Goal: Information Seeking & Learning: Check status

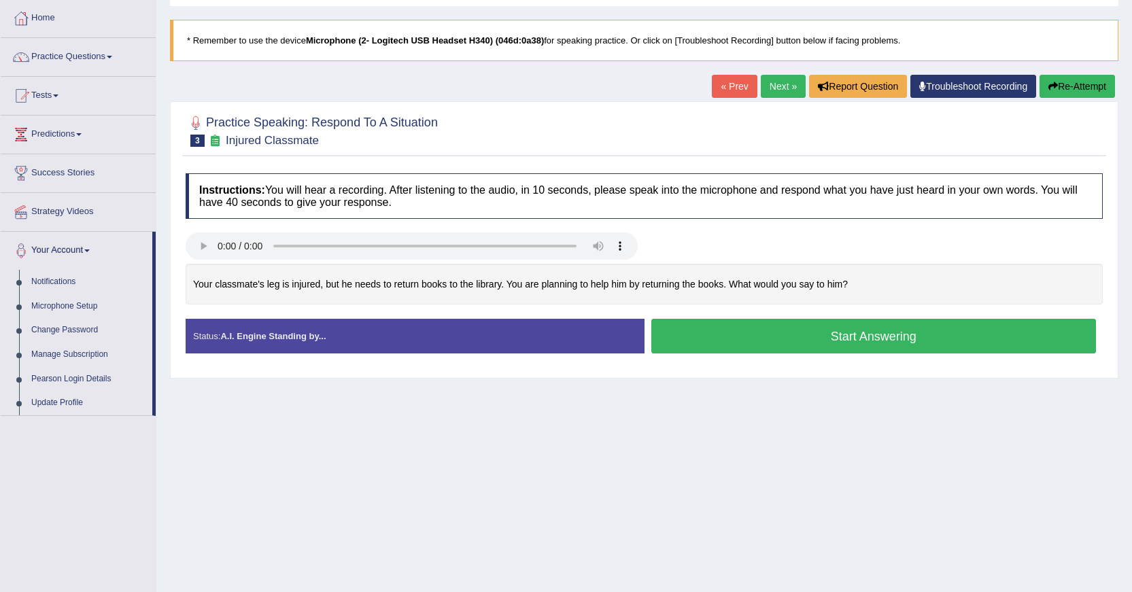
click at [759, 340] on button "Start Answering" at bounding box center [873, 336] width 445 height 35
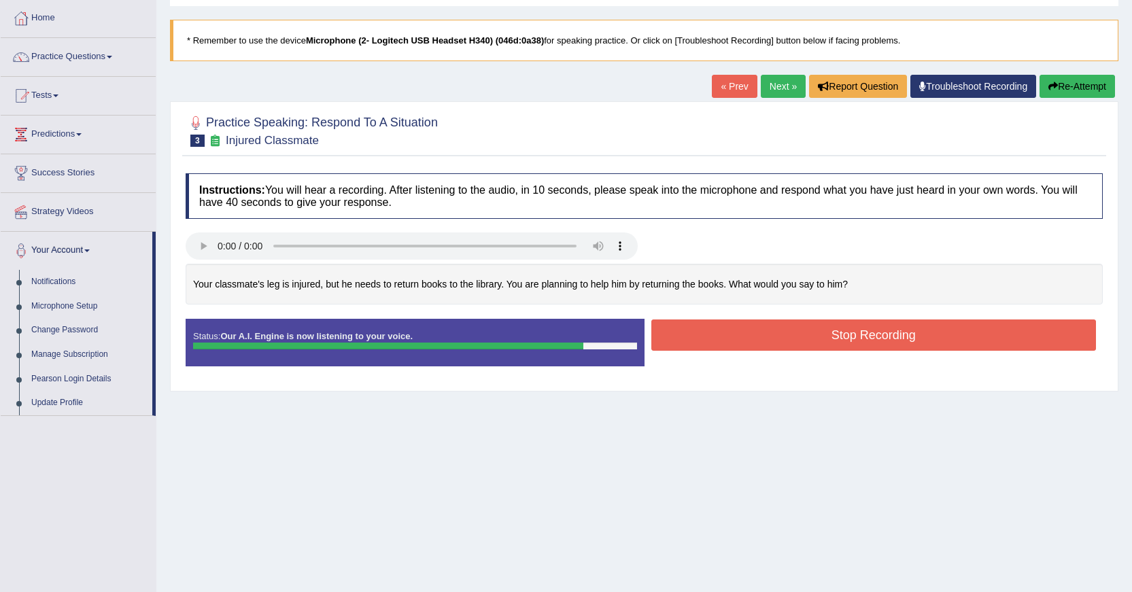
click at [770, 342] on button "Stop Recording" at bounding box center [873, 335] width 445 height 31
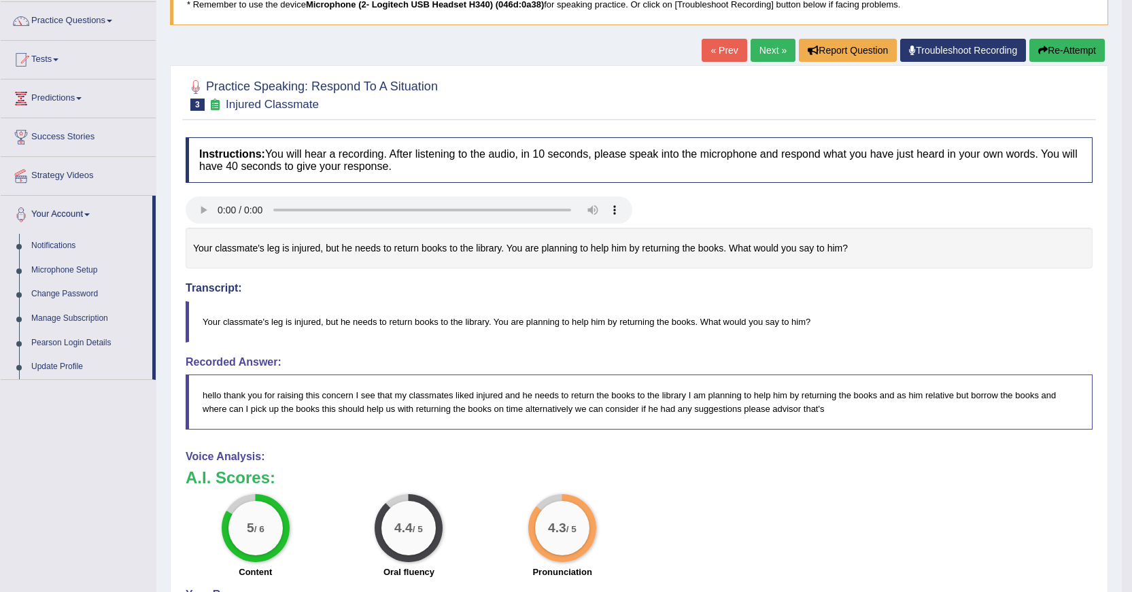
scroll to position [136, 0]
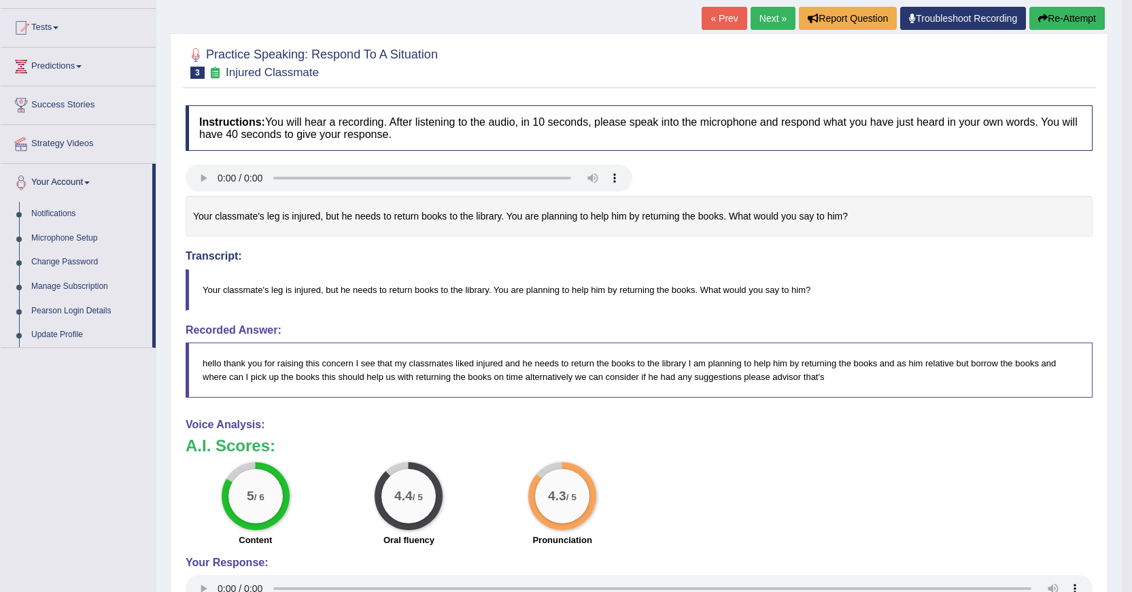
click at [1068, 9] on button "Re-Attempt" at bounding box center [1066, 18] width 75 height 23
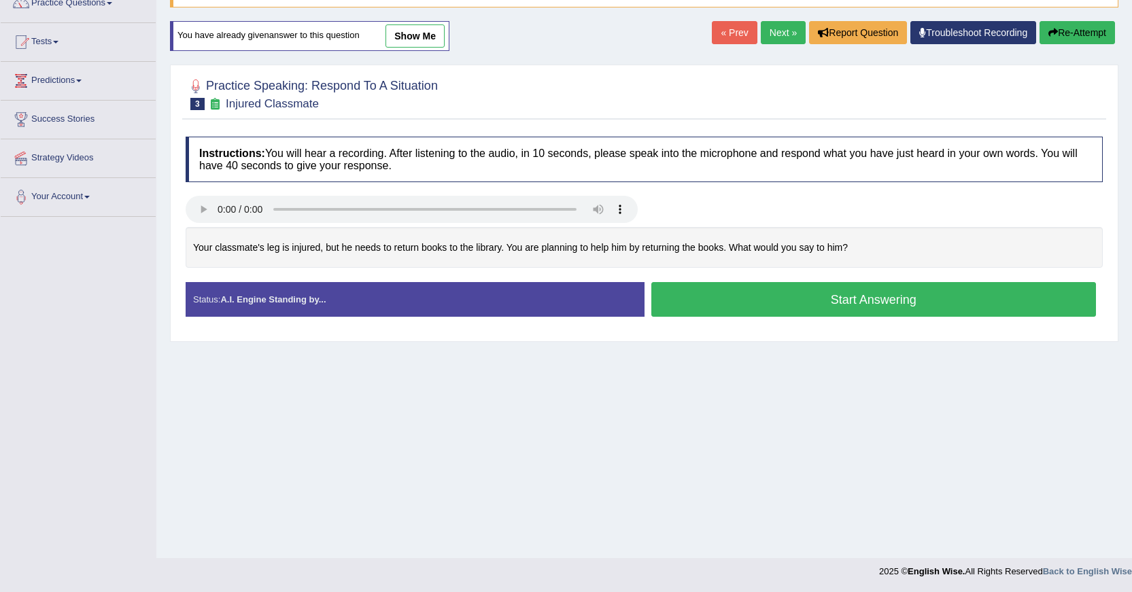
click at [717, 301] on button "Start Answering" at bounding box center [873, 299] width 445 height 35
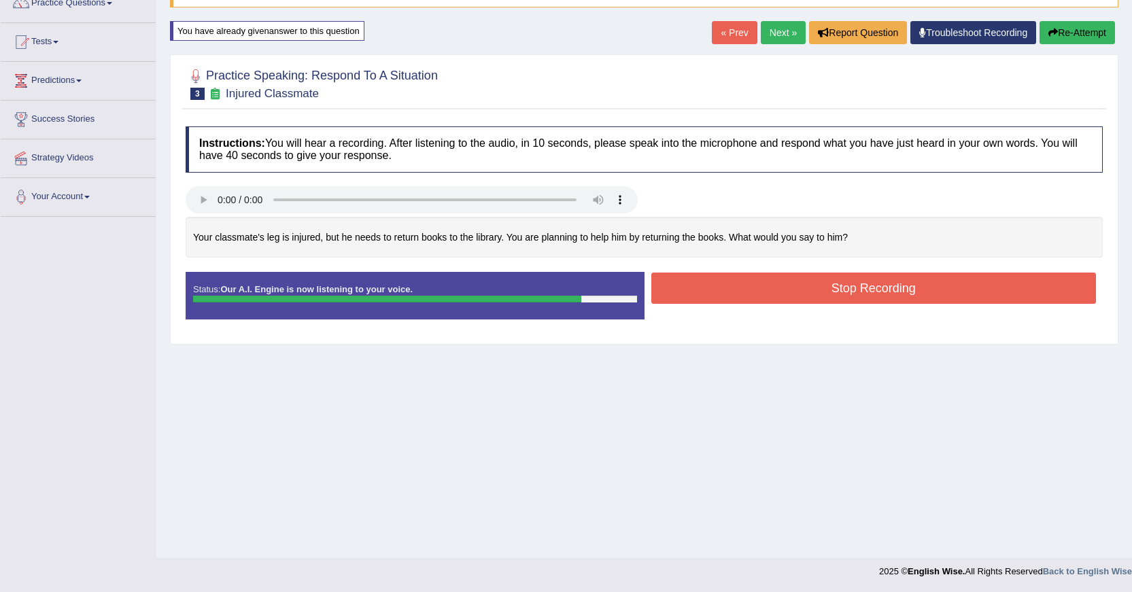
click at [758, 303] on button "Stop Recording" at bounding box center [873, 288] width 445 height 31
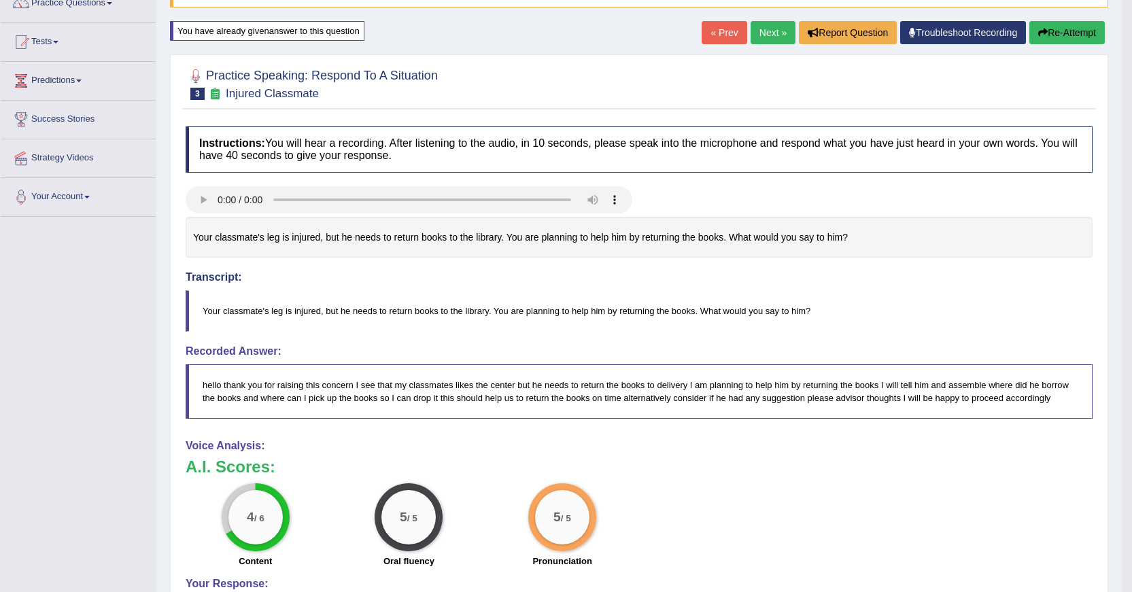
click at [1060, 34] on button "Re-Attempt" at bounding box center [1066, 32] width 75 height 23
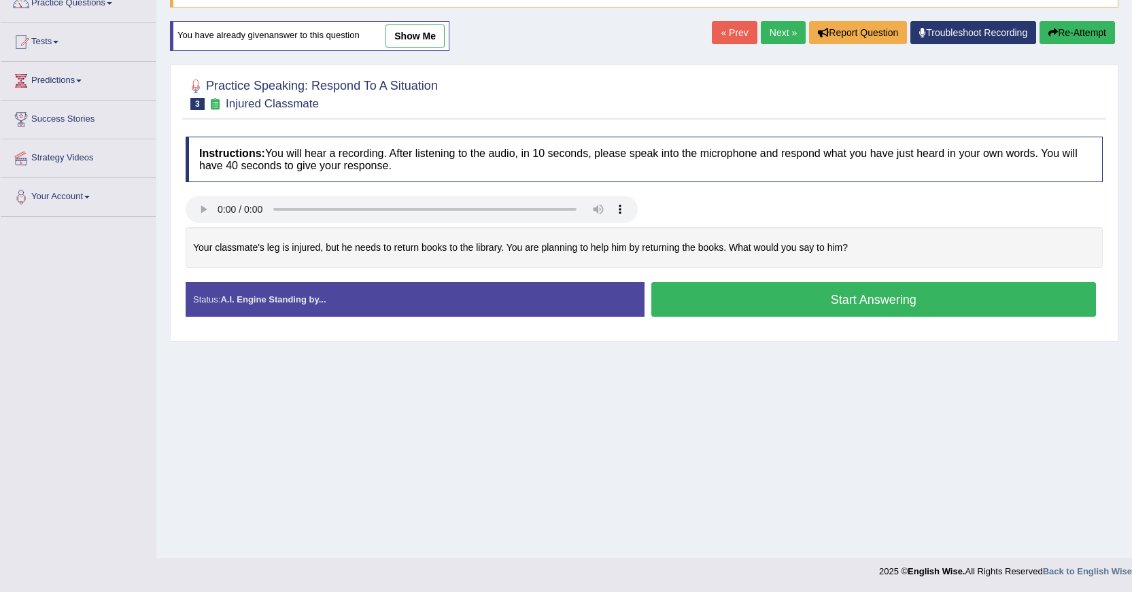
click at [800, 307] on button "Start Answering" at bounding box center [873, 299] width 445 height 35
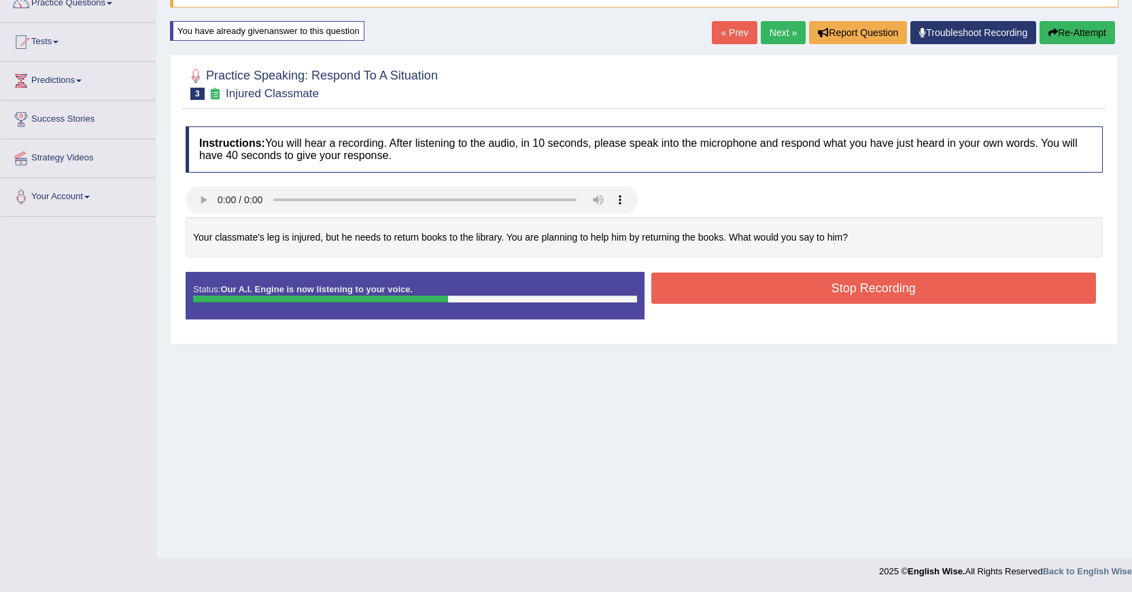
click at [1078, 39] on button "Re-Attempt" at bounding box center [1076, 32] width 75 height 23
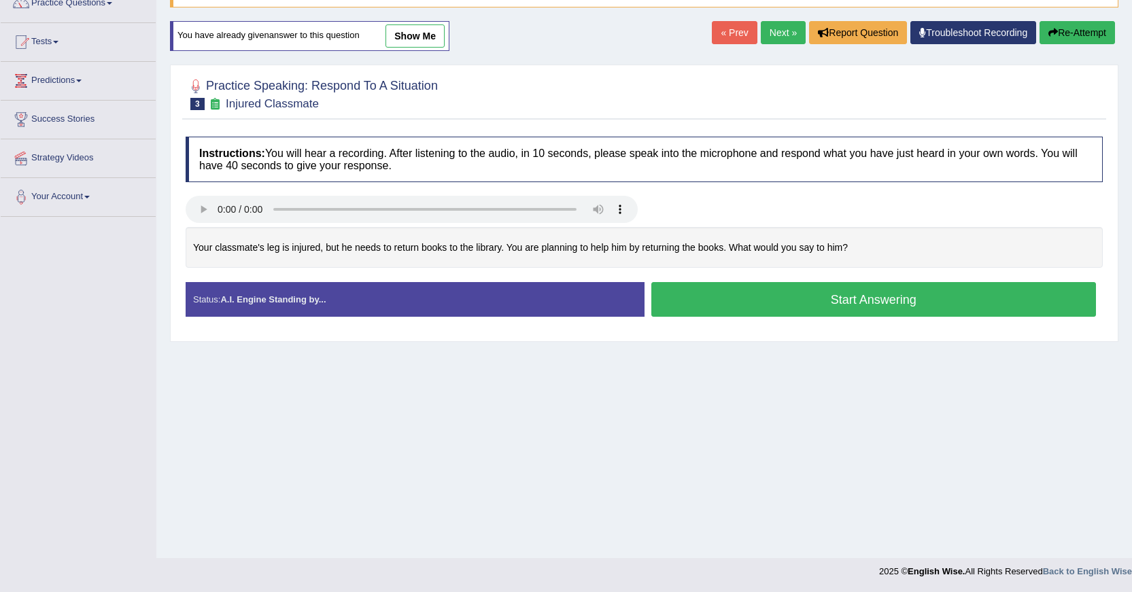
scroll to position [122, 0]
click at [780, 307] on button "Start Answering" at bounding box center [873, 299] width 445 height 35
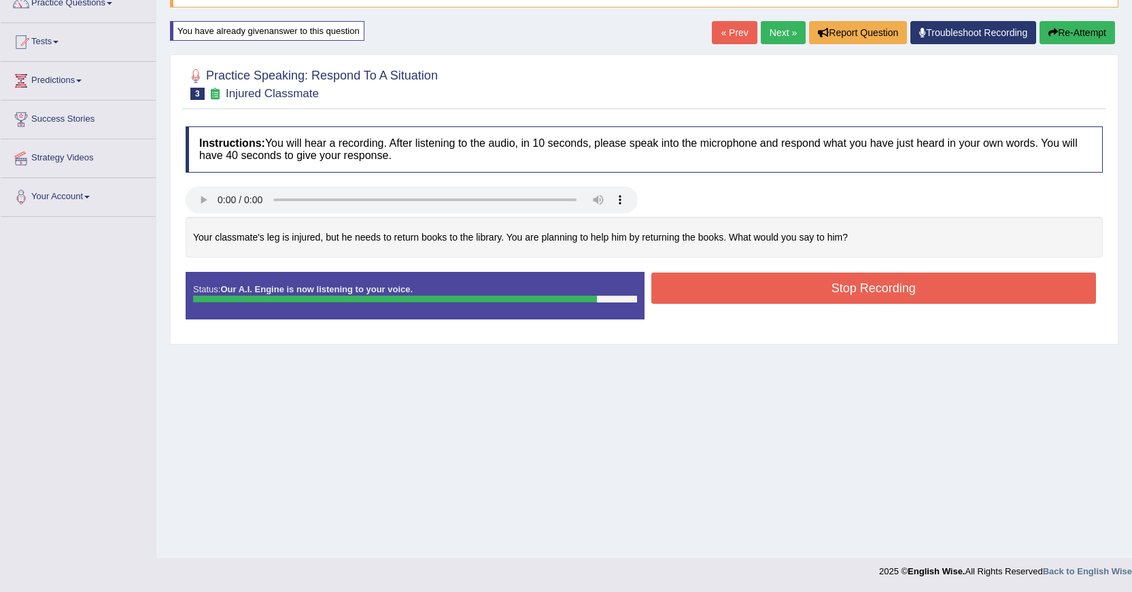
click at [789, 292] on button "Stop Recording" at bounding box center [873, 288] width 445 height 31
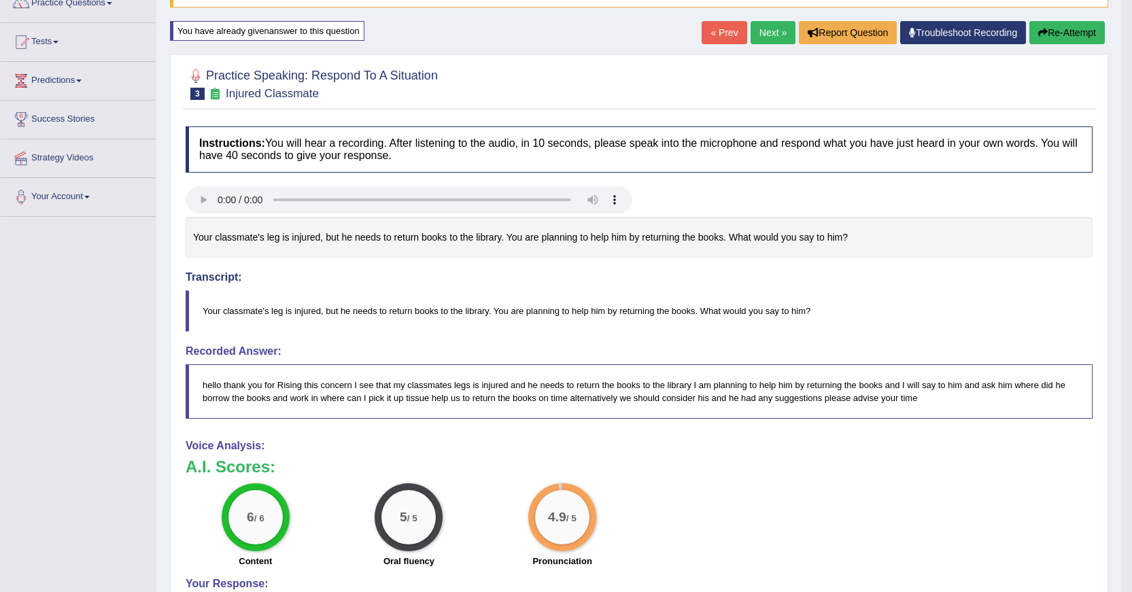
click at [766, 27] on link "Next »" at bounding box center [773, 32] width 45 height 23
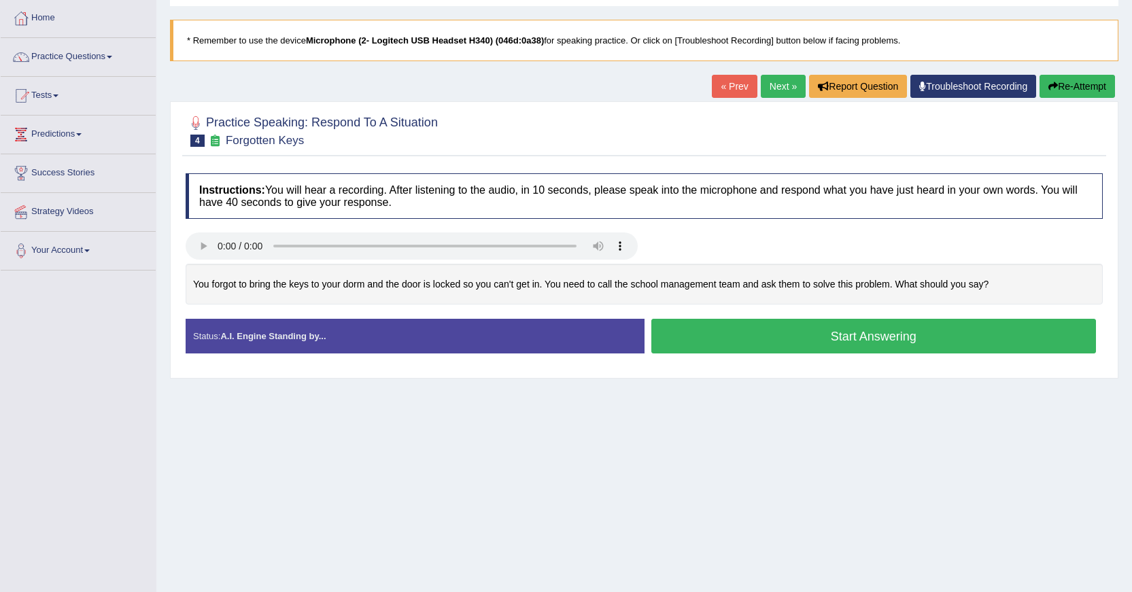
click at [780, 337] on button "Start Answering" at bounding box center [873, 336] width 445 height 35
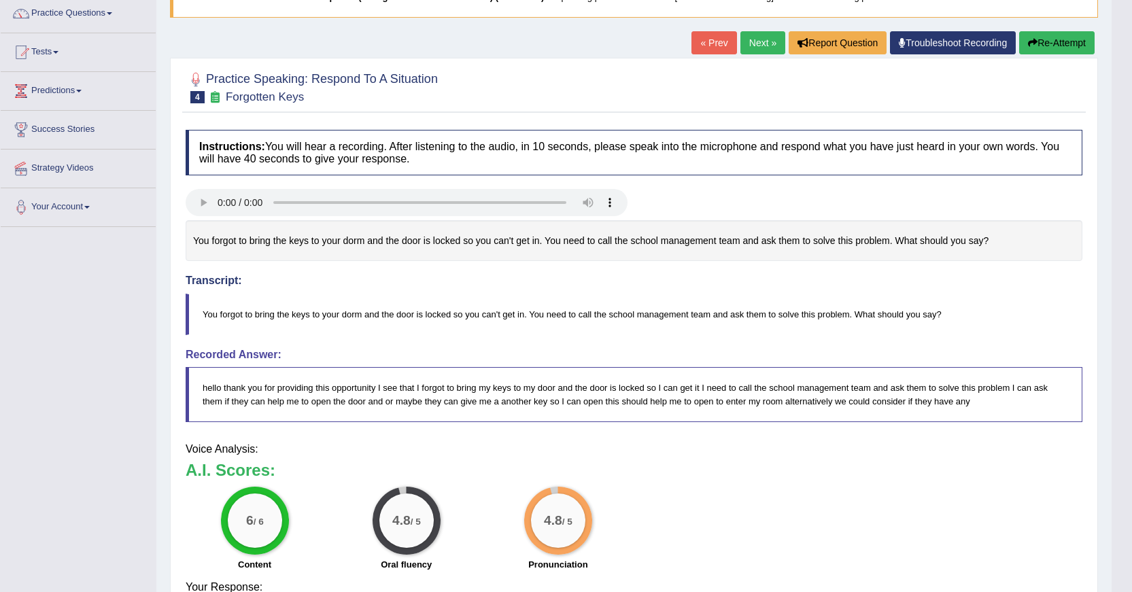
scroll to position [154, 0]
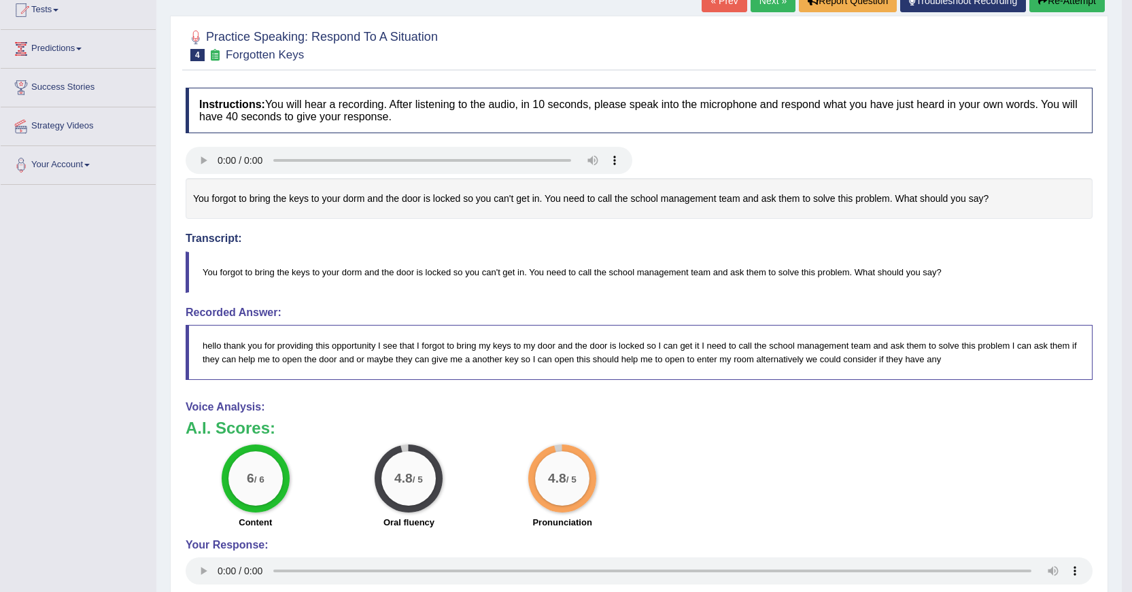
click at [756, 4] on link "Next »" at bounding box center [773, 0] width 45 height 23
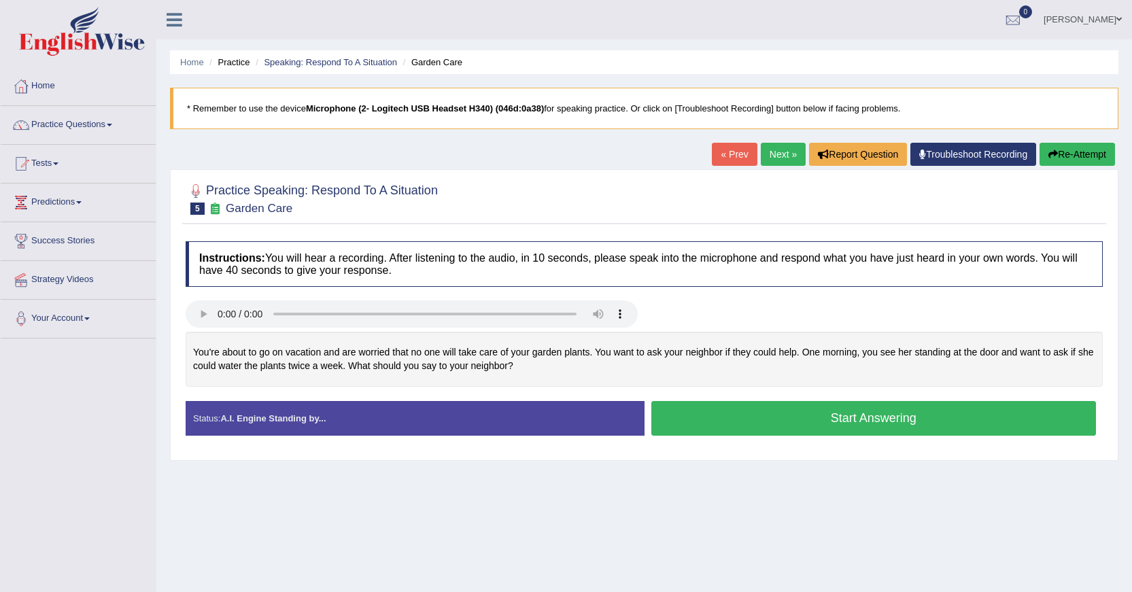
click at [1068, 150] on button "Re-Attempt" at bounding box center [1076, 154] width 75 height 23
click at [812, 417] on button "Start Answering" at bounding box center [873, 418] width 445 height 35
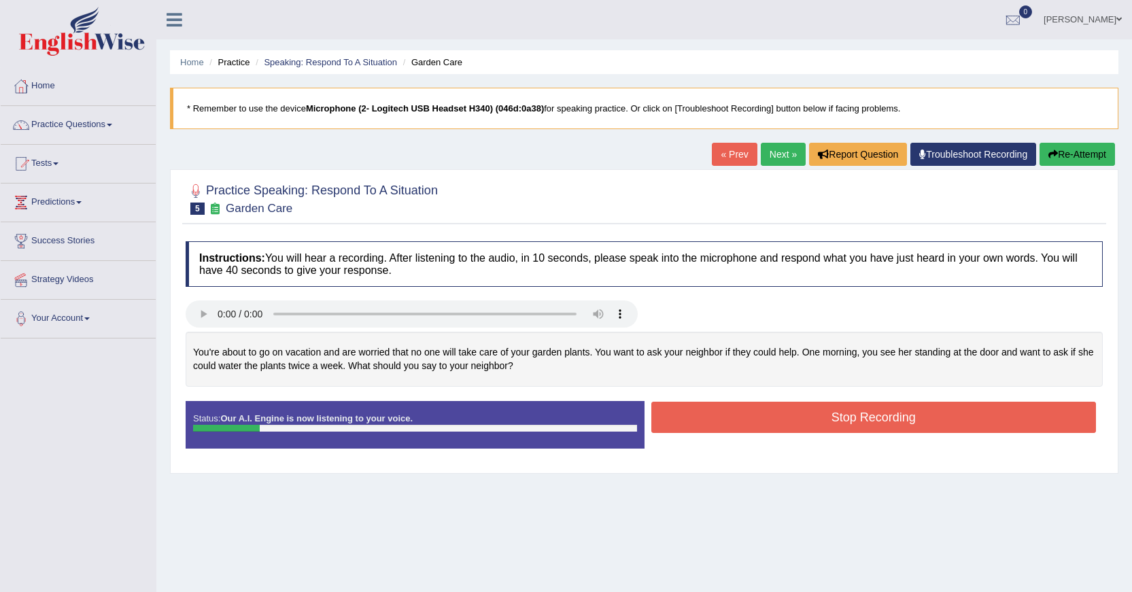
click at [1101, 156] on button "Re-Attempt" at bounding box center [1076, 154] width 75 height 23
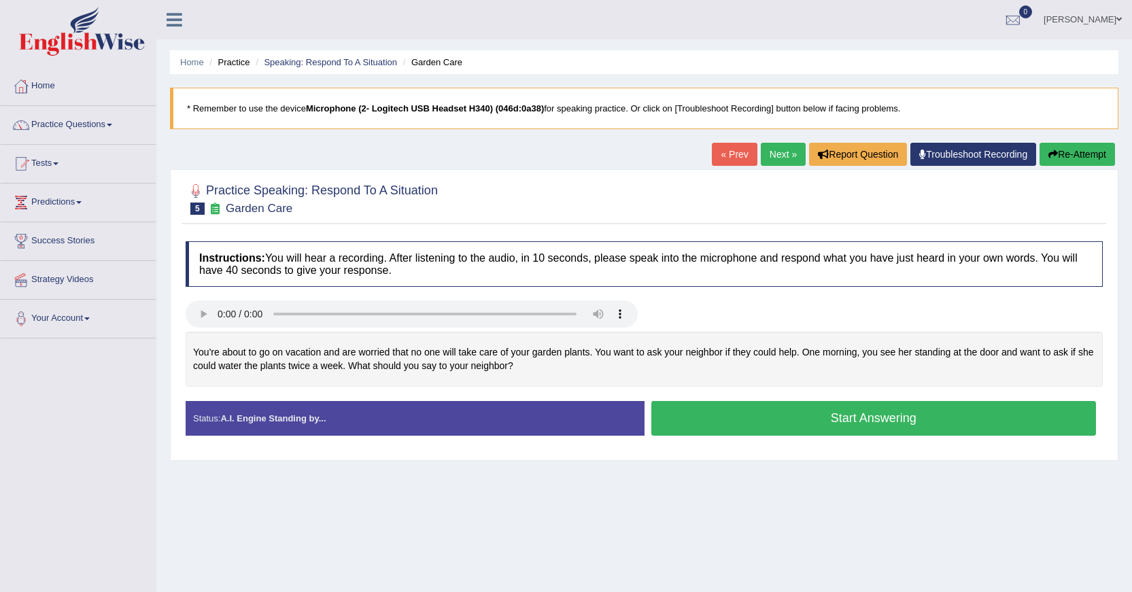
click at [882, 422] on button "Start Answering" at bounding box center [873, 418] width 445 height 35
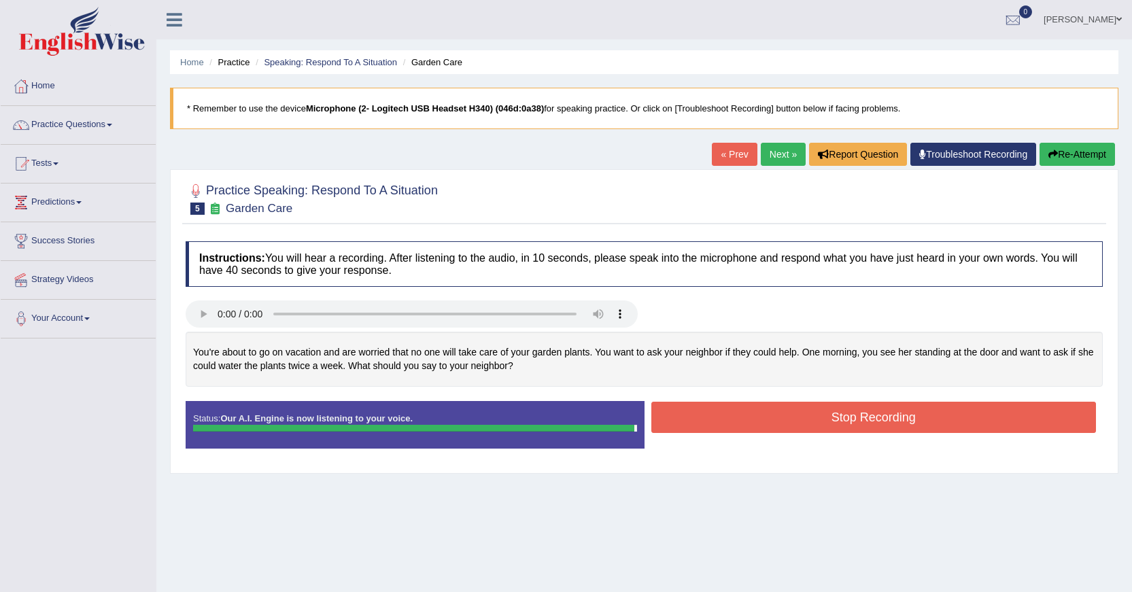
click at [824, 413] on div "Instructions: You will hear a recording. After listening to the audio, in 10 se…" at bounding box center [644, 351] width 924 height 232
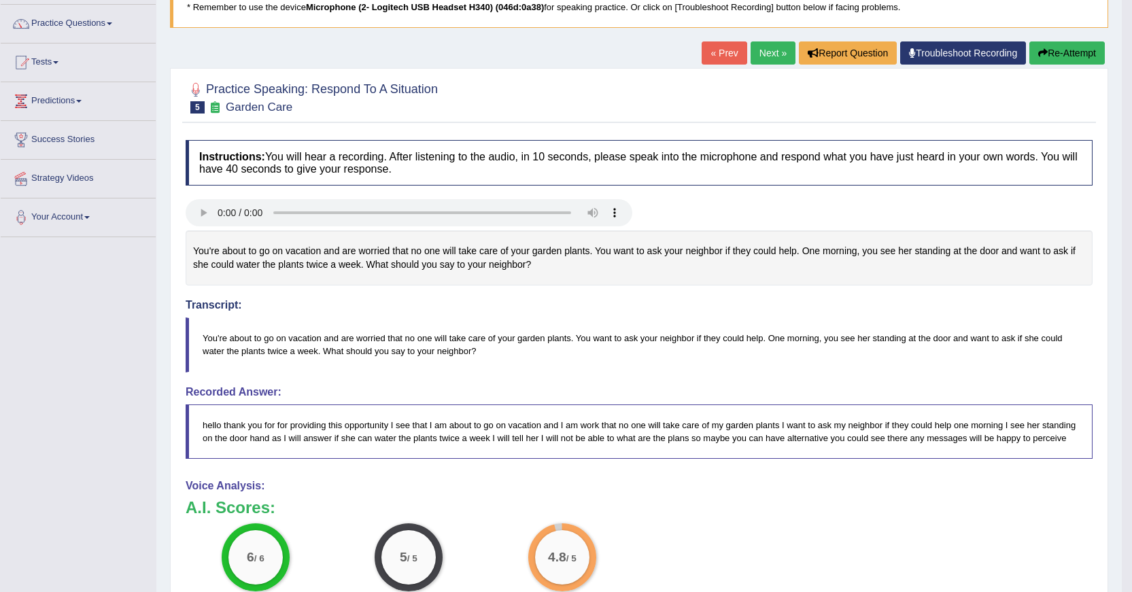
scroll to position [35, 0]
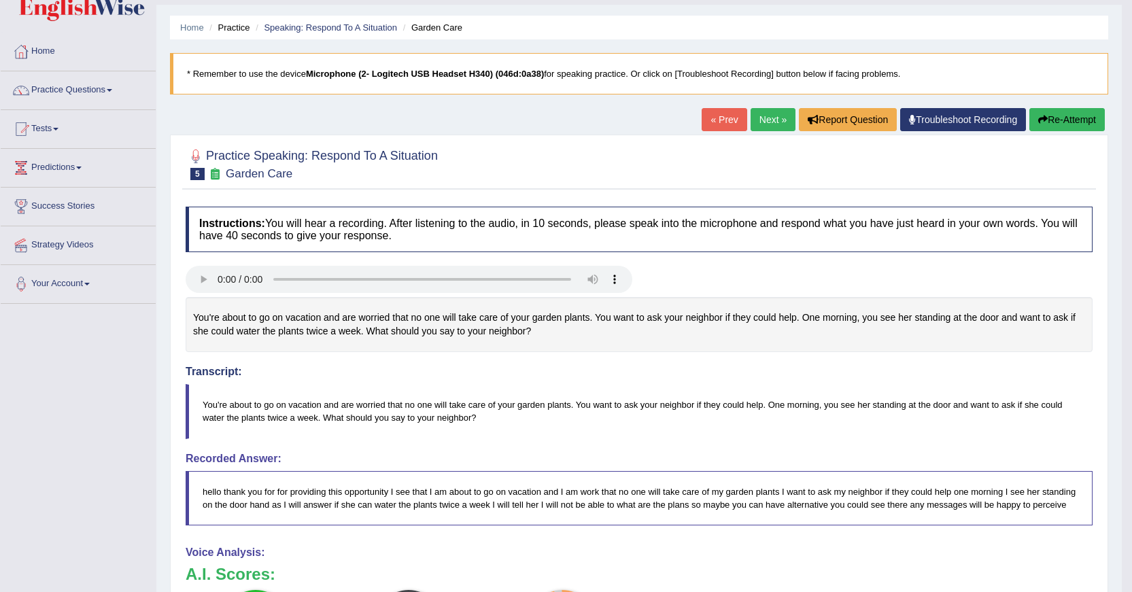
click at [765, 122] on link "Next »" at bounding box center [773, 119] width 45 height 23
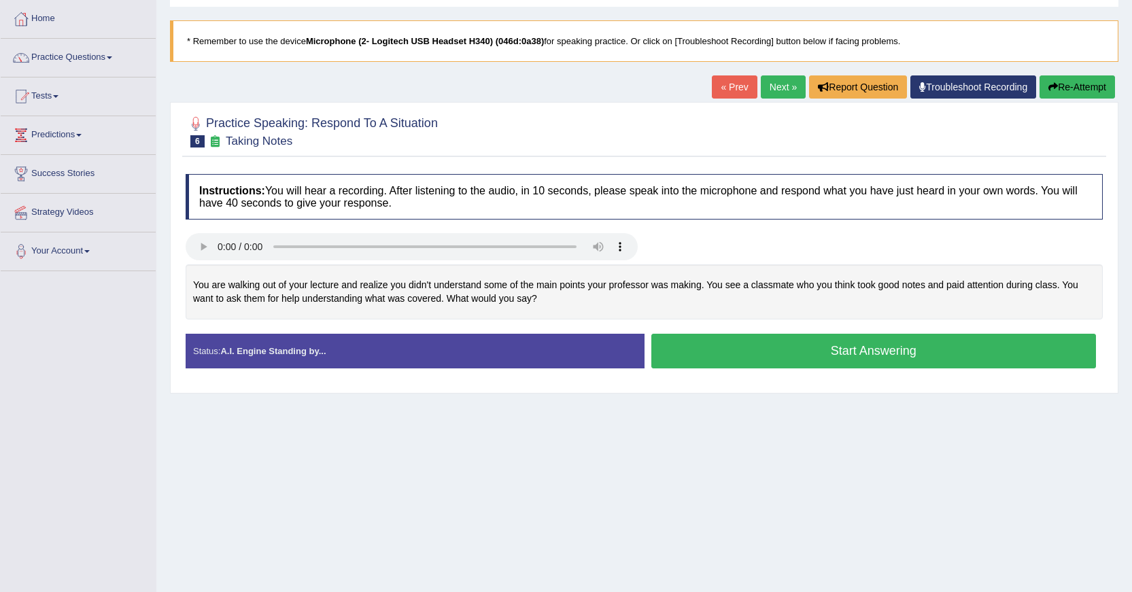
scroll to position [68, 0]
click at [778, 347] on button "Start Answering" at bounding box center [873, 350] width 445 height 35
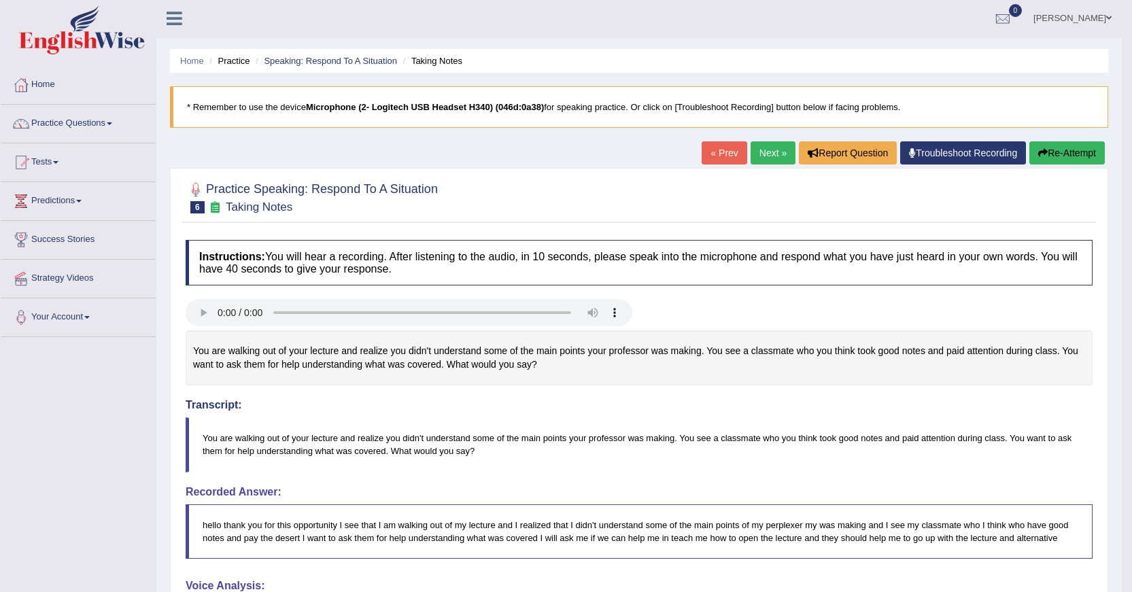
scroll to position [0, 0]
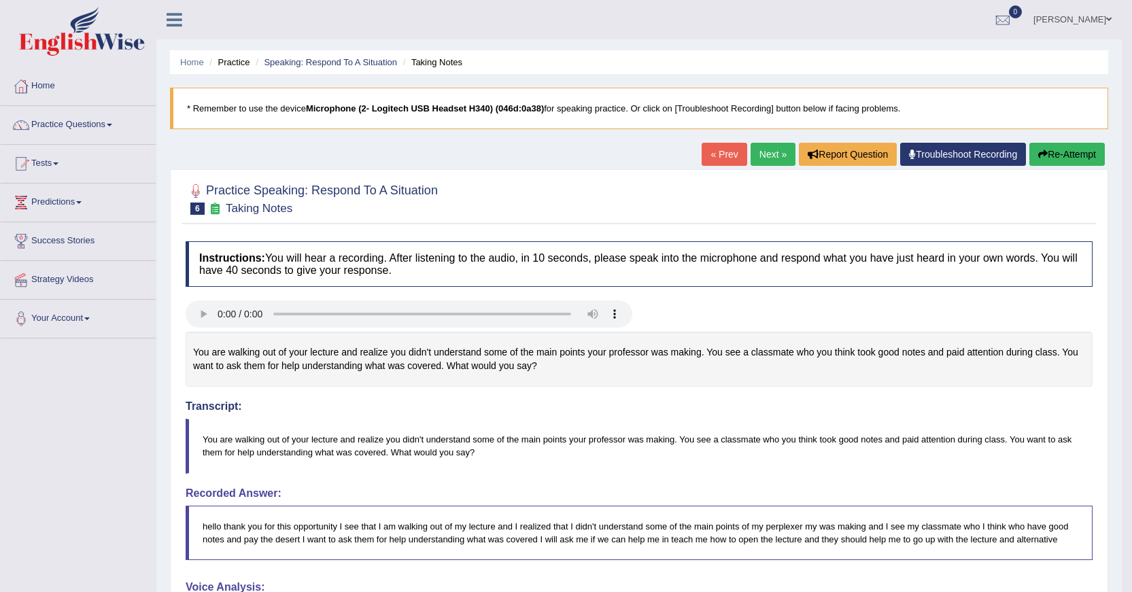
click at [779, 160] on link "Next »" at bounding box center [773, 154] width 45 height 23
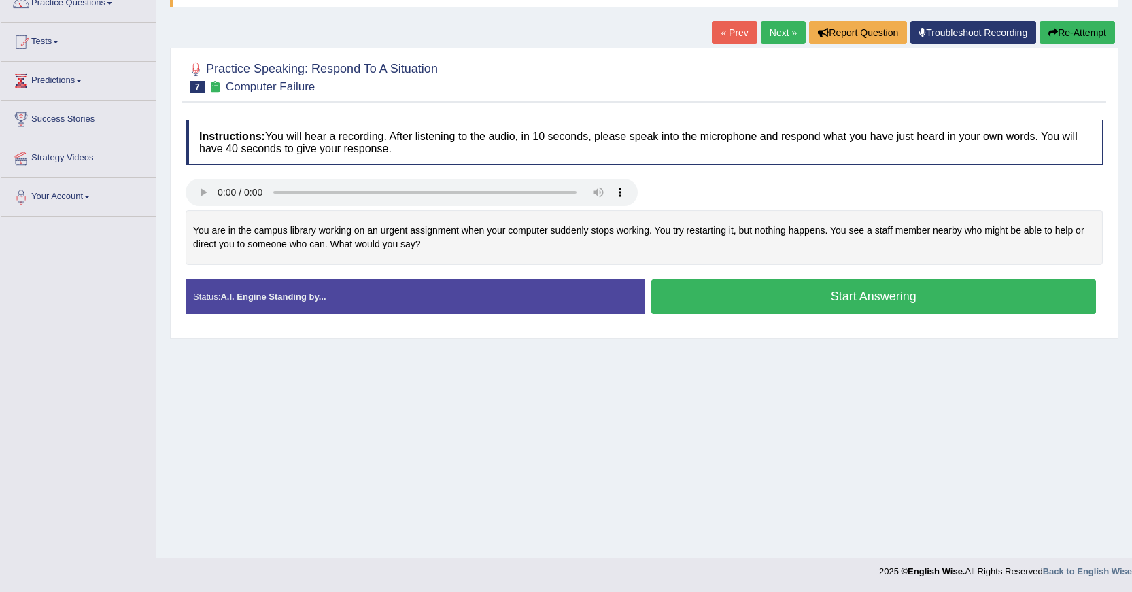
click at [722, 37] on link "« Prev" at bounding box center [734, 32] width 45 height 23
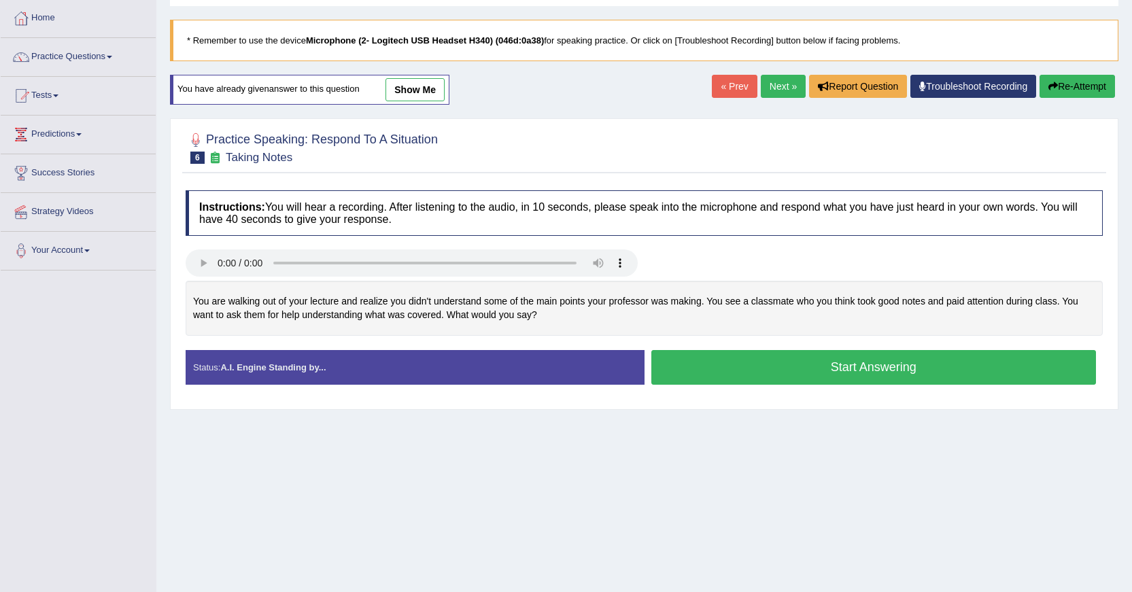
click at [409, 97] on link "show me" at bounding box center [414, 89] width 59 height 23
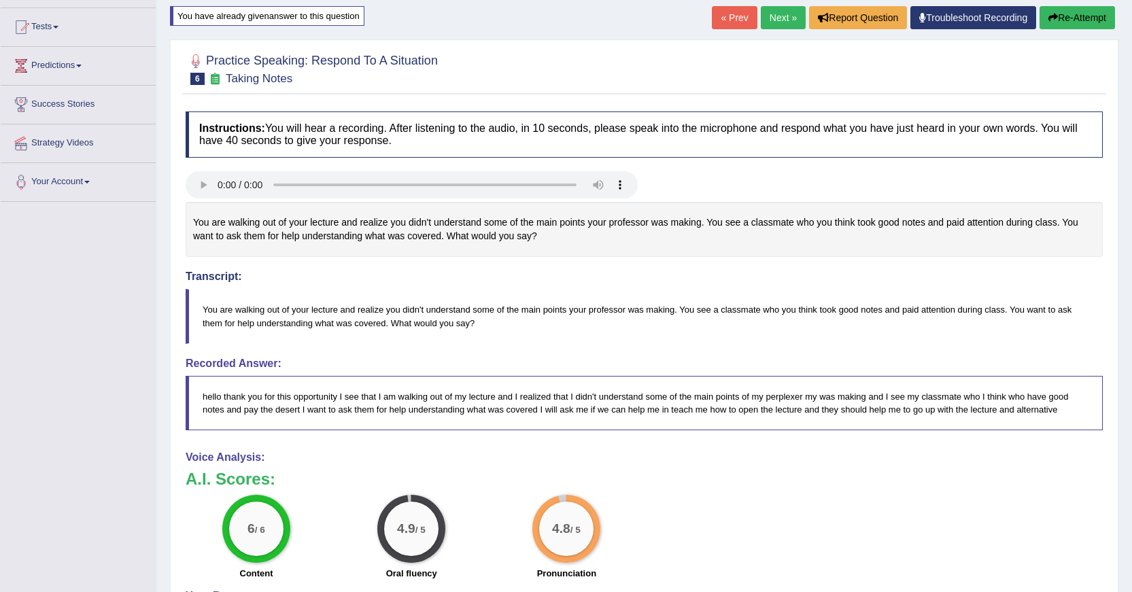
scroll to position [136, 0]
click at [761, 22] on link "Next »" at bounding box center [783, 18] width 45 height 23
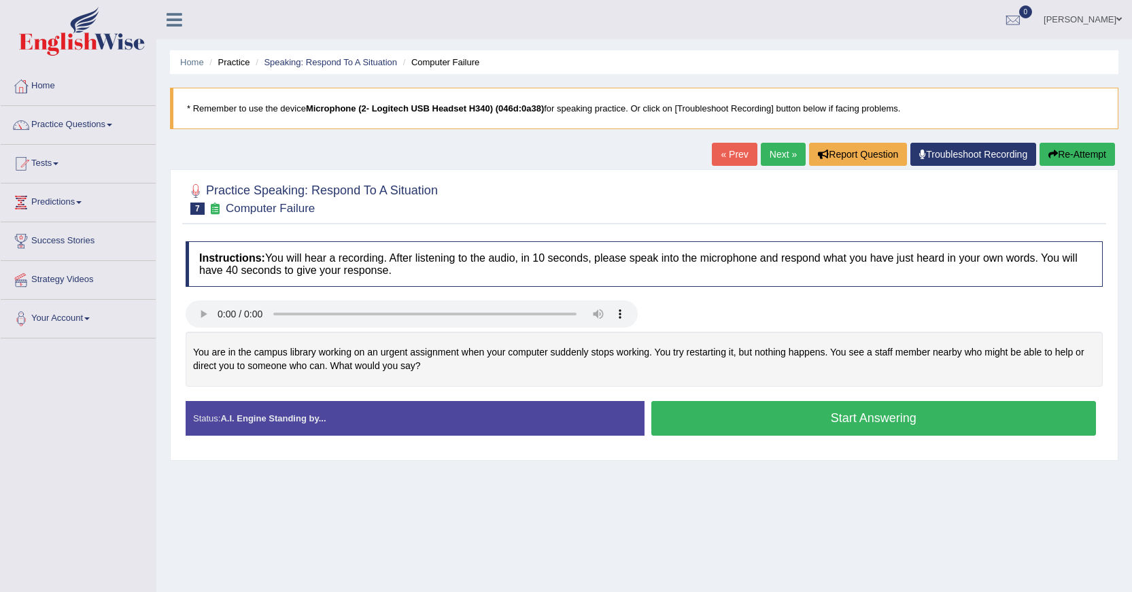
click at [730, 421] on button "Start Answering" at bounding box center [873, 418] width 445 height 35
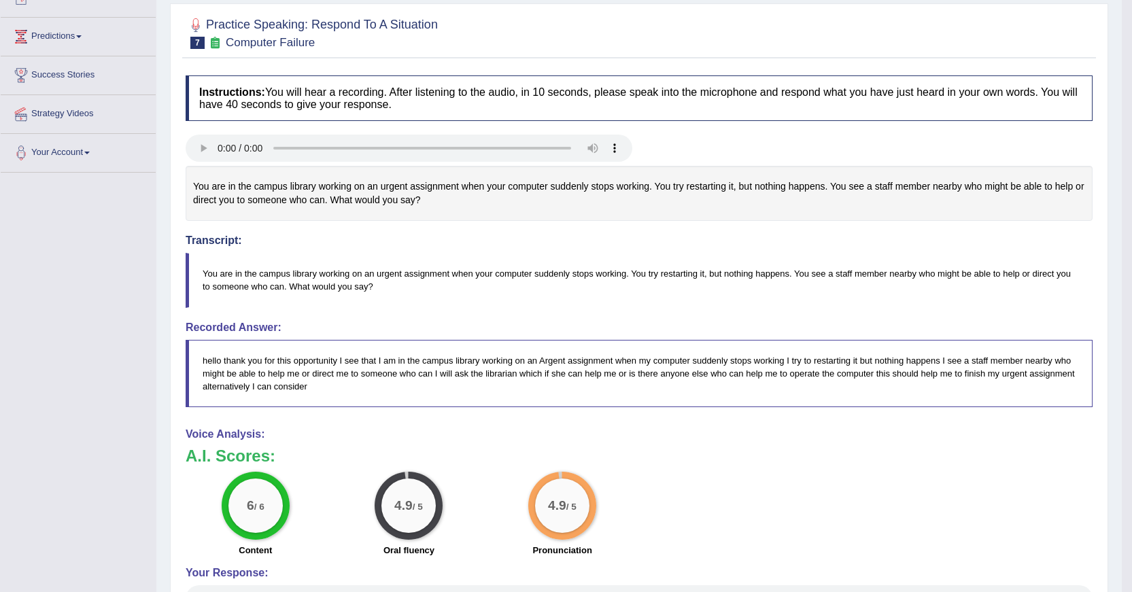
scroll to position [68, 0]
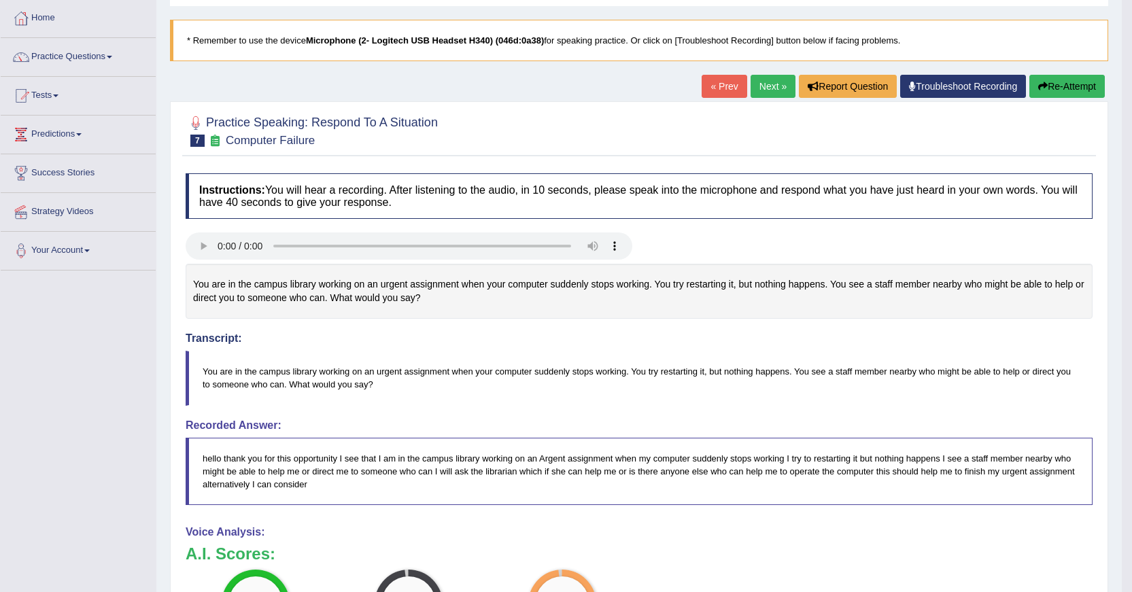
click at [758, 79] on link "Next »" at bounding box center [773, 86] width 45 height 23
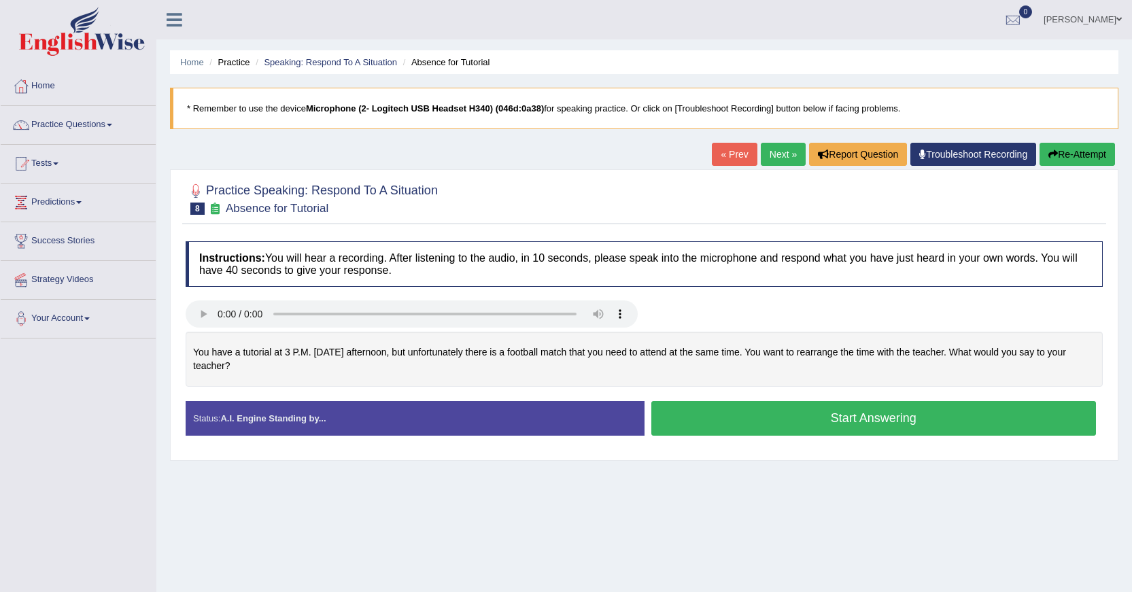
click at [722, 155] on link "« Prev" at bounding box center [734, 154] width 45 height 23
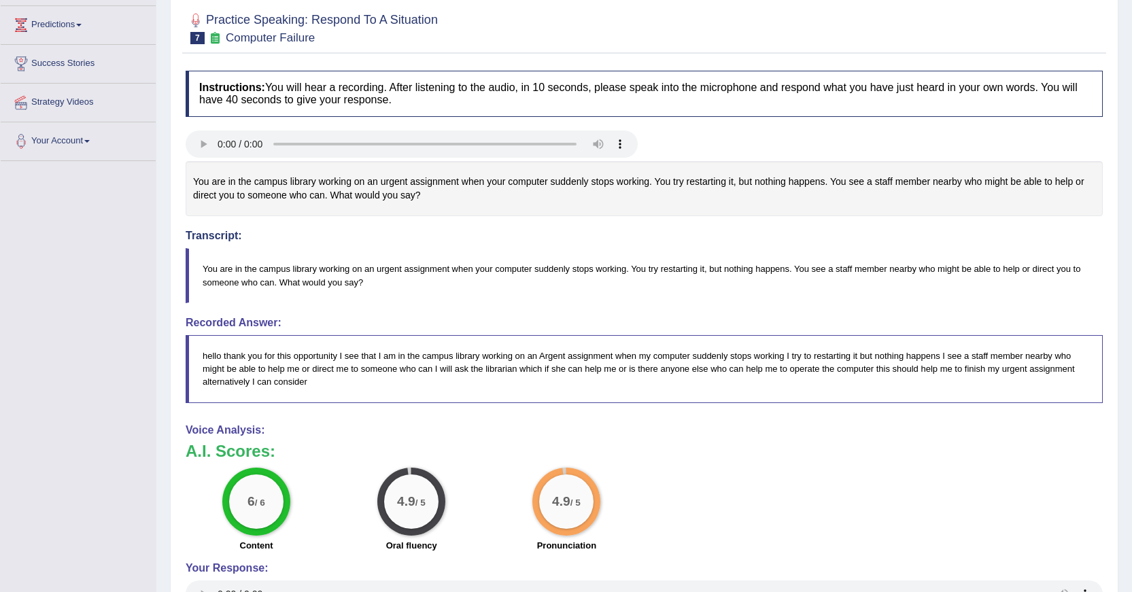
scroll to position [109, 0]
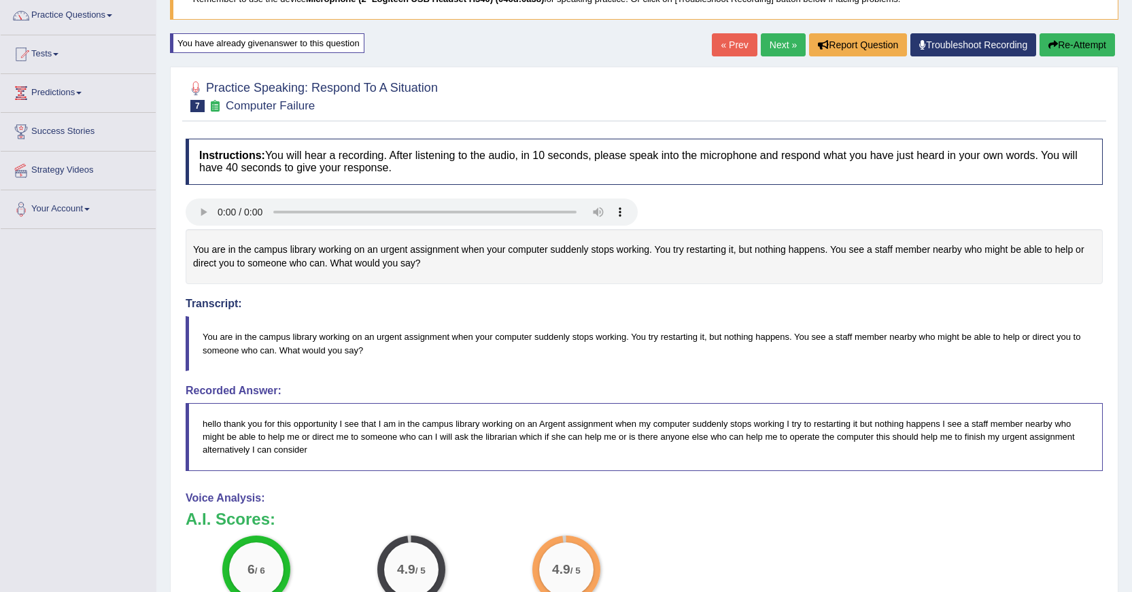
click at [783, 48] on link "Next »" at bounding box center [783, 44] width 45 height 23
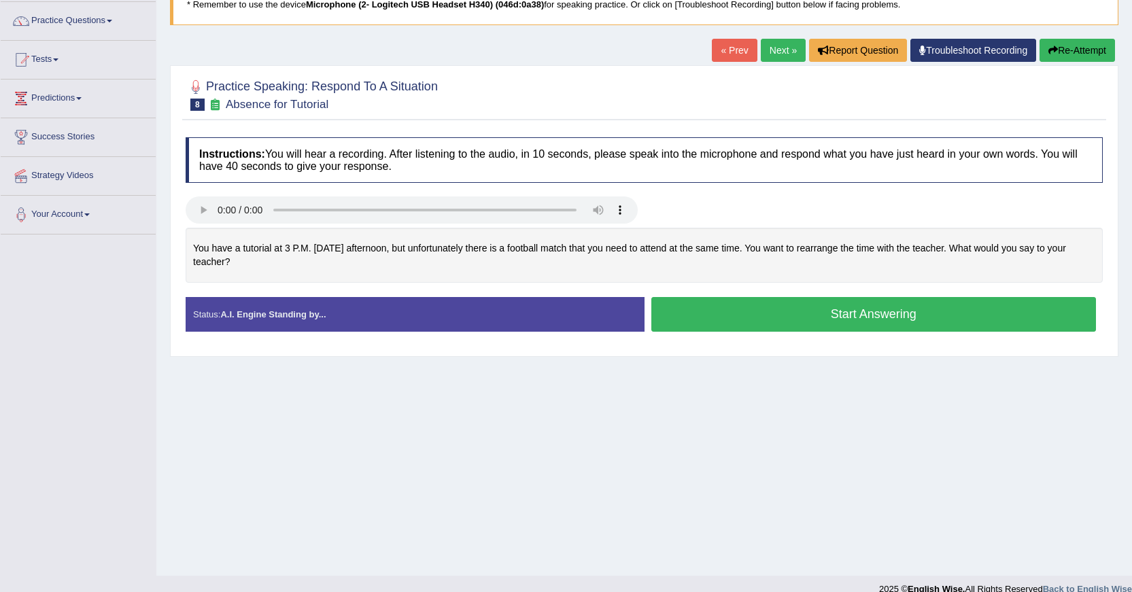
scroll to position [122, 0]
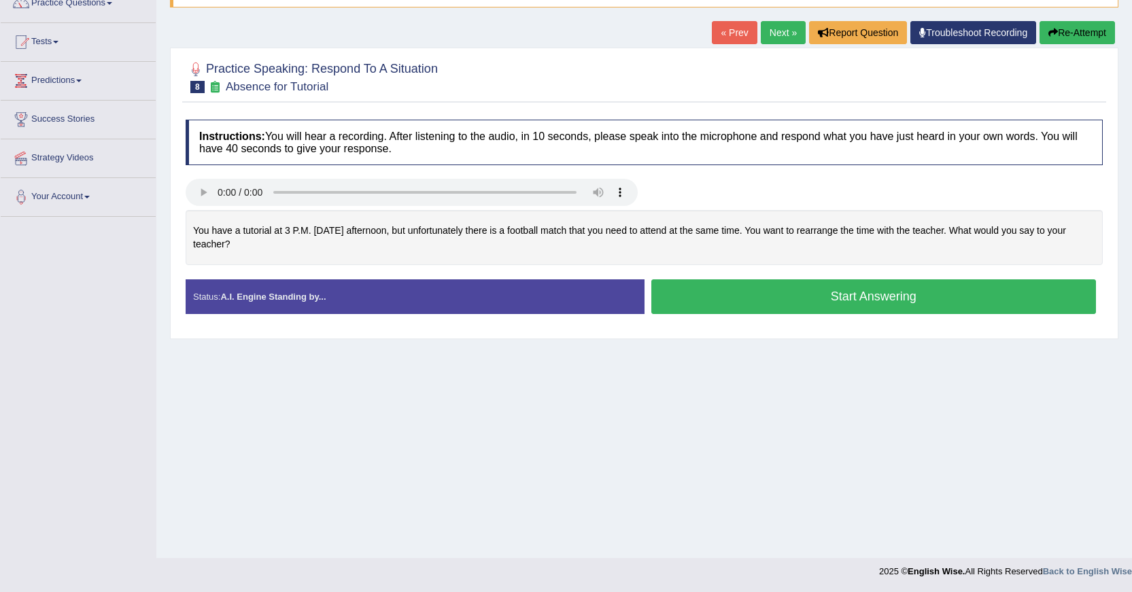
click at [766, 292] on button "Start Answering" at bounding box center [873, 296] width 445 height 35
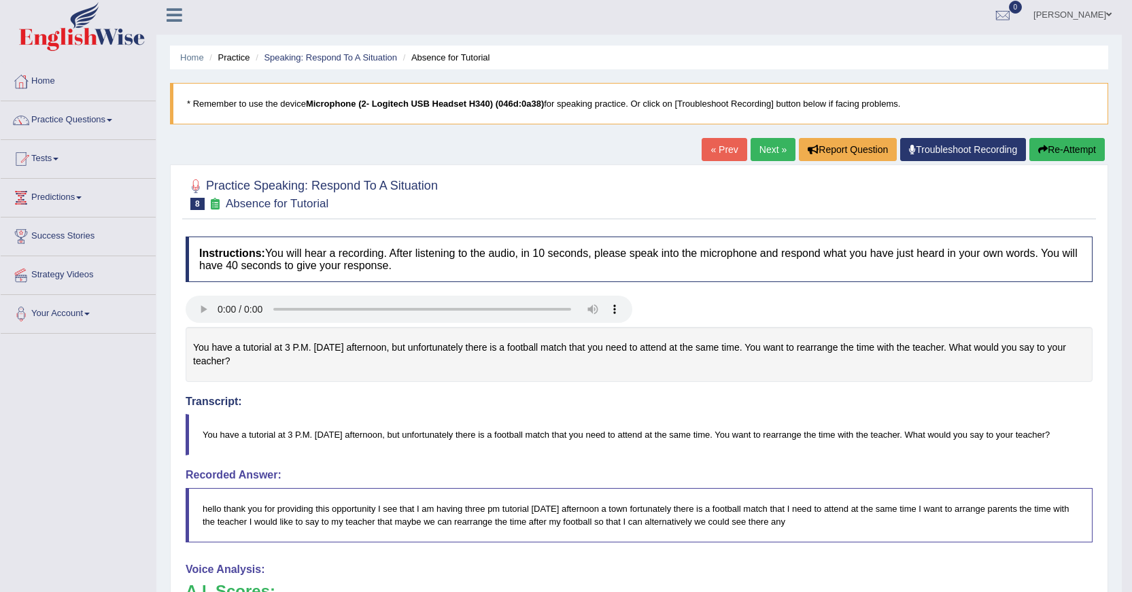
scroll to position [0, 0]
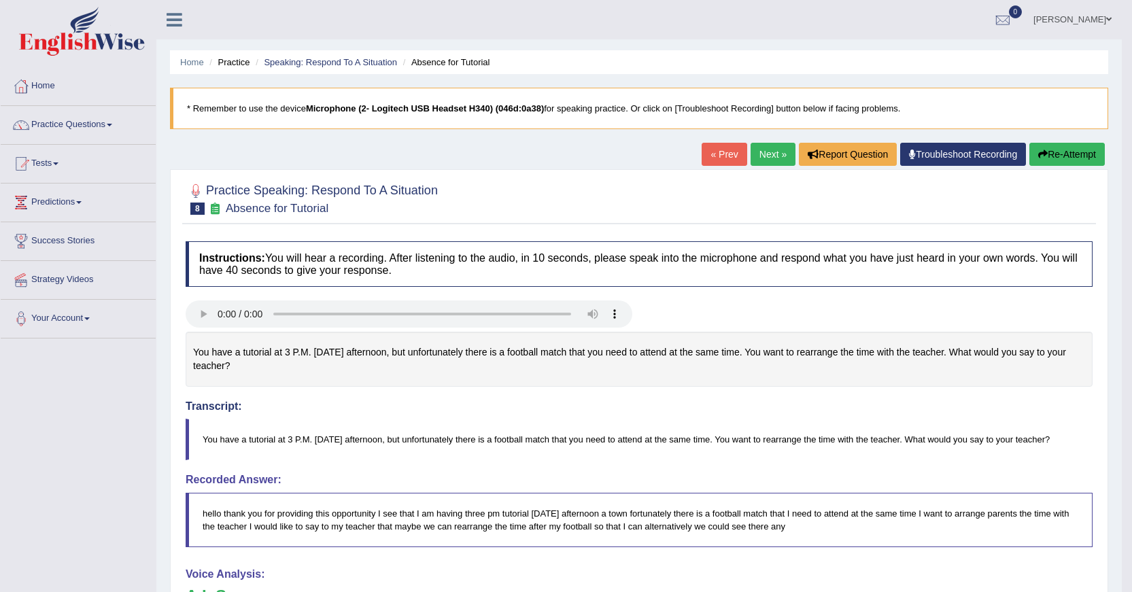
click at [1046, 145] on button "Re-Attempt" at bounding box center [1066, 154] width 75 height 23
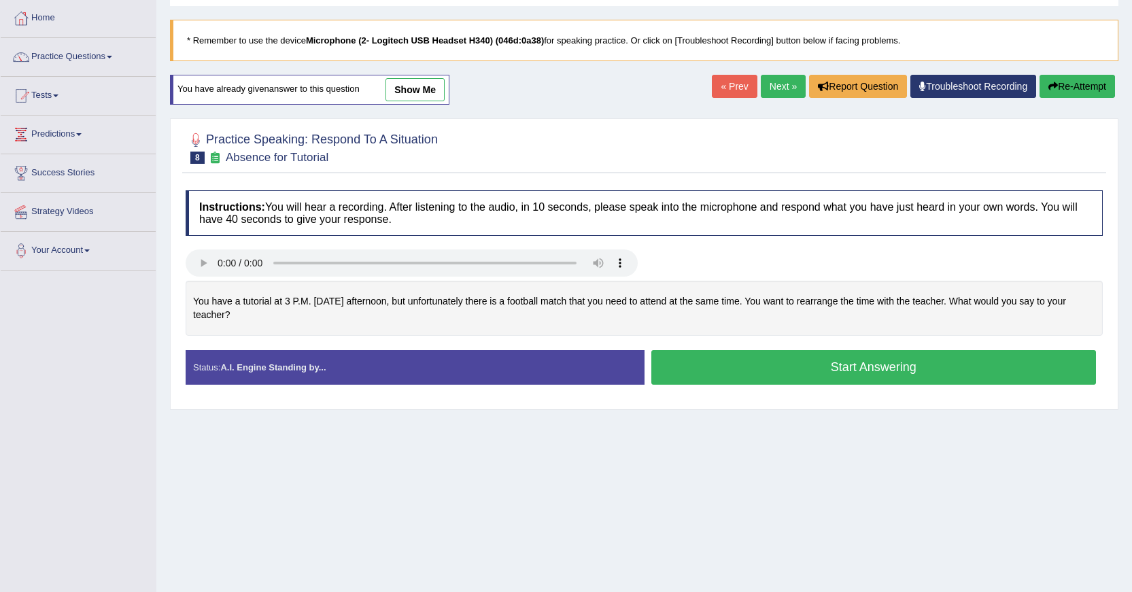
click at [768, 377] on button "Start Answering" at bounding box center [873, 367] width 445 height 35
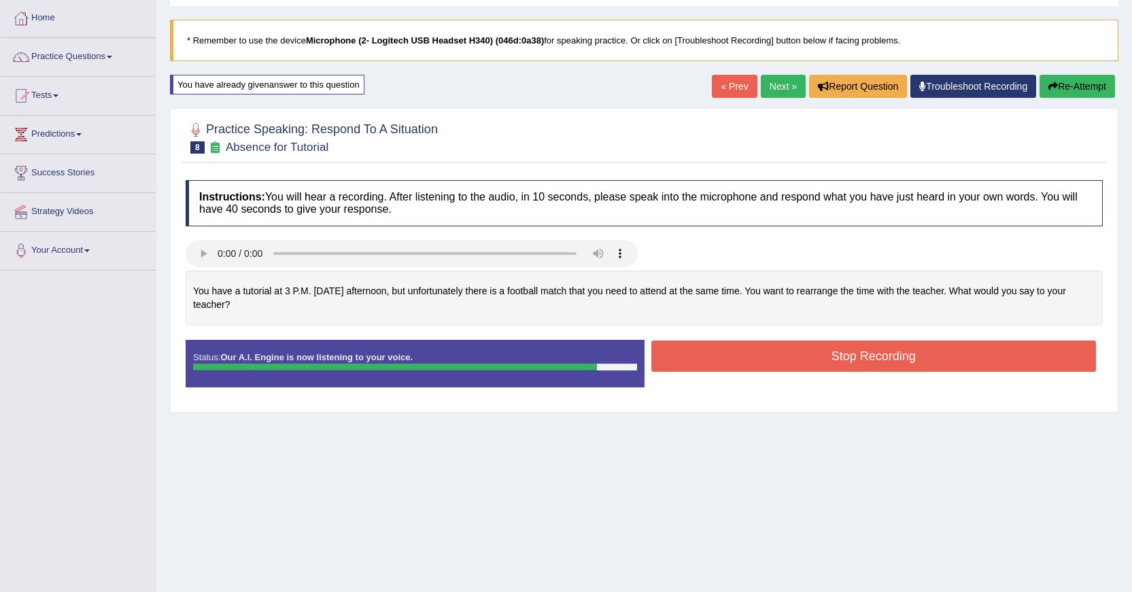
click at [865, 352] on button "Stop Recording" at bounding box center [873, 356] width 445 height 31
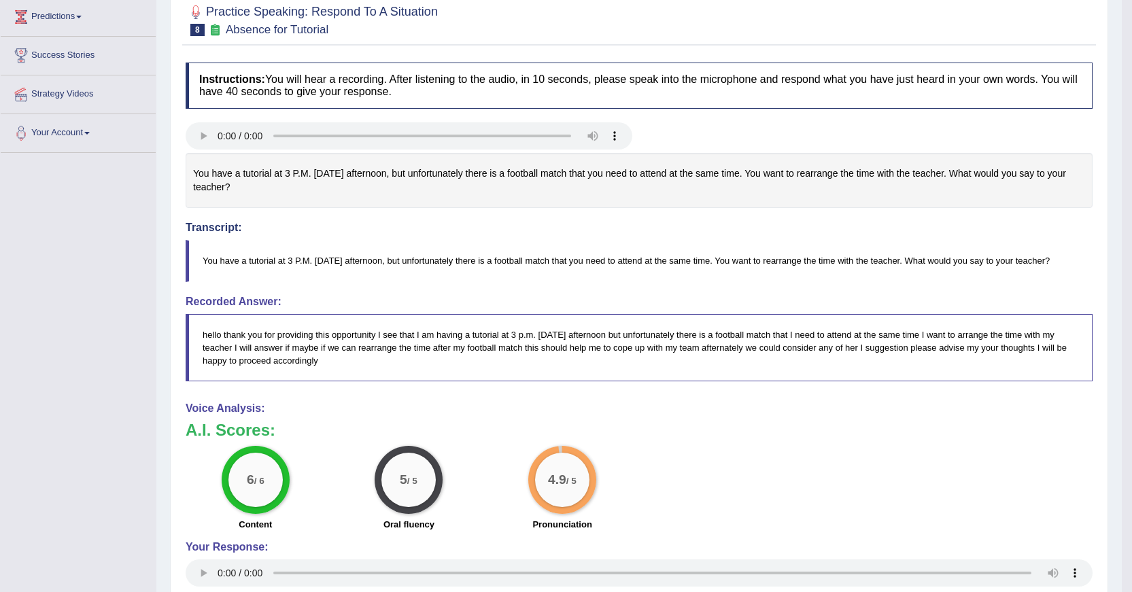
scroll to position [136, 0]
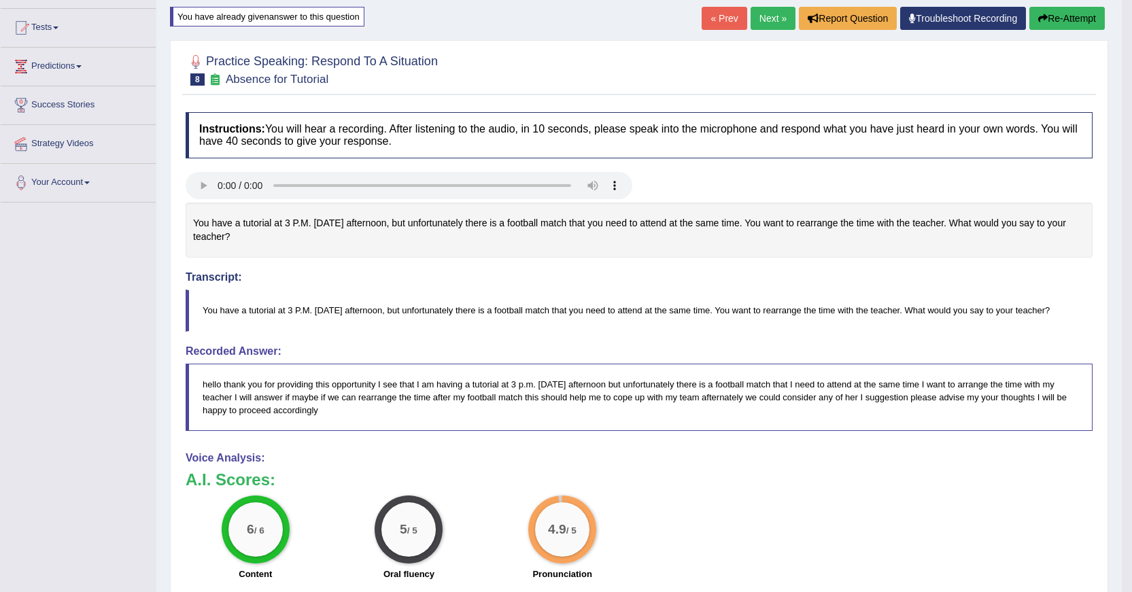
click at [758, 22] on link "Next »" at bounding box center [773, 18] width 45 height 23
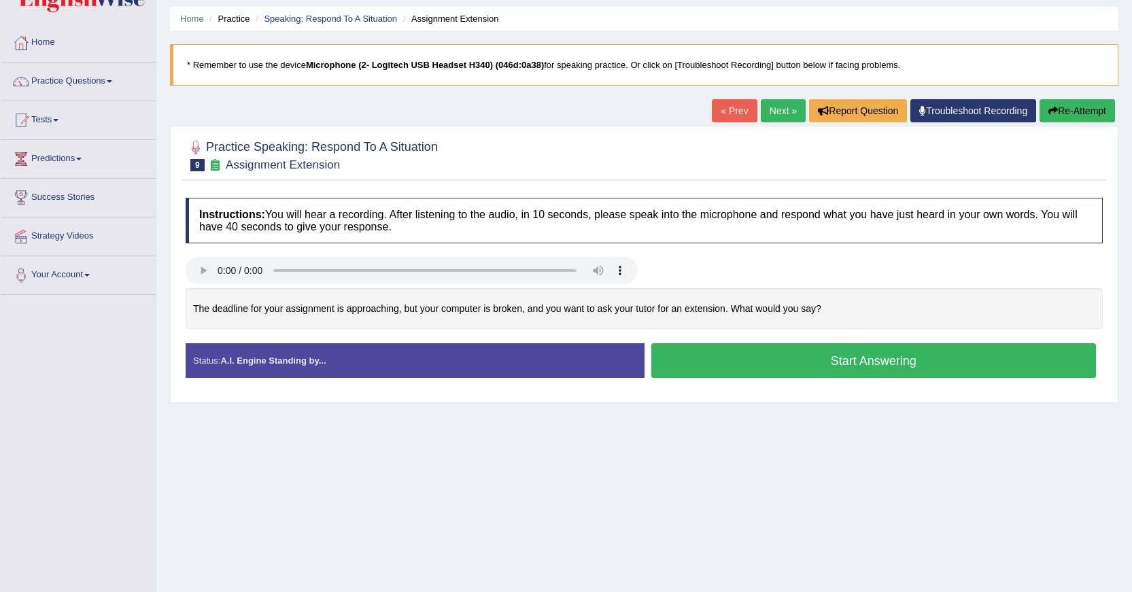
scroll to position [68, 0]
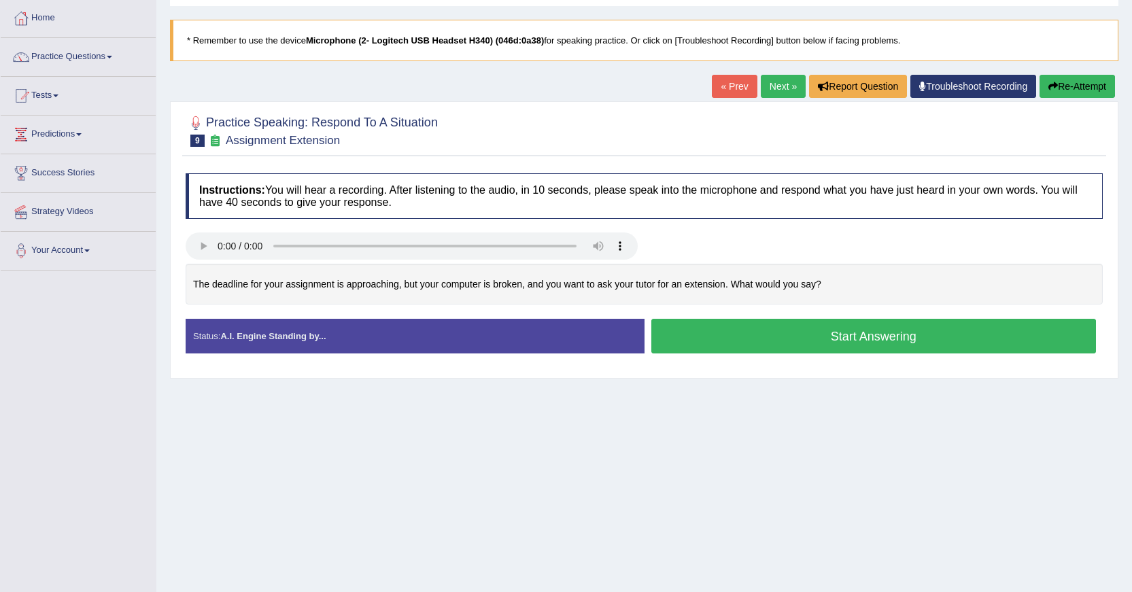
click at [887, 337] on button "Start Answering" at bounding box center [873, 336] width 445 height 35
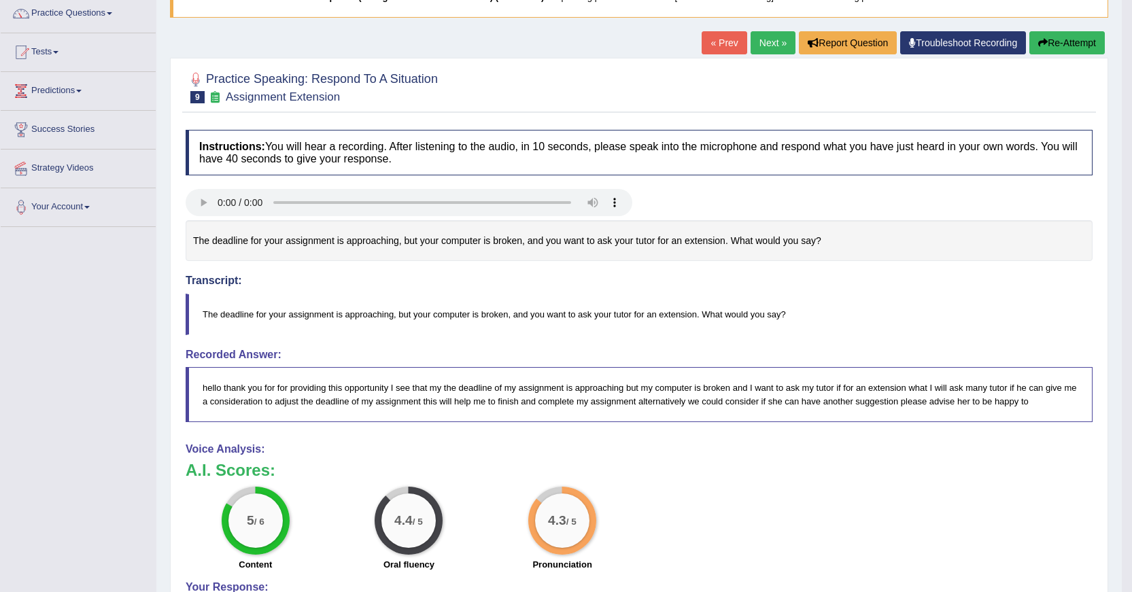
scroll to position [136, 0]
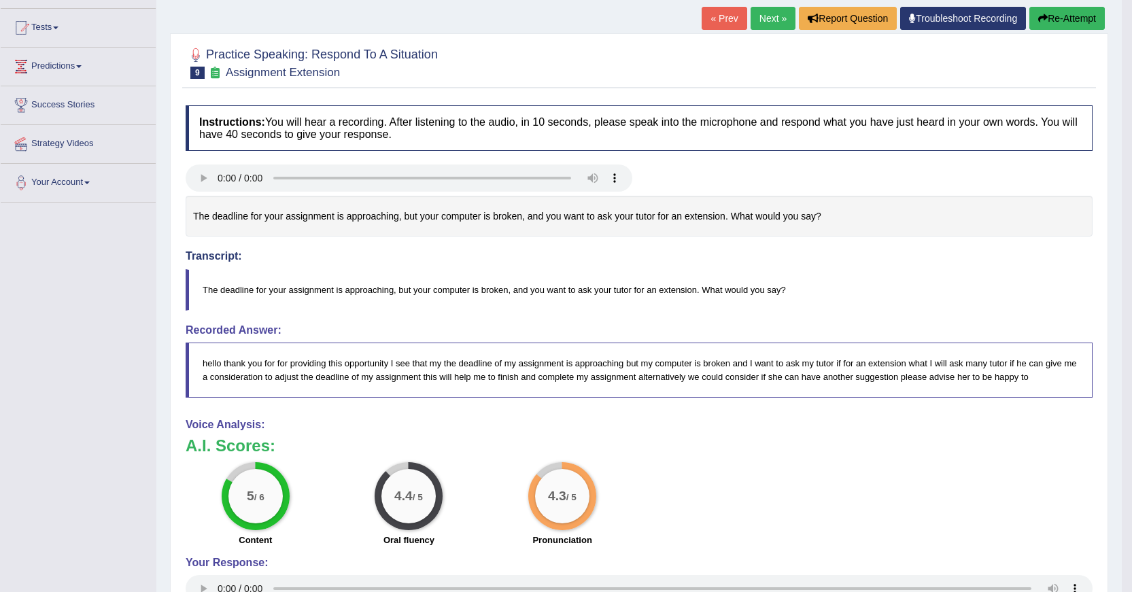
click at [1079, 16] on button "Re-Attempt" at bounding box center [1066, 18] width 75 height 23
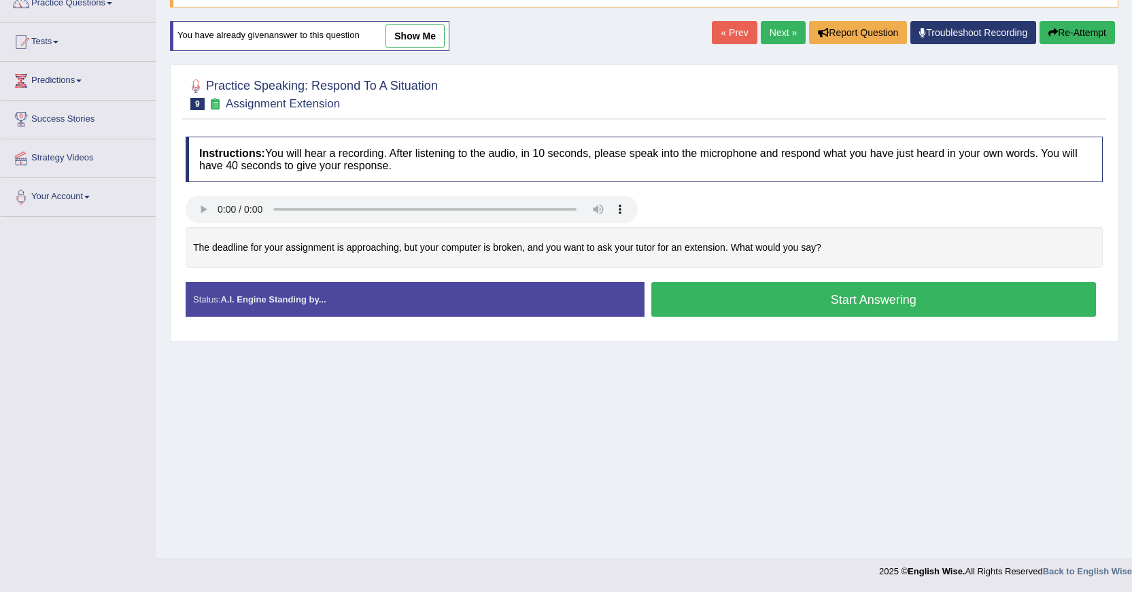
click at [837, 302] on button "Start Answering" at bounding box center [873, 299] width 445 height 35
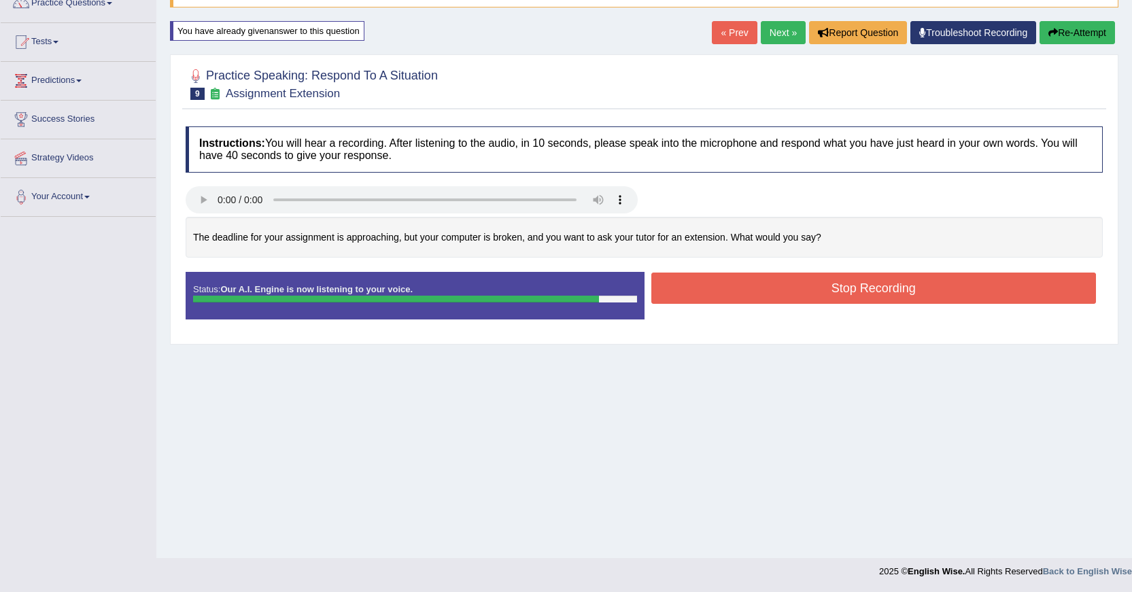
click at [843, 298] on button "Stop Recording" at bounding box center [873, 288] width 445 height 31
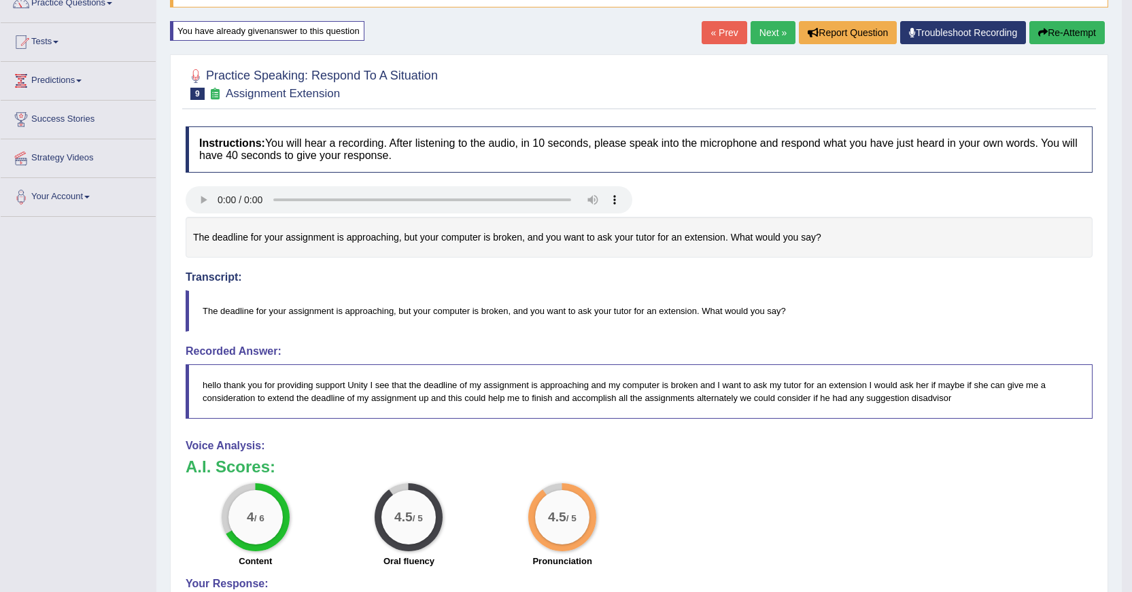
click at [1054, 32] on button "Re-Attempt" at bounding box center [1066, 32] width 75 height 23
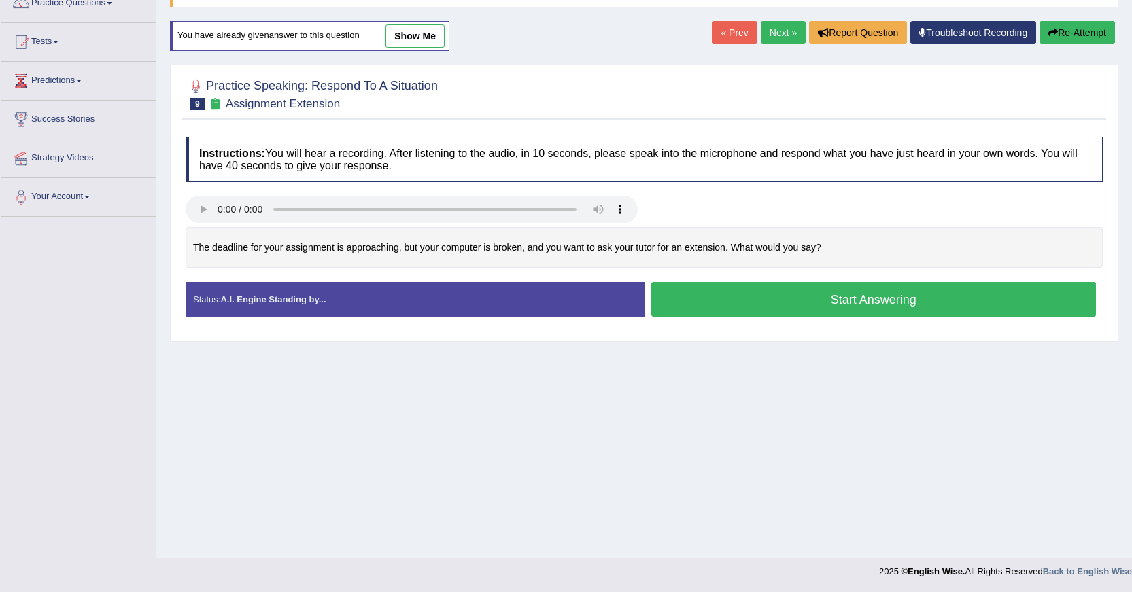
click at [775, 309] on button "Start Answering" at bounding box center [873, 299] width 445 height 35
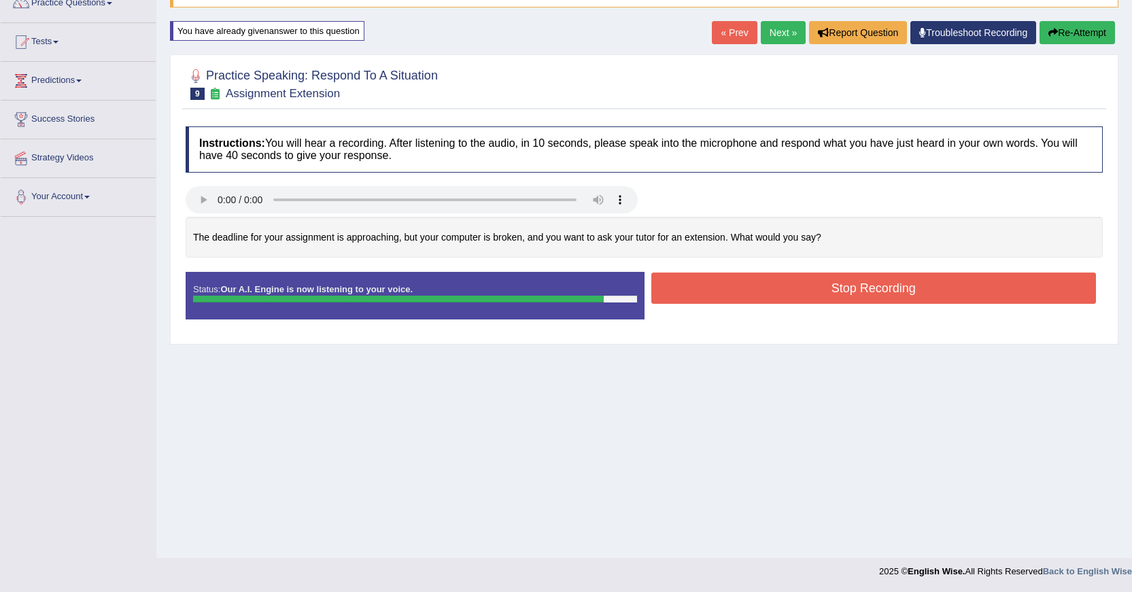
click at [793, 292] on button "Stop Recording" at bounding box center [873, 288] width 445 height 31
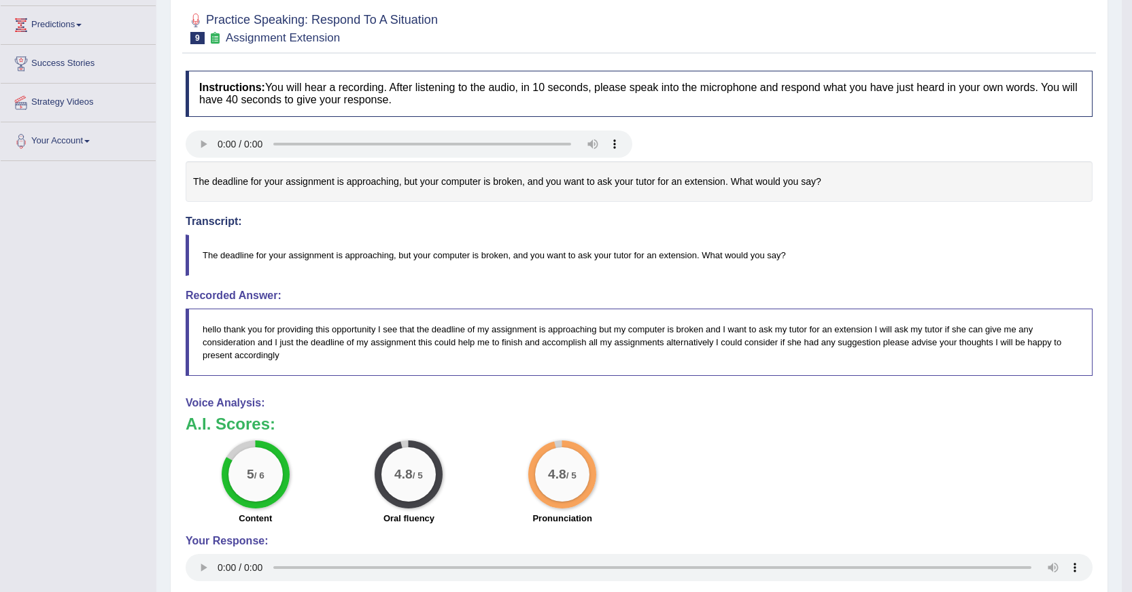
scroll to position [37, 0]
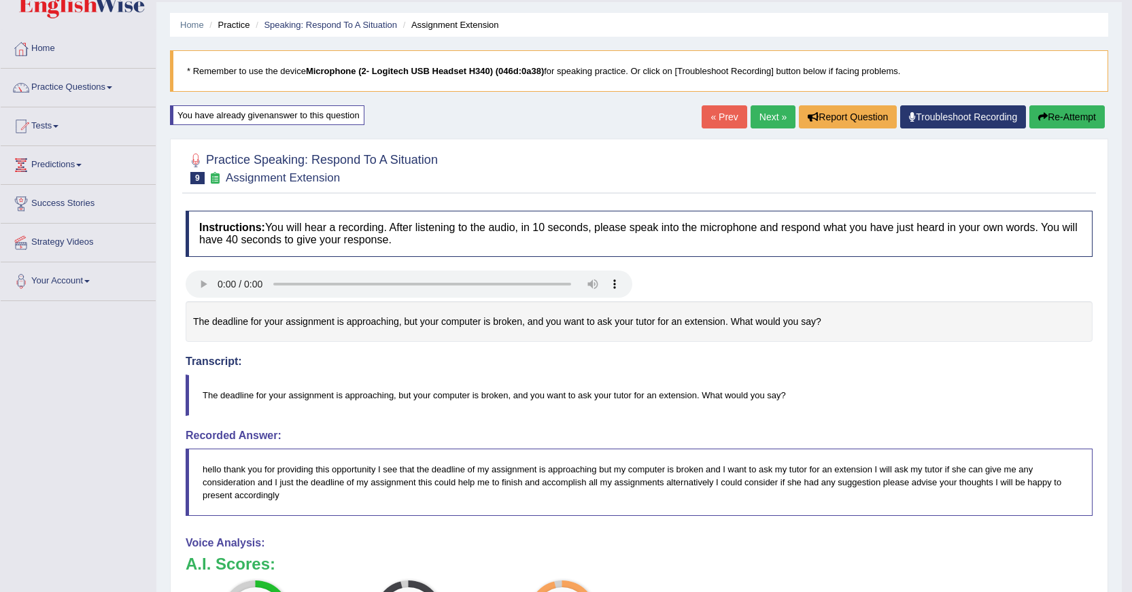
click at [774, 116] on link "Next »" at bounding box center [773, 116] width 45 height 23
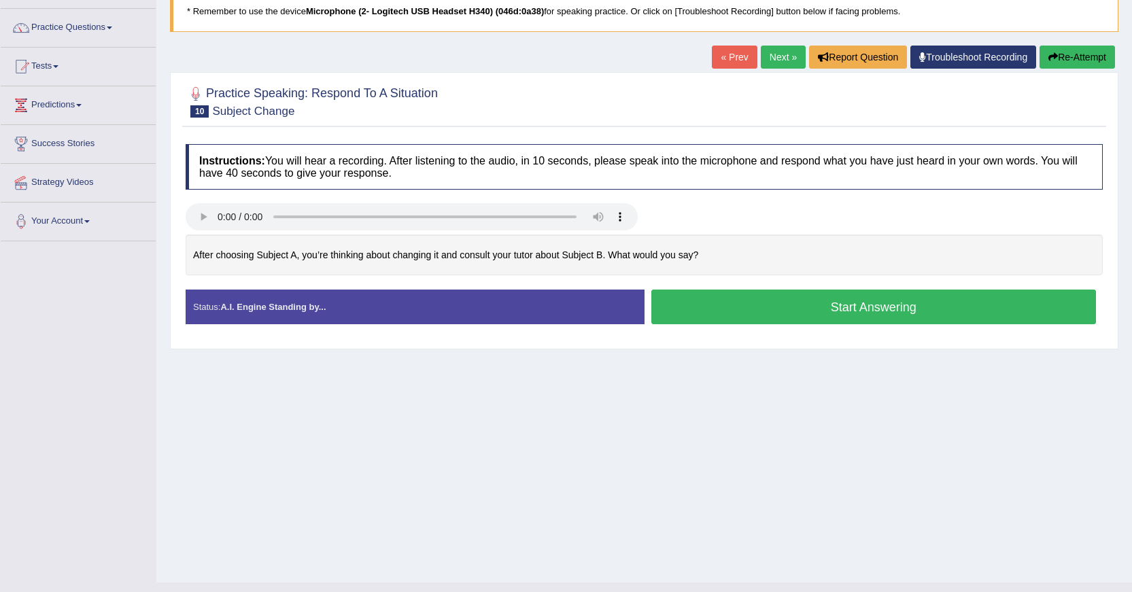
scroll to position [122, 0]
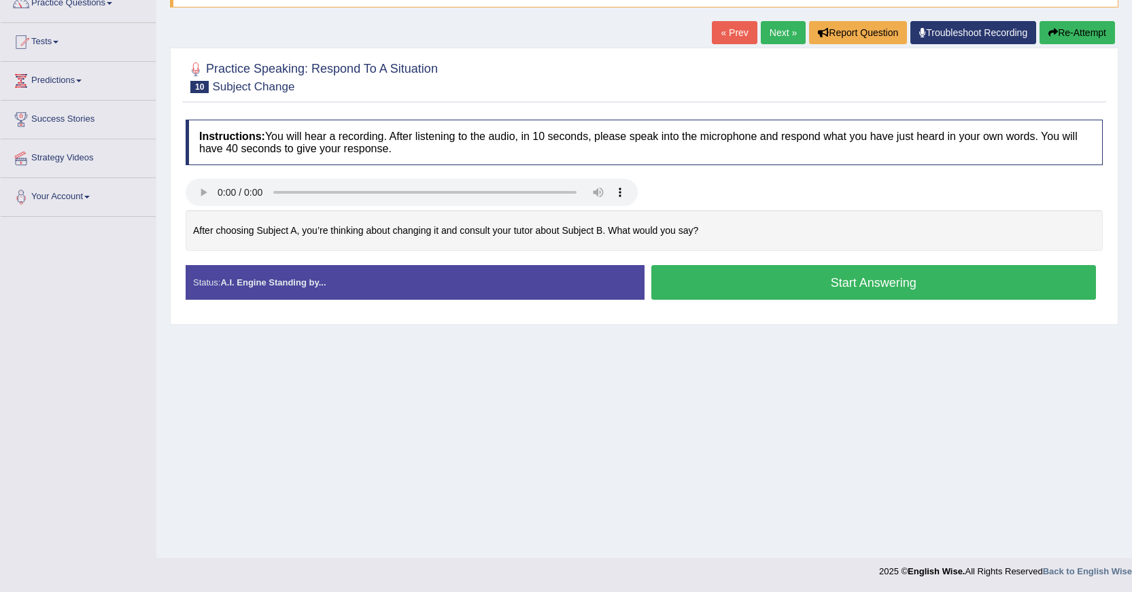
click at [1060, 33] on button "Re-Attempt" at bounding box center [1076, 32] width 75 height 23
click at [860, 283] on button "Start Answering" at bounding box center [873, 282] width 445 height 35
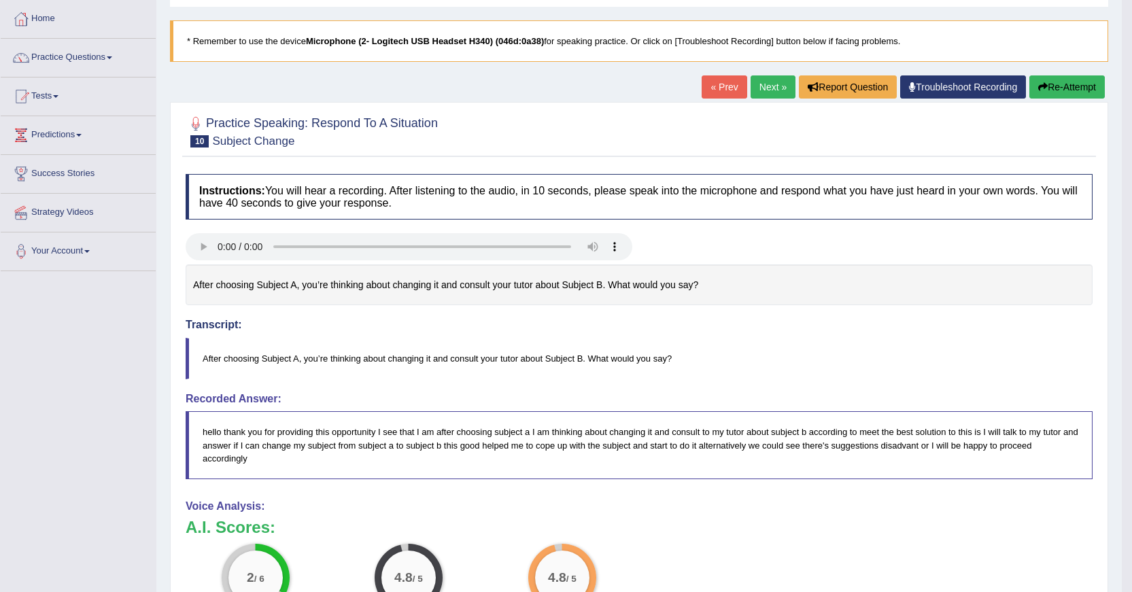
scroll to position [68, 0]
click at [1058, 92] on button "Re-Attempt" at bounding box center [1066, 86] width 75 height 23
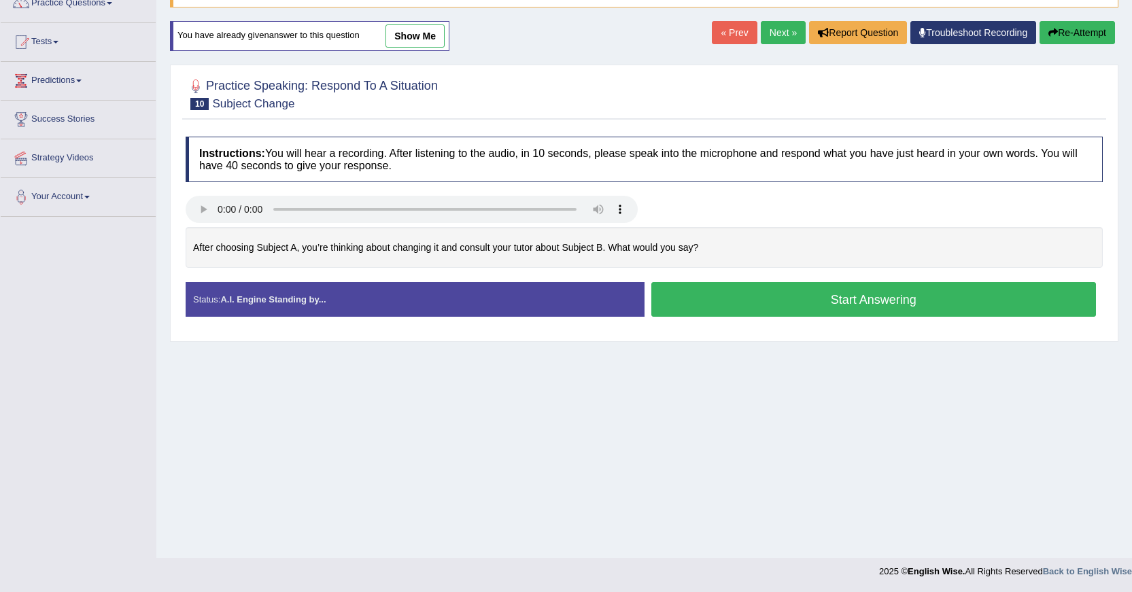
scroll to position [122, 0]
click at [847, 312] on button "Start Answering" at bounding box center [873, 299] width 445 height 35
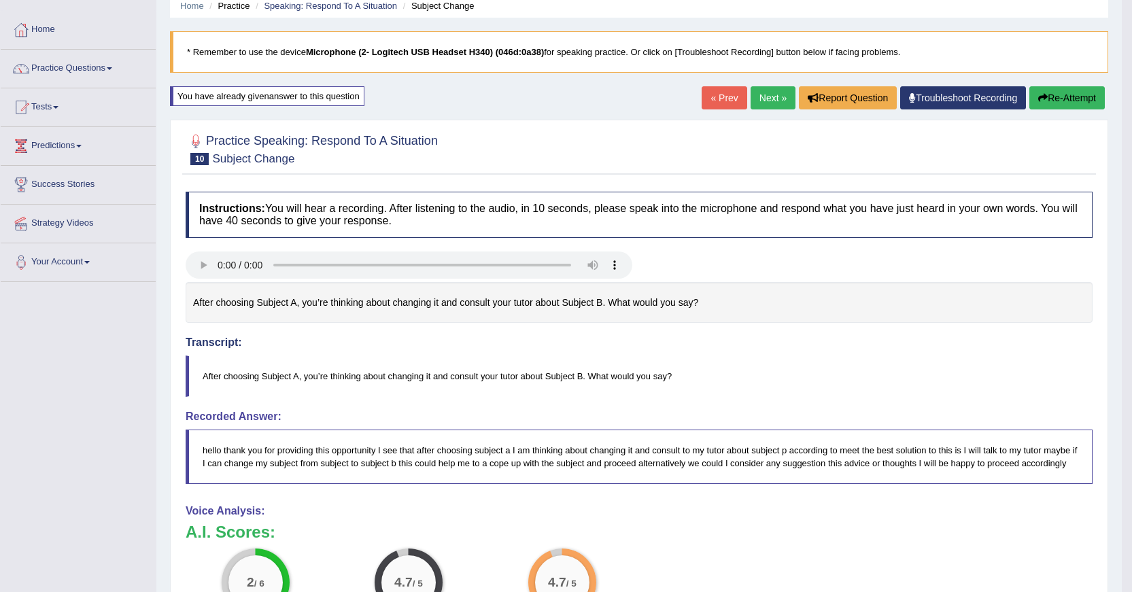
scroll to position [24, 0]
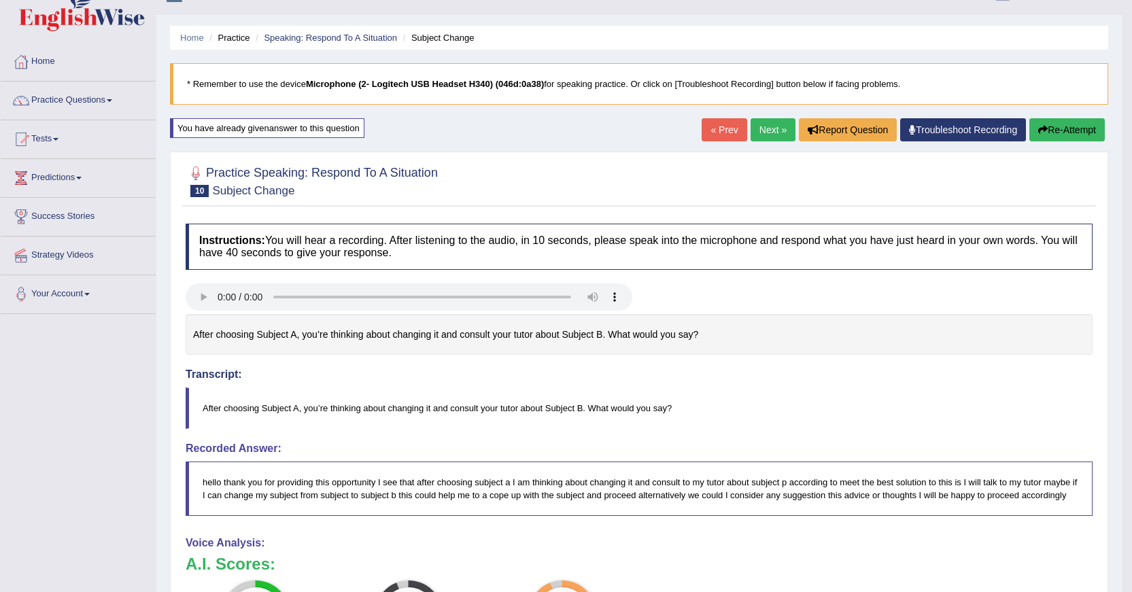
click at [763, 124] on link "Next »" at bounding box center [773, 129] width 45 height 23
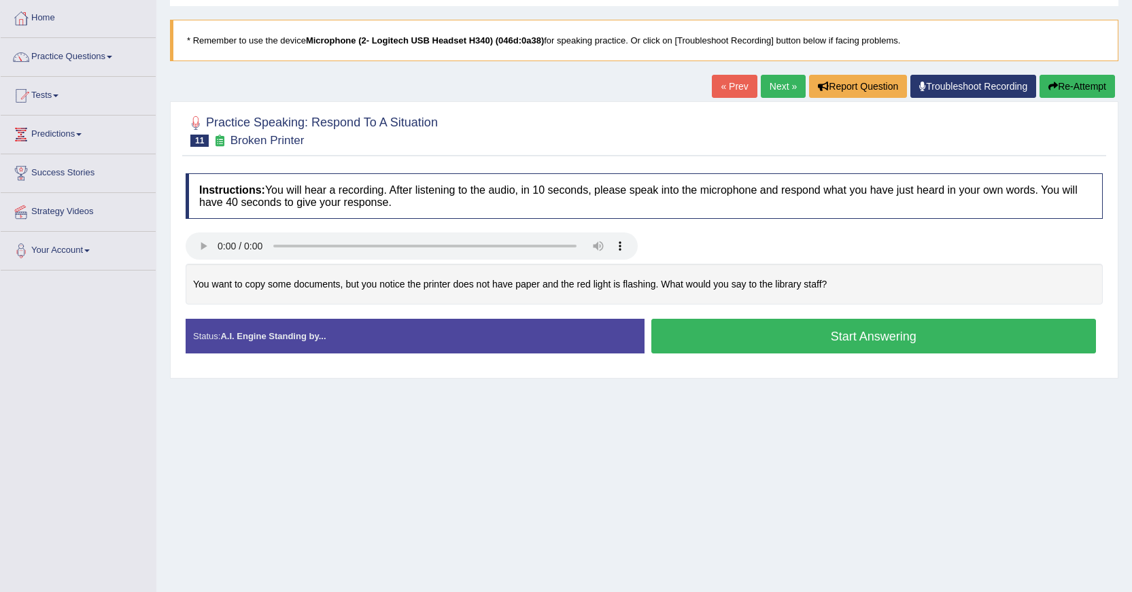
click at [730, 88] on link "« Prev" at bounding box center [734, 86] width 45 height 23
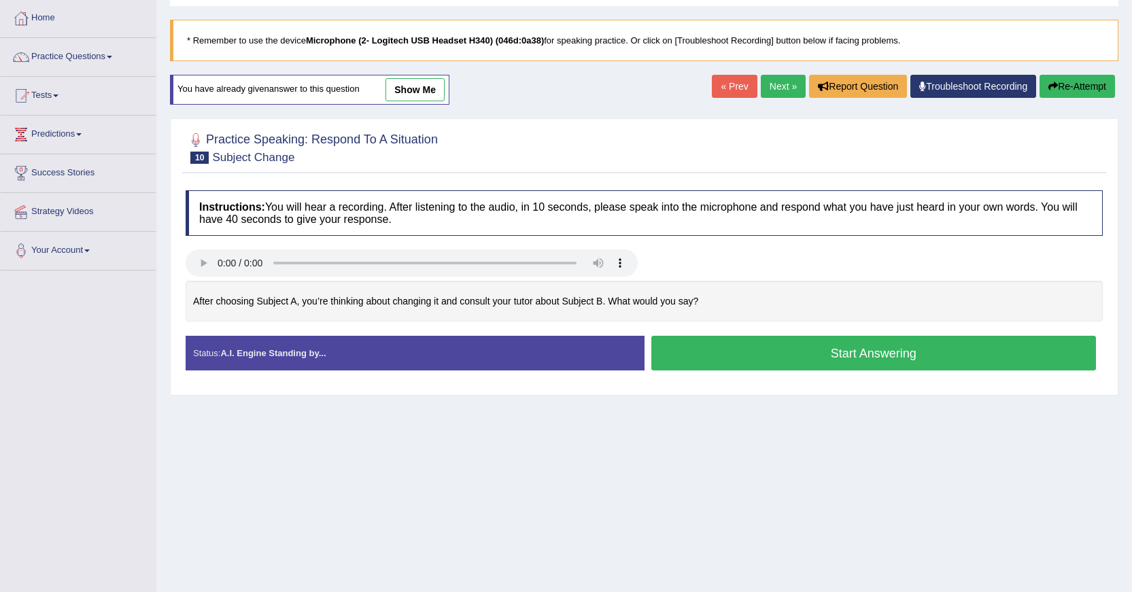
click at [426, 85] on link "show me" at bounding box center [414, 89] width 59 height 23
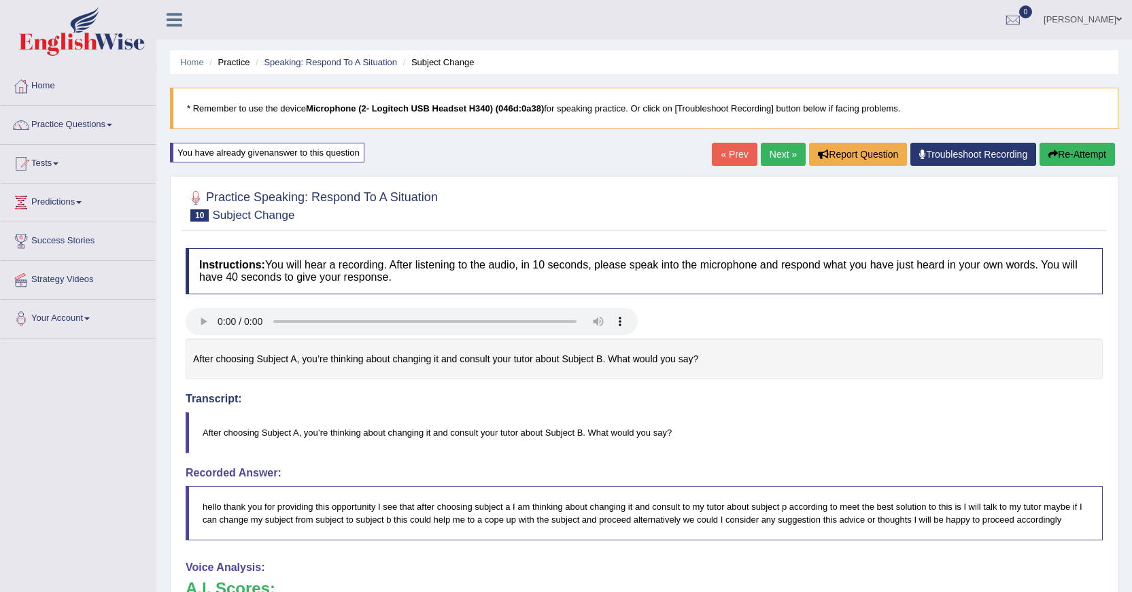
click at [770, 154] on link "Next »" at bounding box center [783, 154] width 45 height 23
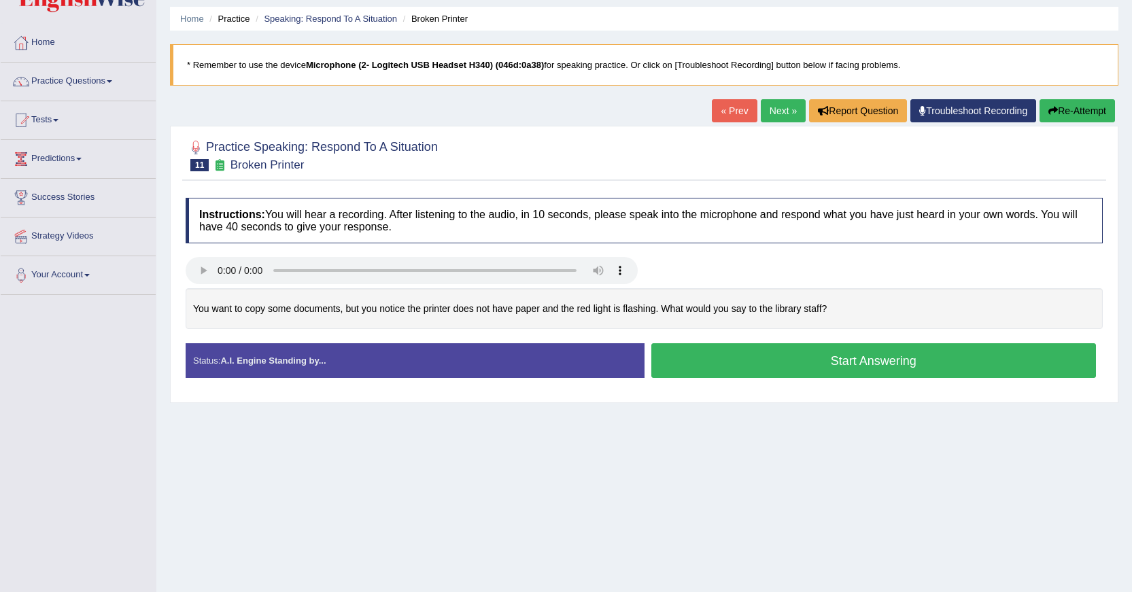
scroll to position [68, 0]
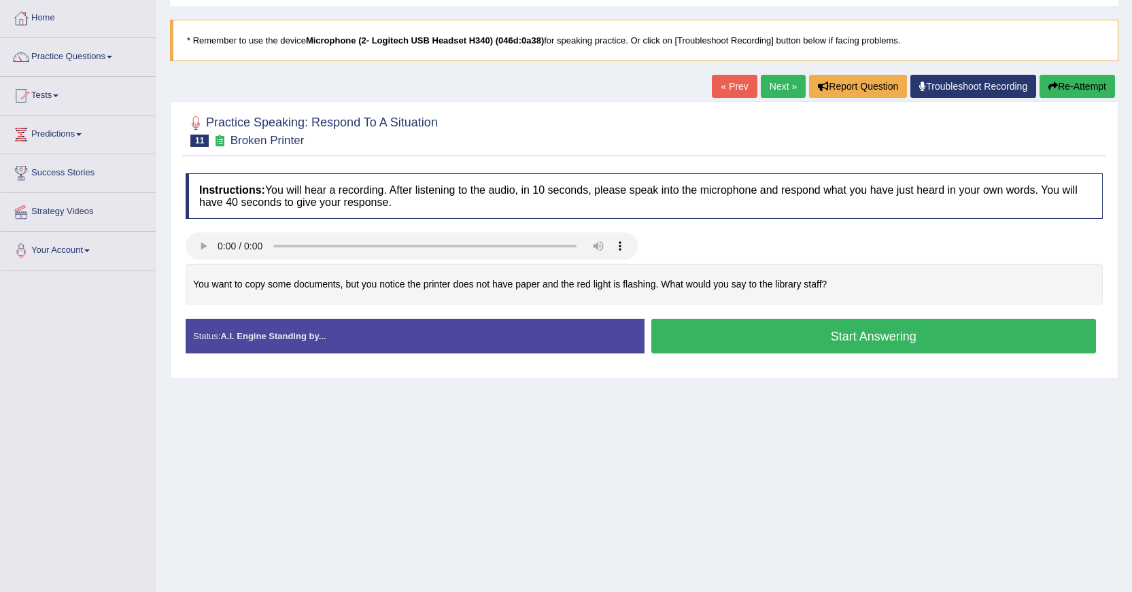
click at [840, 331] on button "Start Answering" at bounding box center [873, 336] width 445 height 35
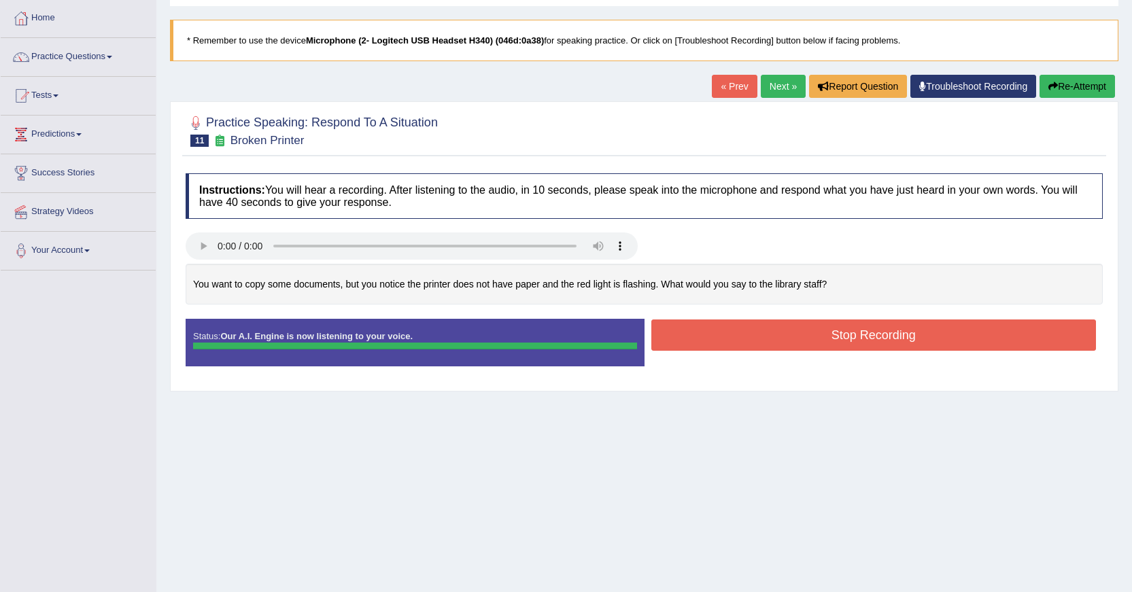
click at [0, 0] on blockquote "." at bounding box center [0, 0] width 0 height 0
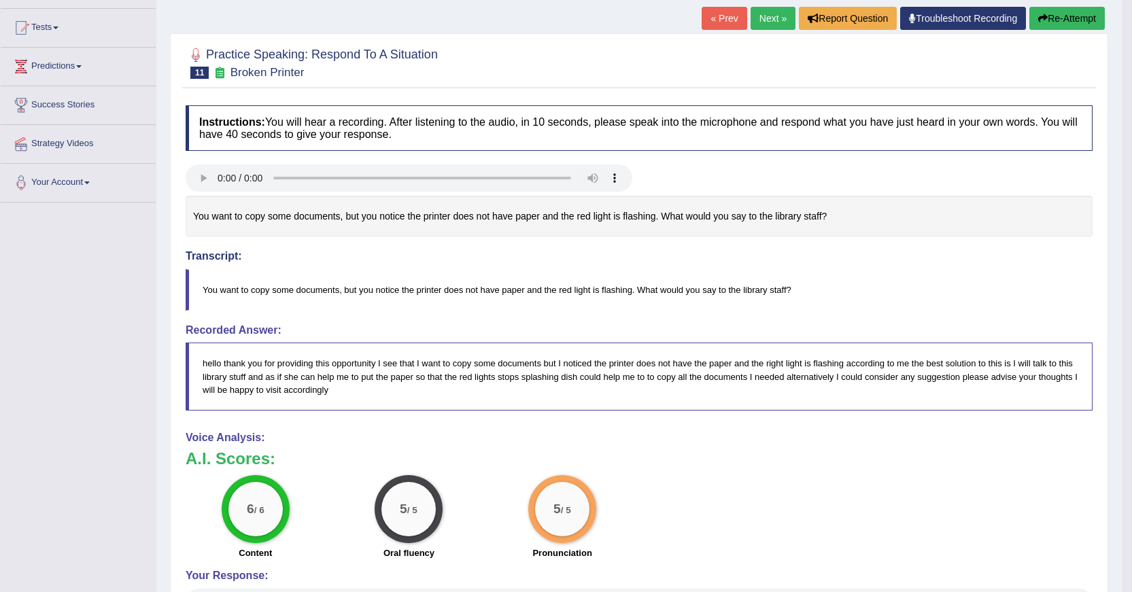
scroll to position [204, 0]
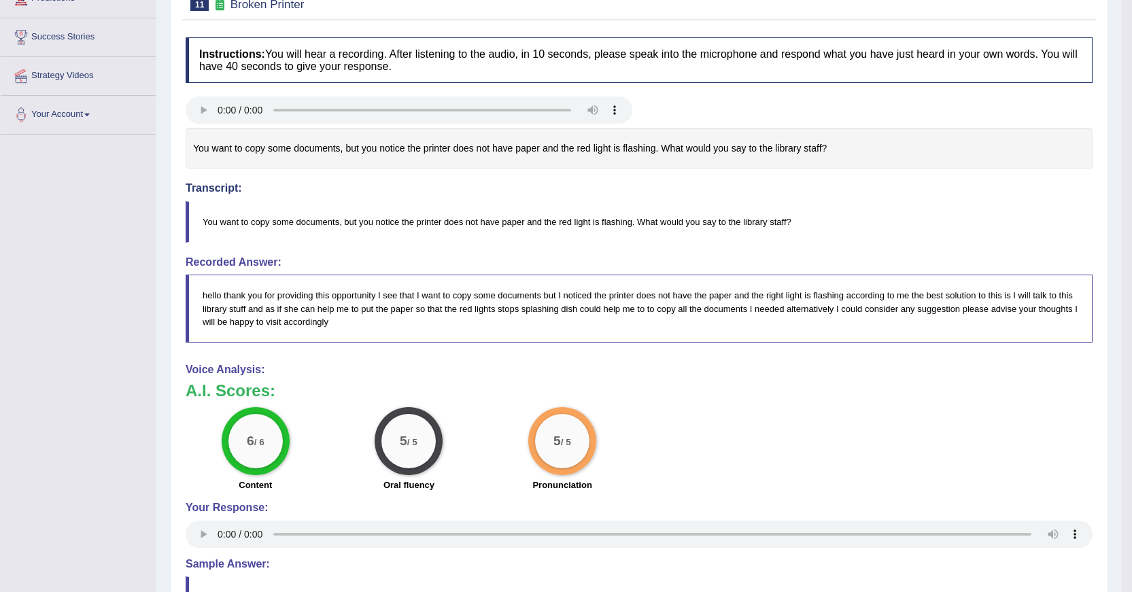
click at [589, 418] on div "5 / 5 Pronunciation" at bounding box center [562, 451] width 154 height 88
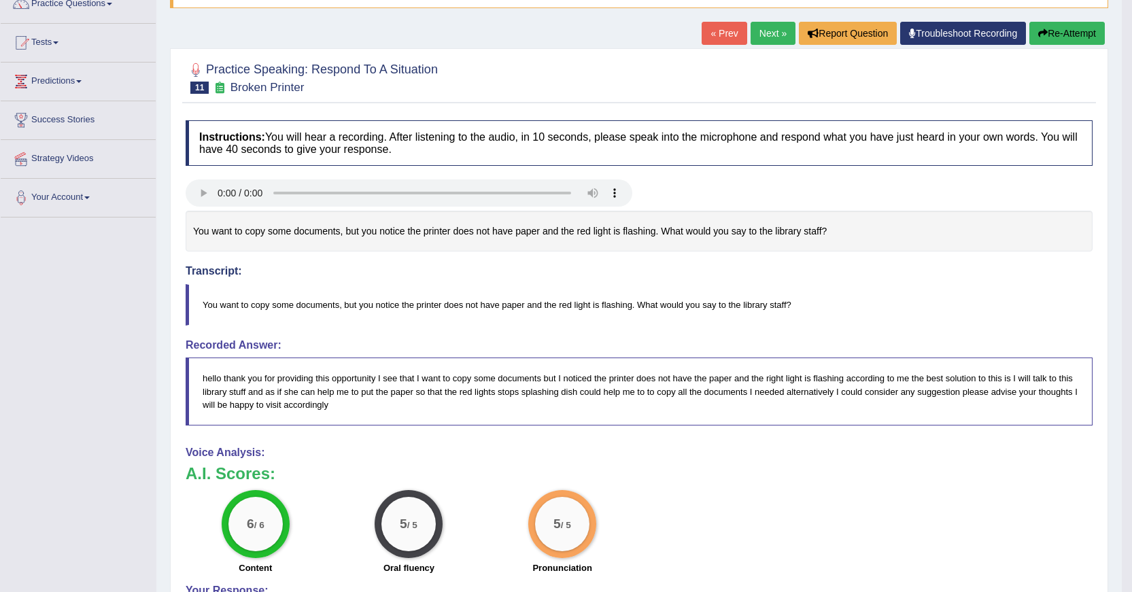
scroll to position [0, 0]
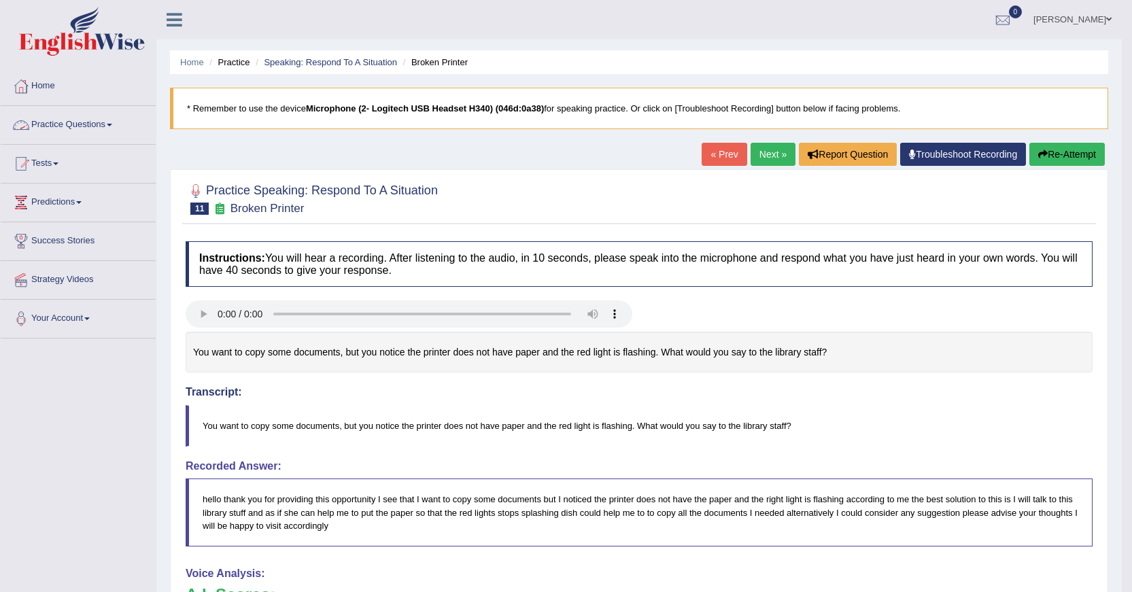
click at [79, 118] on link "Practice Questions" at bounding box center [78, 123] width 155 height 34
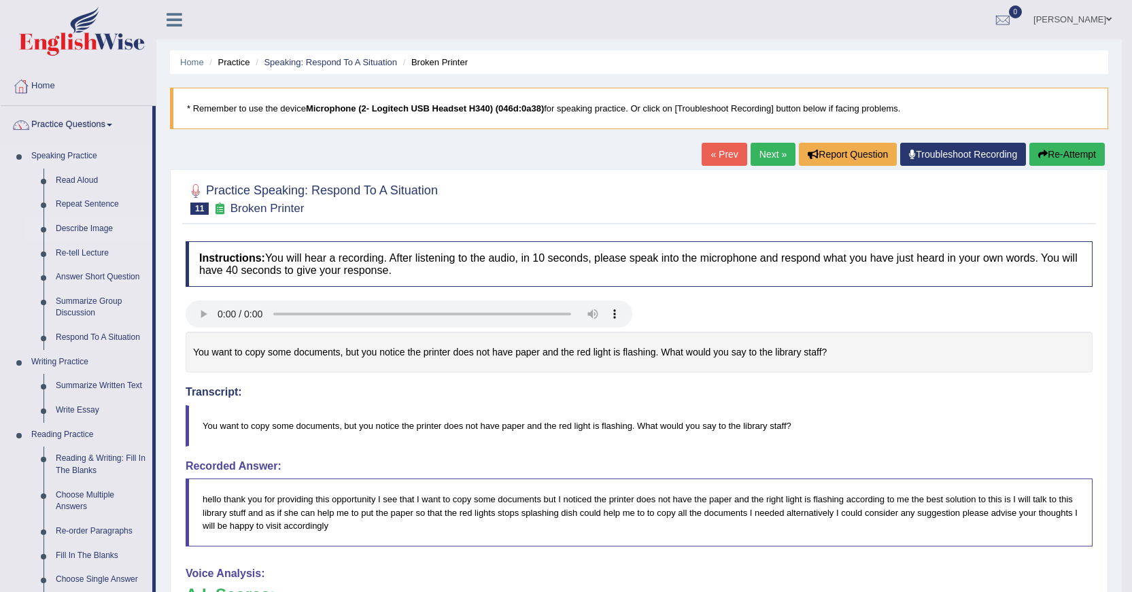
click at [71, 227] on link "Describe Image" at bounding box center [101, 229] width 103 height 24
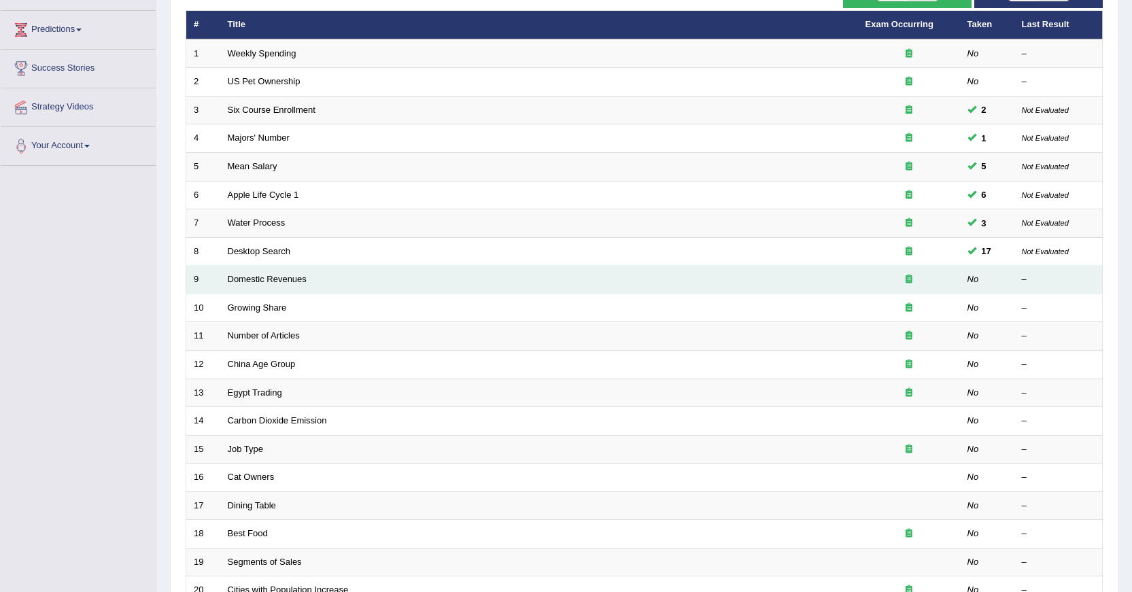
scroll to position [172, 0]
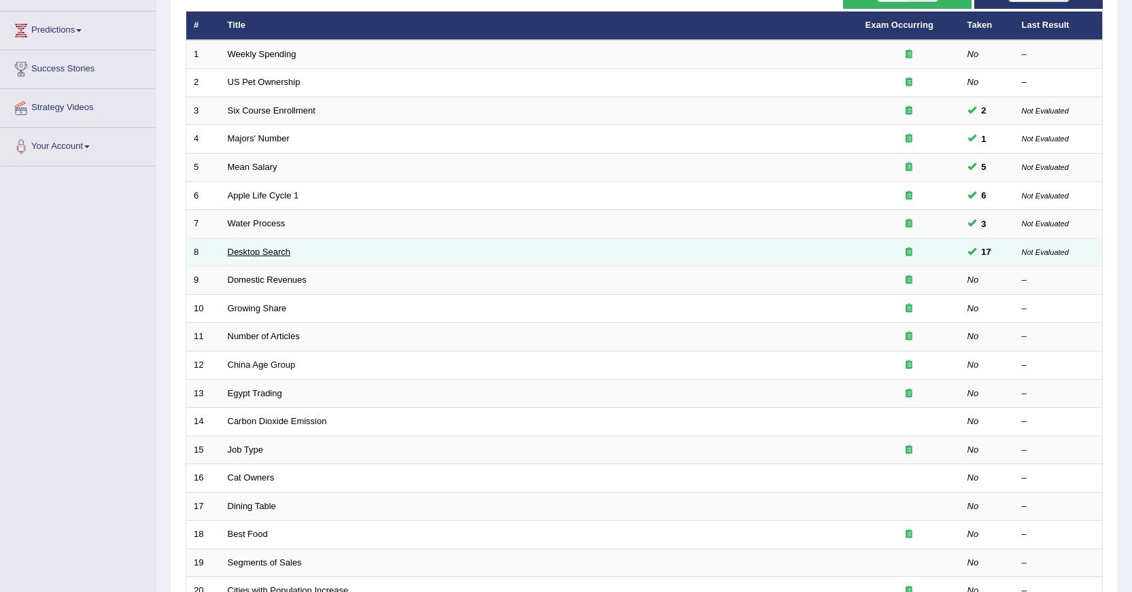
click at [261, 254] on link "Desktop Search" at bounding box center [259, 252] width 63 height 10
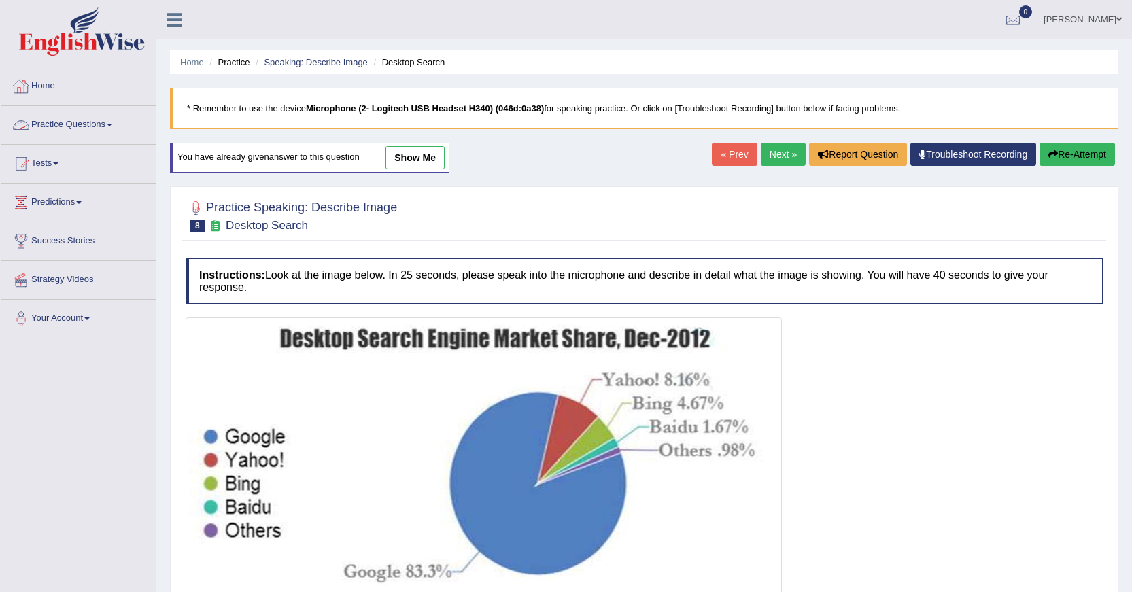
click at [66, 118] on link "Practice Questions" at bounding box center [78, 123] width 155 height 34
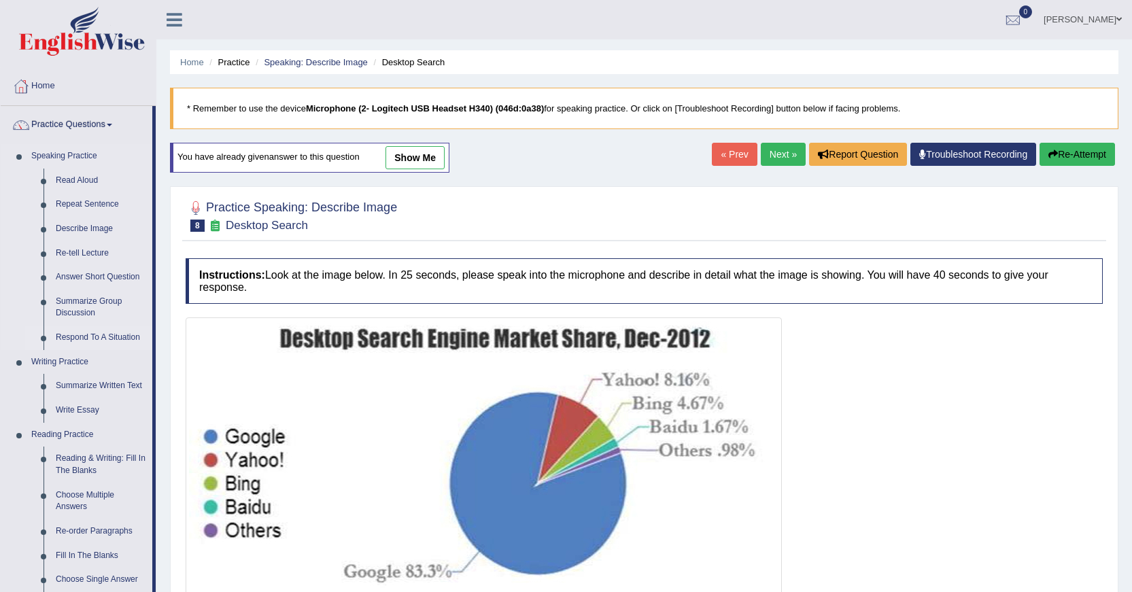
click at [133, 339] on link "Respond To A Situation" at bounding box center [101, 338] width 103 height 24
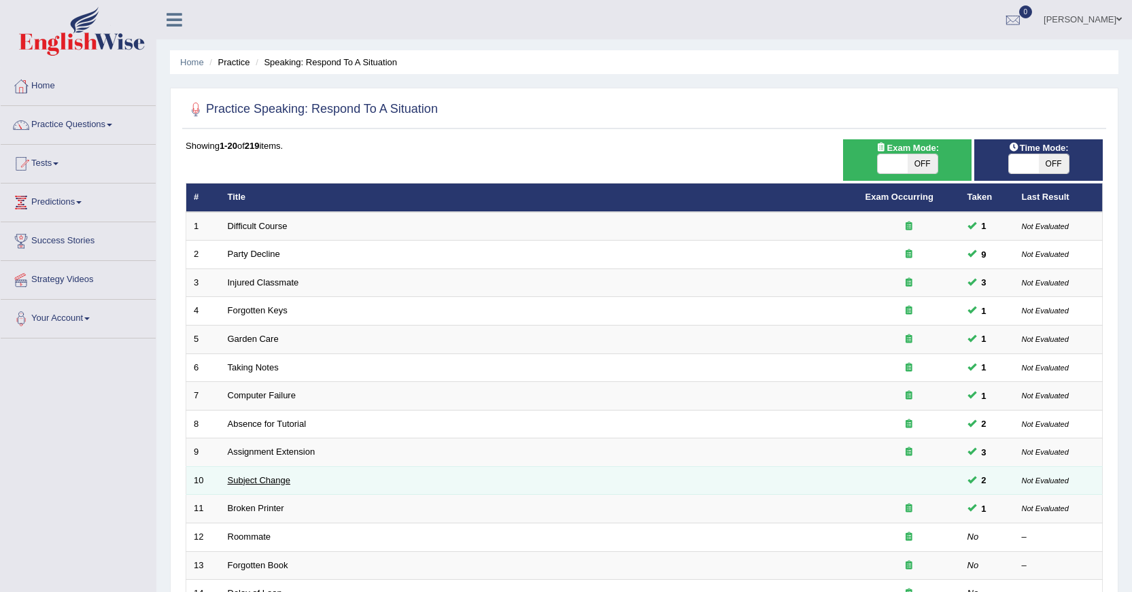
click at [239, 479] on link "Subject Change" at bounding box center [259, 480] width 63 height 10
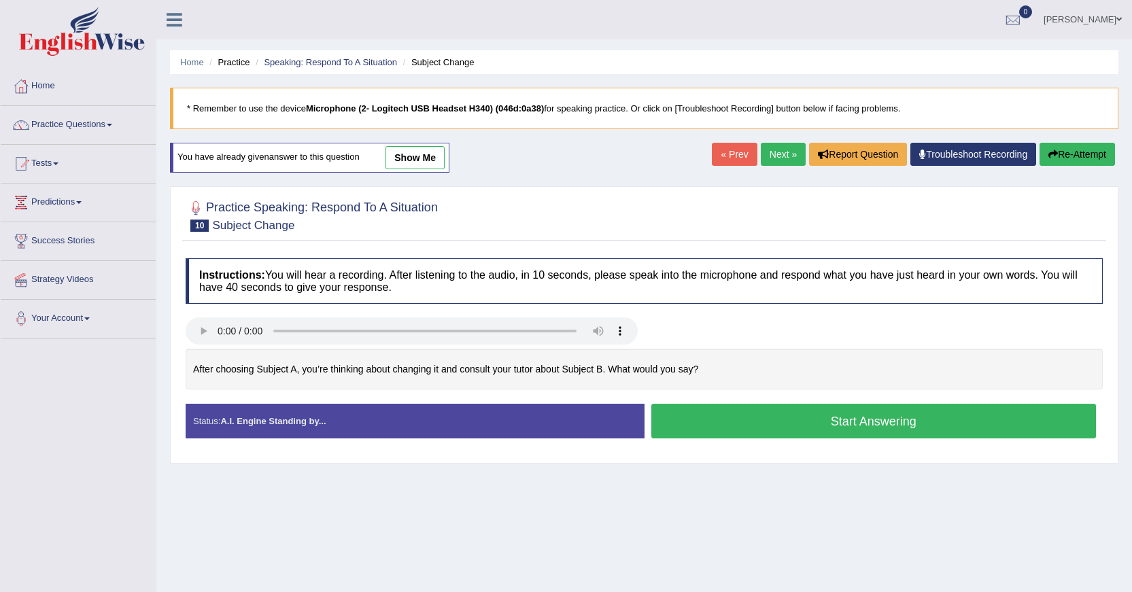
click at [430, 158] on link "show me" at bounding box center [414, 157] width 59 height 23
click at [429, 158] on div "Home Practice Speaking: Respond To A Situation Subject Change * Remember to use…" at bounding box center [644, 340] width 976 height 680
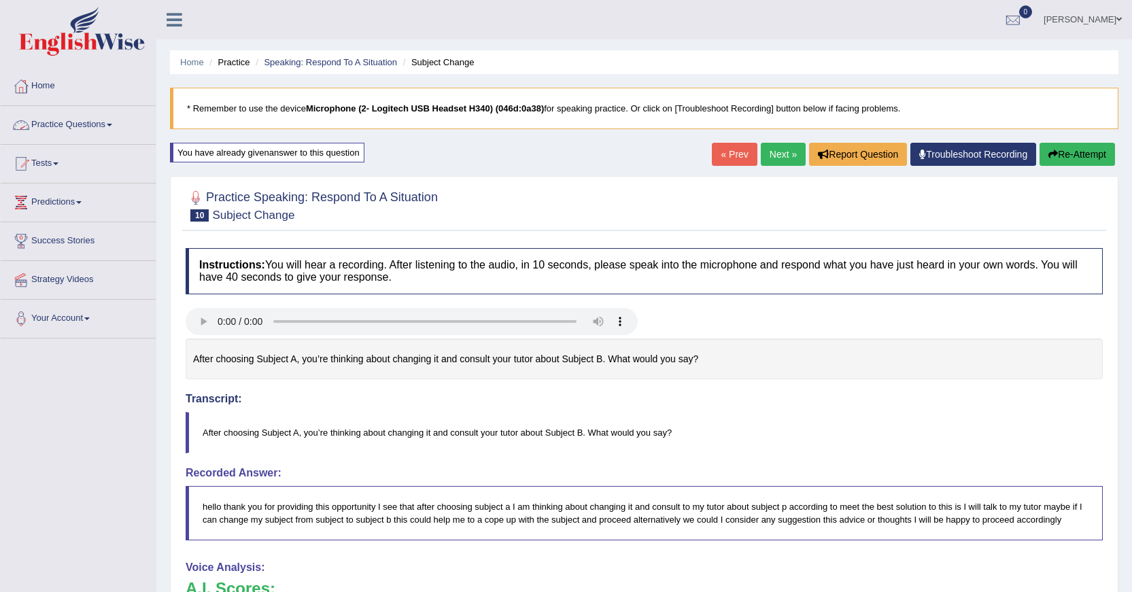
click at [75, 120] on link "Practice Questions" at bounding box center [78, 123] width 155 height 34
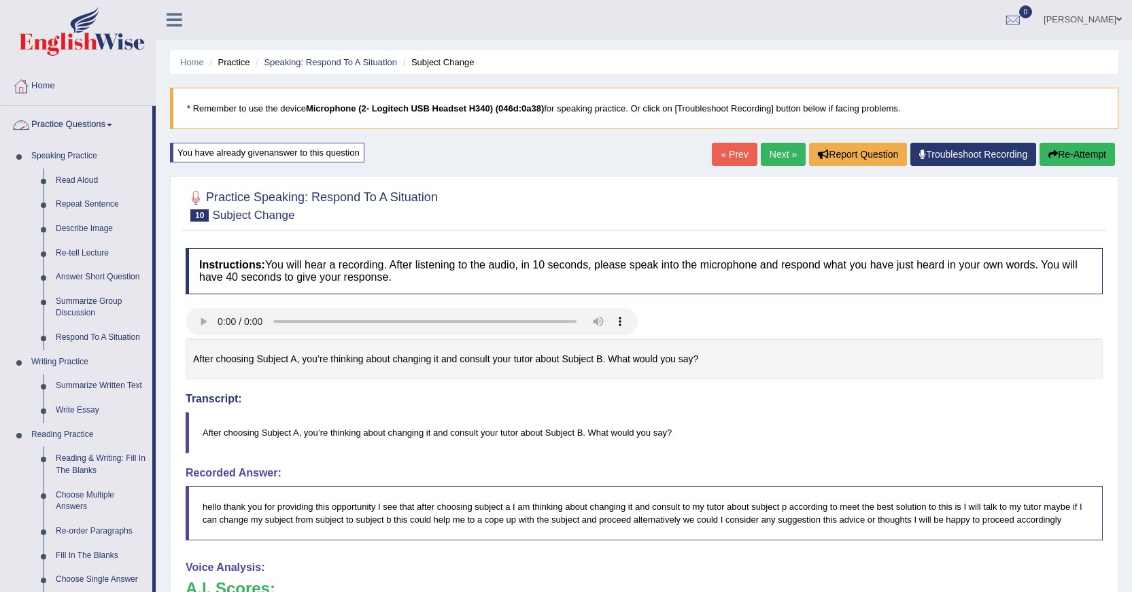
click at [92, 126] on link "Practice Questions" at bounding box center [77, 123] width 152 height 34
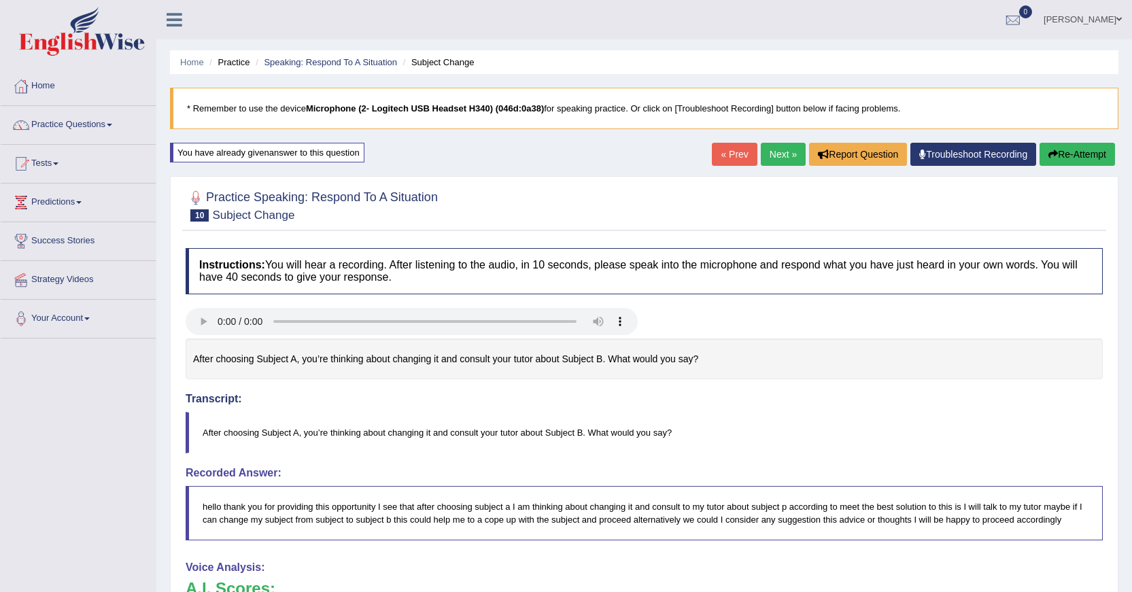
click at [51, 162] on link "Tests" at bounding box center [78, 162] width 155 height 34
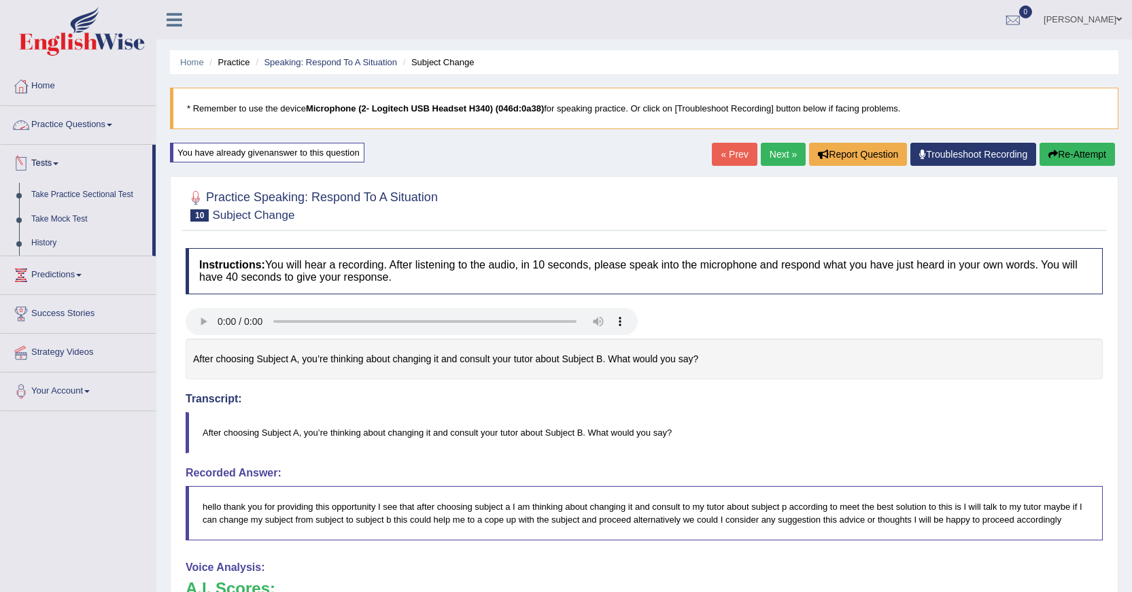
click at [75, 126] on link "Practice Questions" at bounding box center [78, 123] width 155 height 34
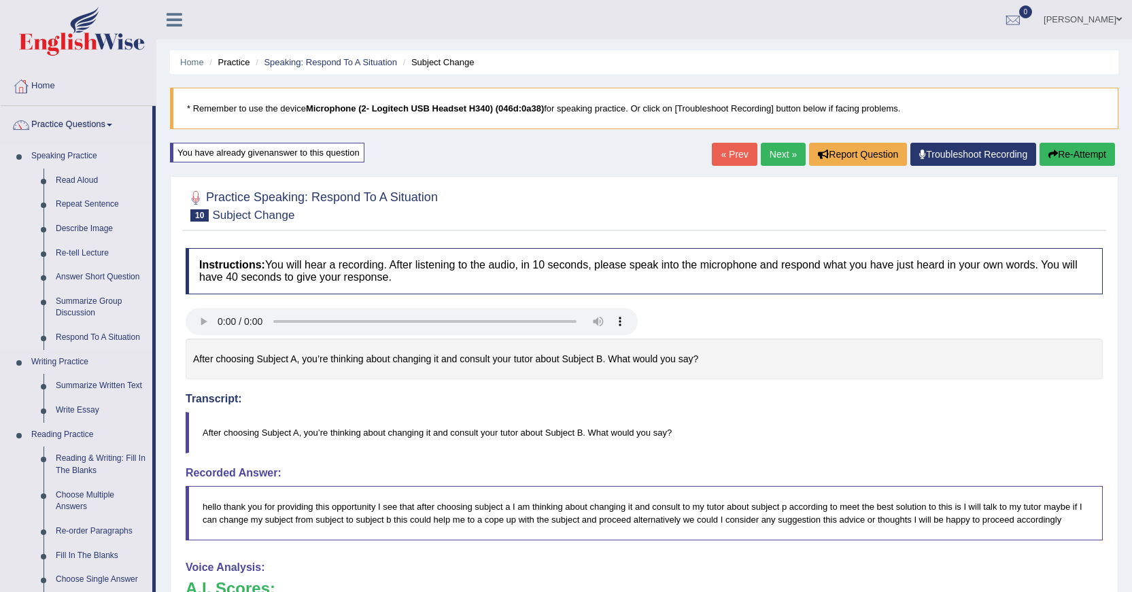
click at [48, 153] on link "Speaking Practice" at bounding box center [88, 156] width 127 height 24
click at [62, 125] on link "Practice Questions" at bounding box center [77, 123] width 152 height 34
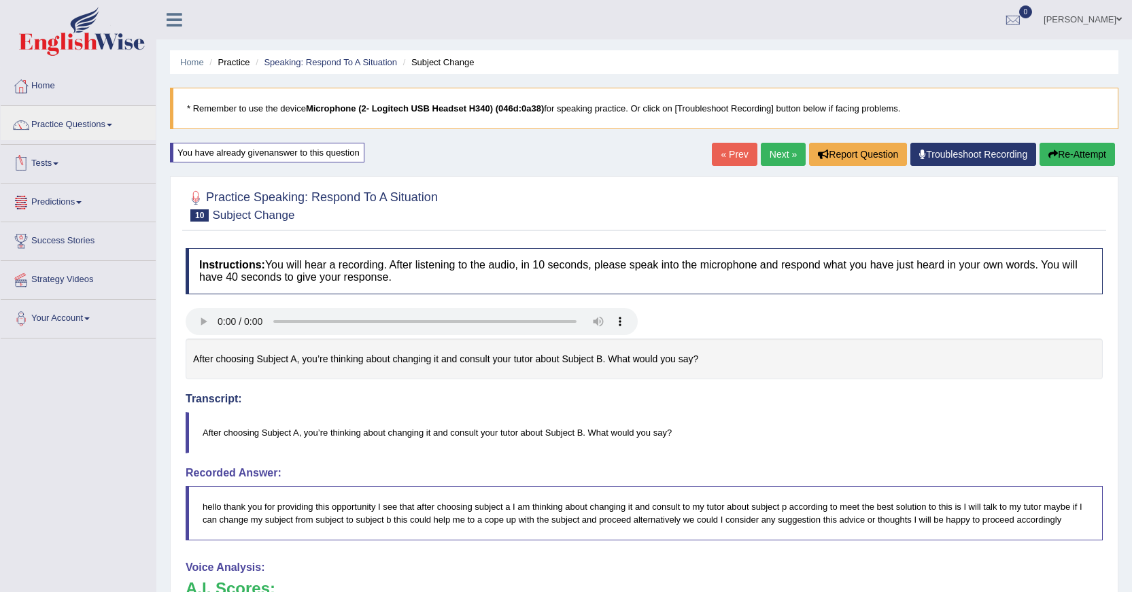
click at [57, 167] on link "Tests" at bounding box center [78, 162] width 155 height 34
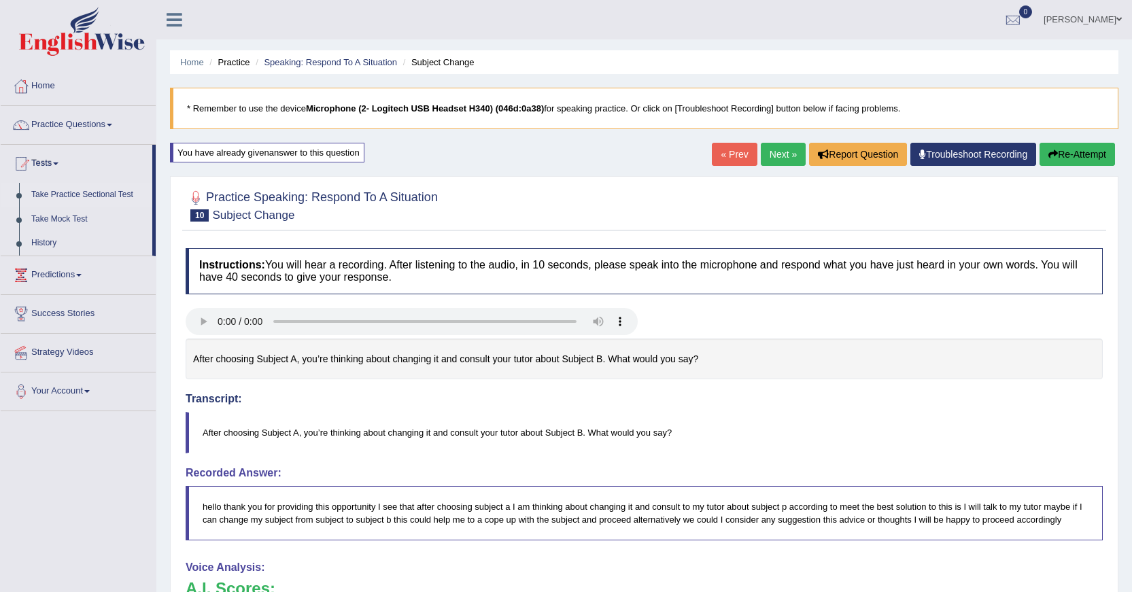
click at [52, 196] on link "Take Practice Sectional Test" at bounding box center [88, 195] width 127 height 24
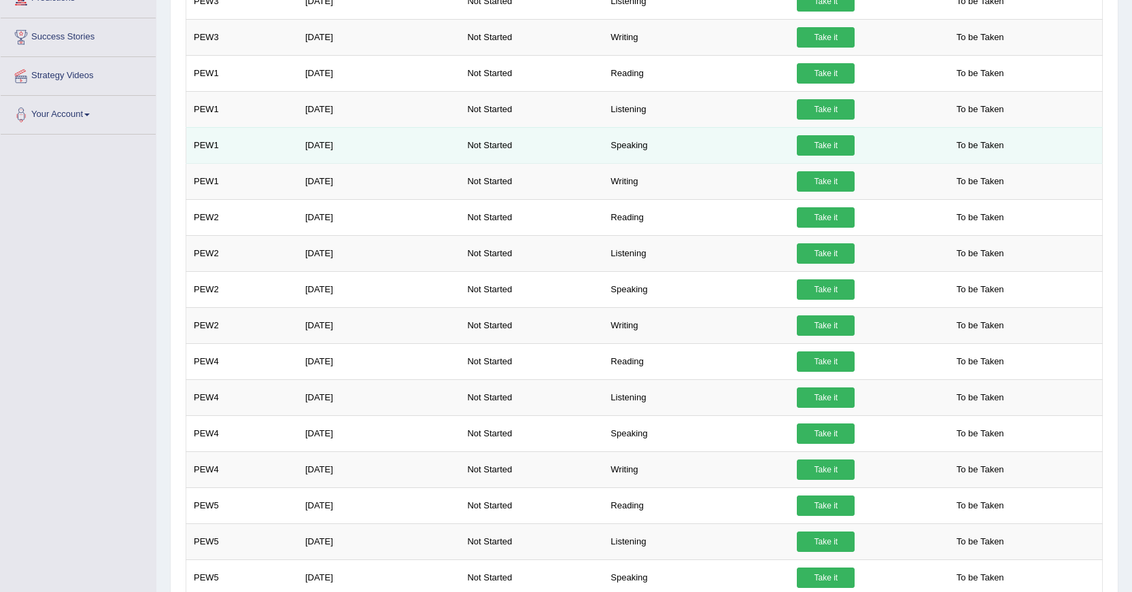
click at [889, 141] on td "Take it" at bounding box center [865, 145] width 152 height 36
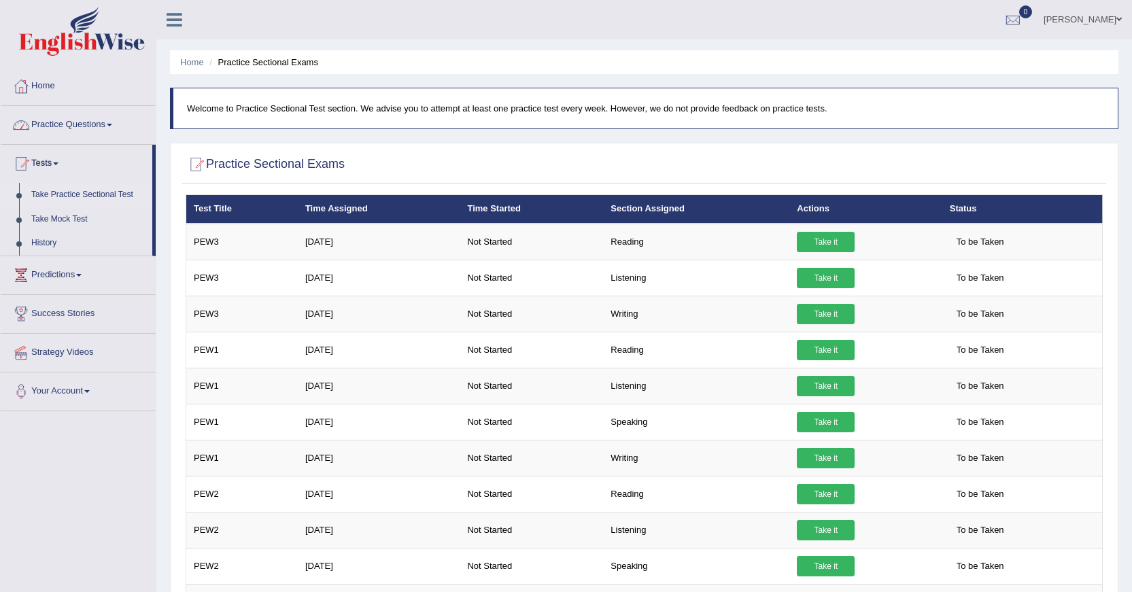
click at [67, 122] on link "Practice Questions" at bounding box center [78, 123] width 155 height 34
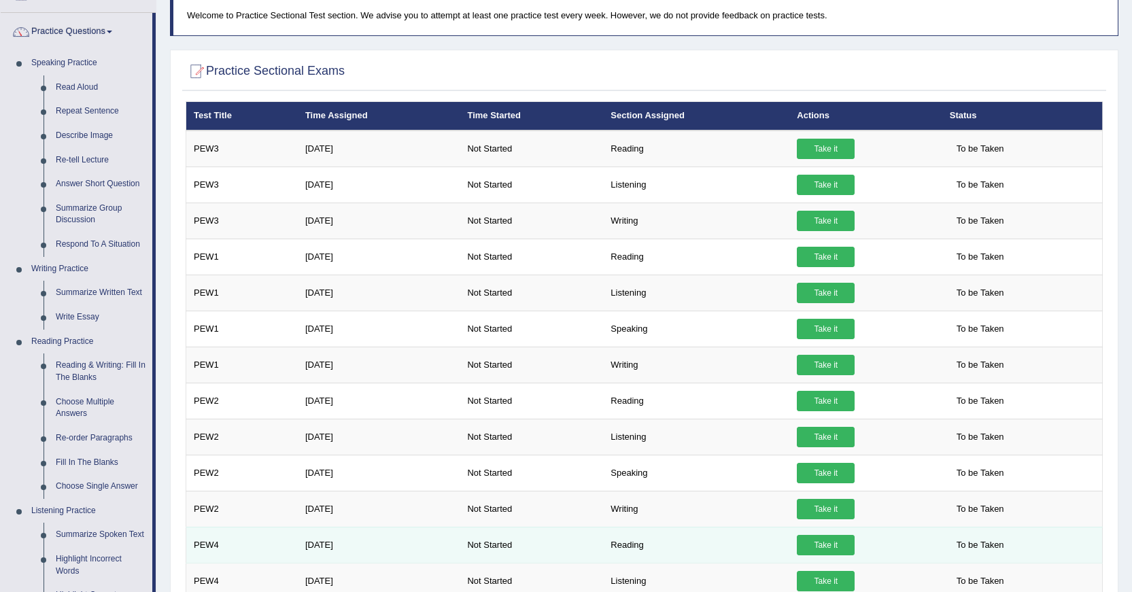
scroll to position [68, 0]
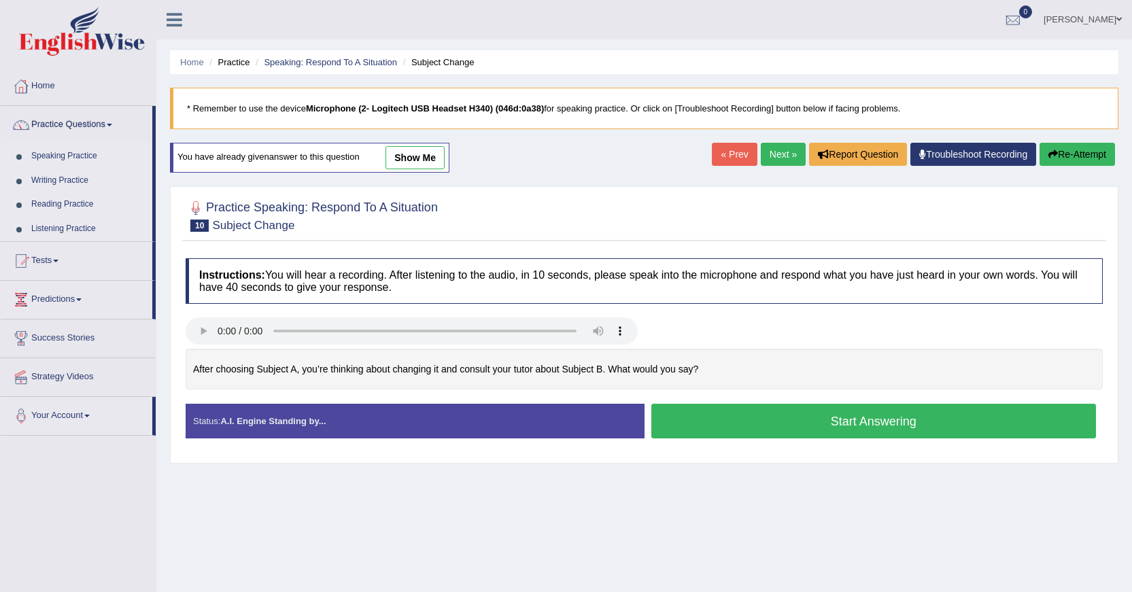
click at [1114, 15] on link "[PERSON_NAME]" at bounding box center [1082, 17] width 99 height 35
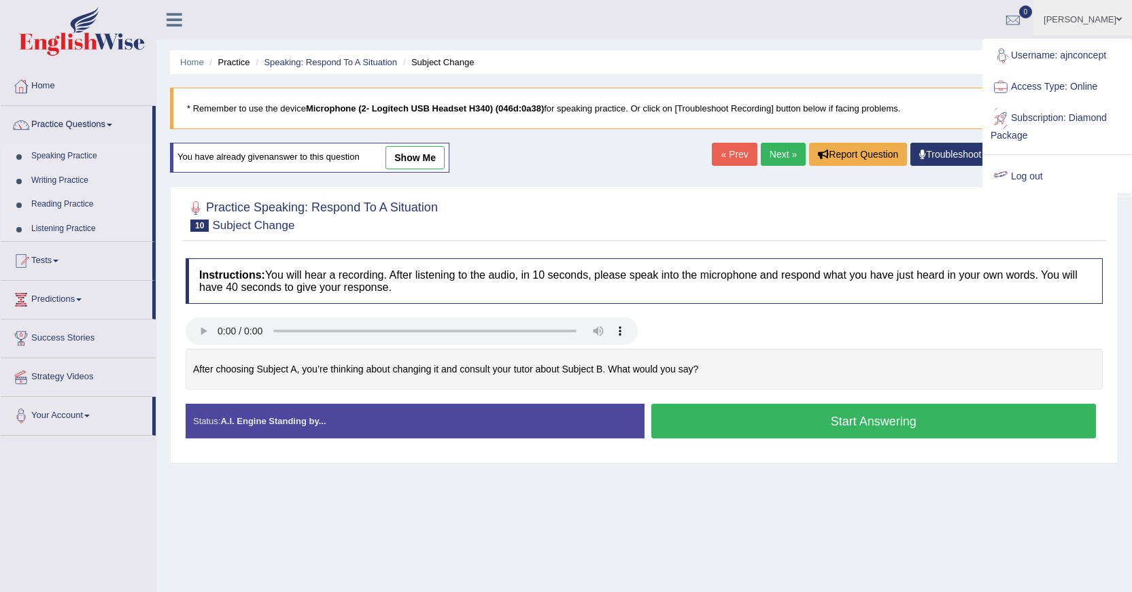
click at [1031, 177] on link "Log out" at bounding box center [1057, 176] width 147 height 31
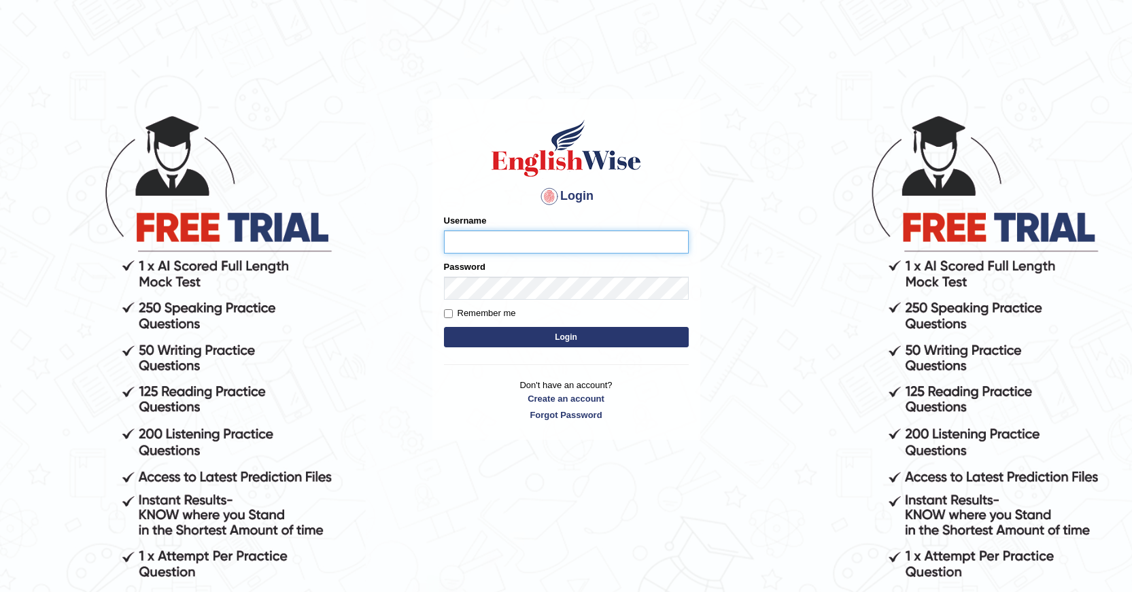
scroll to position [130, 0]
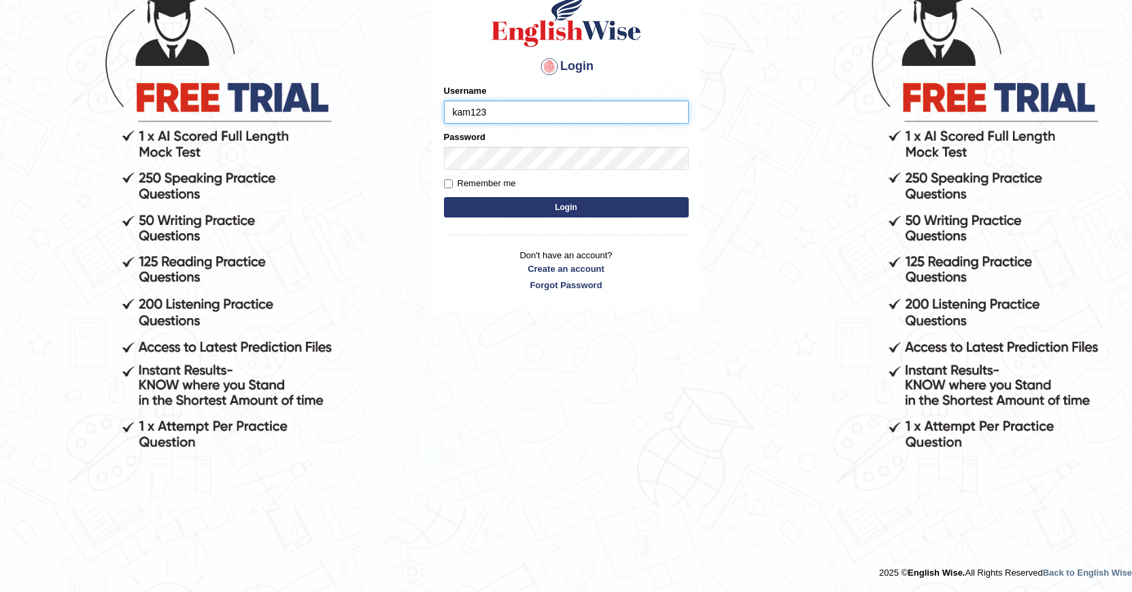
click at [462, 115] on input "kam123" at bounding box center [566, 112] width 245 height 23
type input "kam123"
click at [579, 209] on button "Login" at bounding box center [566, 207] width 245 height 20
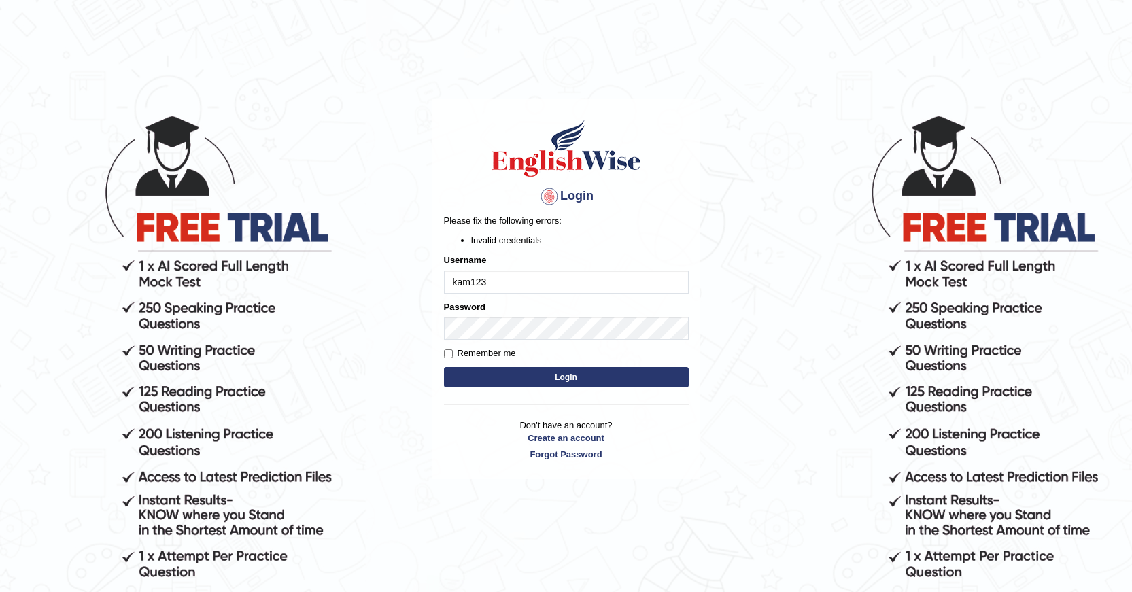
click at [609, 371] on button "Login" at bounding box center [566, 377] width 245 height 20
click at [439, 333] on div "Login Please fix the following errors: Invalid credentials Username kam123 Pass…" at bounding box center [566, 289] width 268 height 380
click at [475, 380] on button "Login" at bounding box center [566, 377] width 245 height 20
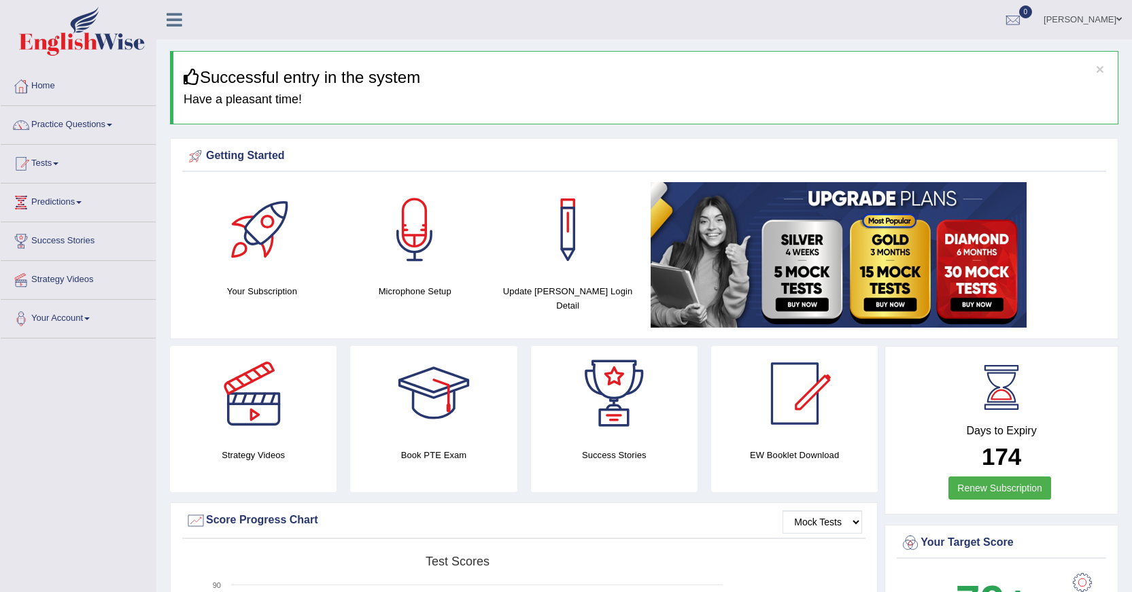
click at [1056, 213] on link at bounding box center [873, 254] width 445 height 145
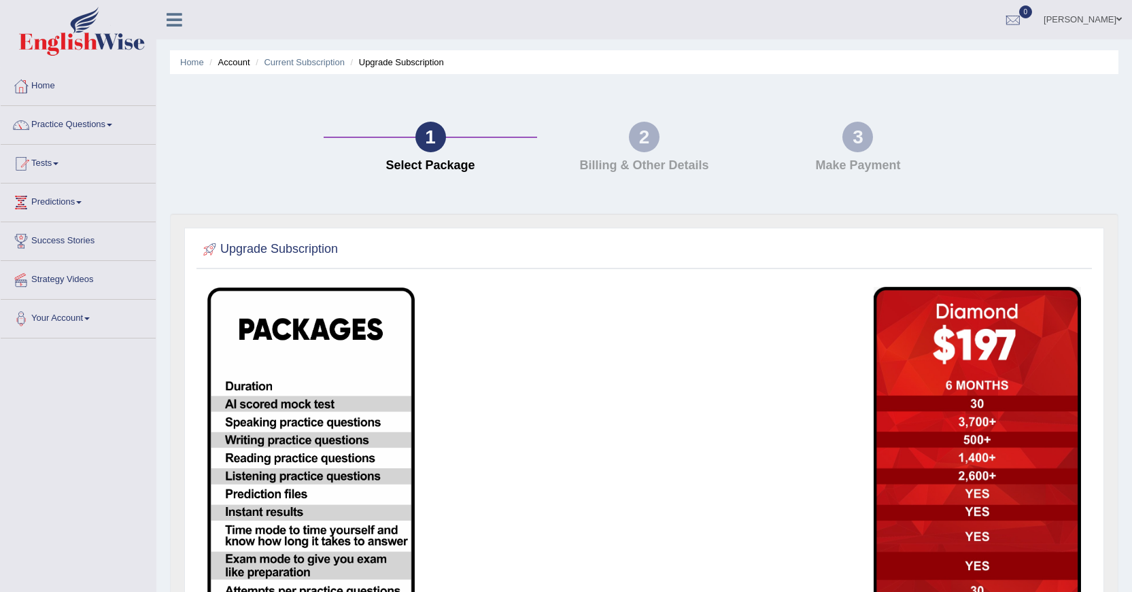
click at [176, 24] on icon at bounding box center [175, 20] width 16 height 18
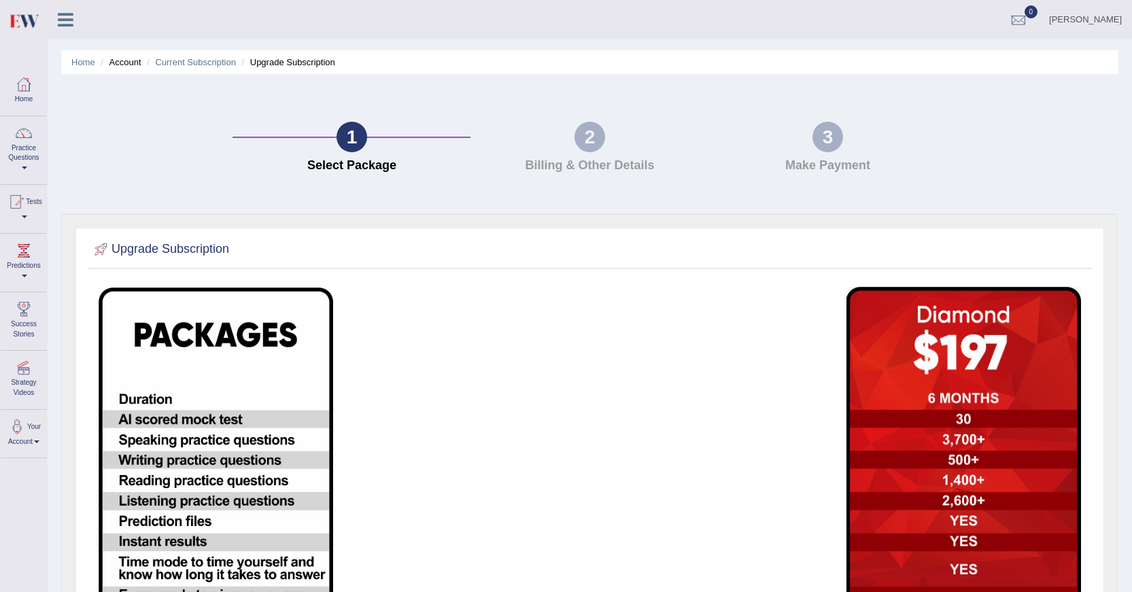
click at [56, 61] on div "Home Account Current Subscription Upgrade Subscription 1 Select Package 2 Billi…" at bounding box center [590, 446] width 1084 height 893
click at [38, 67] on link "Home" at bounding box center [24, 89] width 46 height 44
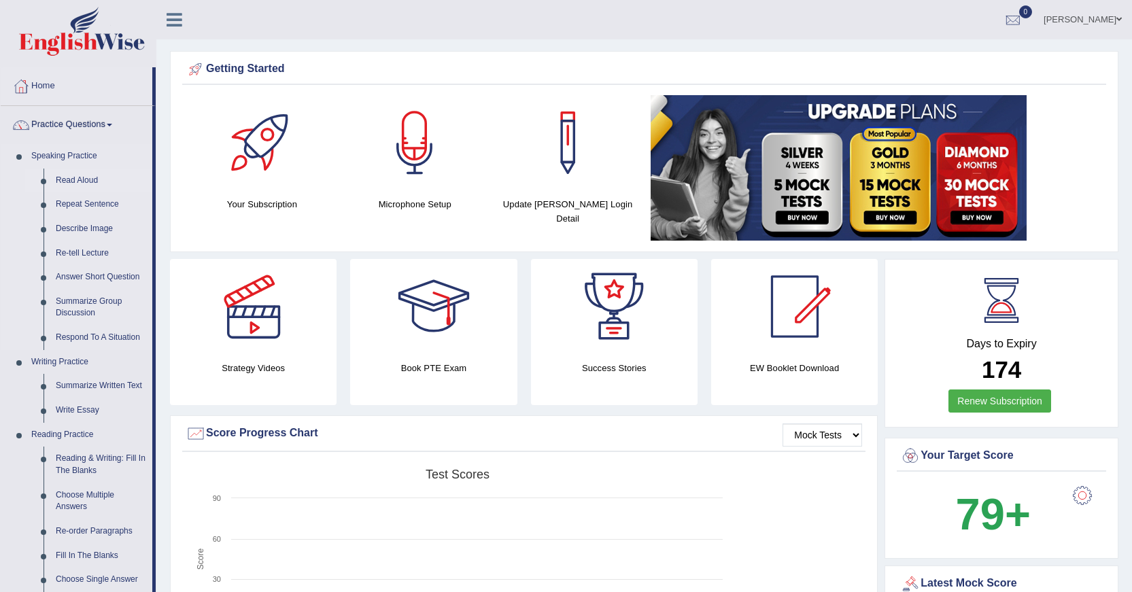
click at [85, 184] on link "Read Aloud" at bounding box center [101, 181] width 103 height 24
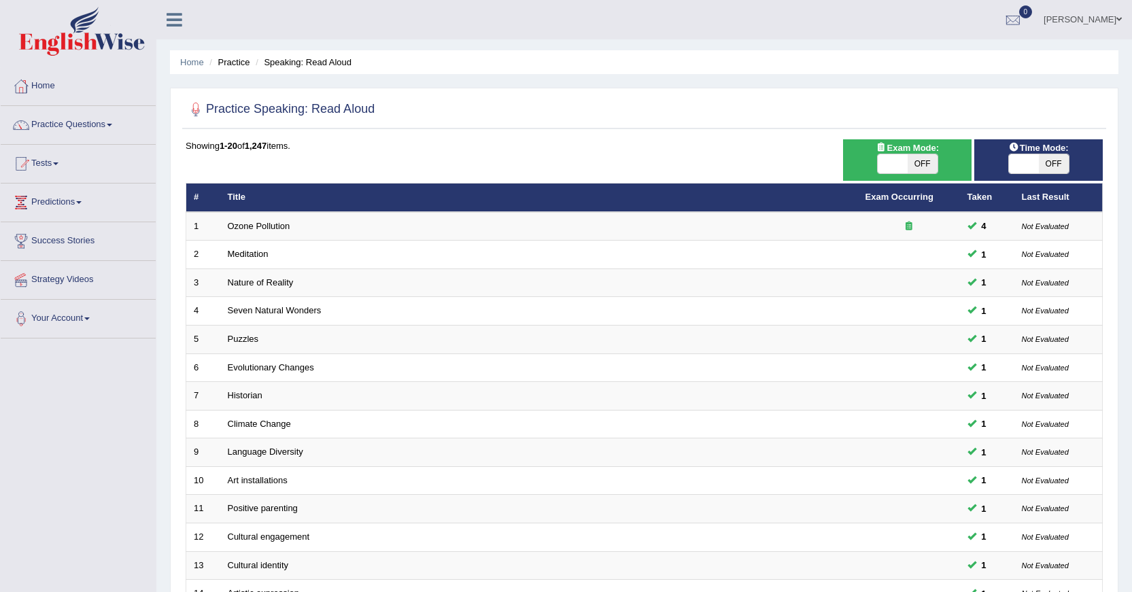
click at [247, 229] on link "Ozone Pollution" at bounding box center [259, 226] width 63 height 10
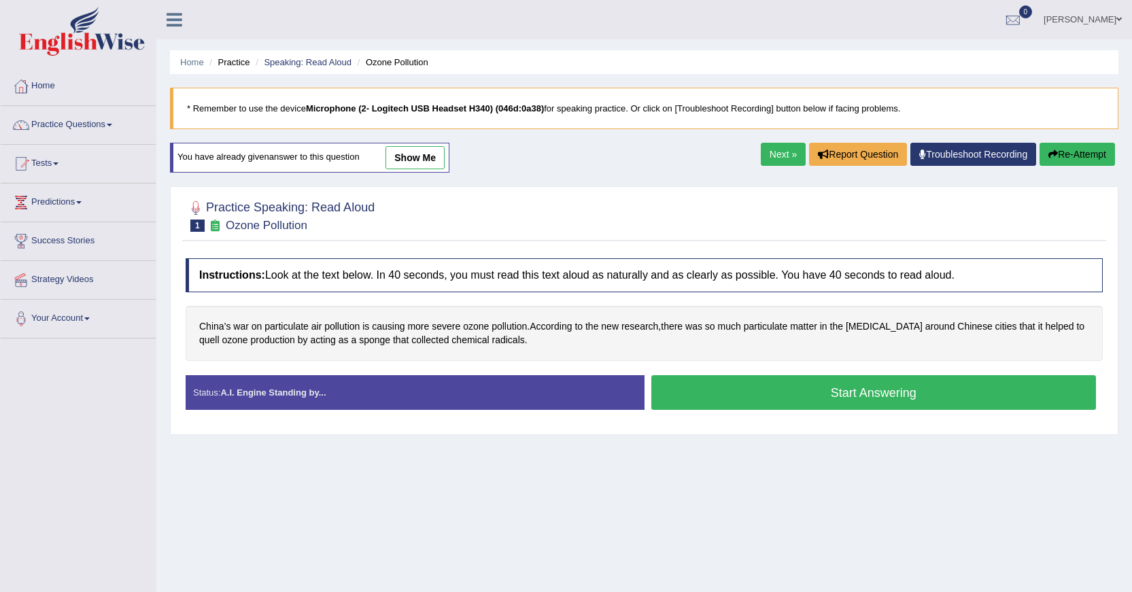
click at [796, 396] on button "Start Answering" at bounding box center [873, 392] width 445 height 35
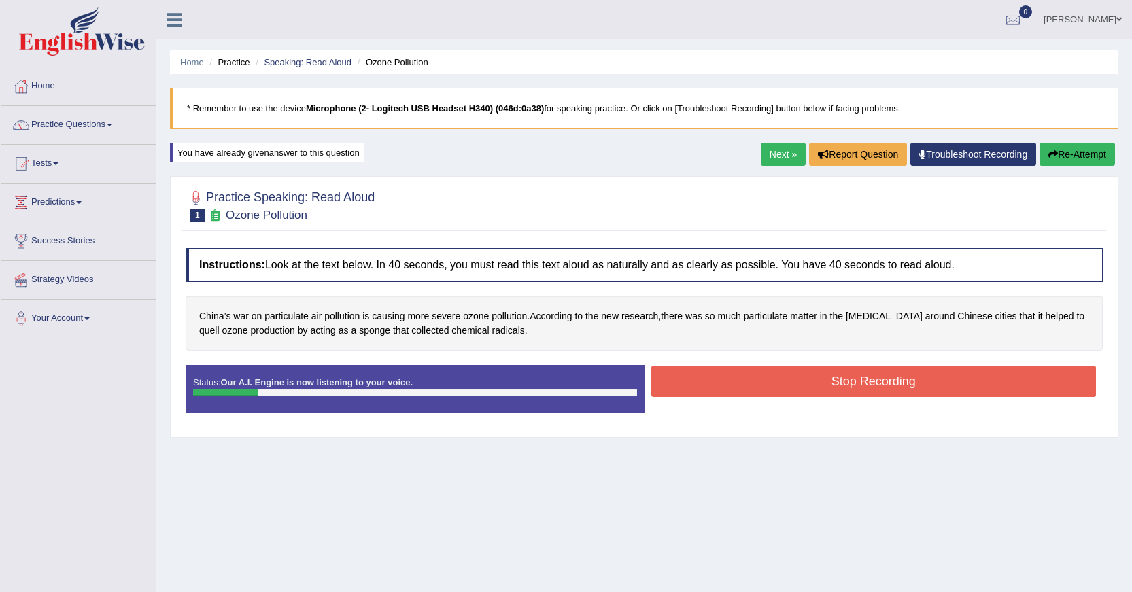
click at [793, 394] on button "Stop Recording" at bounding box center [873, 381] width 445 height 31
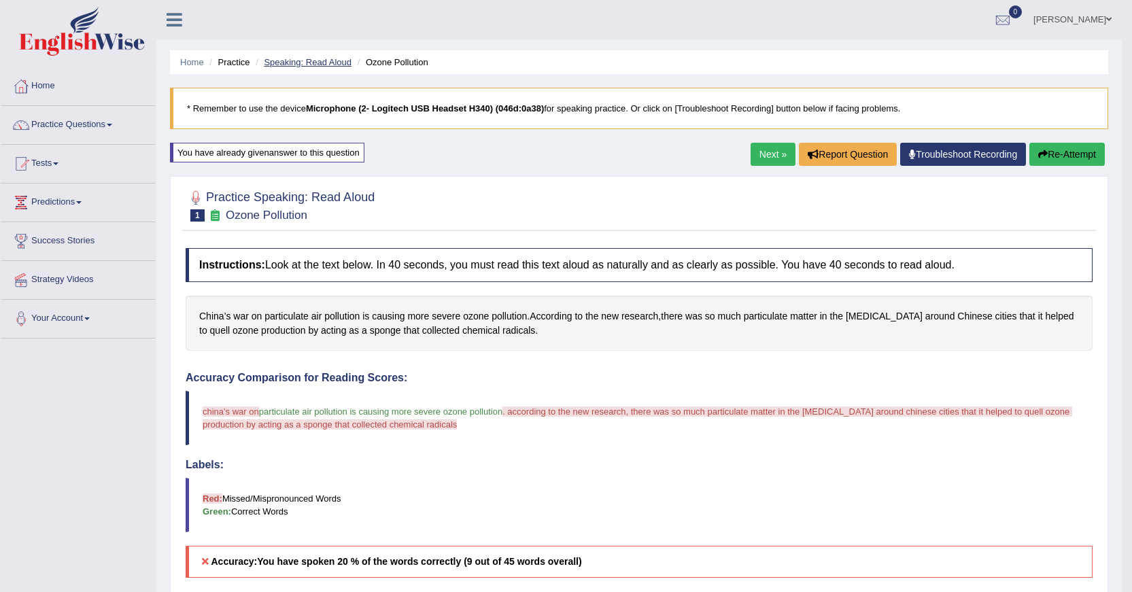
click at [304, 60] on link "Speaking: Read Aloud" at bounding box center [308, 62] width 88 height 10
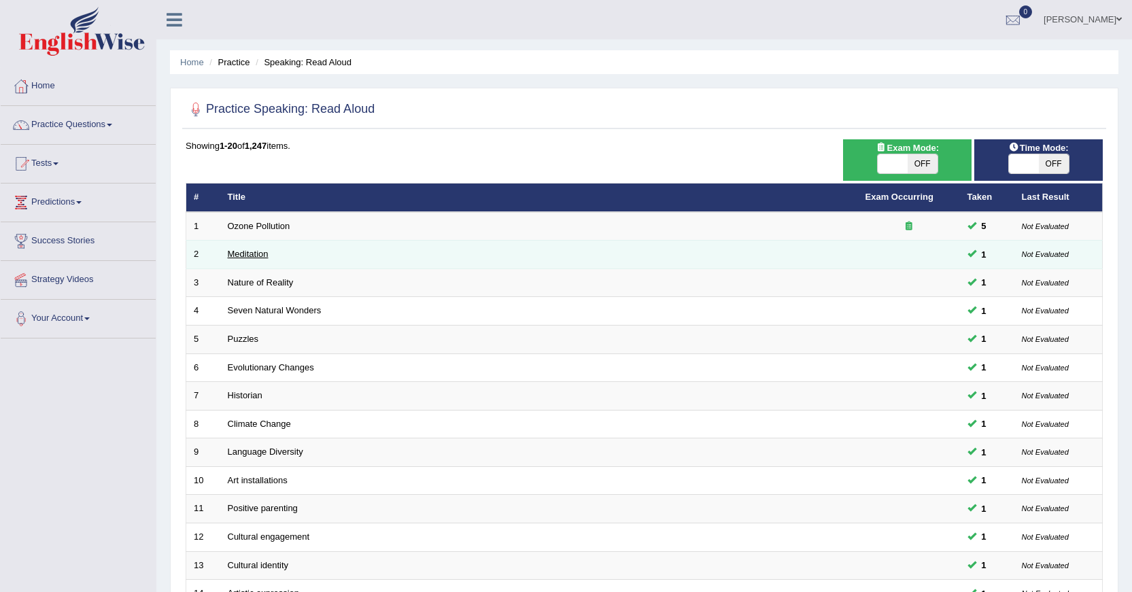
click at [258, 256] on link "Meditation" at bounding box center [248, 254] width 41 height 10
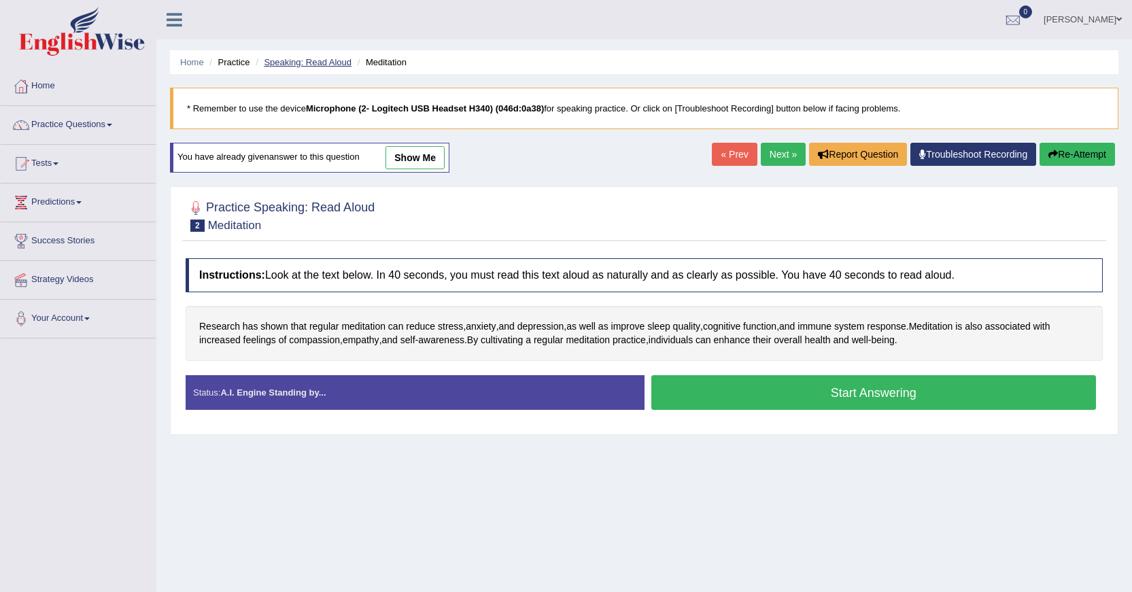
click at [288, 59] on link "Speaking: Read Aloud" at bounding box center [308, 62] width 88 height 10
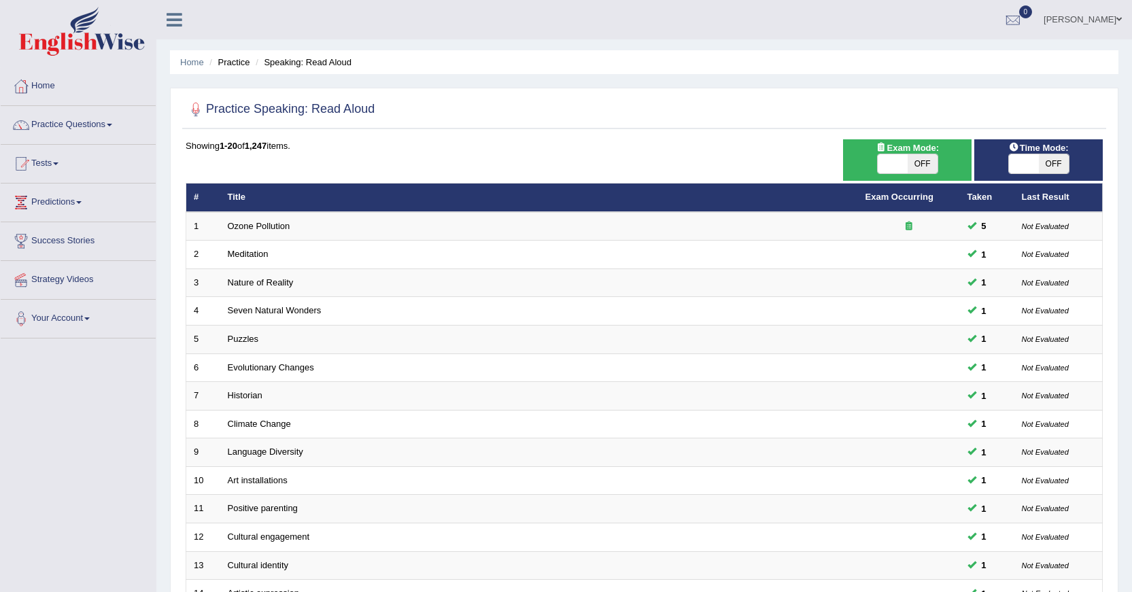
click at [927, 166] on span "OFF" at bounding box center [923, 163] width 30 height 19
checkbox input "true"
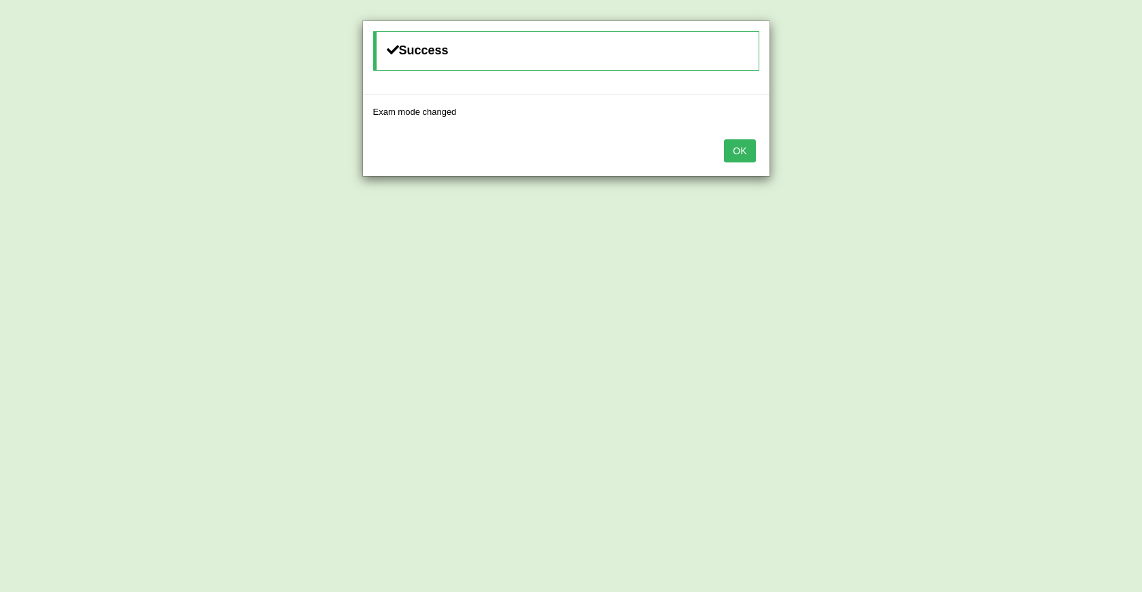
click at [749, 162] on button "OK" at bounding box center [739, 150] width 31 height 23
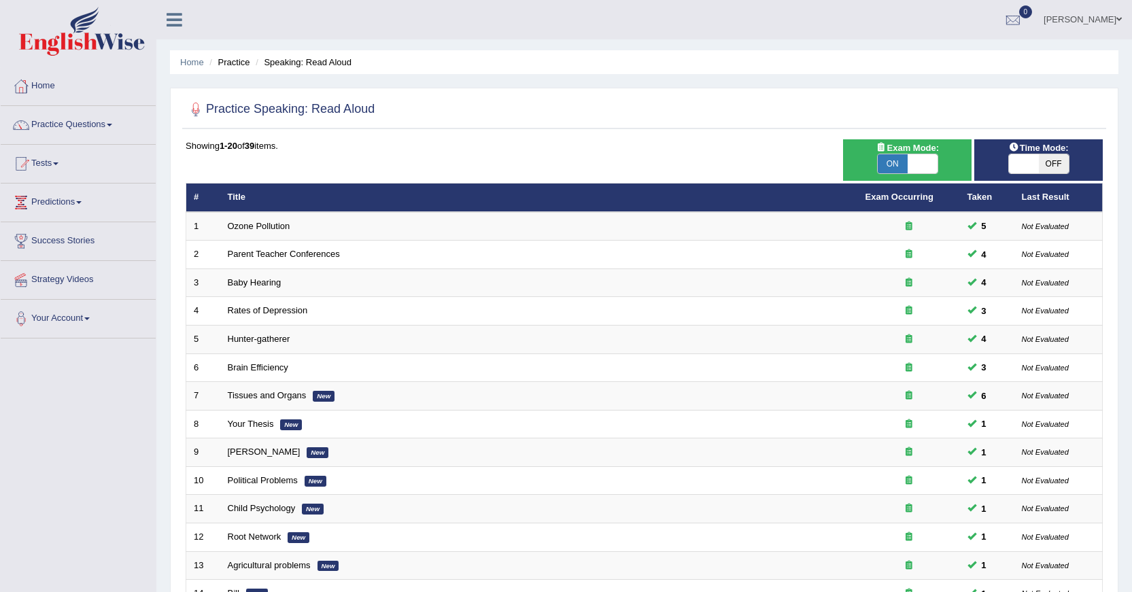
click at [1039, 161] on span "OFF" at bounding box center [1054, 163] width 30 height 19
checkbox input "true"
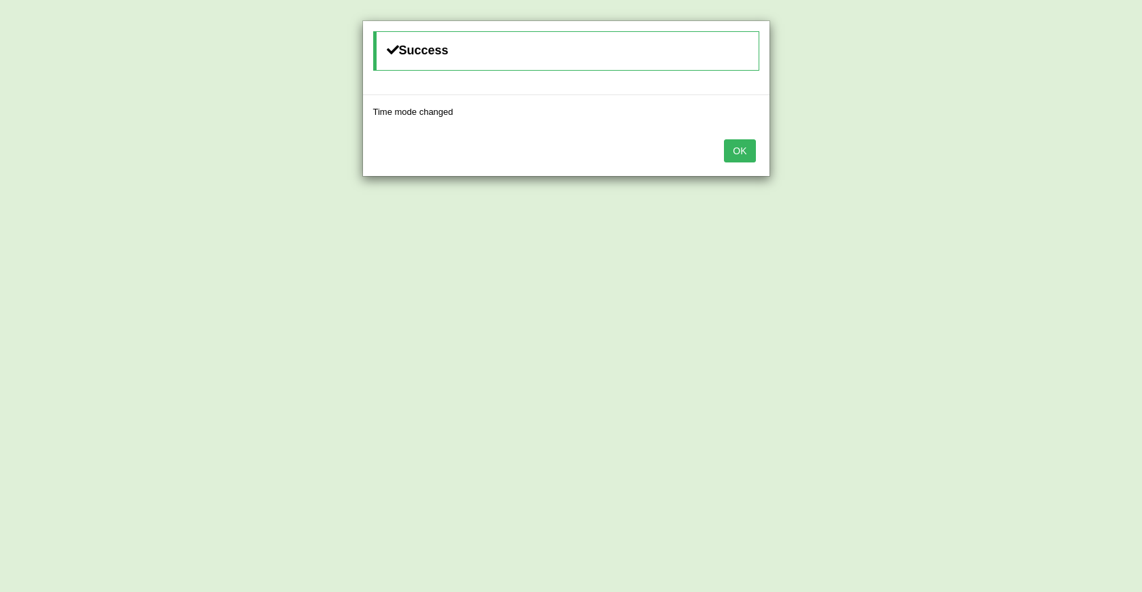
click at [740, 154] on button "OK" at bounding box center [739, 150] width 31 height 23
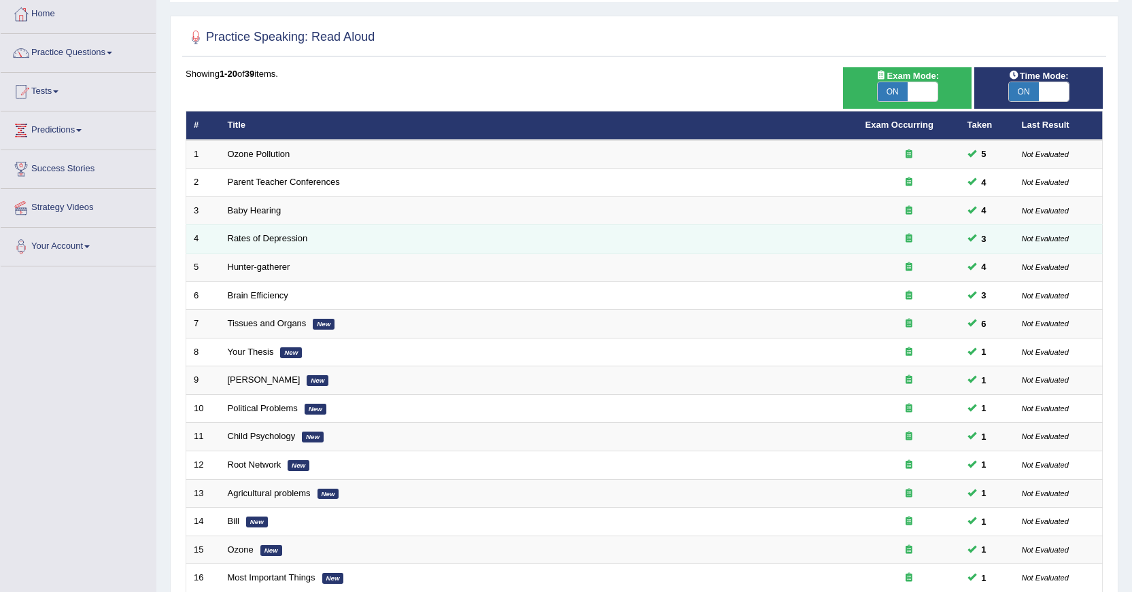
scroll to position [136, 0]
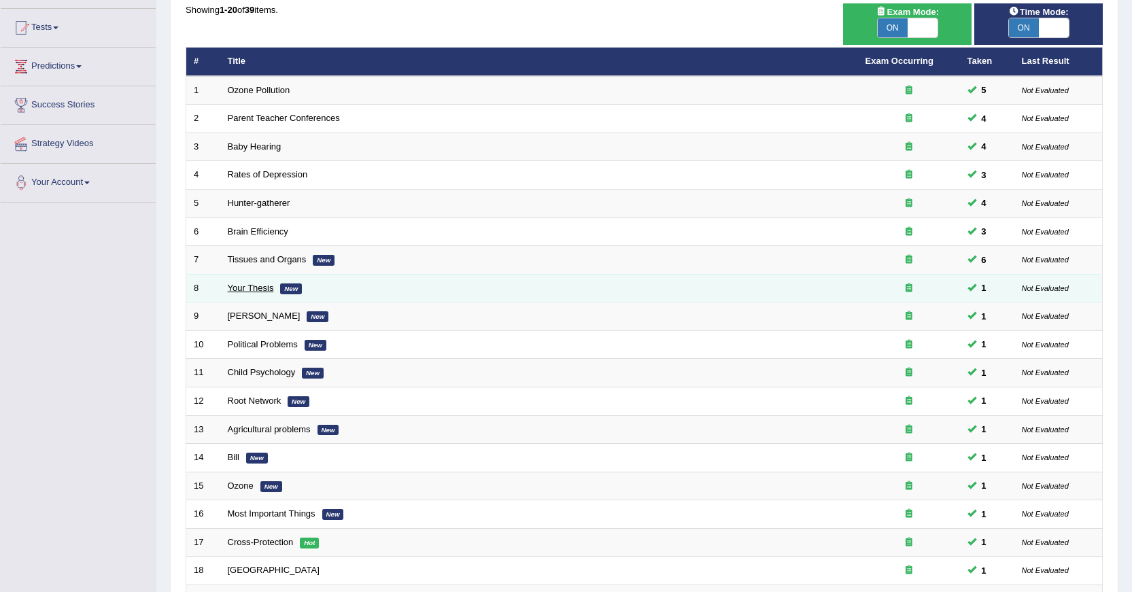
click at [252, 290] on link "Your Thesis" at bounding box center [251, 288] width 46 height 10
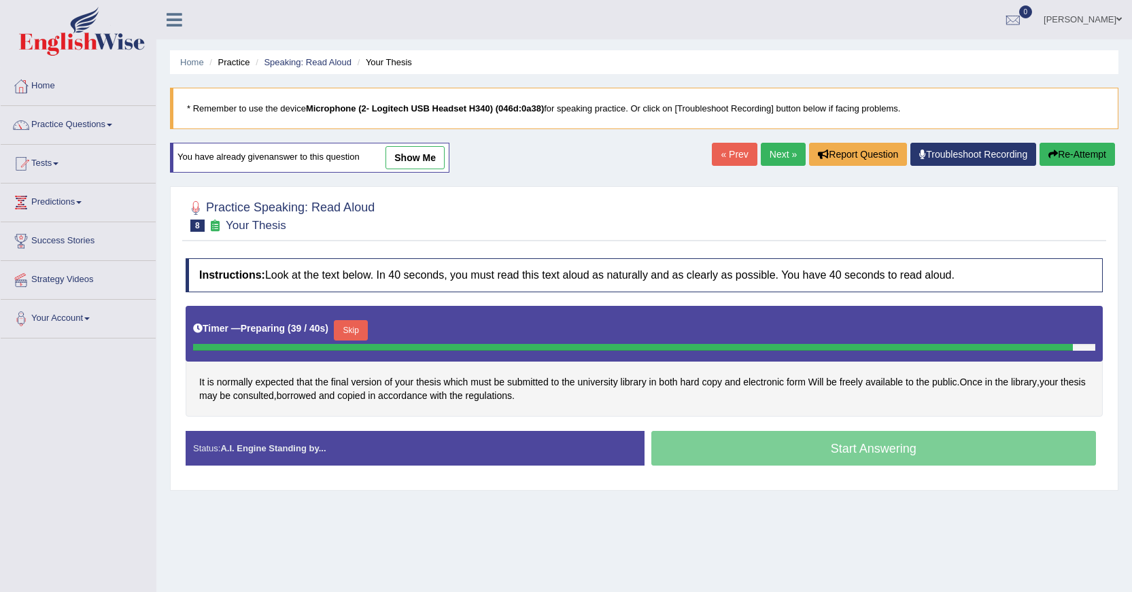
click at [359, 330] on button "Skip" at bounding box center [351, 330] width 34 height 20
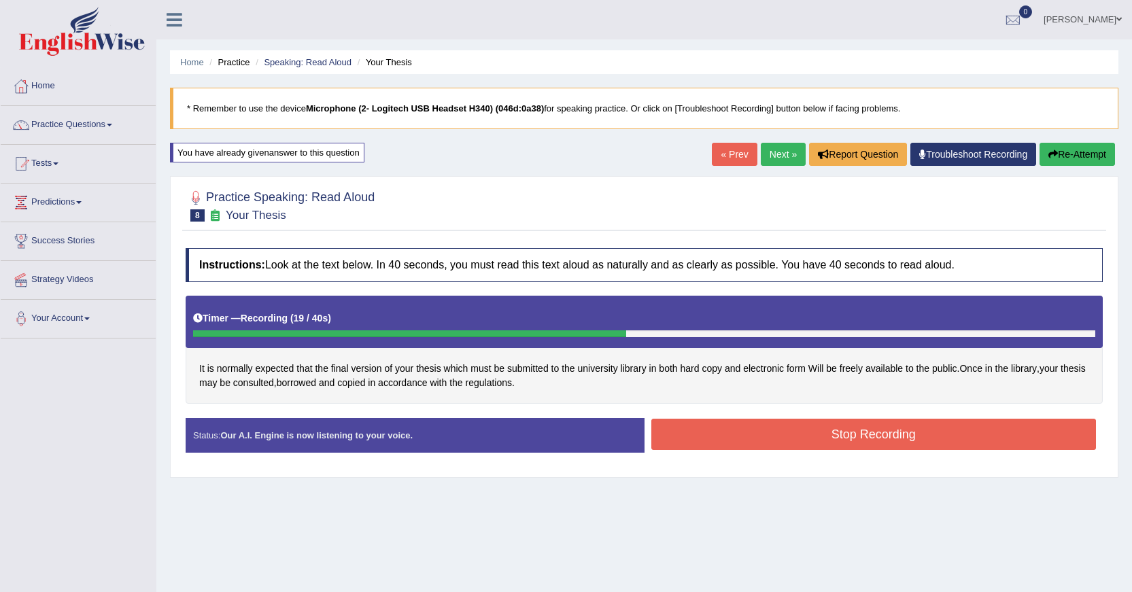
click at [710, 434] on button "Stop Recording" at bounding box center [873, 434] width 445 height 31
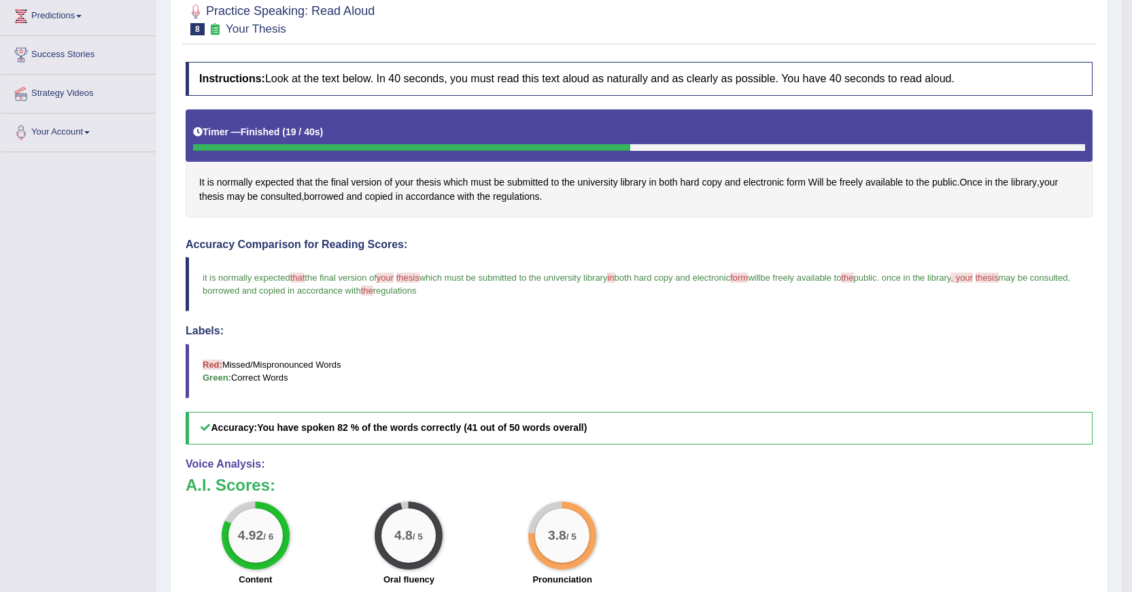
scroll to position [72, 0]
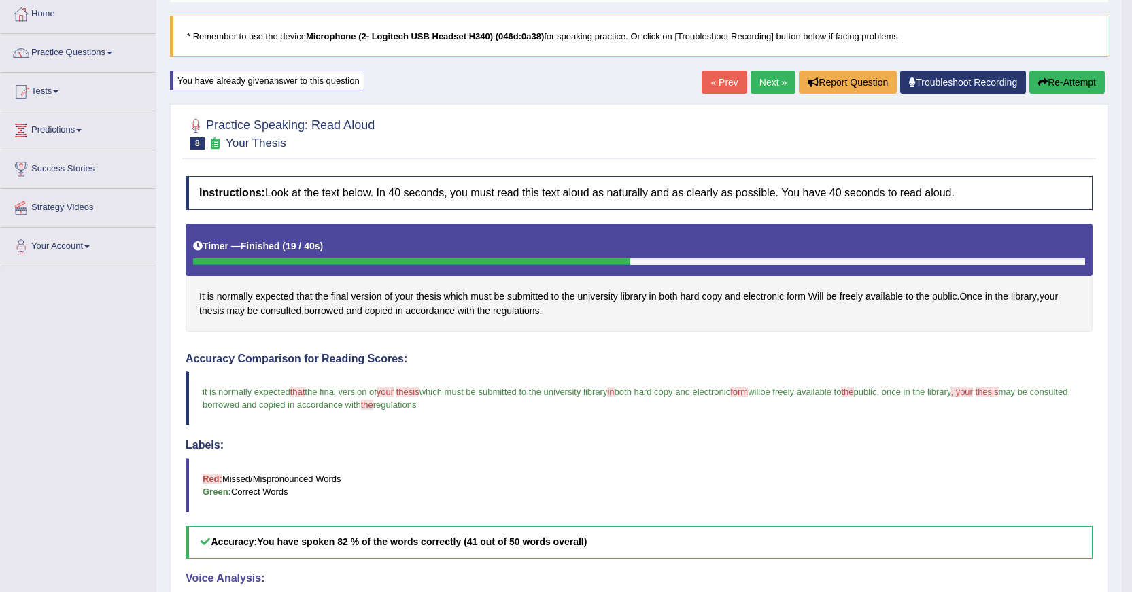
click at [1057, 86] on button "Re-Attempt" at bounding box center [1066, 82] width 75 height 23
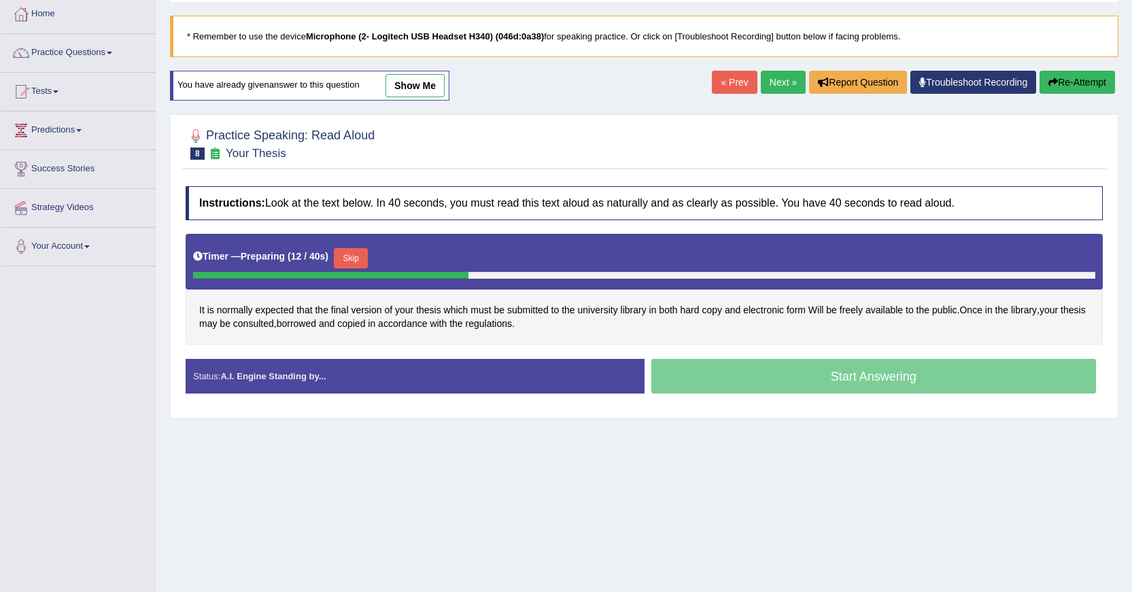
click at [360, 255] on button "Skip" at bounding box center [351, 258] width 34 height 20
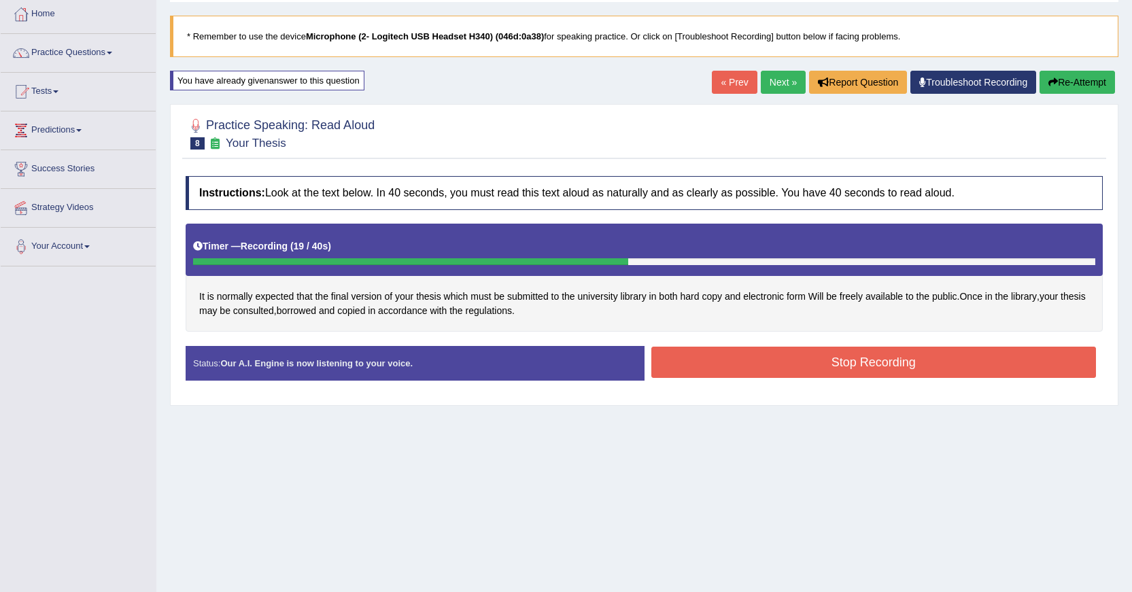
click at [703, 351] on button "Stop Recording" at bounding box center [873, 362] width 445 height 31
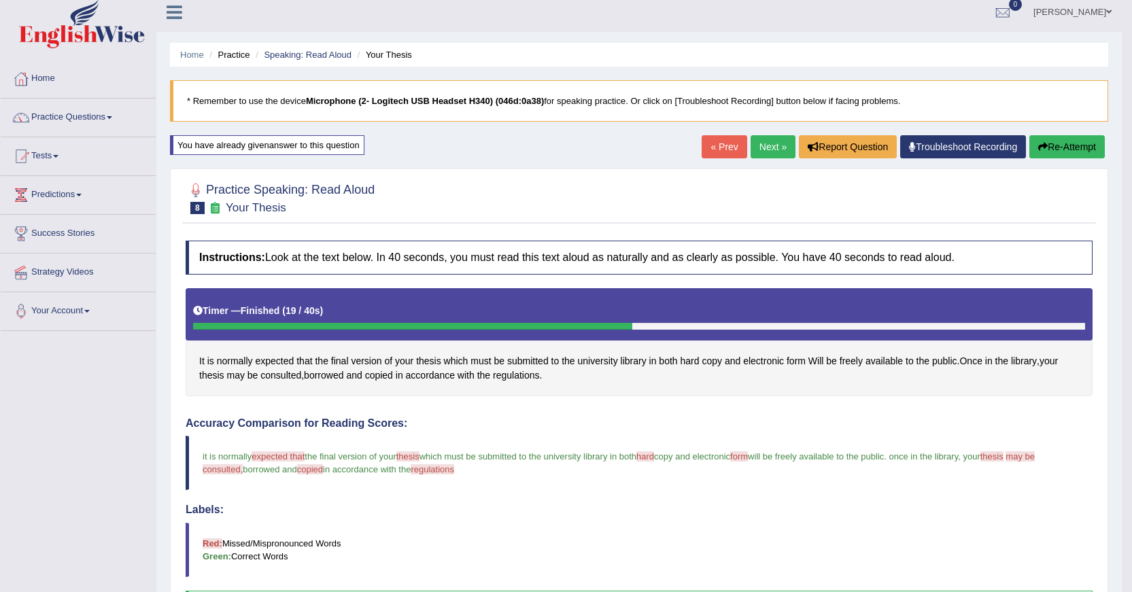
scroll to position [4, 0]
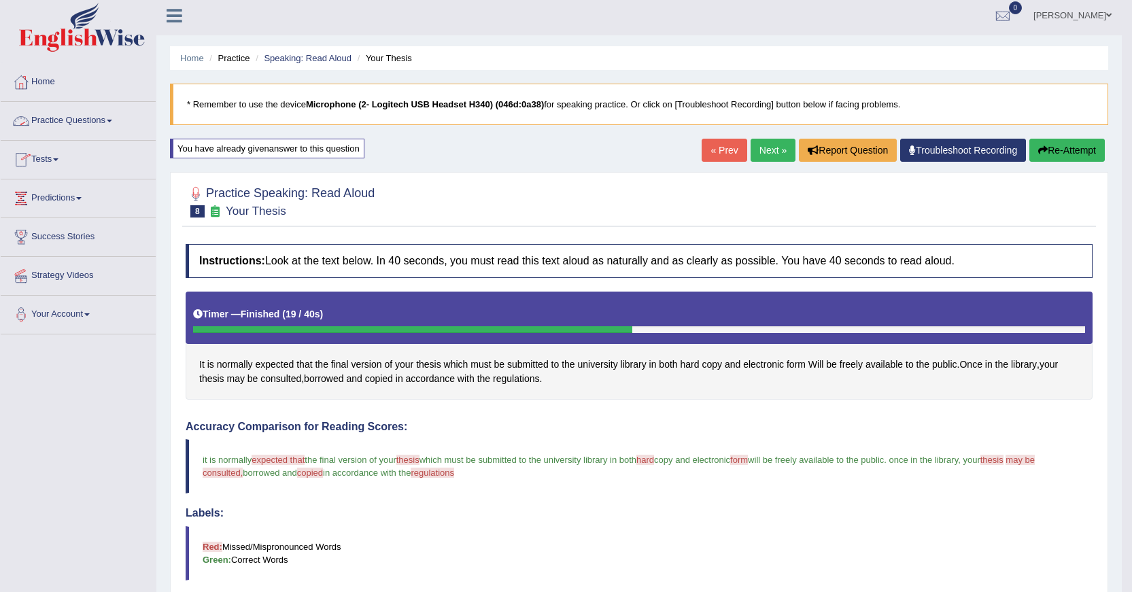
click at [78, 122] on link "Practice Questions" at bounding box center [78, 119] width 155 height 34
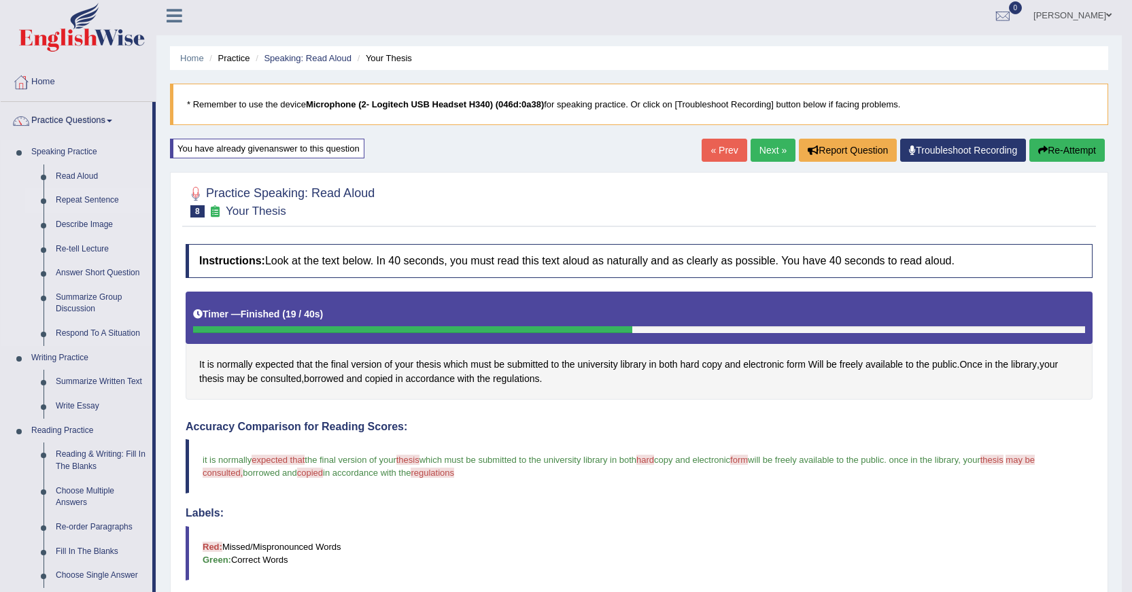
click at [80, 199] on link "Repeat Sentence" at bounding box center [101, 200] width 103 height 24
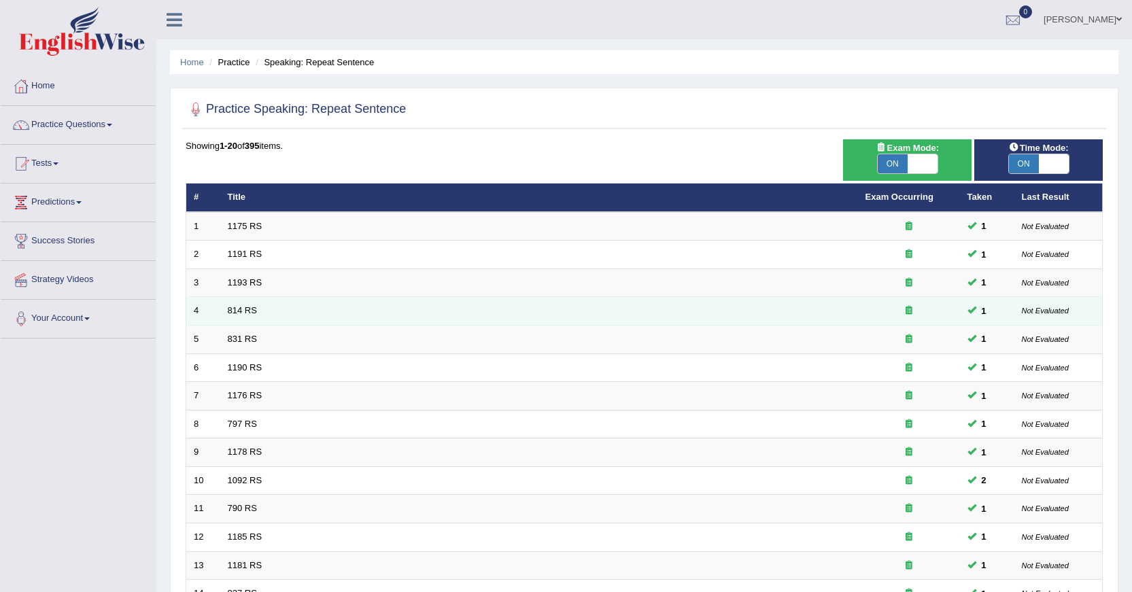
drag, startPoint x: 320, startPoint y: 251, endPoint x: 326, endPoint y: 264, distance: 14.6
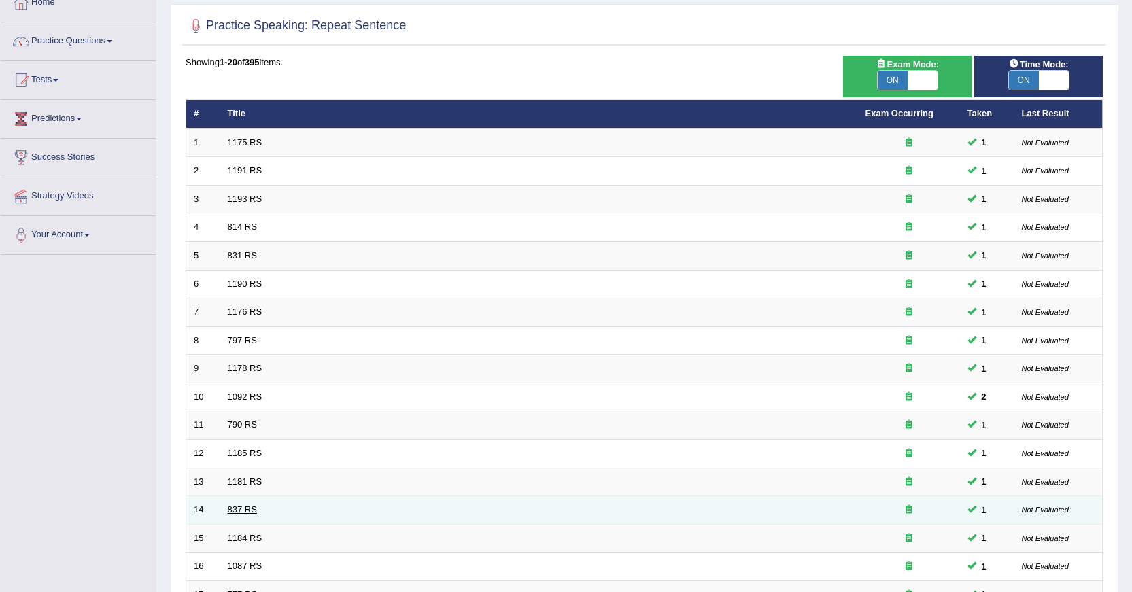
scroll to position [308, 0]
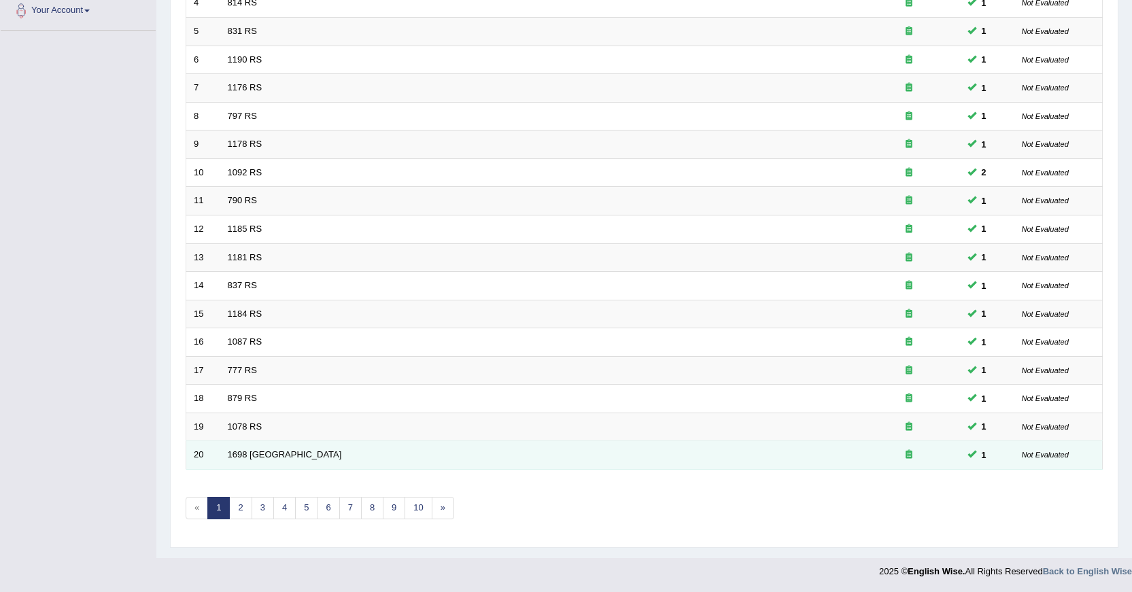
click at [247, 445] on td "1698 [GEOGRAPHIC_DATA]" at bounding box center [539, 455] width 638 height 29
click at [245, 449] on link "1698 [GEOGRAPHIC_DATA]" at bounding box center [285, 454] width 114 height 10
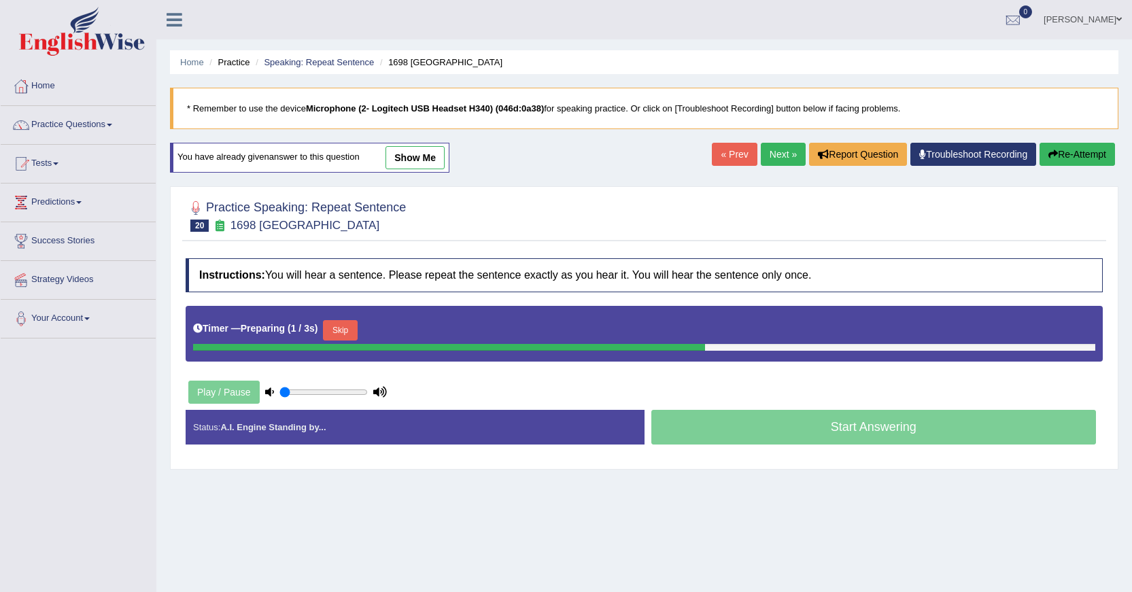
click at [401, 157] on link "show me" at bounding box center [414, 157] width 59 height 23
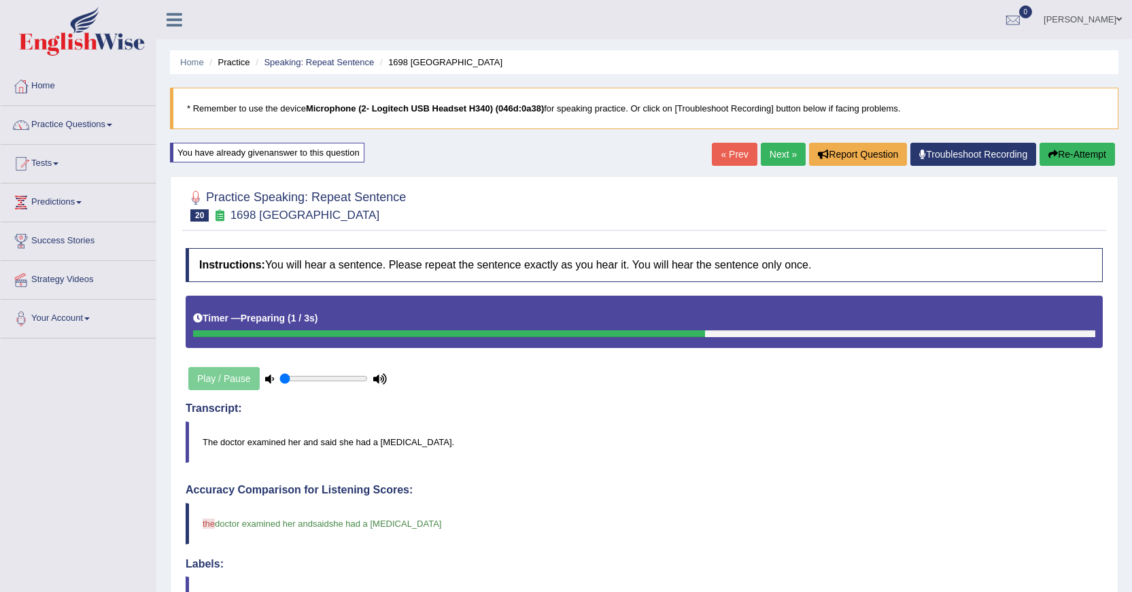
click at [768, 159] on link "Next »" at bounding box center [783, 154] width 45 height 23
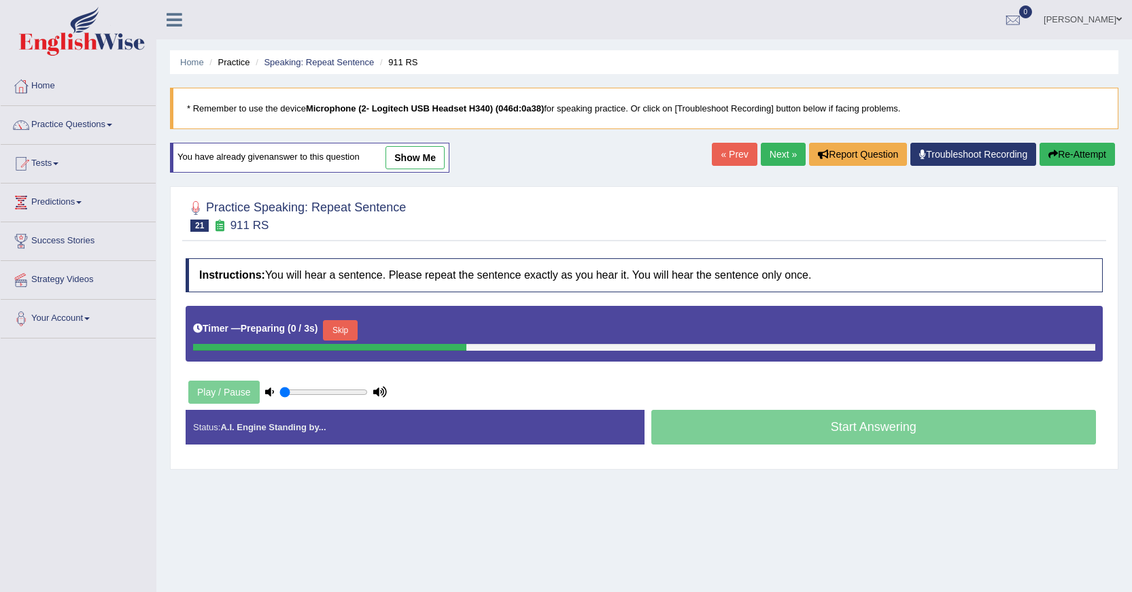
click at [429, 158] on link "show me" at bounding box center [414, 157] width 59 height 23
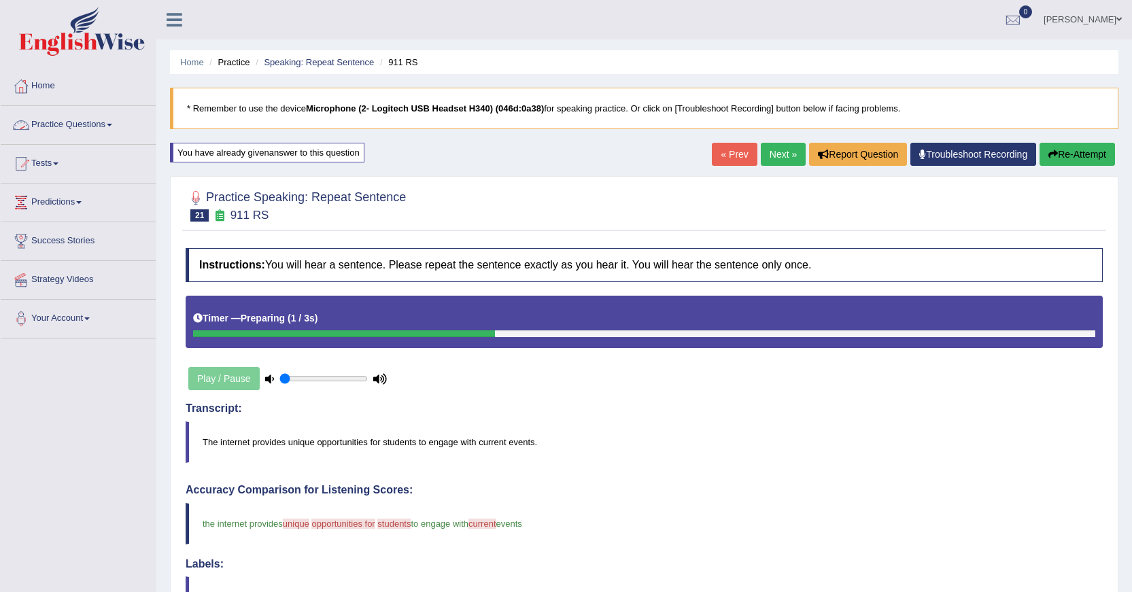
click at [54, 122] on link "Practice Questions" at bounding box center [78, 123] width 155 height 34
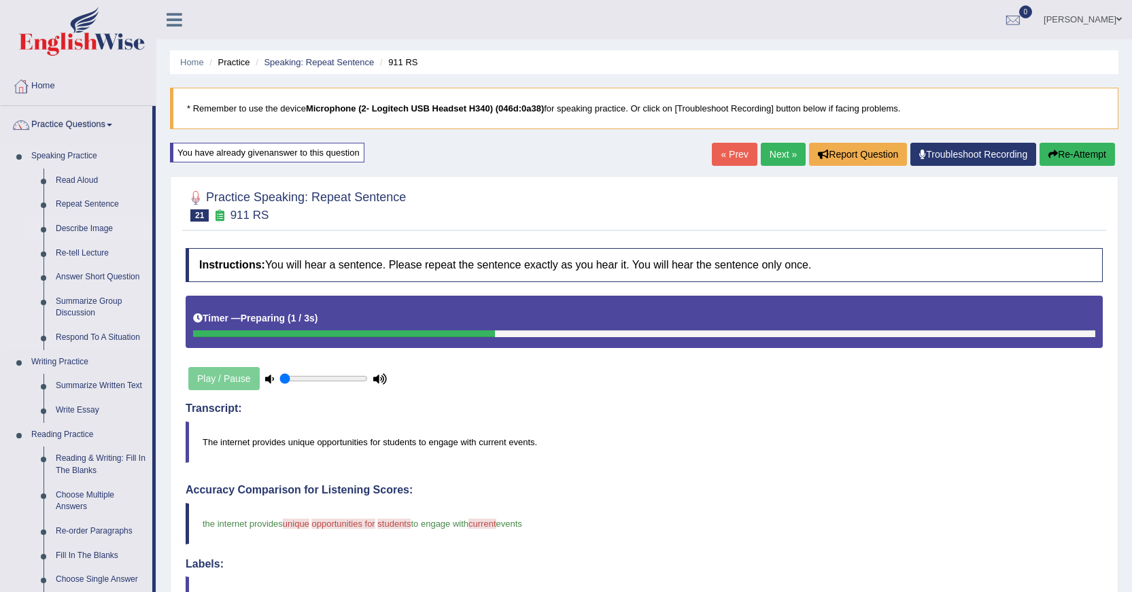
click at [72, 223] on link "Describe Image" at bounding box center [101, 229] width 103 height 24
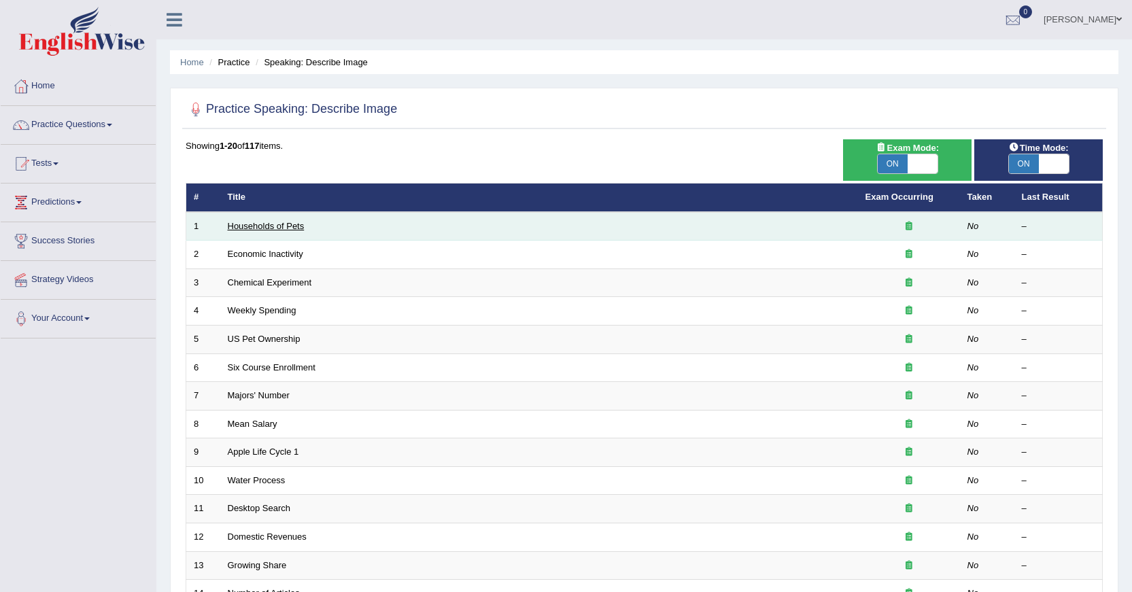
click at [279, 228] on link "Households of Pets" at bounding box center [266, 226] width 77 height 10
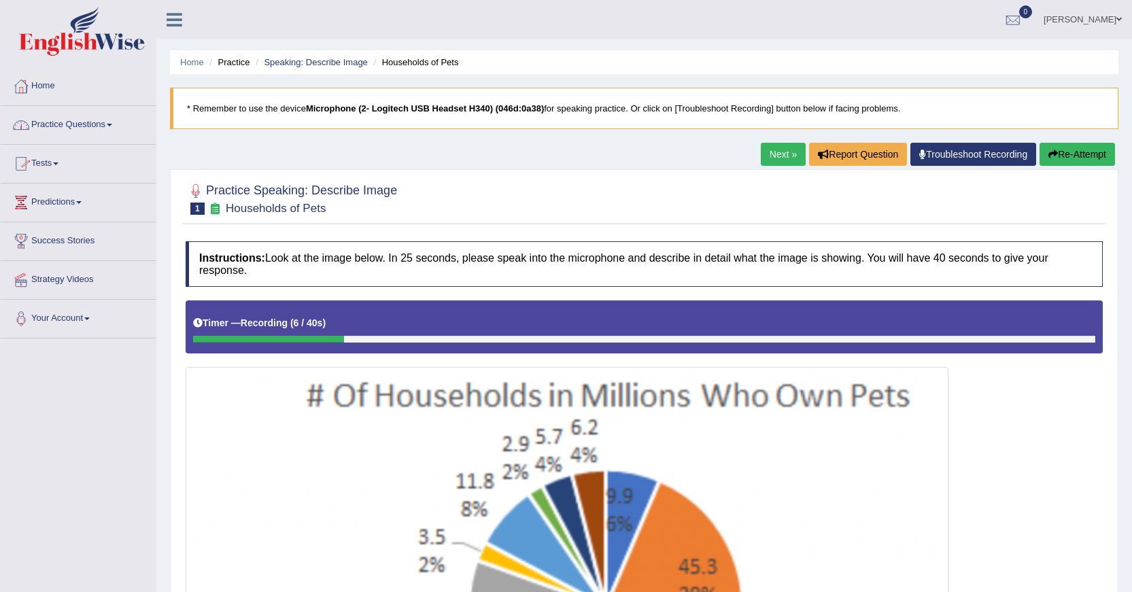
click at [63, 124] on link "Practice Questions" at bounding box center [78, 123] width 155 height 34
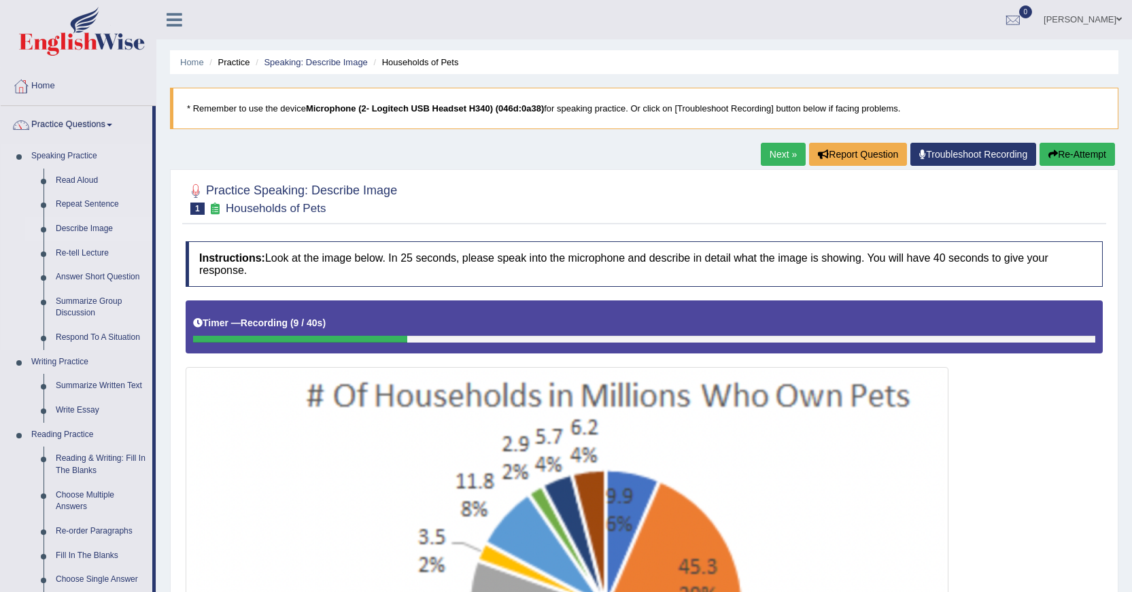
click at [56, 228] on link "Describe Image" at bounding box center [101, 229] width 103 height 24
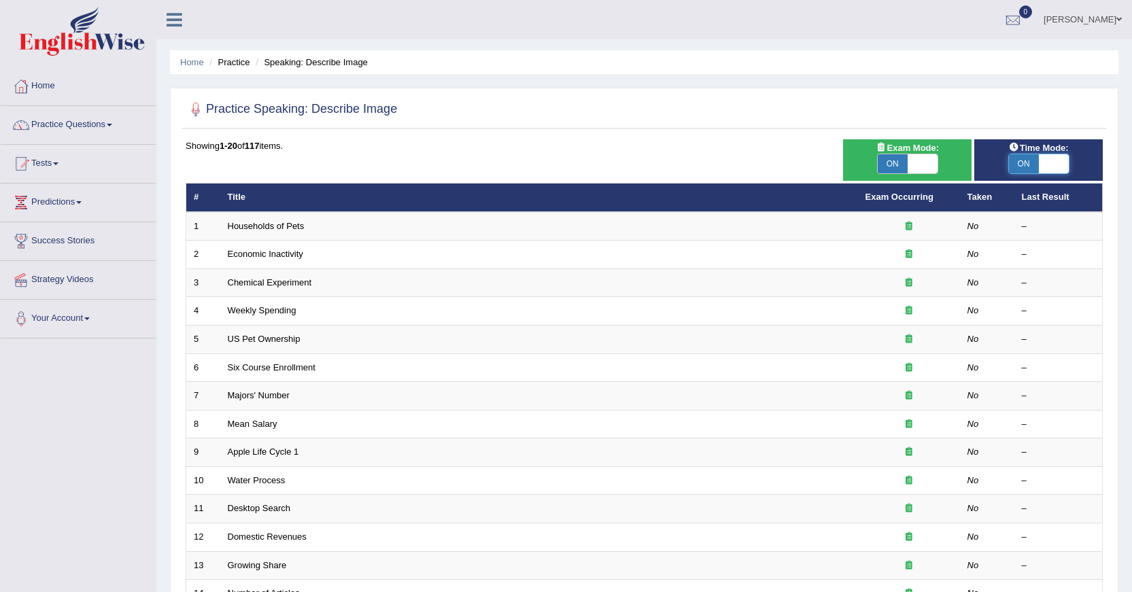
click at [1063, 158] on span at bounding box center [1054, 163] width 30 height 19
checkbox input "false"
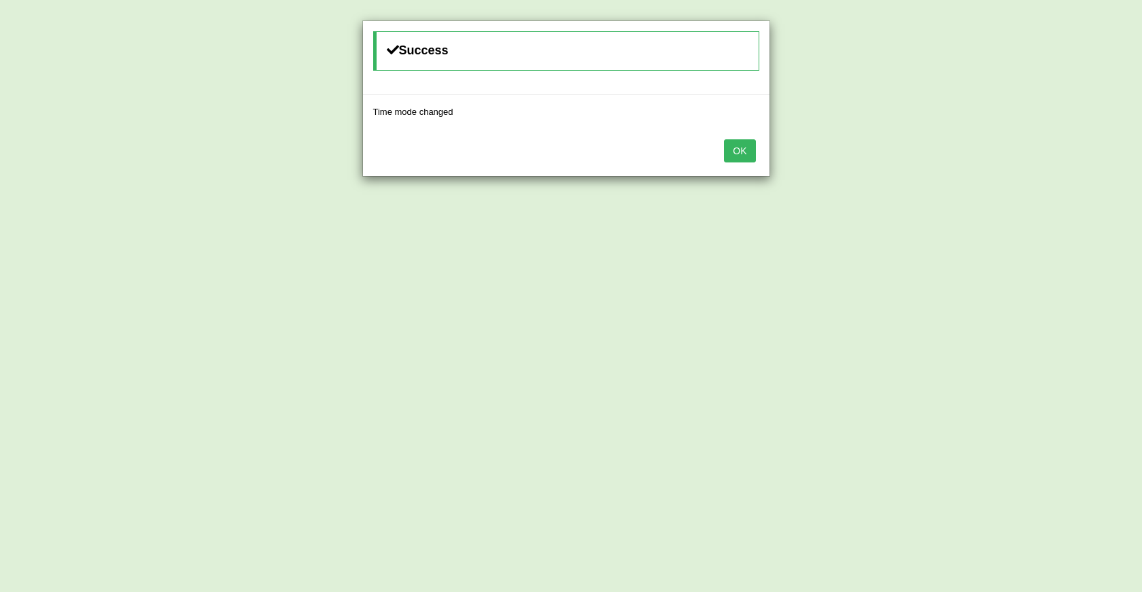
click at [736, 149] on button "OK" at bounding box center [739, 150] width 31 height 23
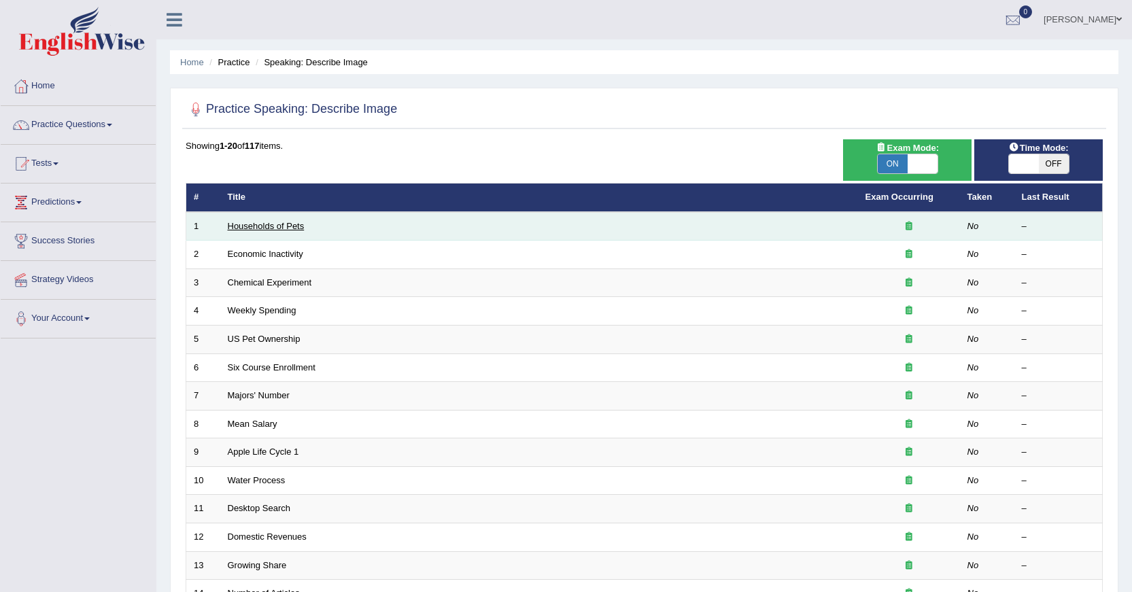
click at [243, 221] on link "Households of Pets" at bounding box center [266, 226] width 77 height 10
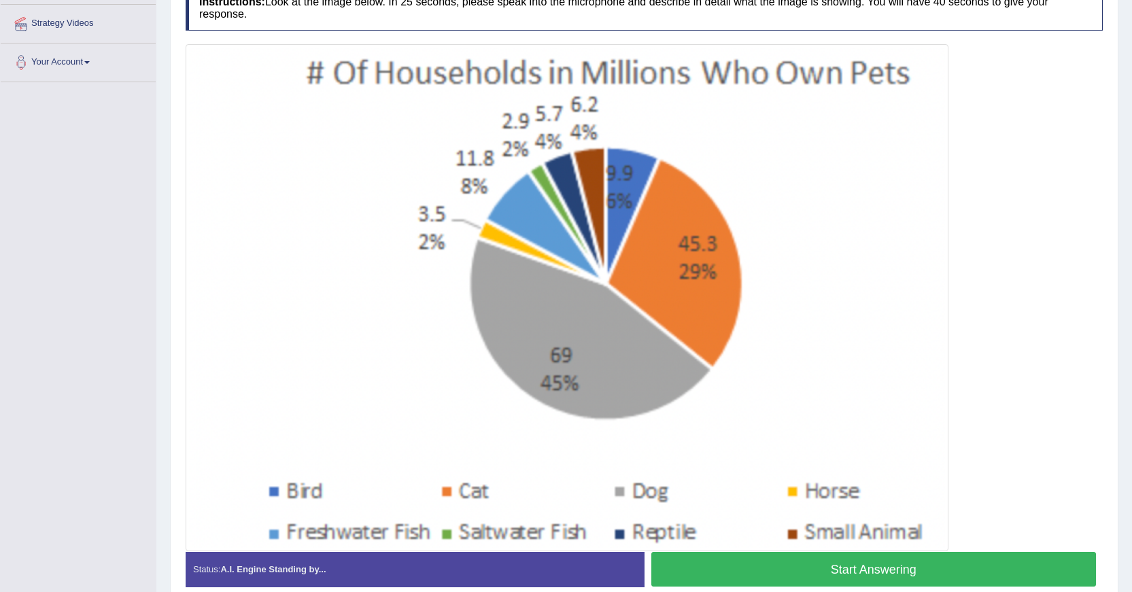
scroll to position [321, 0]
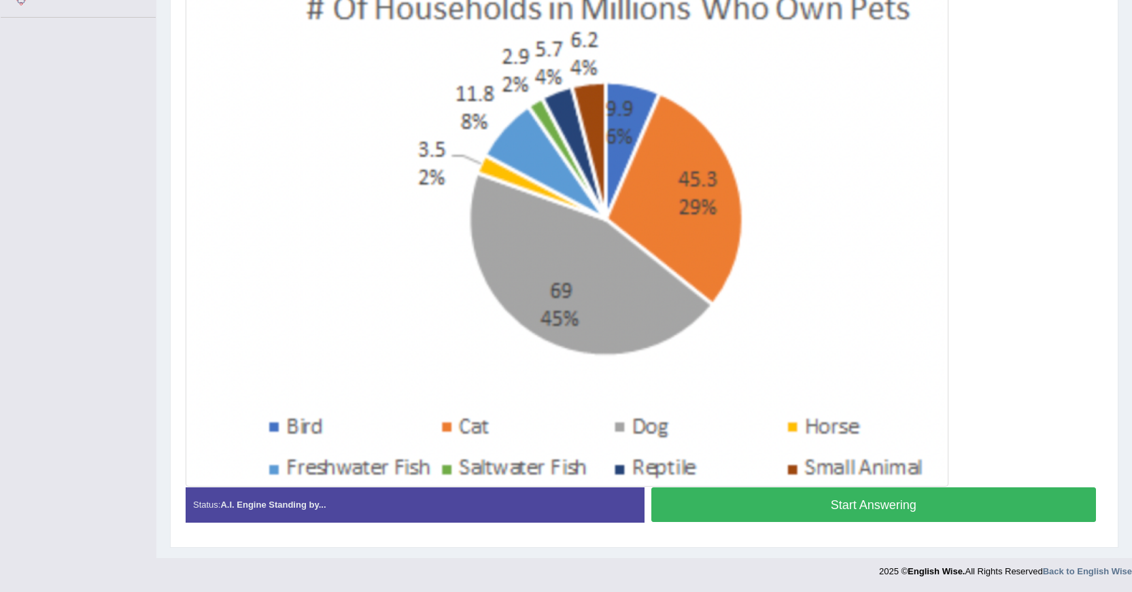
click at [689, 511] on button "Start Answering" at bounding box center [873, 504] width 445 height 35
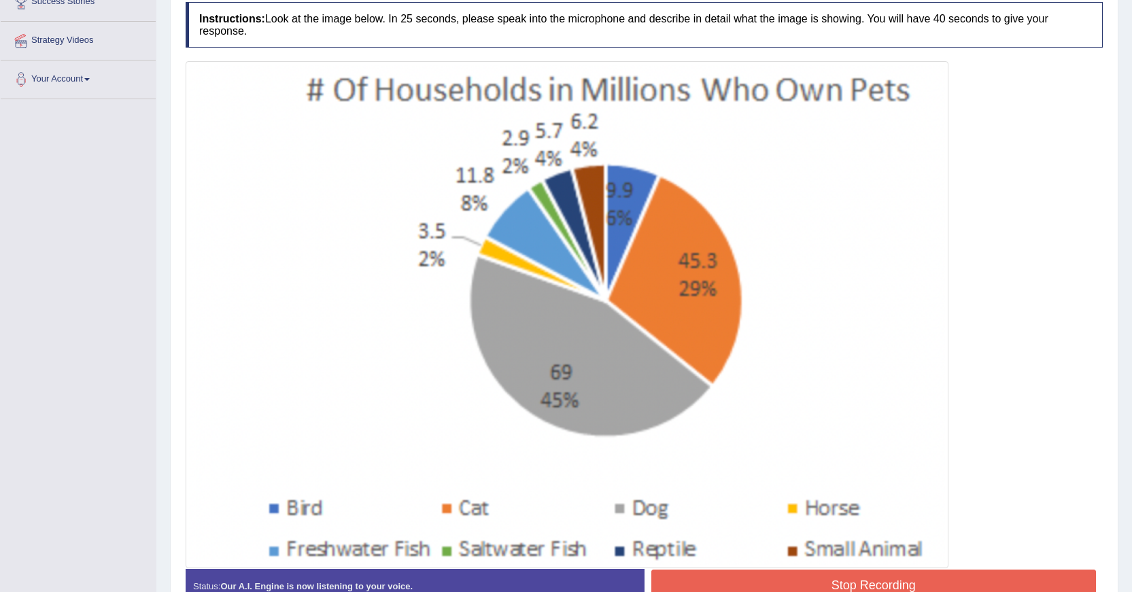
scroll to position [334, 0]
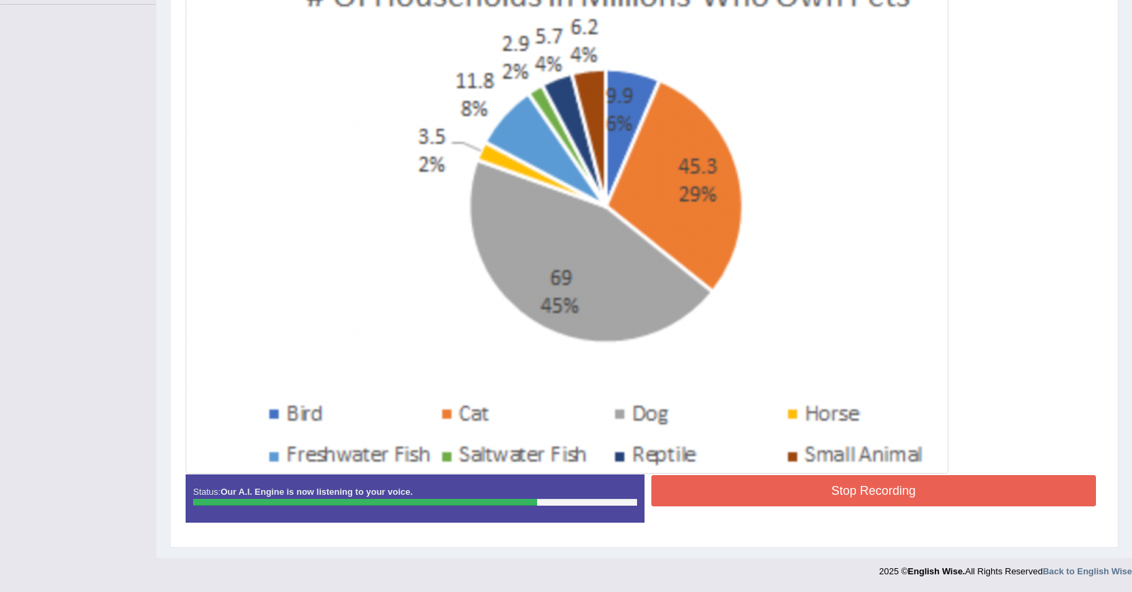
click at [757, 479] on button "Stop Recording" at bounding box center [873, 490] width 445 height 31
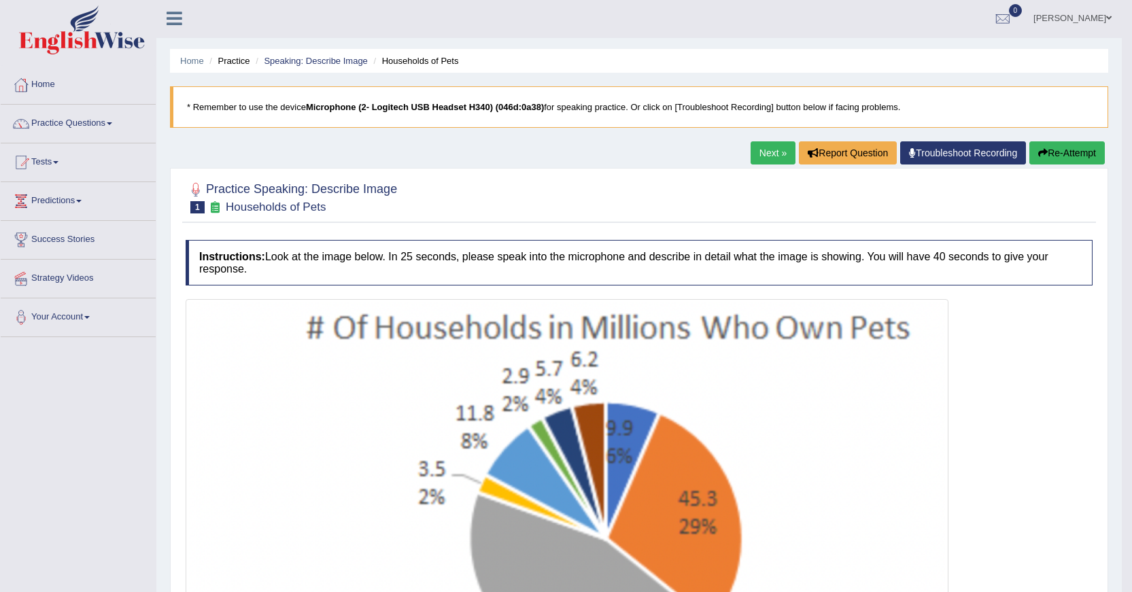
scroll to position [0, 0]
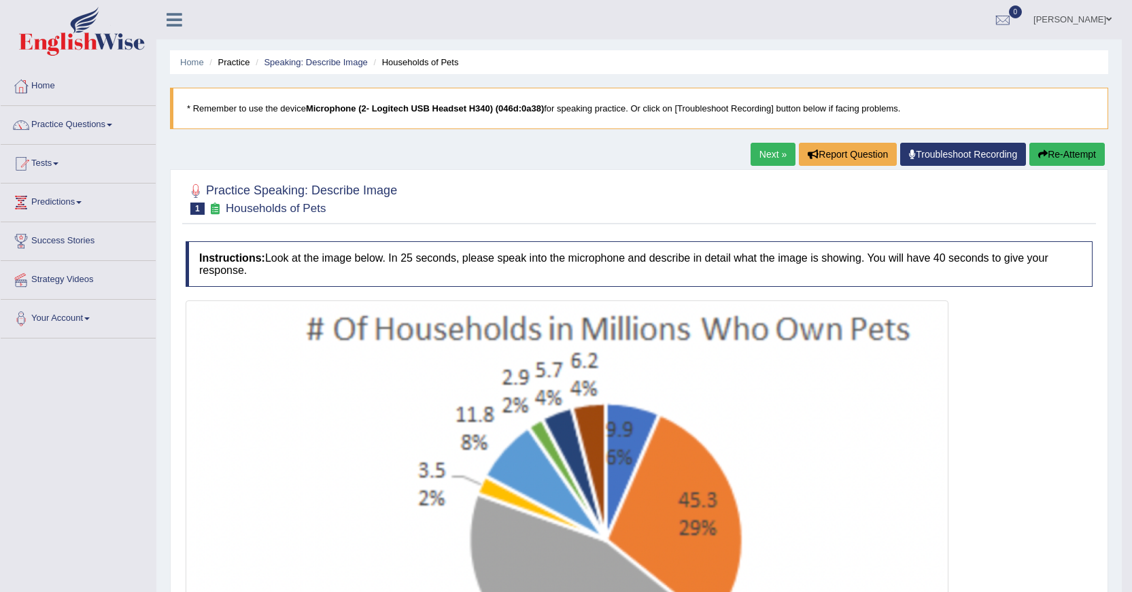
click at [765, 149] on link "Next »" at bounding box center [773, 154] width 45 height 23
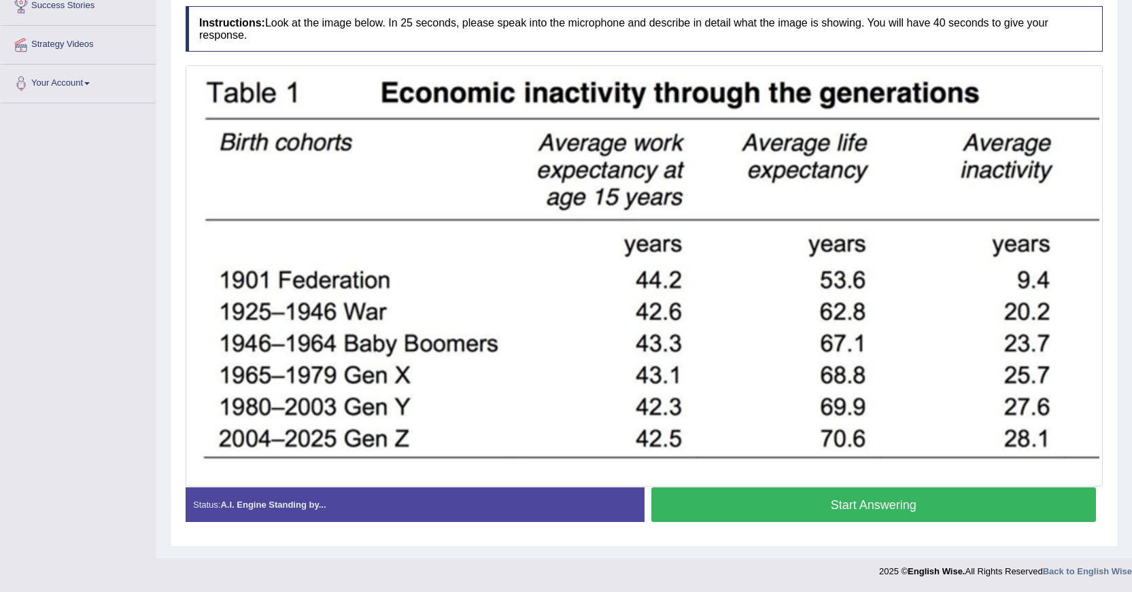
drag, startPoint x: 1042, startPoint y: 328, endPoint x: 967, endPoint y: 320, distance: 75.3
click at [782, 509] on button "Start Answering" at bounding box center [873, 504] width 445 height 35
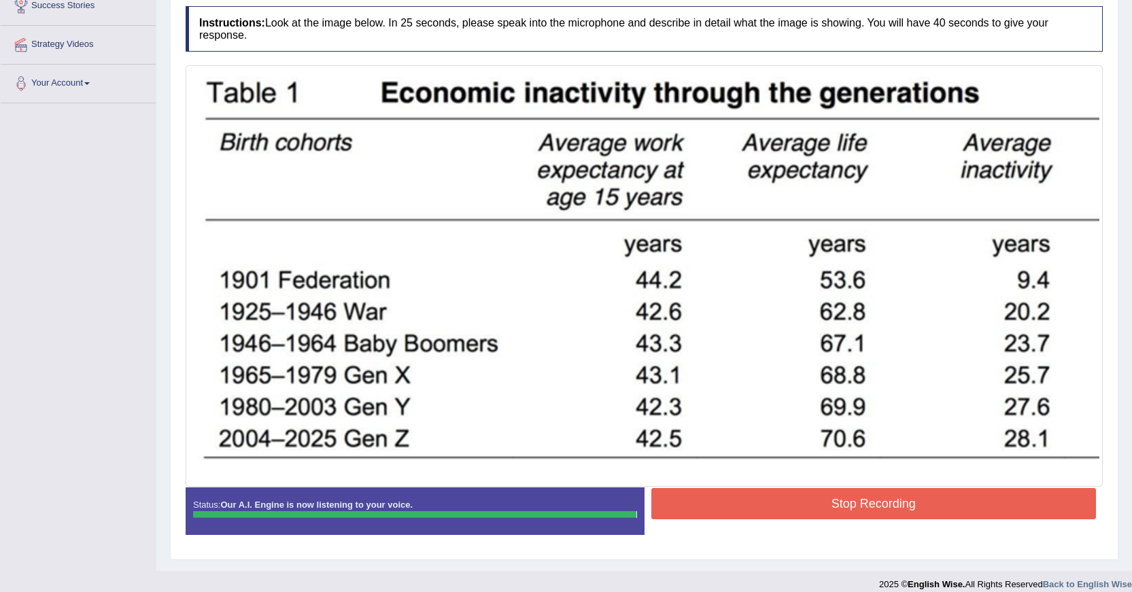
click at [753, 492] on button "Stop Recording" at bounding box center [873, 503] width 445 height 31
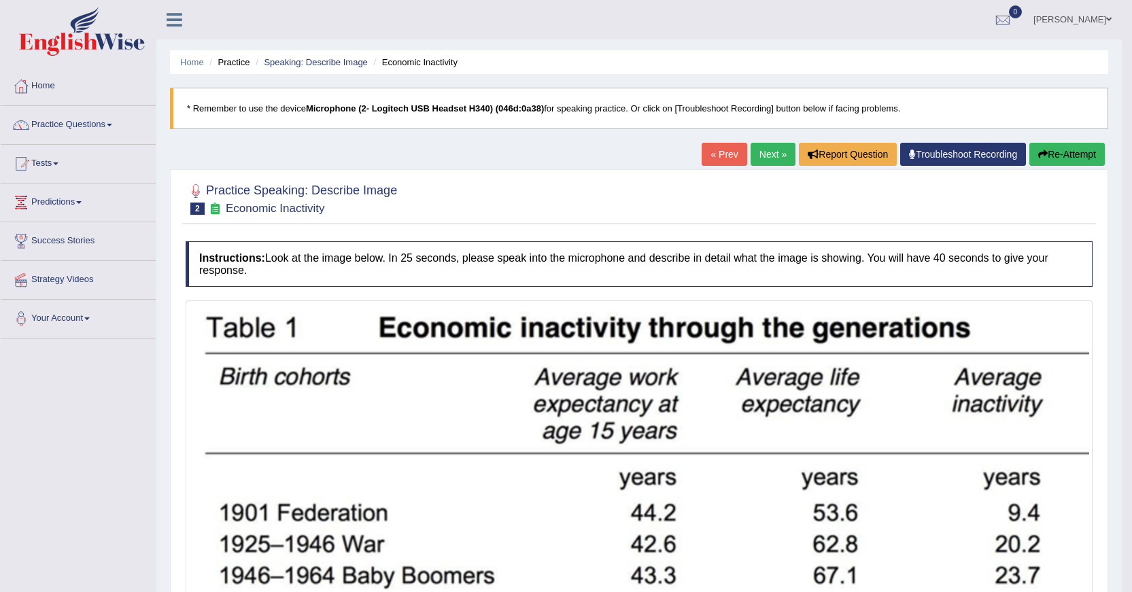
click at [766, 151] on link "Next »" at bounding box center [773, 154] width 45 height 23
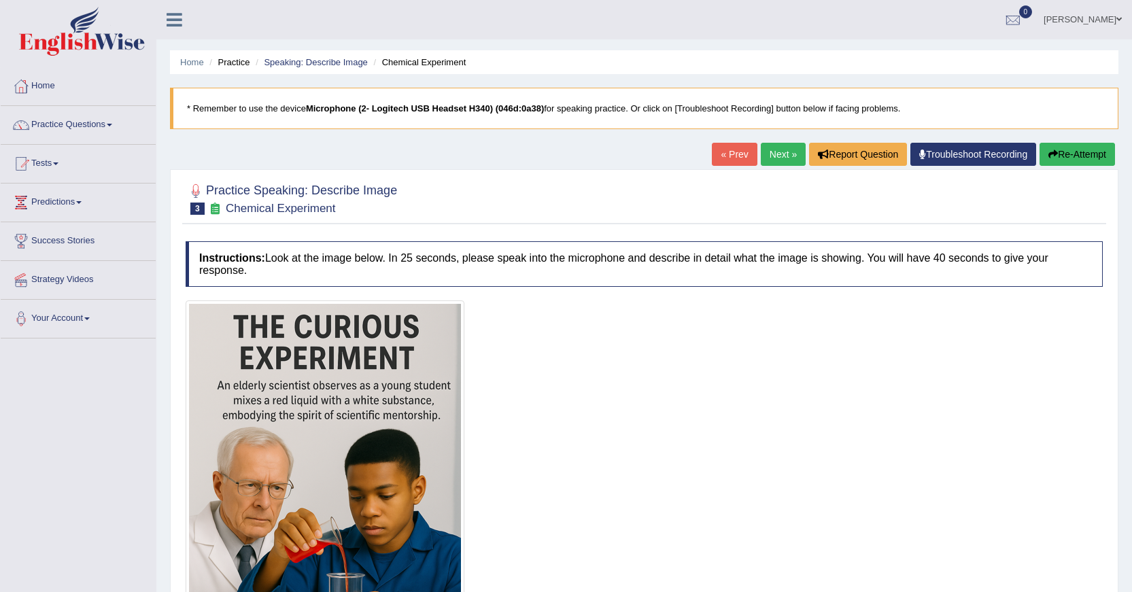
click at [774, 160] on link "Next »" at bounding box center [783, 154] width 45 height 23
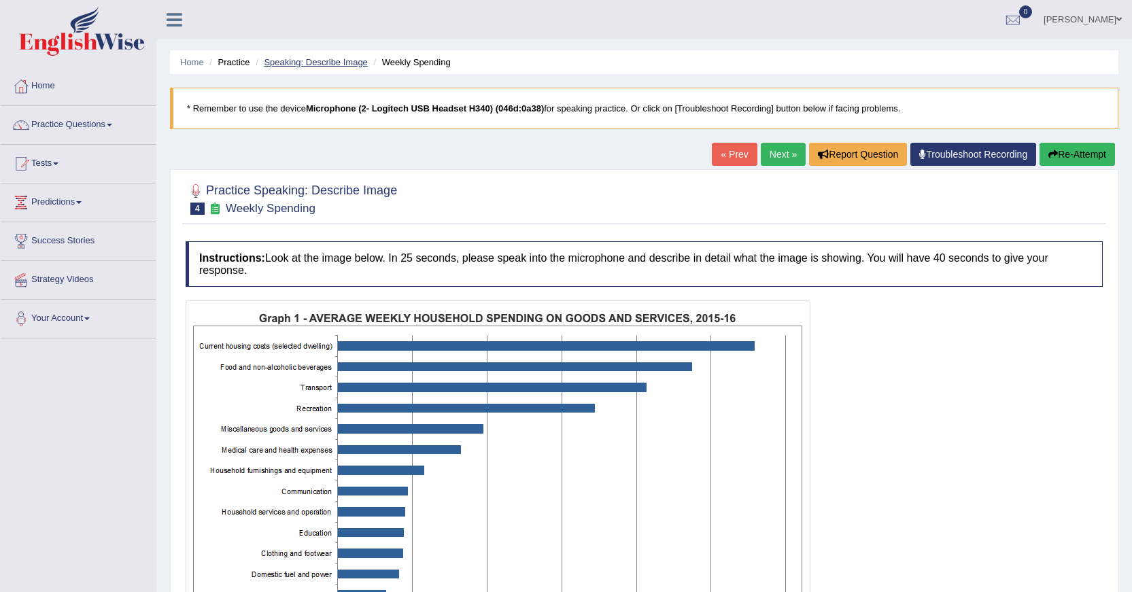
click at [319, 67] on link "Speaking: Describe Image" at bounding box center [315, 62] width 103 height 10
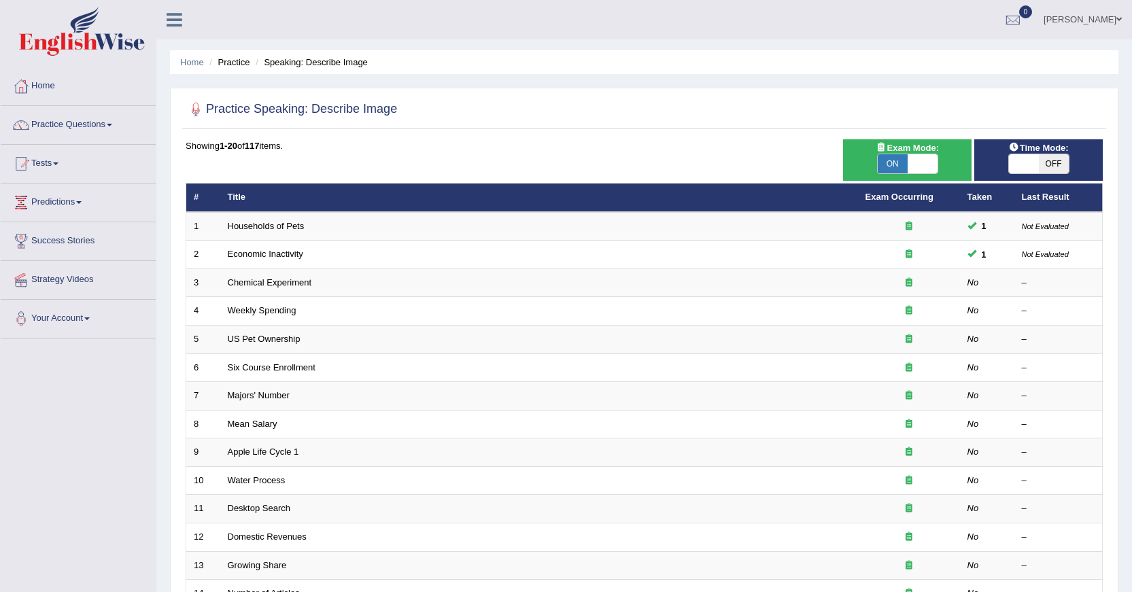
click at [1046, 169] on span "OFF" at bounding box center [1054, 163] width 30 height 19
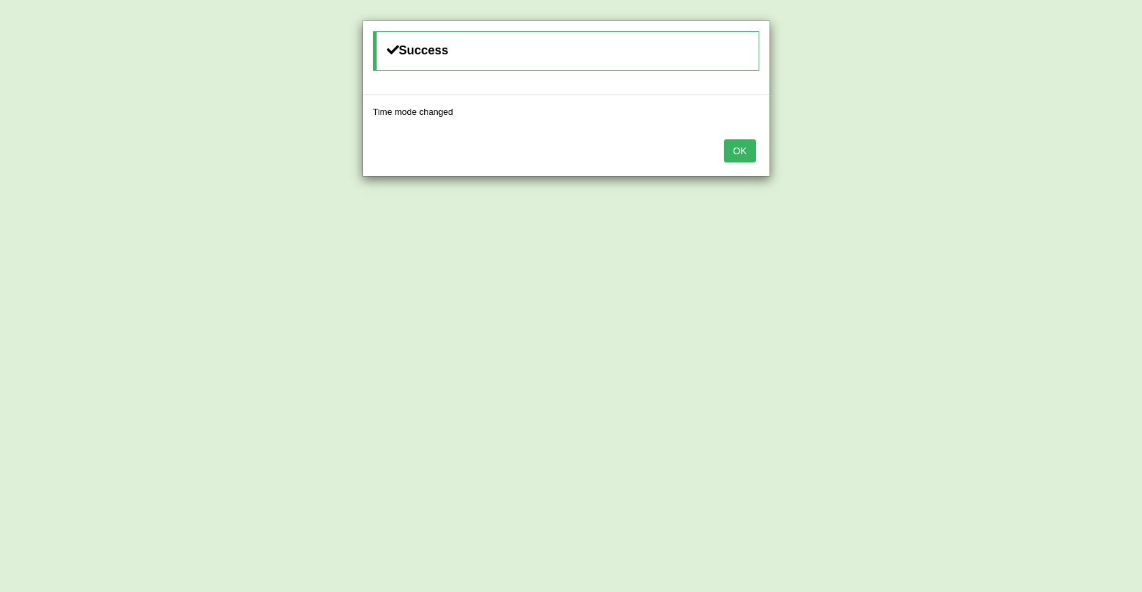
click at [750, 154] on button "OK" at bounding box center [739, 150] width 31 height 23
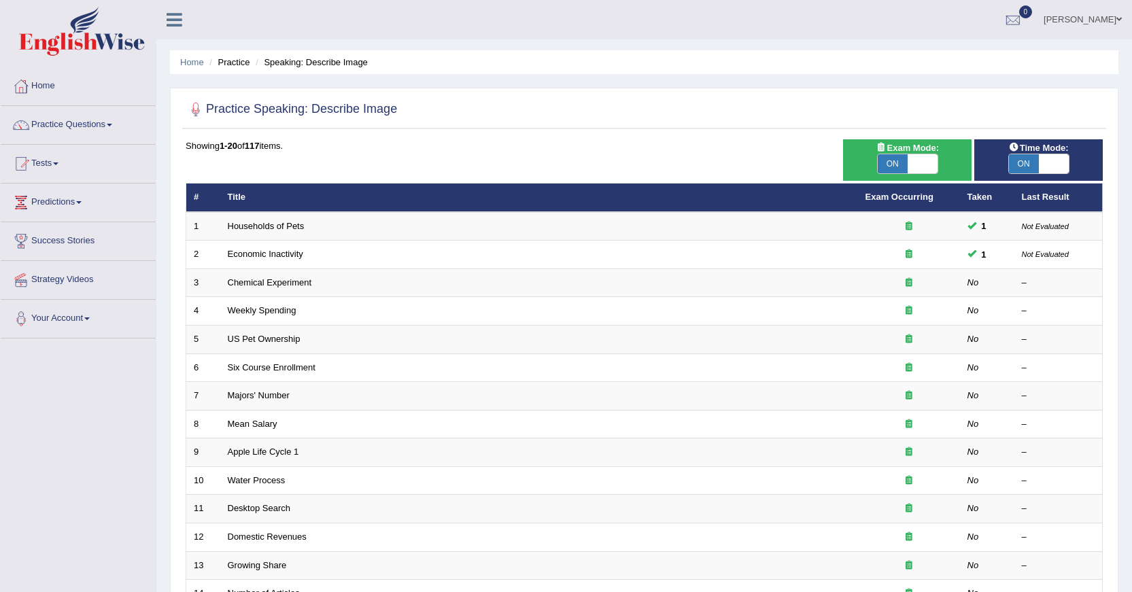
click at [1016, 165] on span "ON" at bounding box center [1024, 163] width 30 height 19
checkbox input "false"
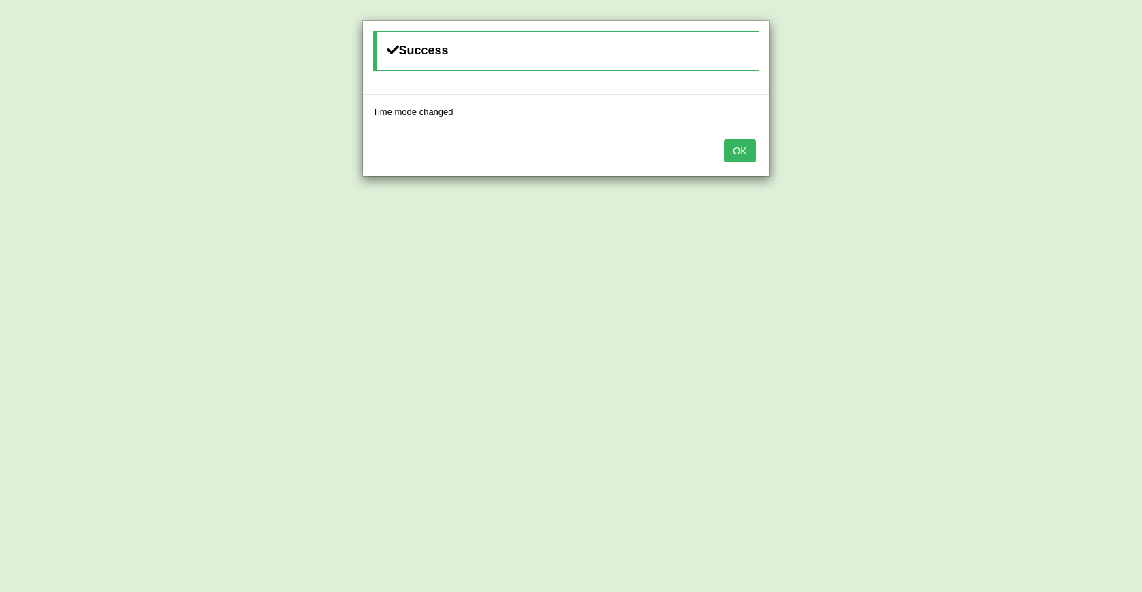
click at [755, 152] on div "OK" at bounding box center [566, 152] width 407 height 48
click at [753, 152] on button "OK" at bounding box center [739, 150] width 31 height 23
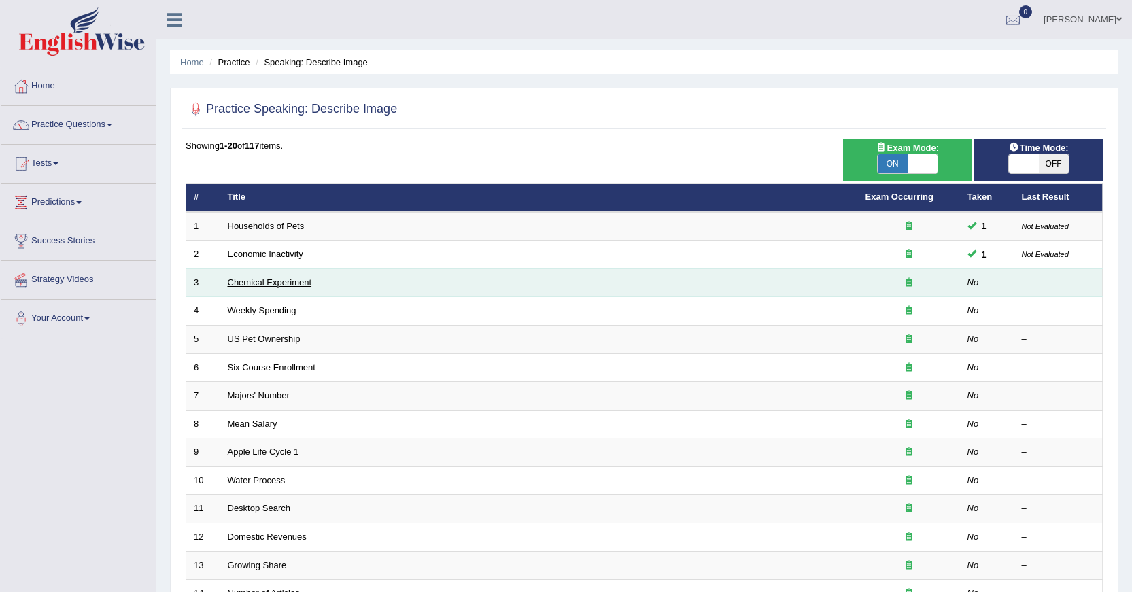
click at [283, 281] on link "Chemical Experiment" at bounding box center [270, 282] width 84 height 10
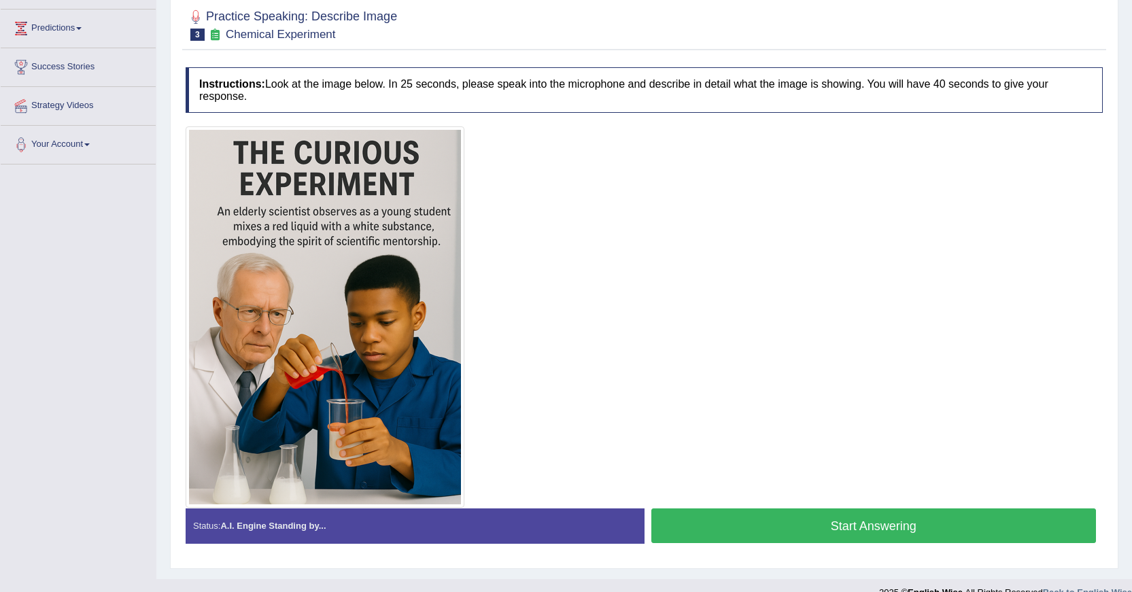
scroll to position [195, 0]
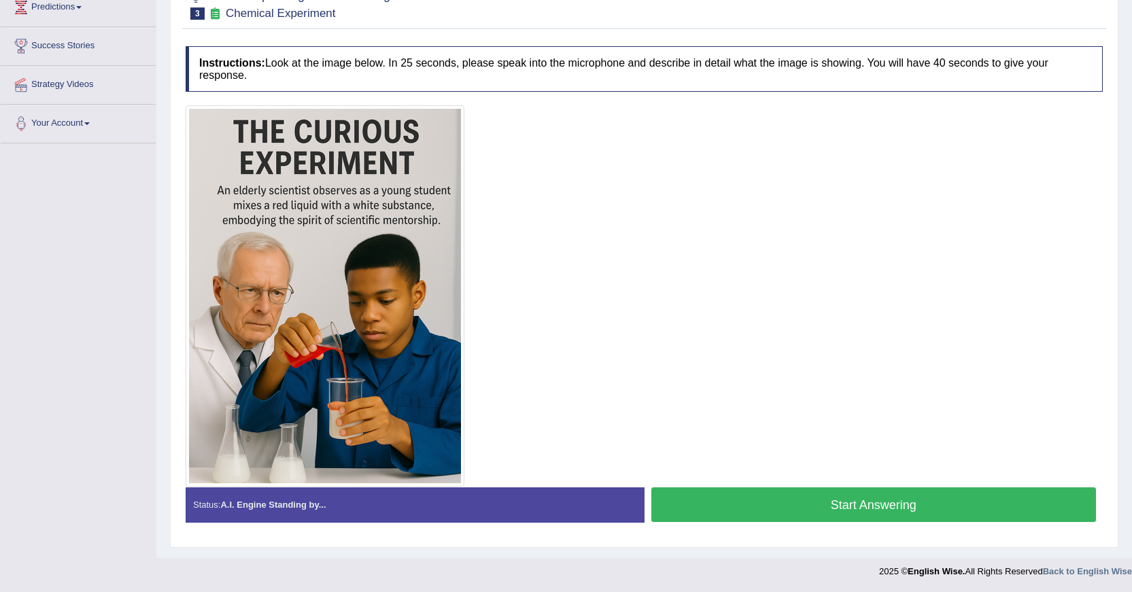
click at [763, 498] on button "Start Answering" at bounding box center [873, 504] width 445 height 35
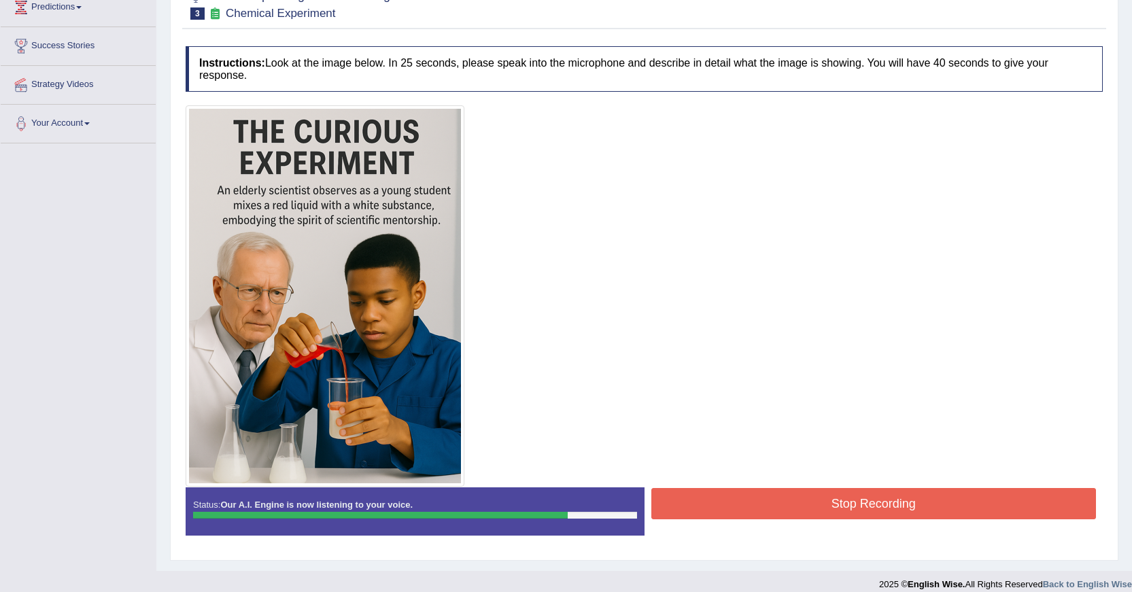
click at [745, 495] on button "Stop Recording" at bounding box center [873, 503] width 445 height 31
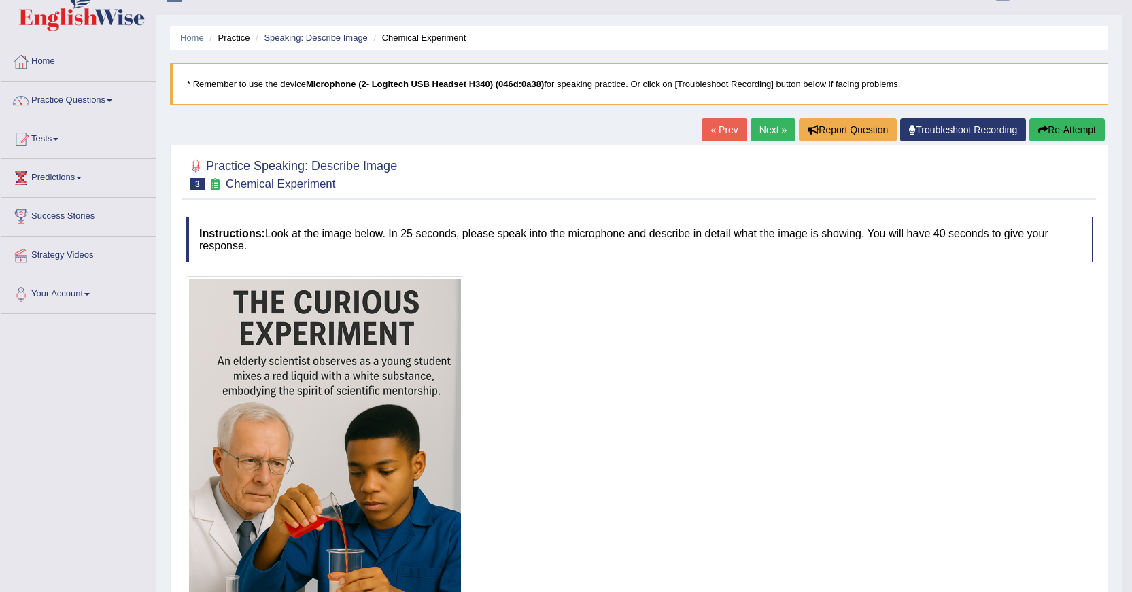
scroll to position [0, 0]
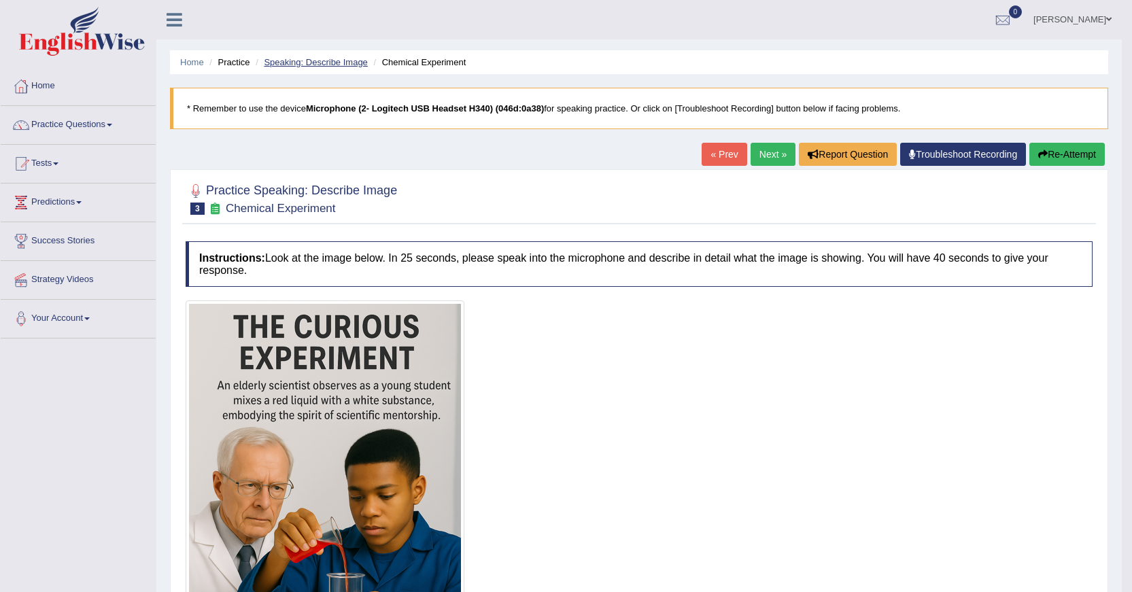
click at [349, 61] on link "Speaking: Describe Image" at bounding box center [315, 62] width 103 height 10
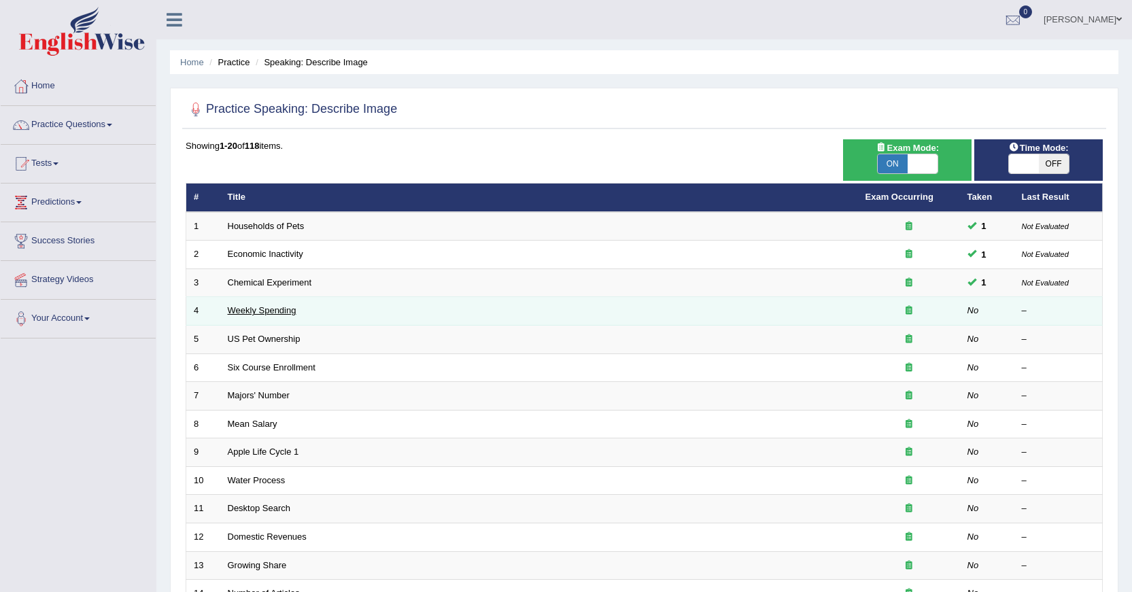
click at [281, 308] on link "Weekly Spending" at bounding box center [262, 310] width 69 height 10
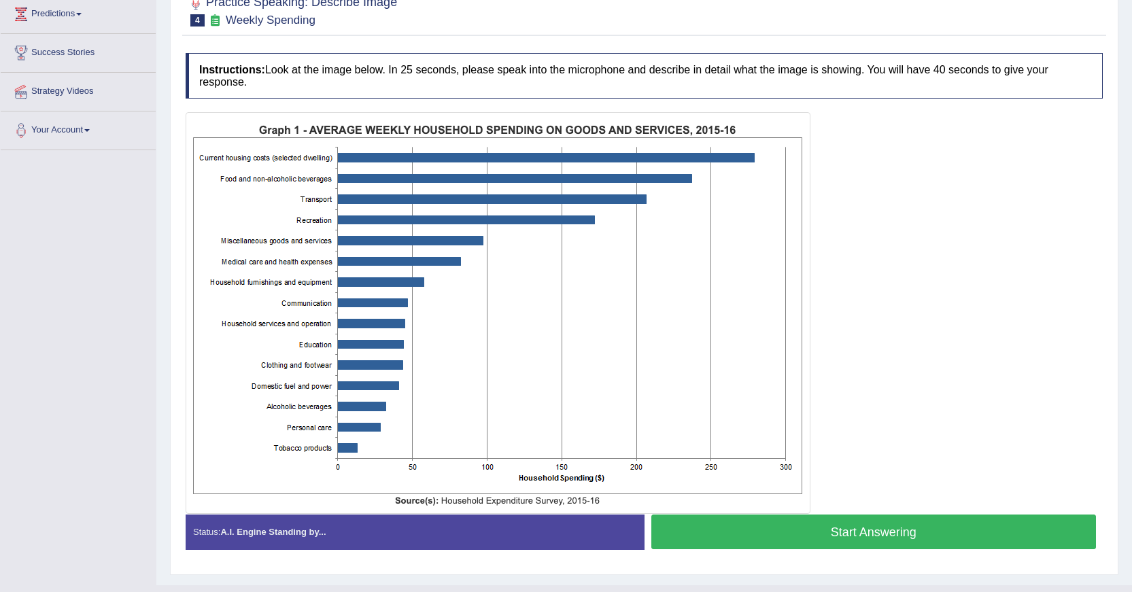
scroll to position [204, 0]
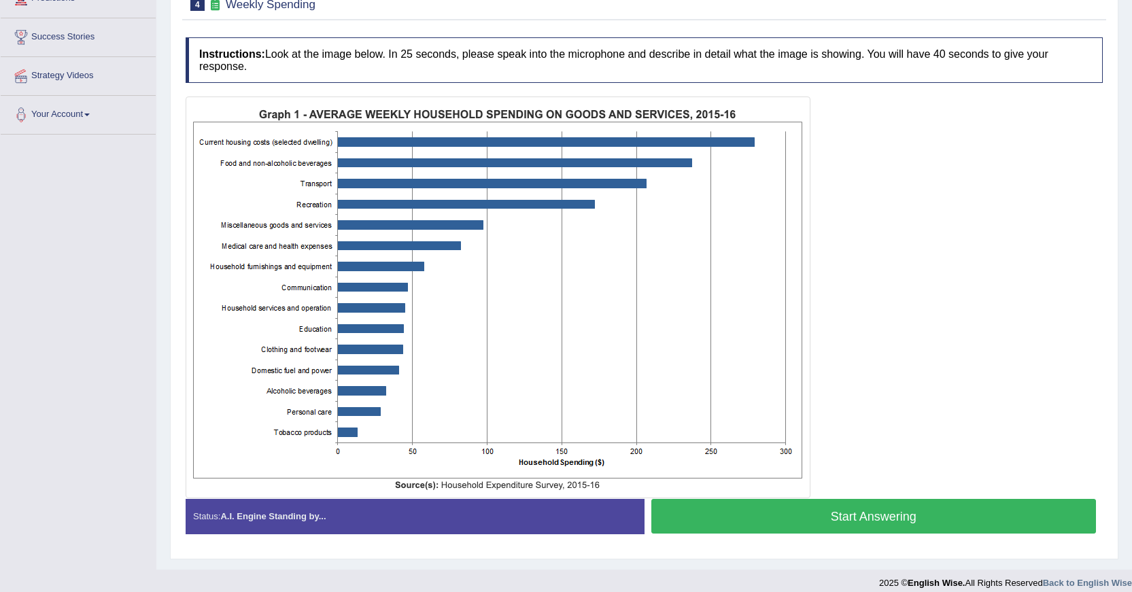
click at [783, 509] on button "Start Answering" at bounding box center [873, 516] width 445 height 35
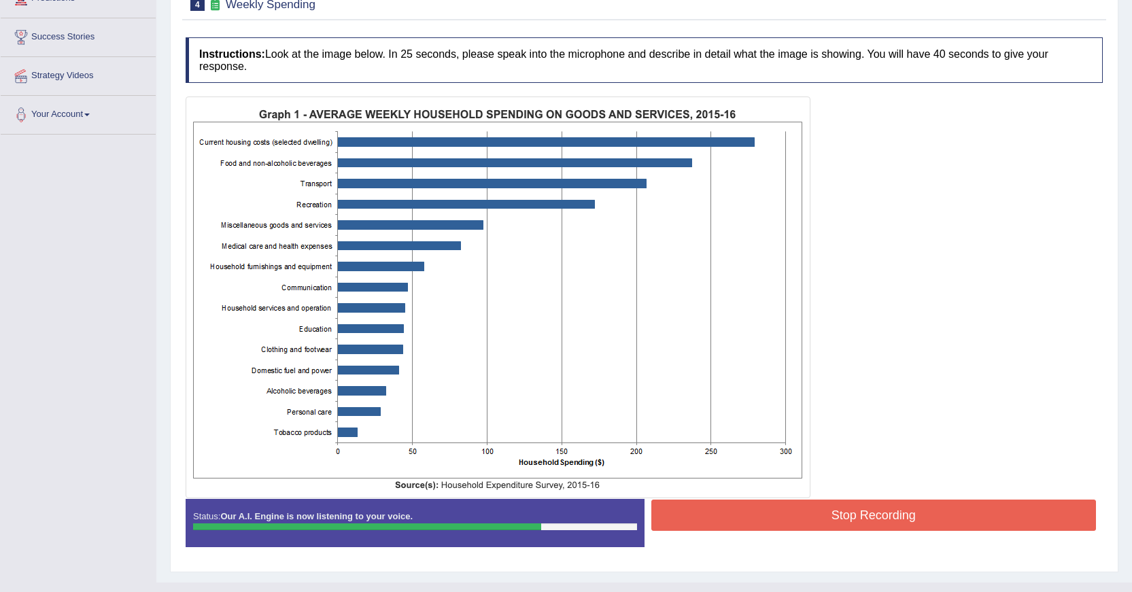
click at [912, 506] on button "Stop Recording" at bounding box center [873, 515] width 445 height 31
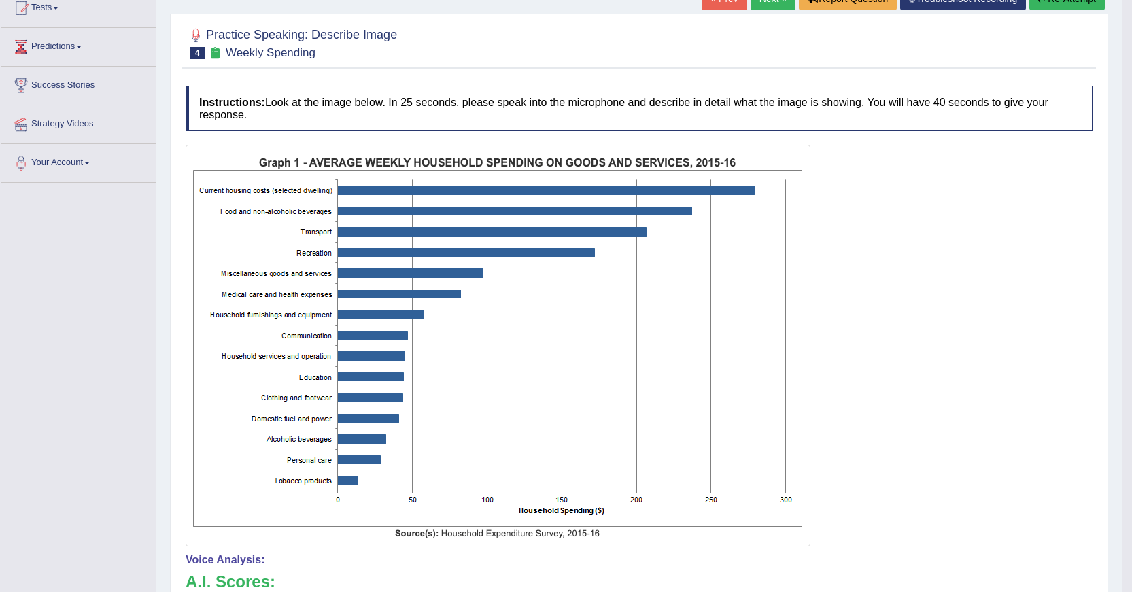
scroll to position [118, 0]
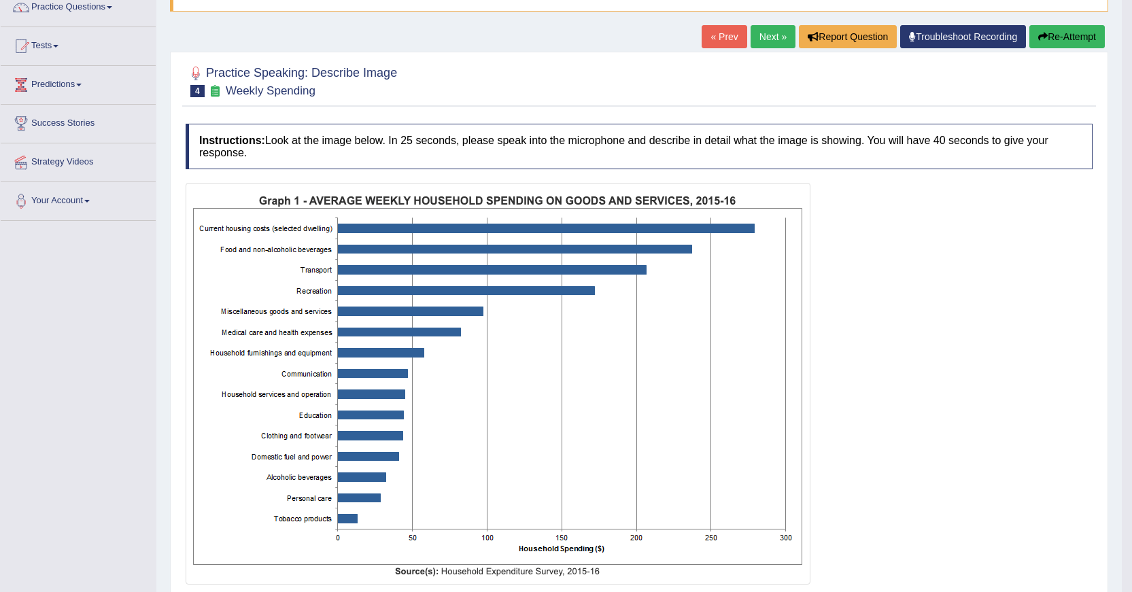
click at [1050, 39] on button "Re-Attempt" at bounding box center [1066, 36] width 75 height 23
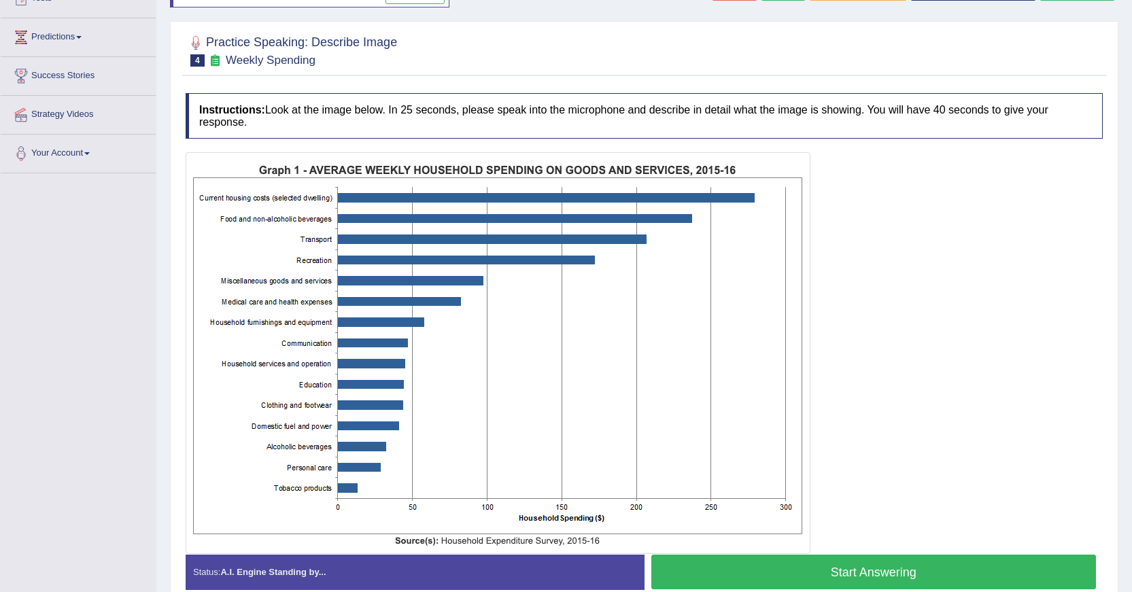
scroll to position [186, 0]
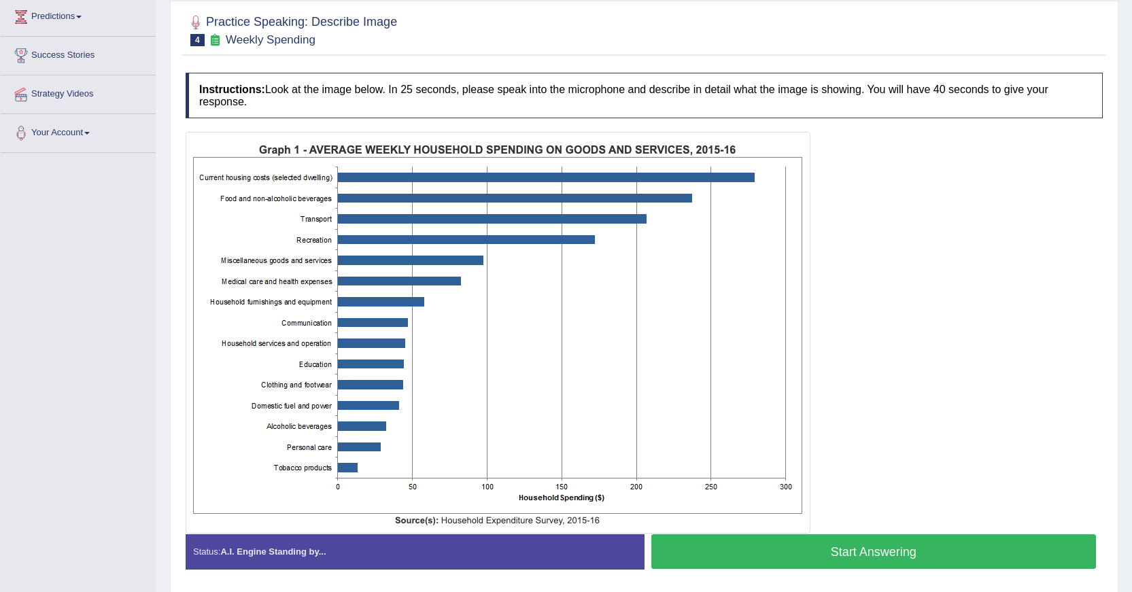
click at [944, 554] on button "Start Answering" at bounding box center [873, 551] width 445 height 35
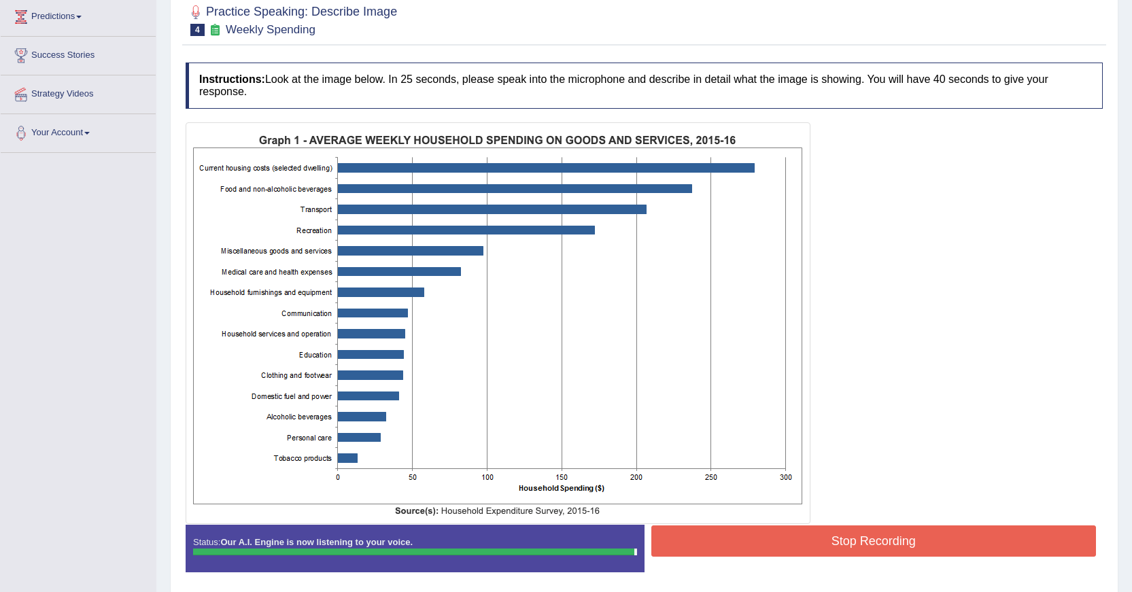
click at [916, 533] on button "Stop Recording" at bounding box center [873, 541] width 445 height 31
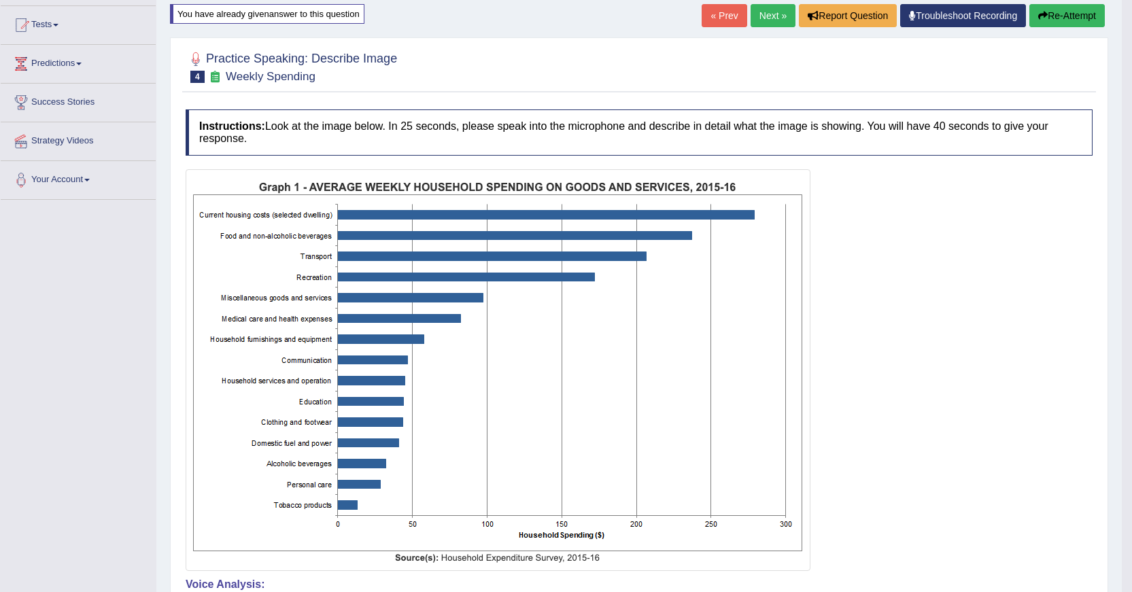
scroll to position [118, 0]
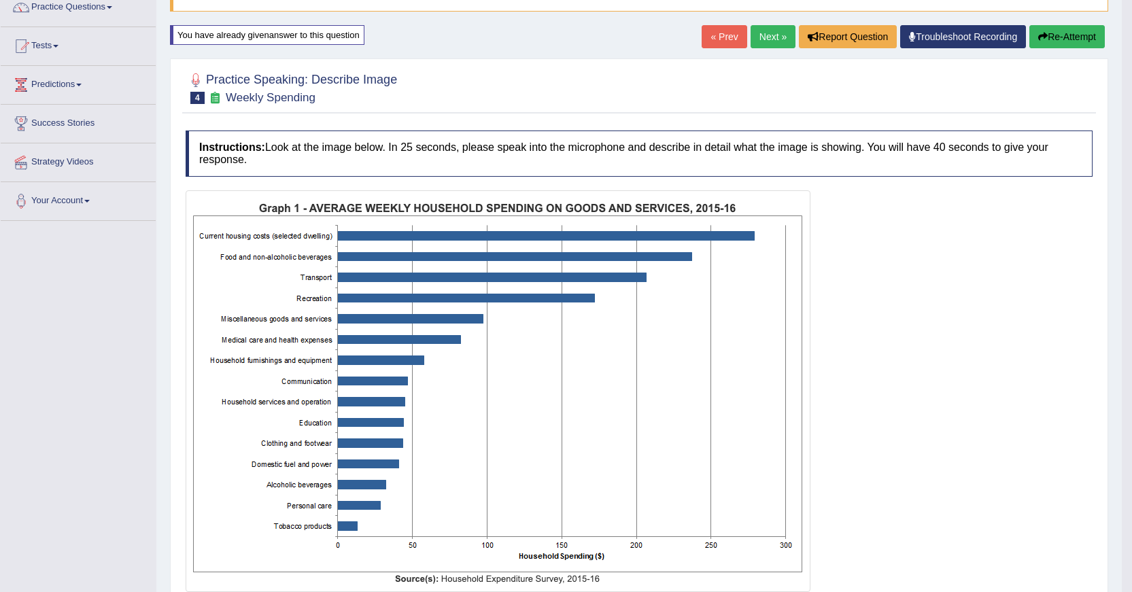
click at [1048, 40] on button "Re-Attempt" at bounding box center [1066, 36] width 75 height 23
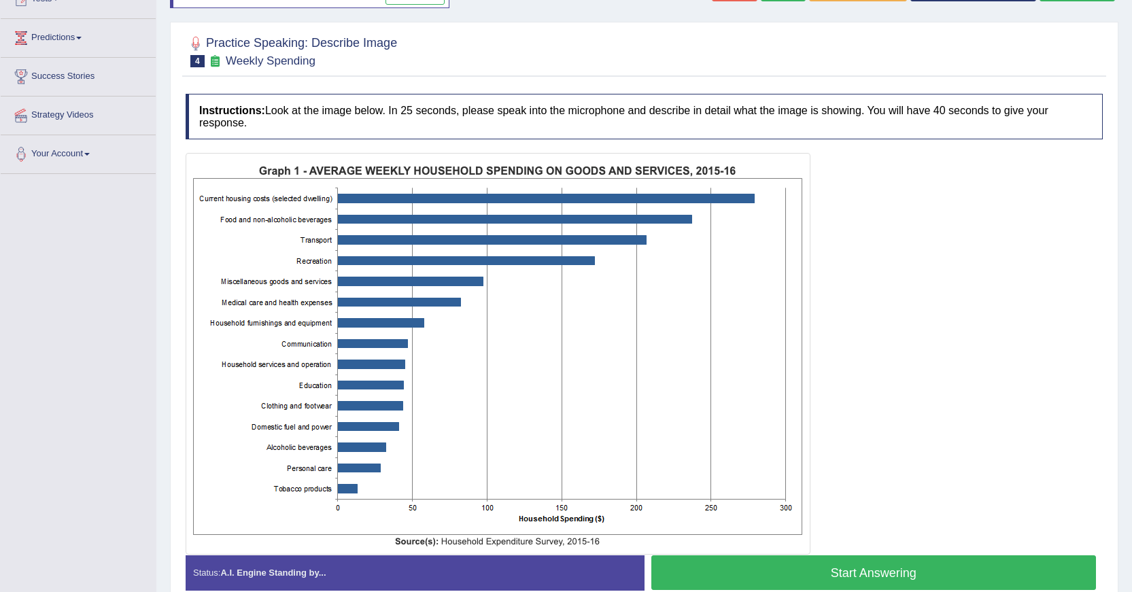
scroll to position [233, 0]
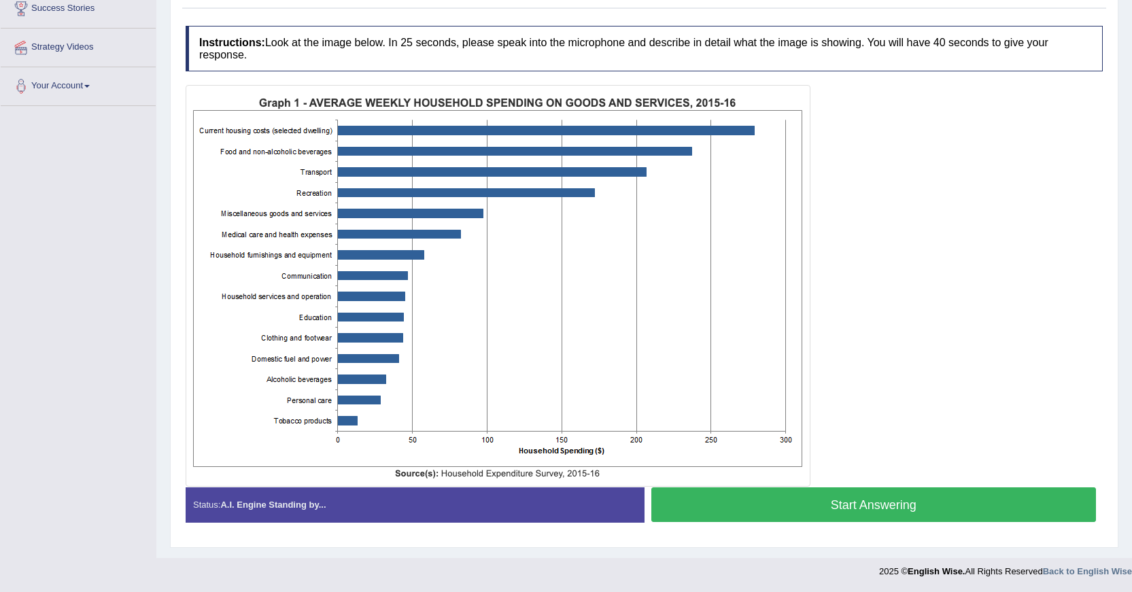
click at [879, 500] on button "Start Answering" at bounding box center [873, 504] width 445 height 35
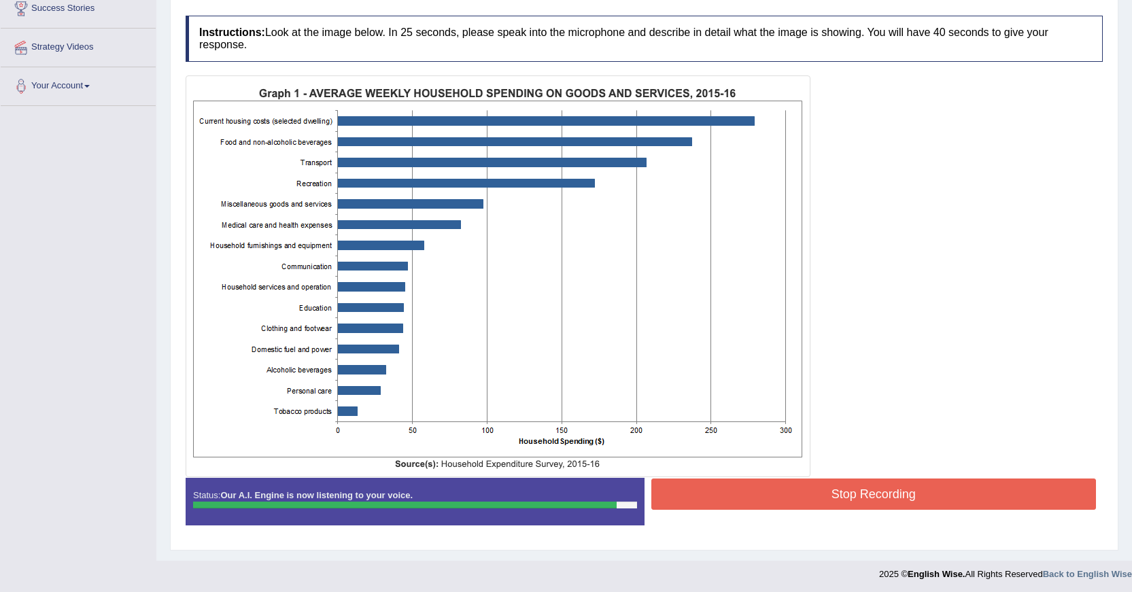
click at [820, 485] on button "Stop Recording" at bounding box center [873, 494] width 445 height 31
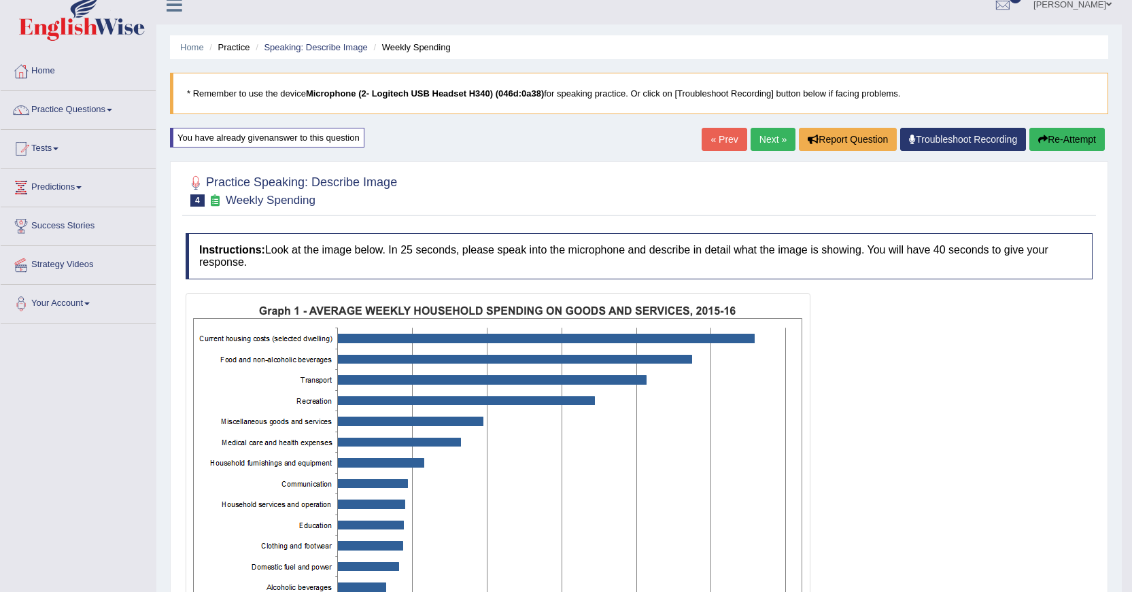
scroll to position [0, 0]
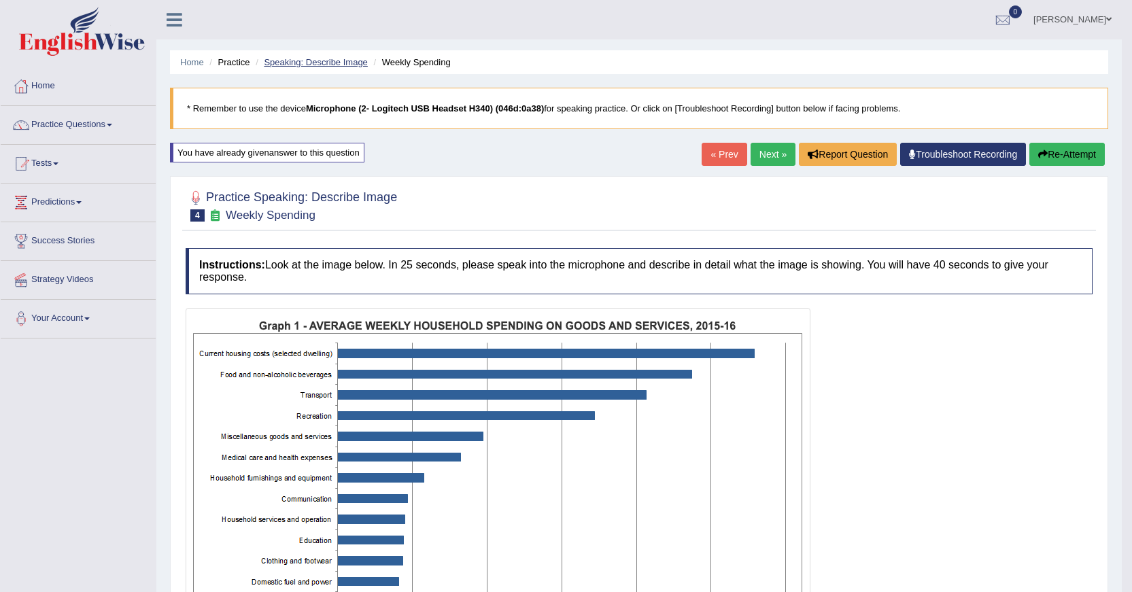
click at [330, 63] on link "Speaking: Describe Image" at bounding box center [315, 62] width 103 height 10
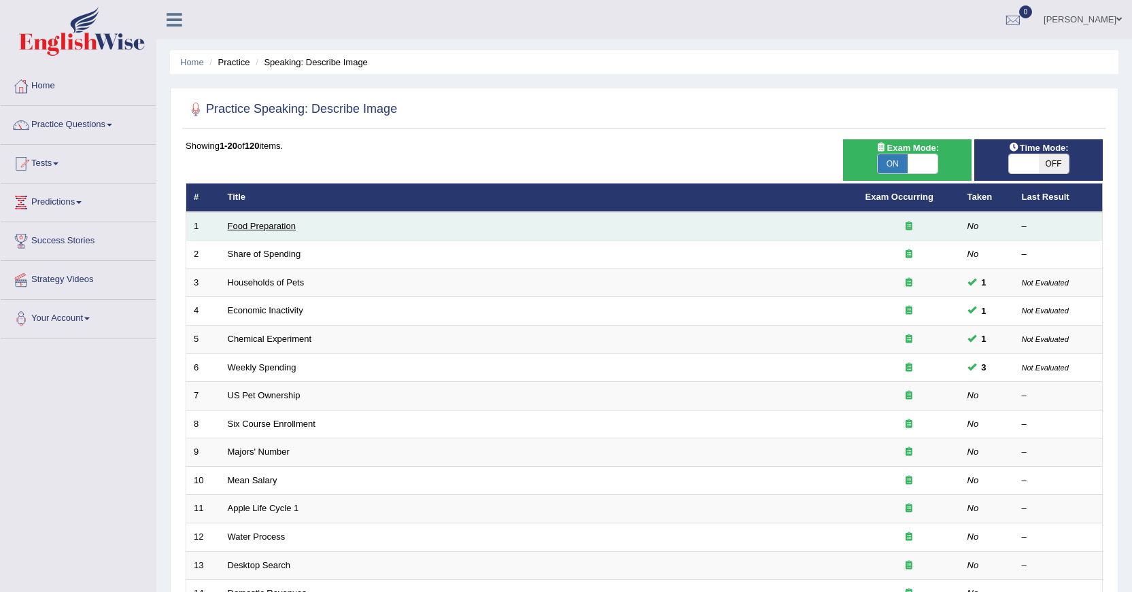
click at [285, 230] on link "Food Preparation" at bounding box center [262, 226] width 68 height 10
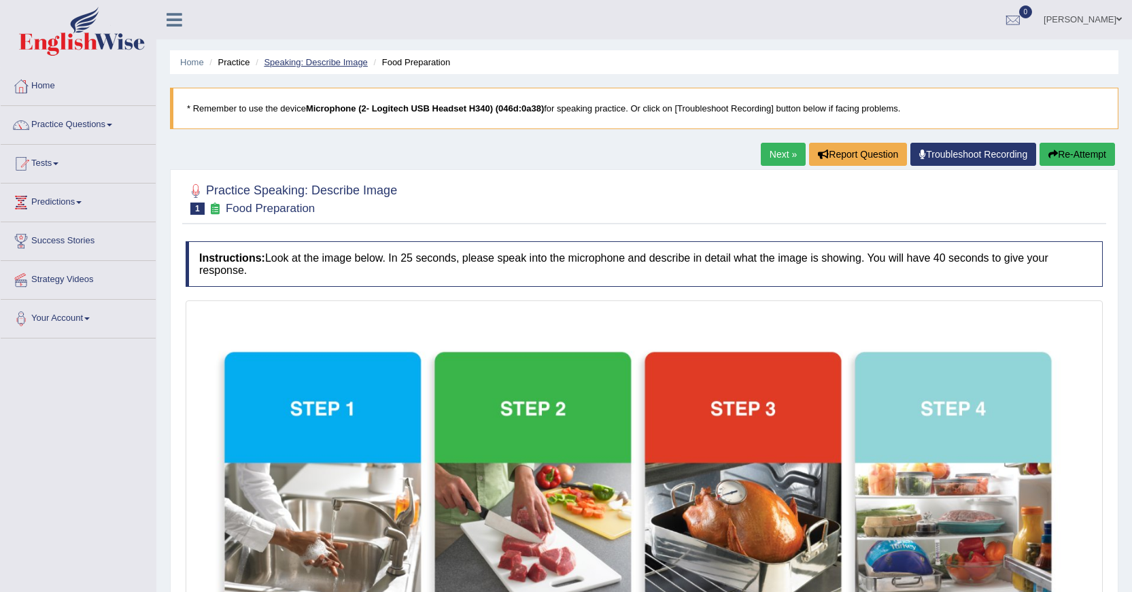
click at [309, 61] on link "Speaking: Describe Image" at bounding box center [315, 62] width 103 height 10
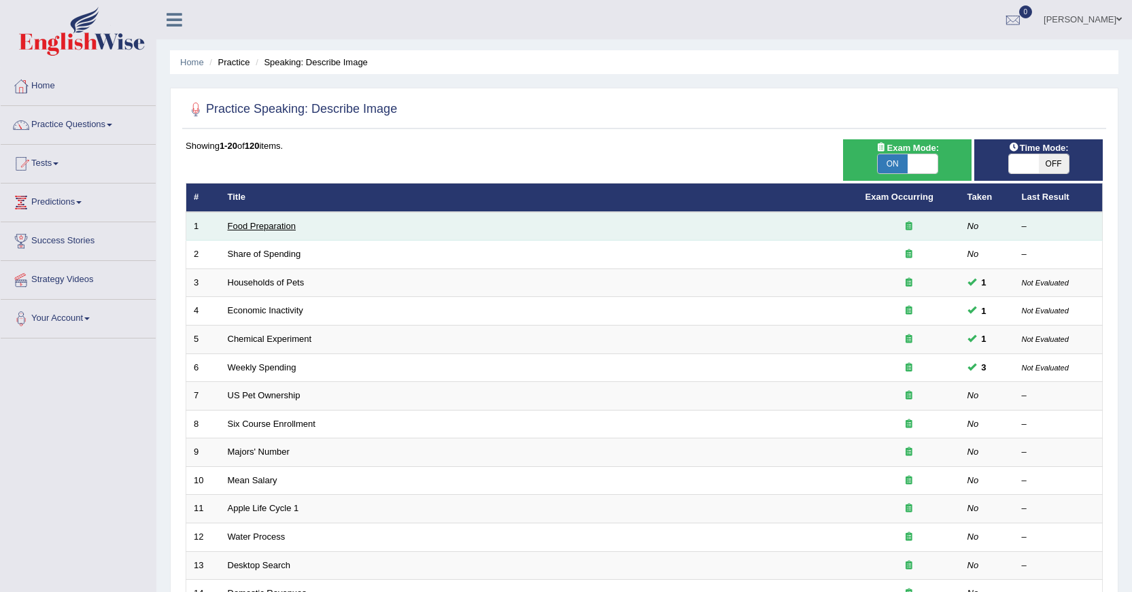
click at [271, 226] on link "Food Preparation" at bounding box center [262, 226] width 68 height 10
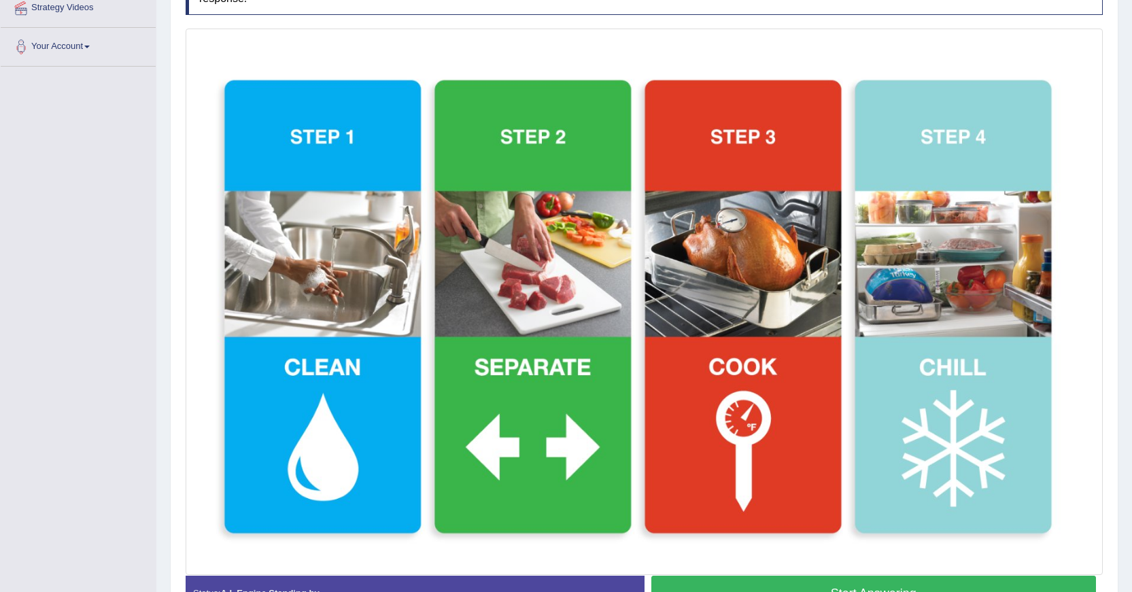
scroll to position [340, 0]
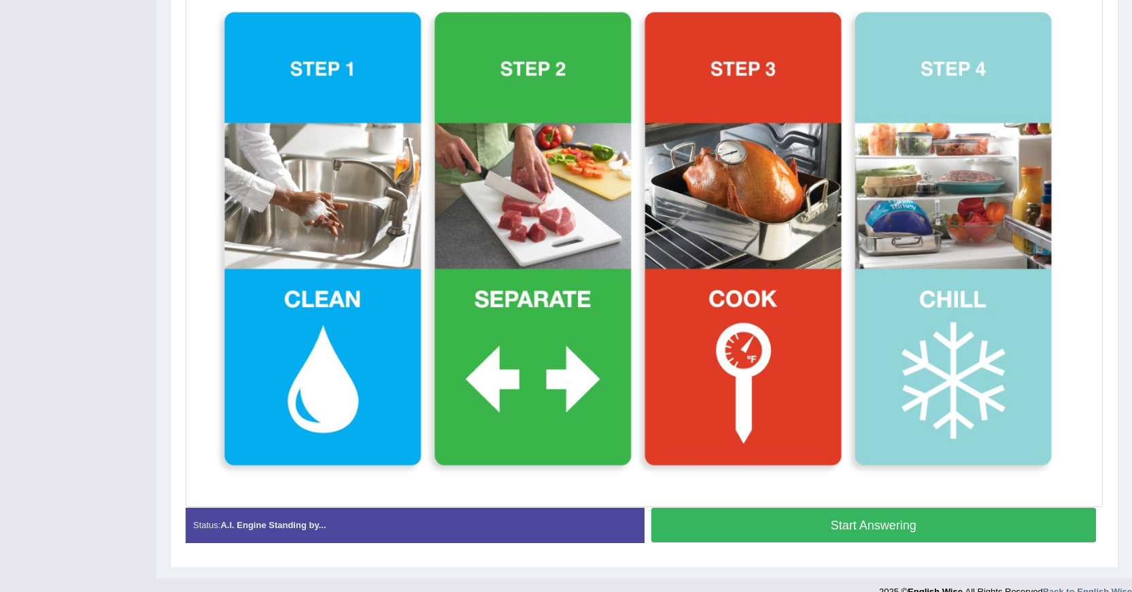
click at [861, 526] on button "Start Answering" at bounding box center [873, 525] width 445 height 35
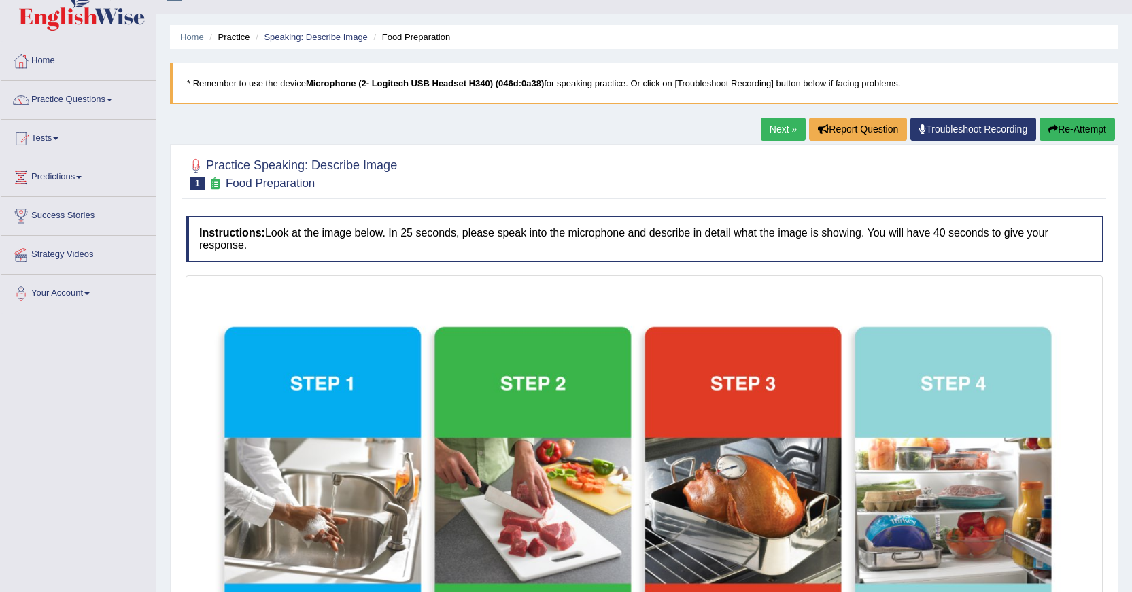
scroll to position [0, 0]
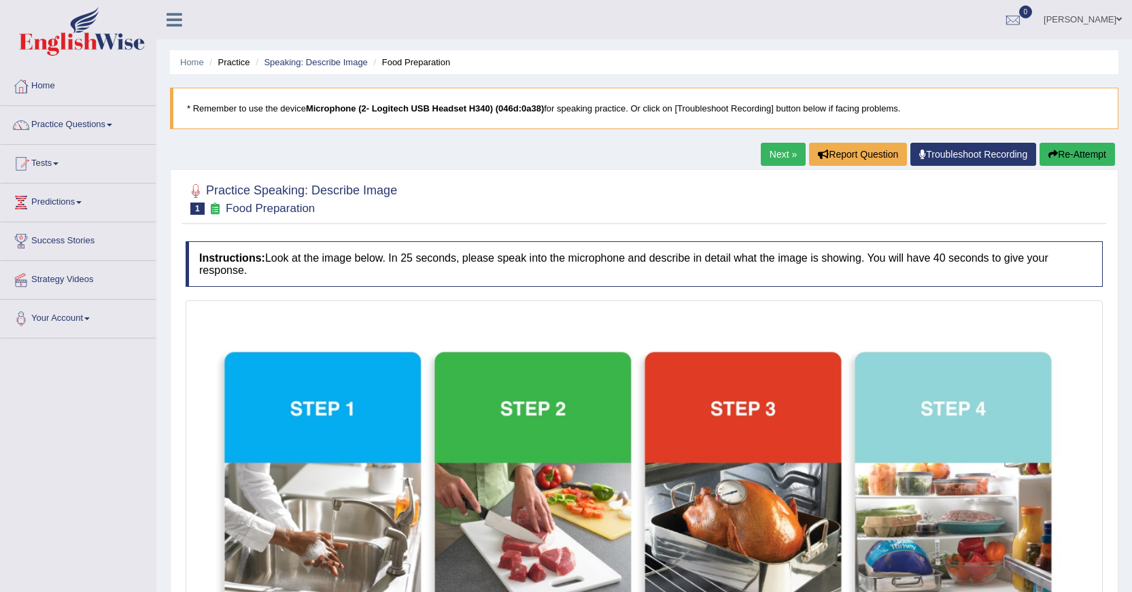
click at [1069, 151] on button "Re-Attempt" at bounding box center [1076, 154] width 75 height 23
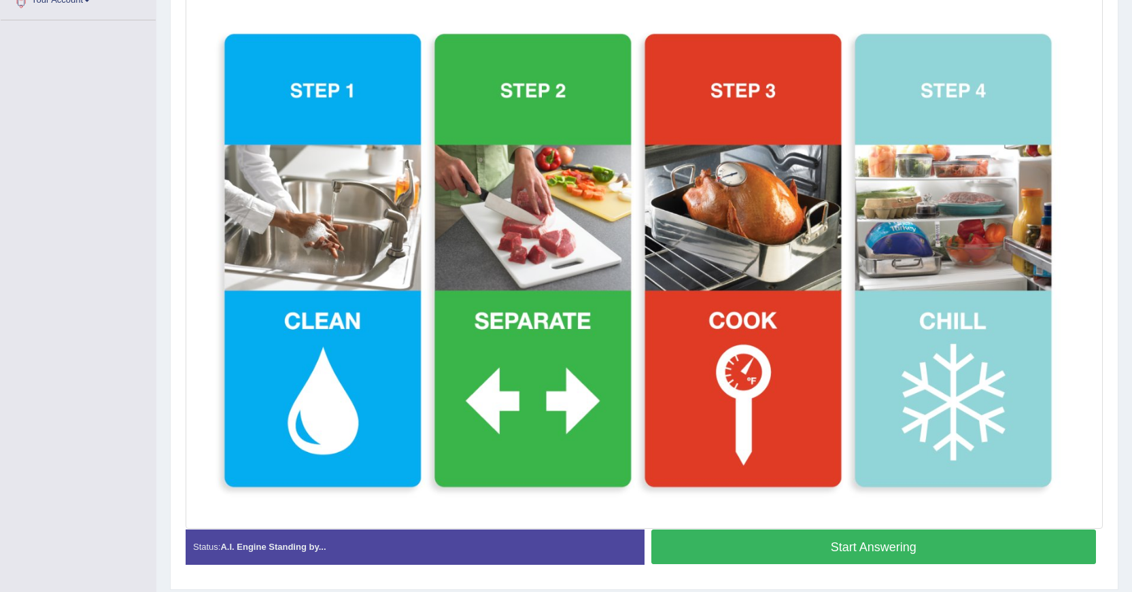
scroll to position [340, 0]
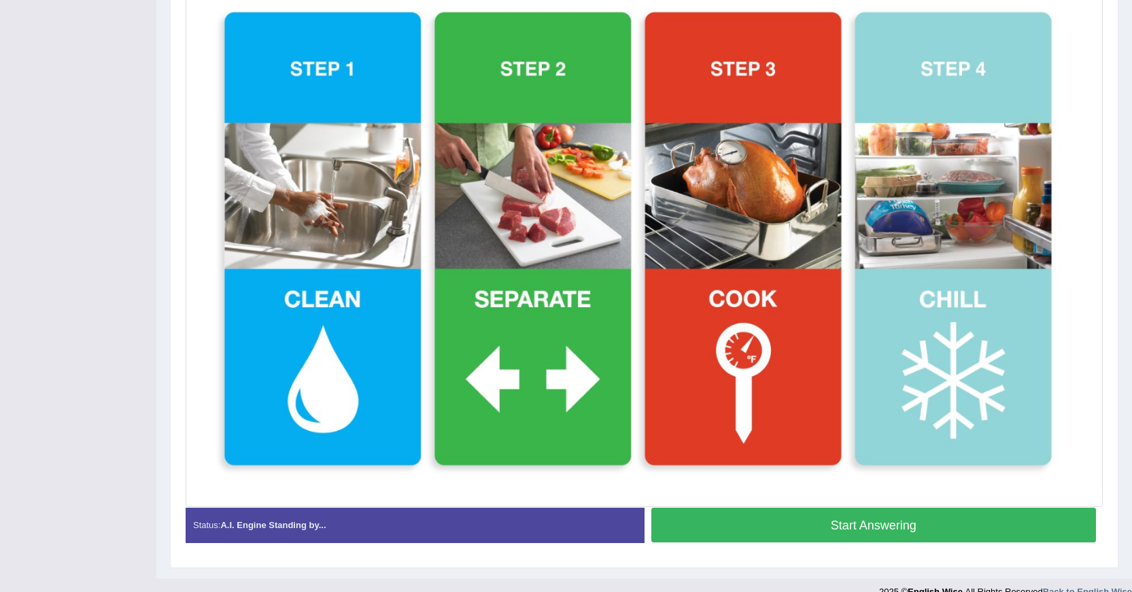
click at [948, 523] on button "Start Answering" at bounding box center [873, 525] width 445 height 35
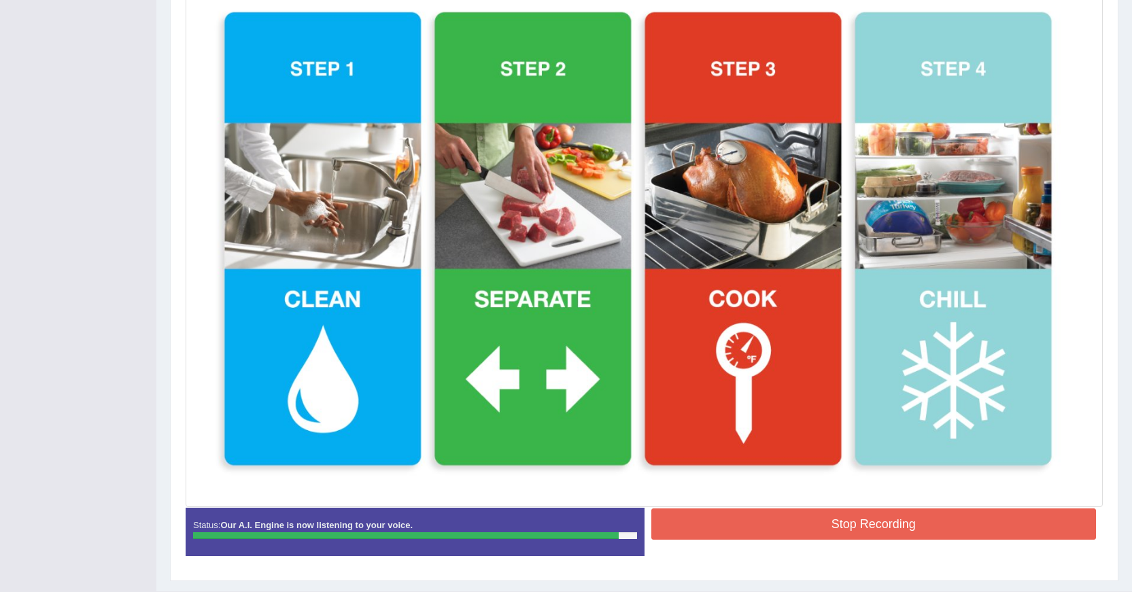
click at [906, 516] on button "Stop Recording" at bounding box center [873, 524] width 445 height 31
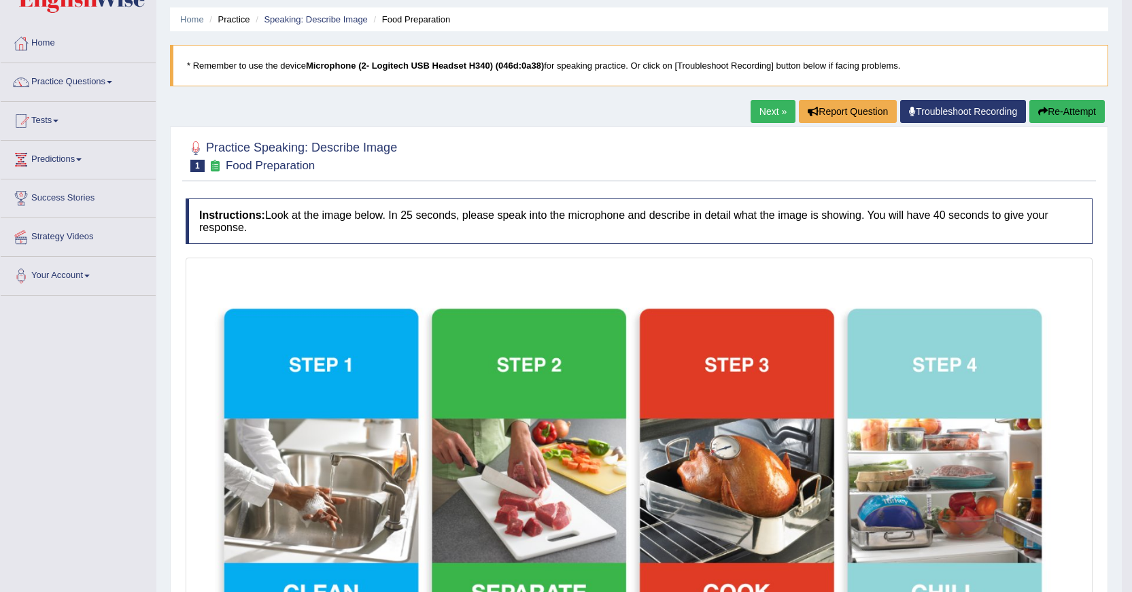
scroll to position [39, 0]
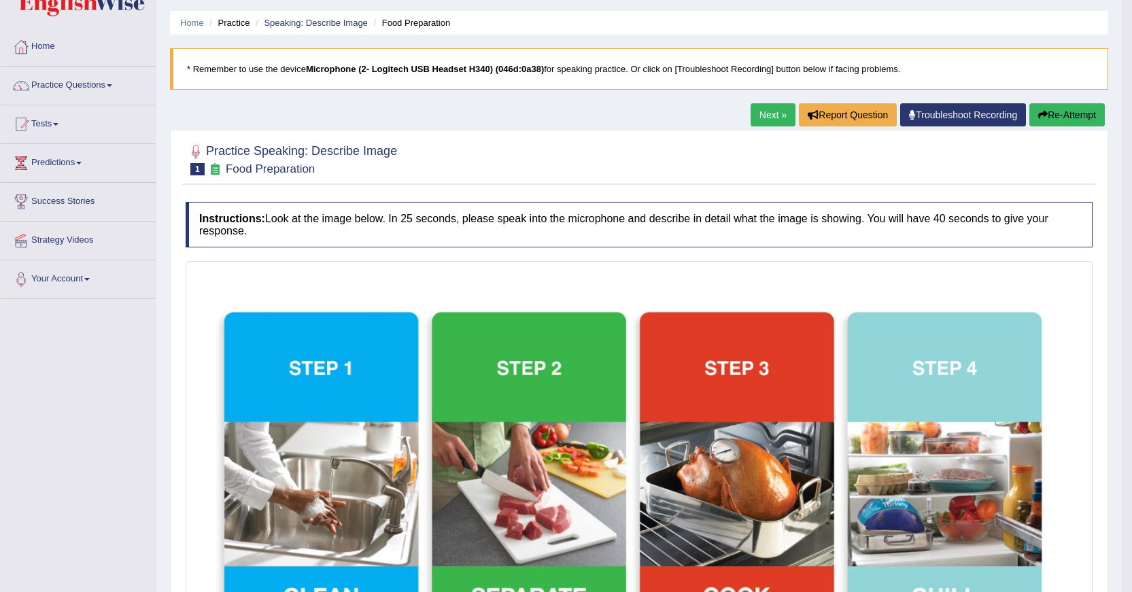
click at [323, 29] on li "Speaking: Describe Image" at bounding box center [310, 22] width 116 height 13
click at [324, 27] on link "Speaking: Describe Image" at bounding box center [315, 23] width 103 height 10
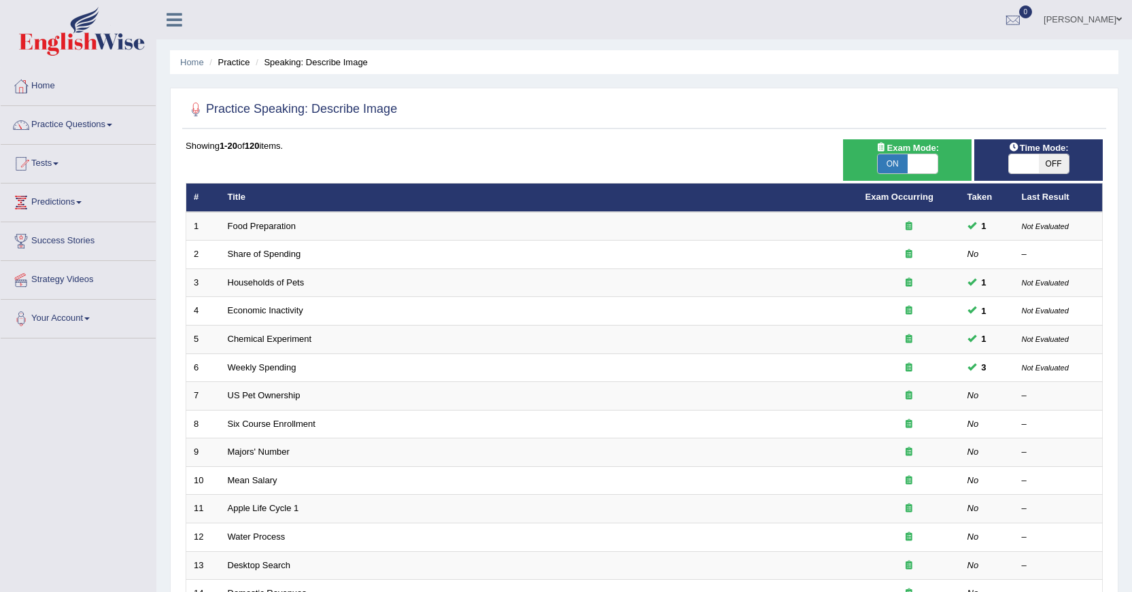
click at [275, 252] on link "Share of Spending" at bounding box center [264, 254] width 73 height 10
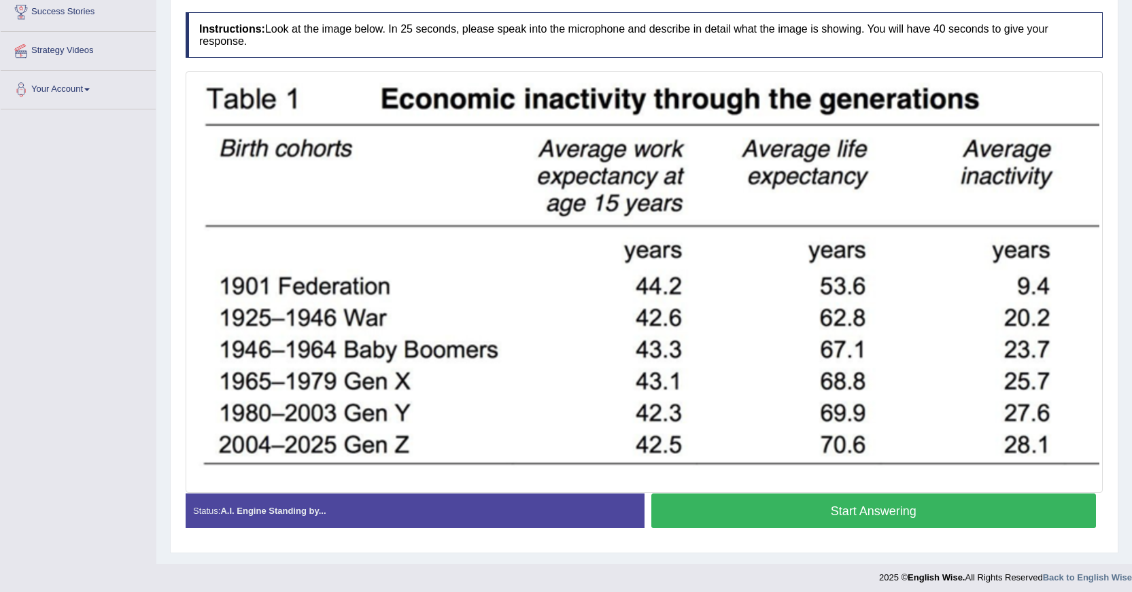
scroll to position [235, 0]
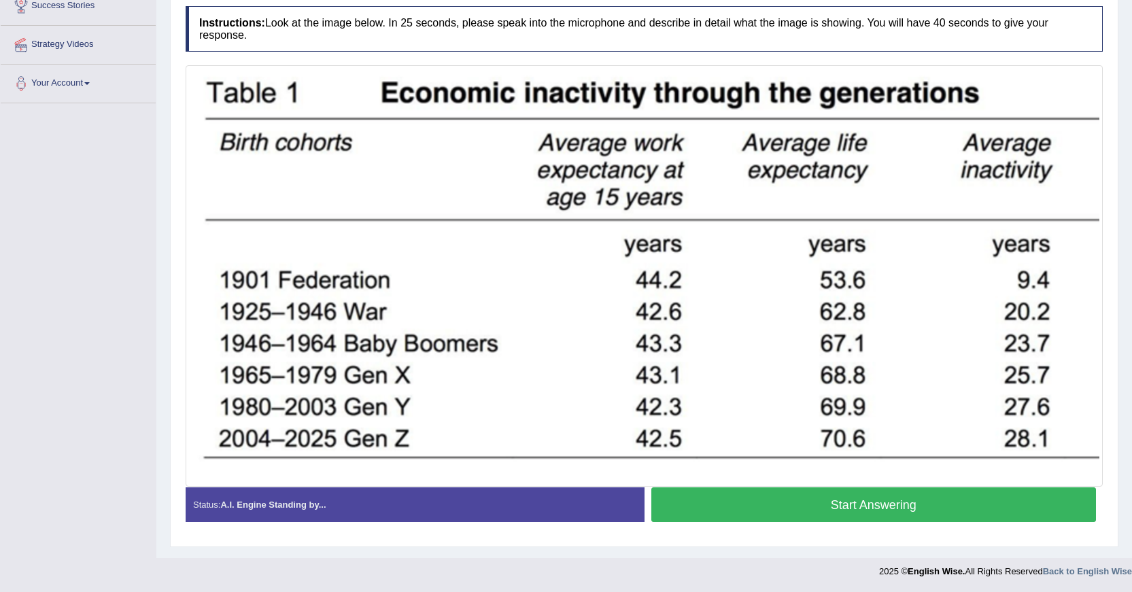
click at [870, 506] on button "Start Answering" at bounding box center [873, 504] width 445 height 35
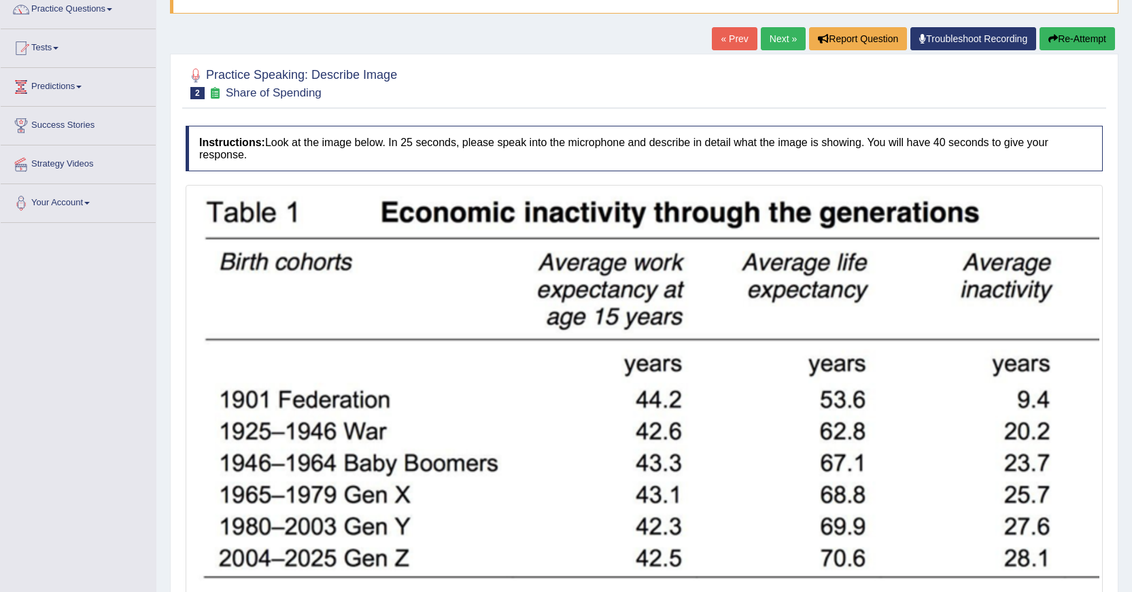
scroll to position [99, 0]
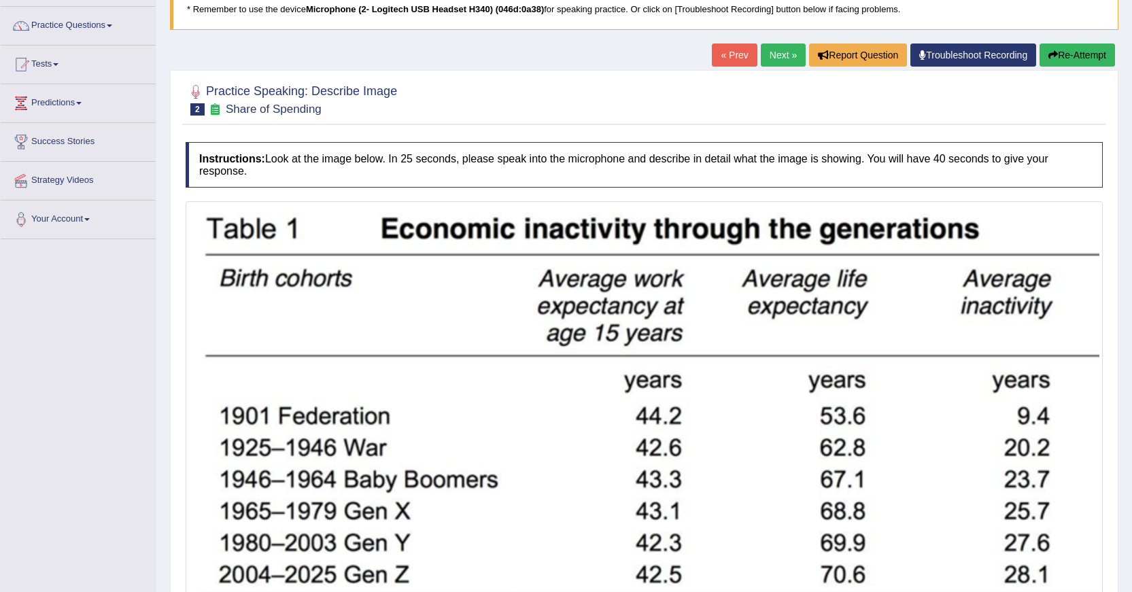
click at [1063, 62] on button "Re-Attempt" at bounding box center [1076, 55] width 75 height 23
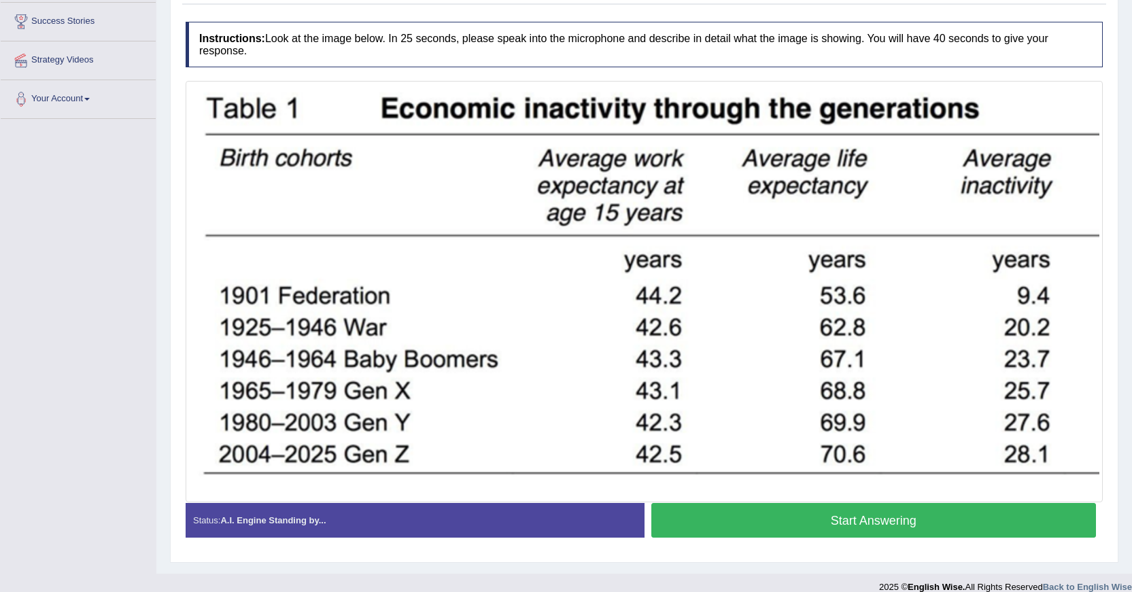
scroll to position [235, 0]
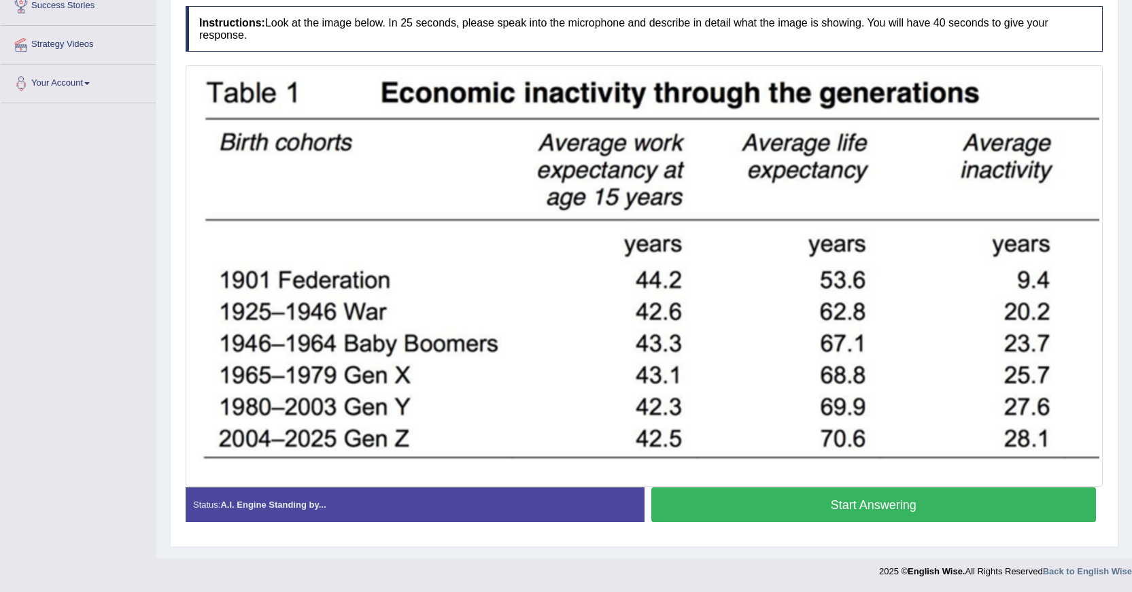
click at [920, 498] on button "Start Answering" at bounding box center [873, 504] width 445 height 35
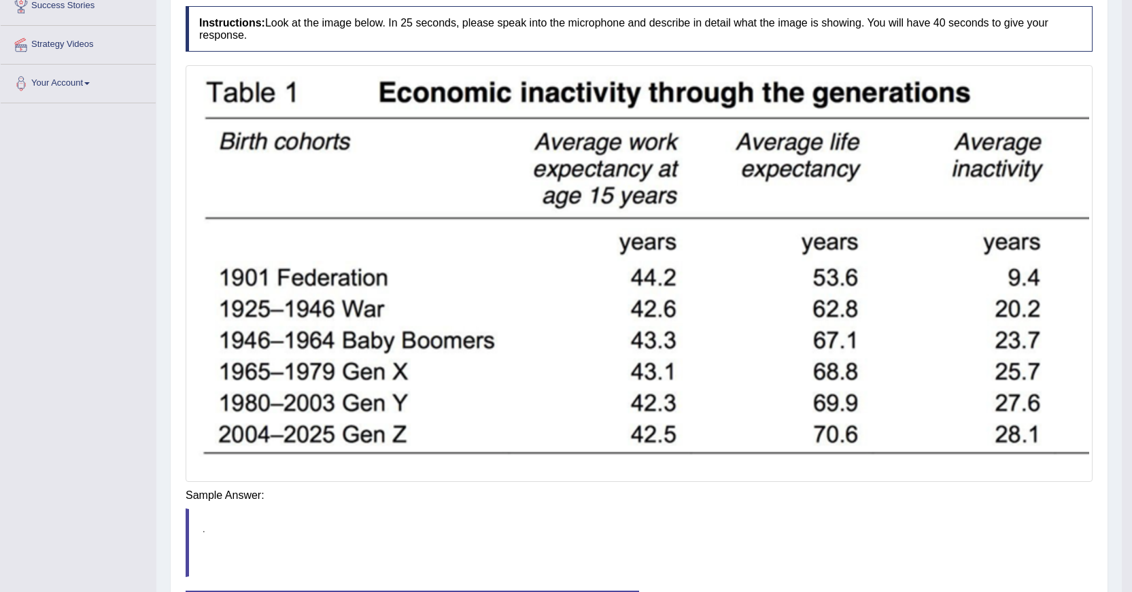
click at [937, 495] on div "Instructions: Look at the image below. In 25 seconds, please speak into the mic…" at bounding box center [639, 327] width 914 height 657
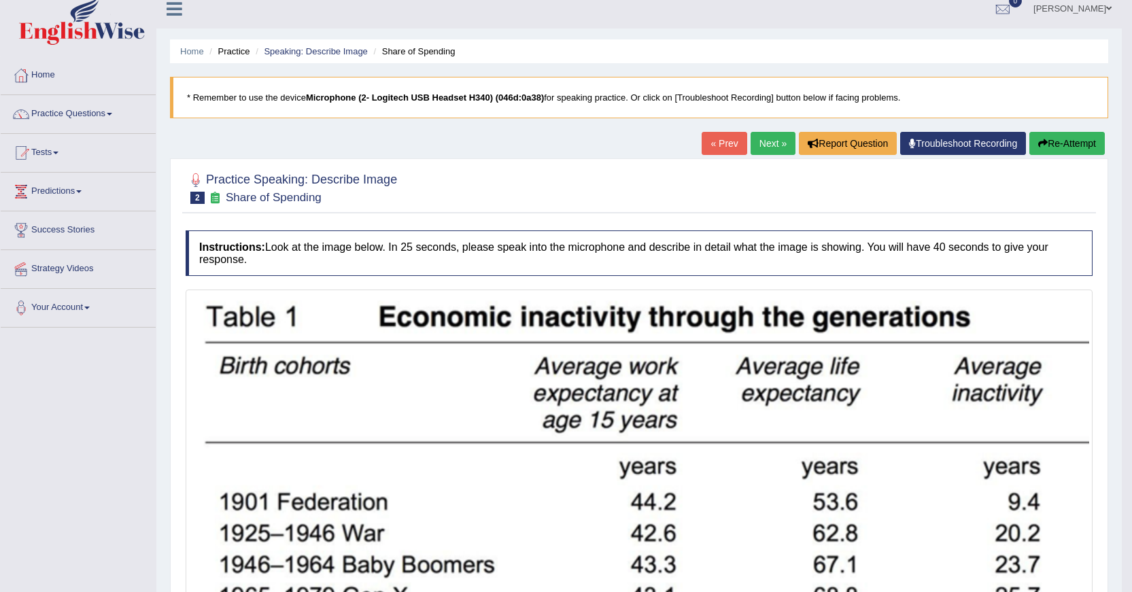
scroll to position [0, 0]
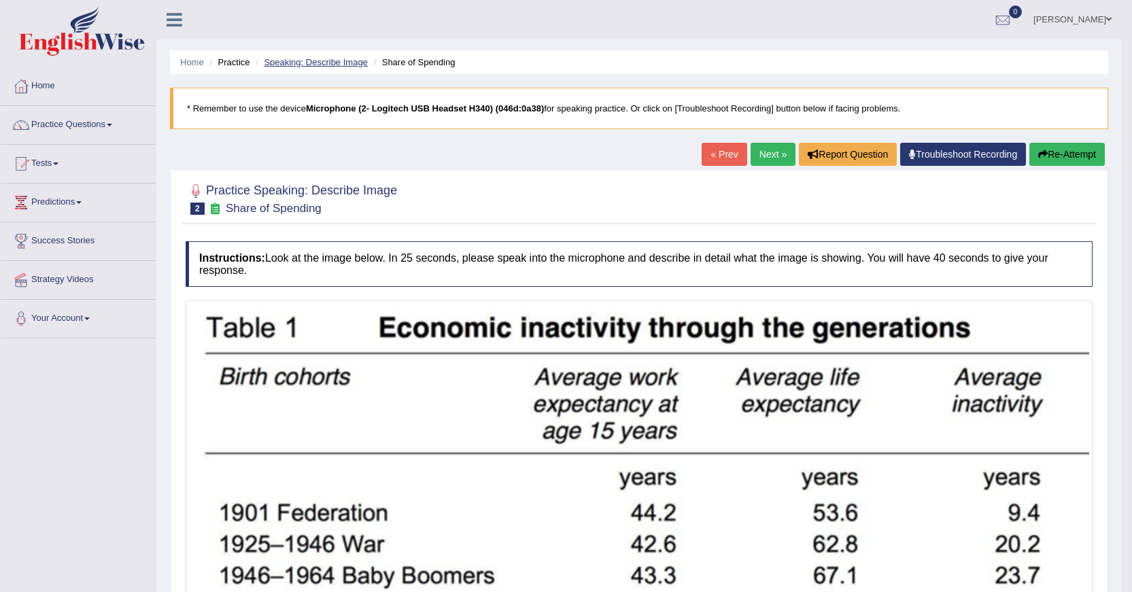
click at [336, 66] on link "Speaking: Describe Image" at bounding box center [315, 62] width 103 height 10
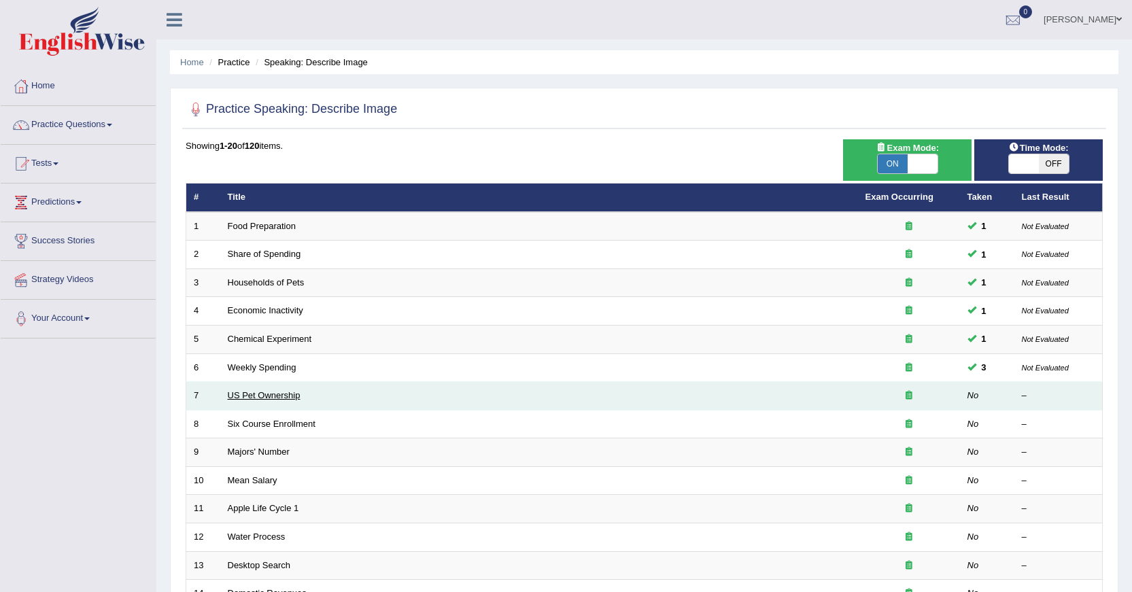
click at [263, 392] on link "US Pet Ownership" at bounding box center [264, 395] width 73 height 10
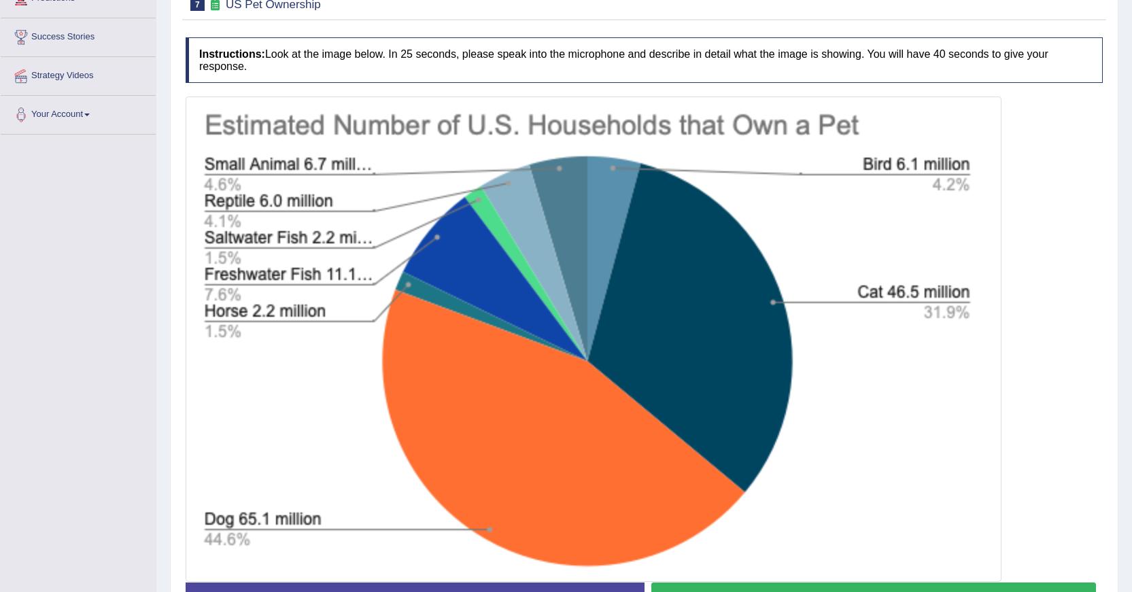
scroll to position [272, 0]
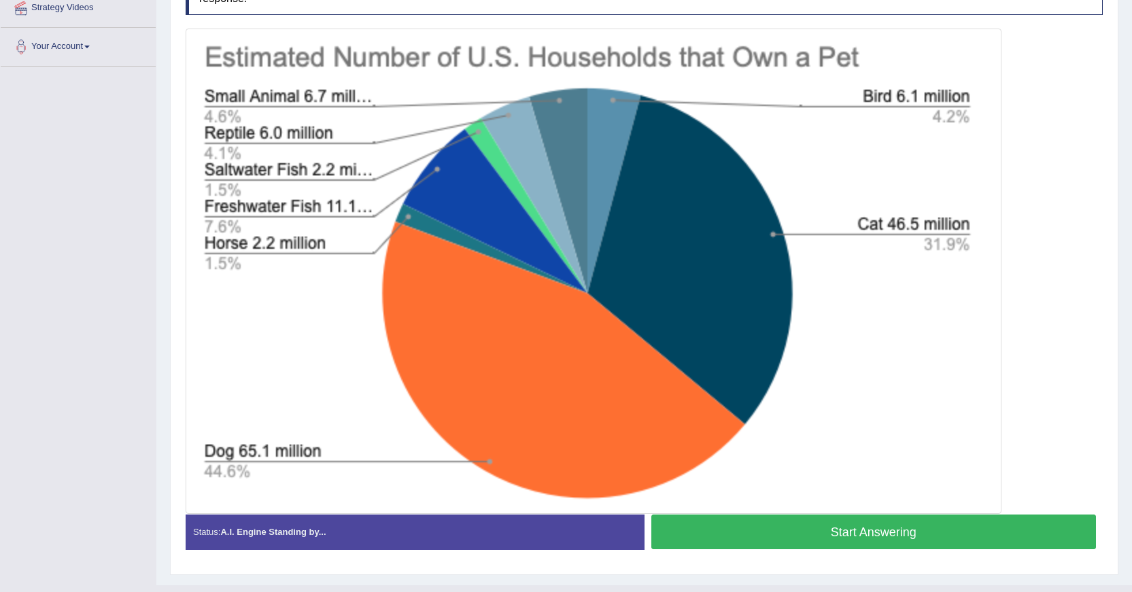
click at [834, 530] on button "Start Answering" at bounding box center [873, 532] width 445 height 35
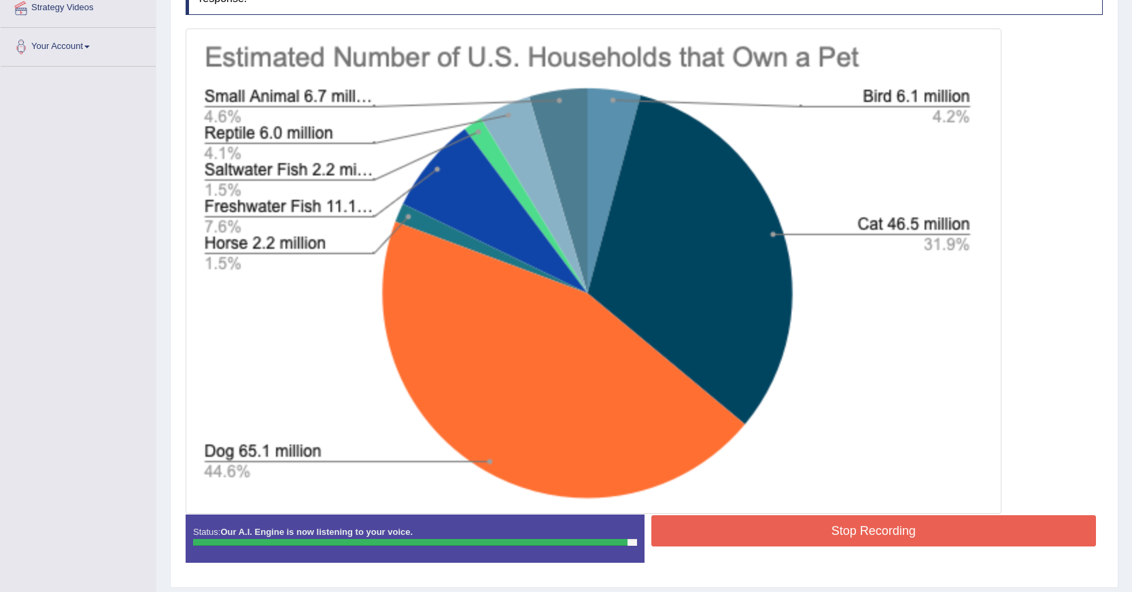
click at [769, 529] on button "Stop Recording" at bounding box center [873, 530] width 445 height 31
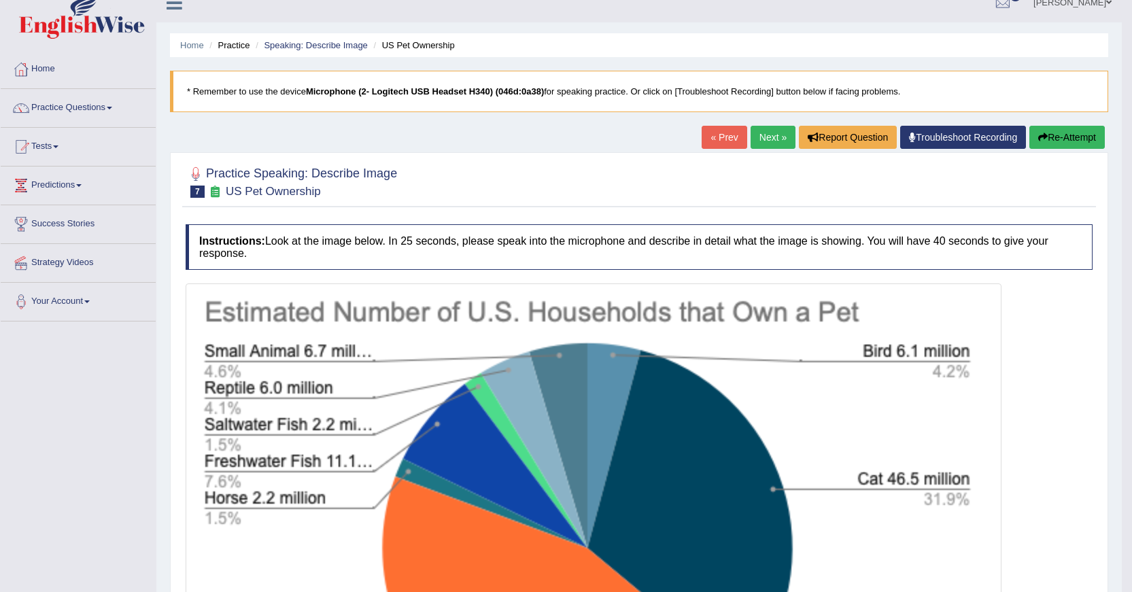
scroll to position [0, 0]
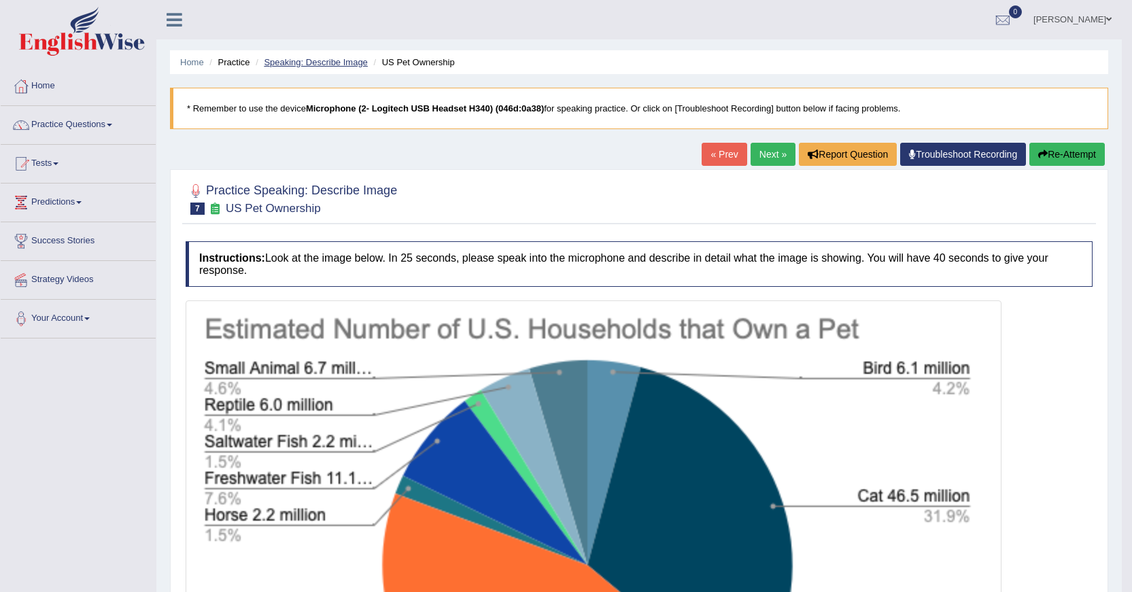
click at [330, 61] on link "Speaking: Describe Image" at bounding box center [315, 62] width 103 height 10
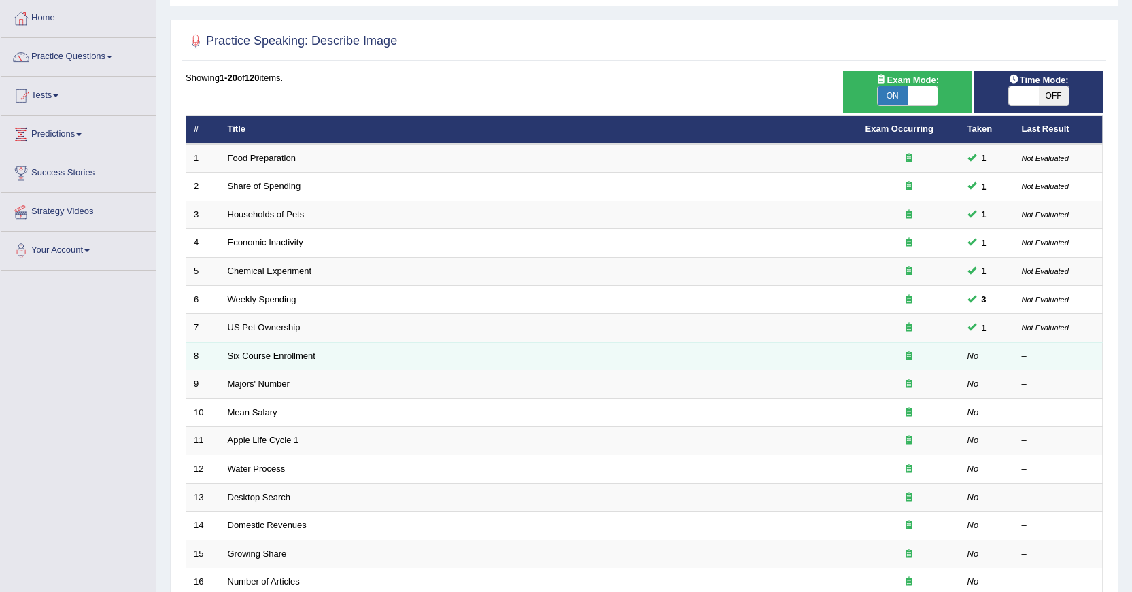
click at [292, 360] on link "Six Course Enrollment" at bounding box center [272, 356] width 88 height 10
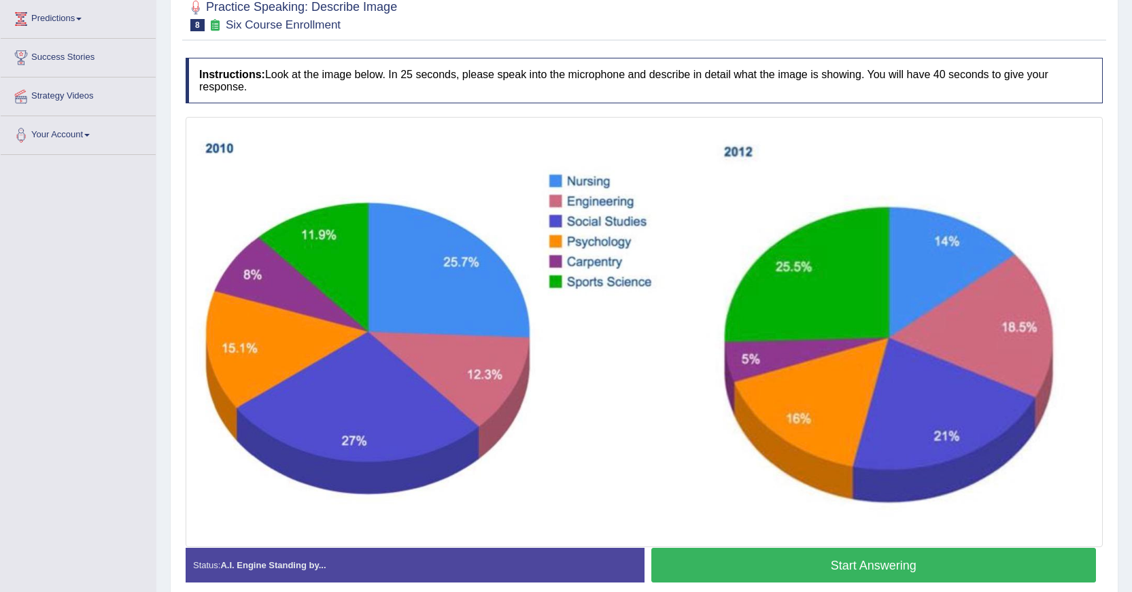
scroll to position [204, 0]
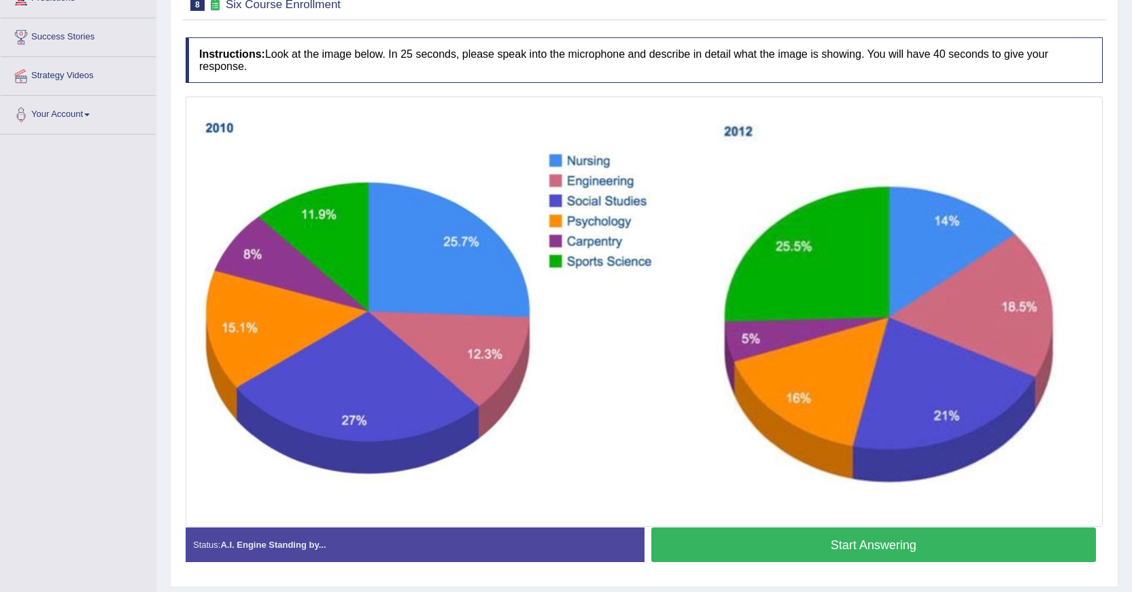
click at [851, 545] on button "Start Answering" at bounding box center [873, 545] width 445 height 35
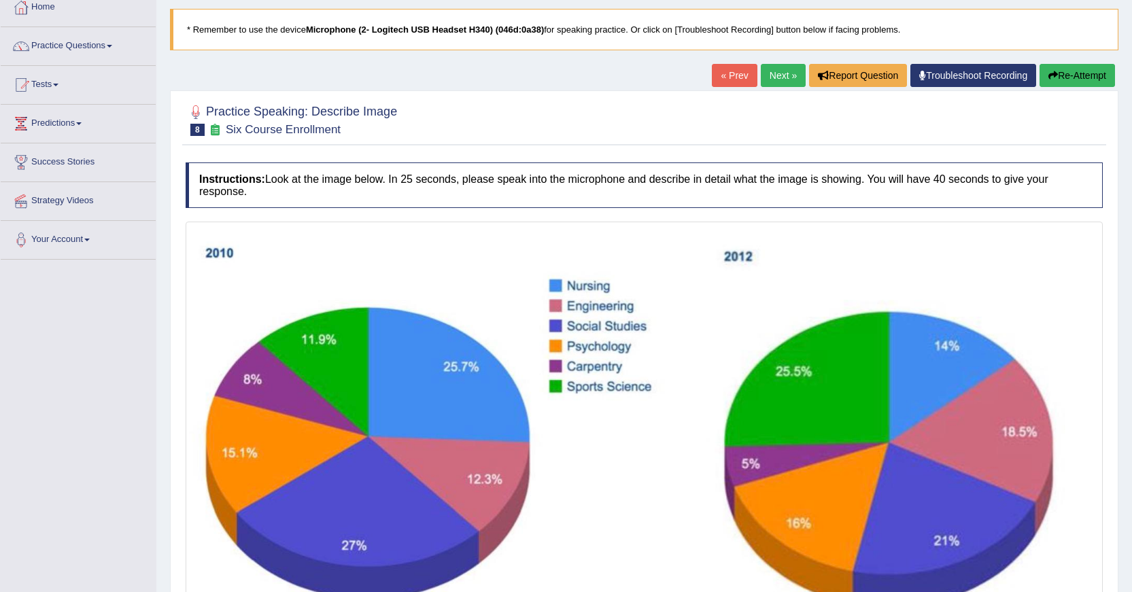
scroll to position [68, 0]
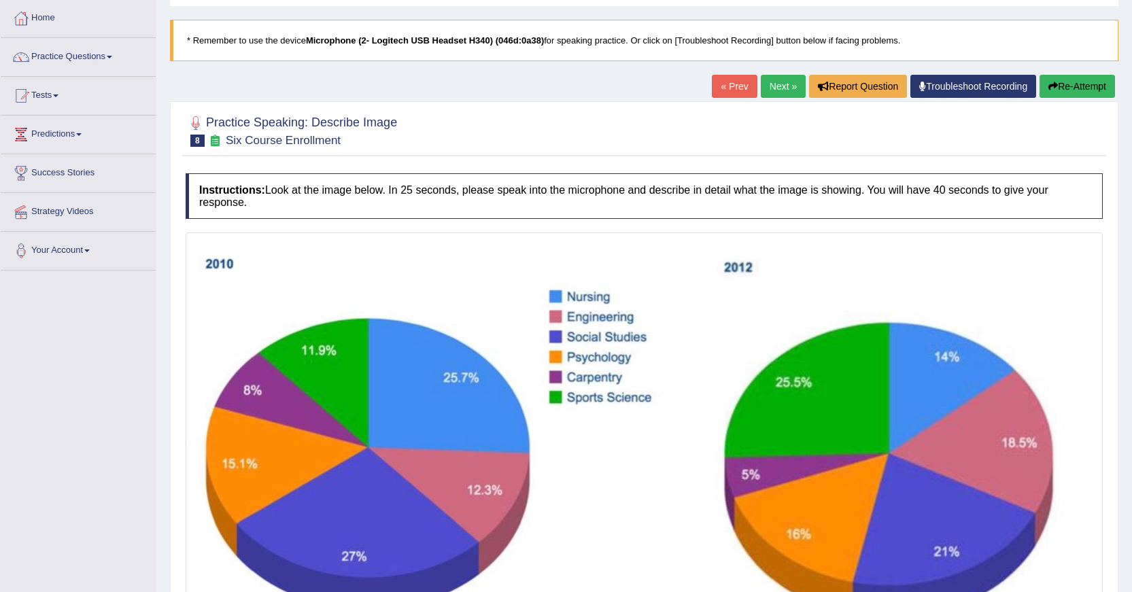
click at [1067, 85] on button "Re-Attempt" at bounding box center [1076, 86] width 75 height 23
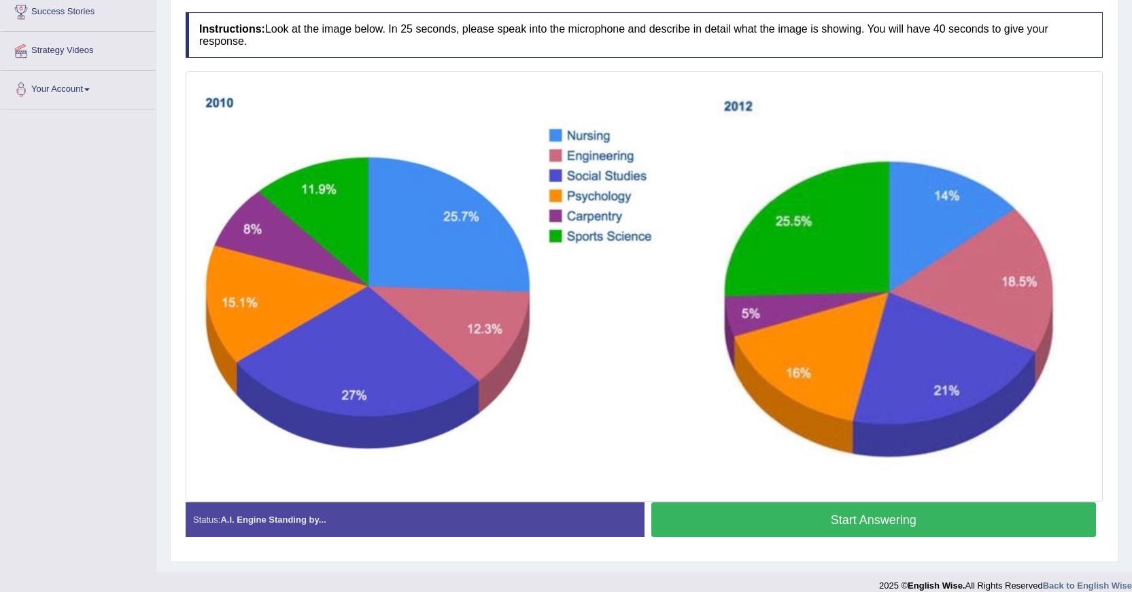
scroll to position [243, 0]
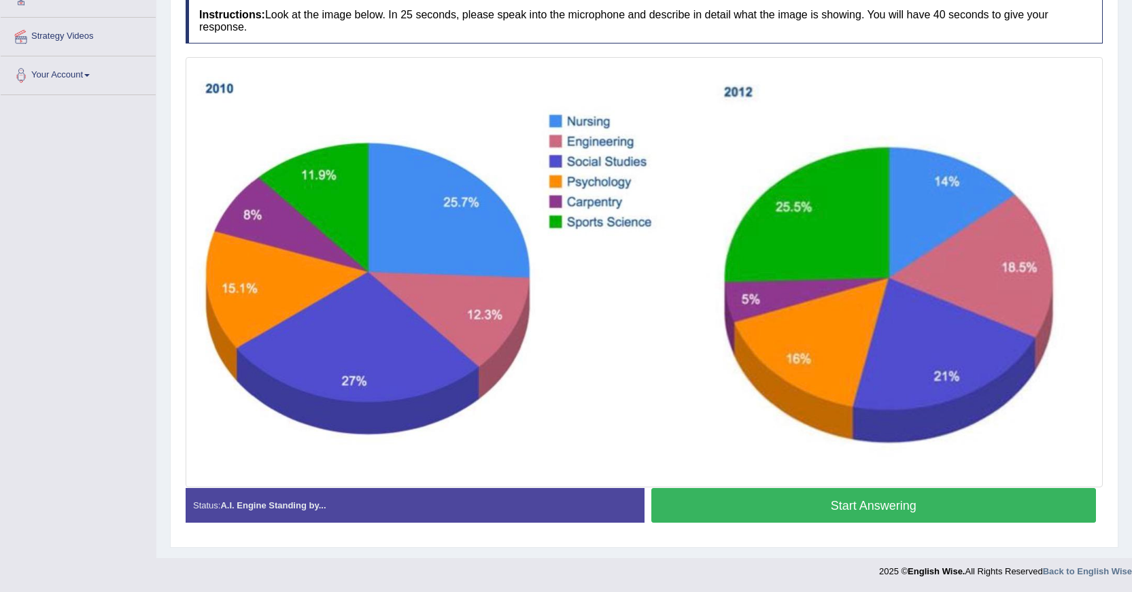
click at [812, 500] on button "Start Answering" at bounding box center [873, 505] width 445 height 35
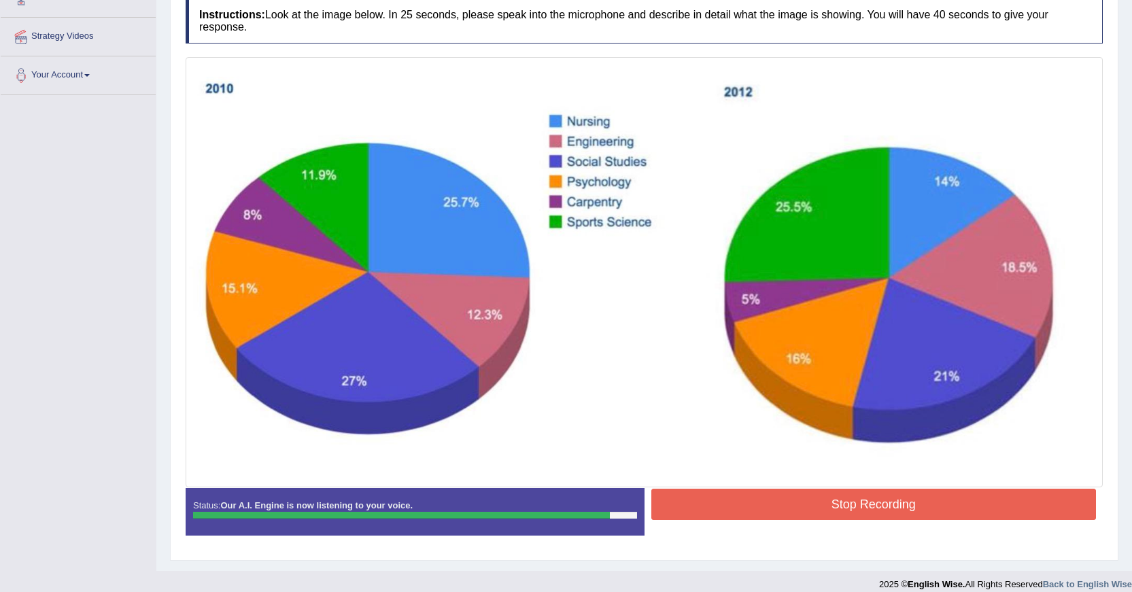
click at [771, 499] on button "Stop Recording" at bounding box center [873, 504] width 445 height 31
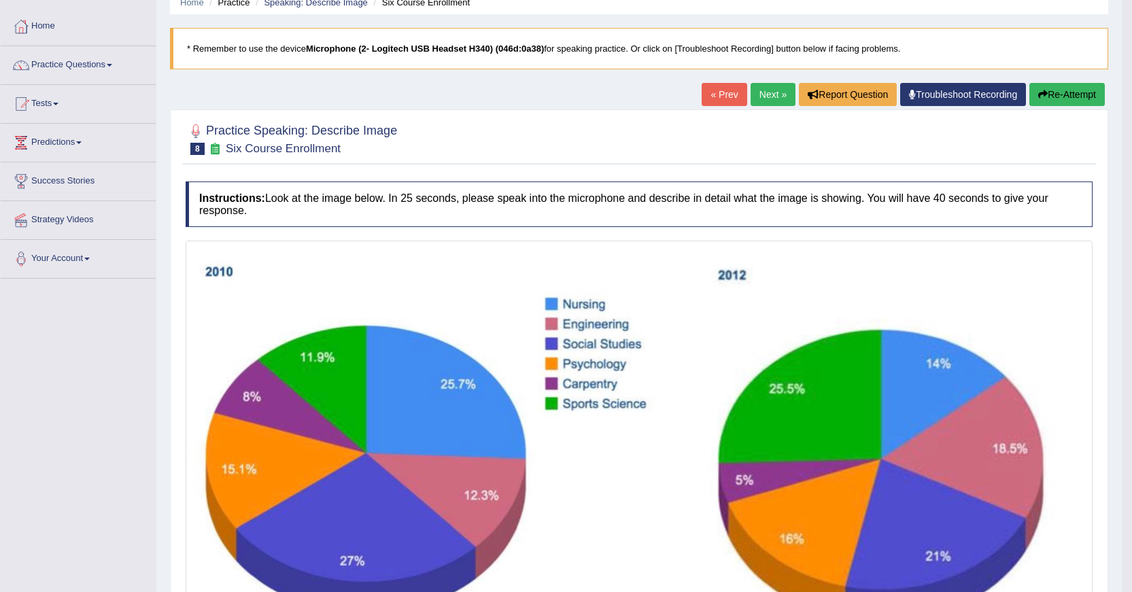
scroll to position [39, 0]
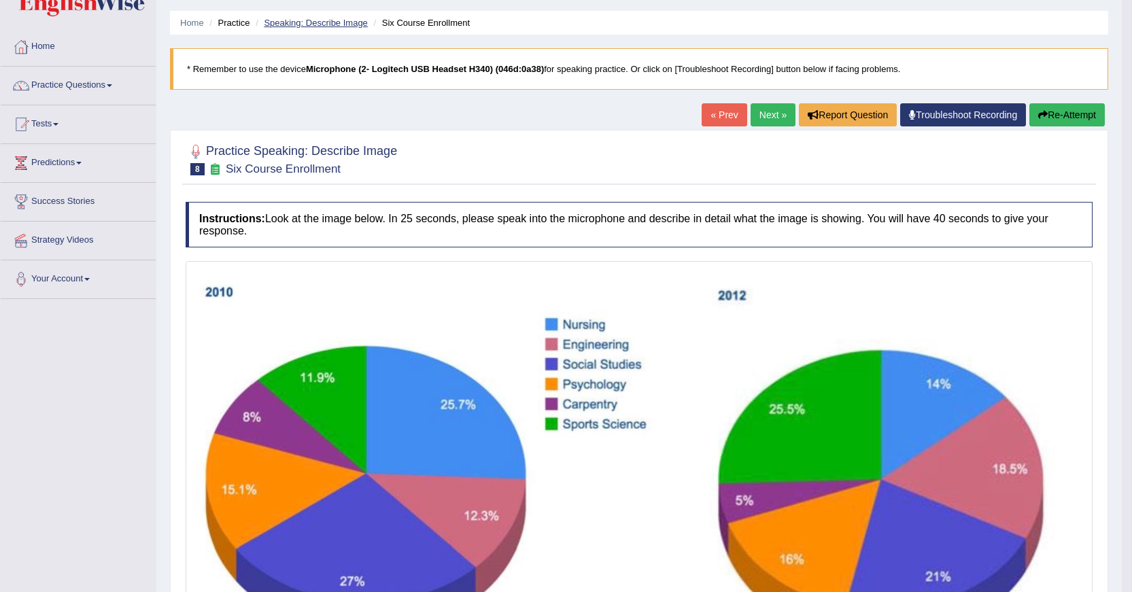
click at [313, 25] on link "Speaking: Describe Image" at bounding box center [315, 23] width 103 height 10
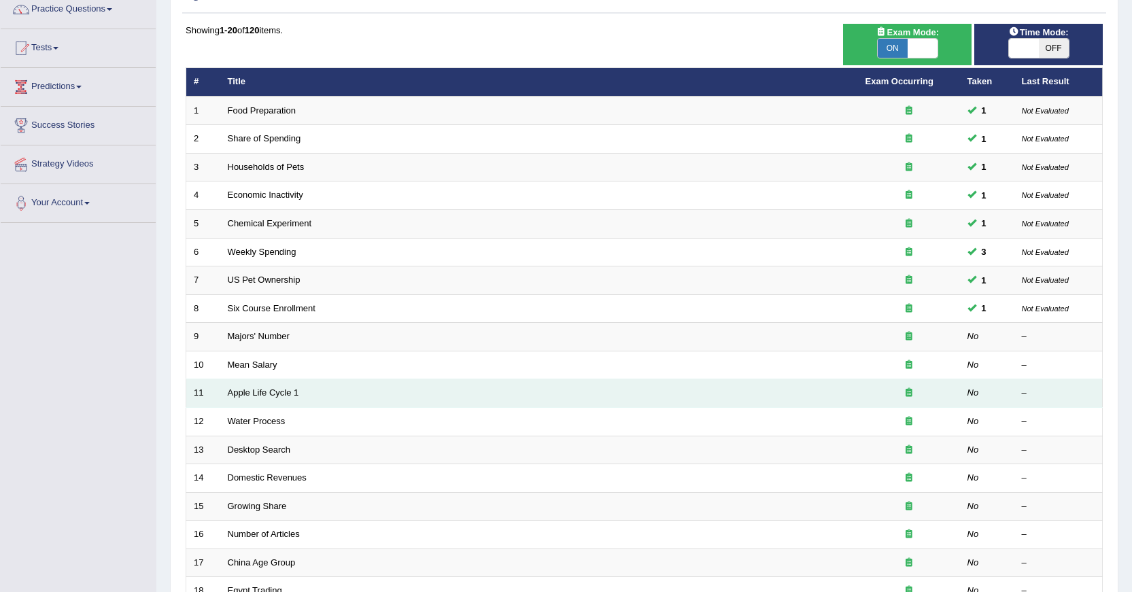
scroll to position [136, 0]
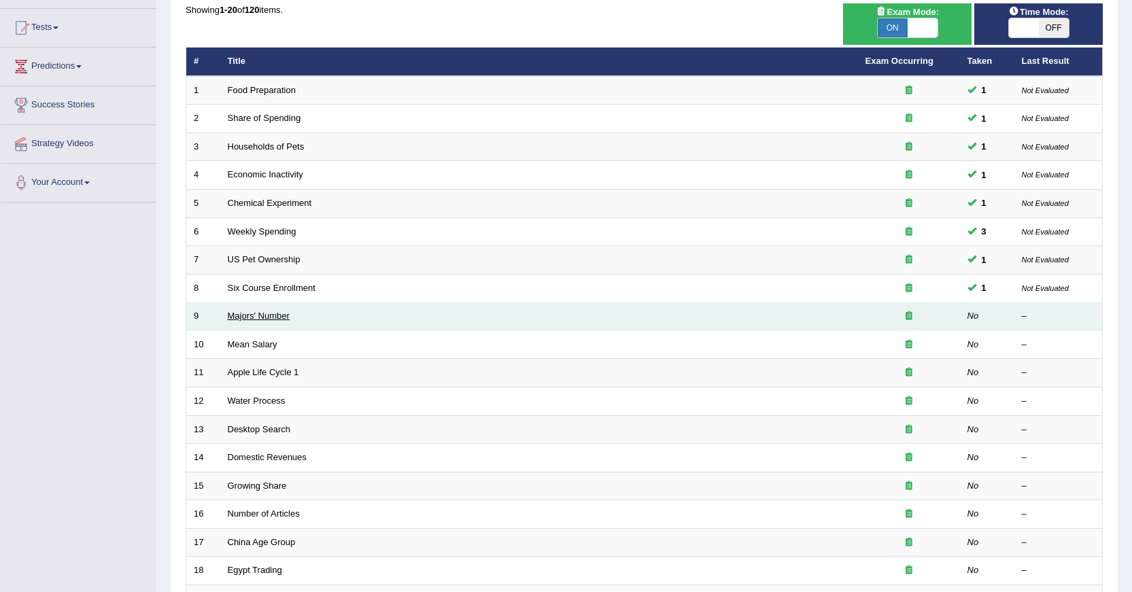
click at [276, 317] on link "Majors' Number" at bounding box center [259, 316] width 62 height 10
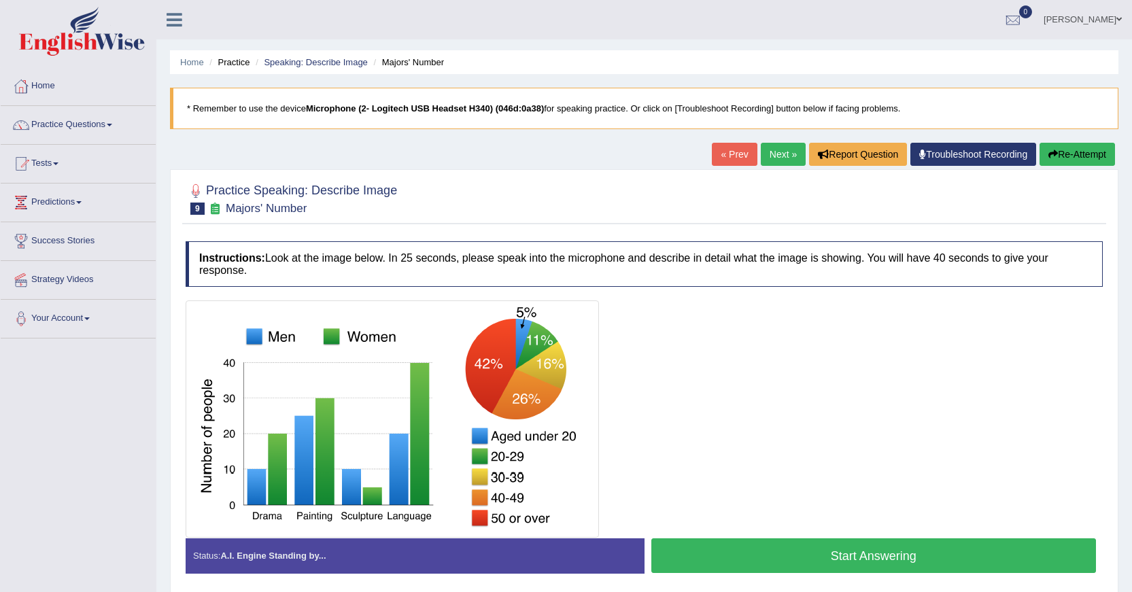
scroll to position [68, 0]
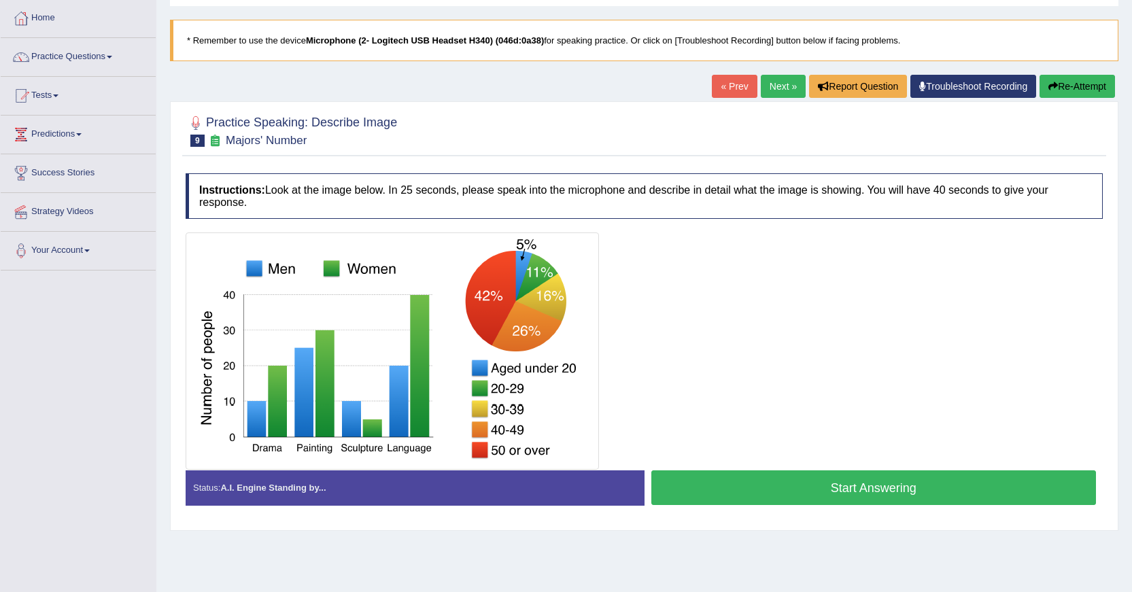
click at [693, 482] on button "Start Answering" at bounding box center [873, 487] width 445 height 35
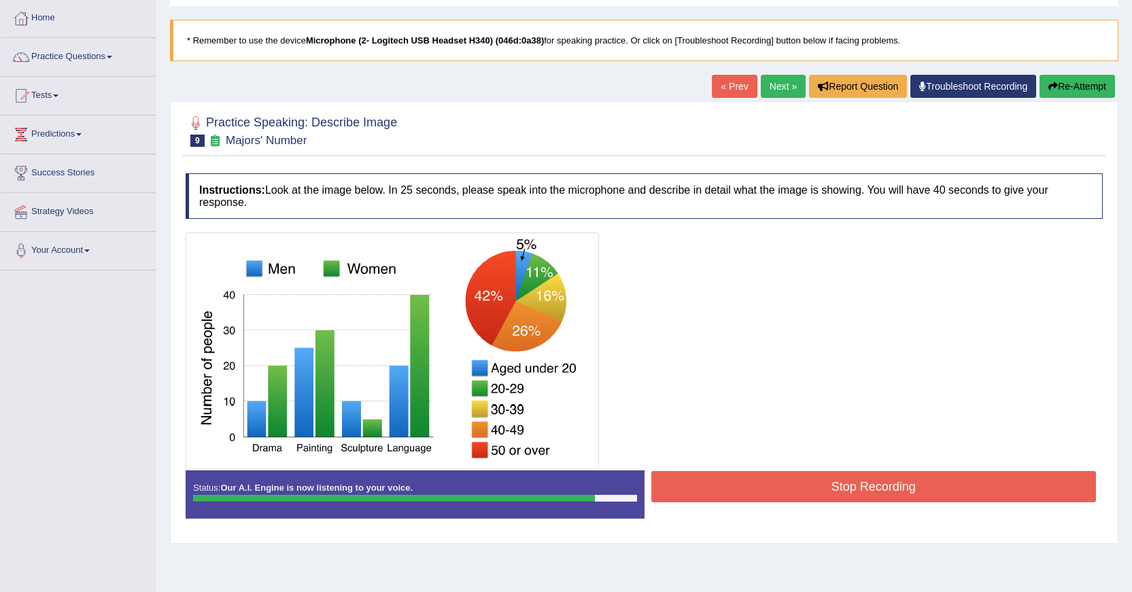
click at [733, 493] on button "Stop Recording" at bounding box center [873, 486] width 445 height 31
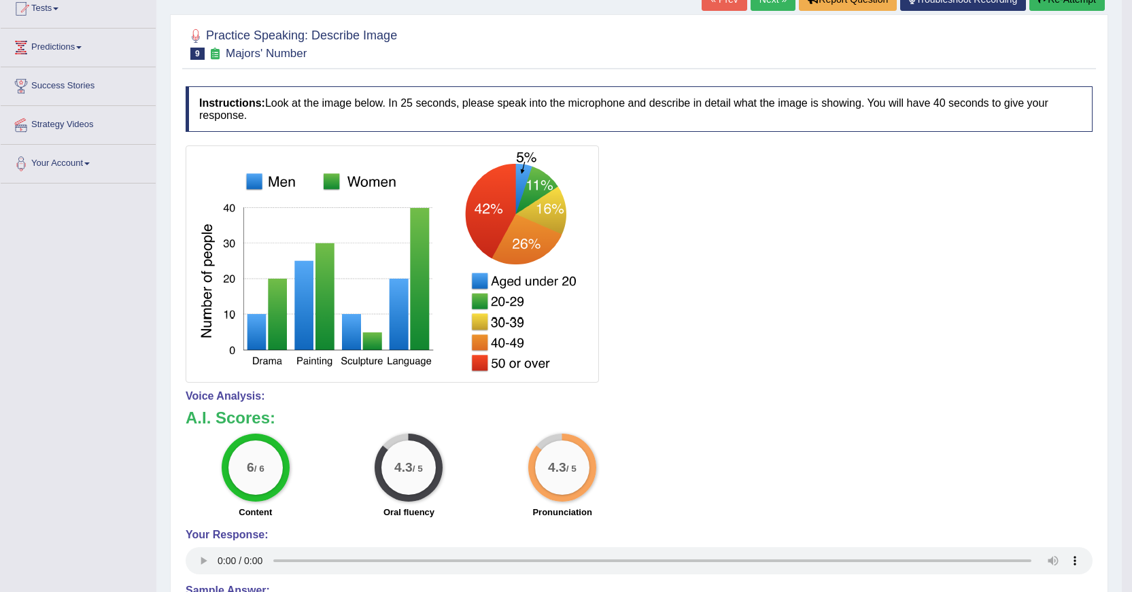
scroll to position [0, 0]
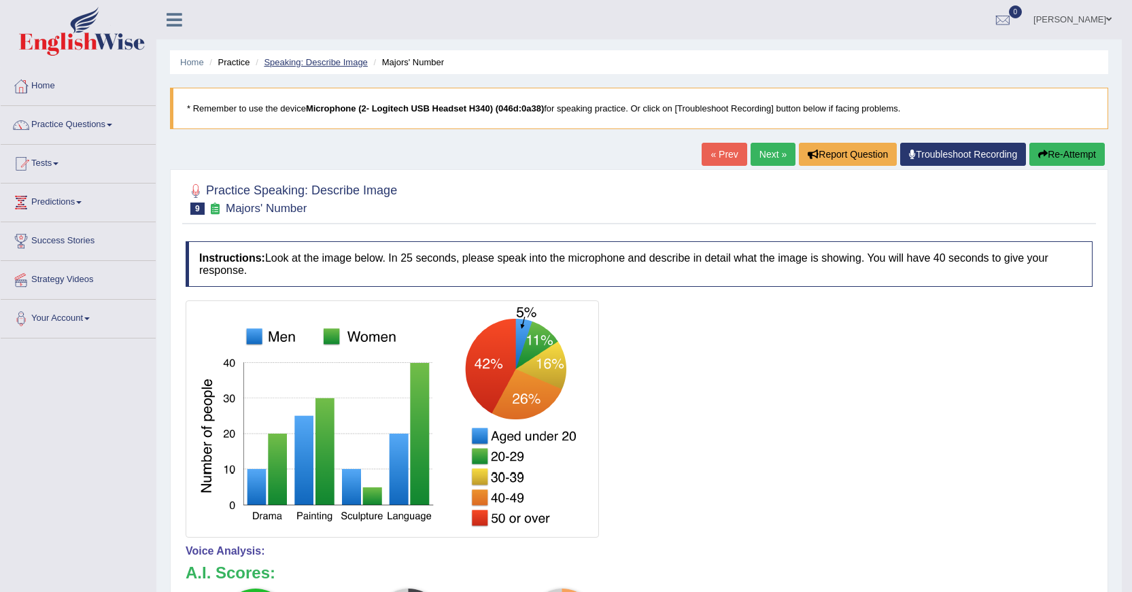
click at [332, 63] on link "Speaking: Describe Image" at bounding box center [315, 62] width 103 height 10
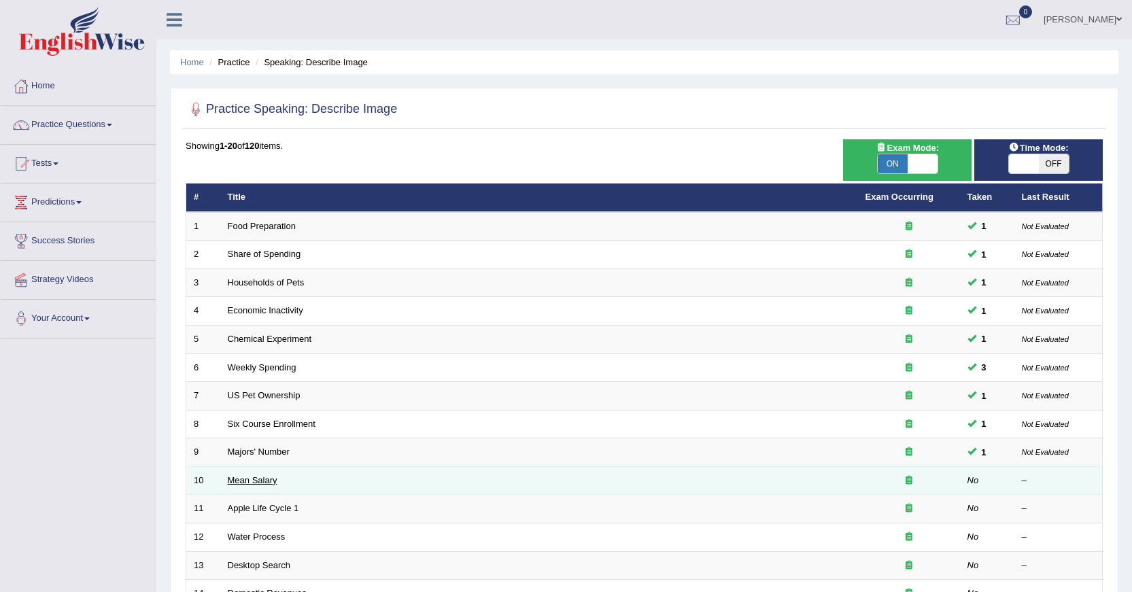
click at [255, 483] on link "Mean Salary" at bounding box center [253, 480] width 50 height 10
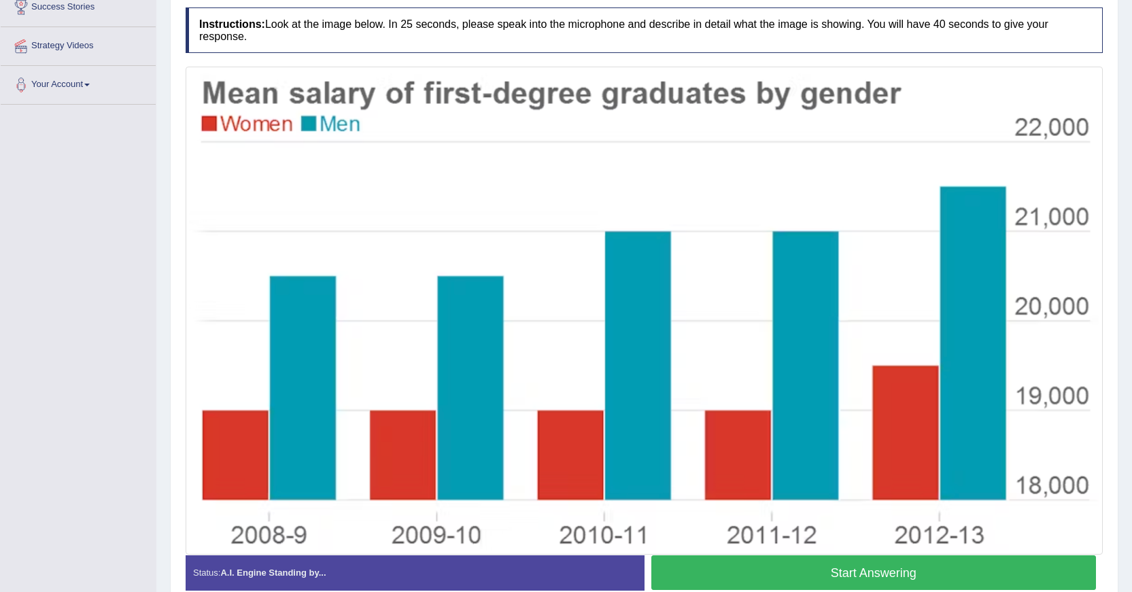
scroll to position [302, 0]
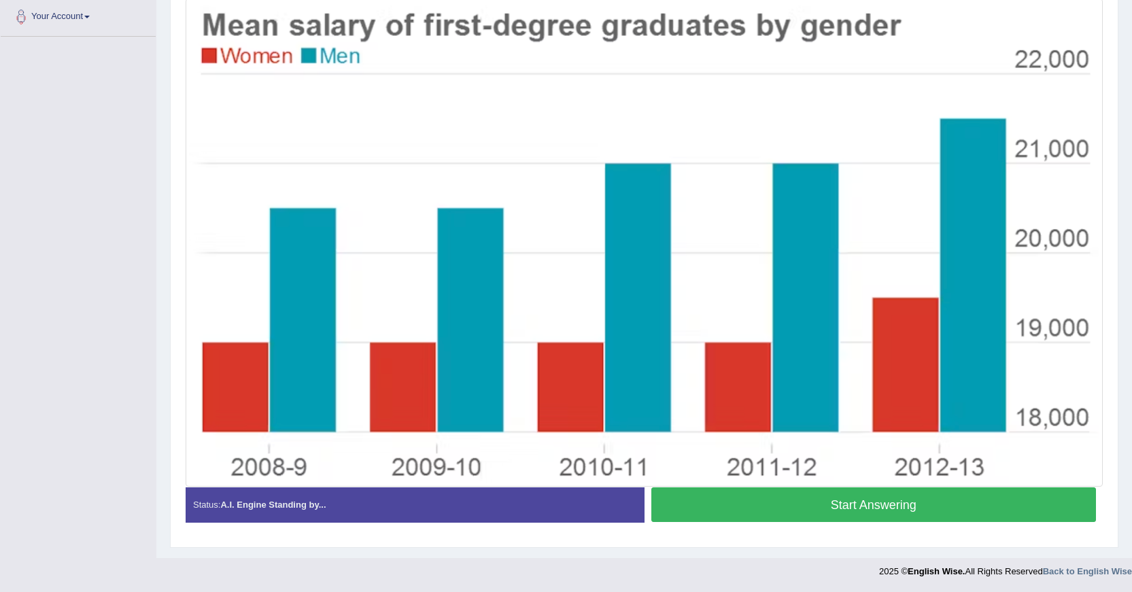
click at [929, 504] on button "Start Answering" at bounding box center [873, 504] width 445 height 35
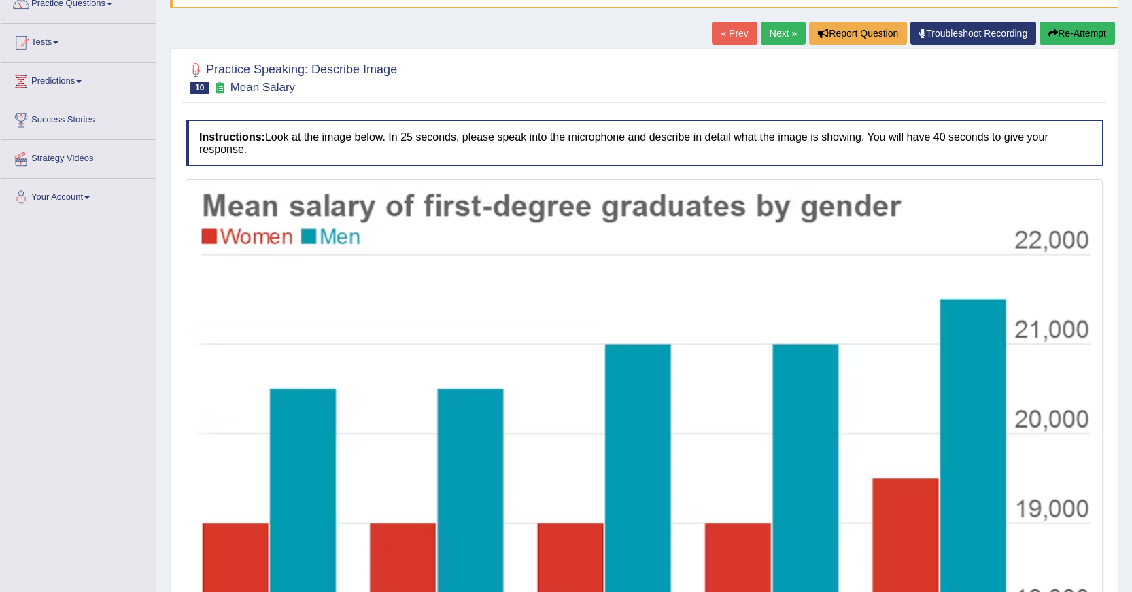
scroll to position [98, 0]
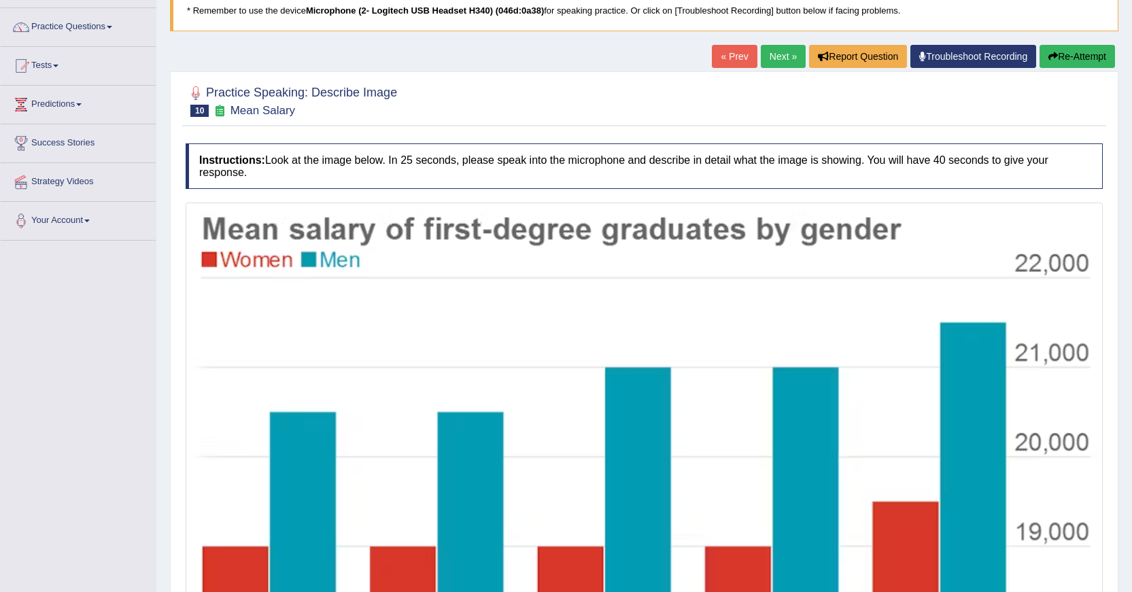
click at [1067, 63] on button "Re-Attempt" at bounding box center [1076, 56] width 75 height 23
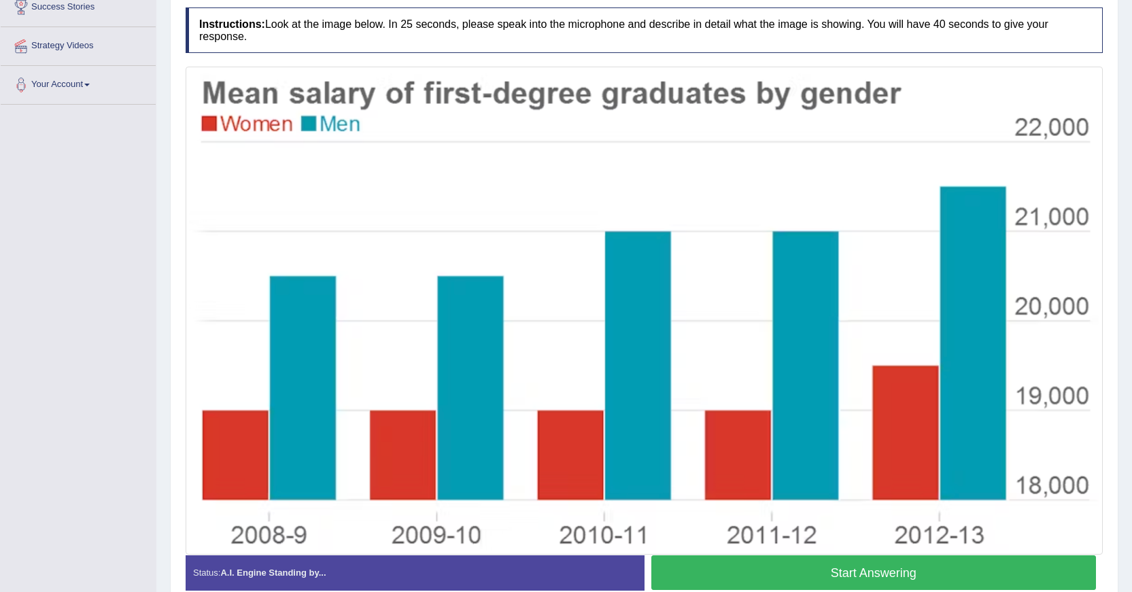
scroll to position [302, 0]
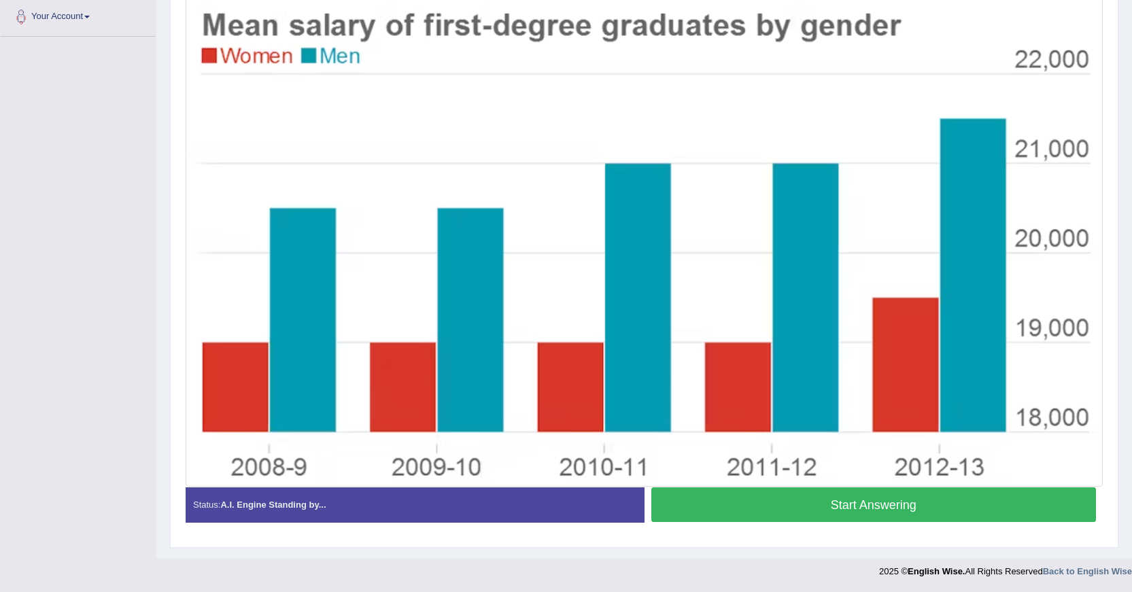
click at [863, 502] on button "Start Answering" at bounding box center [873, 504] width 445 height 35
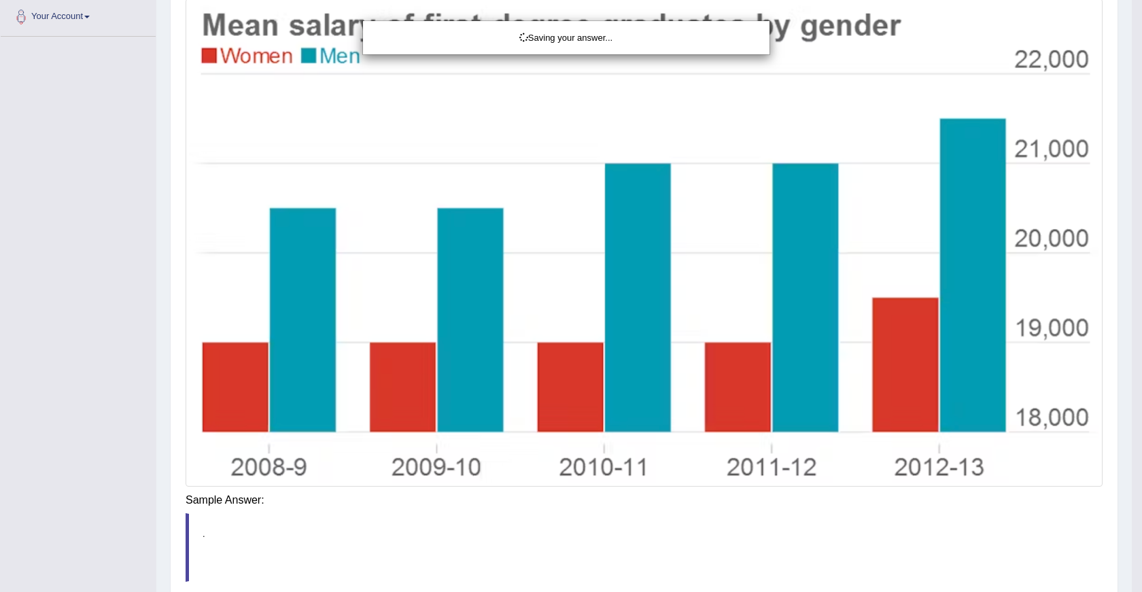
click at [966, 496] on div "Saving your answer..." at bounding box center [571, 296] width 1142 height 592
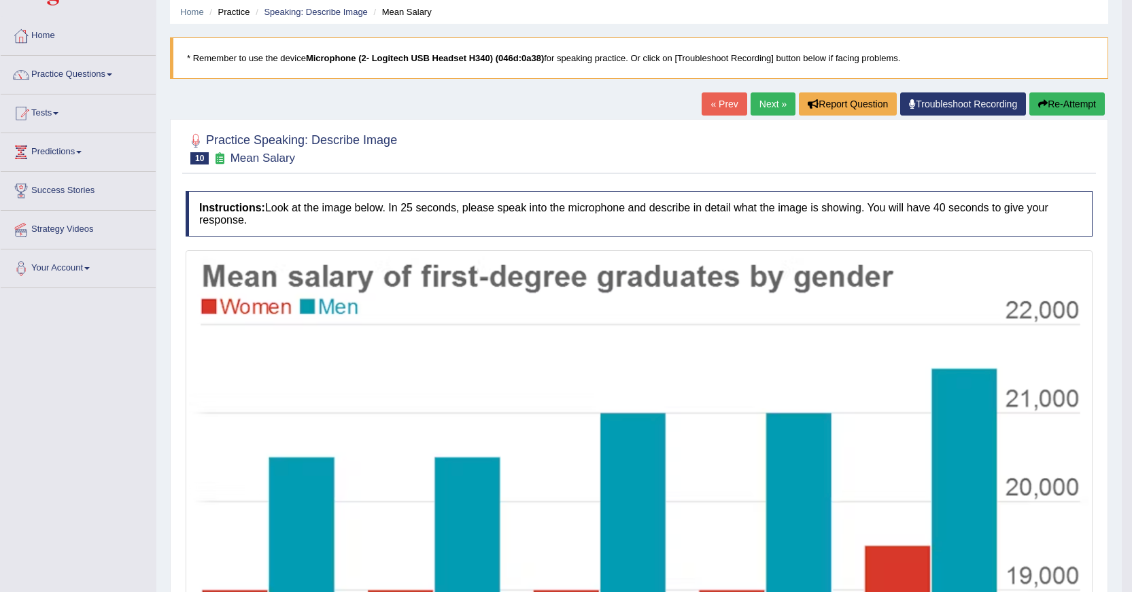
scroll to position [50, 0]
click at [290, 13] on link "Speaking: Describe Image" at bounding box center [315, 12] width 103 height 10
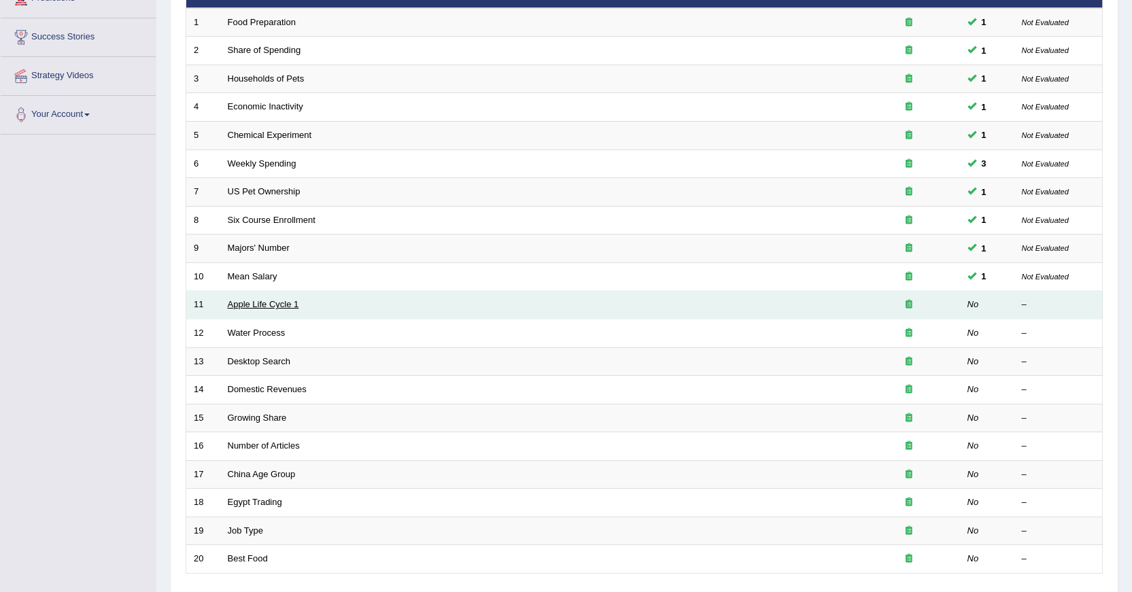
click at [264, 306] on link "Apple Life Cycle 1" at bounding box center [263, 304] width 71 height 10
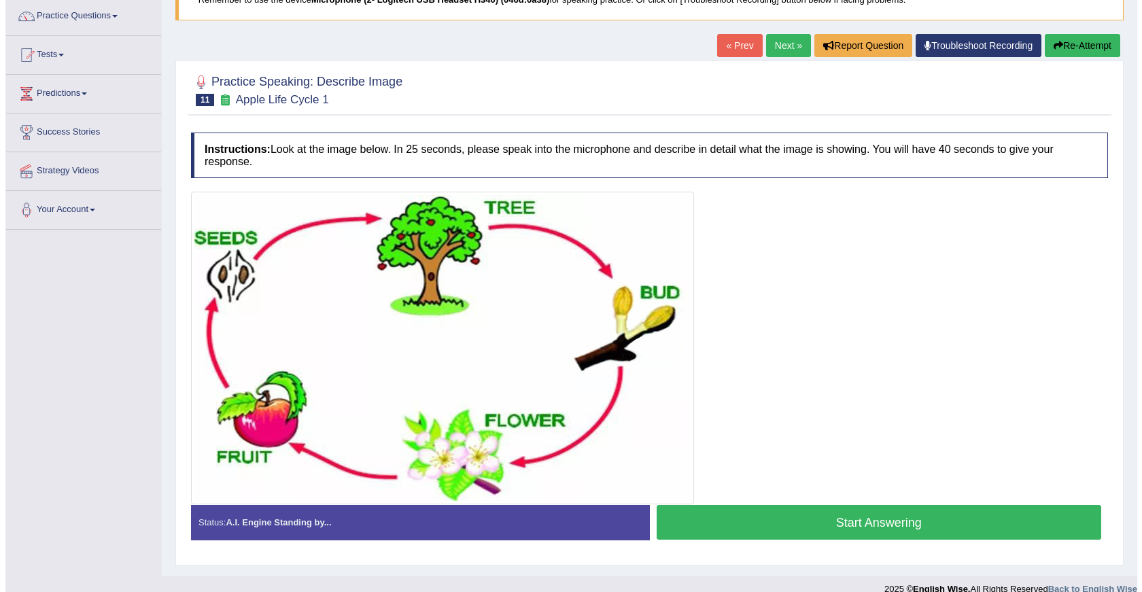
scroll to position [126, 0]
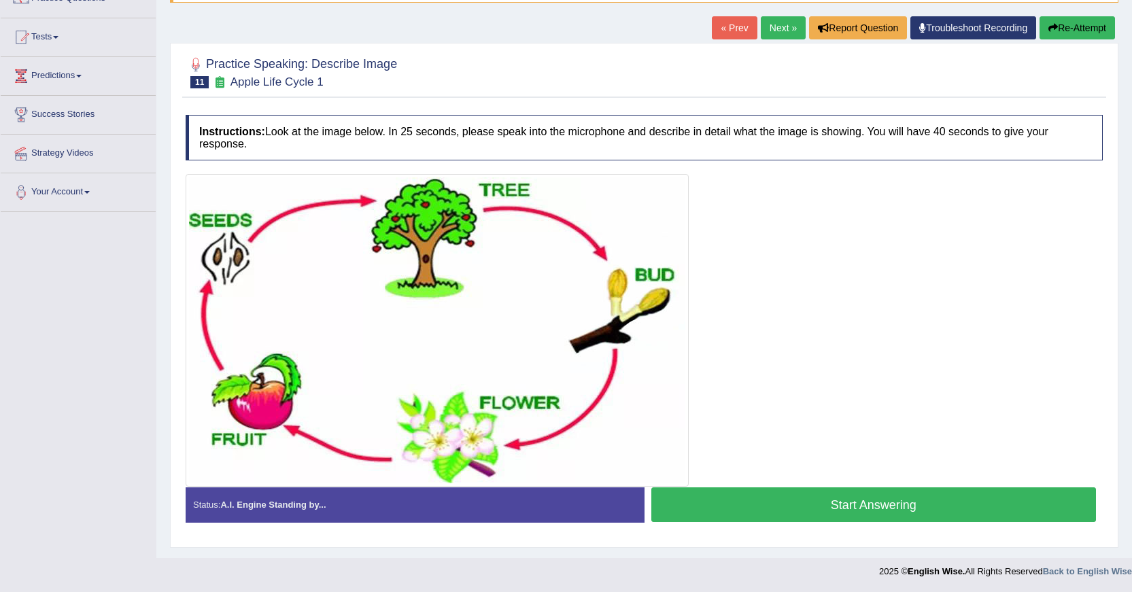
click at [711, 500] on button "Start Answering" at bounding box center [873, 504] width 445 height 35
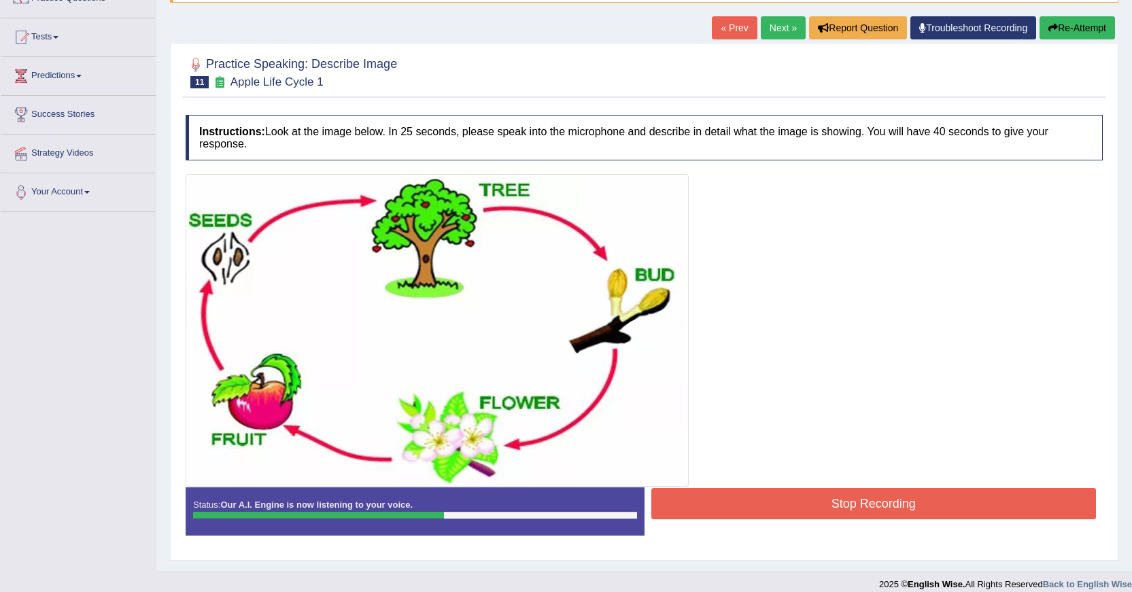
click at [823, 513] on button "Stop Recording" at bounding box center [873, 503] width 445 height 31
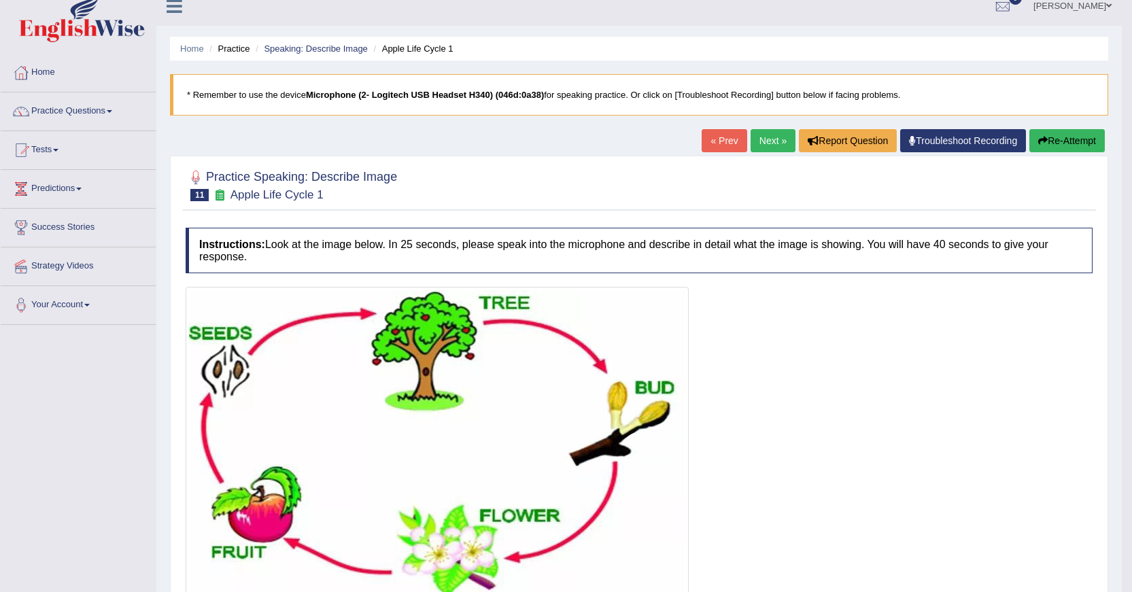
scroll to position [0, 0]
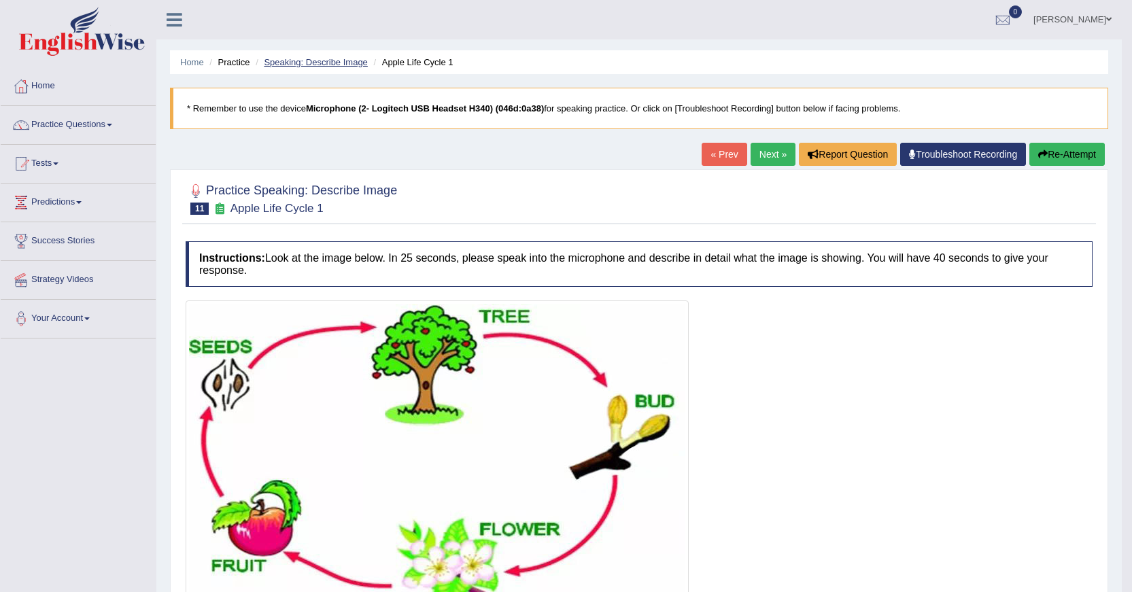
click at [344, 64] on link "Speaking: Describe Image" at bounding box center [315, 62] width 103 height 10
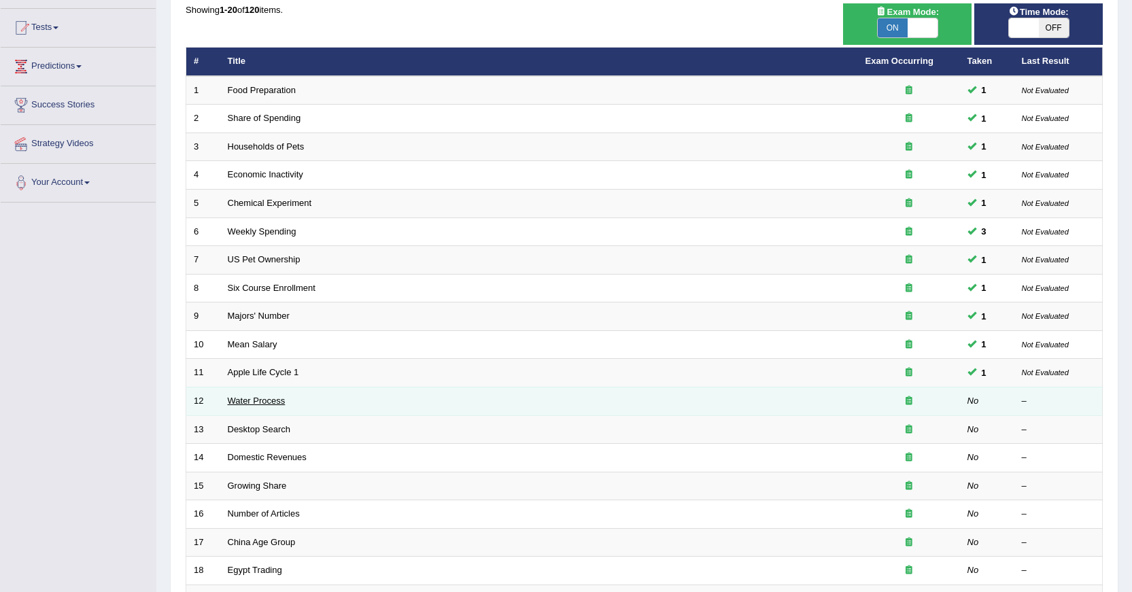
click at [257, 399] on link "Water Process" at bounding box center [257, 401] width 58 height 10
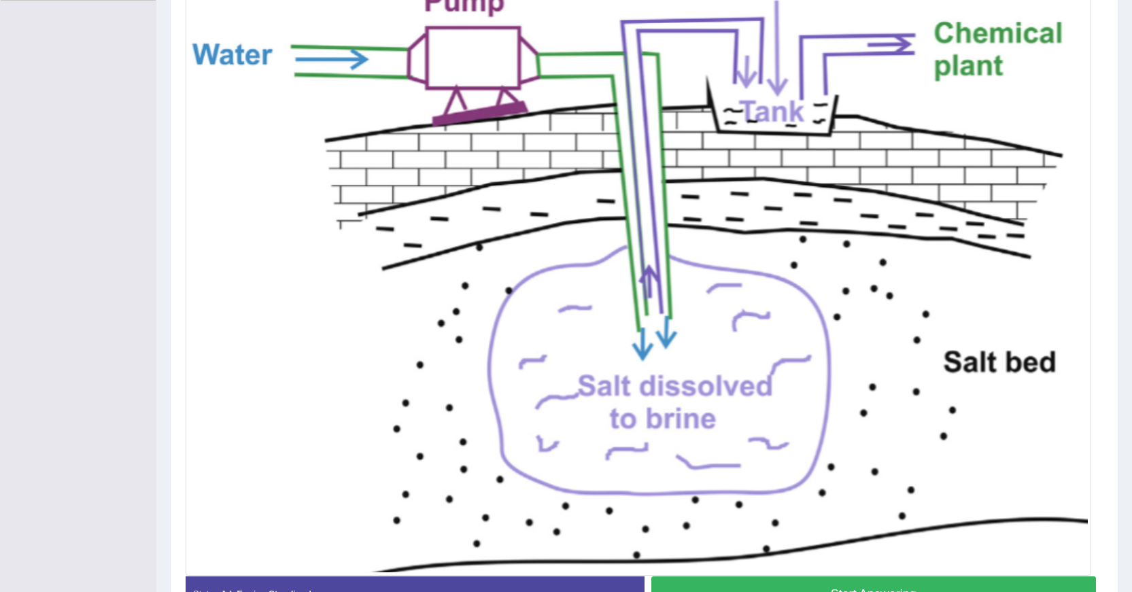
scroll to position [359, 0]
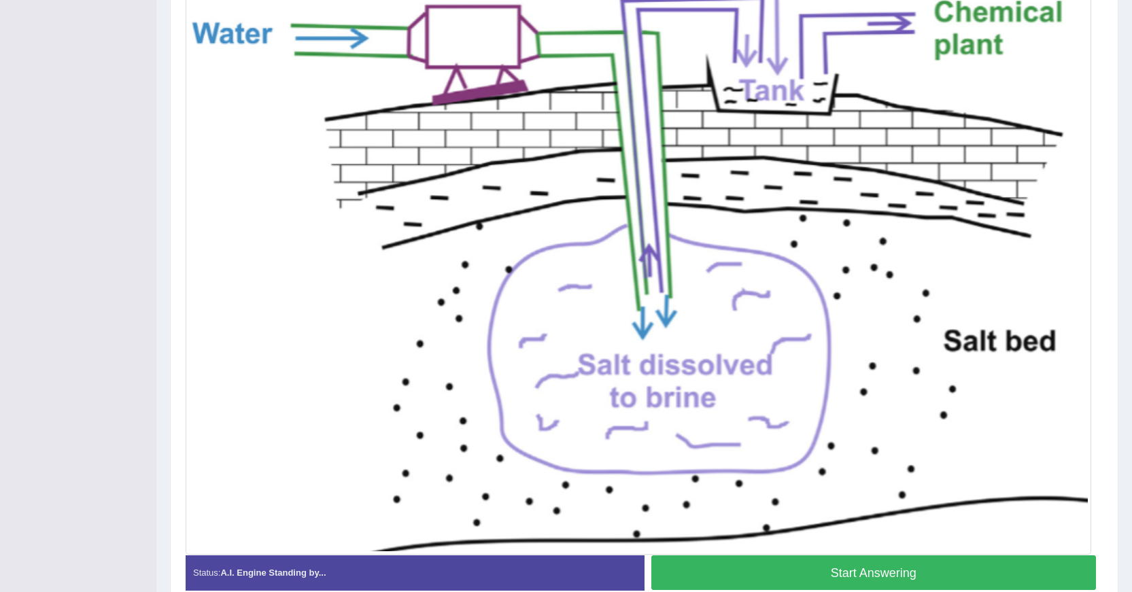
click at [1004, 561] on button "Start Answering" at bounding box center [873, 572] width 445 height 35
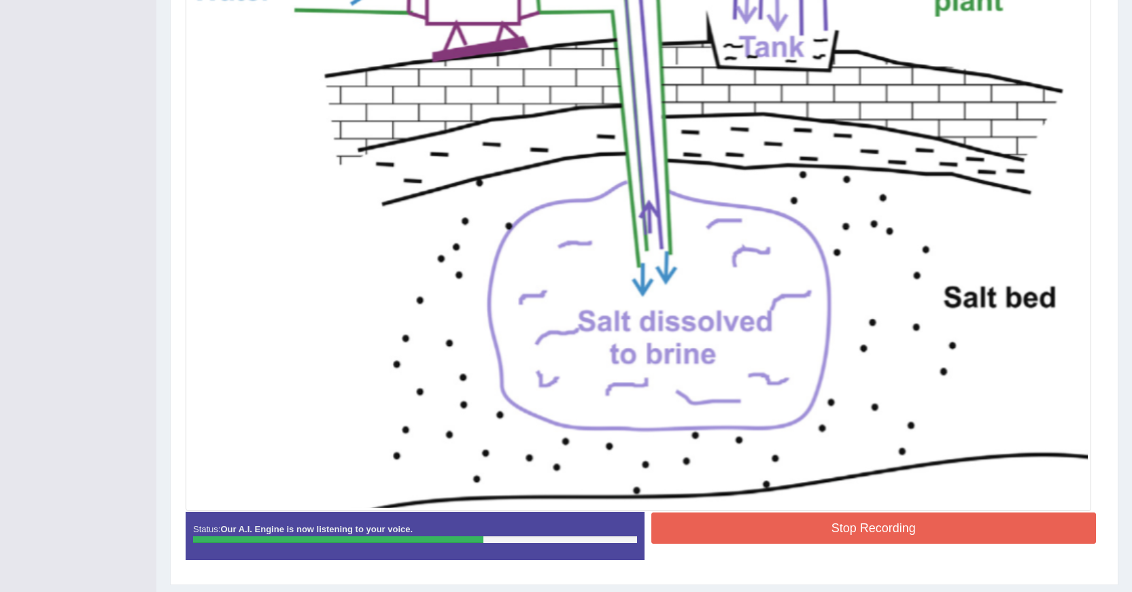
scroll to position [427, 0]
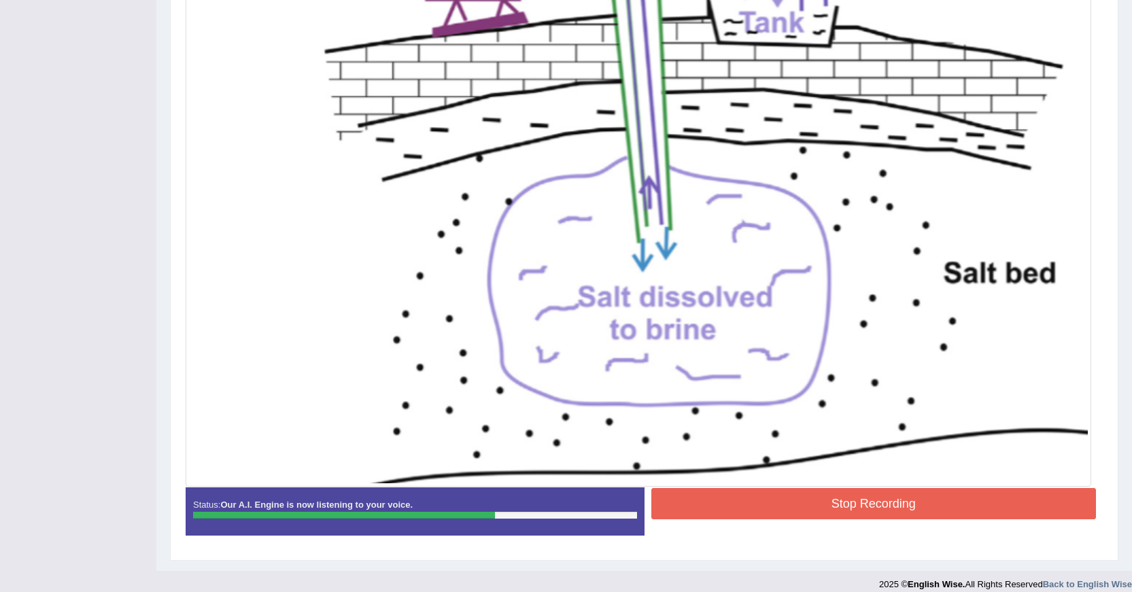
click at [855, 501] on button "Stop Recording" at bounding box center [873, 503] width 445 height 31
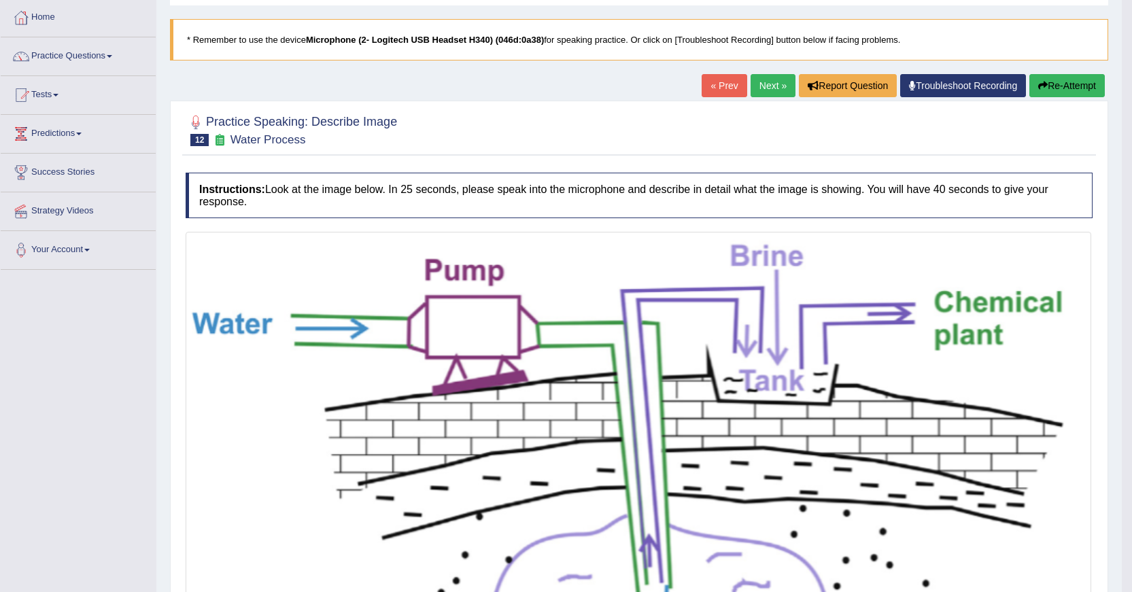
scroll to position [44, 0]
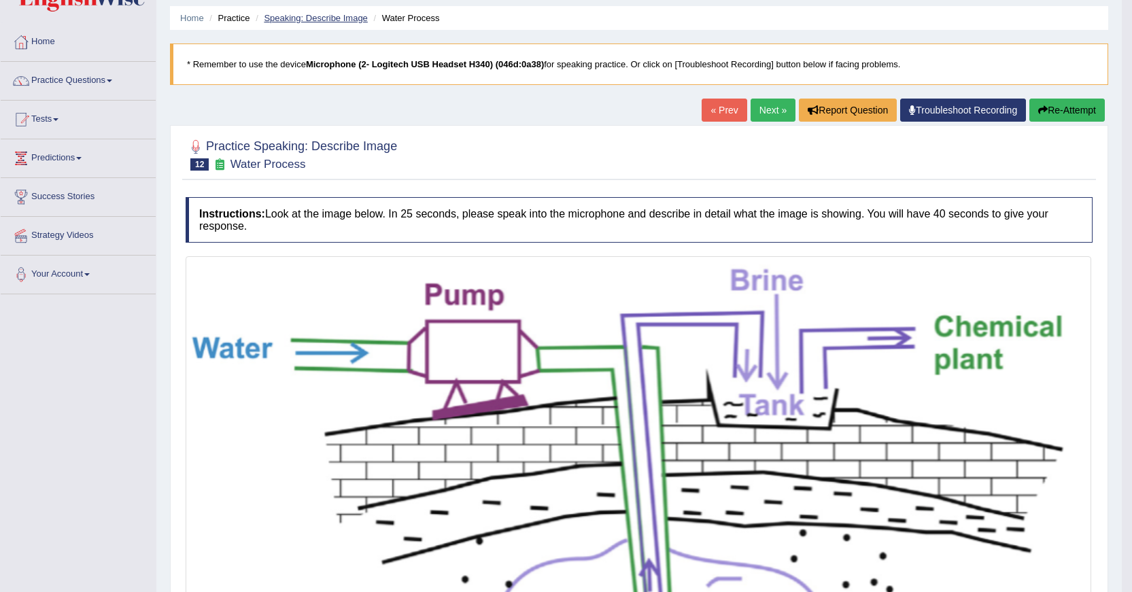
click at [331, 18] on link "Speaking: Describe Image" at bounding box center [315, 18] width 103 height 10
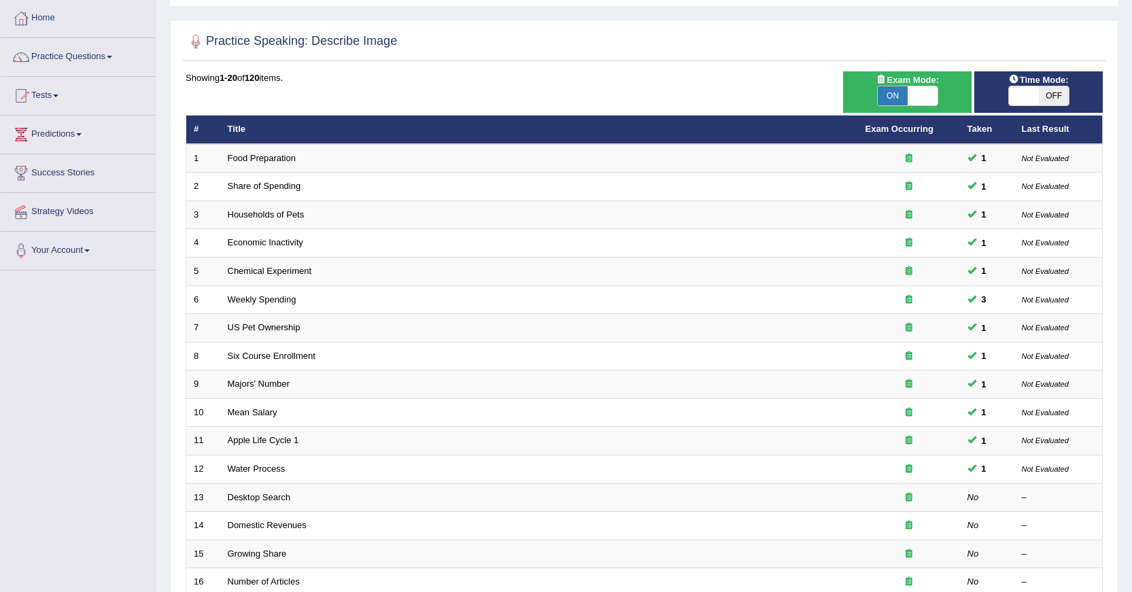
scroll to position [136, 0]
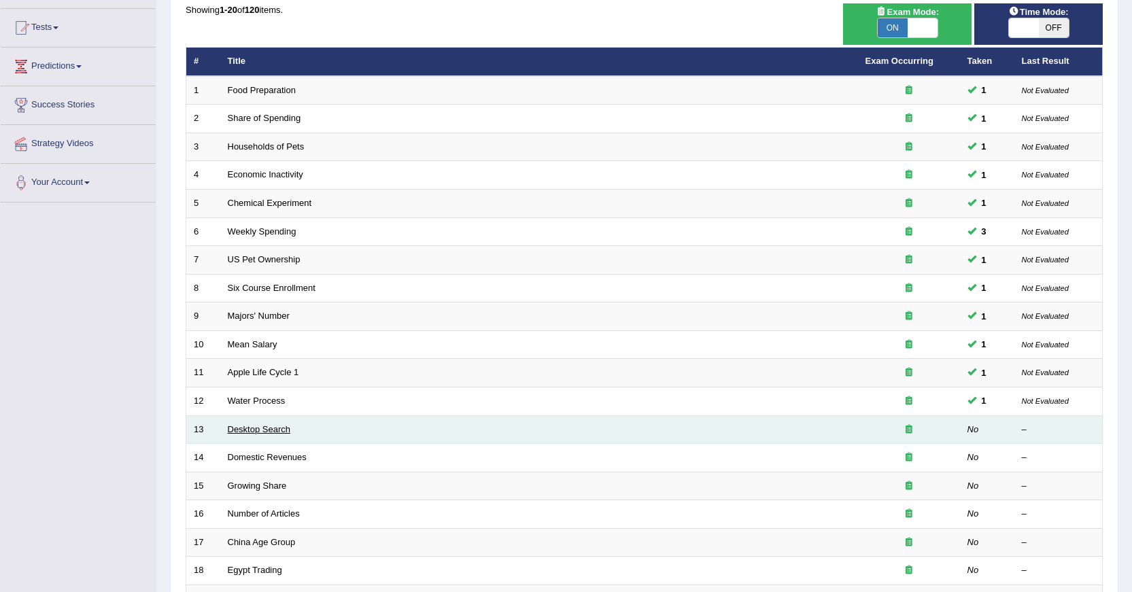
click at [267, 427] on link "Desktop Search" at bounding box center [259, 429] width 63 height 10
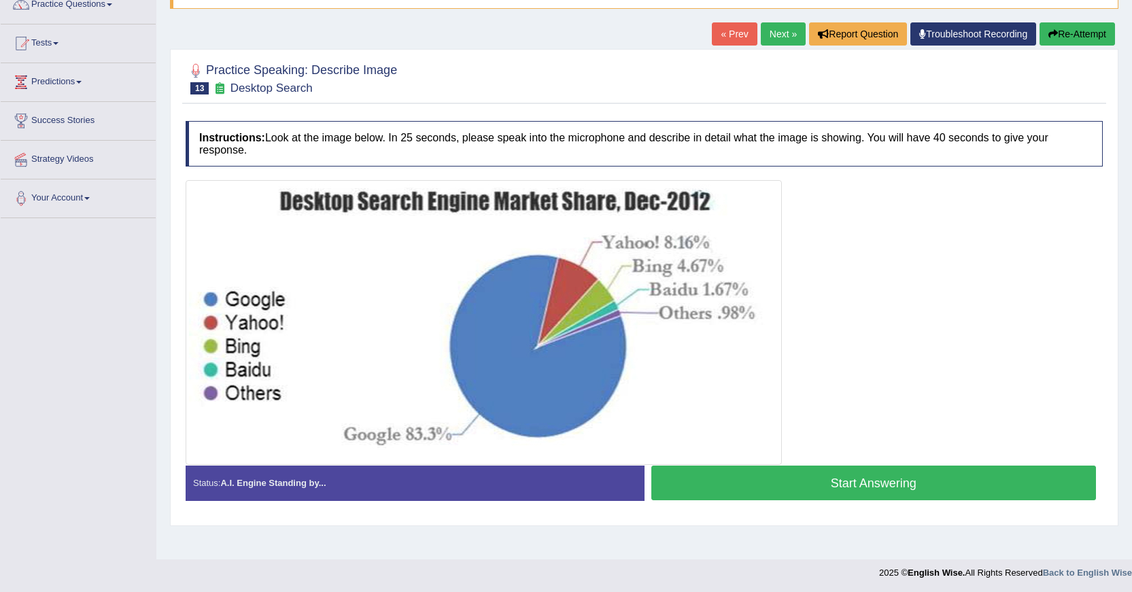
scroll to position [122, 0]
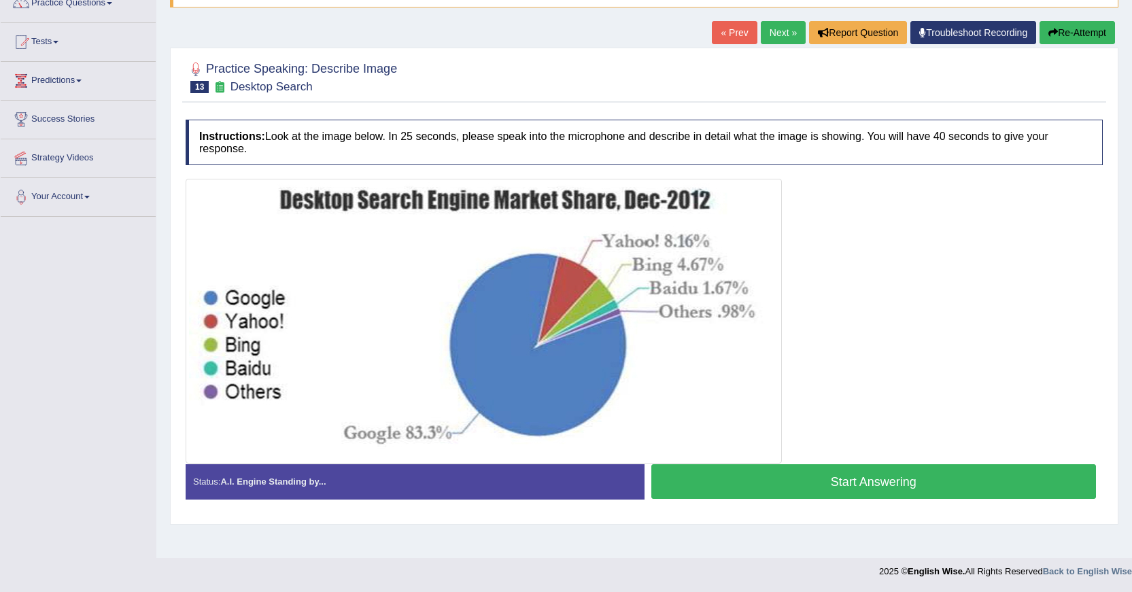
click at [777, 468] on button "Start Answering" at bounding box center [873, 481] width 445 height 35
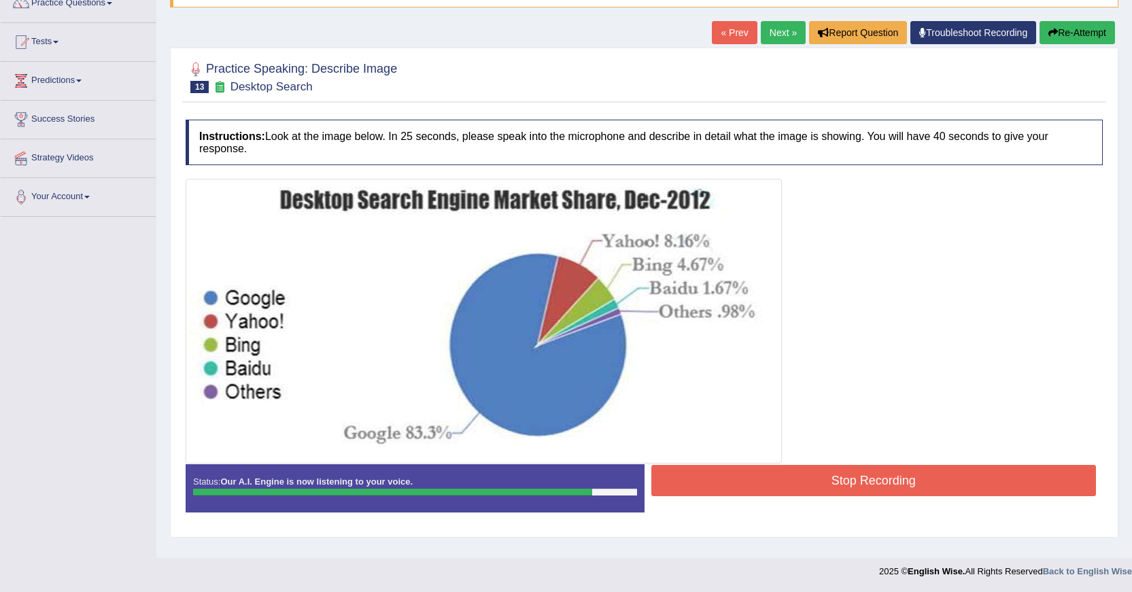
click at [814, 472] on button "Stop Recording" at bounding box center [873, 480] width 445 height 31
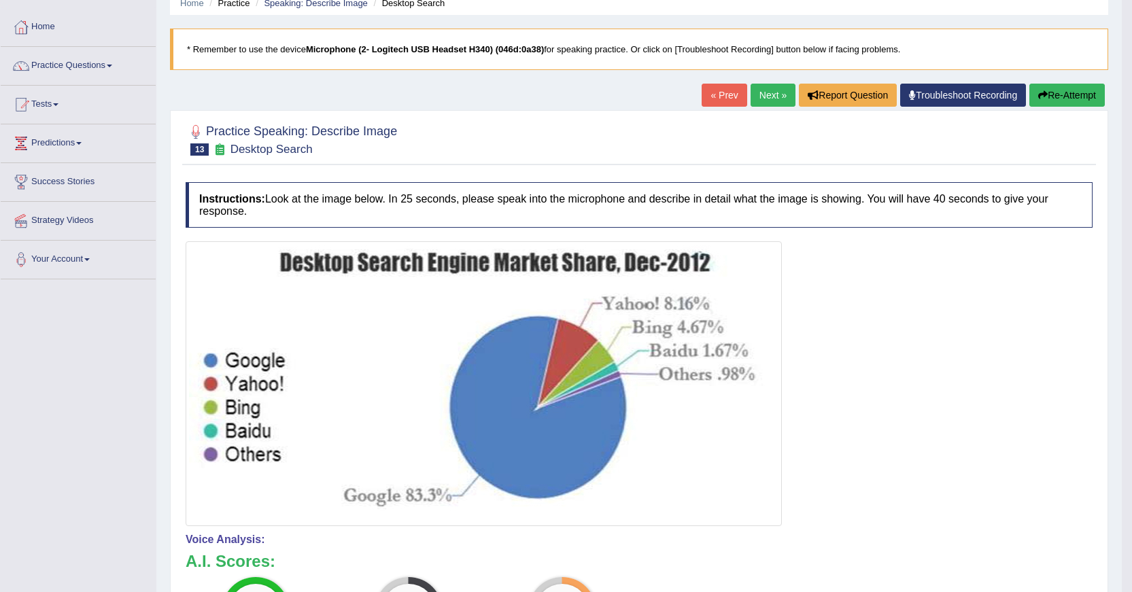
scroll to position [54, 0]
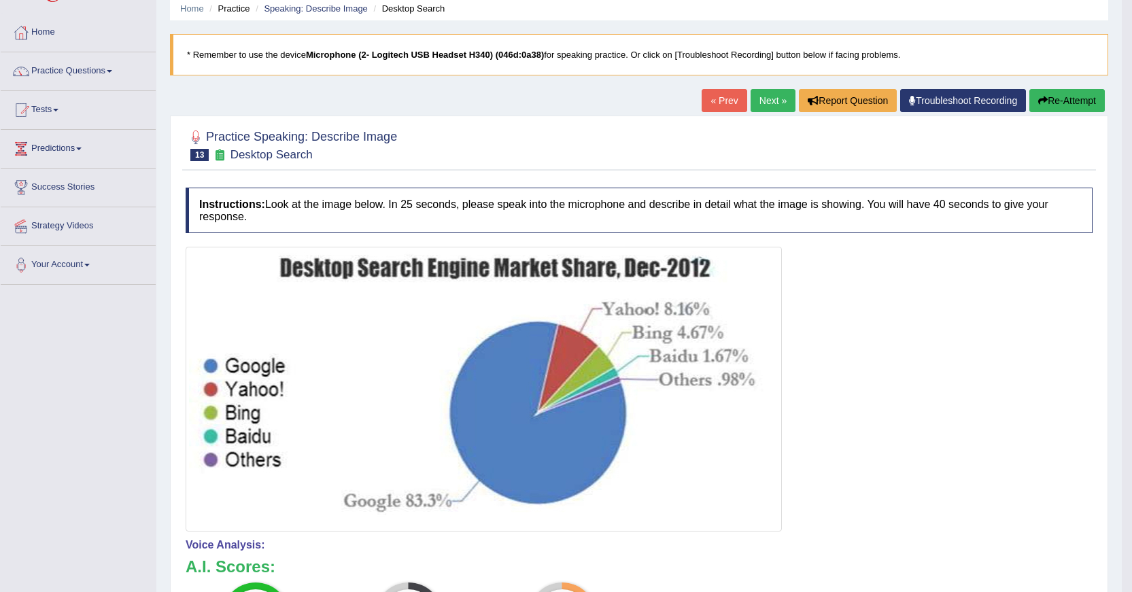
click at [1052, 105] on button "Re-Attempt" at bounding box center [1066, 100] width 75 height 23
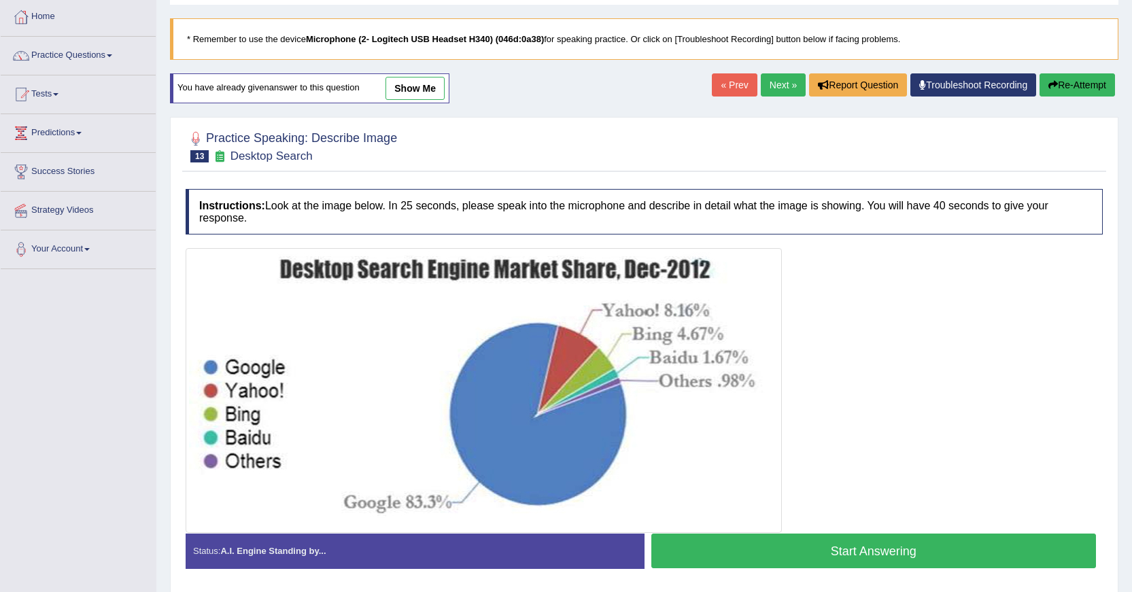
scroll to position [122, 0]
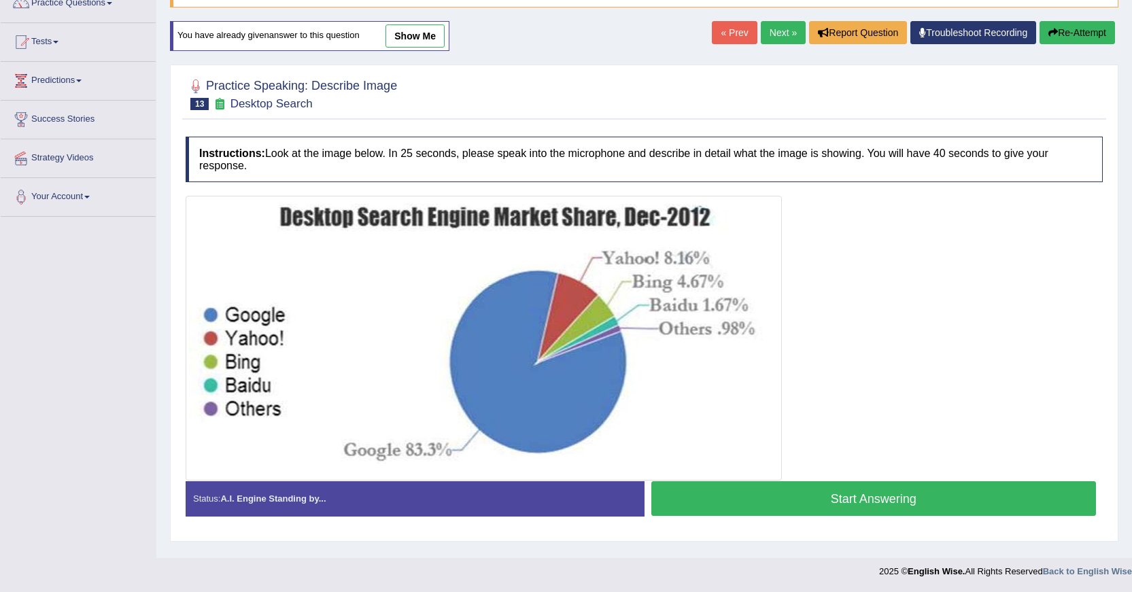
click at [963, 498] on button "Start Answering" at bounding box center [873, 498] width 445 height 35
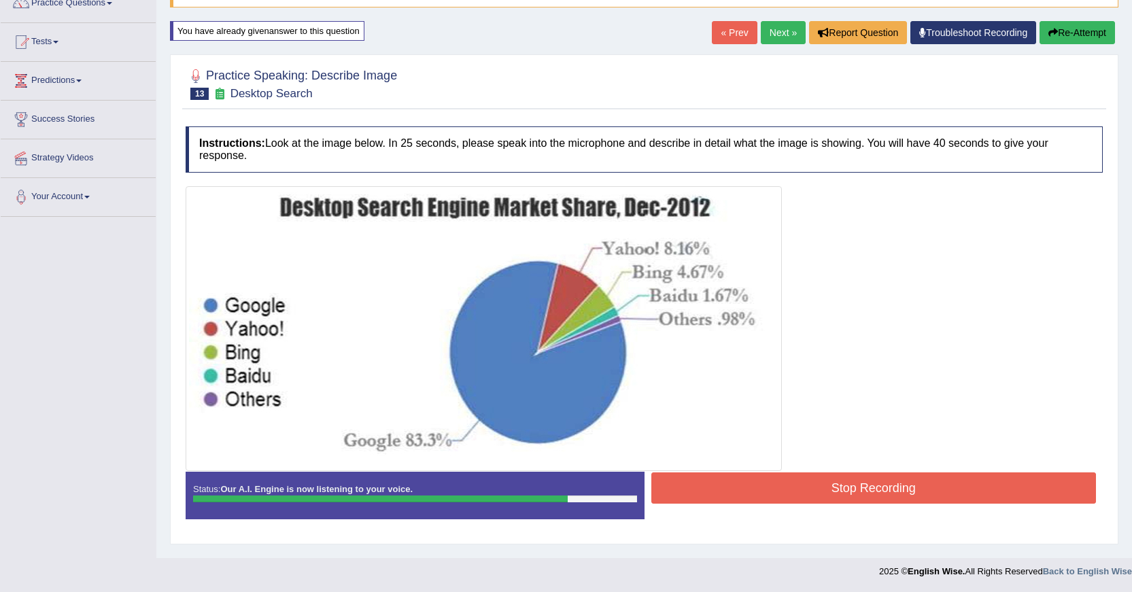
click at [1001, 492] on button "Stop Recording" at bounding box center [873, 487] width 445 height 31
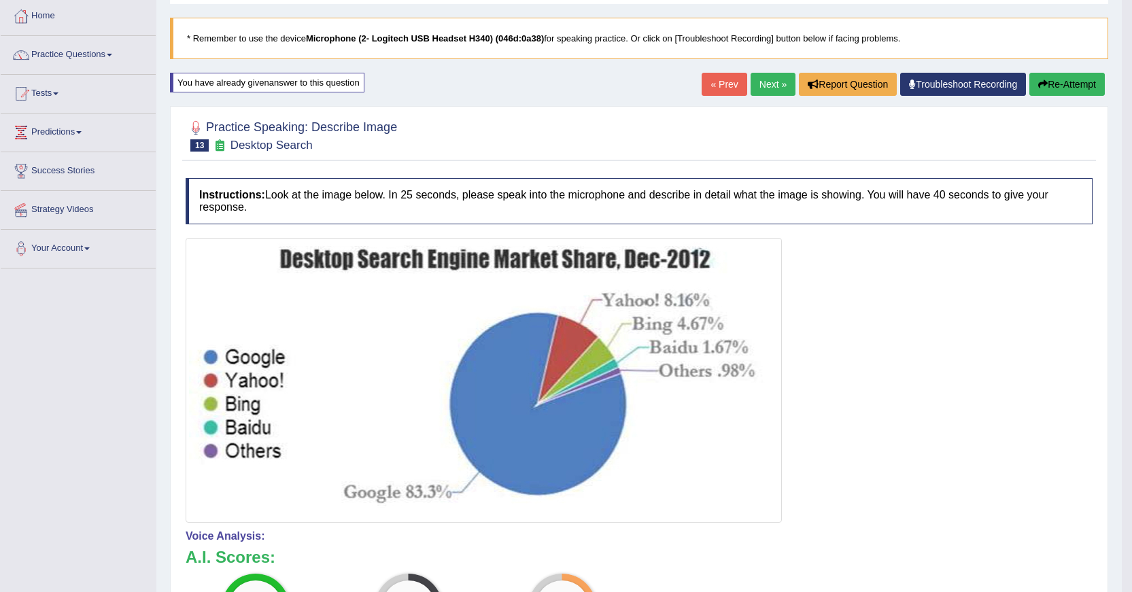
scroll to position [54, 0]
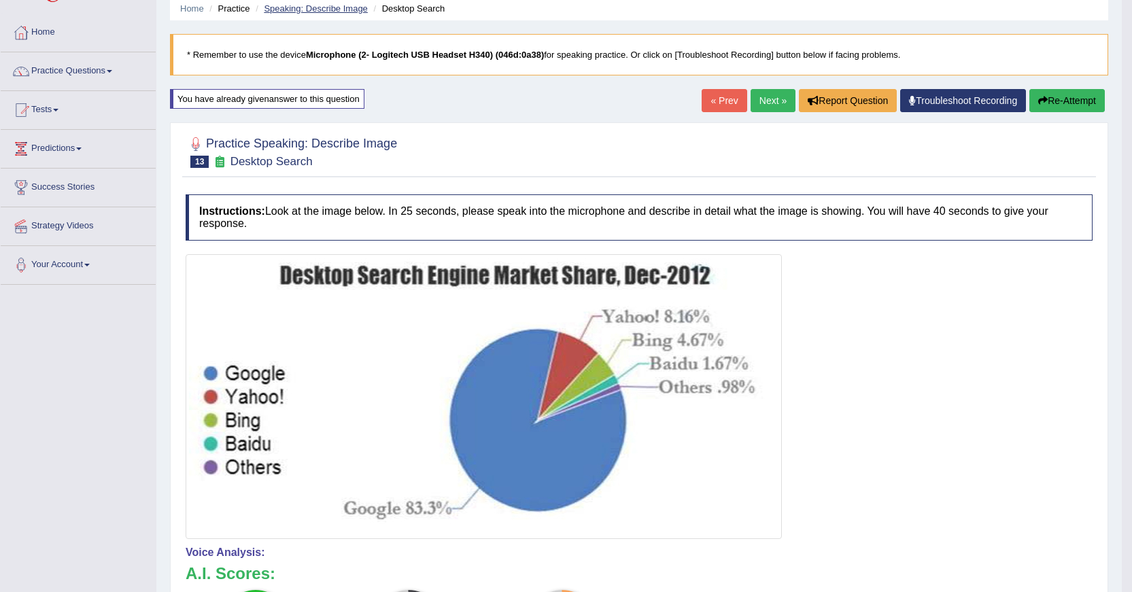
click at [340, 10] on link "Speaking: Describe Image" at bounding box center [315, 8] width 103 height 10
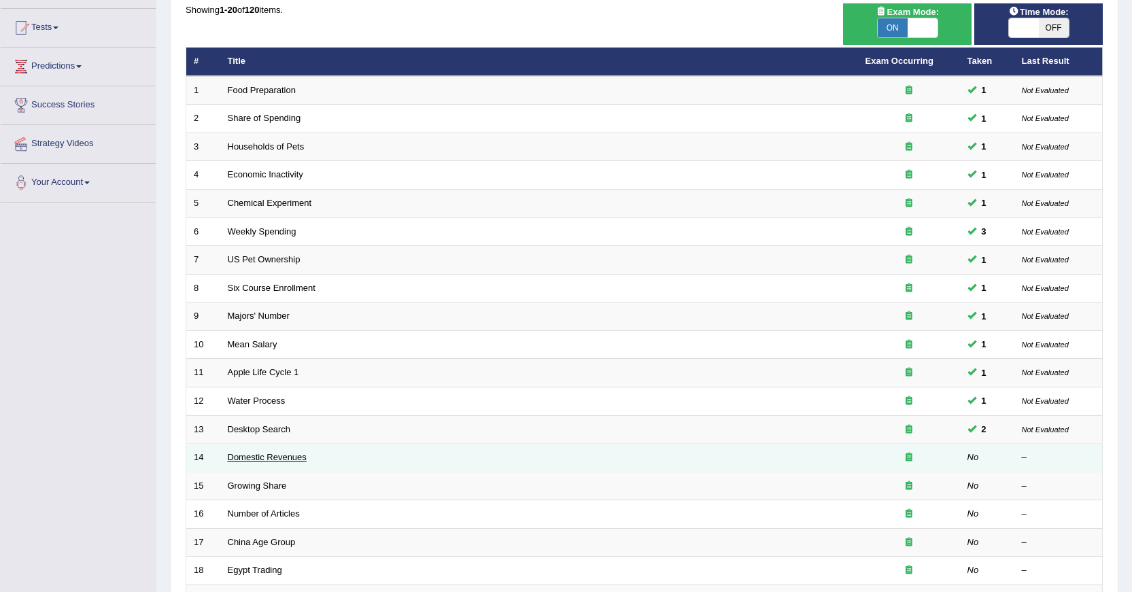
click at [285, 459] on link "Domestic Revenues" at bounding box center [267, 457] width 79 height 10
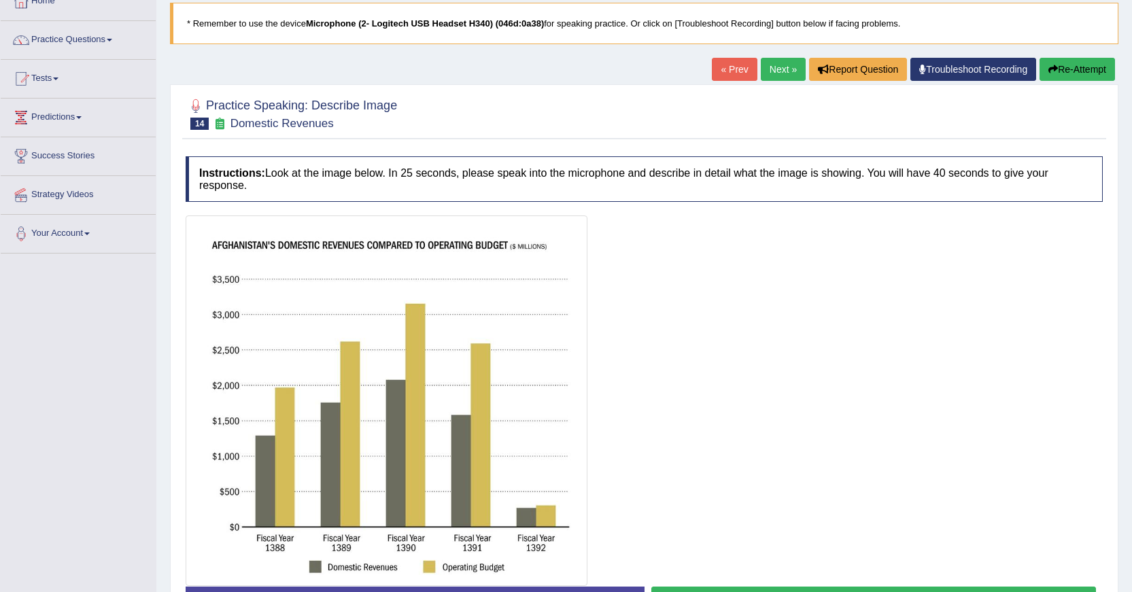
scroll to position [136, 0]
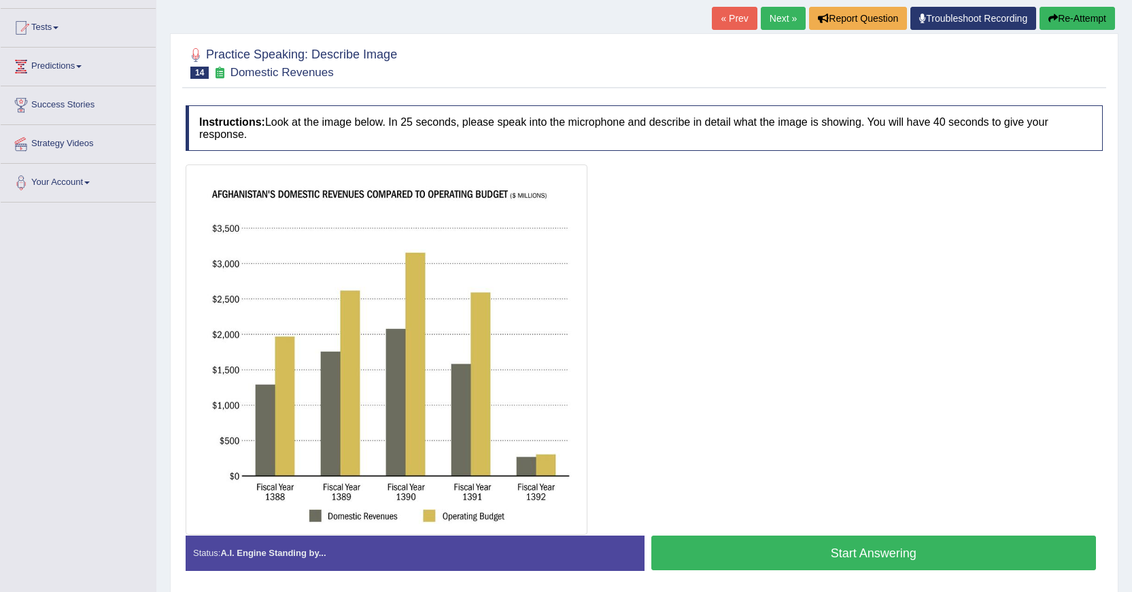
click at [751, 553] on button "Start Answering" at bounding box center [873, 553] width 445 height 35
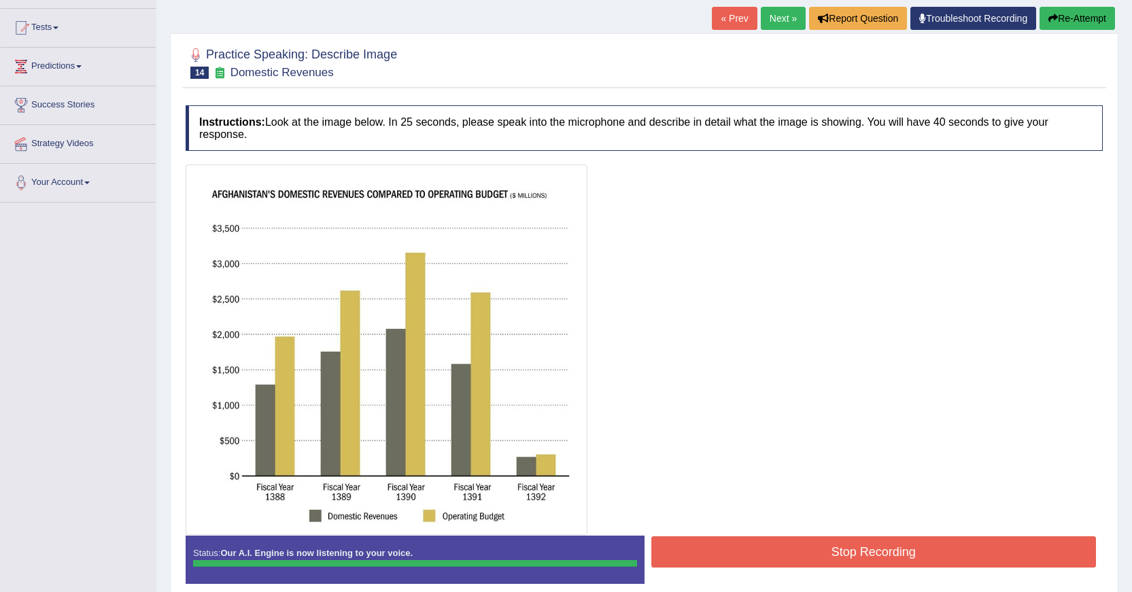
click at [810, 541] on div "Instructions: Look at the image below. In 25 seconds, please speak into the mic…" at bounding box center [644, 350] width 924 height 502
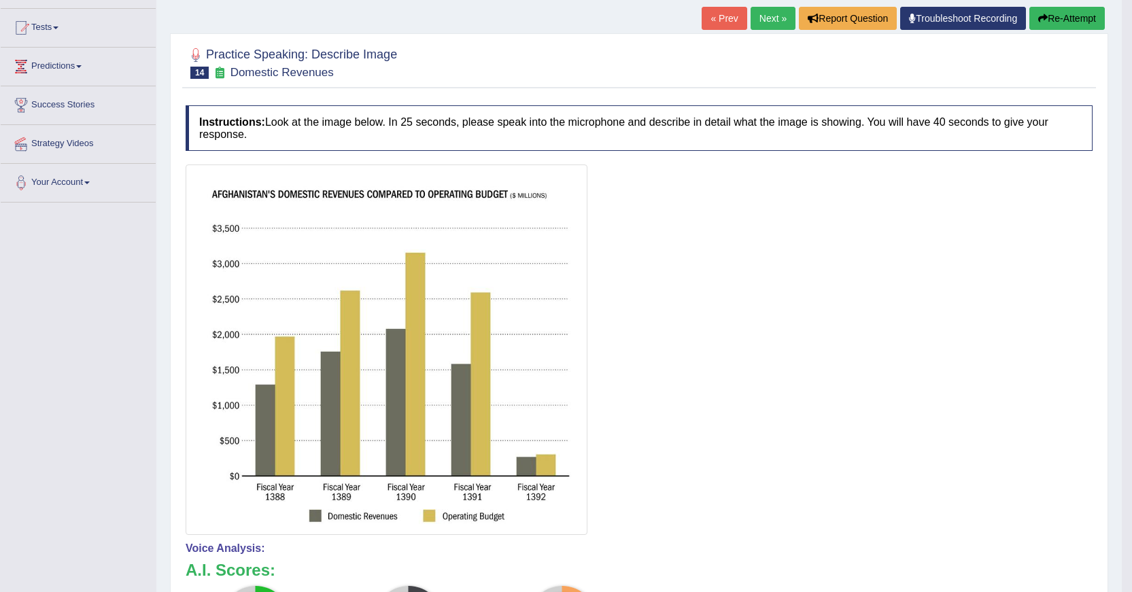
click at [1051, 22] on button "Re-Attempt" at bounding box center [1066, 18] width 75 height 23
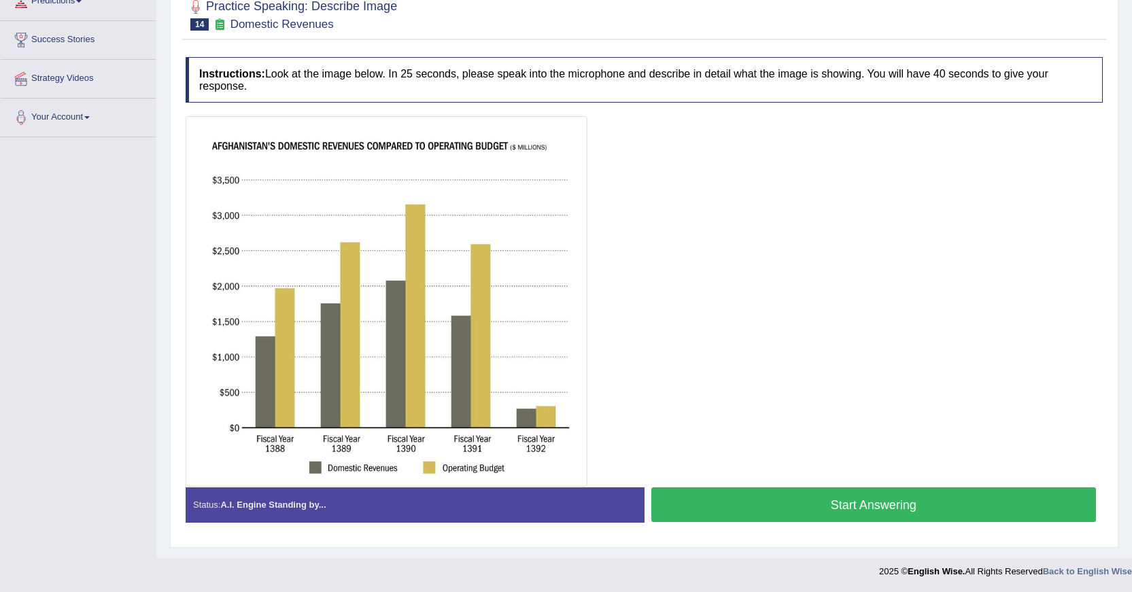
click at [806, 507] on button "Start Answering" at bounding box center [873, 504] width 445 height 35
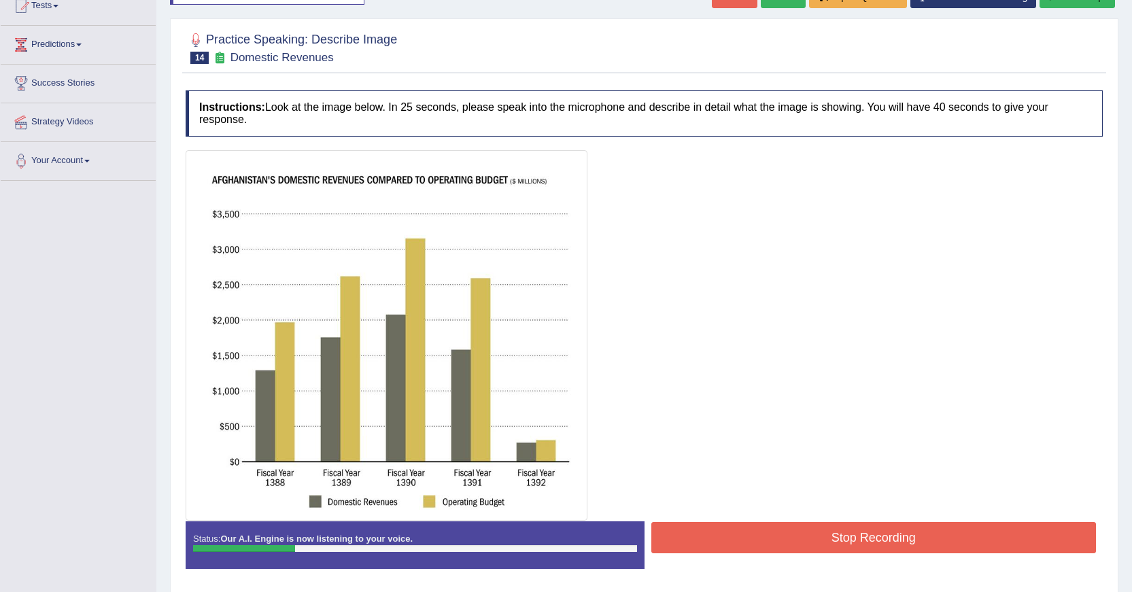
scroll to position [133, 0]
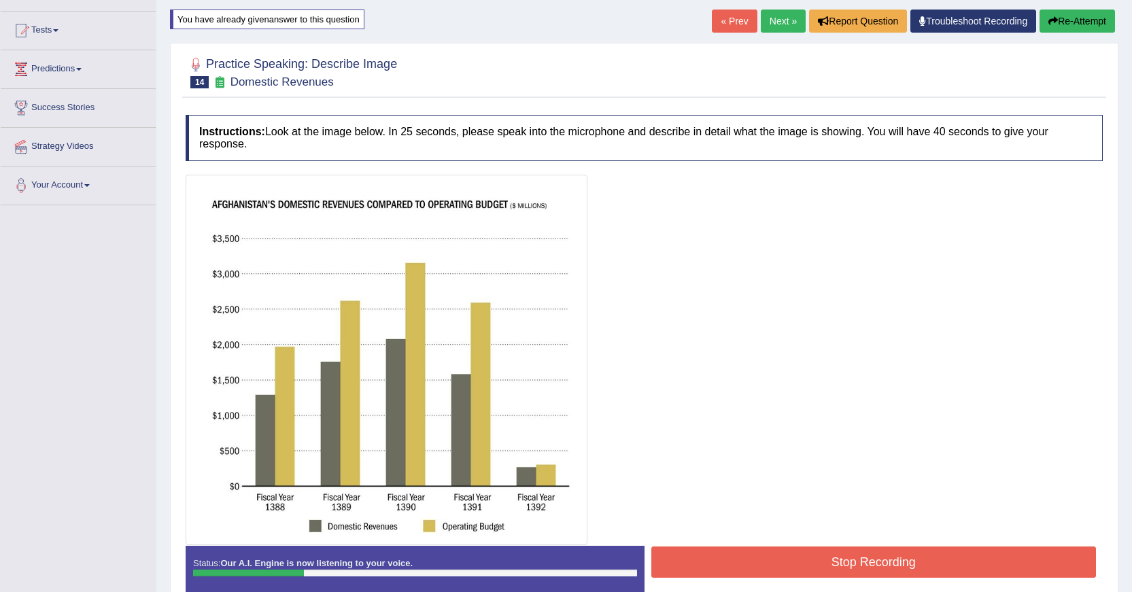
click at [1062, 20] on button "Re-Attempt" at bounding box center [1076, 21] width 75 height 23
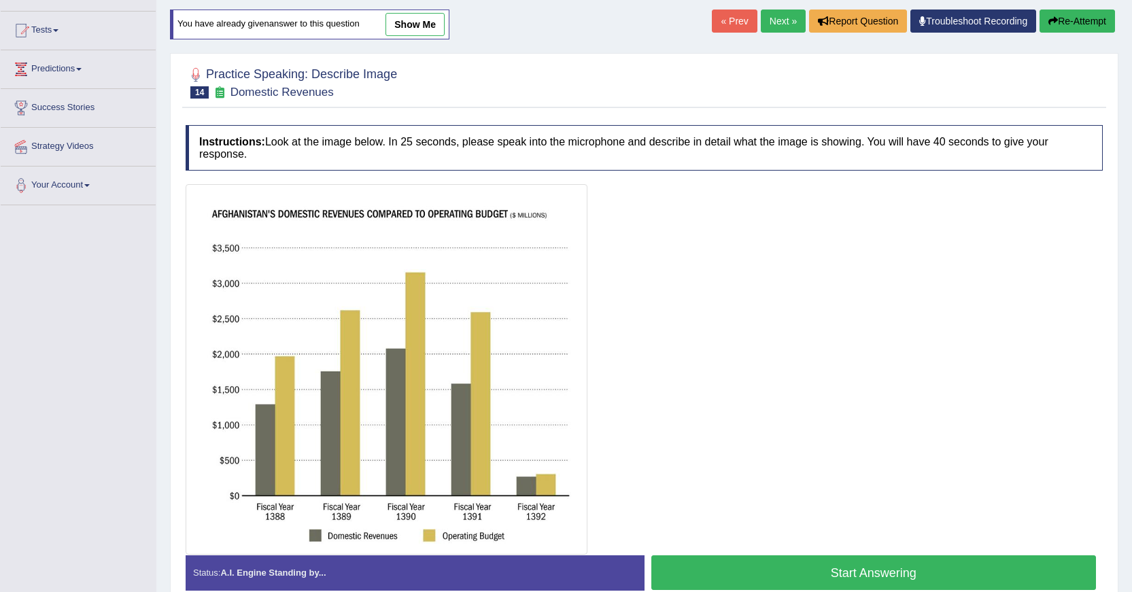
scroll to position [201, 0]
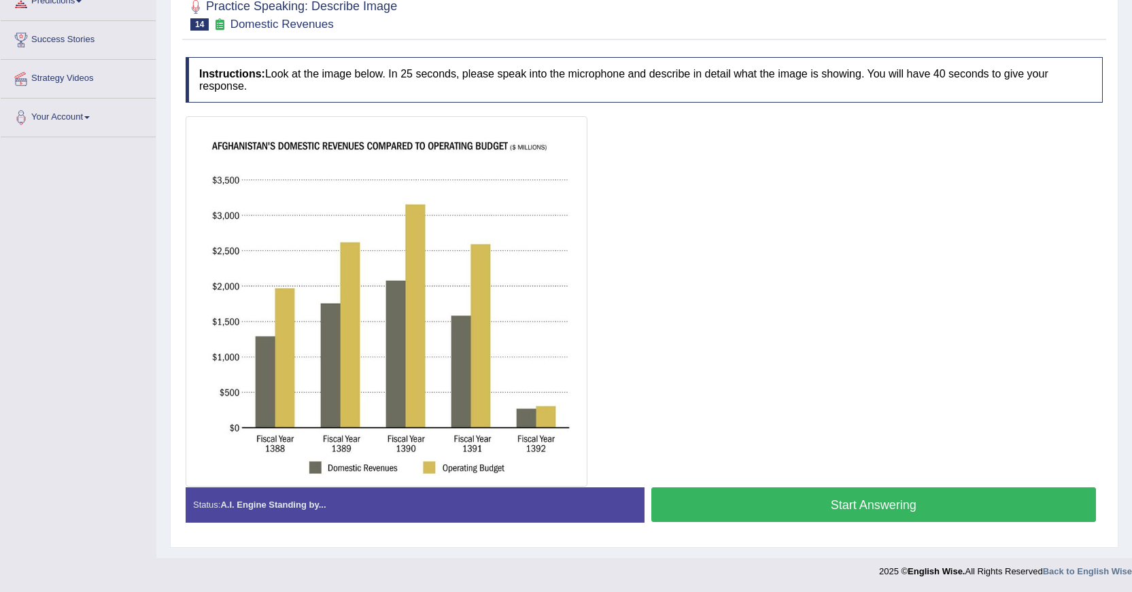
click at [766, 496] on button "Start Answering" at bounding box center [873, 504] width 445 height 35
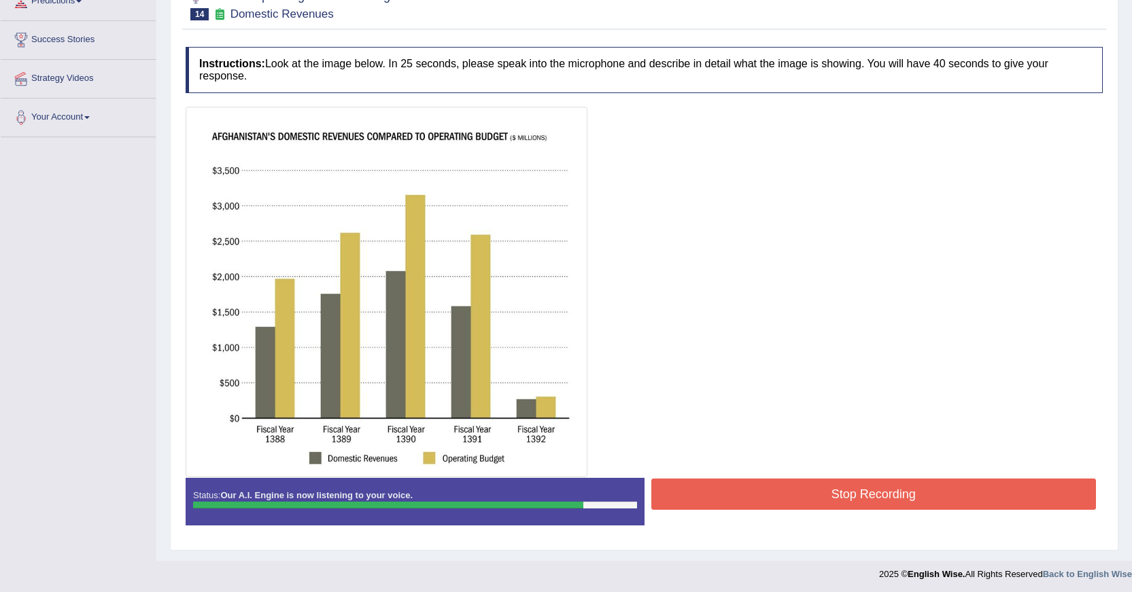
click at [778, 487] on button "Stop Recording" at bounding box center [873, 494] width 445 height 31
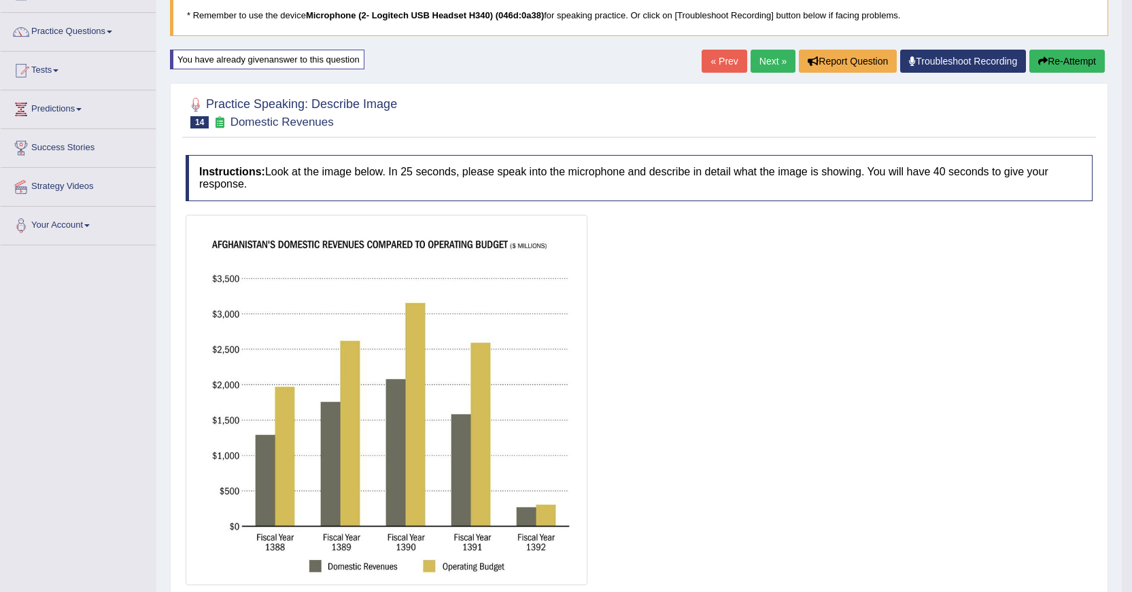
scroll to position [65, 0]
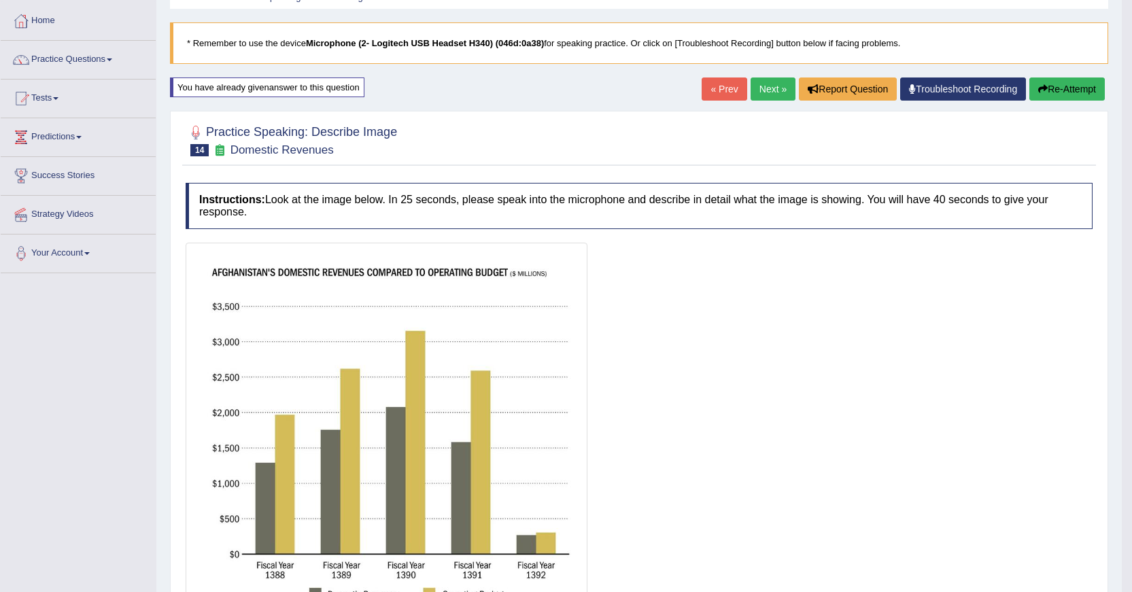
click at [1063, 92] on button "Re-Attempt" at bounding box center [1066, 89] width 75 height 23
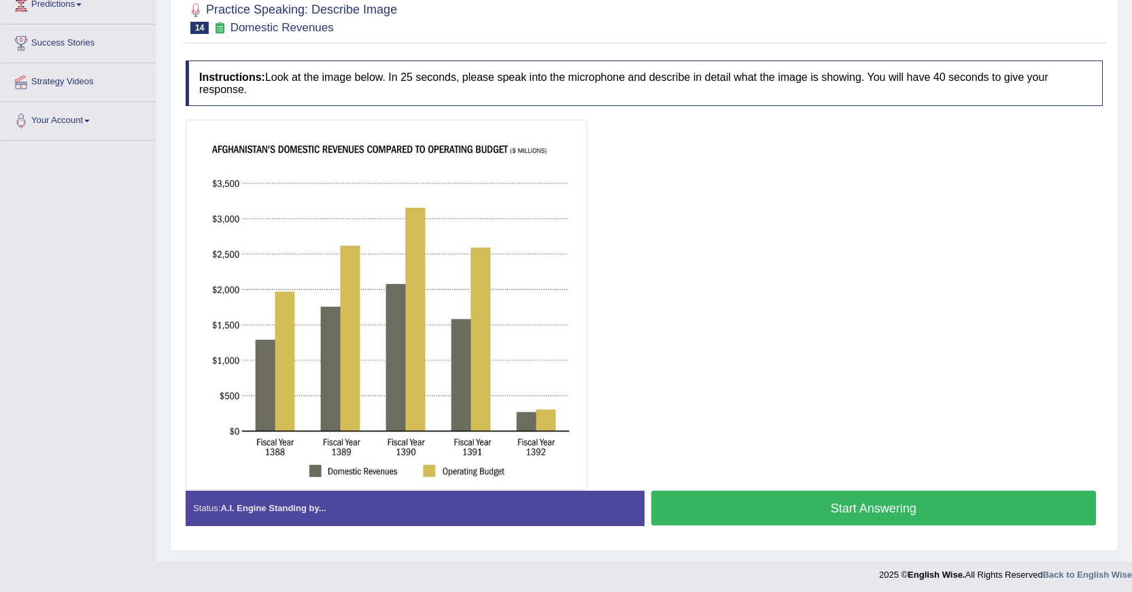
scroll to position [201, 0]
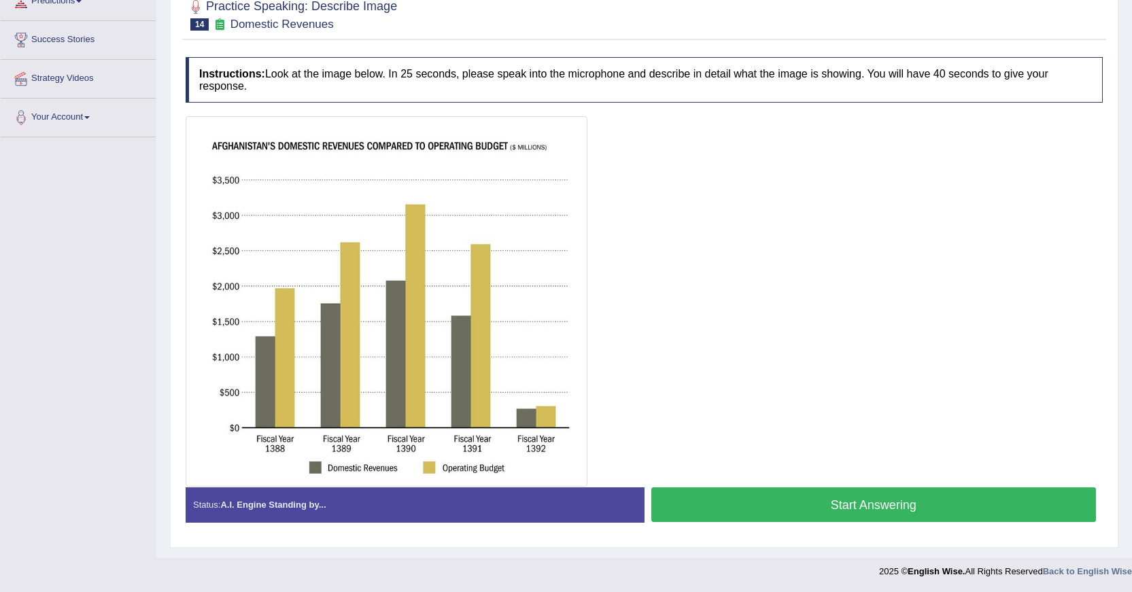
click at [841, 500] on button "Start Answering" at bounding box center [873, 504] width 445 height 35
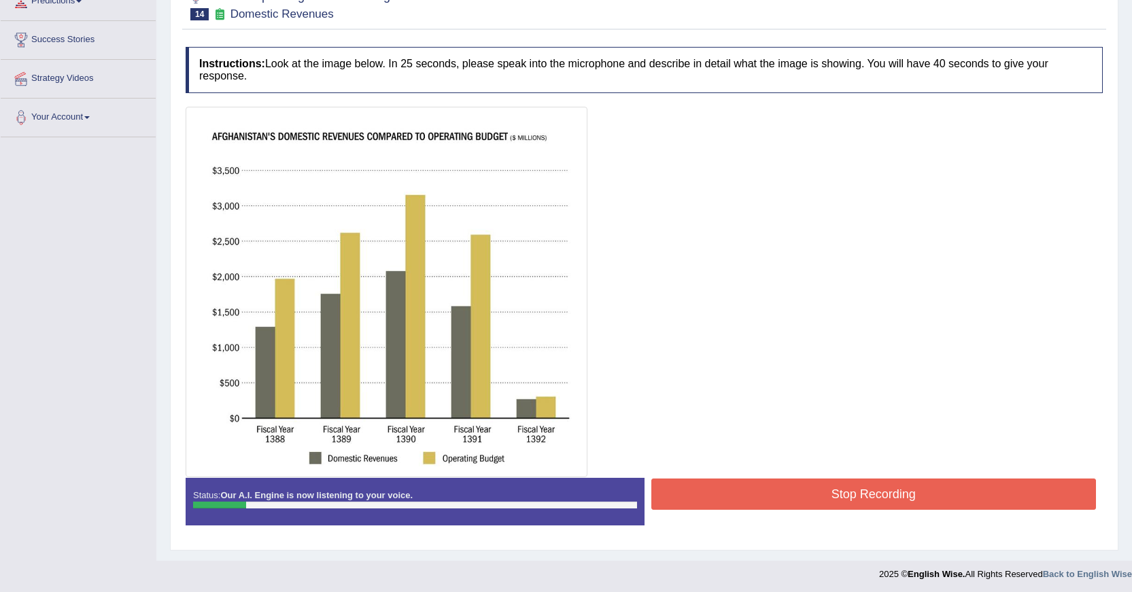
click at [787, 491] on button "Stop Recording" at bounding box center [873, 494] width 445 height 31
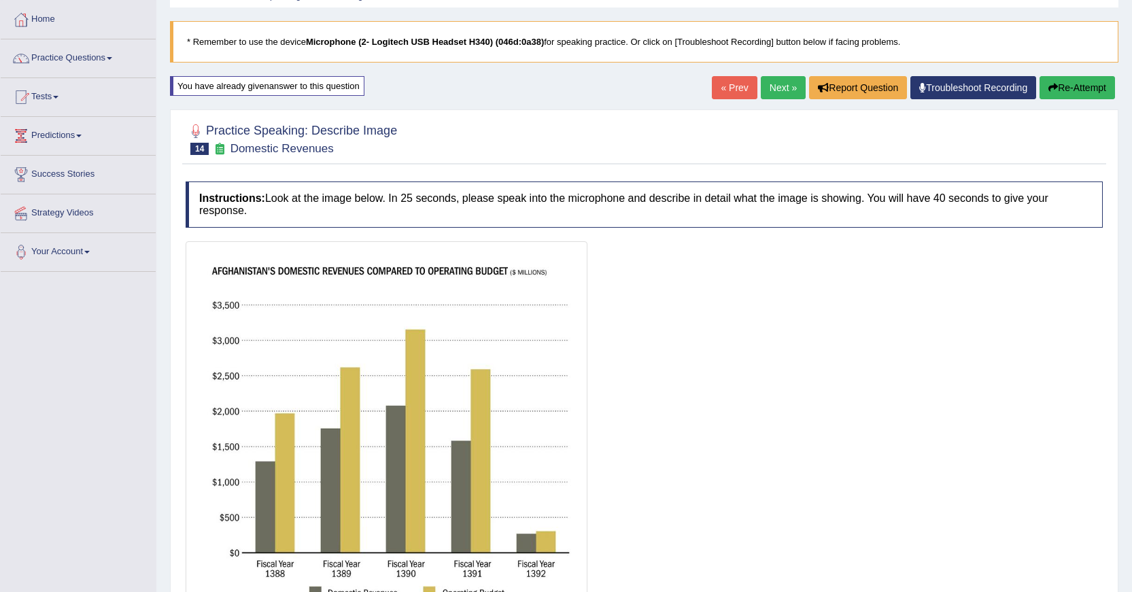
scroll to position [65, 0]
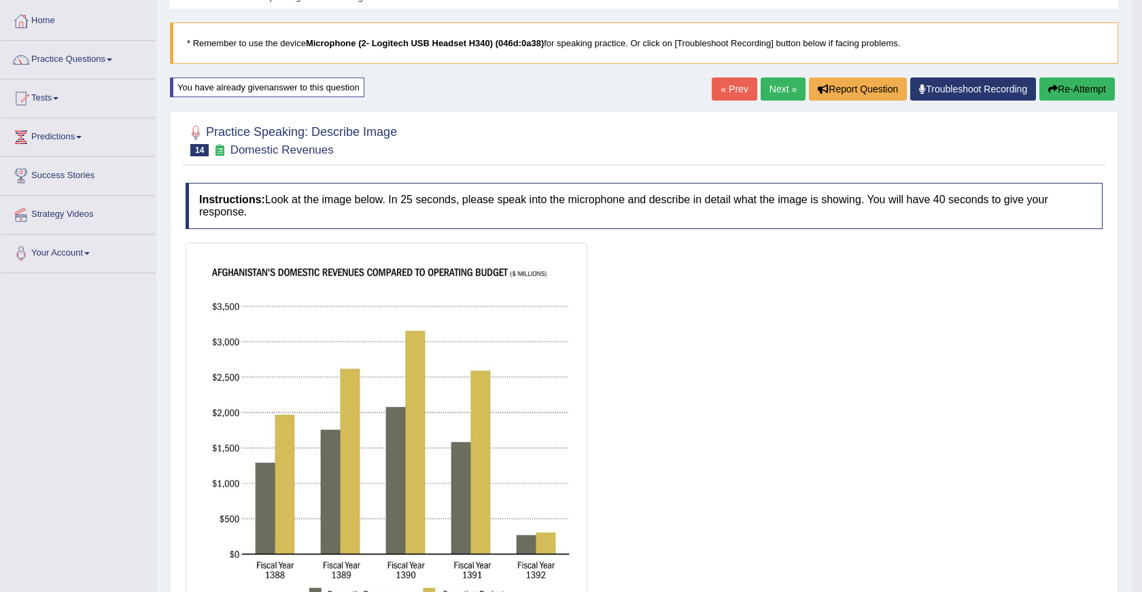
click at [0, 0] on div "Saving your answer..." at bounding box center [0, 0] width 0 height 0
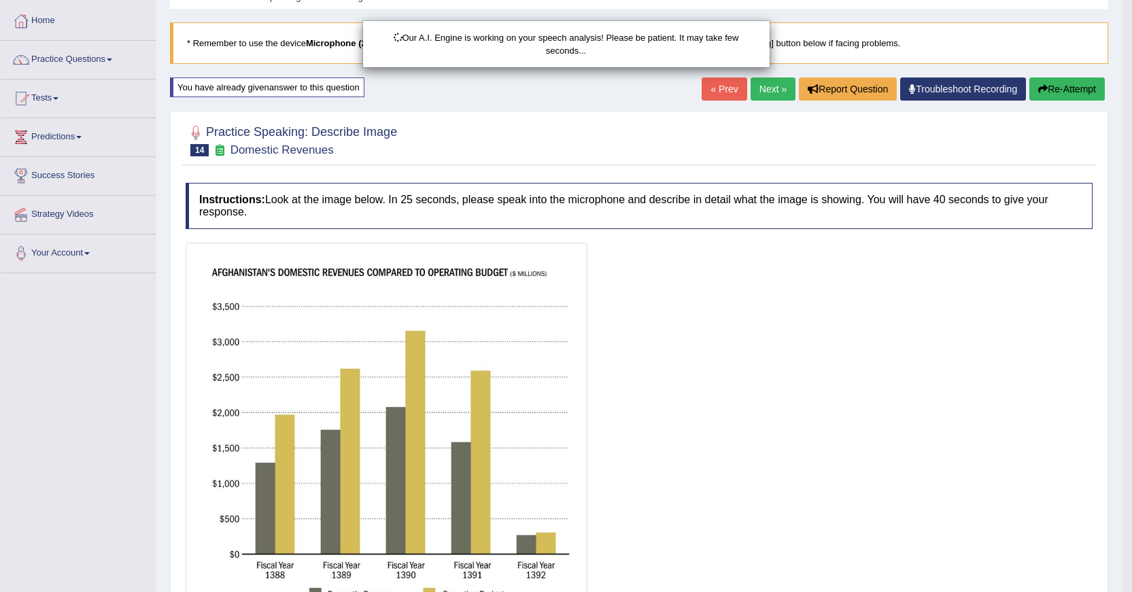
click at [1069, 94] on div "Our A.I. Engine is working on your speech analysis! Please be patient. It may t…" at bounding box center [566, 296] width 1132 height 592
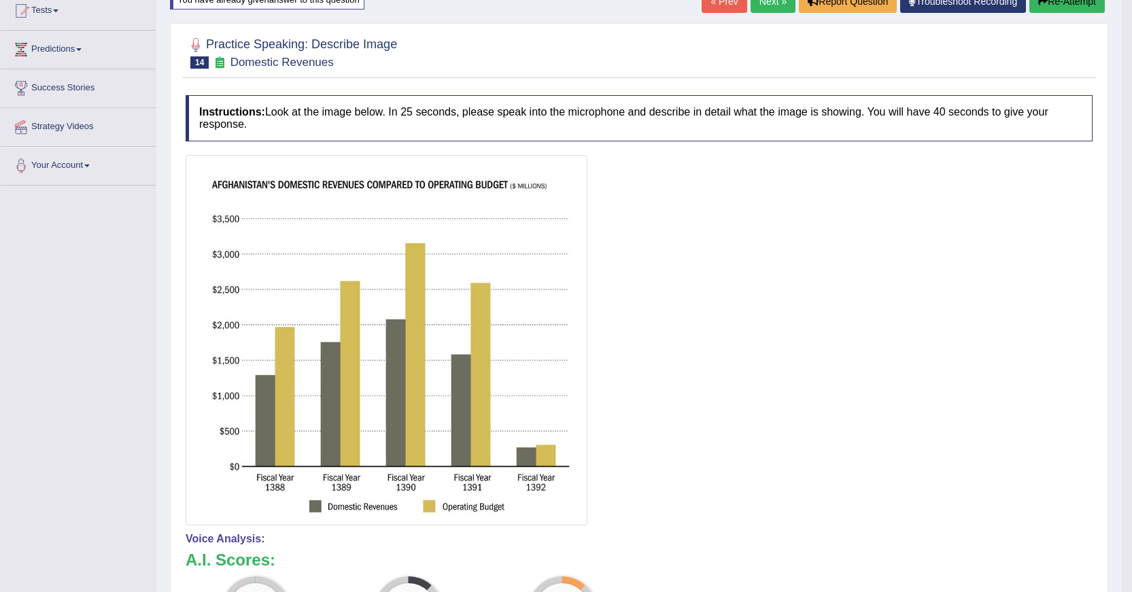
scroll to position [133, 0]
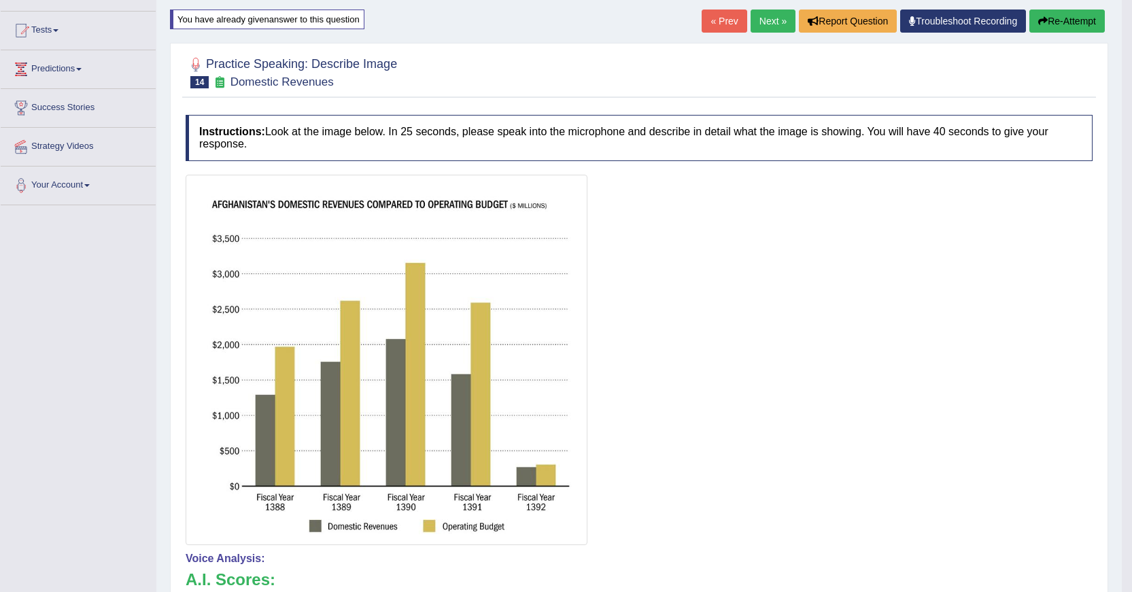
click at [1066, 30] on button "Re-Attempt" at bounding box center [1066, 21] width 75 height 23
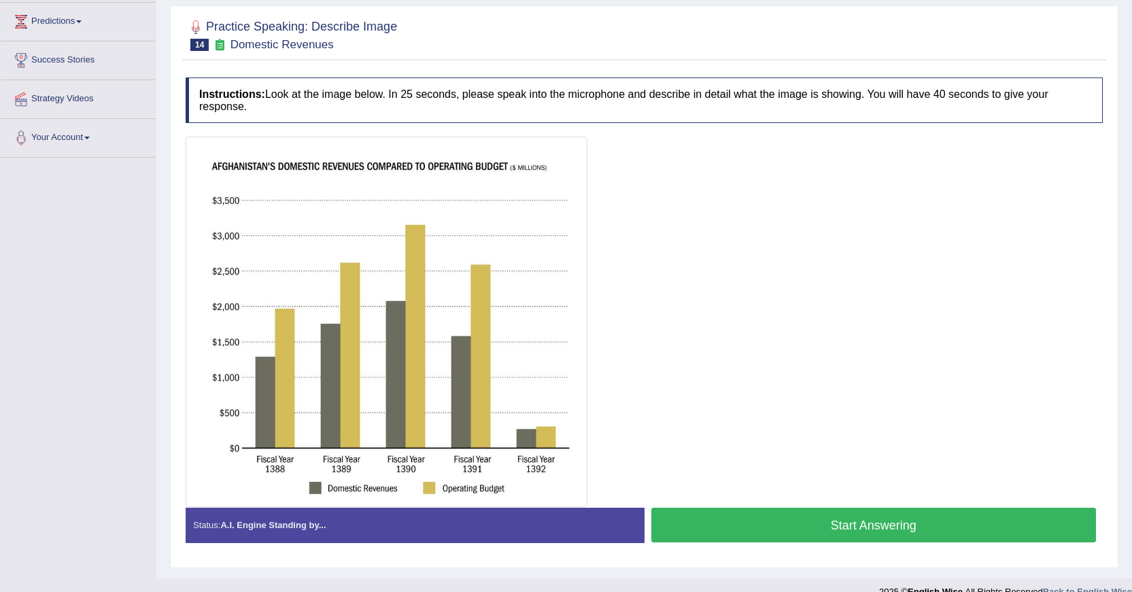
scroll to position [201, 0]
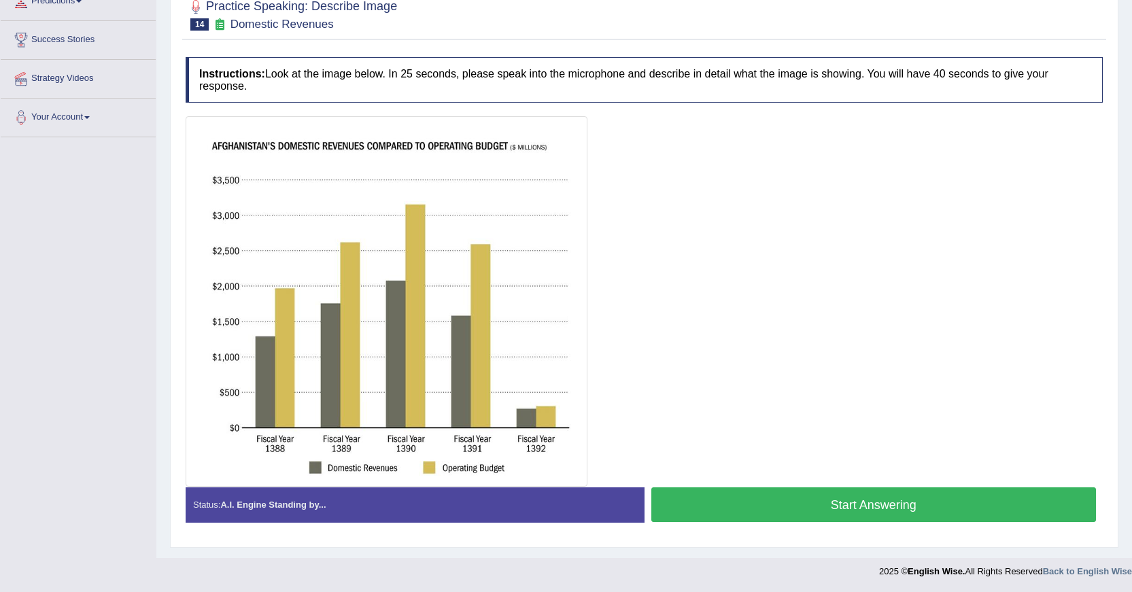
click at [856, 502] on button "Start Answering" at bounding box center [873, 504] width 445 height 35
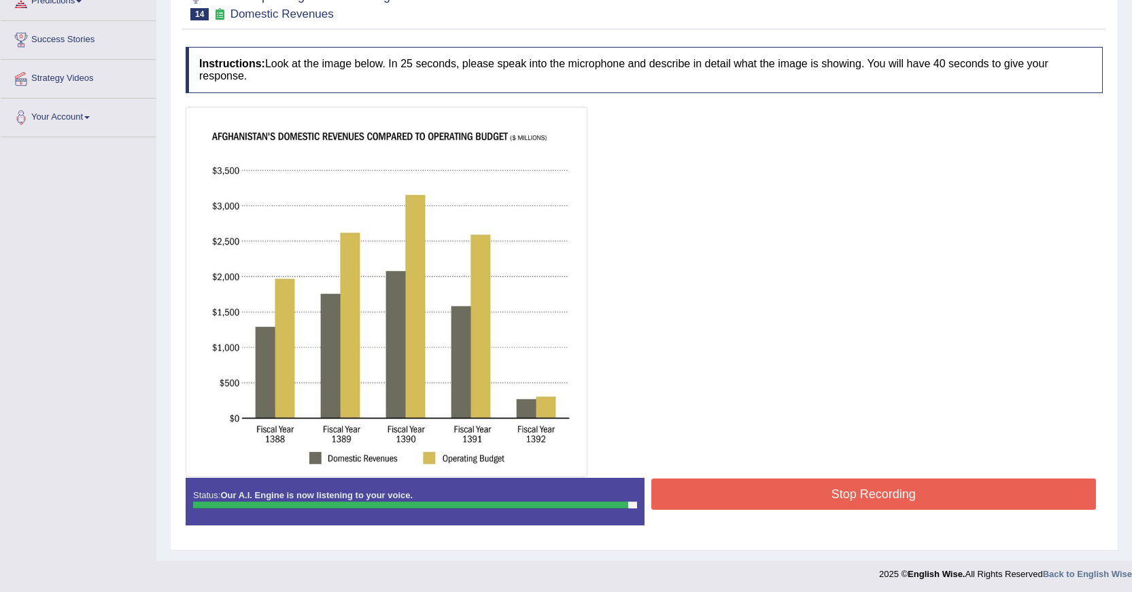
click at [867, 486] on button "Stop Recording" at bounding box center [873, 494] width 445 height 31
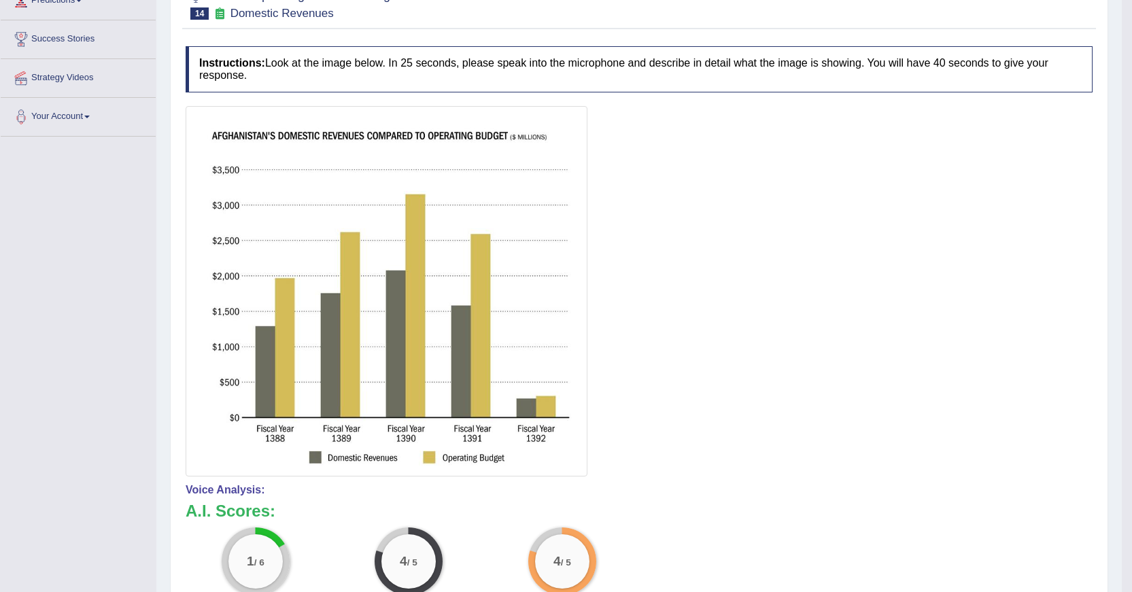
scroll to position [0, 0]
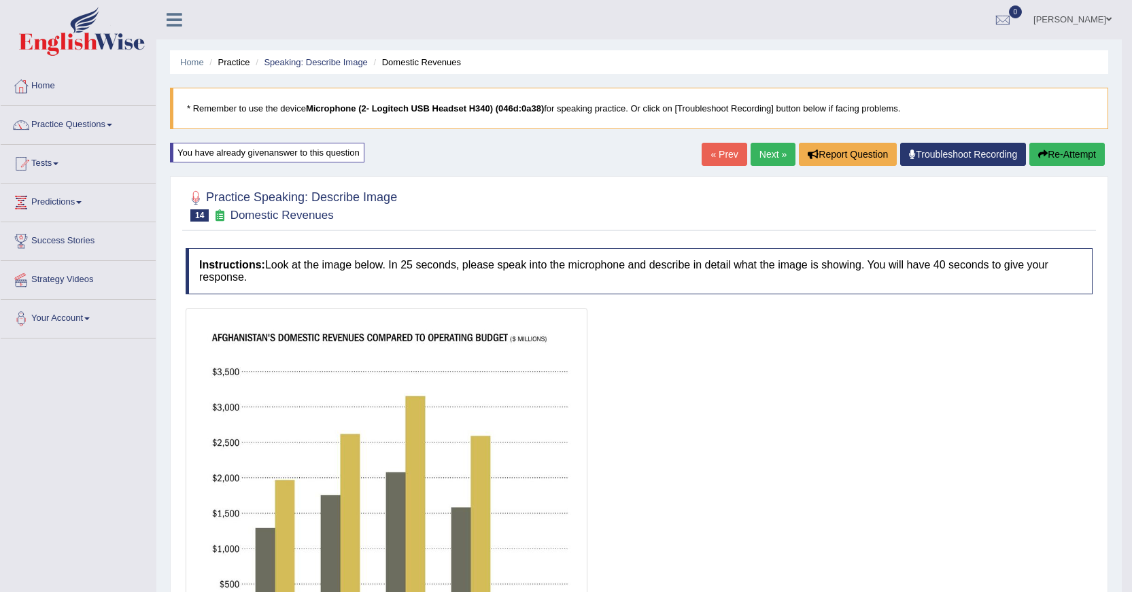
click at [86, 124] on link "Practice Questions" at bounding box center [78, 123] width 155 height 34
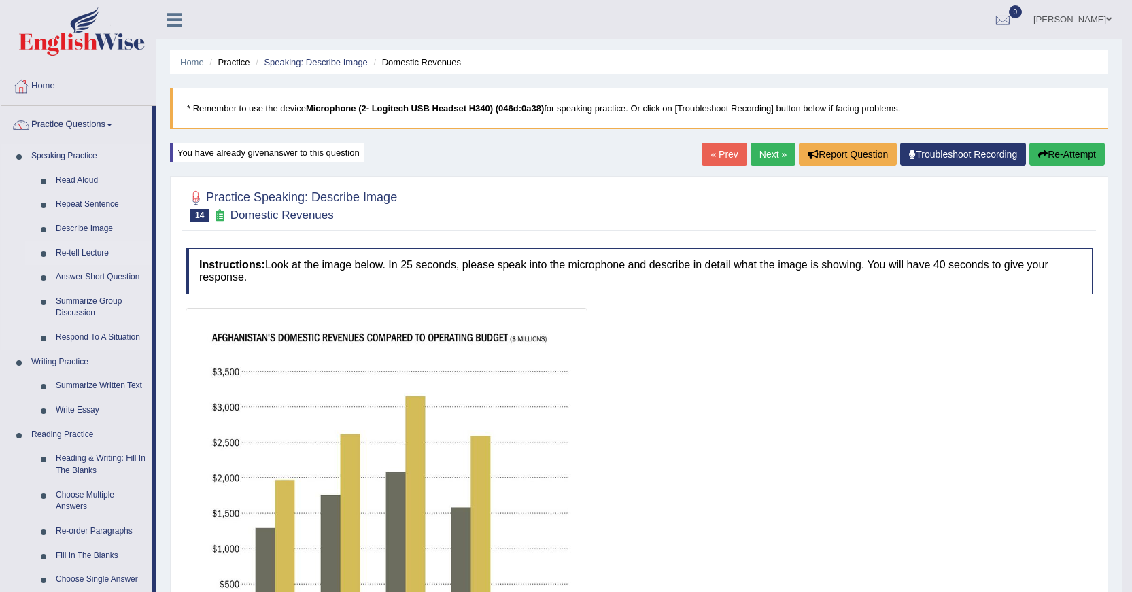
click at [80, 250] on link "Re-tell Lecture" at bounding box center [101, 253] width 103 height 24
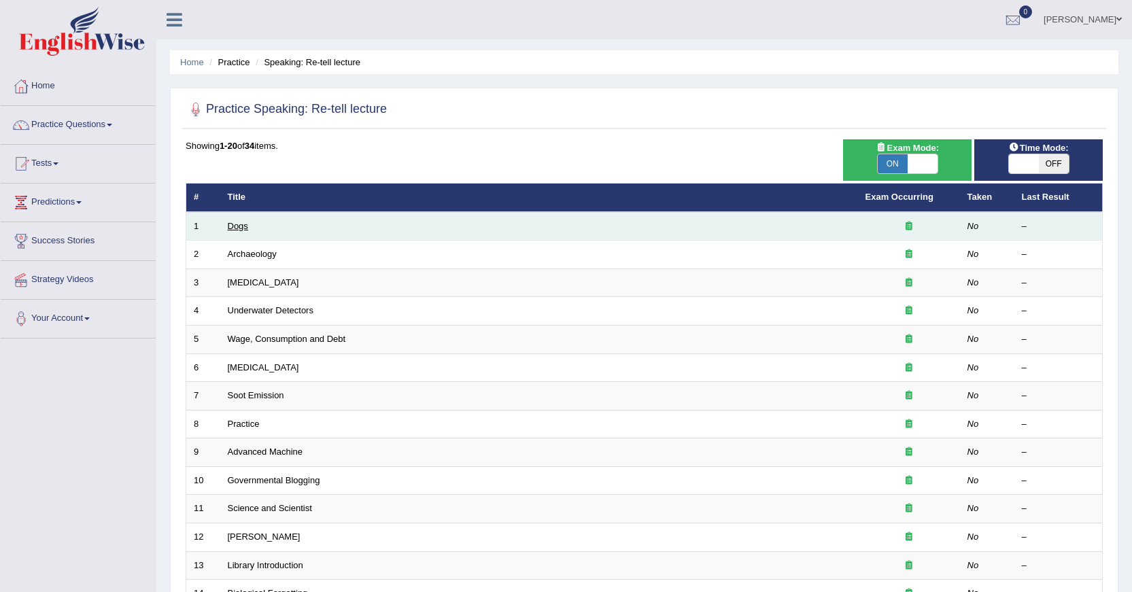
click at [236, 230] on link "Dogs" at bounding box center [238, 226] width 20 height 10
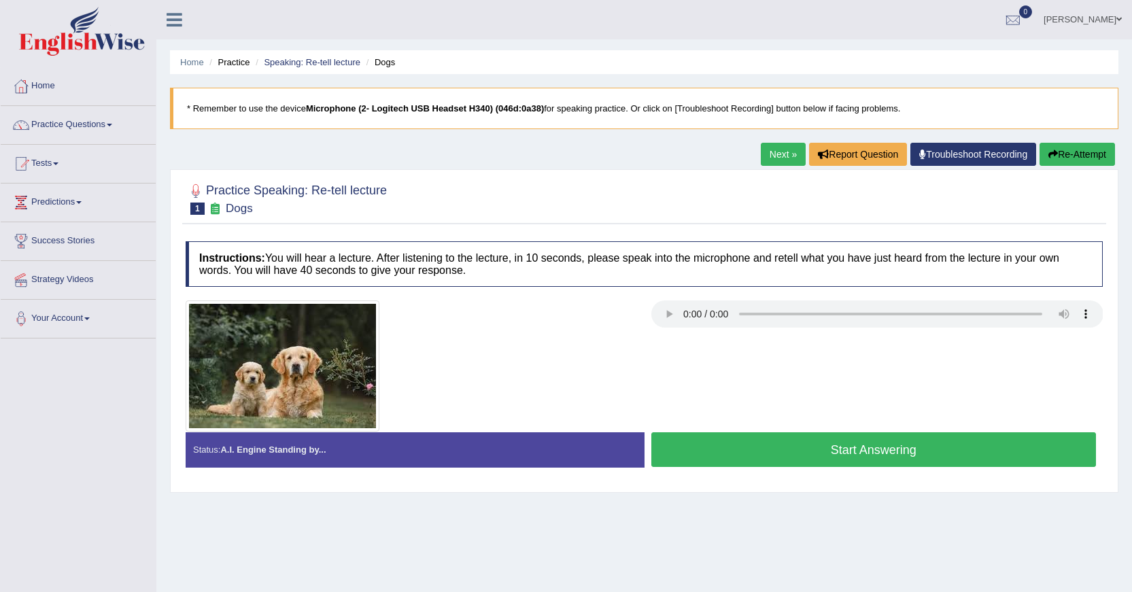
click at [865, 449] on button "Start Answering" at bounding box center [873, 449] width 445 height 35
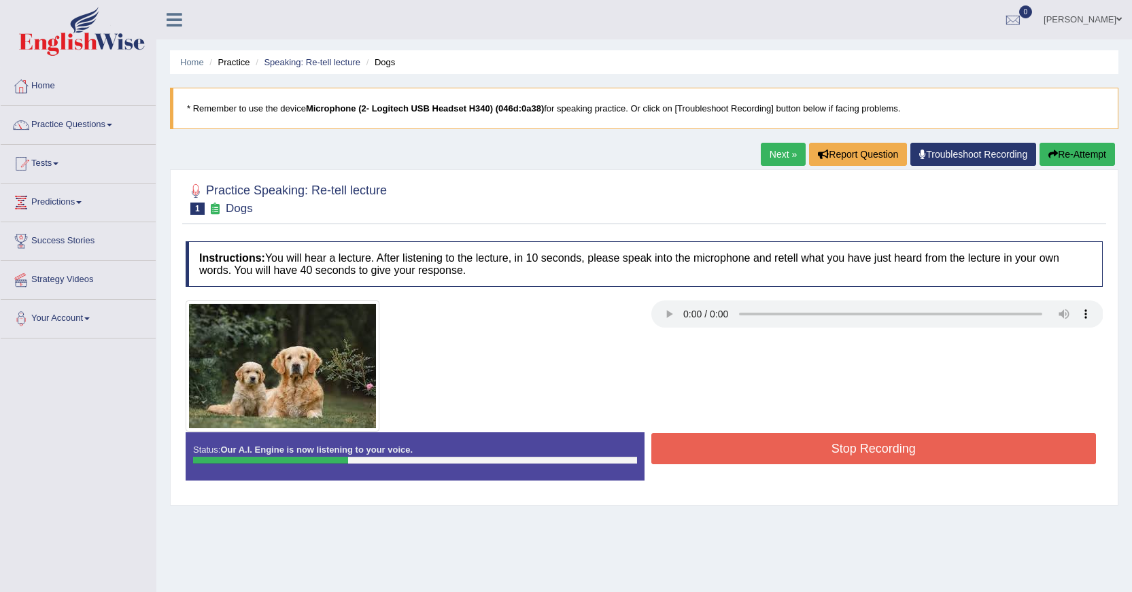
click at [907, 450] on button "Stop Recording" at bounding box center [873, 448] width 445 height 31
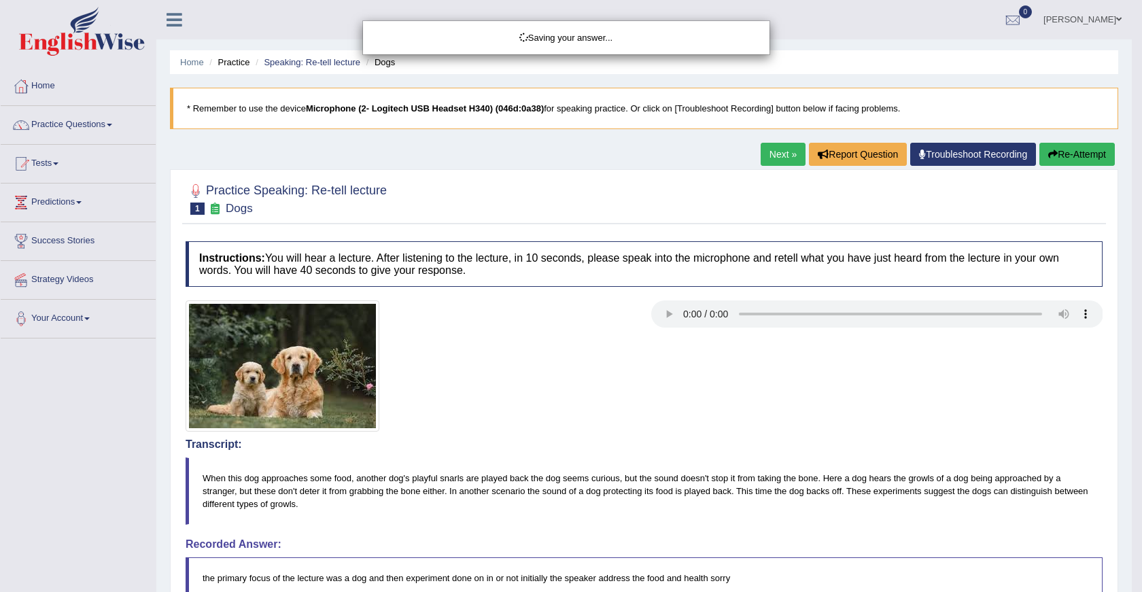
click at [1086, 156] on div "Saving your answer..." at bounding box center [571, 296] width 1142 height 592
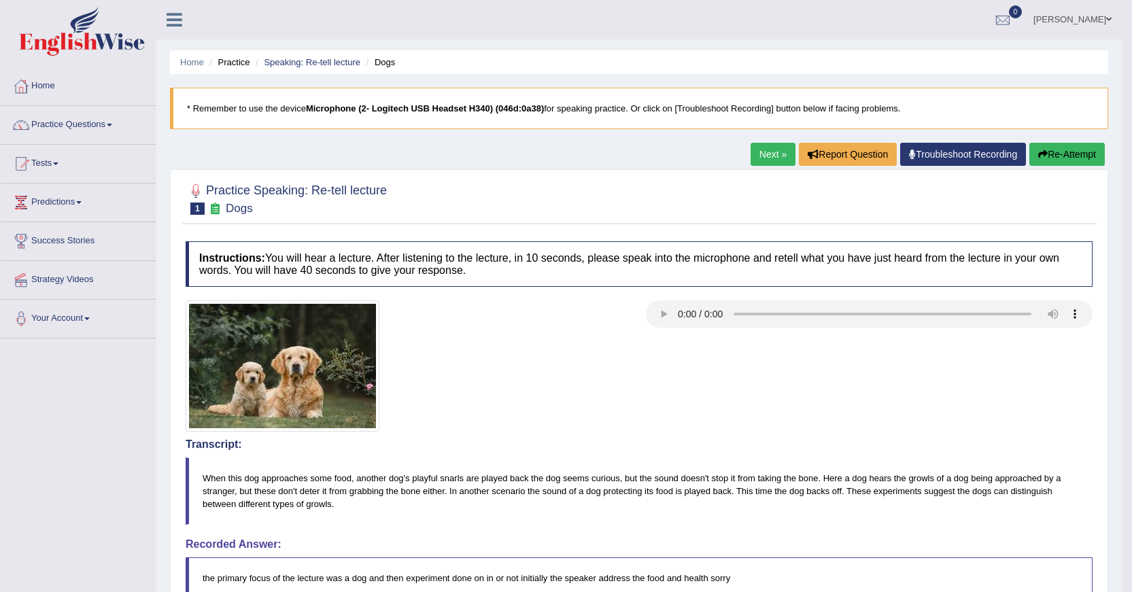
click at [1071, 154] on button "Re-Attempt" at bounding box center [1066, 154] width 75 height 23
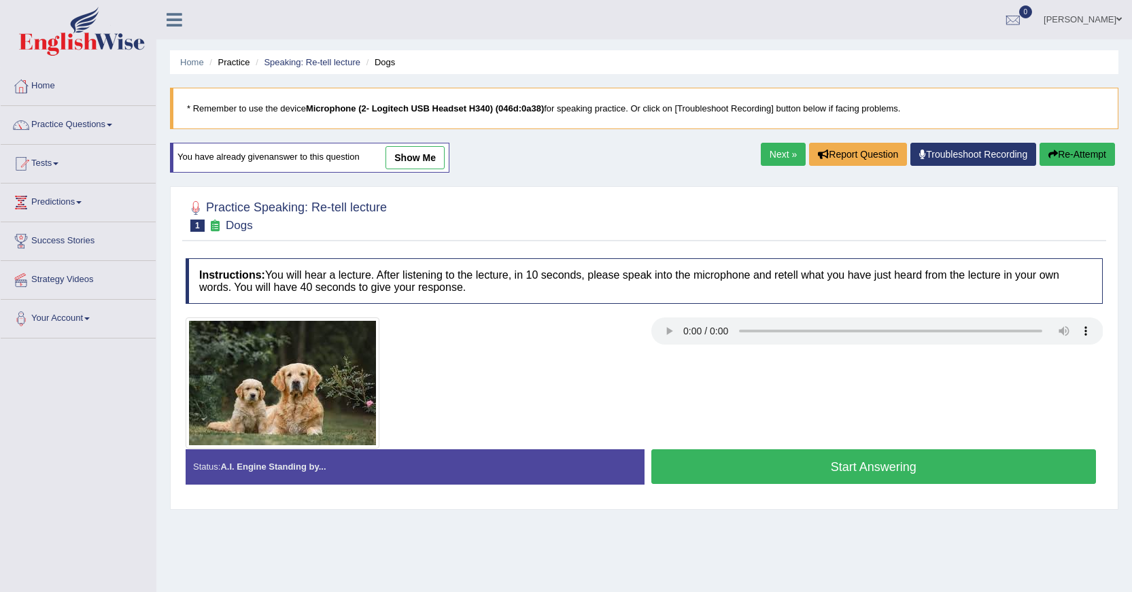
click at [903, 467] on button "Start Answering" at bounding box center [873, 466] width 445 height 35
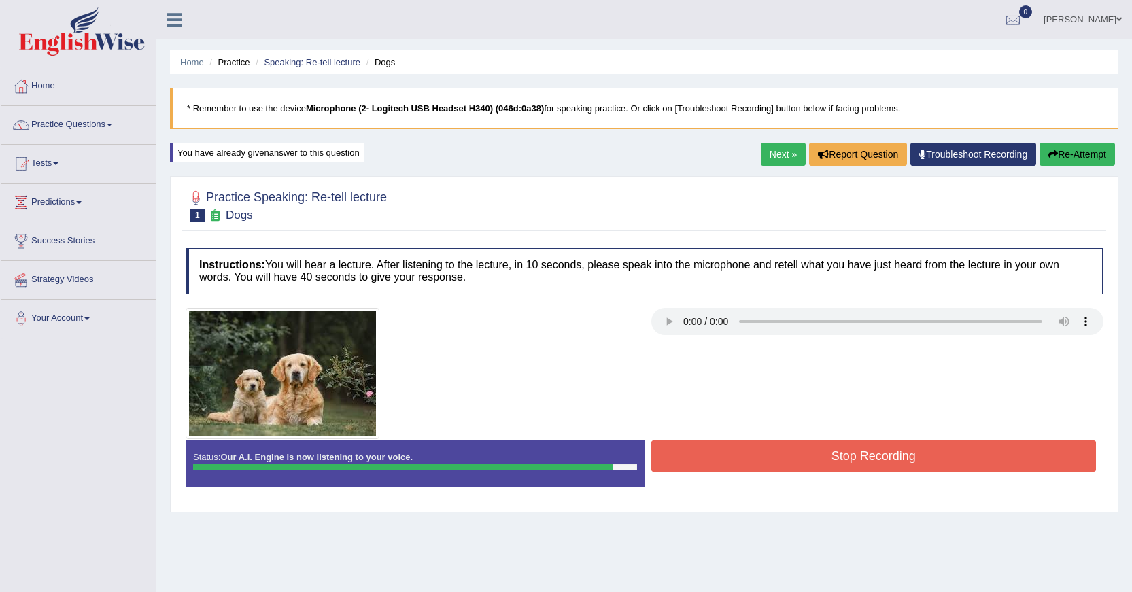
click at [903, 467] on button "Stop Recording" at bounding box center [873, 456] width 445 height 31
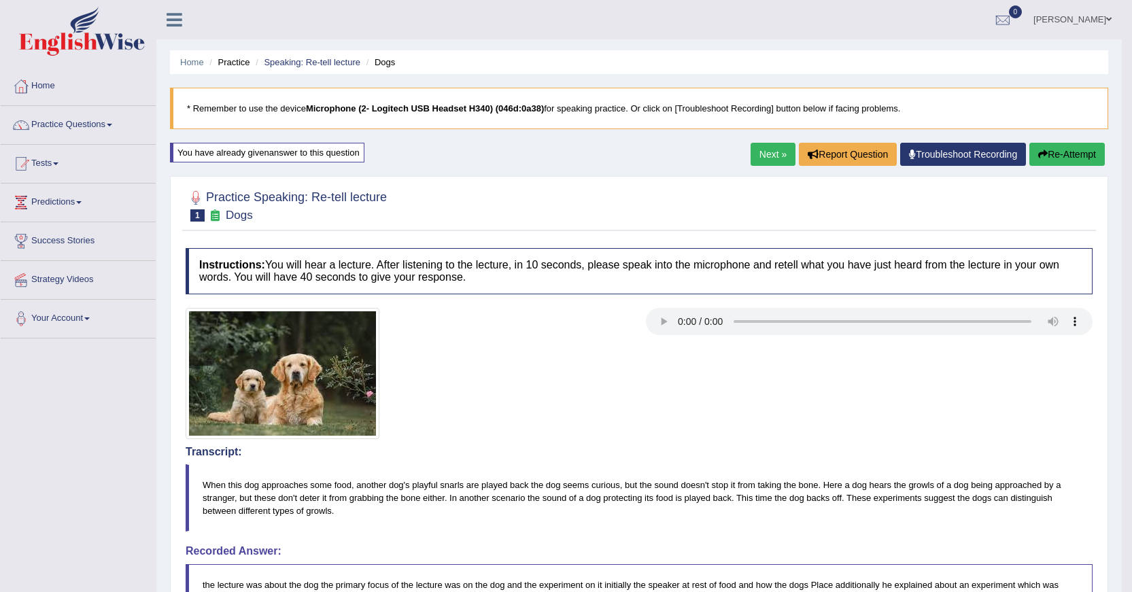
click at [755, 152] on link "Next »" at bounding box center [773, 154] width 45 height 23
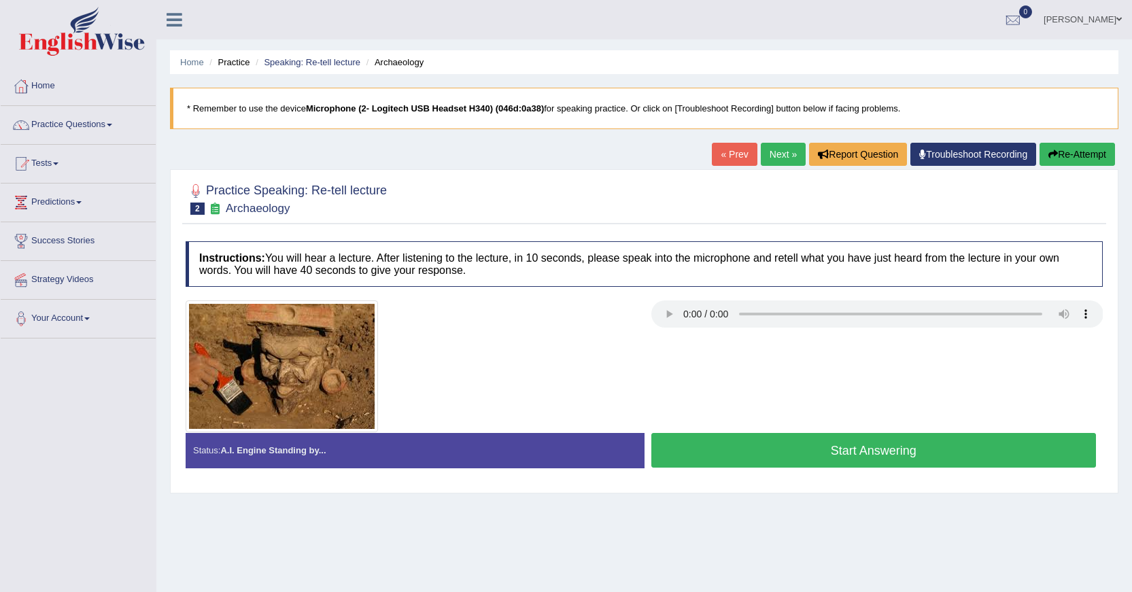
click at [728, 439] on button "Start Answering" at bounding box center [873, 450] width 445 height 35
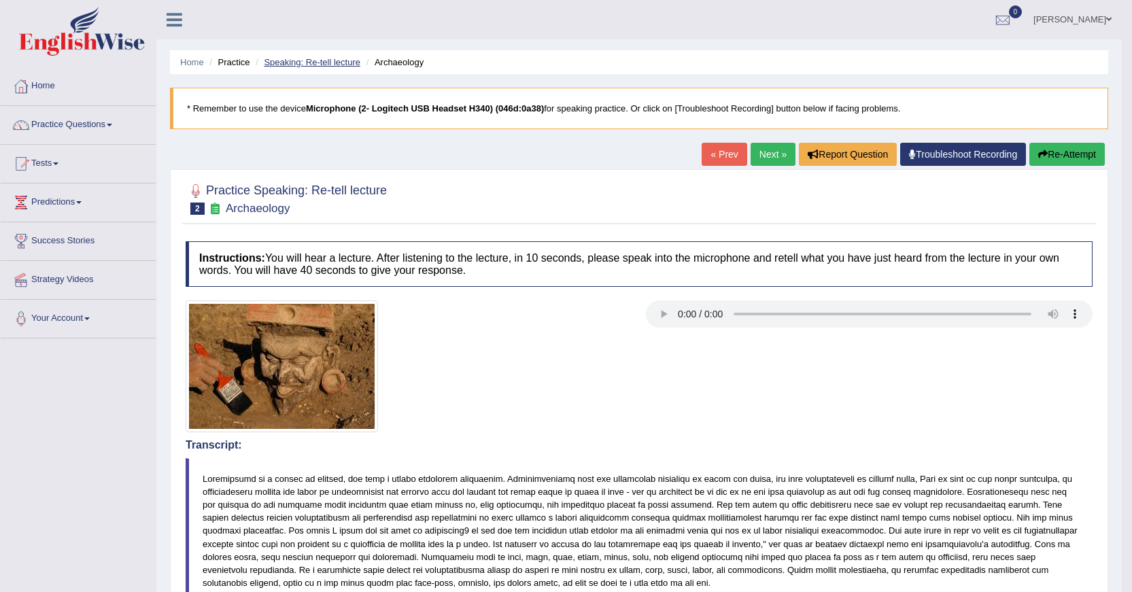
click at [341, 65] on link "Speaking: Re-tell lecture" at bounding box center [312, 62] width 97 height 10
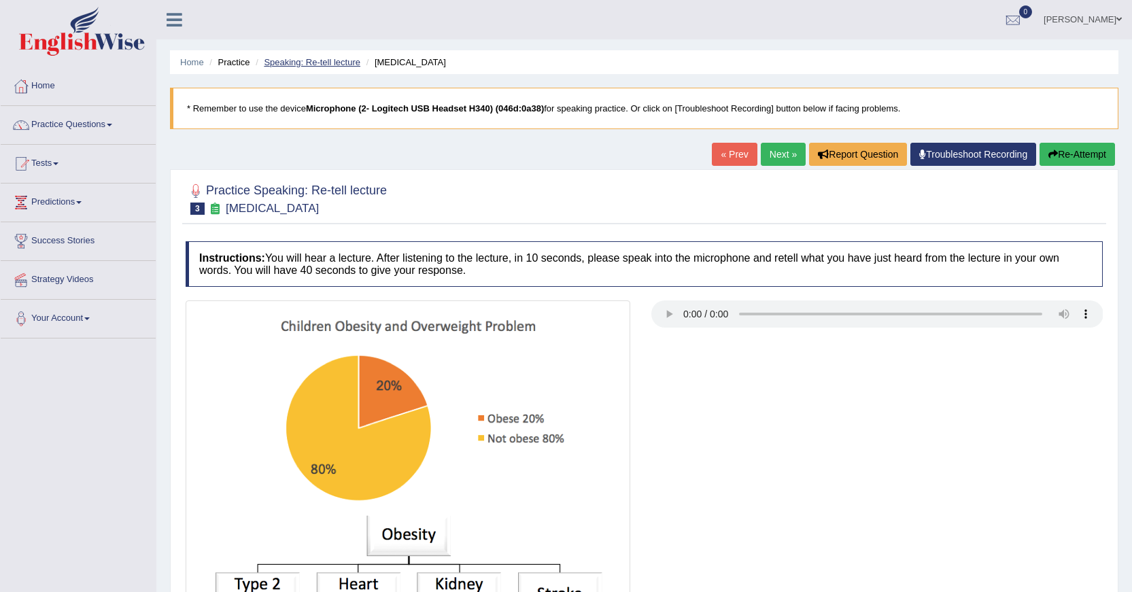
click at [346, 64] on link "Speaking: Re-tell lecture" at bounding box center [312, 62] width 97 height 10
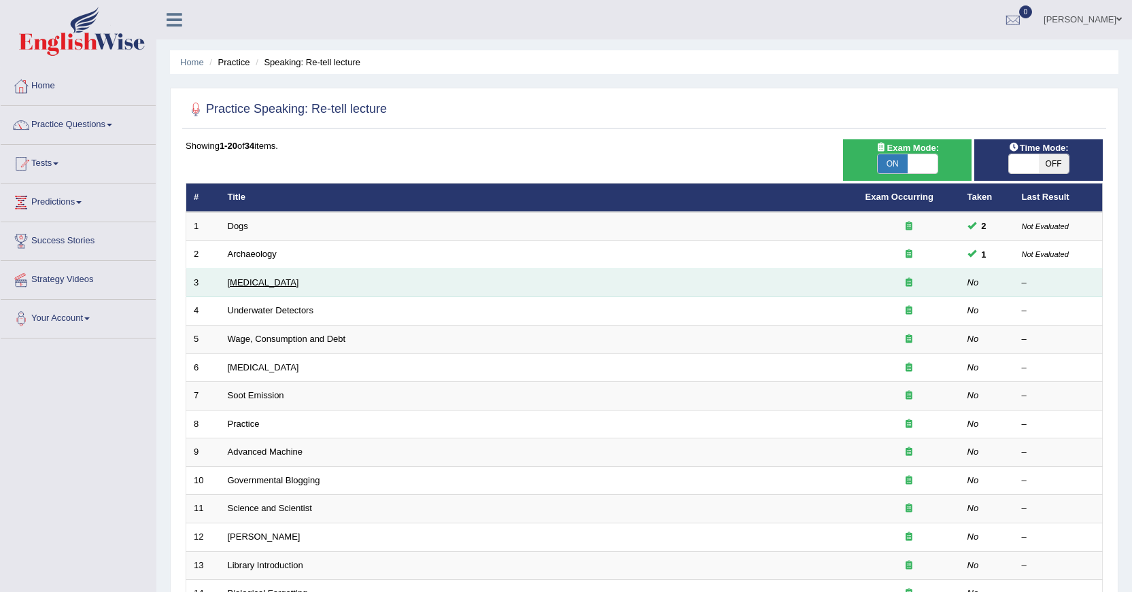
click at [268, 286] on link "[MEDICAL_DATA]" at bounding box center [263, 282] width 71 height 10
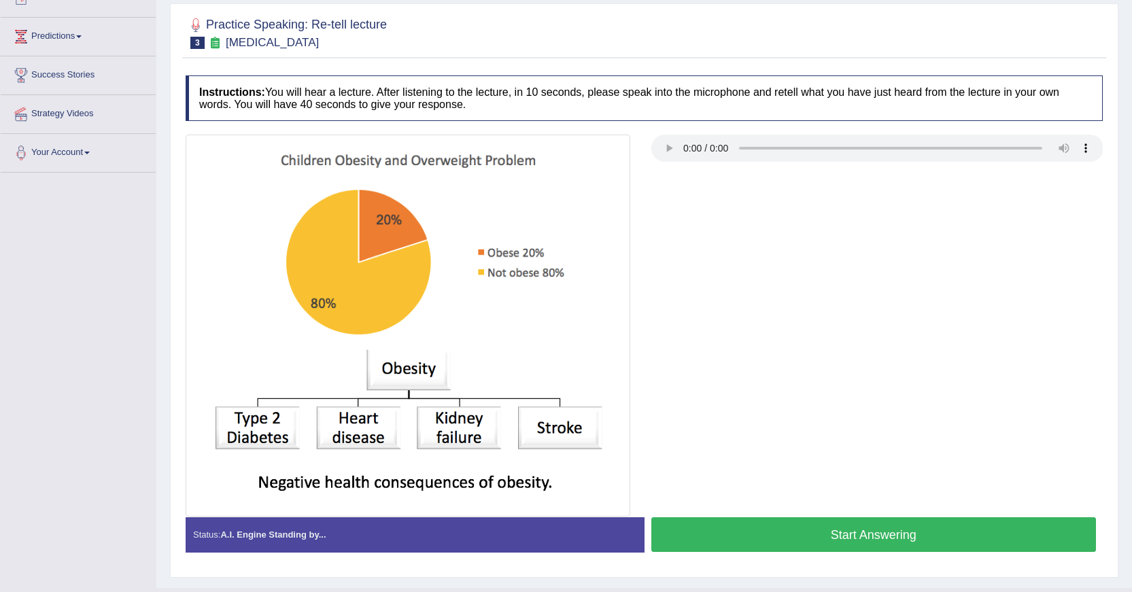
scroll to position [196, 0]
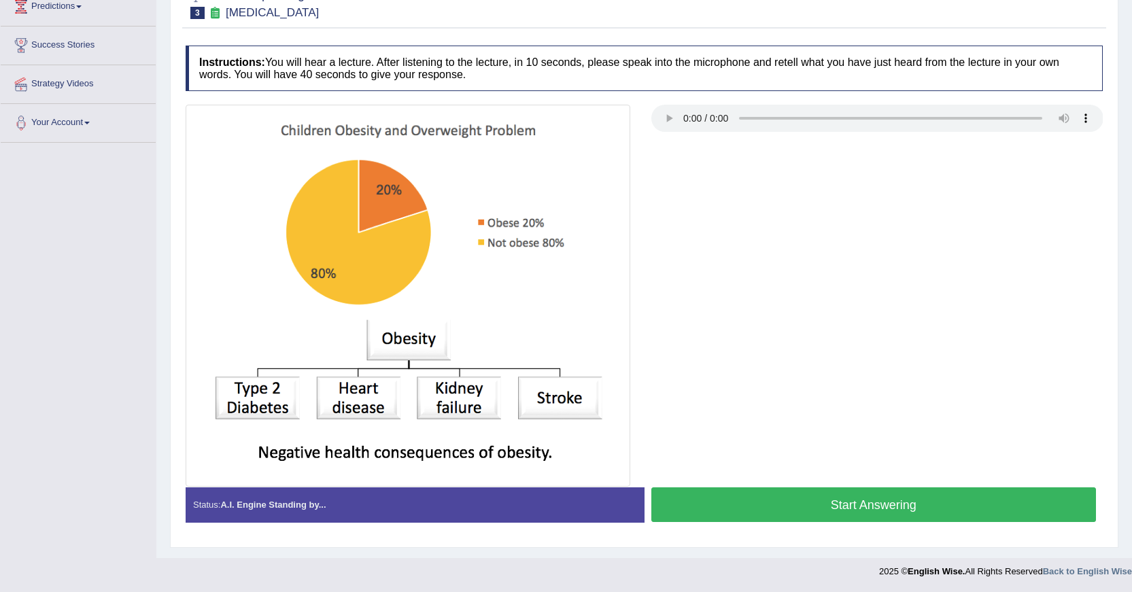
click at [726, 495] on button "Start Answering" at bounding box center [873, 504] width 445 height 35
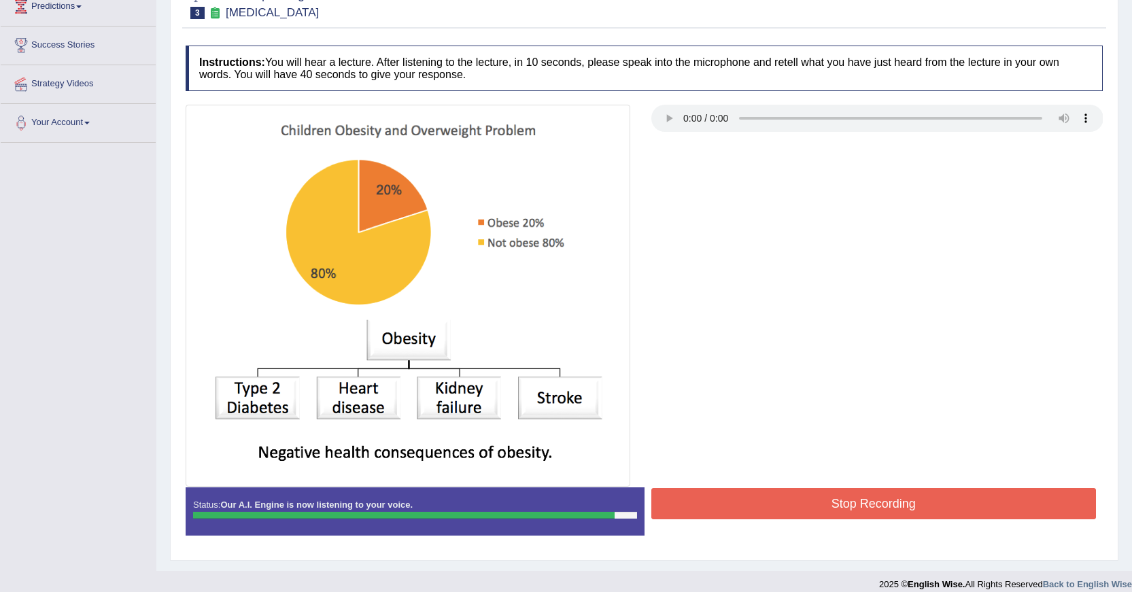
click at [776, 490] on button "Stop Recording" at bounding box center [873, 503] width 445 height 31
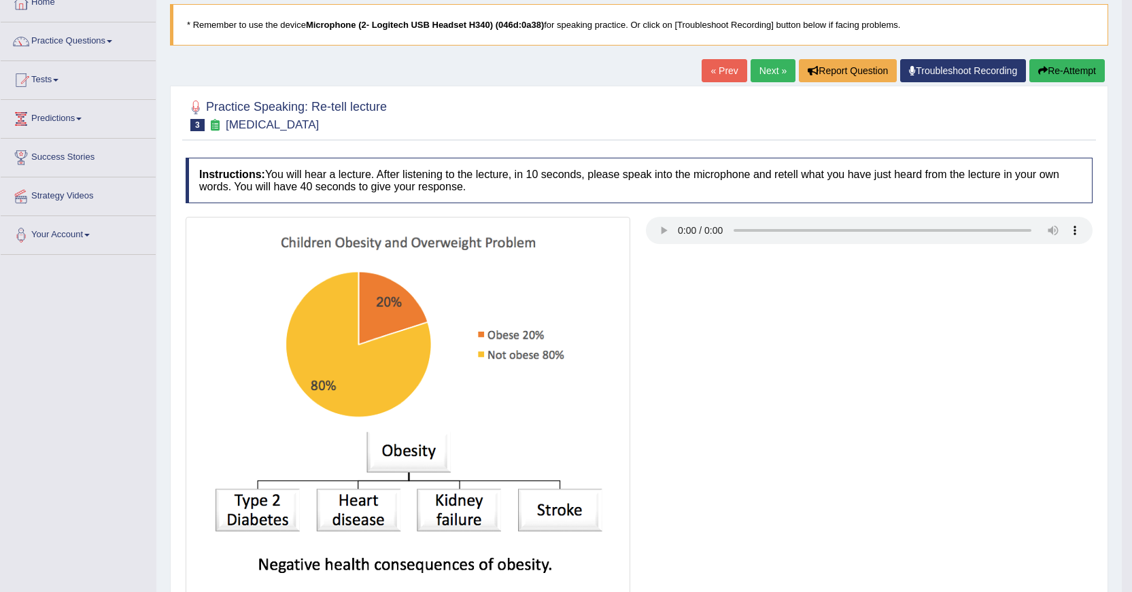
scroll to position [0, 0]
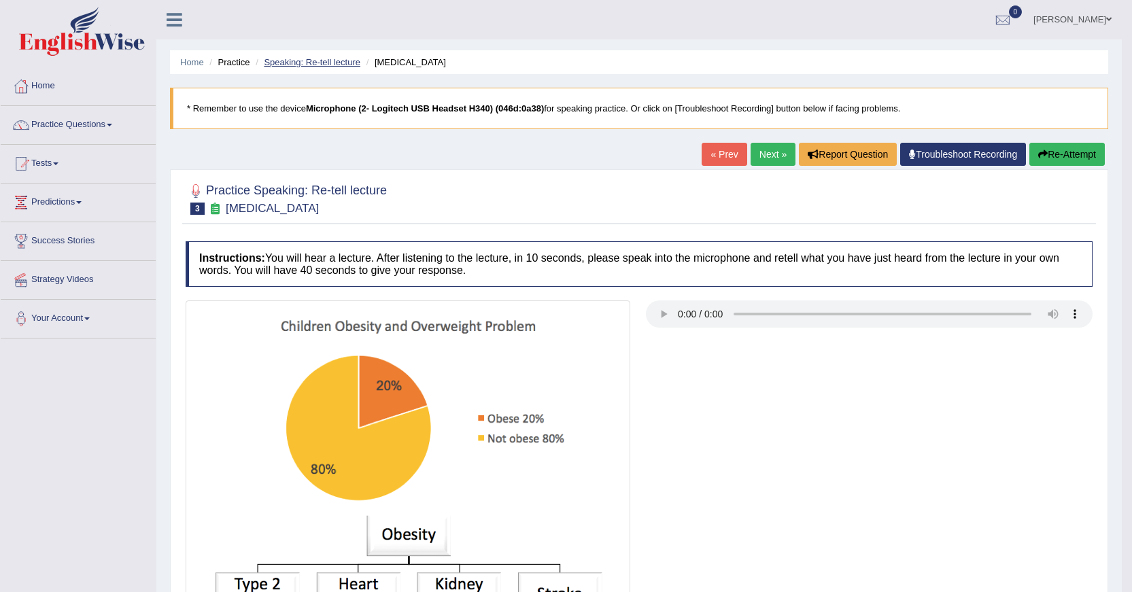
click at [329, 61] on link "Speaking: Re-tell lecture" at bounding box center [312, 62] width 97 height 10
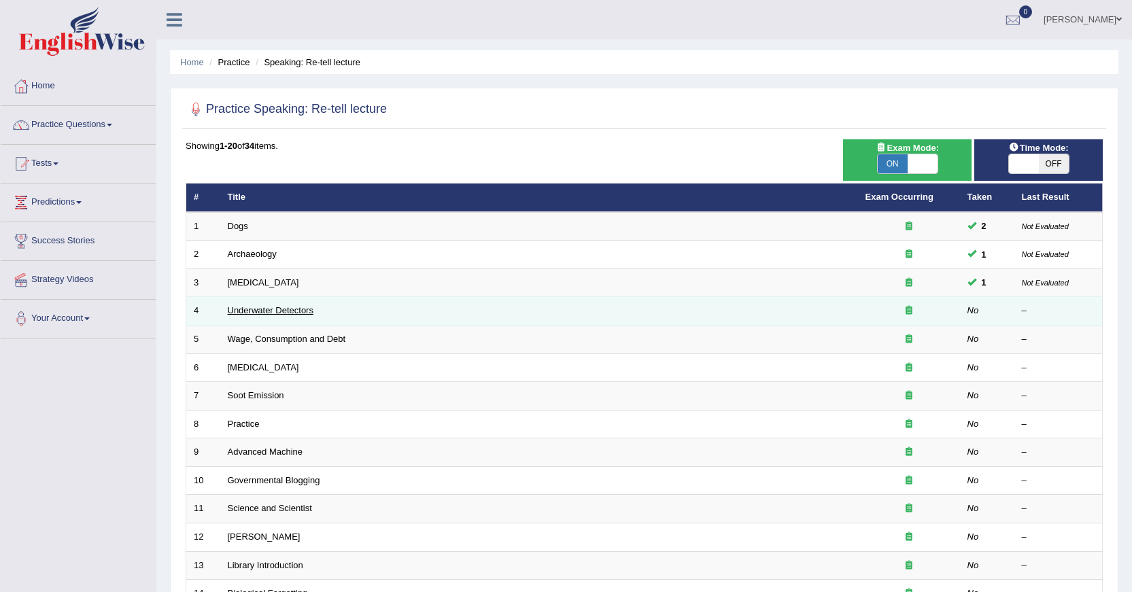
click at [303, 310] on link "Underwater Detectors" at bounding box center [271, 310] width 86 height 10
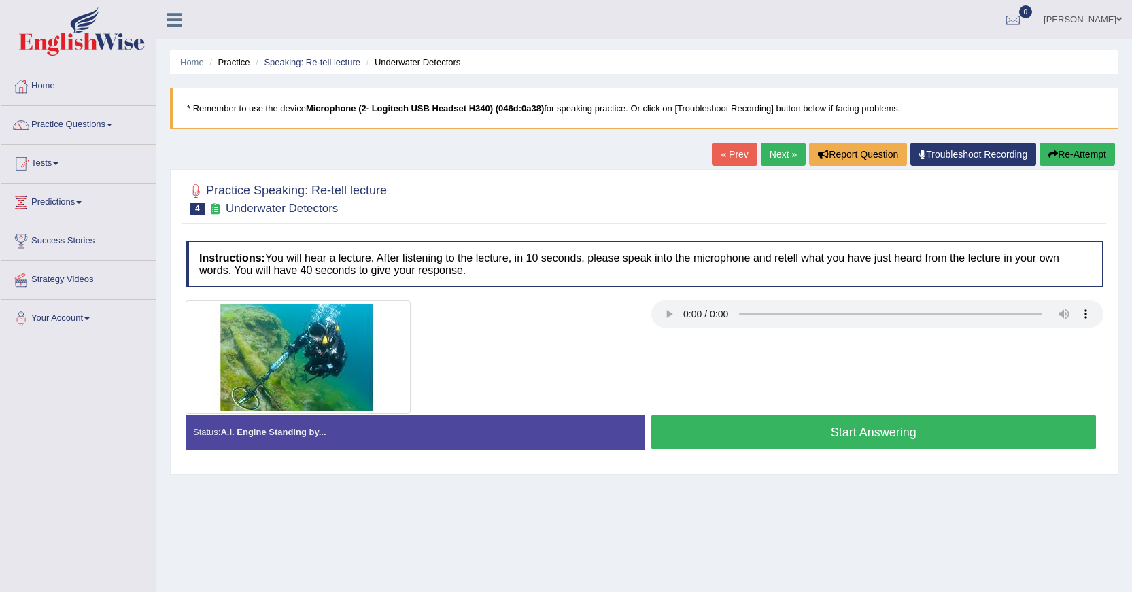
click at [685, 436] on button "Start Answering" at bounding box center [873, 432] width 445 height 35
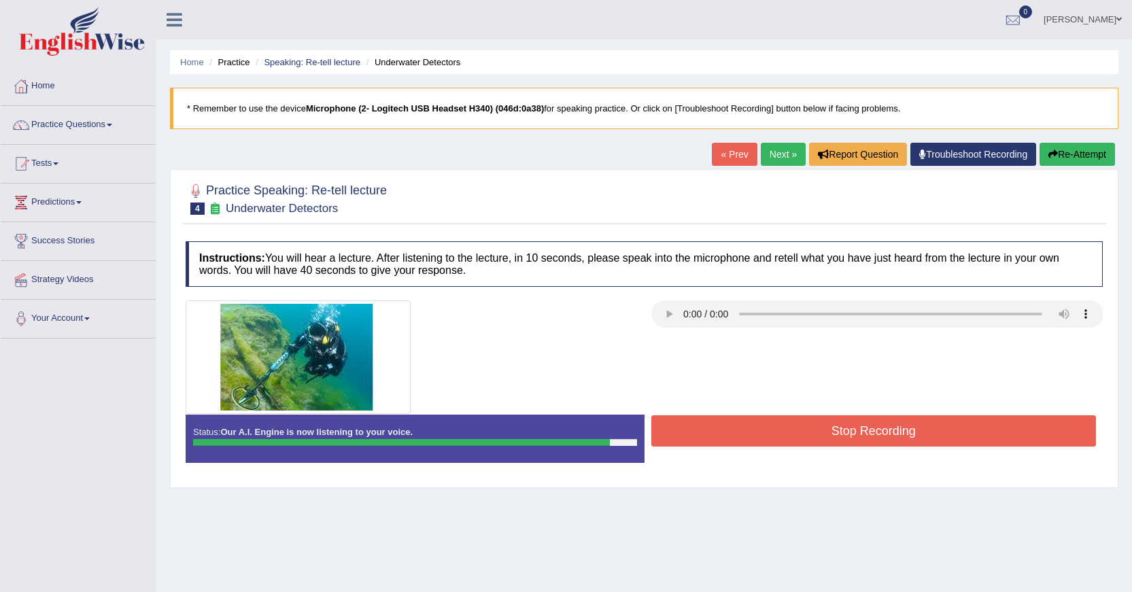
click at [678, 435] on button "Stop Recording" at bounding box center [873, 430] width 445 height 31
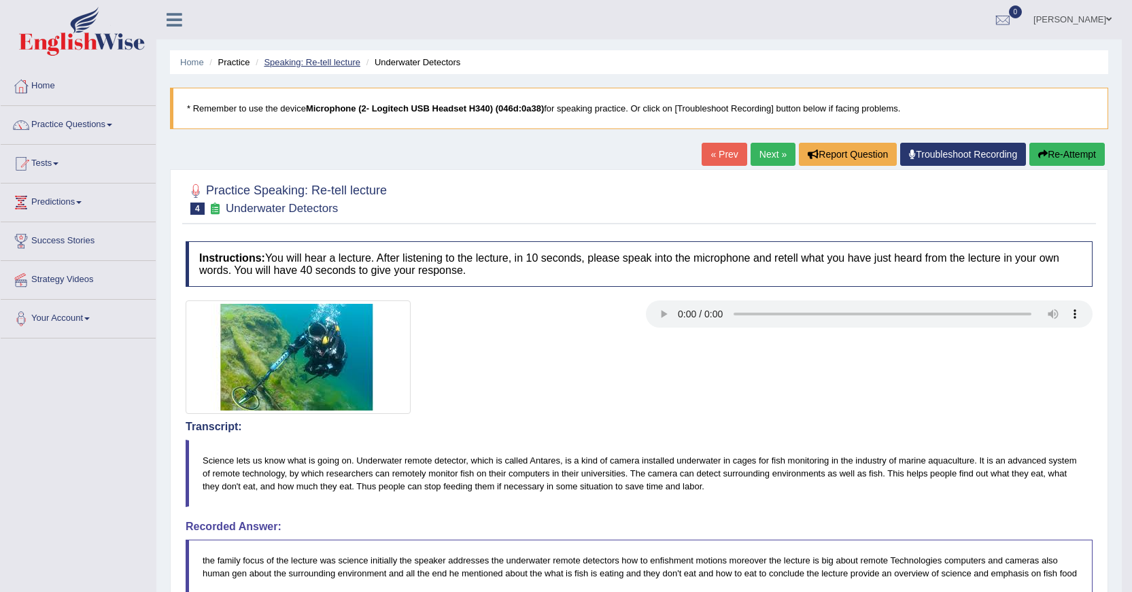
click at [317, 65] on link "Speaking: Re-tell lecture" at bounding box center [312, 62] width 97 height 10
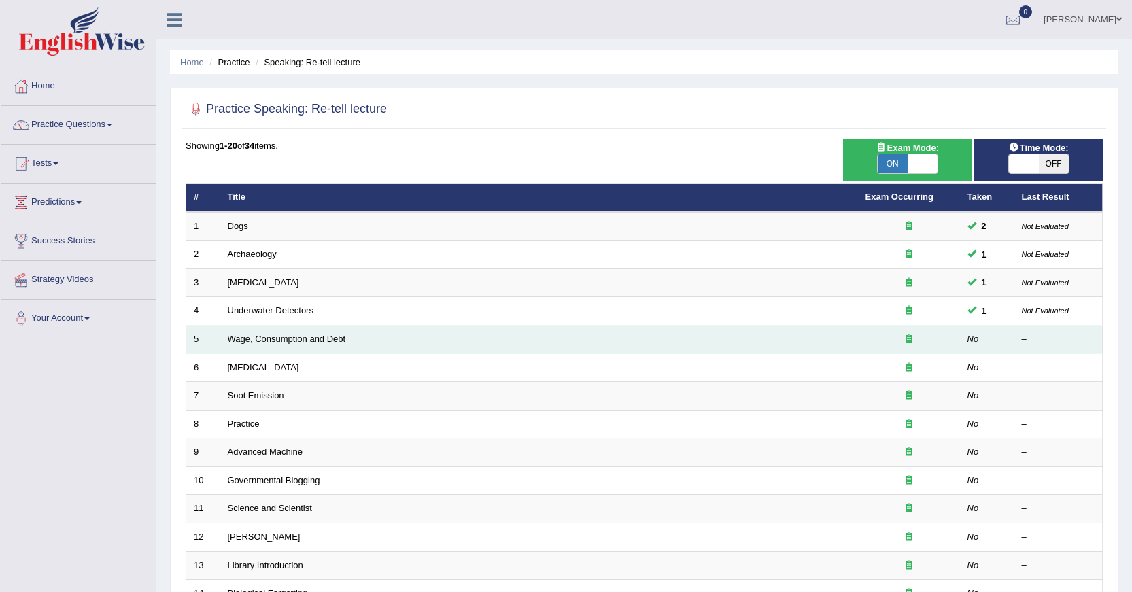
click at [323, 340] on link "Wage, Consumption and Debt" at bounding box center [287, 339] width 118 height 10
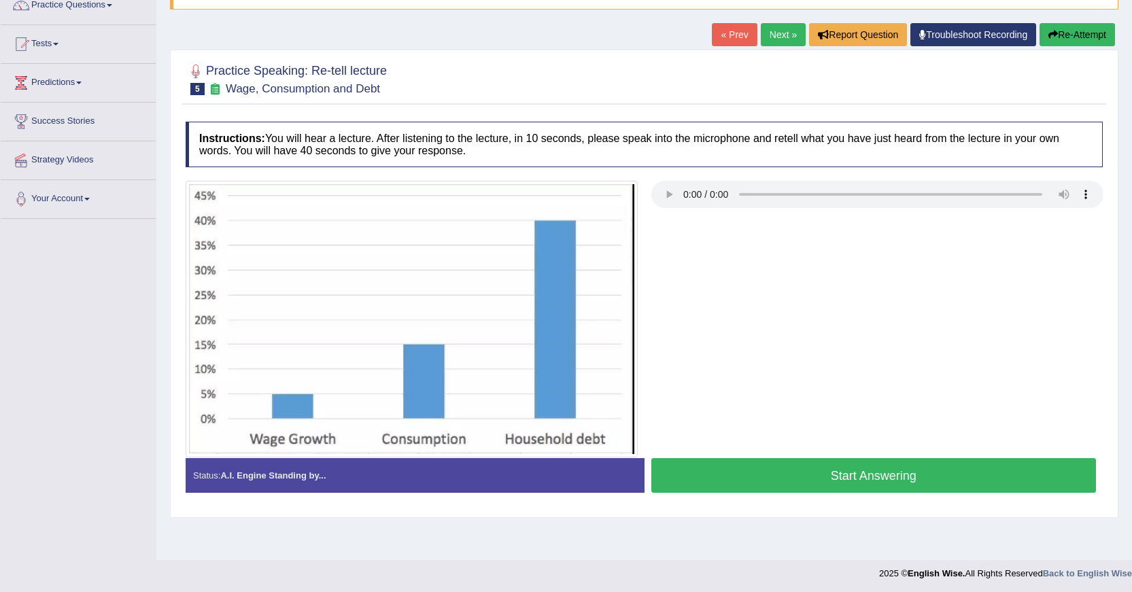
scroll to position [122, 0]
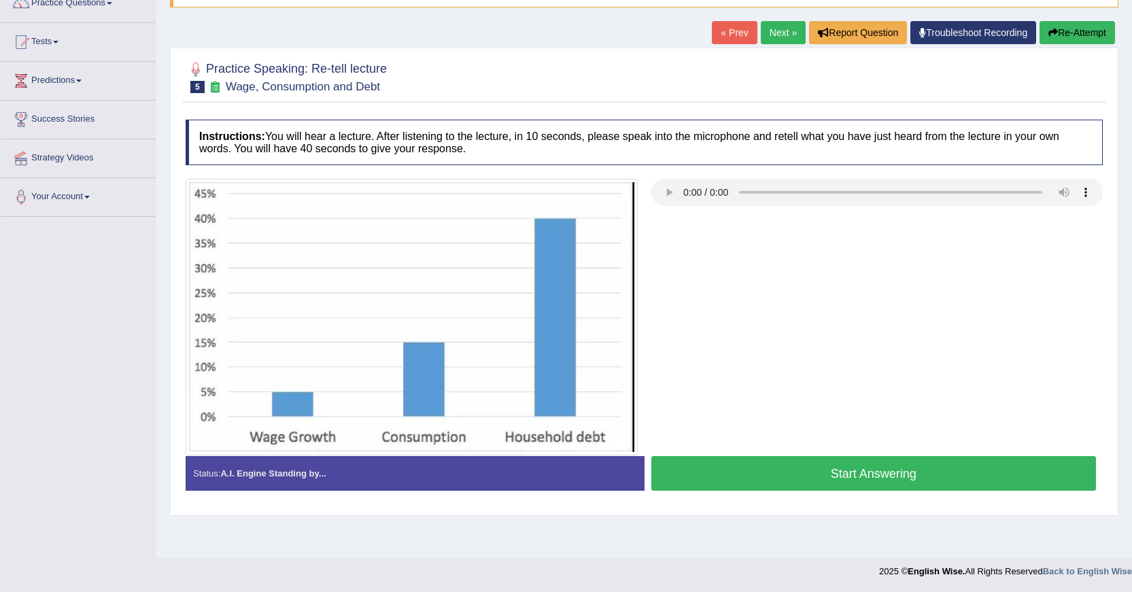
click at [808, 480] on button "Start Answering" at bounding box center [873, 473] width 445 height 35
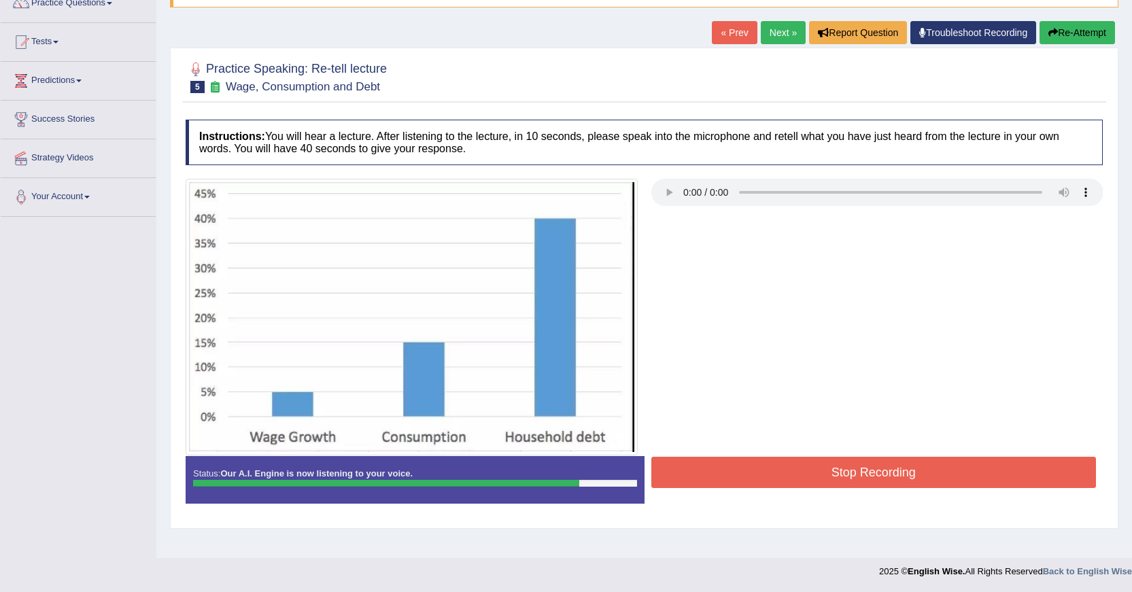
click at [973, 467] on button "Stop Recording" at bounding box center [873, 472] width 445 height 31
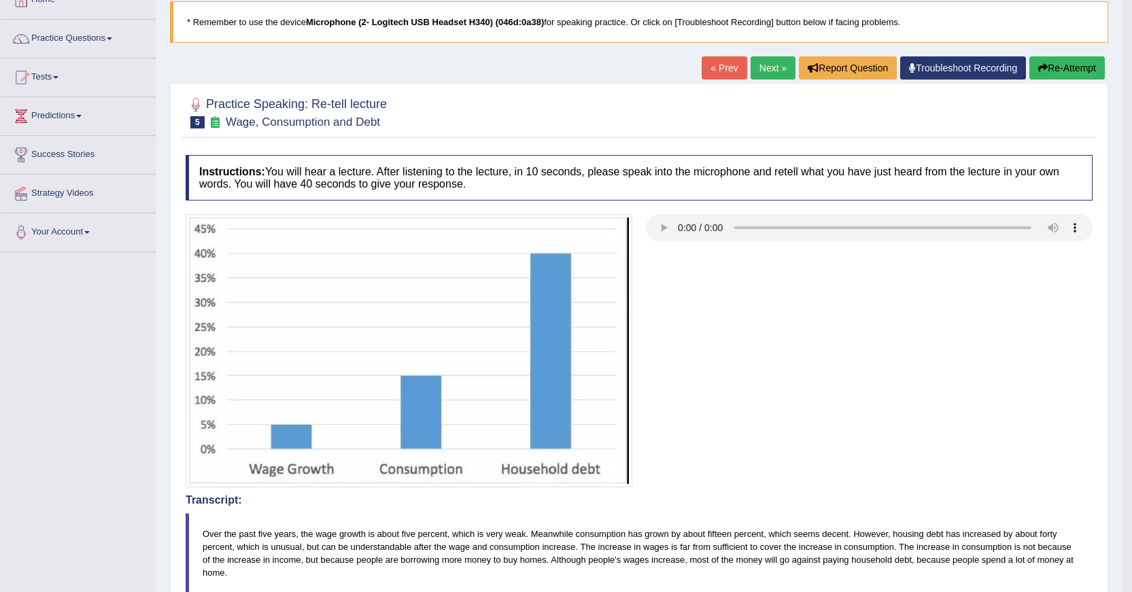
scroll to position [54, 0]
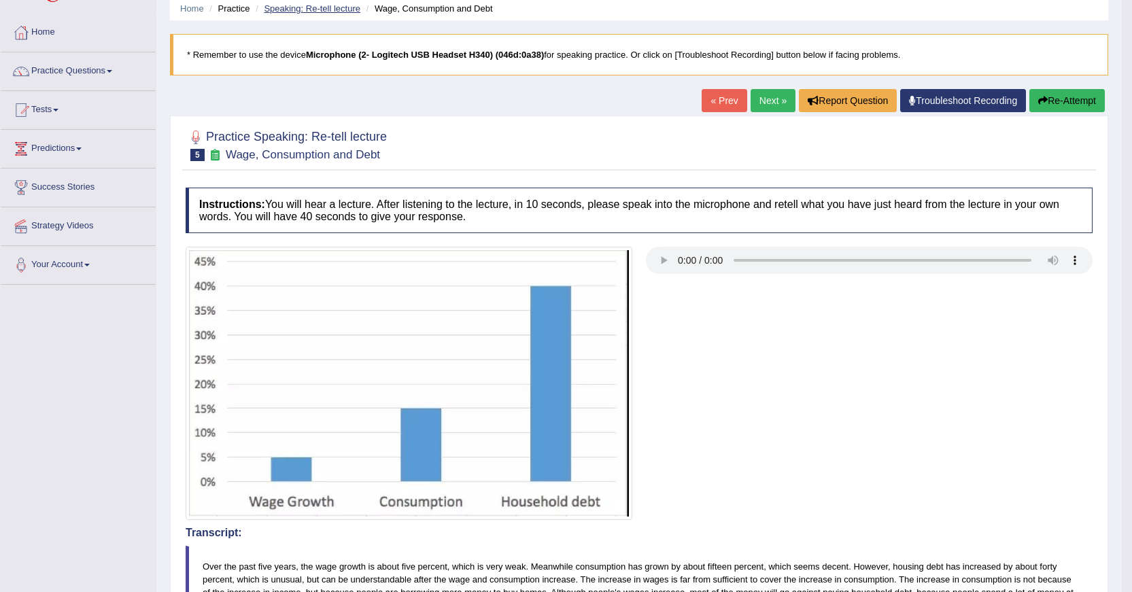
click at [328, 6] on link "Speaking: Re-tell lecture" at bounding box center [312, 8] width 97 height 10
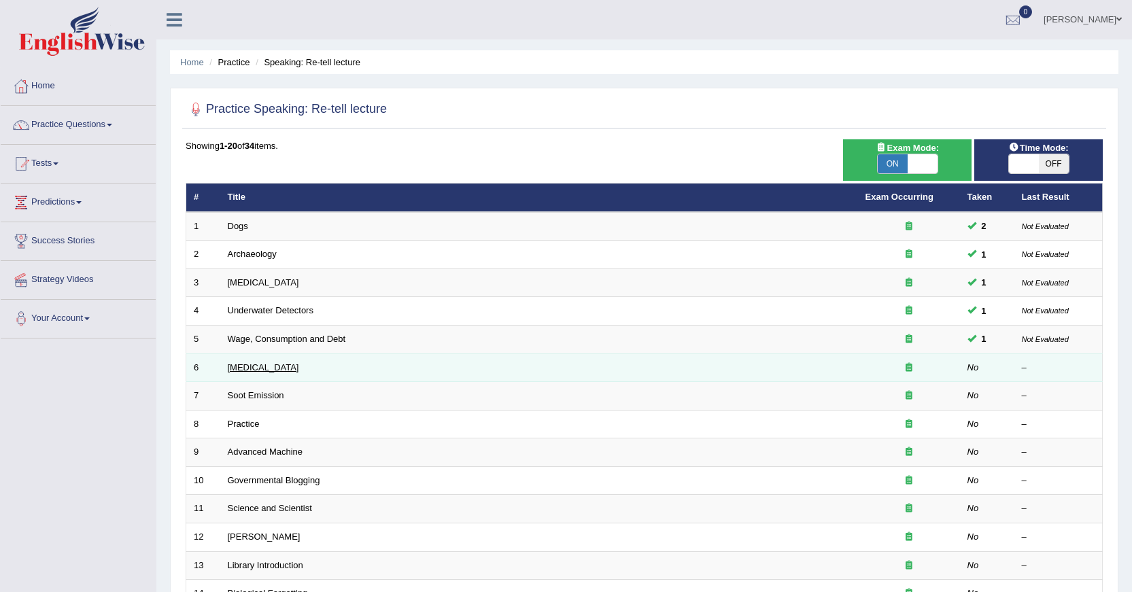
click at [284, 364] on link "[MEDICAL_DATA]" at bounding box center [263, 367] width 71 height 10
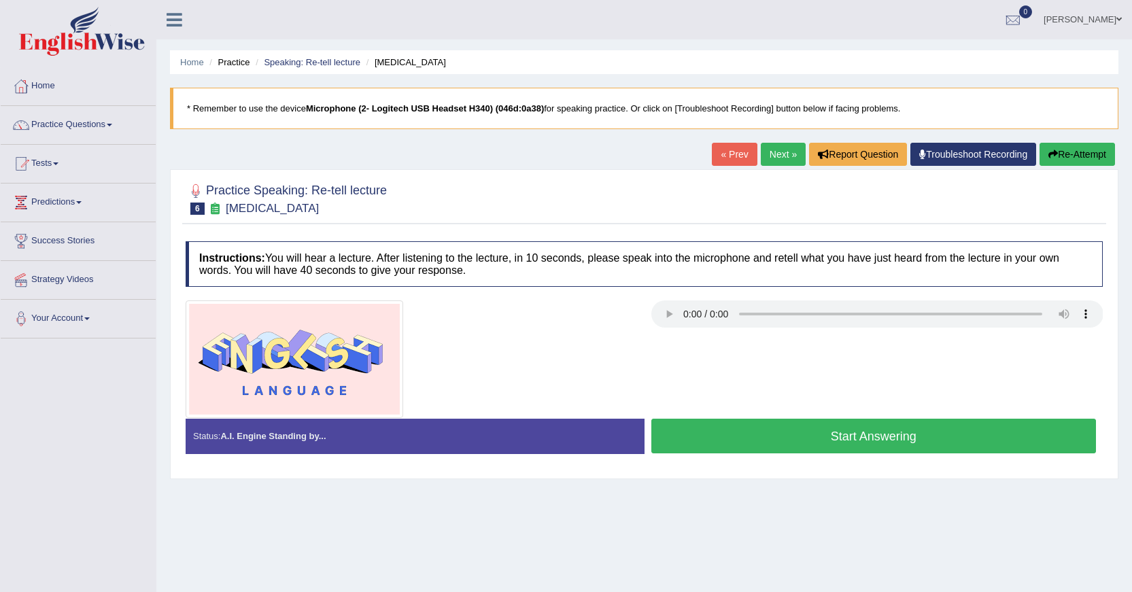
click at [738, 421] on button "Start Answering" at bounding box center [873, 436] width 445 height 35
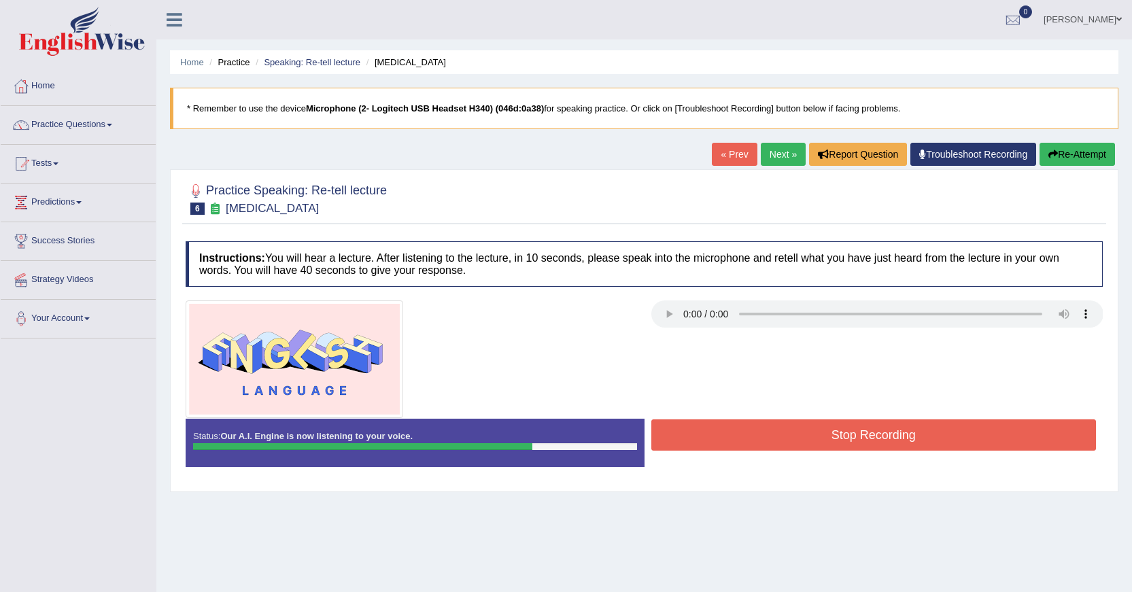
click at [738, 420] on button "Stop Recording" at bounding box center [873, 434] width 445 height 31
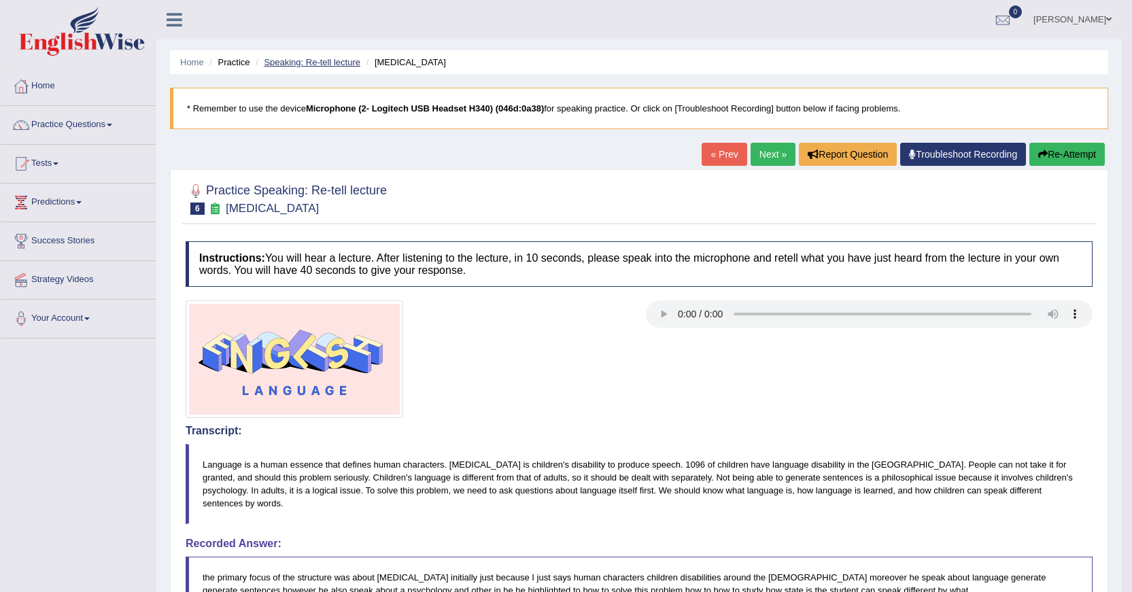
click at [340, 63] on link "Speaking: Re-tell lecture" at bounding box center [312, 62] width 97 height 10
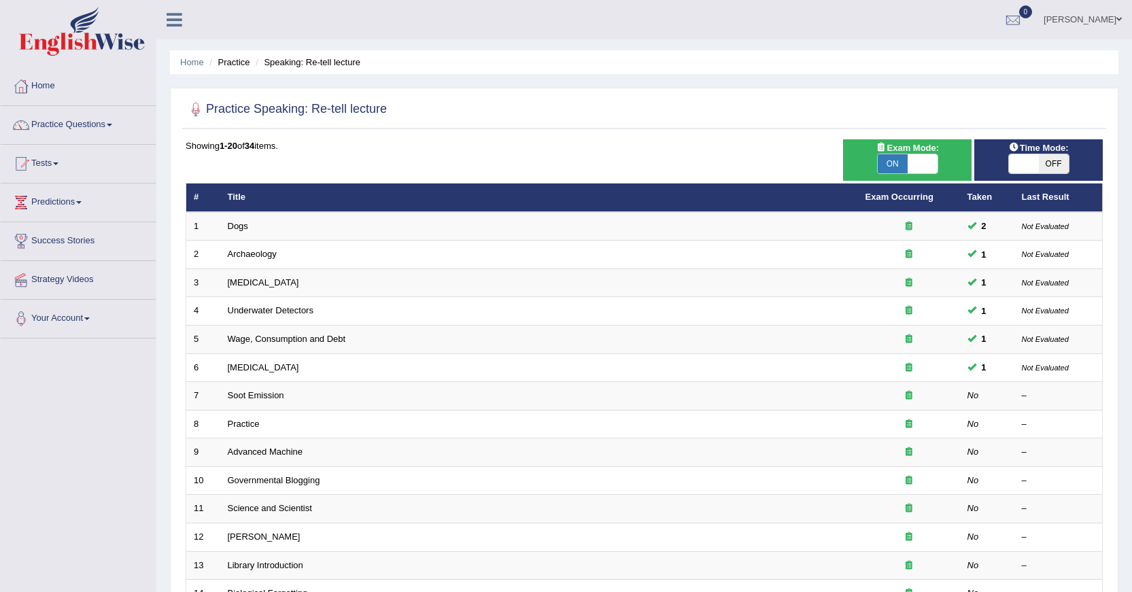
click at [260, 399] on link "Soot Emission" at bounding box center [256, 395] width 56 height 10
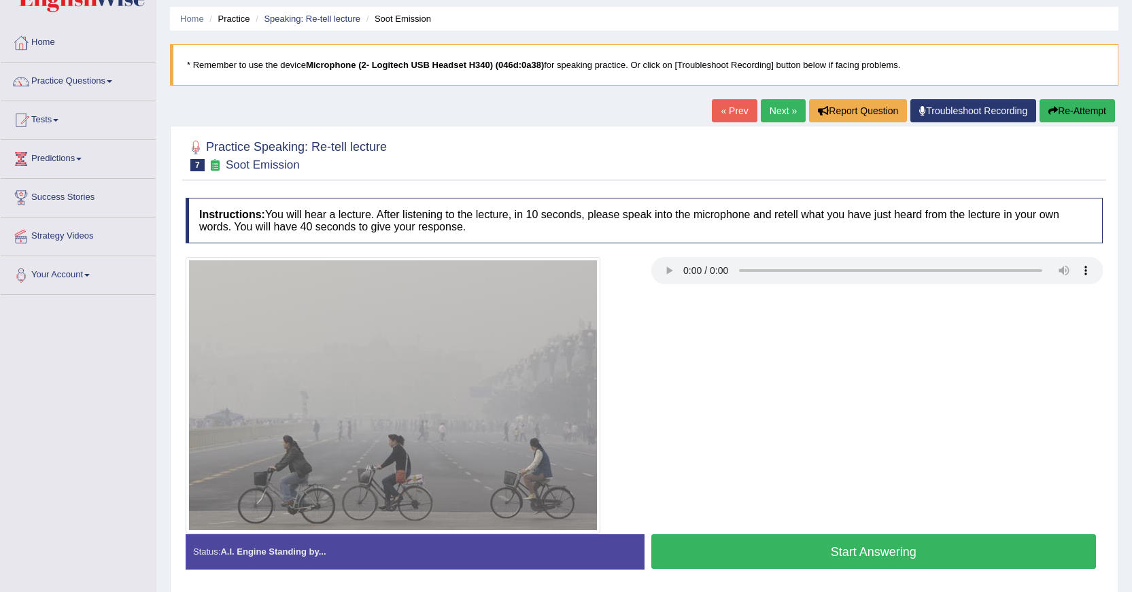
scroll to position [68, 0]
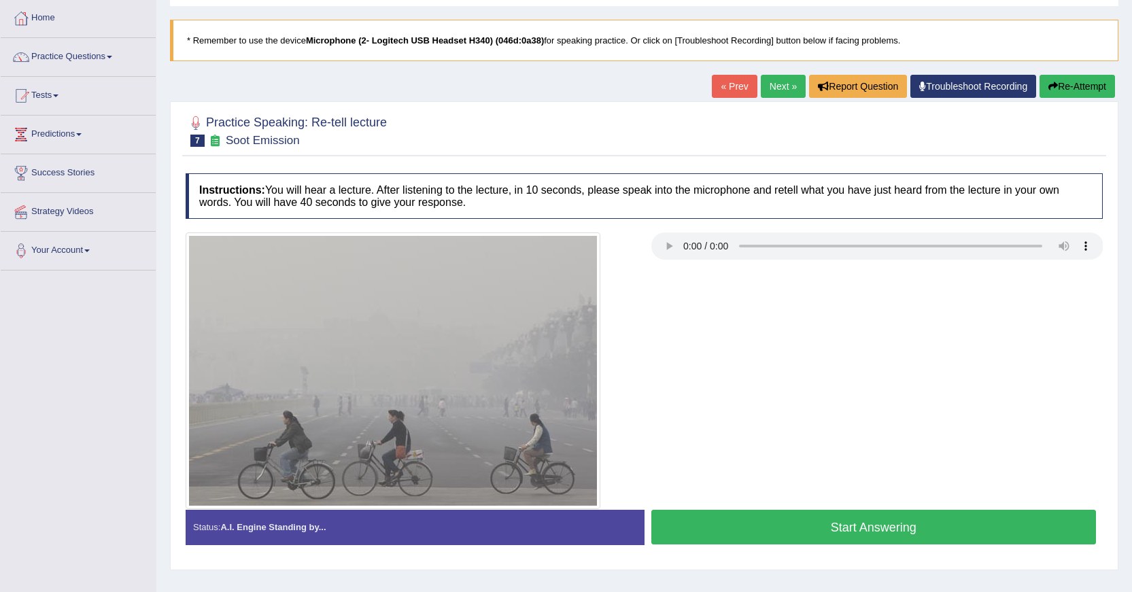
click at [729, 536] on button "Start Answering" at bounding box center [873, 527] width 445 height 35
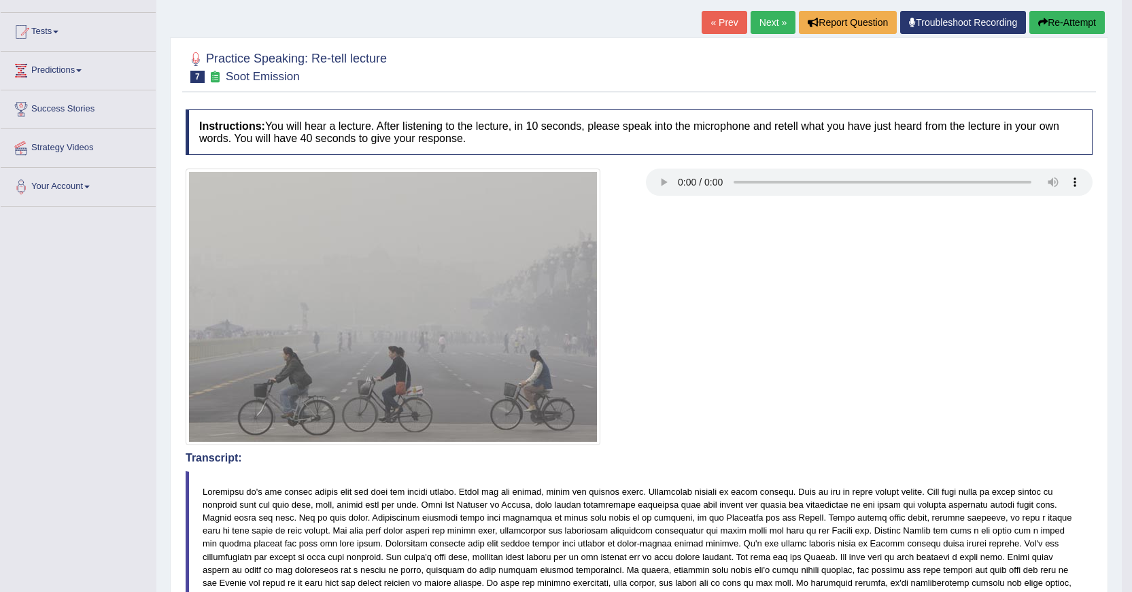
scroll to position [0, 0]
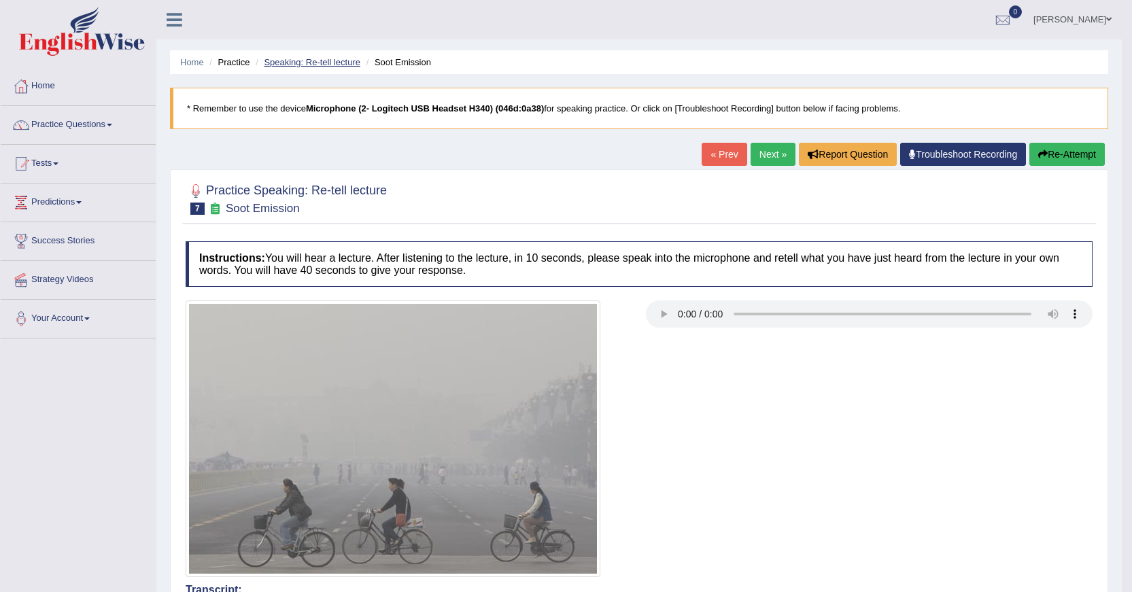
click at [331, 66] on link "Speaking: Re-tell lecture" at bounding box center [312, 62] width 97 height 10
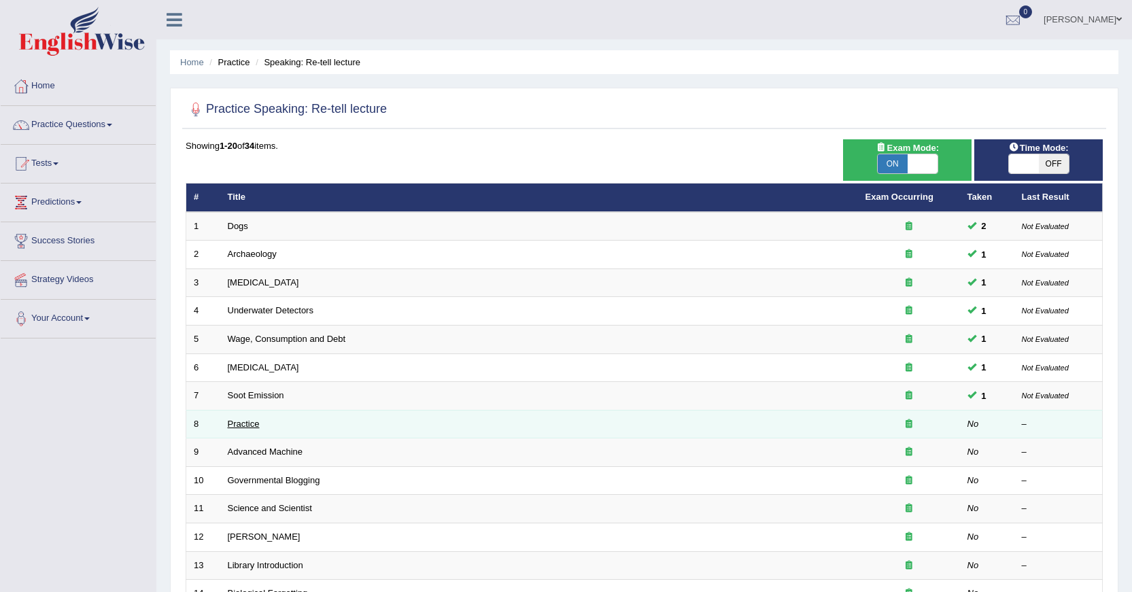
click at [253, 427] on link "Practice" at bounding box center [244, 424] width 32 height 10
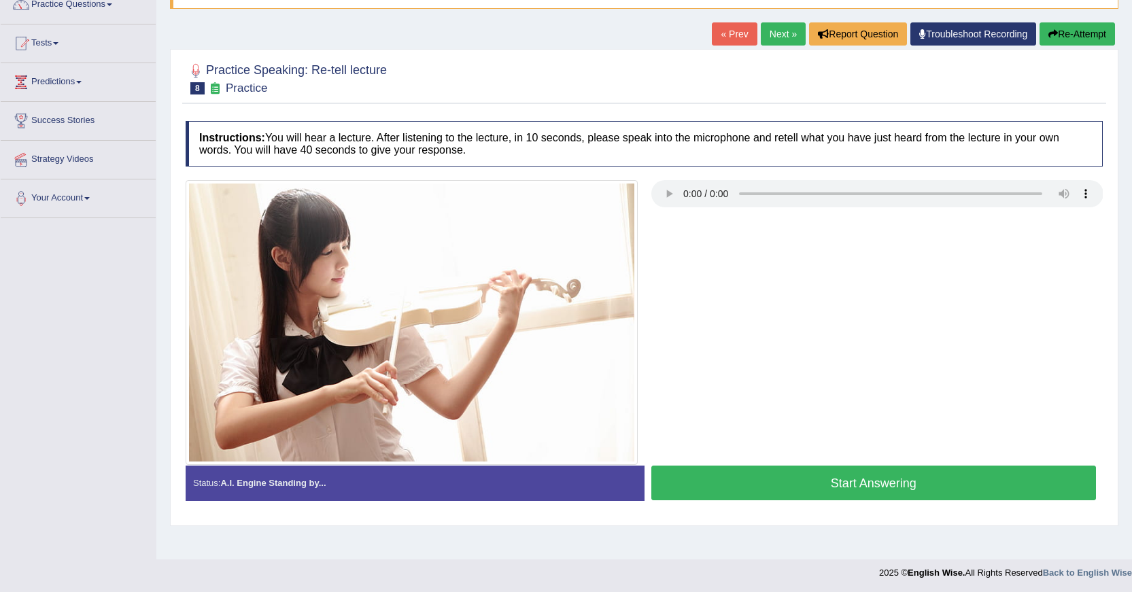
scroll to position [122, 0]
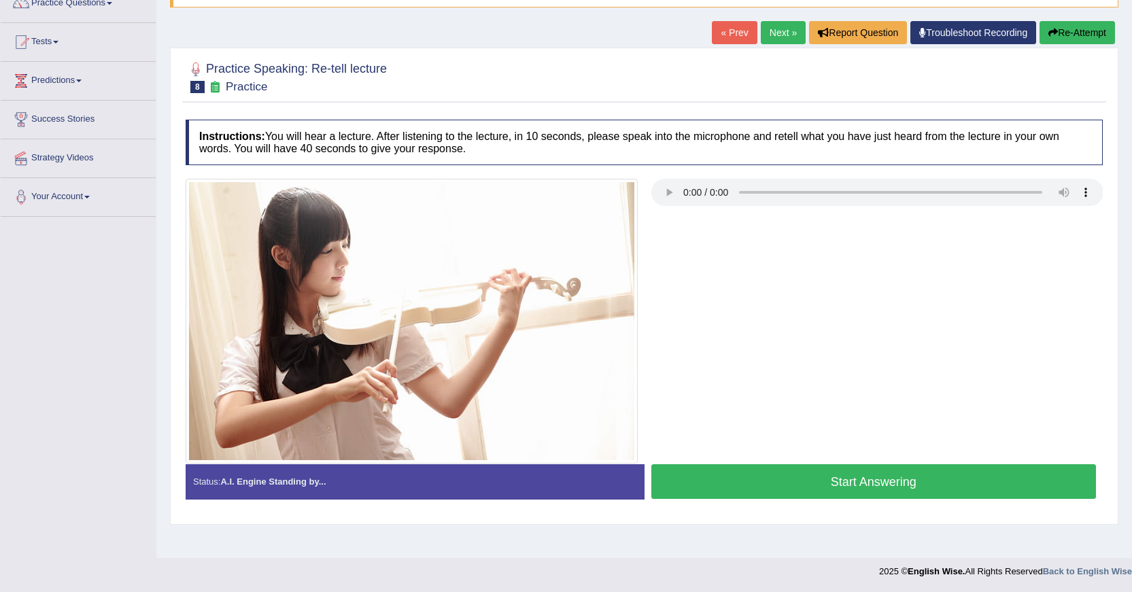
click at [779, 477] on button "Start Answering" at bounding box center [873, 481] width 445 height 35
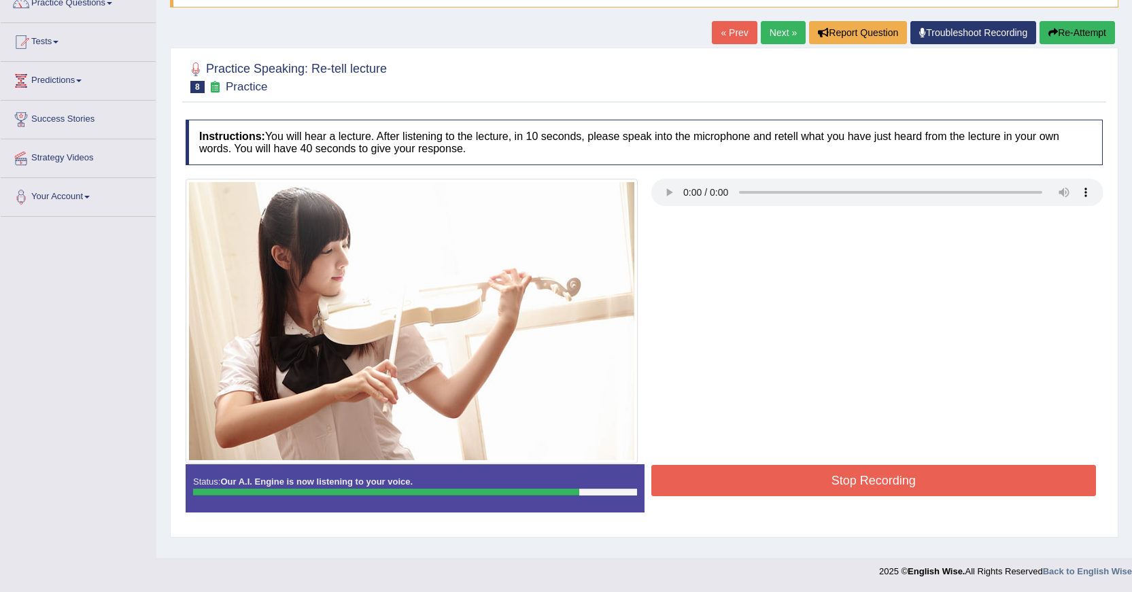
click at [745, 494] on button "Stop Recording" at bounding box center [873, 480] width 445 height 31
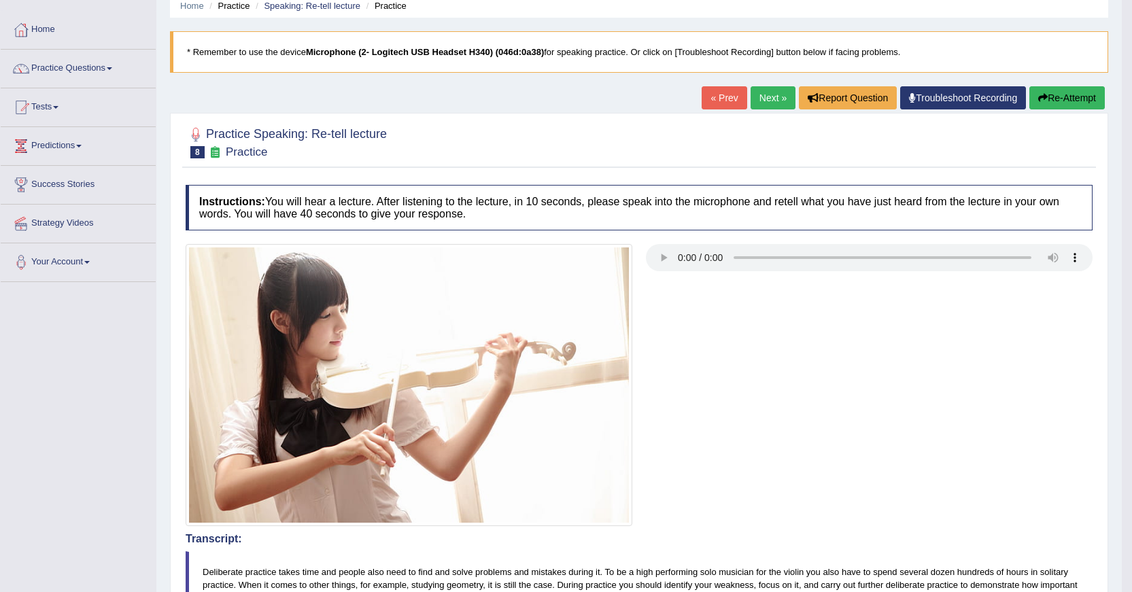
scroll to position [54, 0]
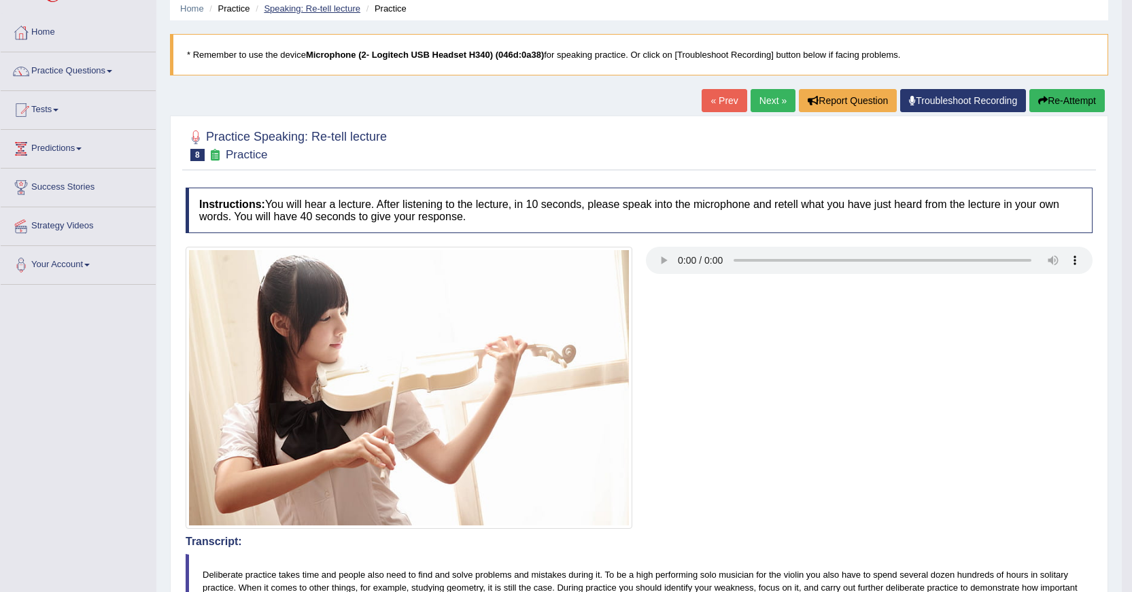
click at [318, 12] on link "Speaking: Re-tell lecture" at bounding box center [312, 8] width 97 height 10
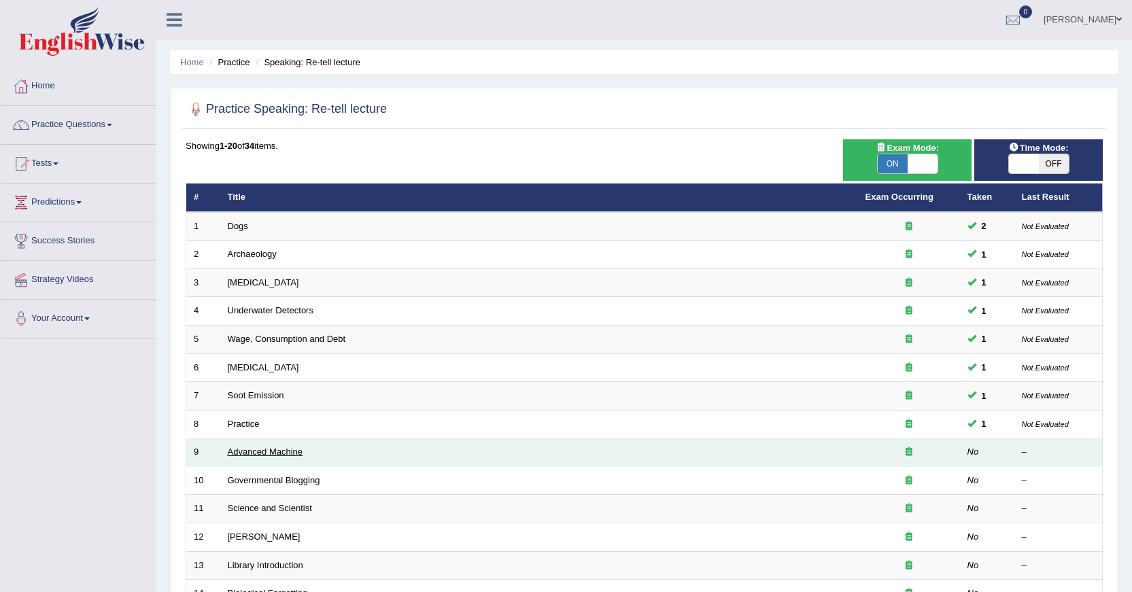
click at [279, 453] on link "Advanced Machine" at bounding box center [265, 452] width 75 height 10
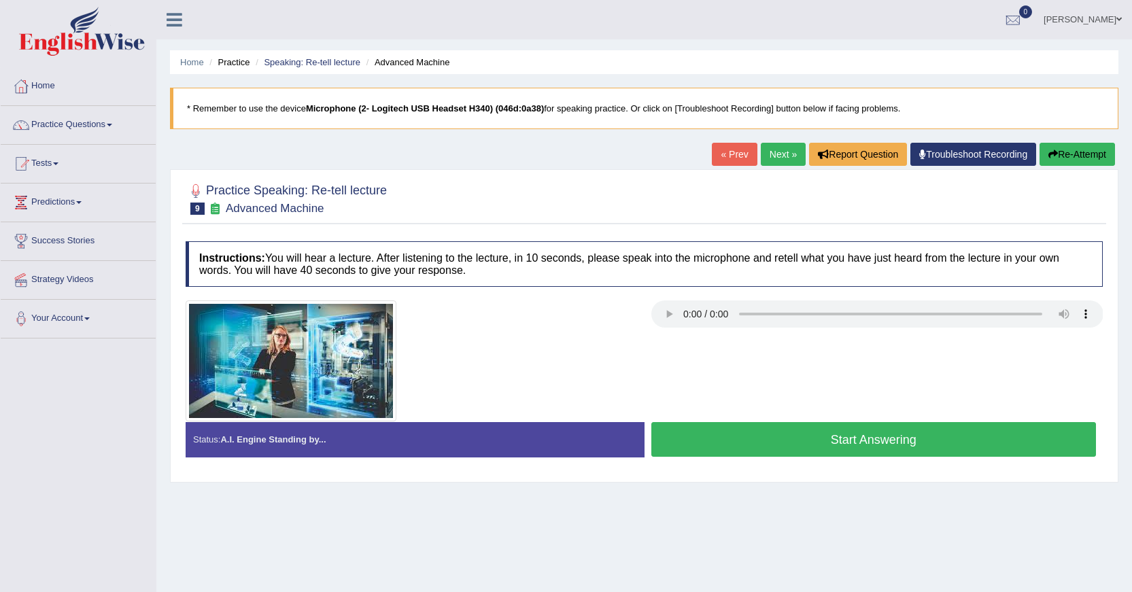
click at [757, 423] on button "Start Answering" at bounding box center [873, 439] width 445 height 35
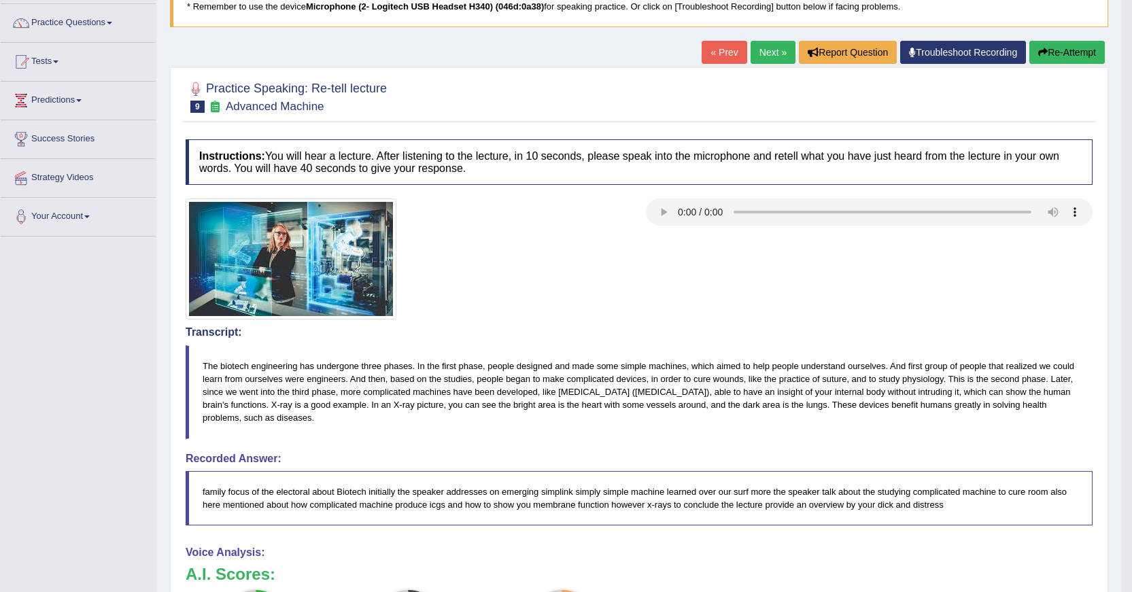
scroll to position [68, 0]
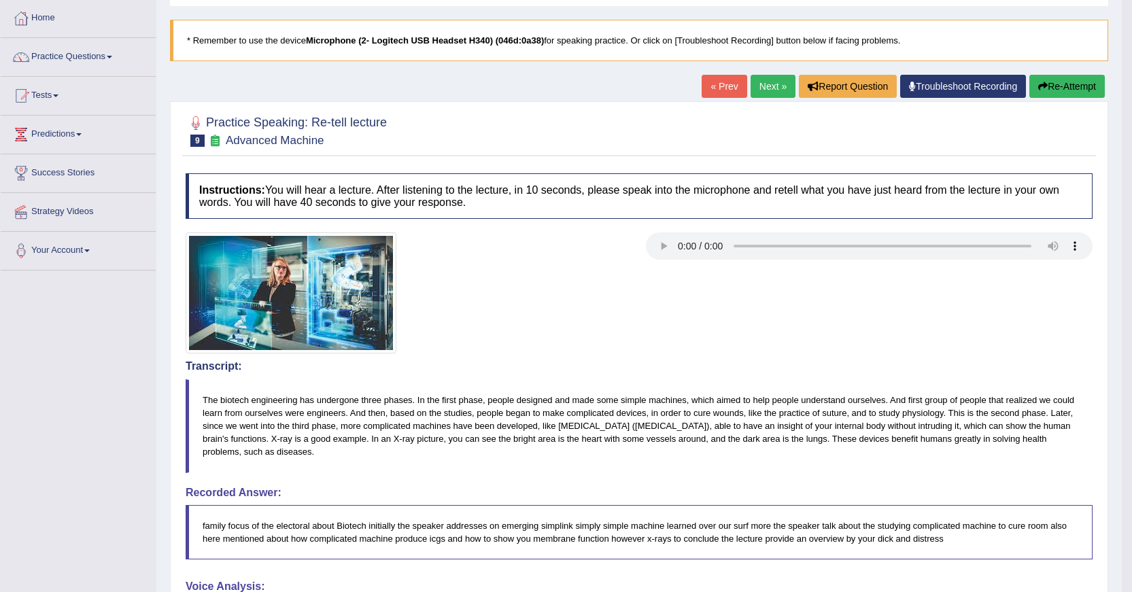
click at [1052, 91] on button "Re-Attempt" at bounding box center [1066, 86] width 75 height 23
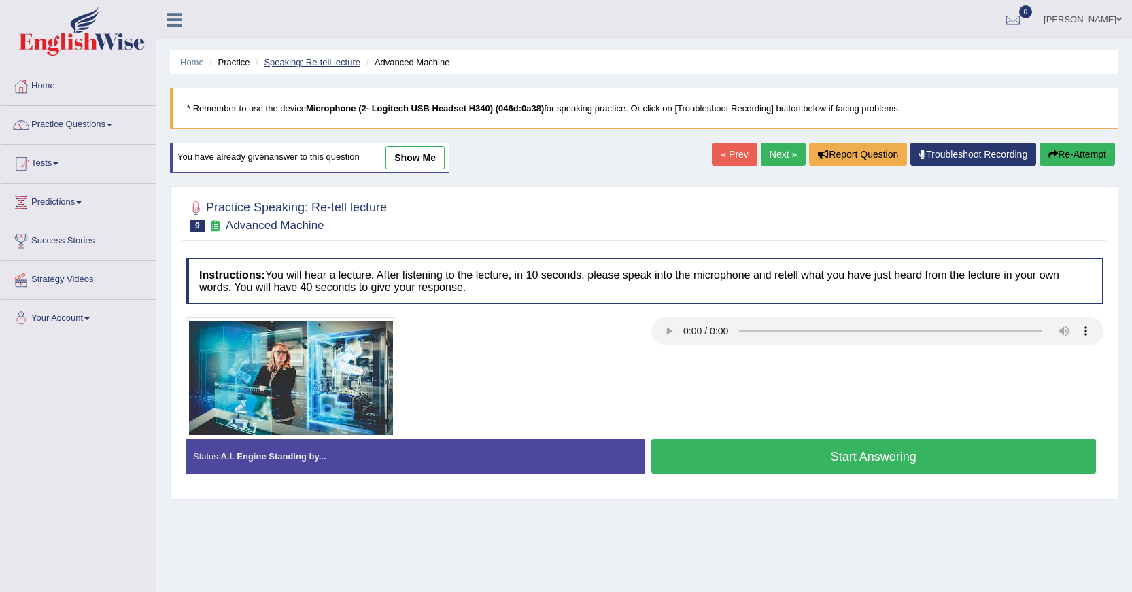
click at [347, 60] on link "Speaking: Re-tell lecture" at bounding box center [312, 62] width 97 height 10
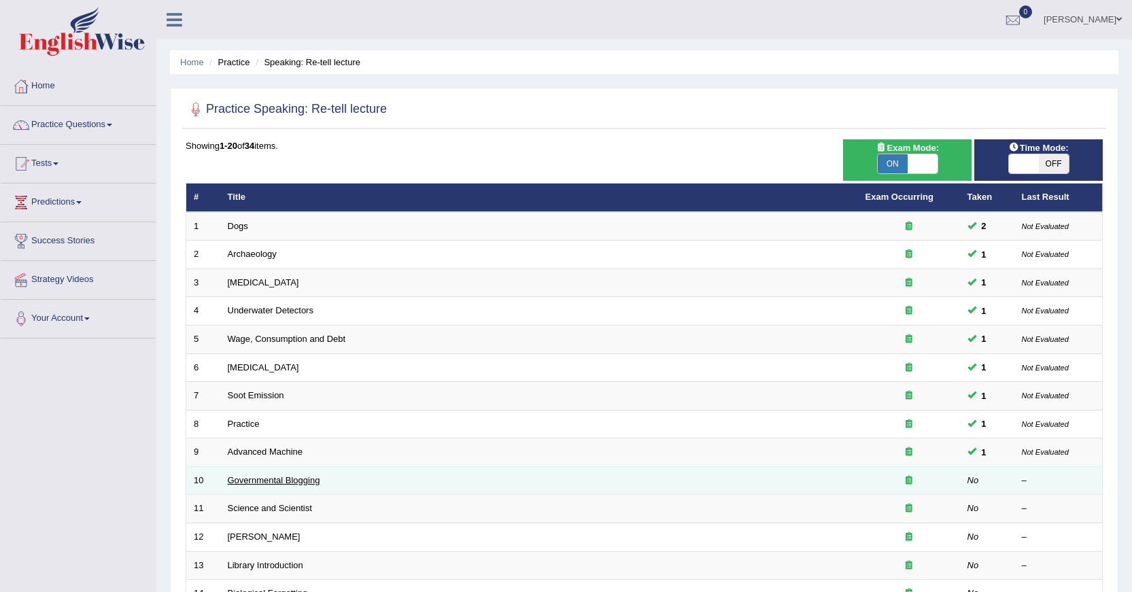
click at [309, 482] on link "Governmental Blogging" at bounding box center [274, 480] width 92 height 10
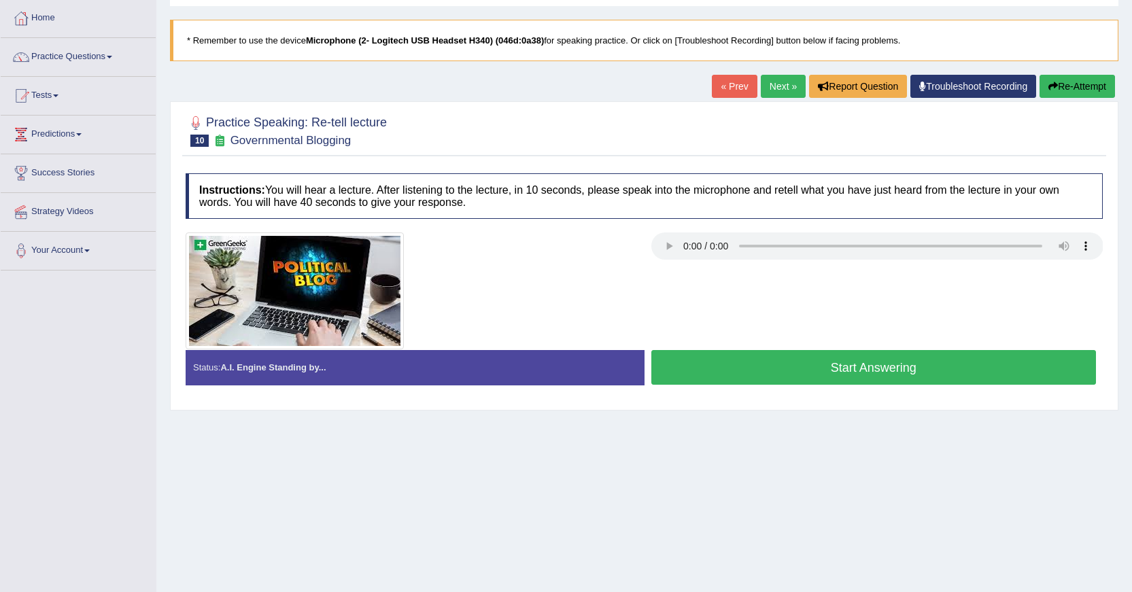
click at [710, 354] on button "Start Answering" at bounding box center [873, 367] width 445 height 35
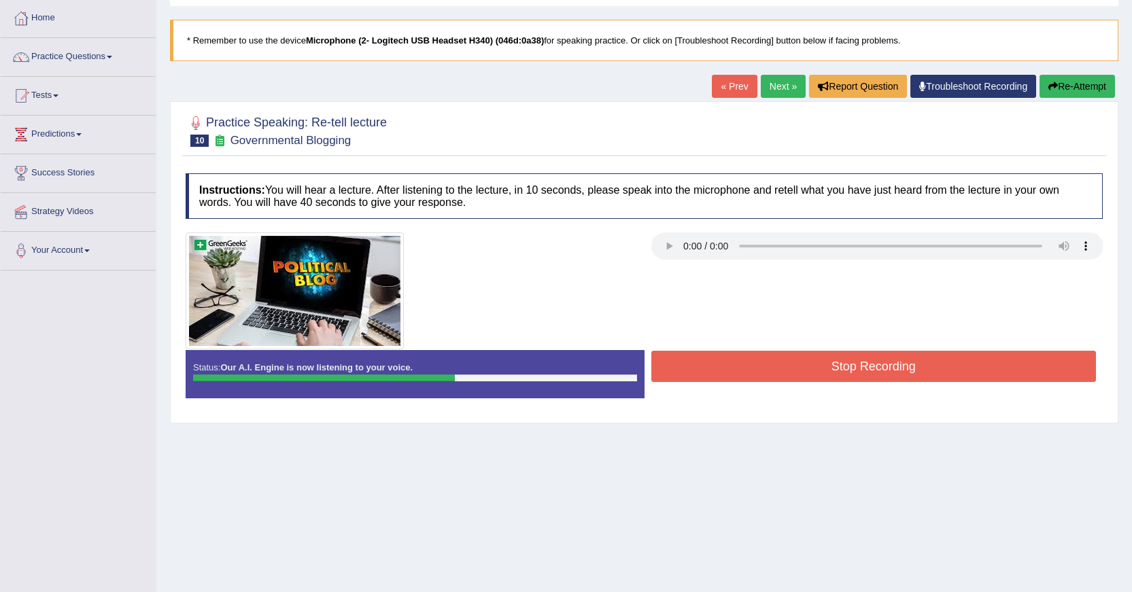
click at [710, 354] on button "Stop Recording" at bounding box center [873, 366] width 445 height 31
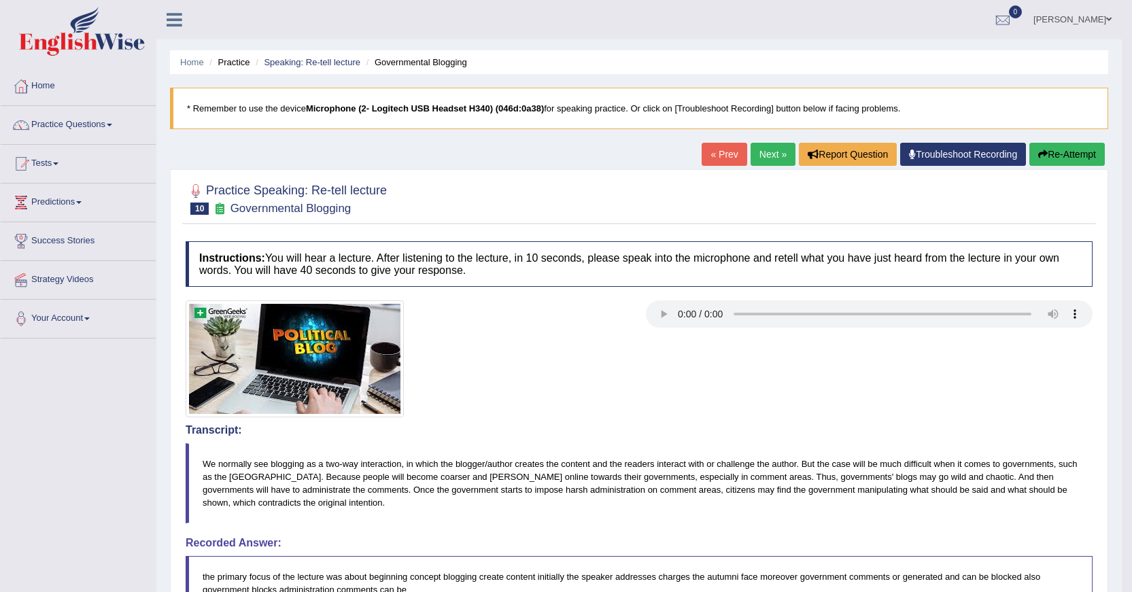
click at [1065, 158] on button "Re-Attempt" at bounding box center [1066, 154] width 75 height 23
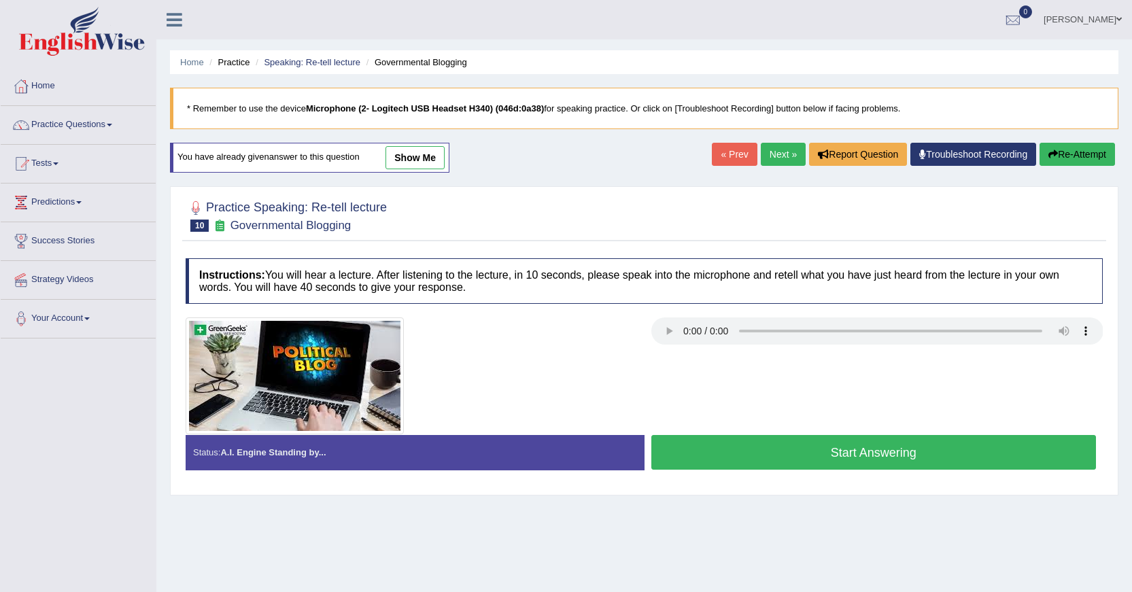
click at [953, 448] on button "Start Answering" at bounding box center [873, 452] width 445 height 35
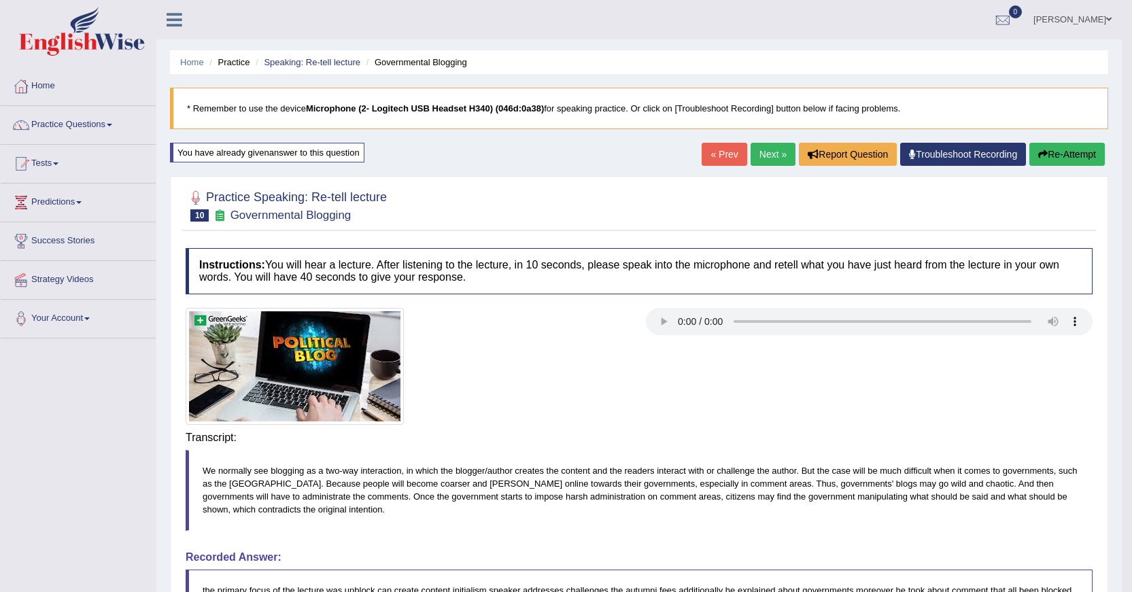
click at [948, 431] on div "Instructions: You will hear a lecture. After listening to the lecture, in 10 se…" at bounding box center [639, 513] width 914 height 545
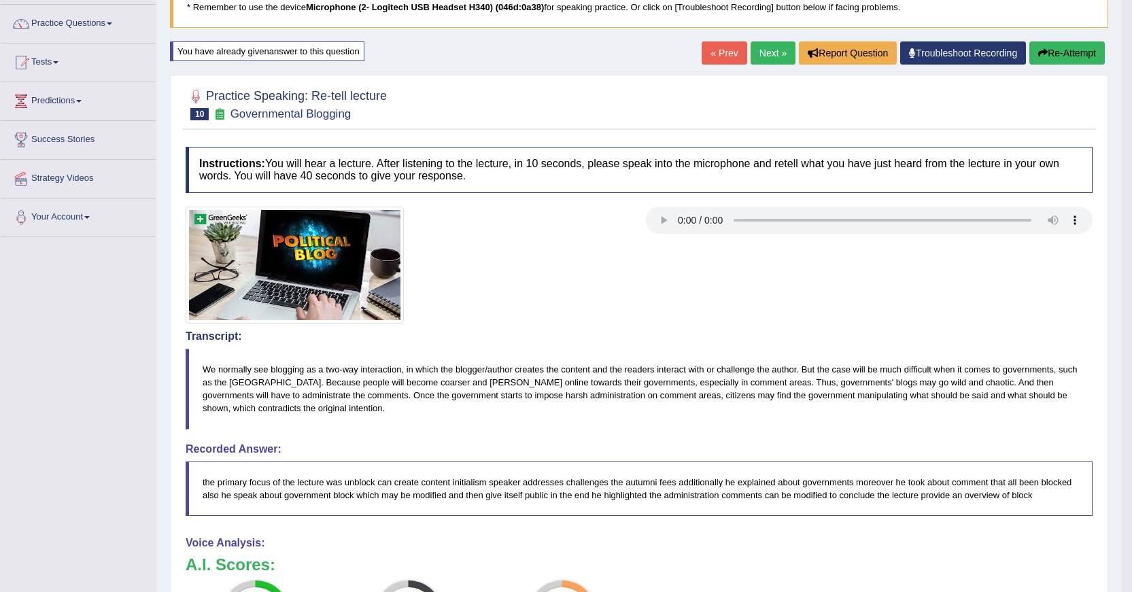
scroll to position [33, 0]
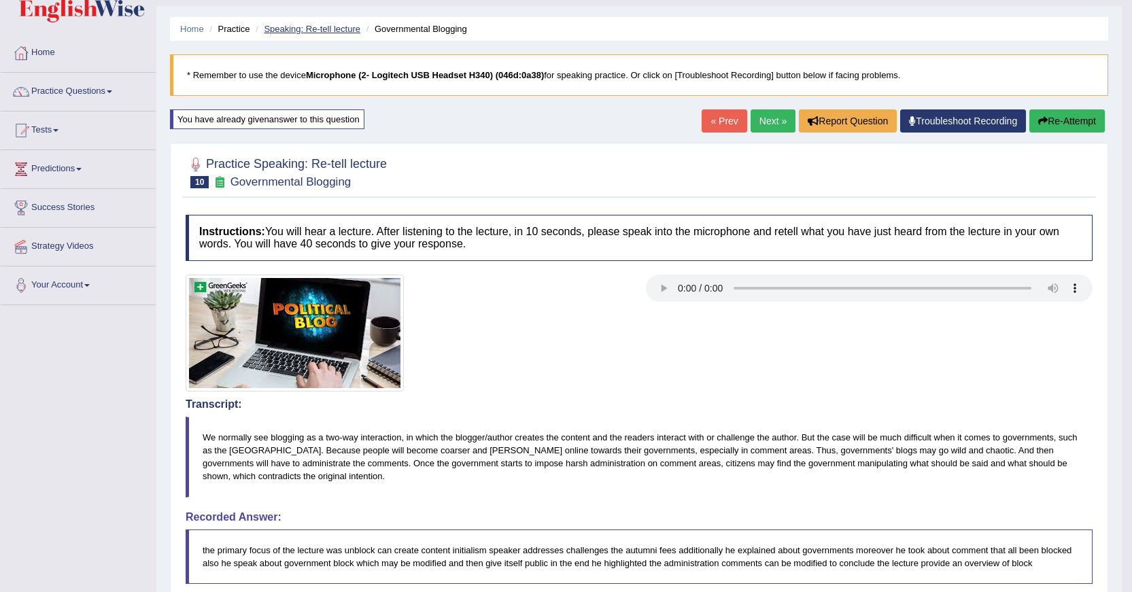
click at [341, 24] on link "Speaking: Re-tell lecture" at bounding box center [312, 29] width 97 height 10
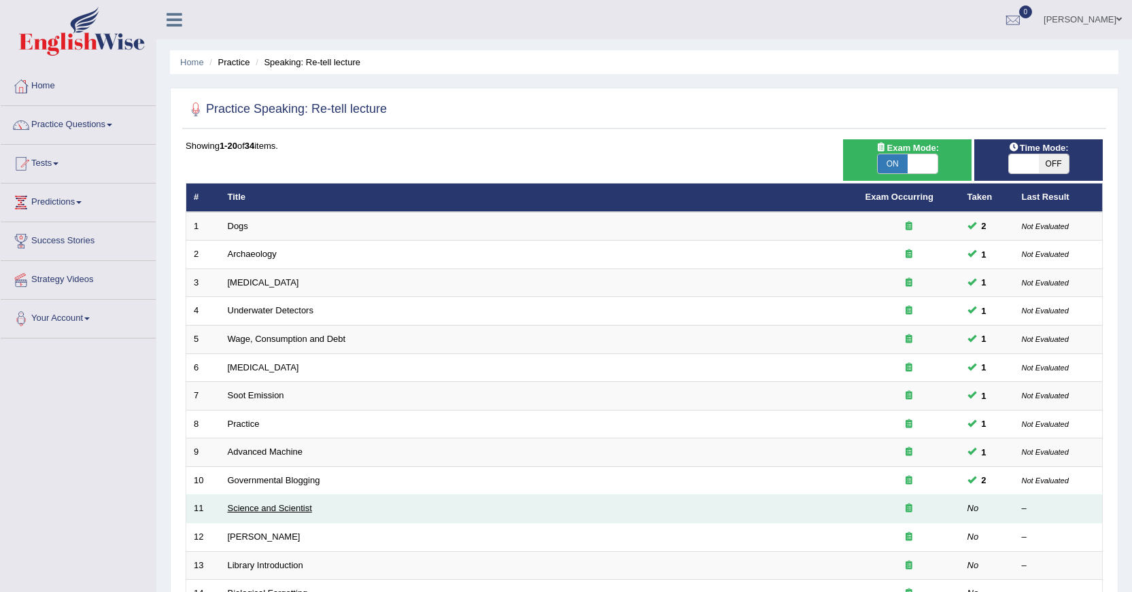
click at [288, 513] on link "Science and Scientist" at bounding box center [270, 508] width 84 height 10
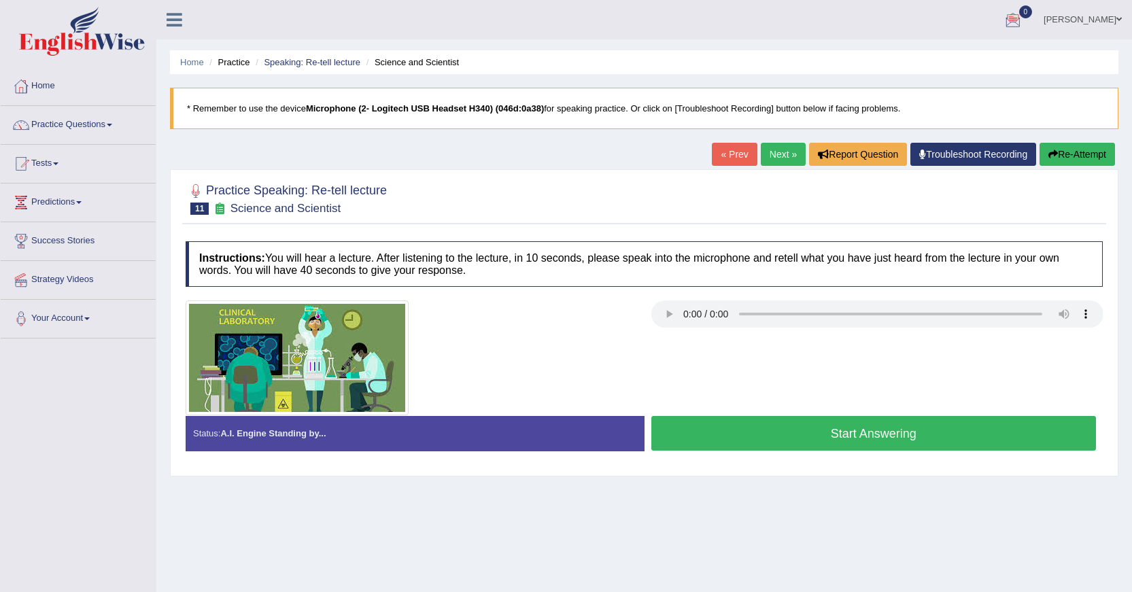
click at [1055, 158] on button "Re-Attempt" at bounding box center [1076, 154] width 75 height 23
click at [704, 439] on button "Start Answering" at bounding box center [873, 433] width 445 height 35
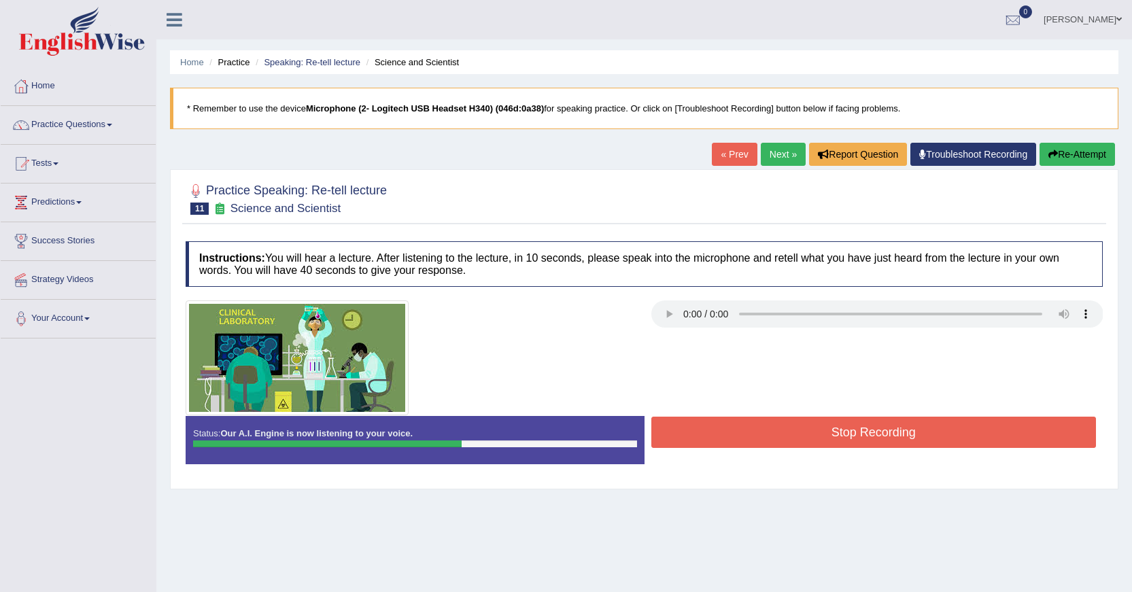
click at [1074, 156] on button "Re-Attempt" at bounding box center [1076, 154] width 75 height 23
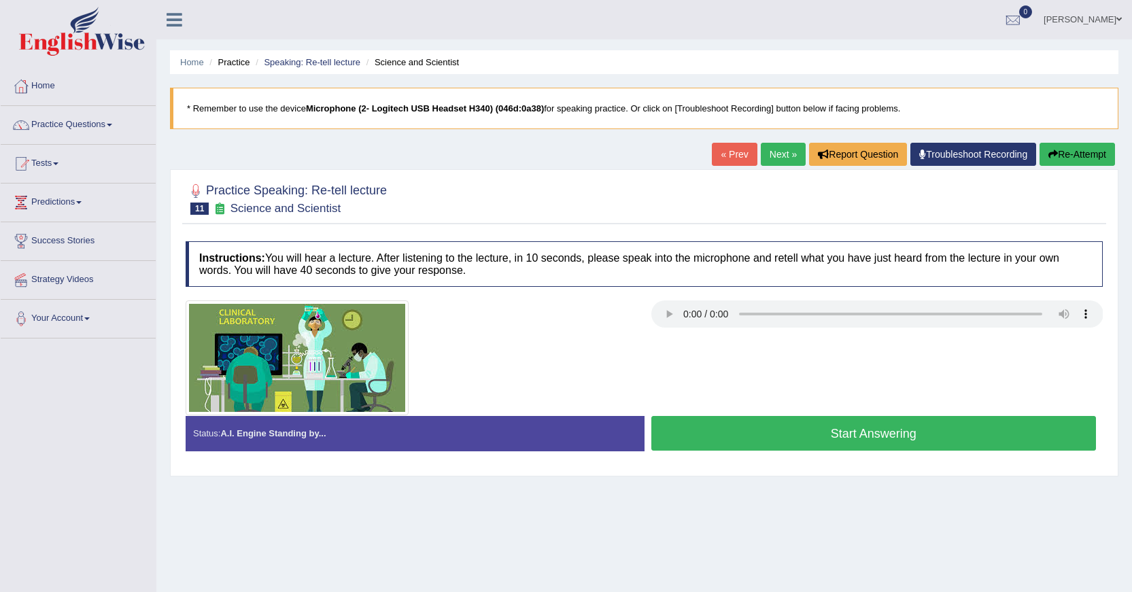
click at [906, 436] on button "Start Answering" at bounding box center [873, 433] width 445 height 35
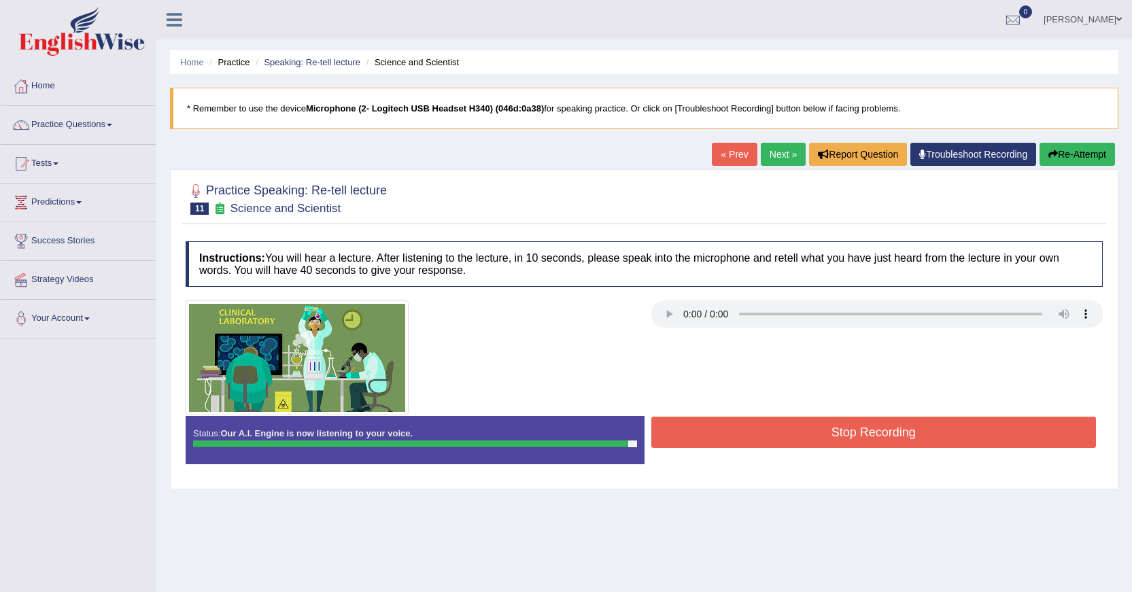
click at [902, 426] on button "Stop Recording" at bounding box center [873, 432] width 445 height 31
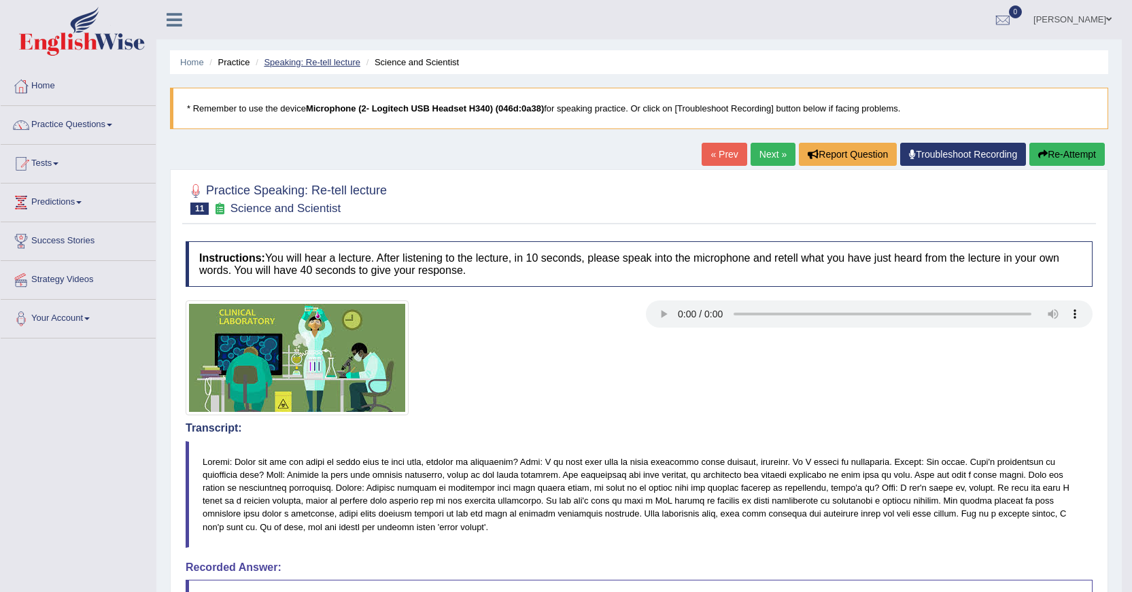
click at [324, 58] on link "Speaking: Re-tell lecture" at bounding box center [312, 62] width 97 height 10
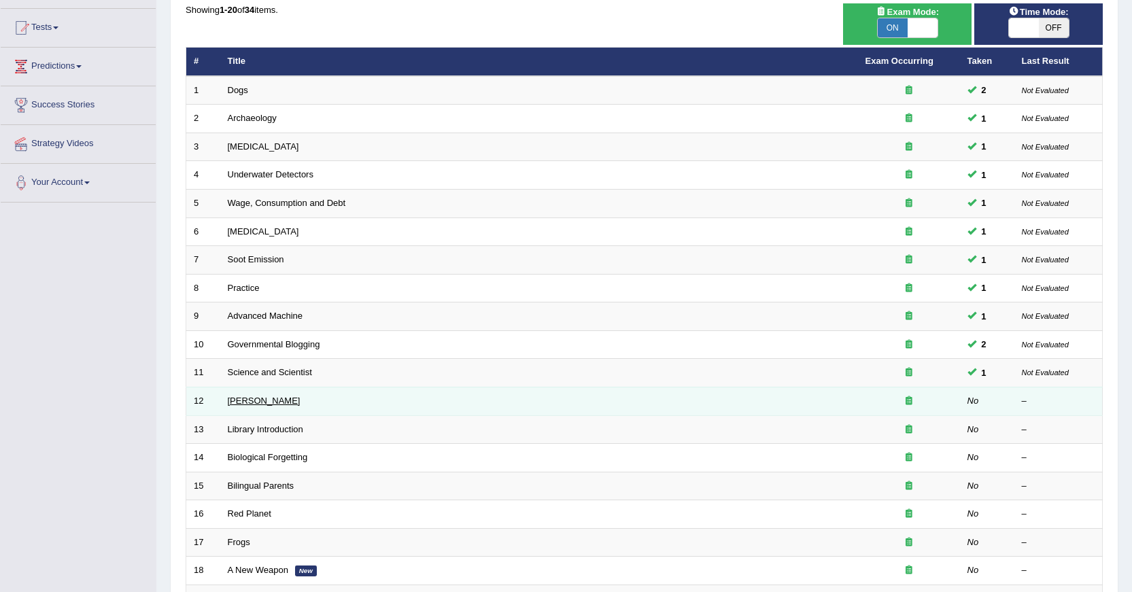
click at [280, 401] on link "[PERSON_NAME]" at bounding box center [264, 401] width 73 height 10
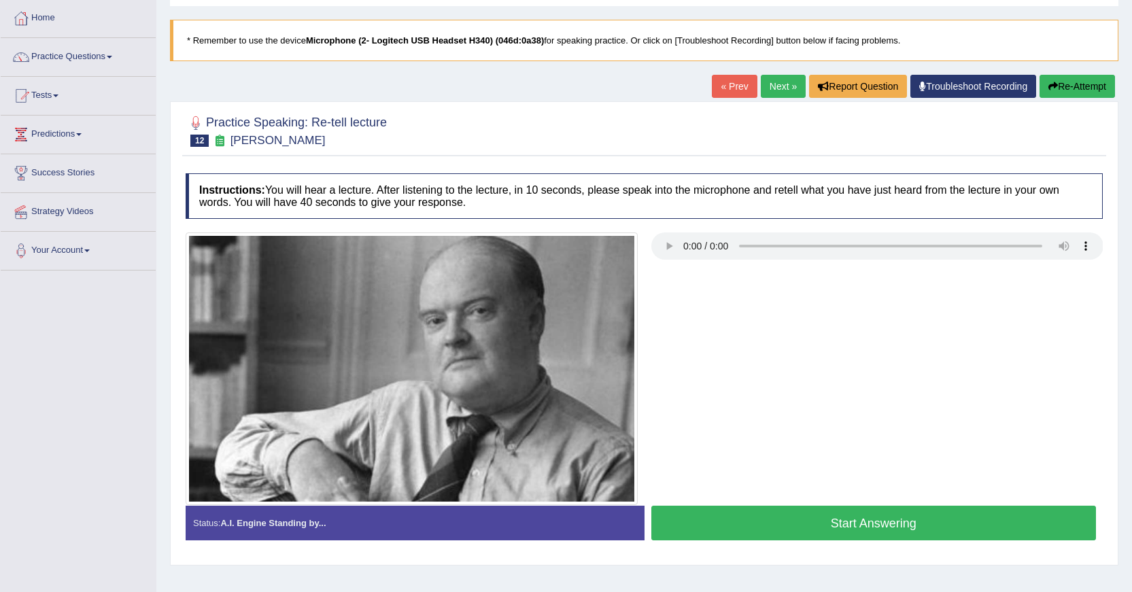
scroll to position [122, 0]
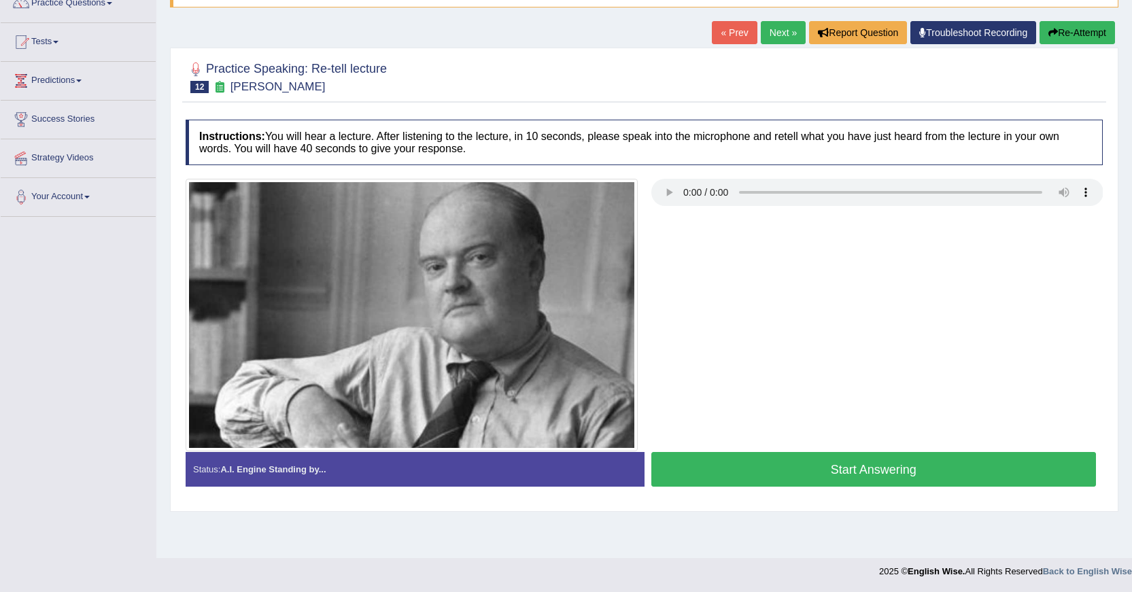
click at [737, 466] on button "Start Answering" at bounding box center [873, 469] width 445 height 35
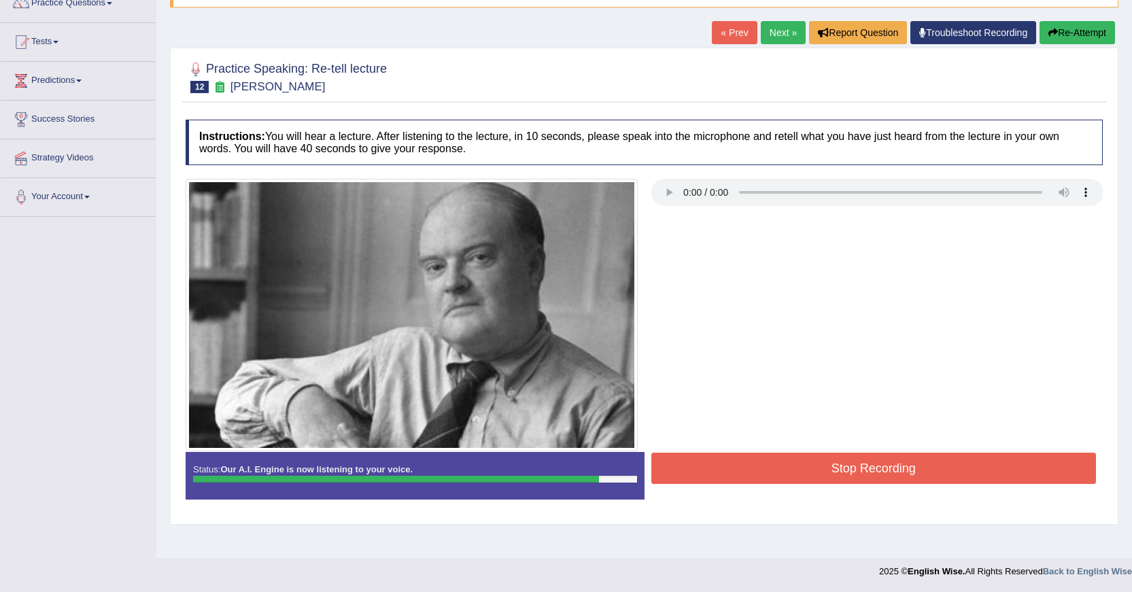
click at [759, 470] on button "Stop Recording" at bounding box center [873, 468] width 445 height 31
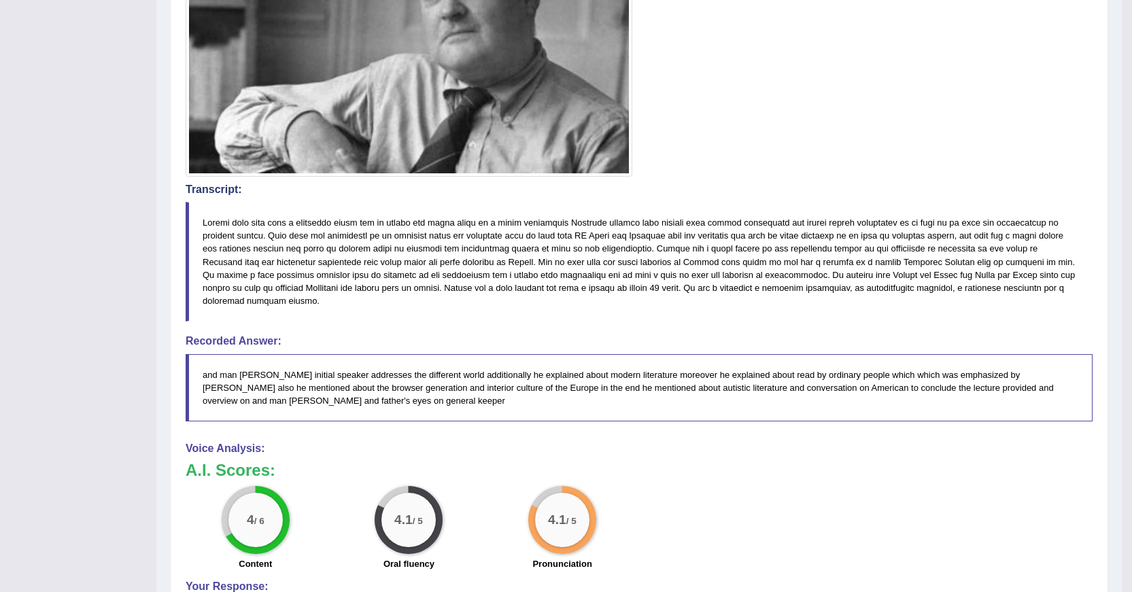
scroll to position [0, 0]
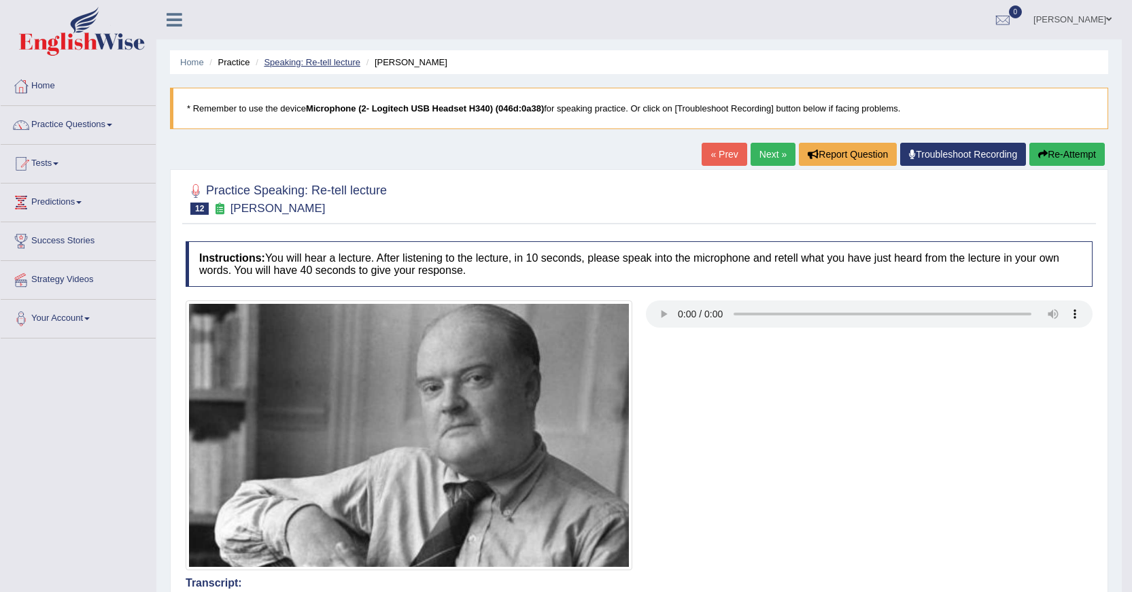
click at [325, 65] on link "Speaking: Re-tell lecture" at bounding box center [312, 62] width 97 height 10
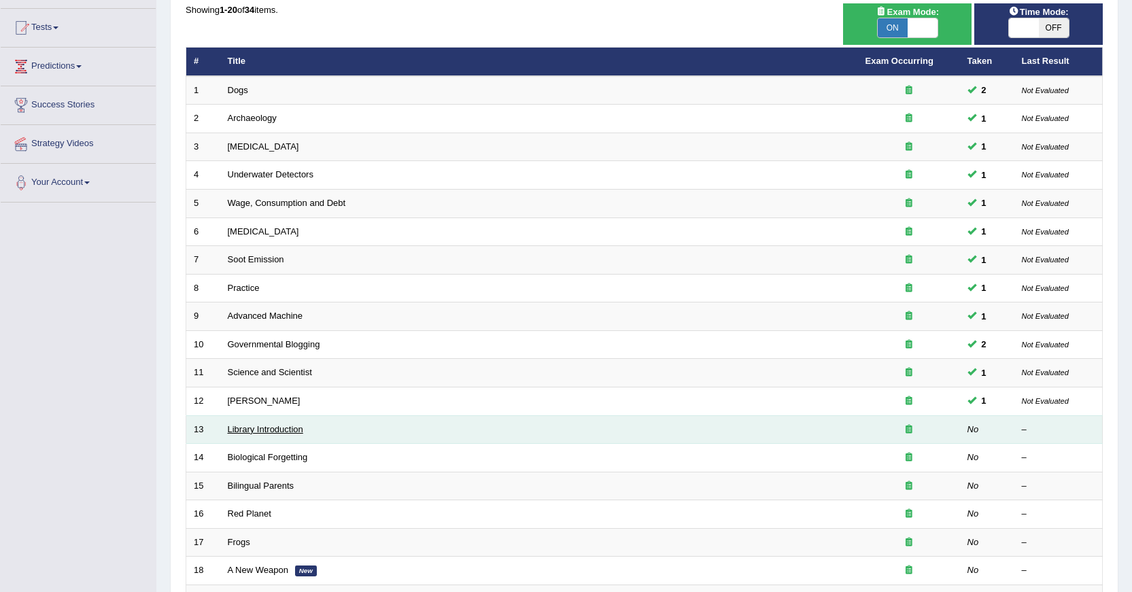
click at [279, 430] on link "Library Introduction" at bounding box center [265, 429] width 75 height 10
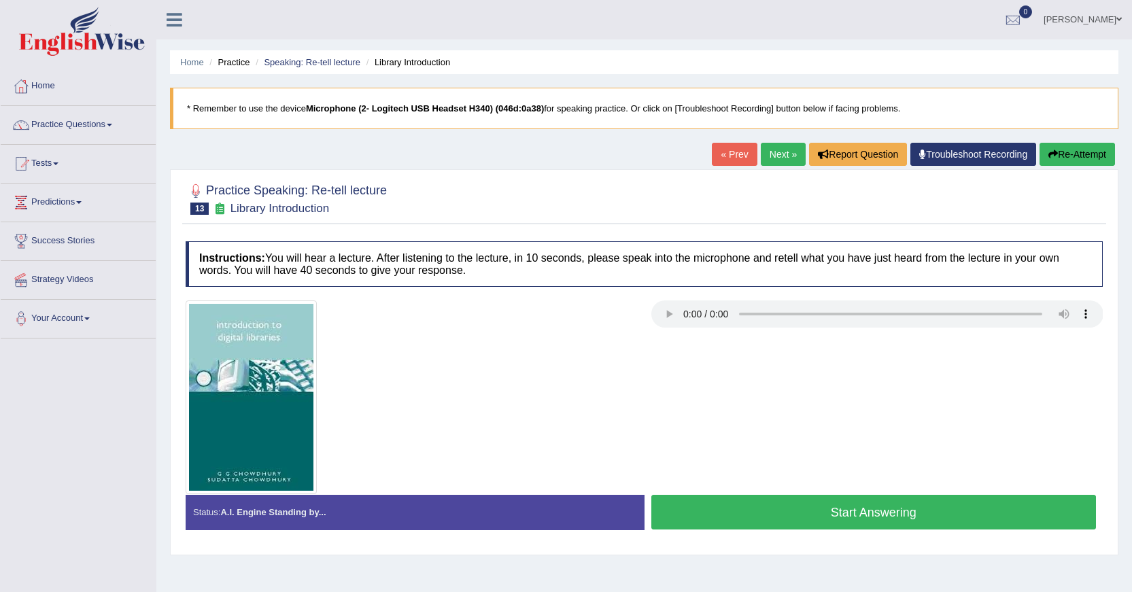
click at [670, 515] on button "Start Answering" at bounding box center [873, 512] width 445 height 35
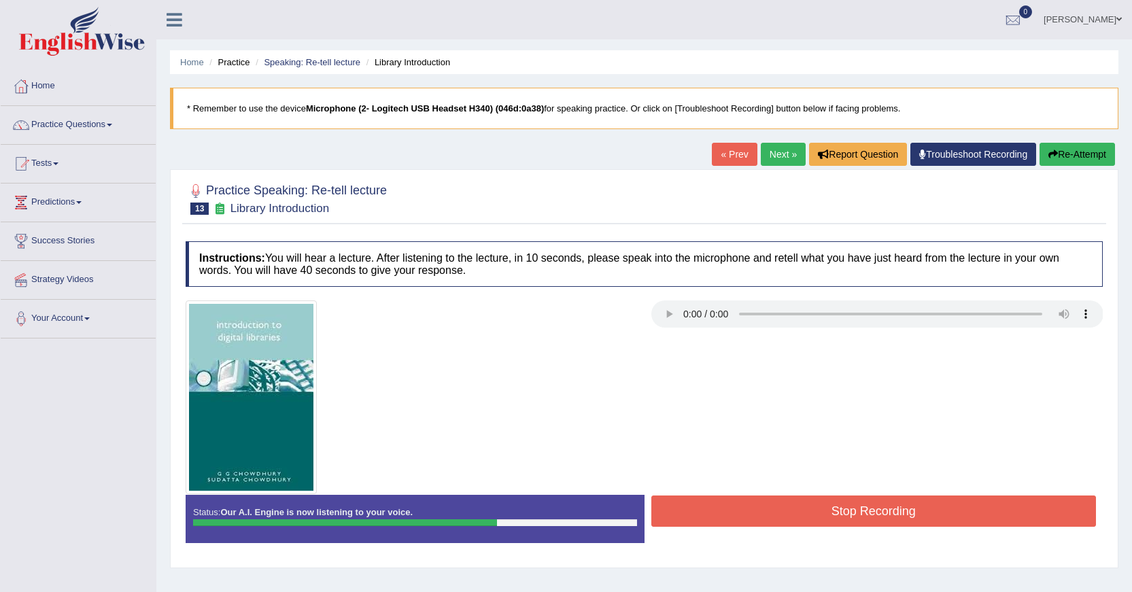
click at [670, 510] on button "Stop Recording" at bounding box center [873, 511] width 445 height 31
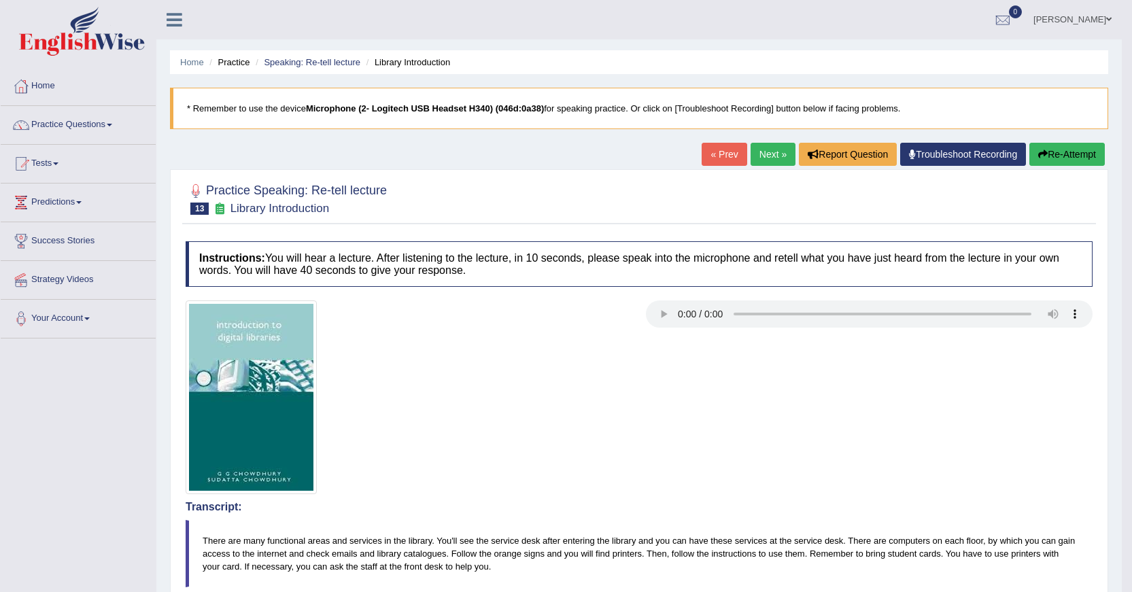
click at [1038, 156] on icon "button" at bounding box center [1043, 155] width 10 height 10
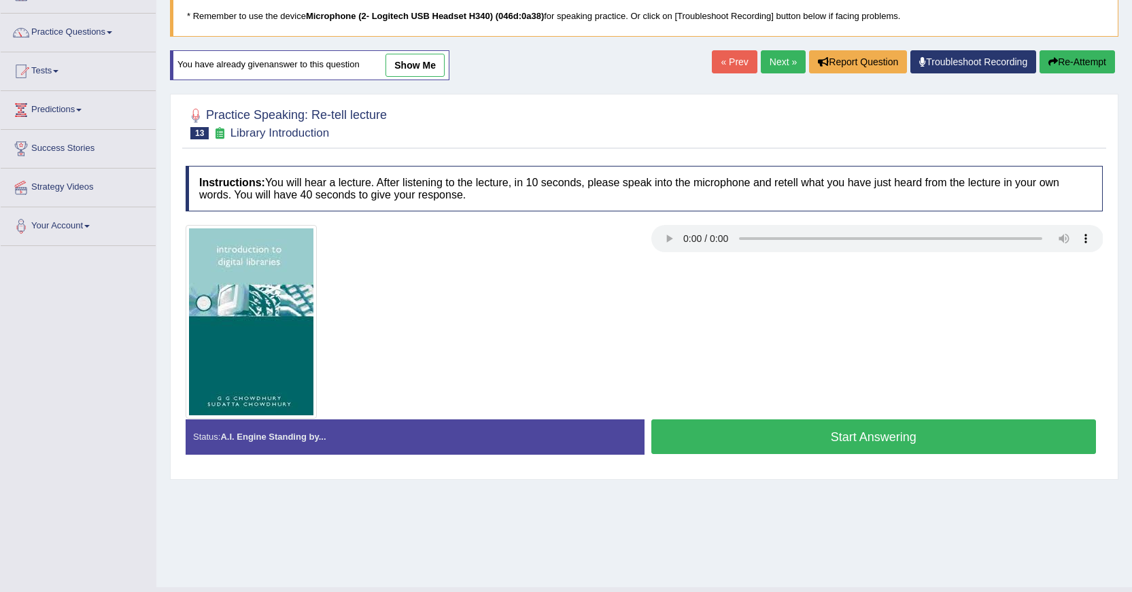
scroll to position [122, 0]
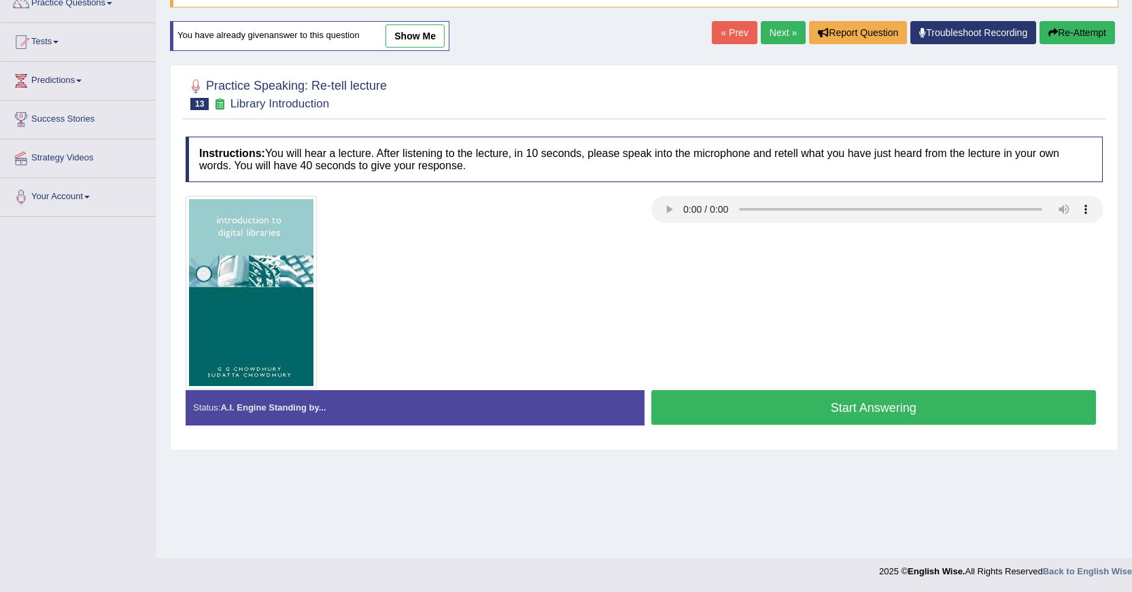
click at [753, 413] on button "Start Answering" at bounding box center [873, 407] width 445 height 35
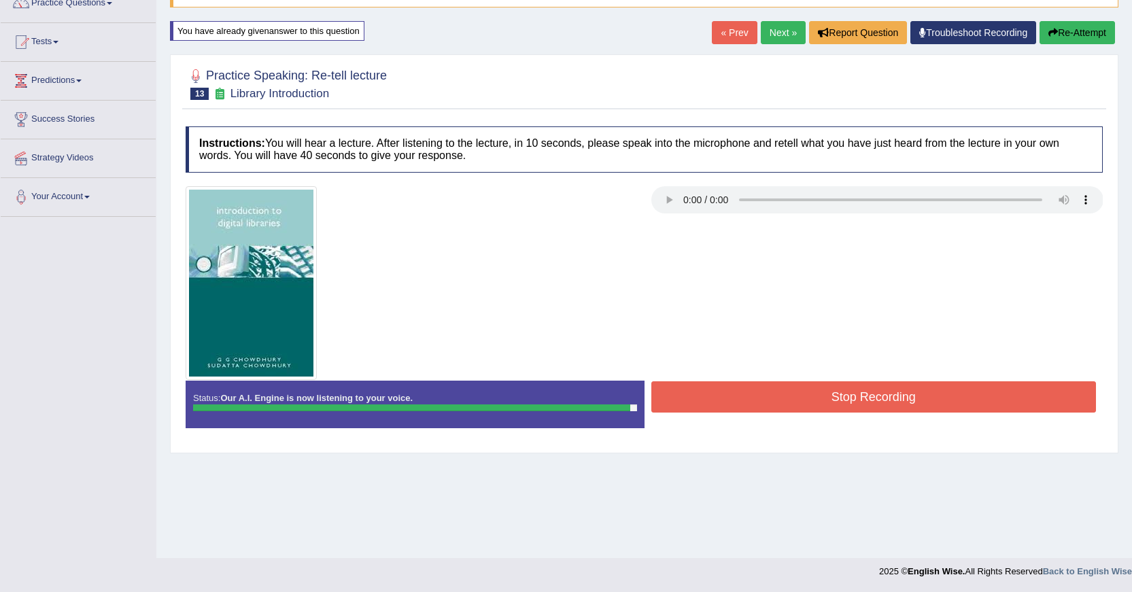
click at [780, 402] on button "Stop Recording" at bounding box center [873, 396] width 445 height 31
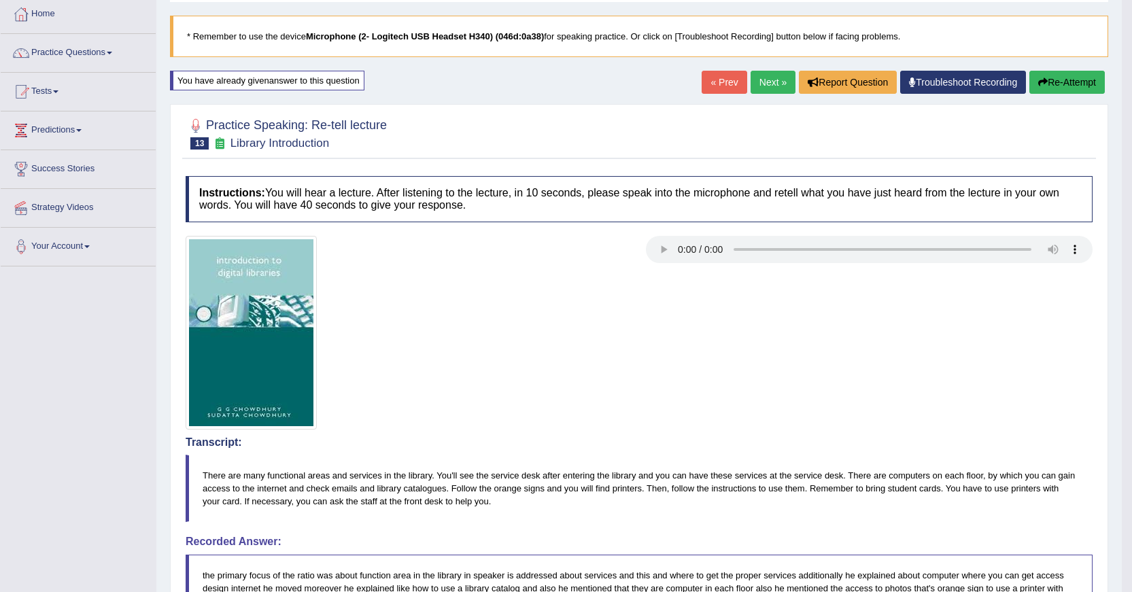
scroll to position [0, 0]
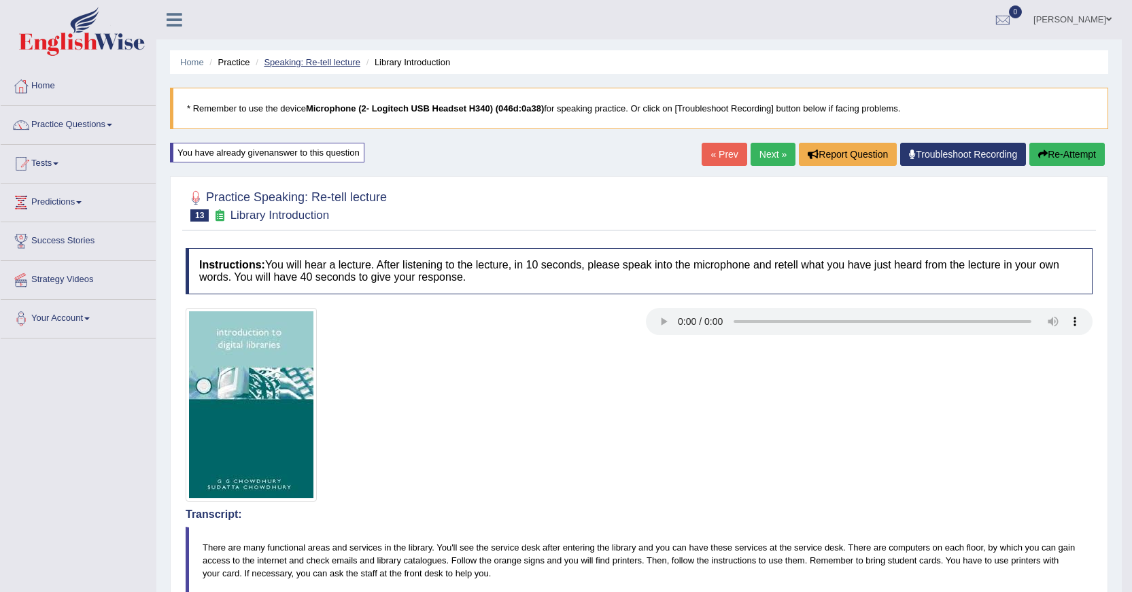
click at [328, 59] on link "Speaking: Re-tell lecture" at bounding box center [312, 62] width 97 height 10
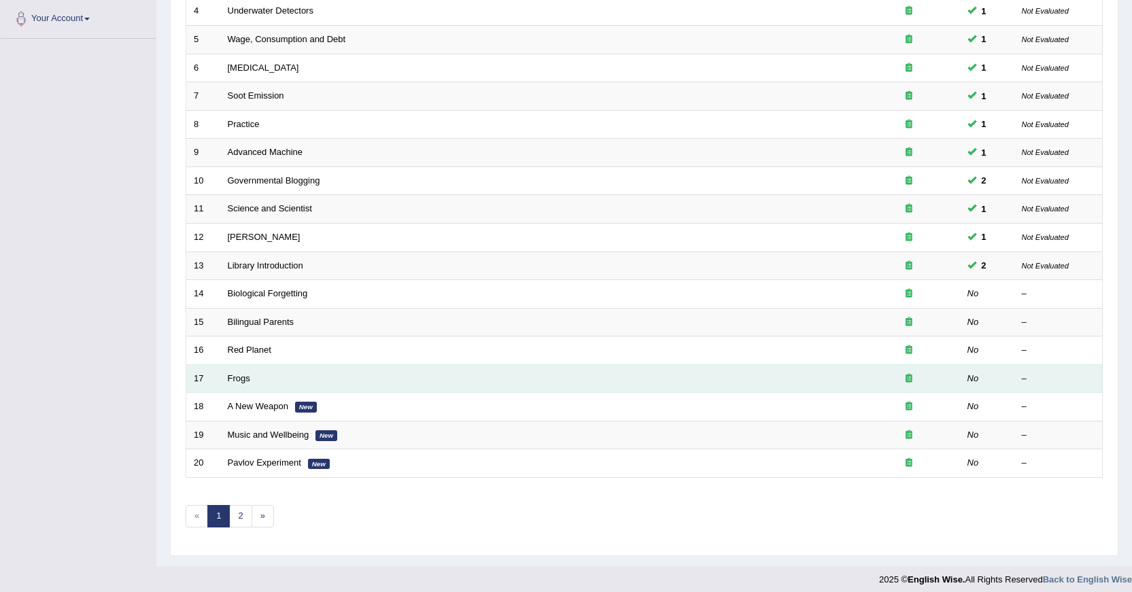
scroll to position [308, 0]
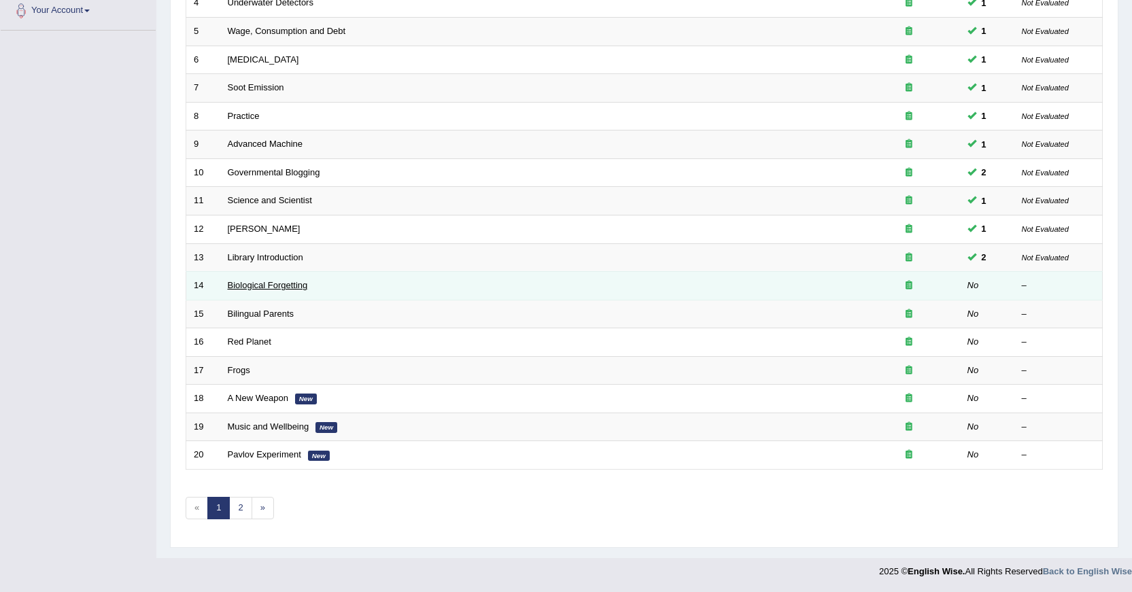
click at [257, 289] on link "Biological Forgetting" at bounding box center [268, 285] width 80 height 10
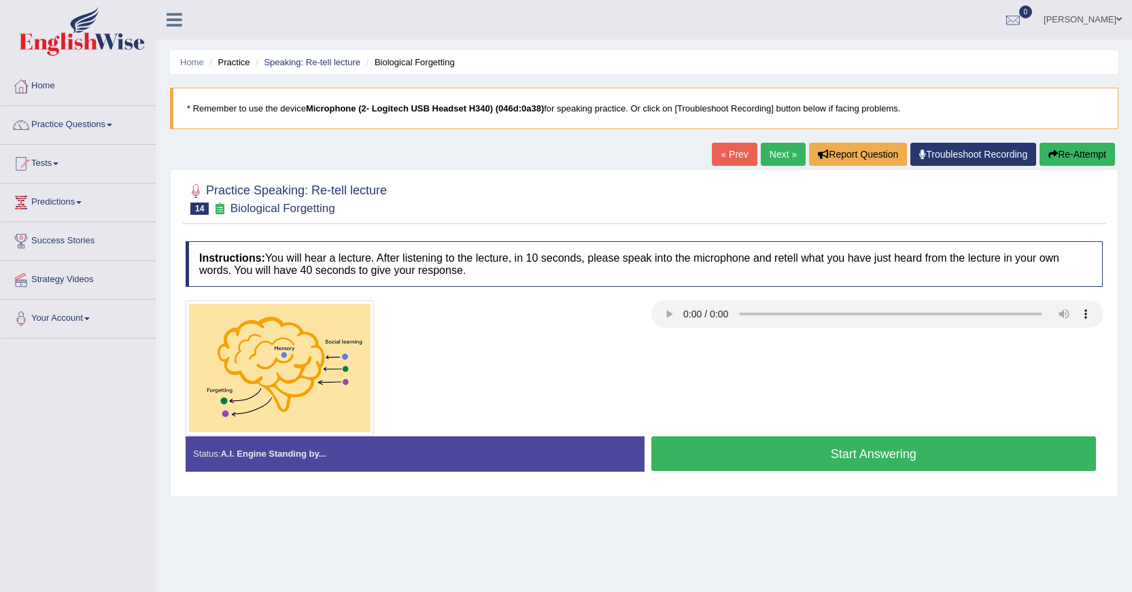
click at [780, 445] on button "Start Answering" at bounding box center [873, 453] width 445 height 35
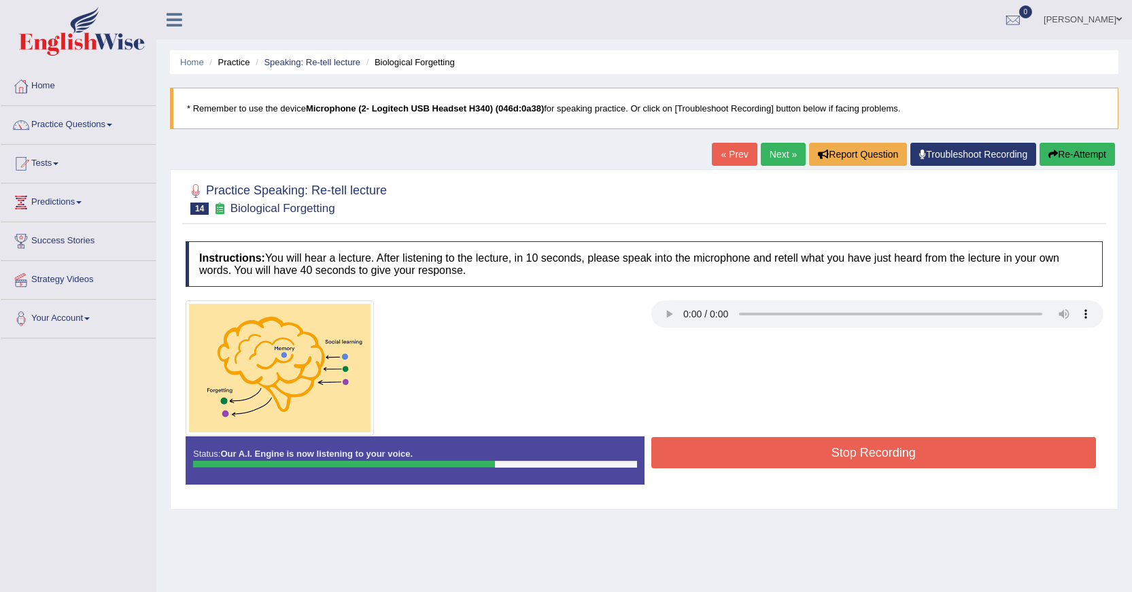
click at [784, 446] on button "Stop Recording" at bounding box center [873, 452] width 445 height 31
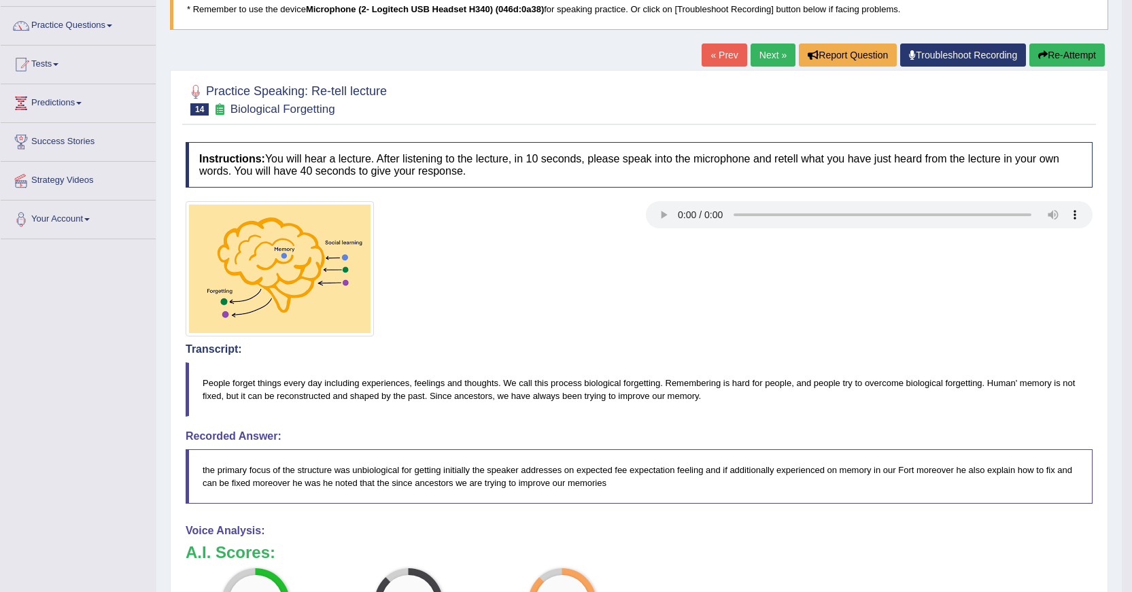
scroll to position [68, 0]
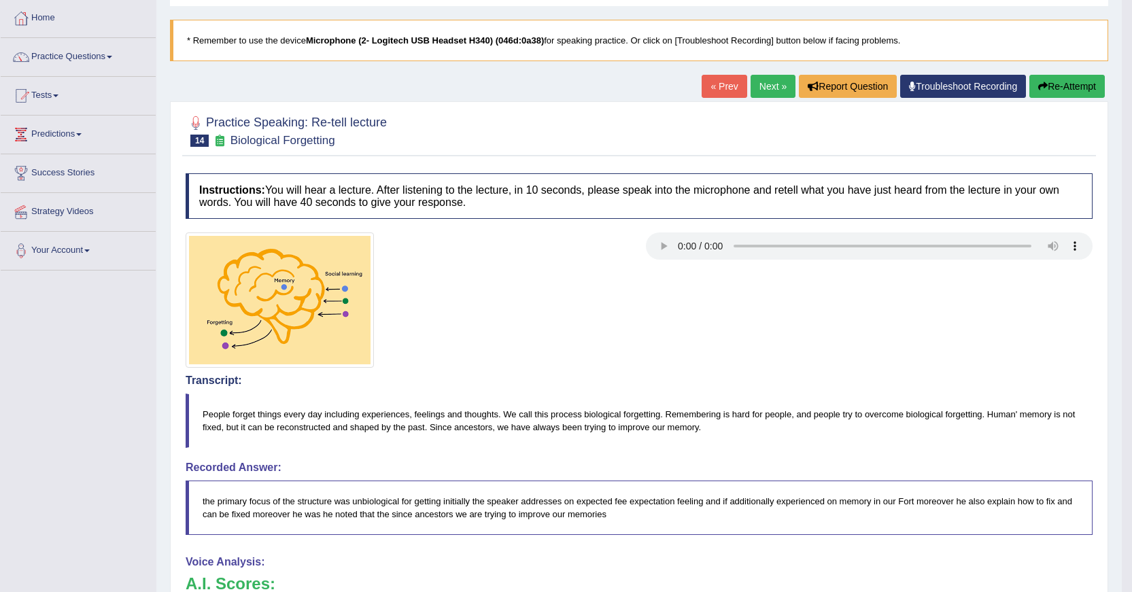
click at [1065, 86] on button "Re-Attempt" at bounding box center [1066, 86] width 75 height 23
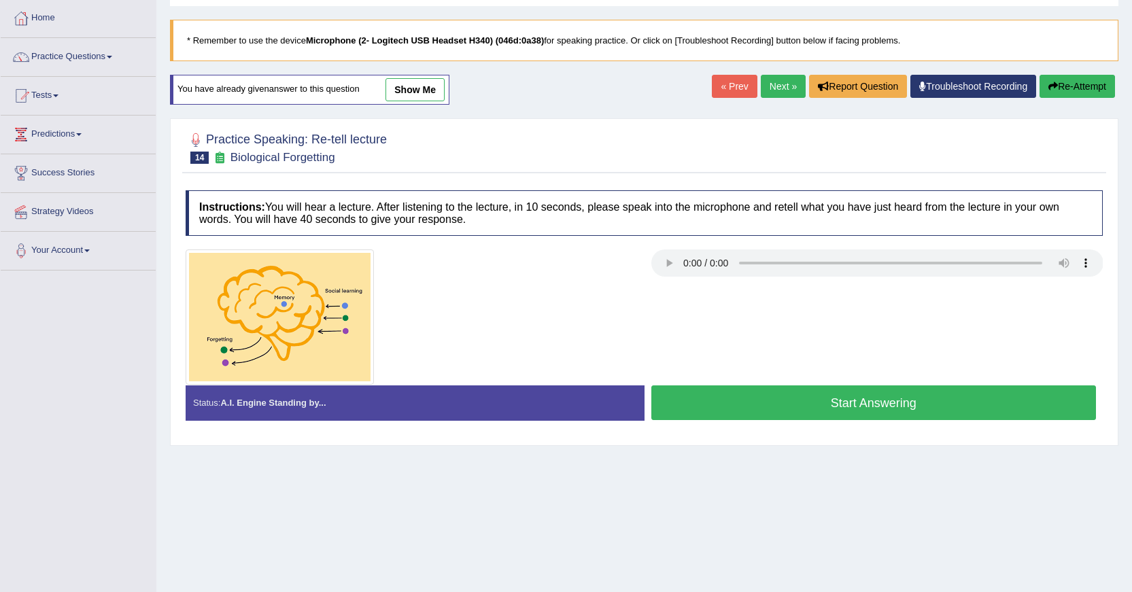
click at [757, 401] on button "Start Answering" at bounding box center [873, 402] width 445 height 35
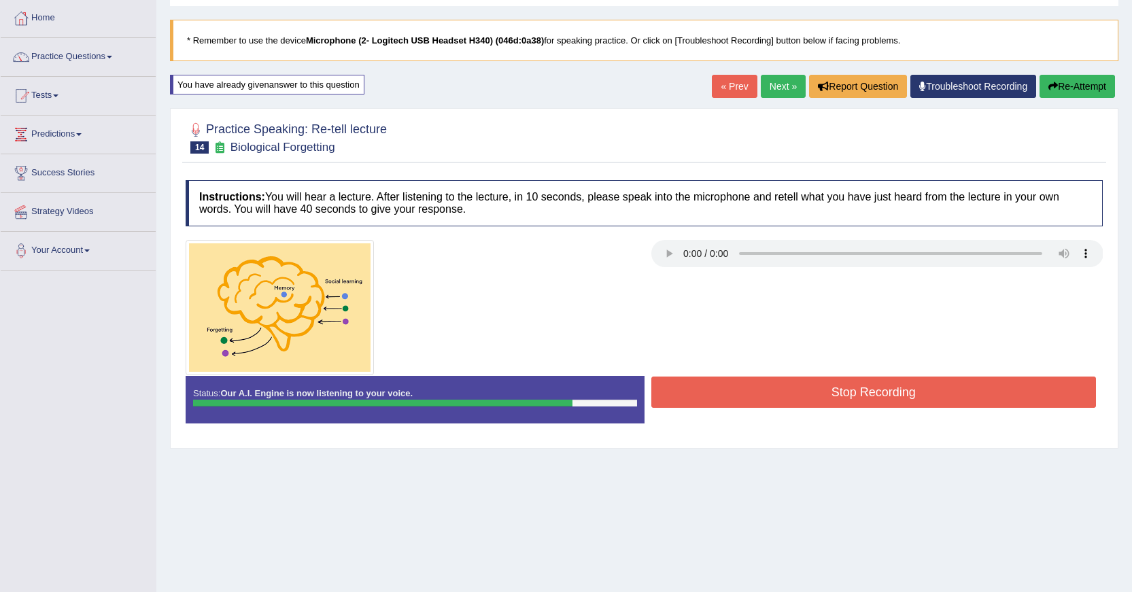
click at [761, 400] on button "Stop Recording" at bounding box center [873, 392] width 445 height 31
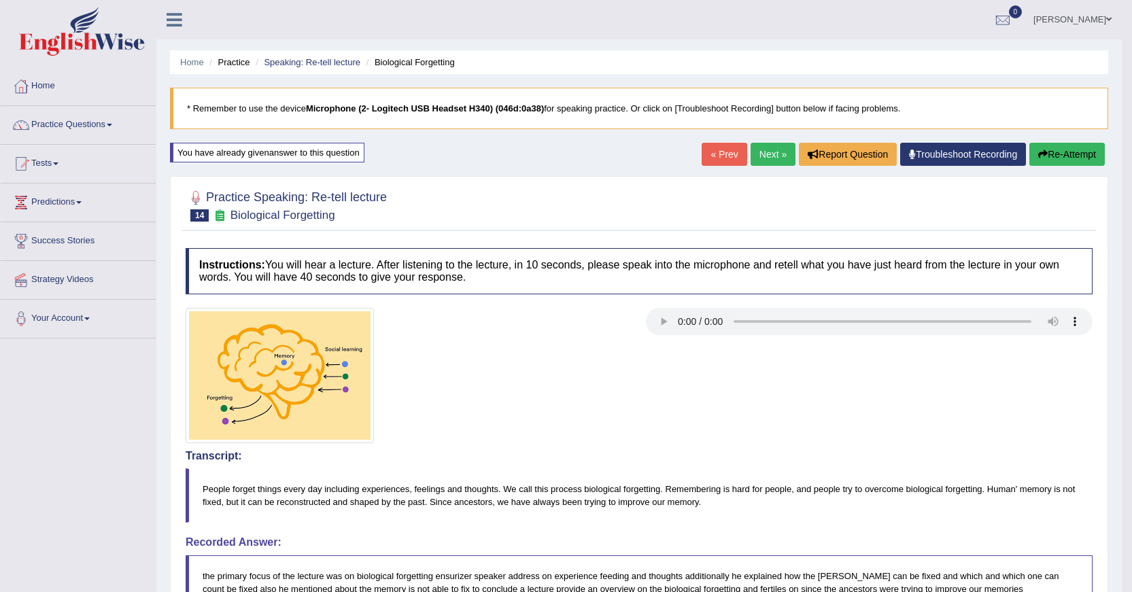
click at [712, 159] on link "« Prev" at bounding box center [724, 154] width 45 height 23
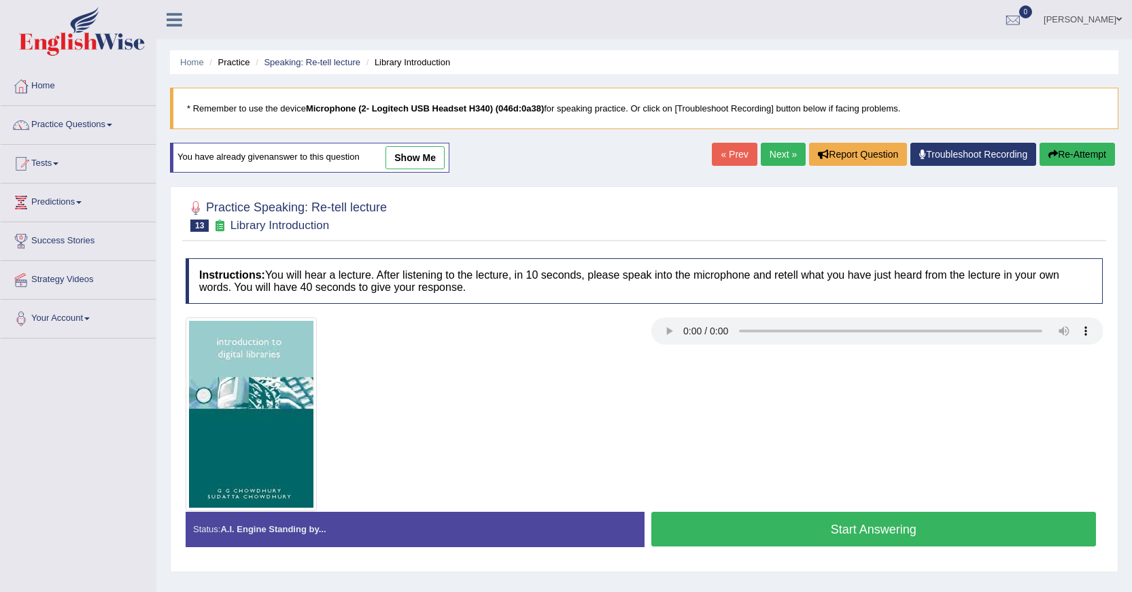
click at [434, 167] on link "show me" at bounding box center [414, 157] width 59 height 23
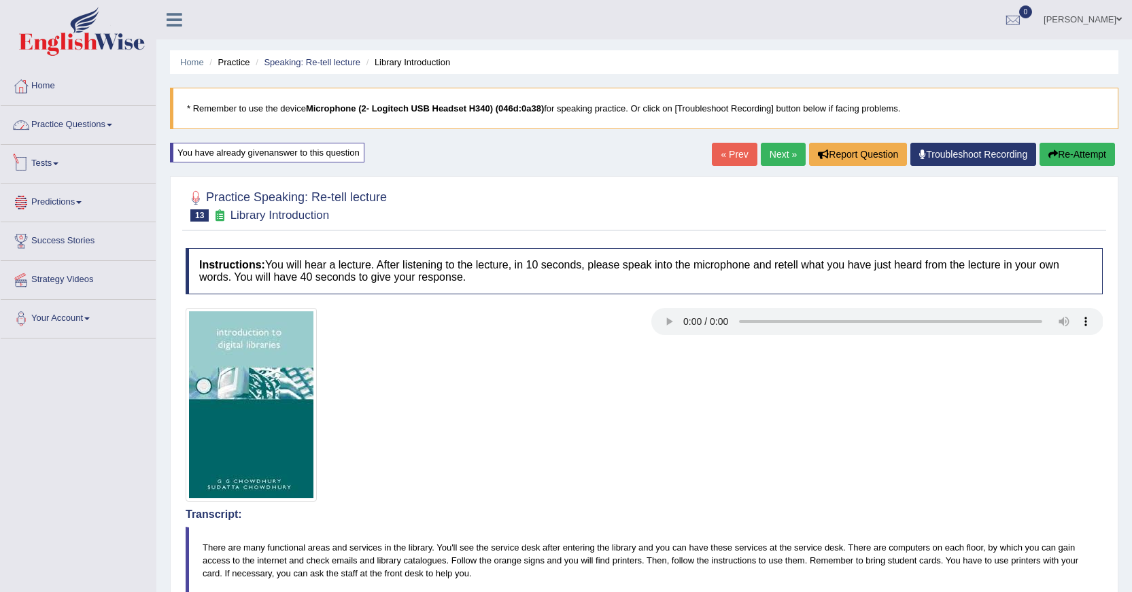
click at [109, 126] on link "Practice Questions" at bounding box center [78, 123] width 155 height 34
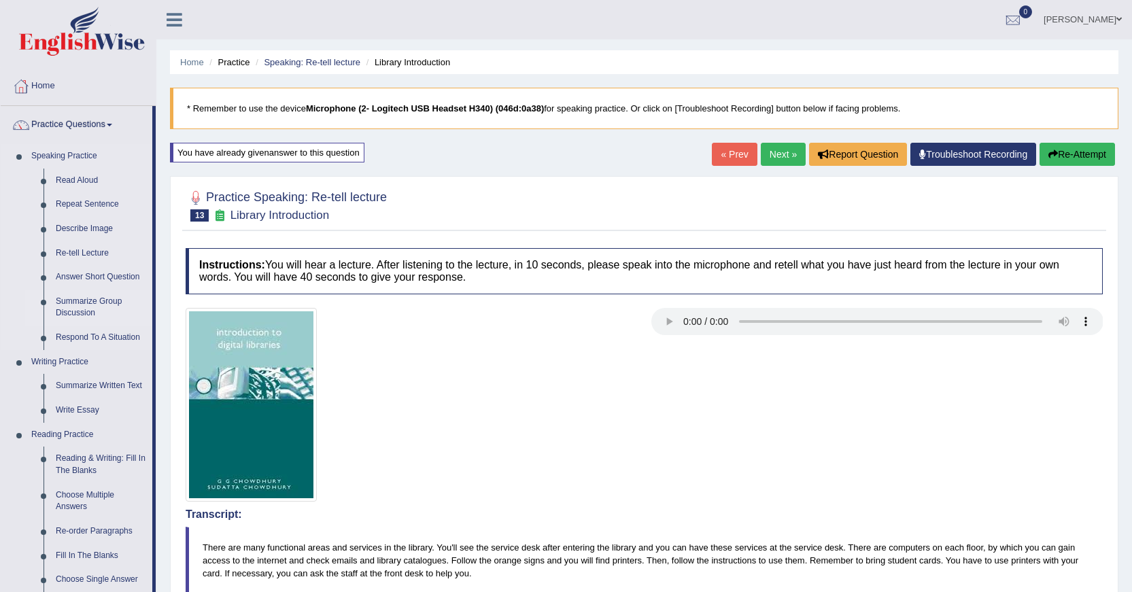
click at [69, 315] on link "Summarize Group Discussion" at bounding box center [101, 308] width 103 height 36
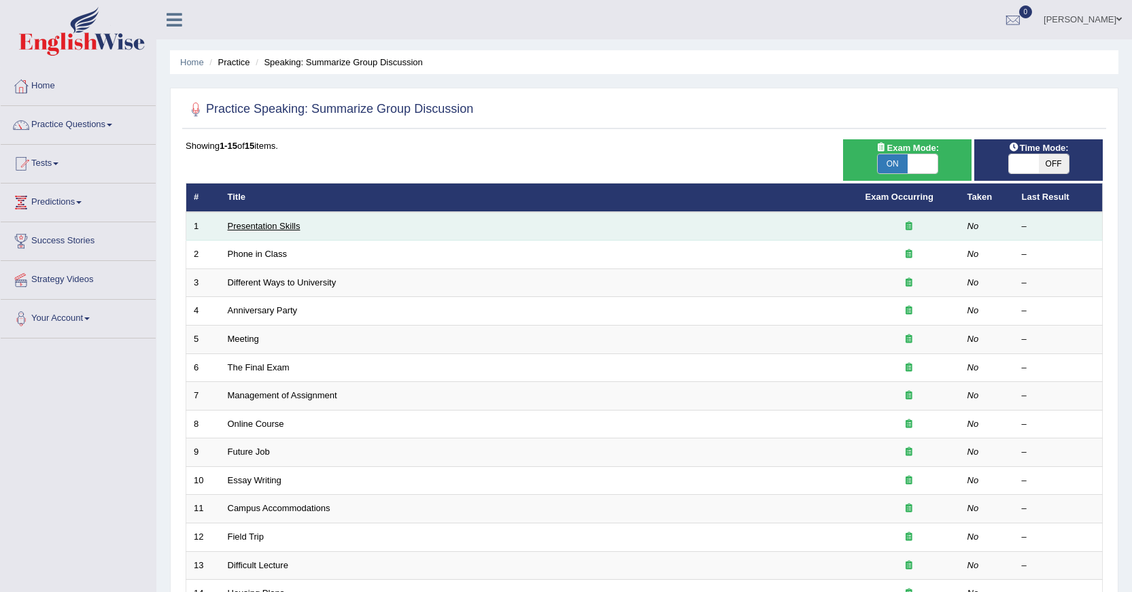
click at [273, 228] on link "Presentation Skills" at bounding box center [264, 226] width 73 height 10
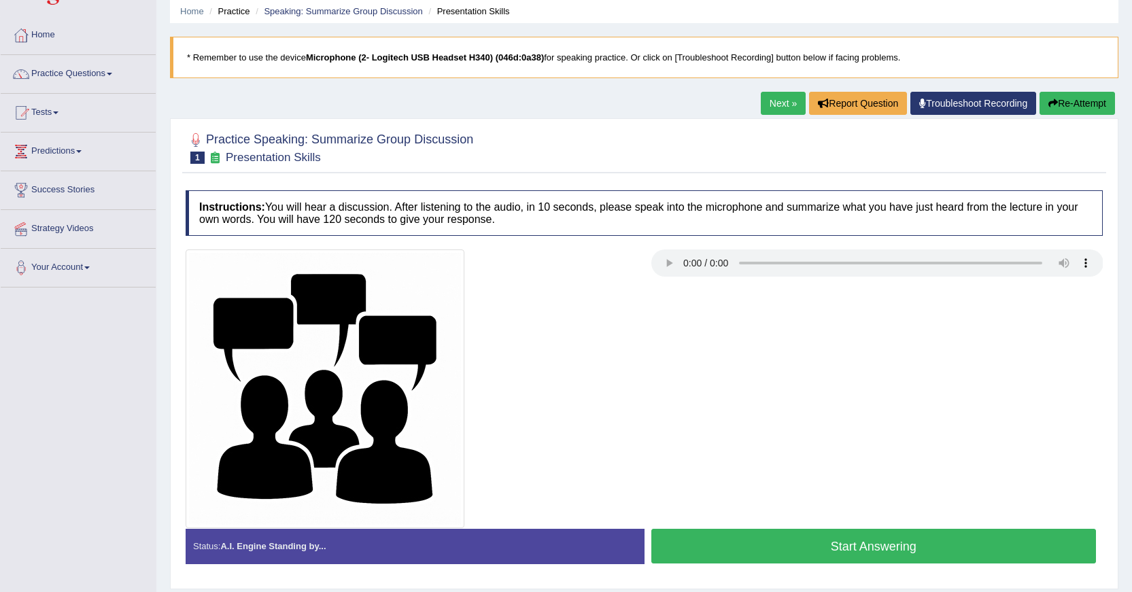
scroll to position [122, 0]
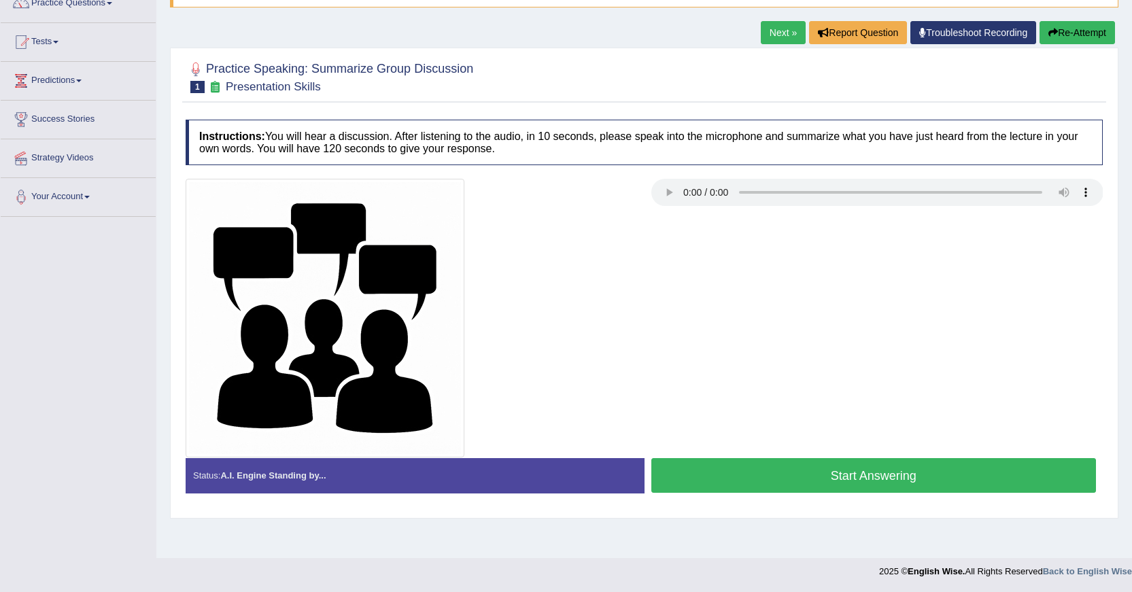
click at [720, 482] on button "Start Answering" at bounding box center [873, 475] width 445 height 35
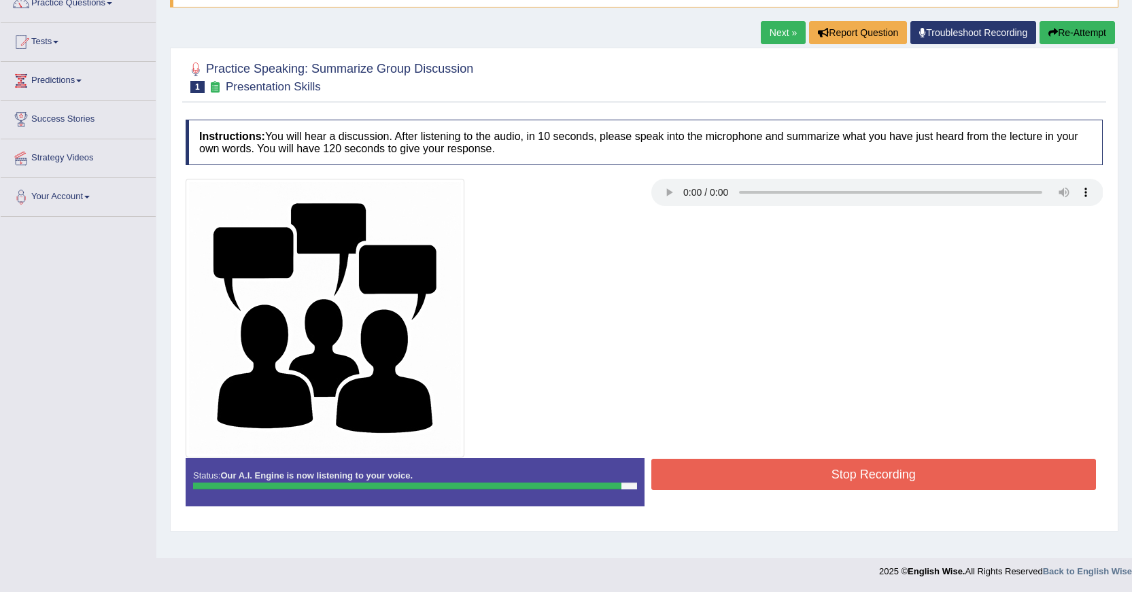
click at [800, 483] on button "Stop Recording" at bounding box center [873, 474] width 445 height 31
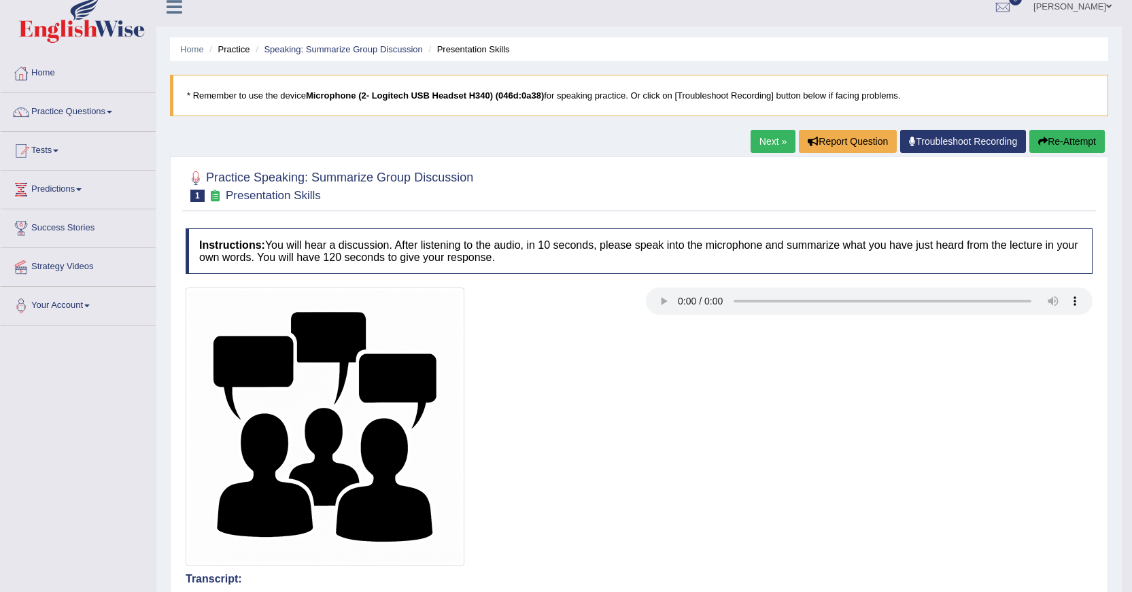
scroll to position [0, 0]
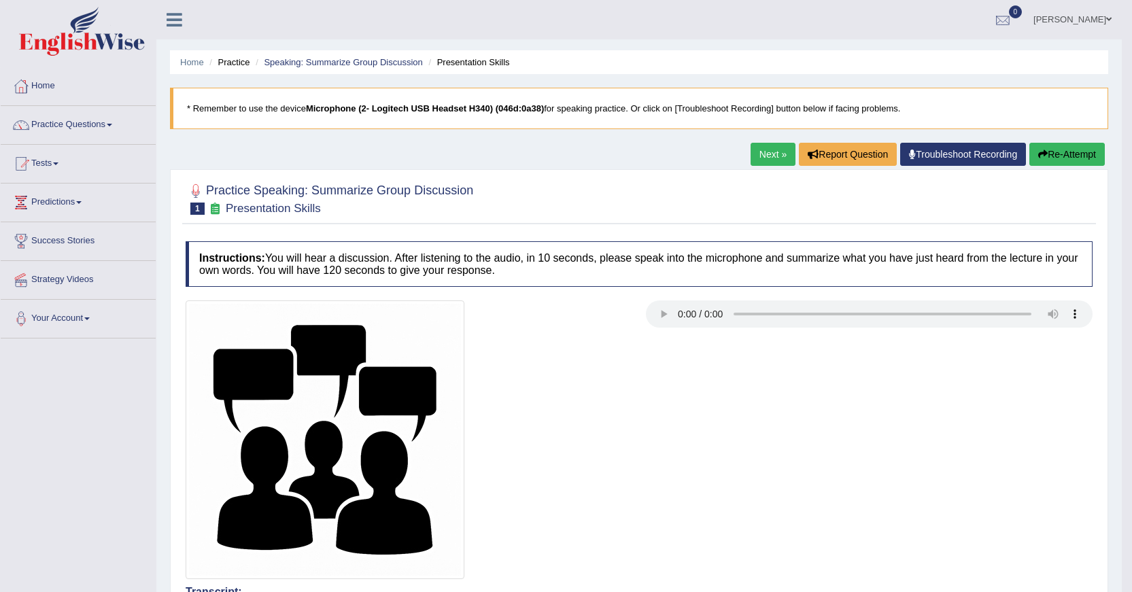
click at [1010, 14] on div at bounding box center [1003, 20] width 20 height 20
click at [914, 58] on strong "See All Alerts" at bounding box center [917, 57] width 61 height 11
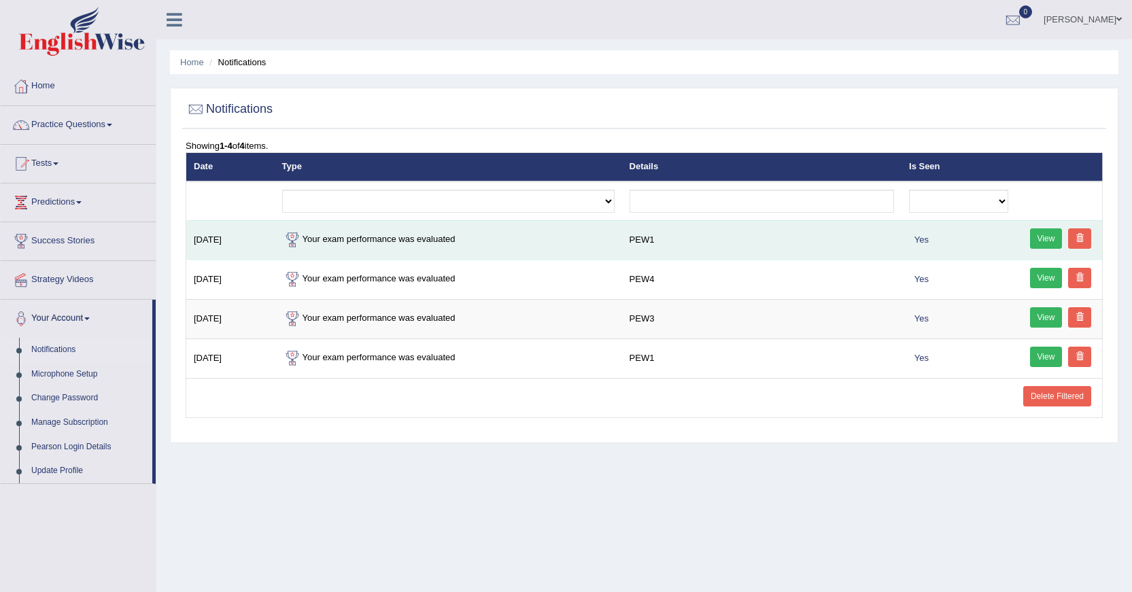
click at [1037, 243] on link "View" at bounding box center [1046, 238] width 33 height 20
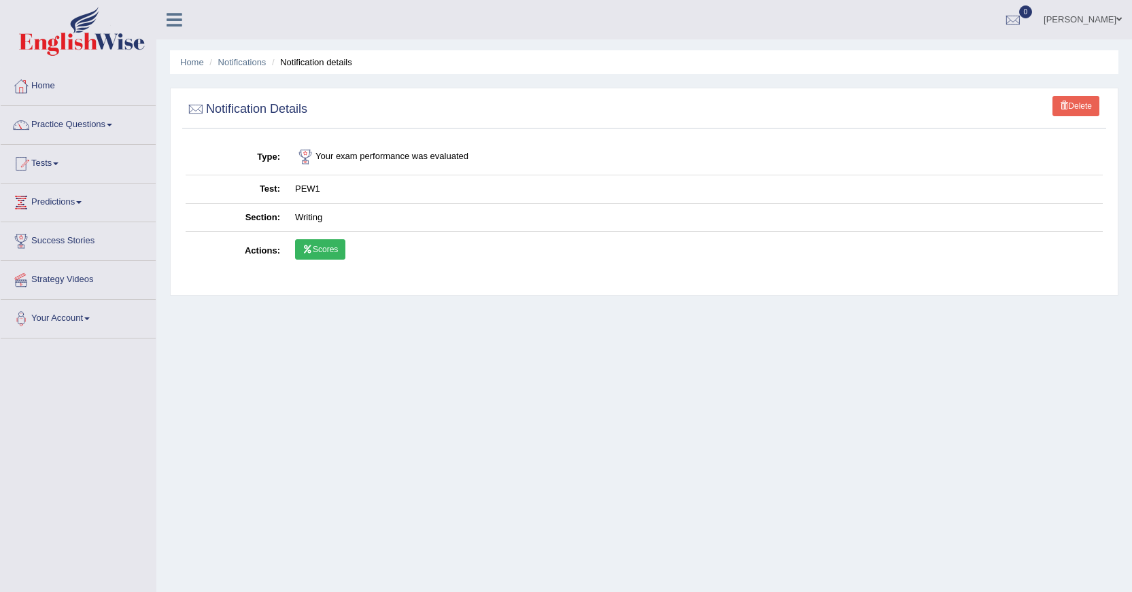
click at [341, 255] on link "Scores" at bounding box center [320, 249] width 50 height 20
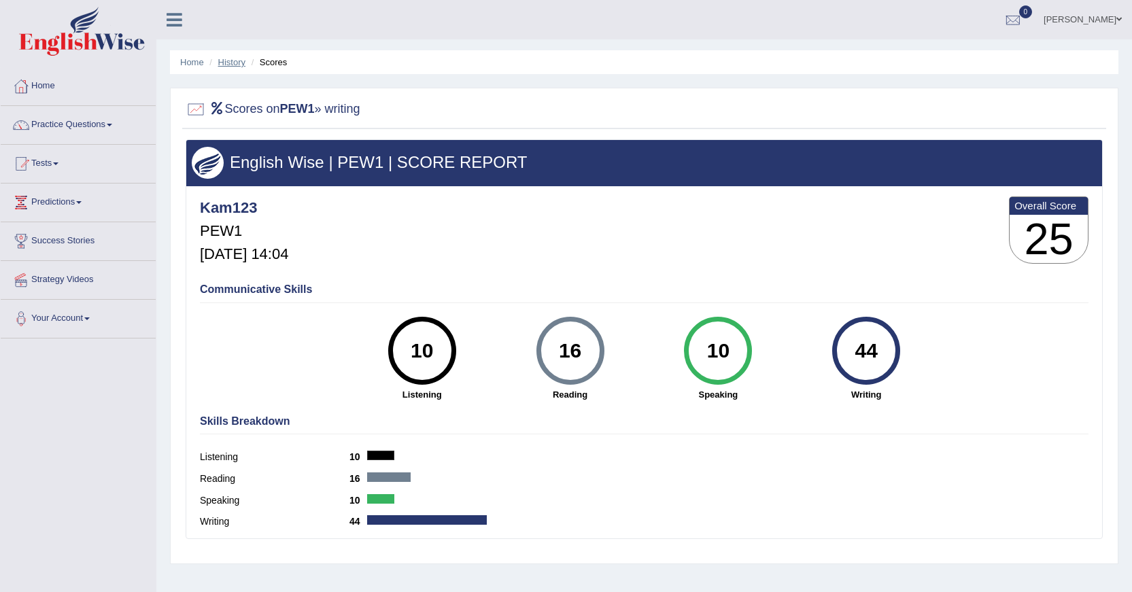
click at [241, 59] on link "History" at bounding box center [231, 62] width 27 height 10
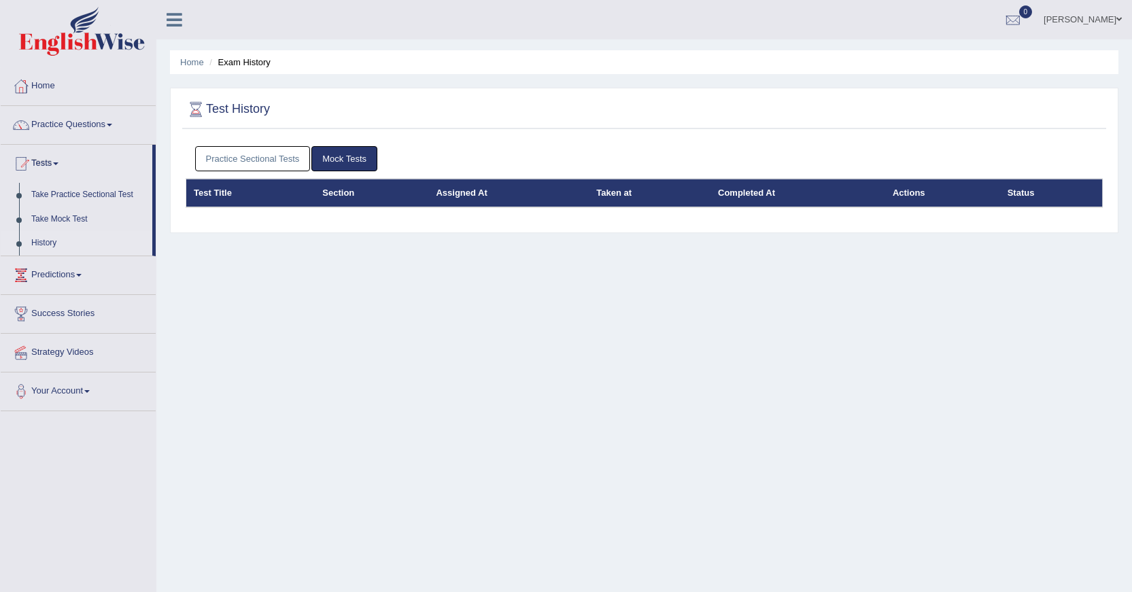
click at [294, 162] on link "Practice Sectional Tests" at bounding box center [253, 158] width 116 height 25
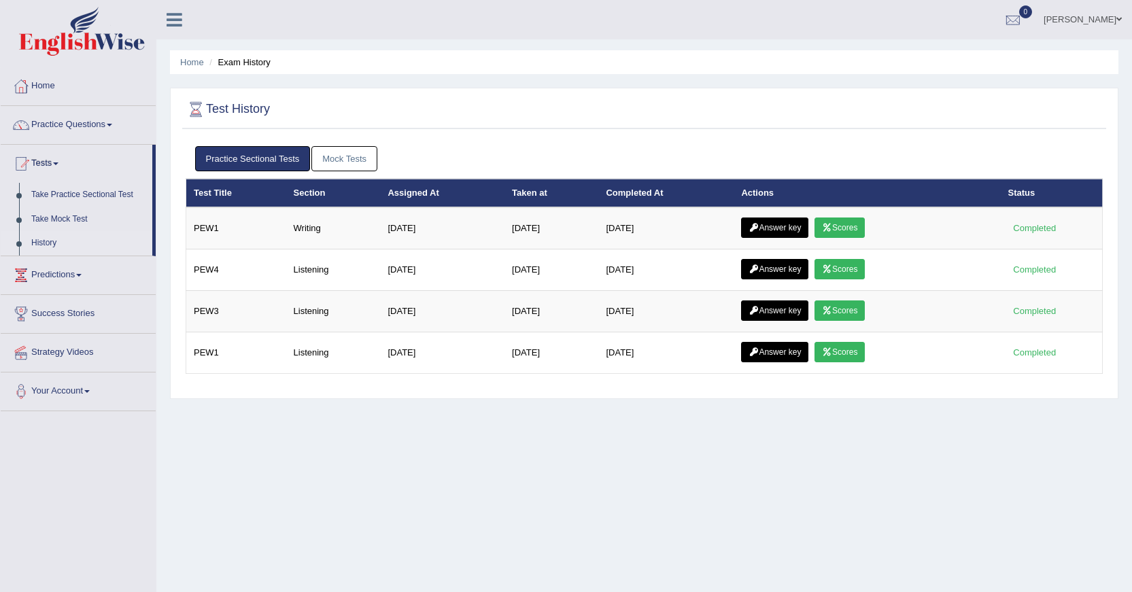
click at [56, 243] on link "History" at bounding box center [88, 243] width 127 height 24
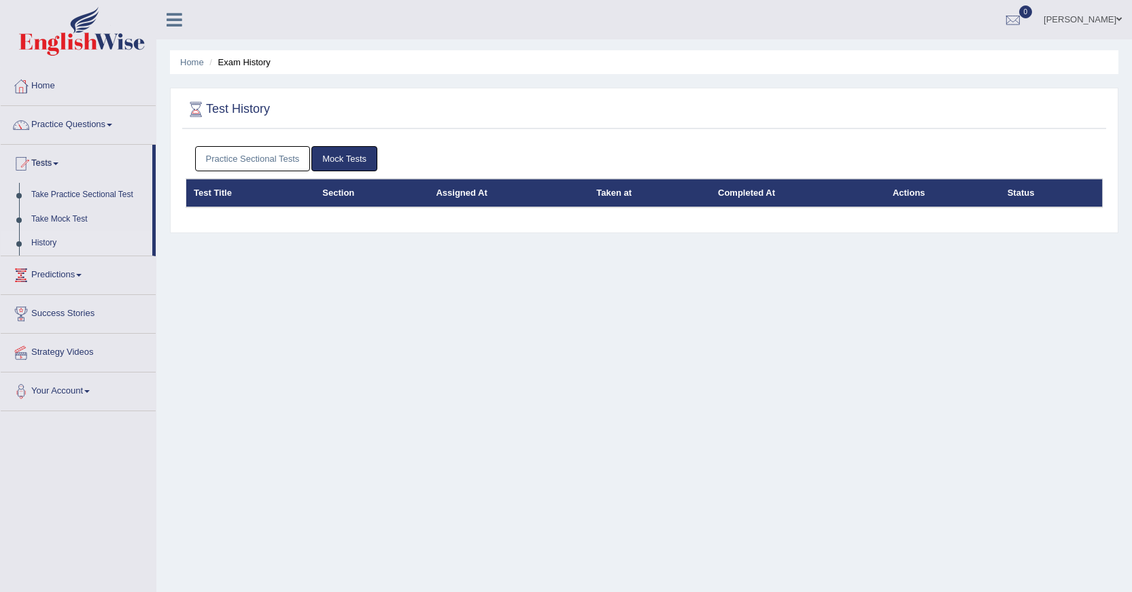
click at [266, 171] on link "Practice Sectional Tests" at bounding box center [253, 158] width 116 height 25
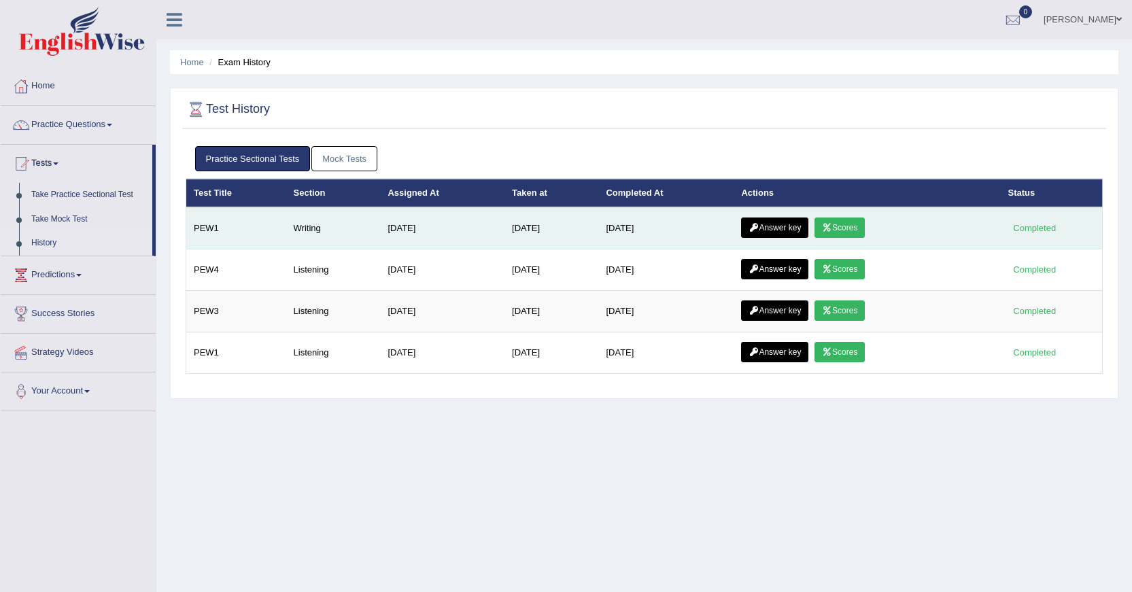
click at [782, 225] on link "Answer key" at bounding box center [774, 228] width 67 height 20
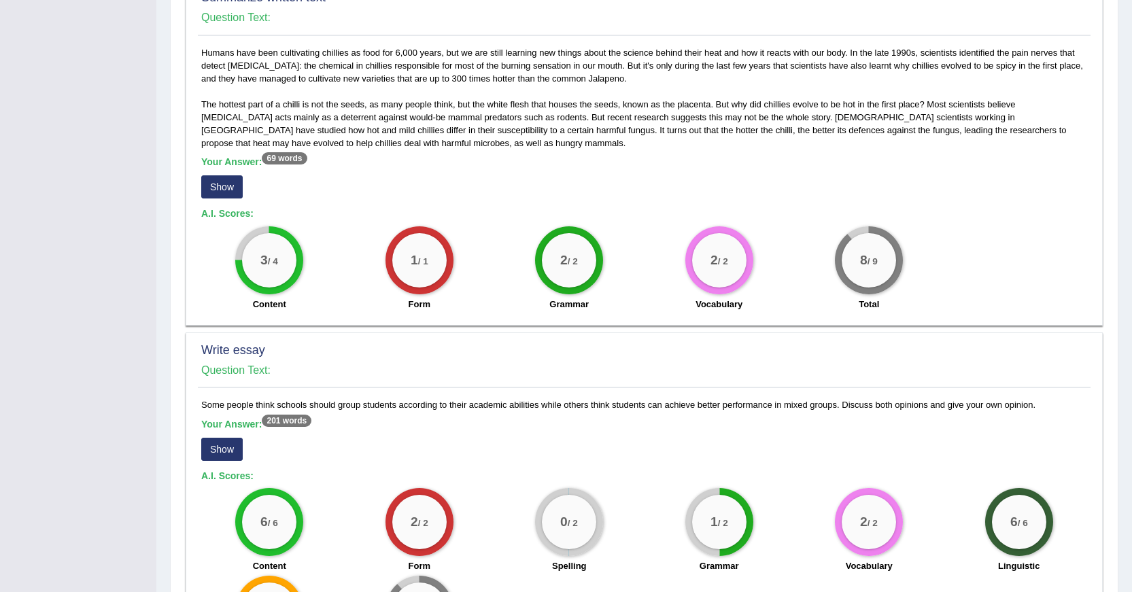
scroll to position [723, 0]
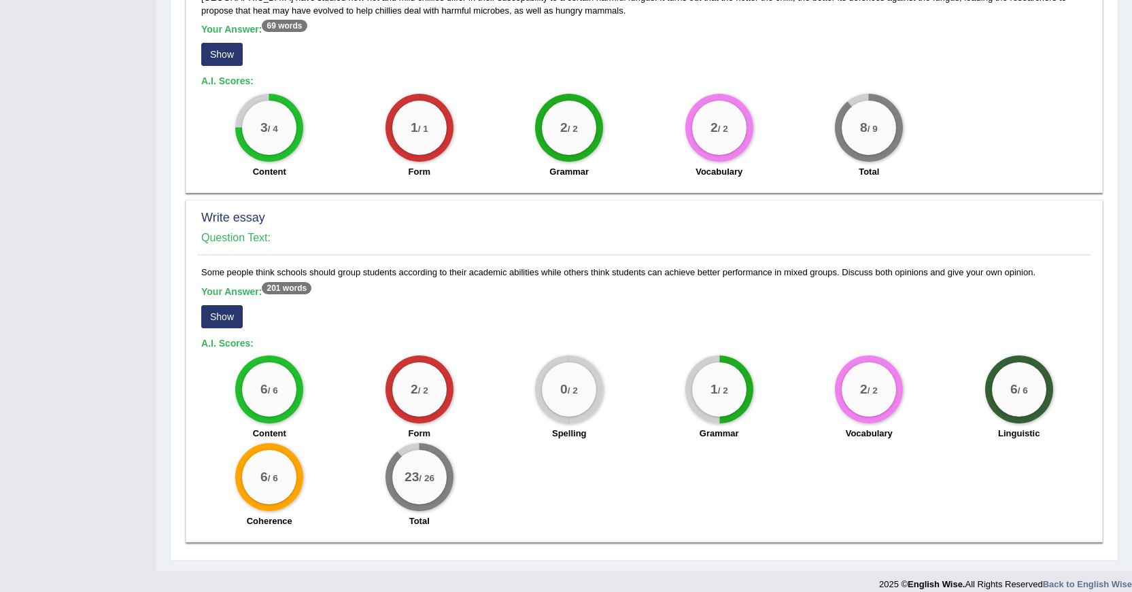
click at [216, 310] on button "Show" at bounding box center [221, 316] width 41 height 23
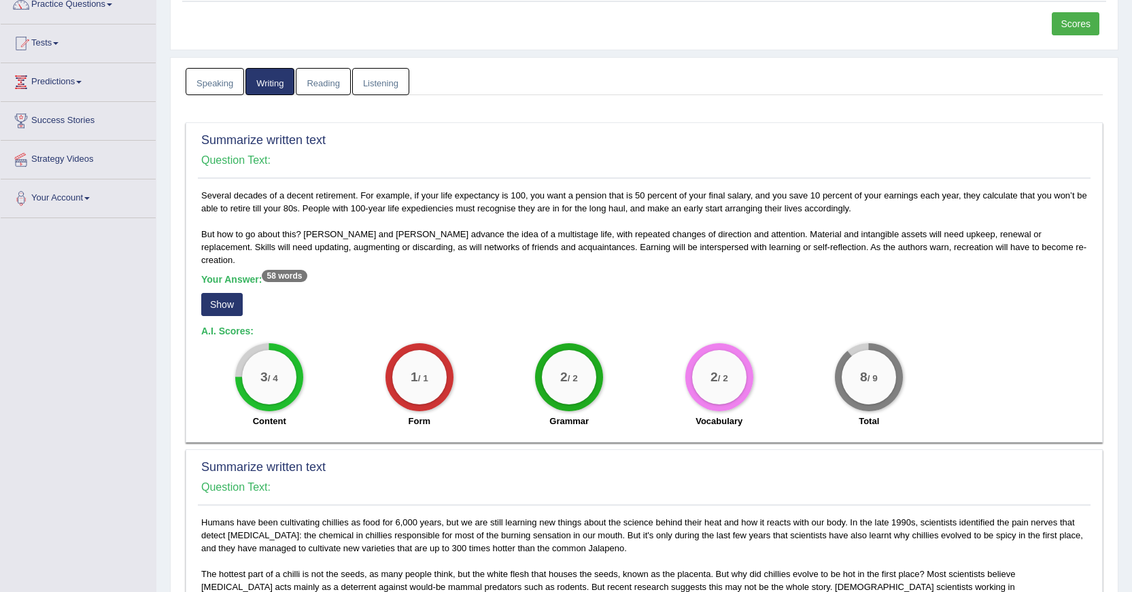
scroll to position [0, 0]
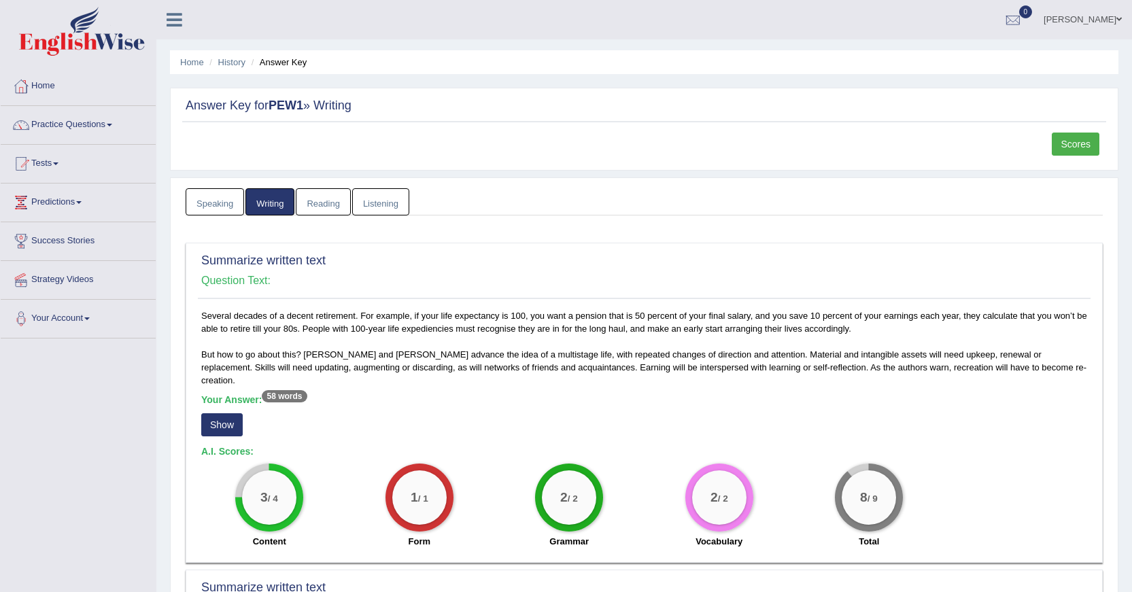
click at [1079, 22] on link "[PERSON_NAME]" at bounding box center [1082, 17] width 99 height 35
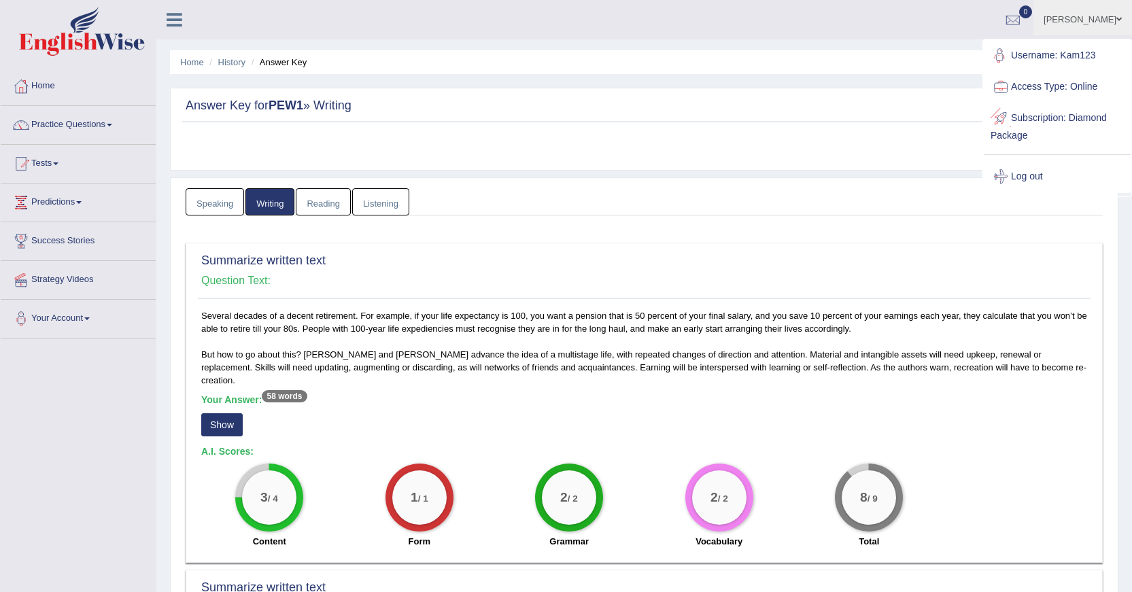
click at [1037, 175] on link "Log out" at bounding box center [1057, 176] width 147 height 31
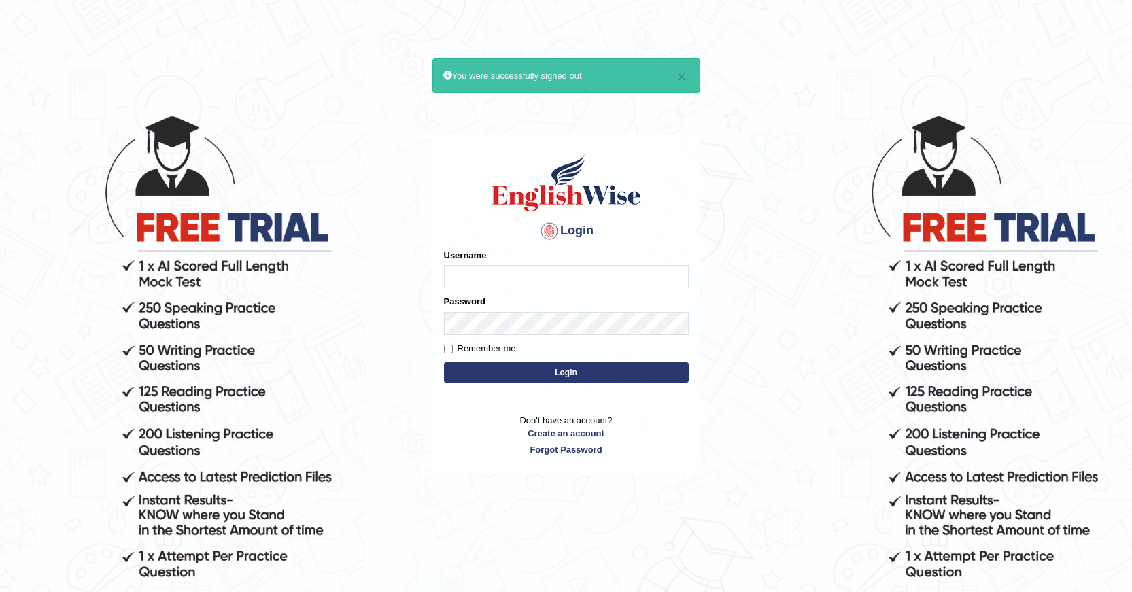
type input "kam123"
click at [542, 379] on button "Login" at bounding box center [566, 372] width 245 height 20
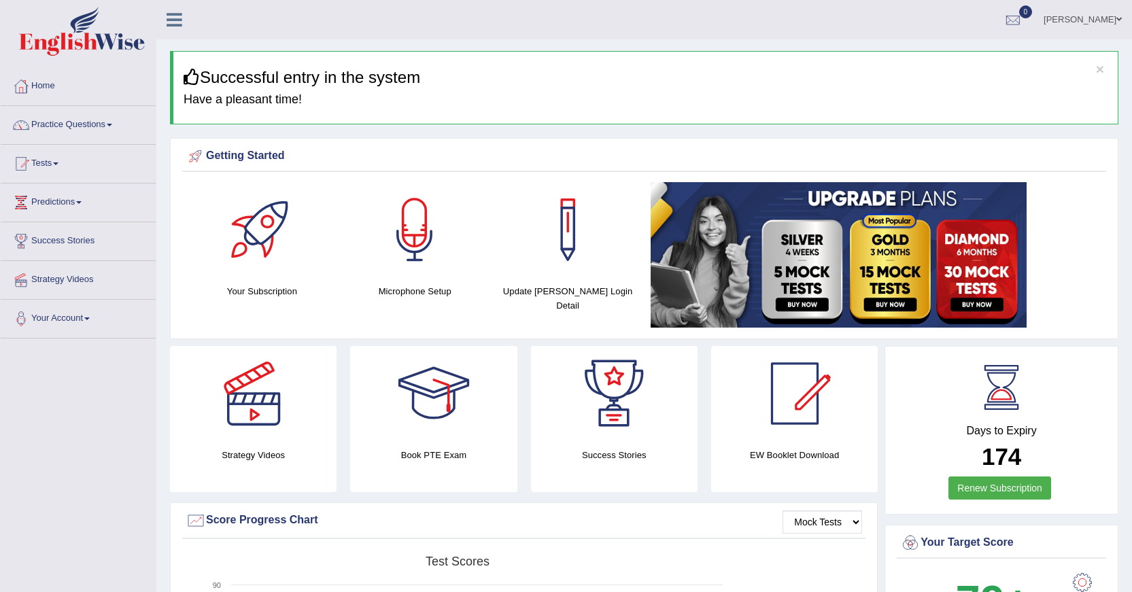
click at [1073, 24] on link "[PERSON_NAME]" at bounding box center [1082, 17] width 99 height 35
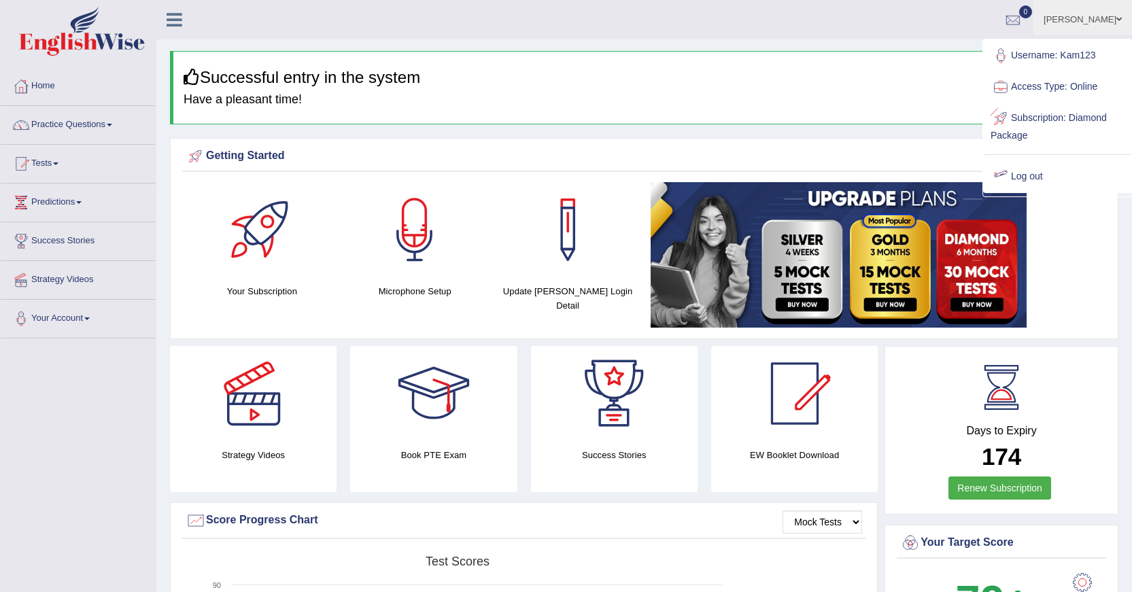
click at [1005, 171] on div at bounding box center [1001, 177] width 20 height 20
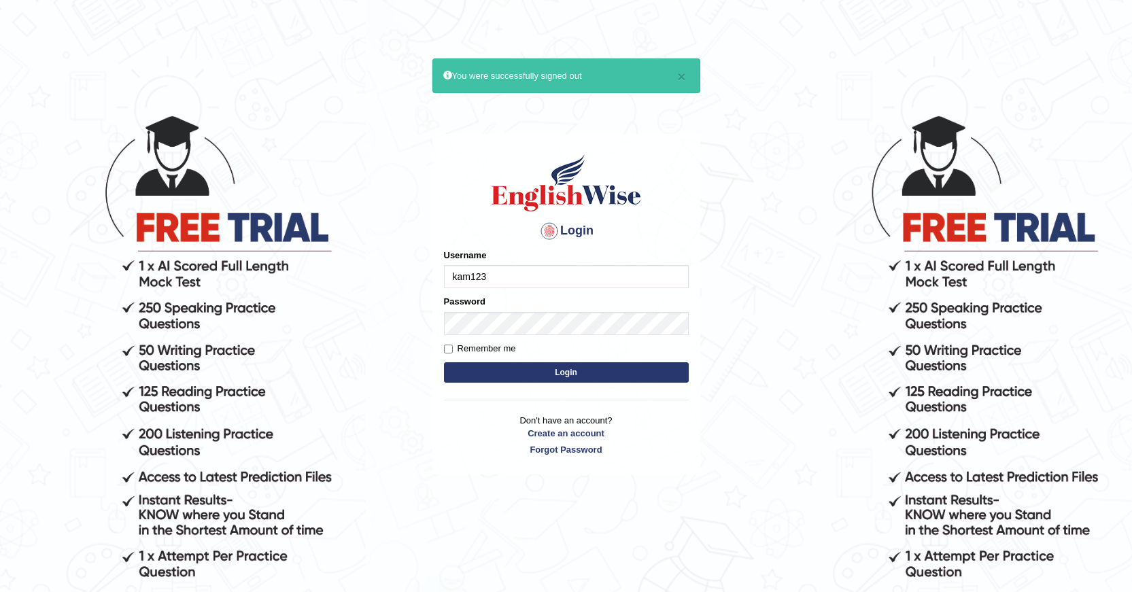
click at [514, 266] on input "kam123" at bounding box center [566, 276] width 245 height 23
type input "k"
type input "yusuf123"
click at [453, 422] on p "Don't have an account? Create an account Forgot Password" at bounding box center [566, 435] width 245 height 42
click at [542, 372] on button "Login" at bounding box center [566, 372] width 245 height 20
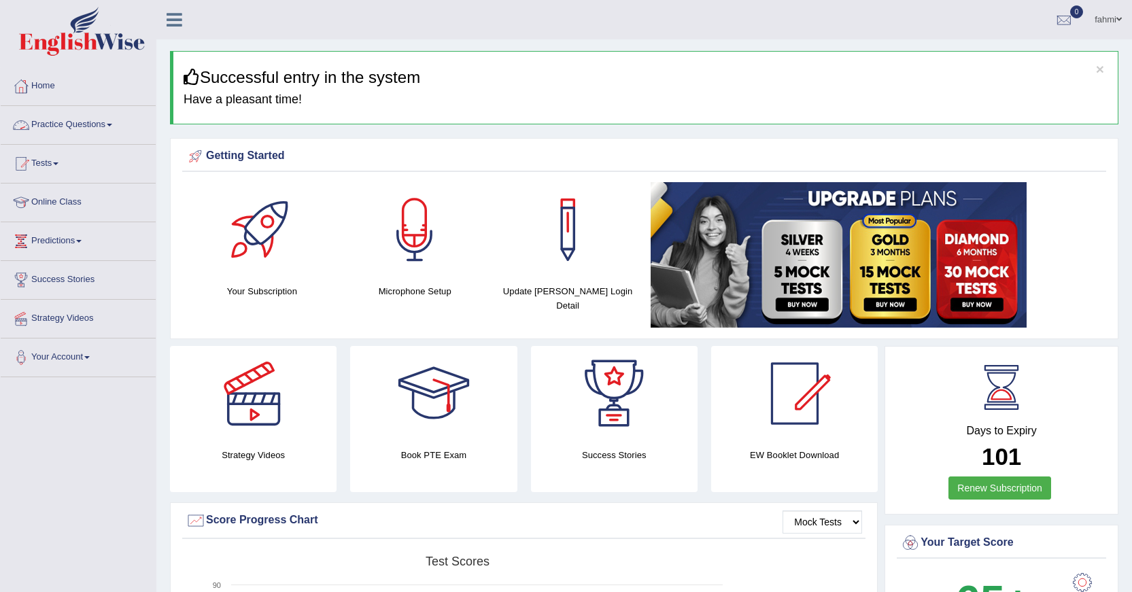
click at [97, 122] on link "Practice Questions" at bounding box center [78, 123] width 155 height 34
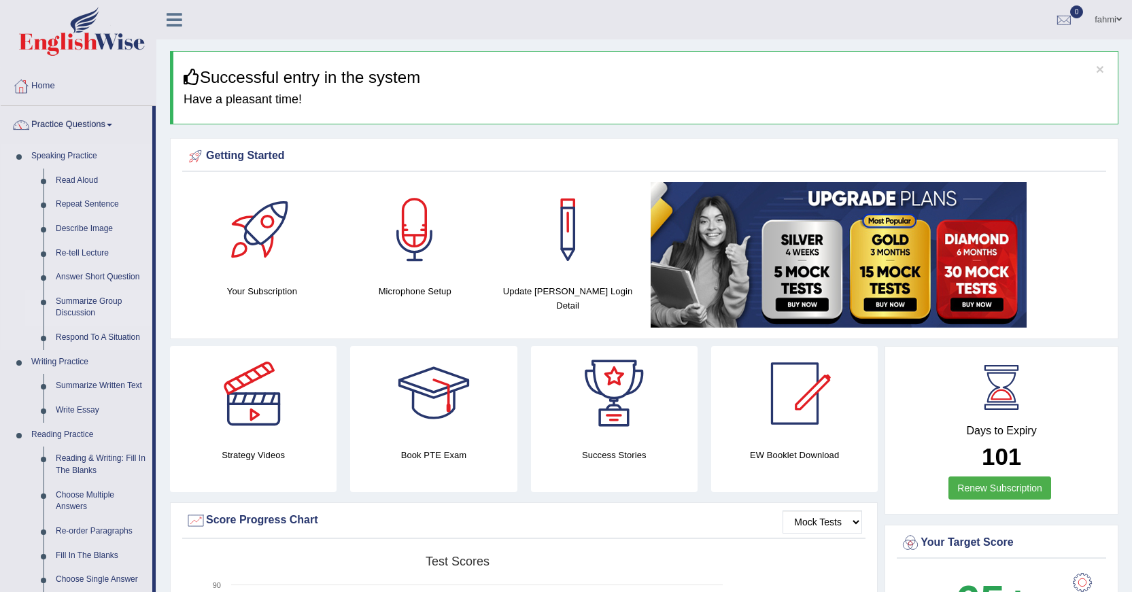
click at [71, 311] on link "Summarize Group Discussion" at bounding box center [101, 308] width 103 height 36
click at [71, 311] on ul "Speaking Practice Read Aloud Repeat Sentence Describe Image Re-tell Lecture Ans…" at bounding box center [77, 498] width 152 height 709
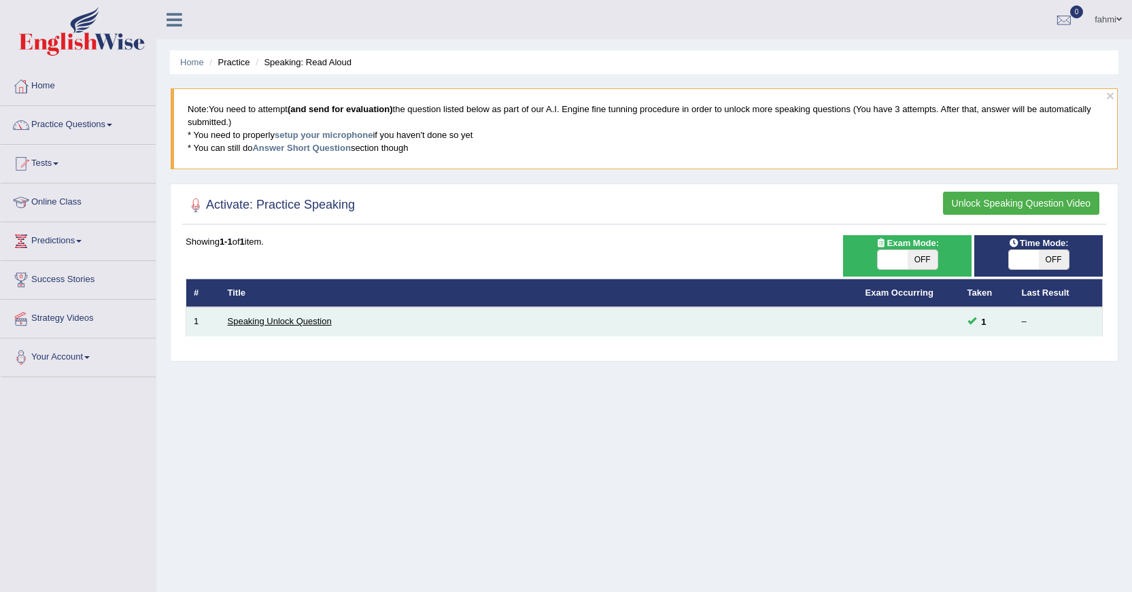
click at [317, 320] on link "Speaking Unlock Question" at bounding box center [280, 321] width 104 height 10
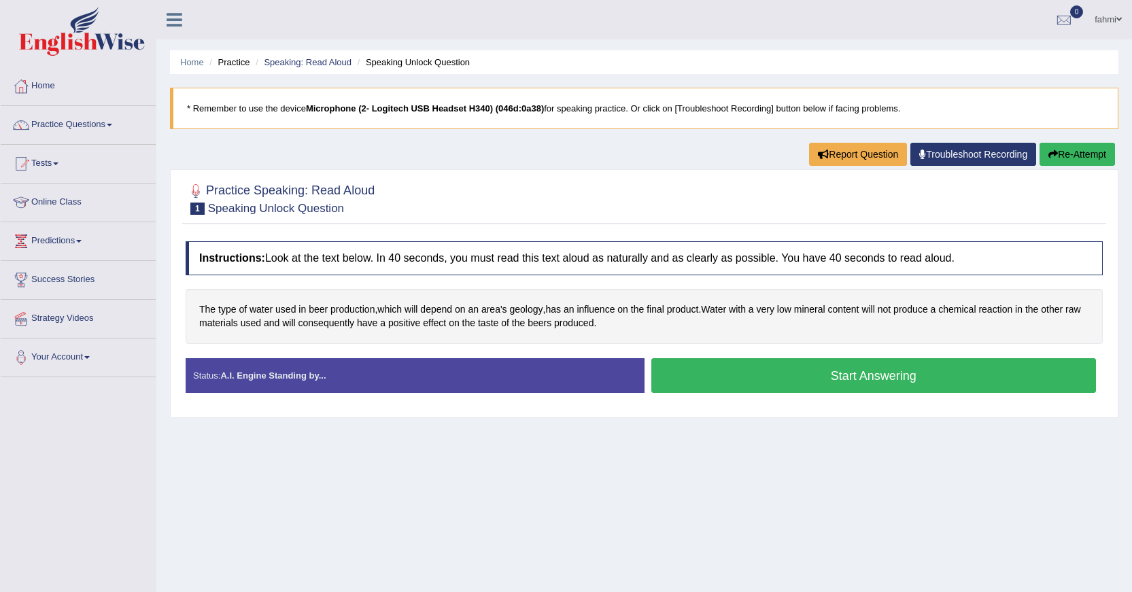
click at [747, 377] on button "Start Answering" at bounding box center [873, 375] width 445 height 35
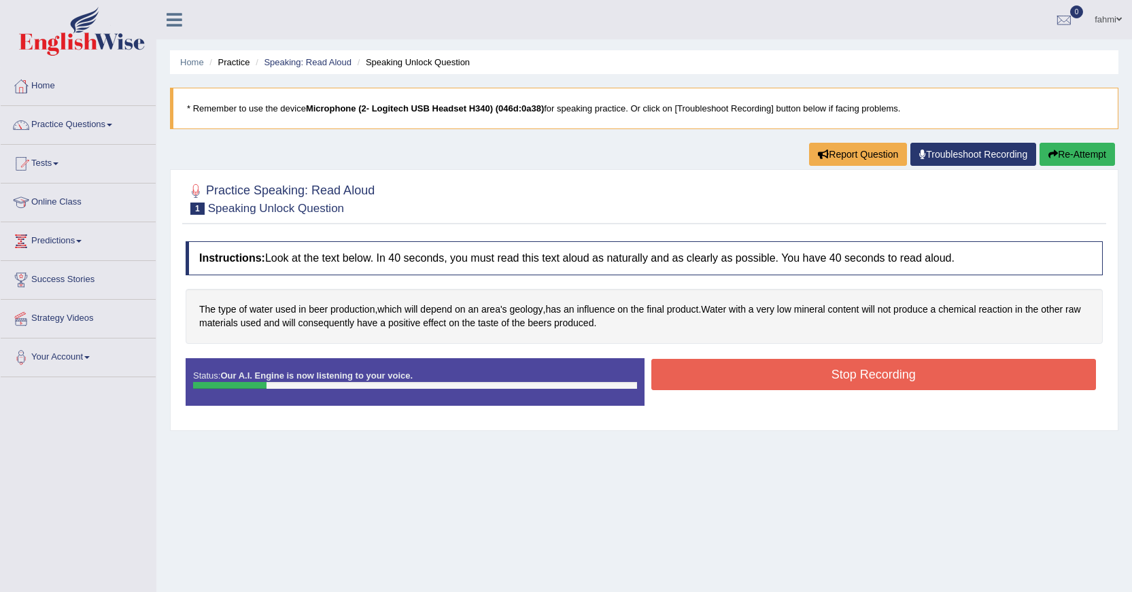
drag, startPoint x: 872, startPoint y: 386, endPoint x: 871, endPoint y: 413, distance: 26.5
click at [871, 412] on div "Status: Our A.I. Engine is now listening to your voice. Start Answering Stop Re…" at bounding box center [644, 388] width 917 height 61
click at [867, 382] on button "Stop Recording" at bounding box center [873, 374] width 445 height 31
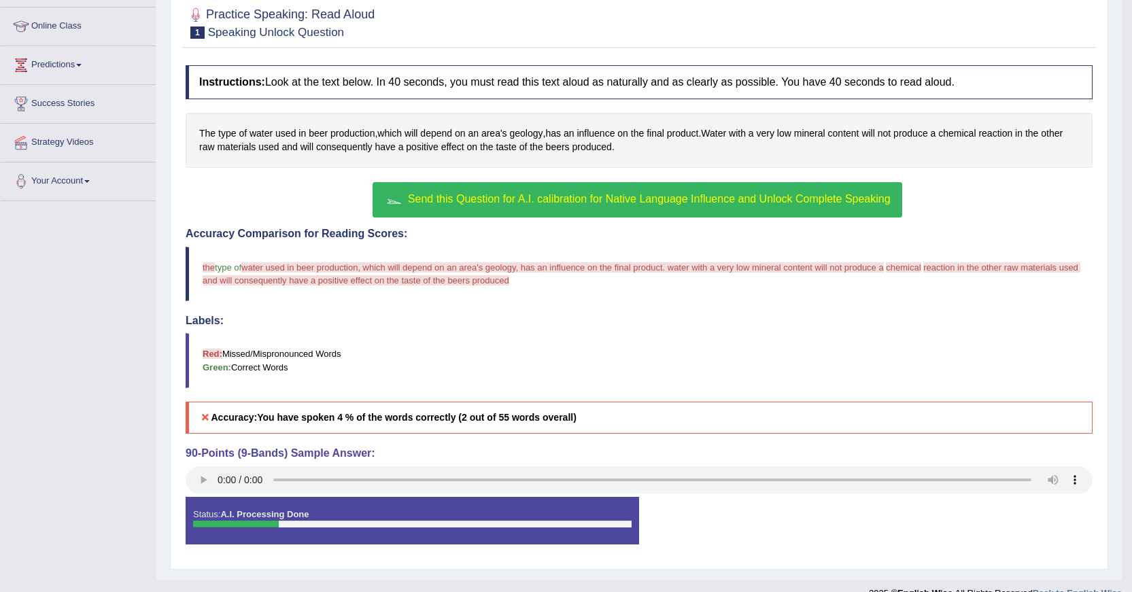
scroll to position [198, 0]
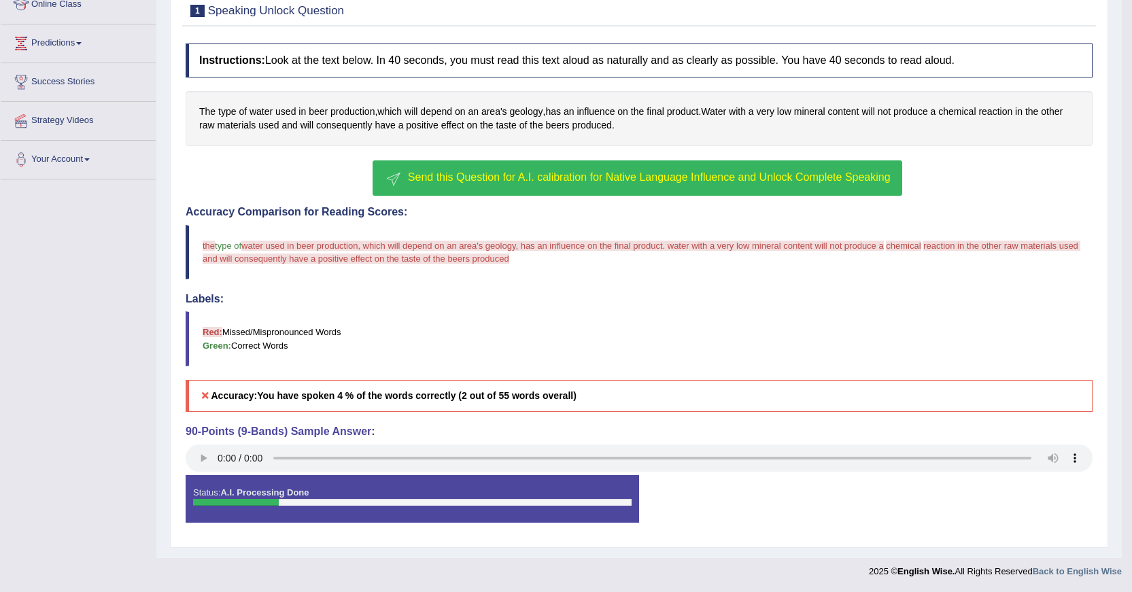
click at [466, 175] on span "Send this Question for A.I. calibration for Native Language Influence and Unloc…" at bounding box center [649, 177] width 483 height 12
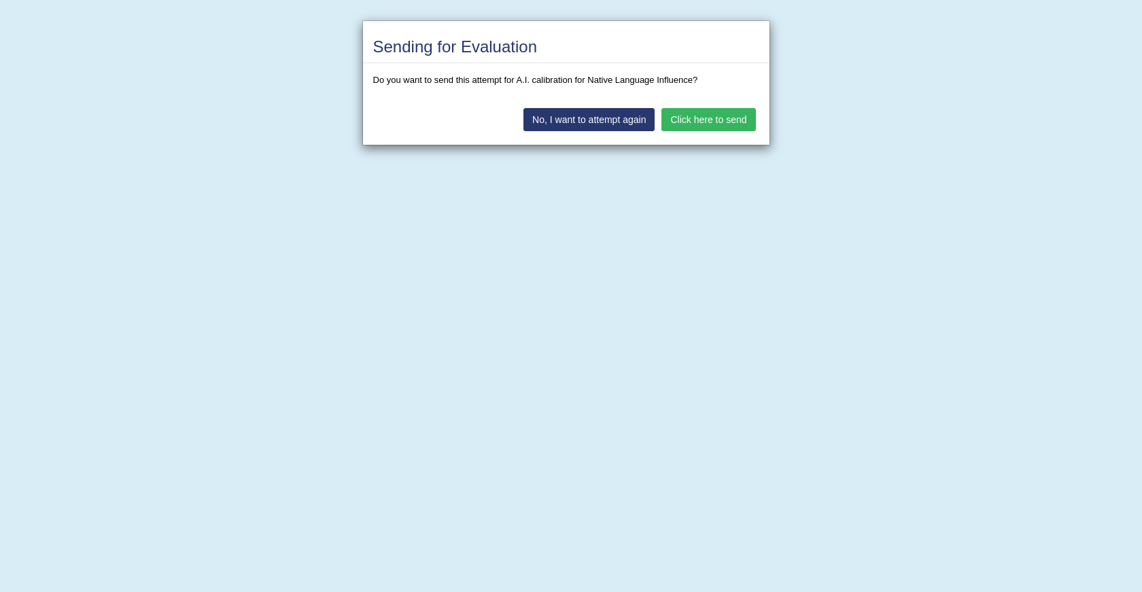
click at [698, 111] on button "Click here to send" at bounding box center [708, 119] width 94 height 23
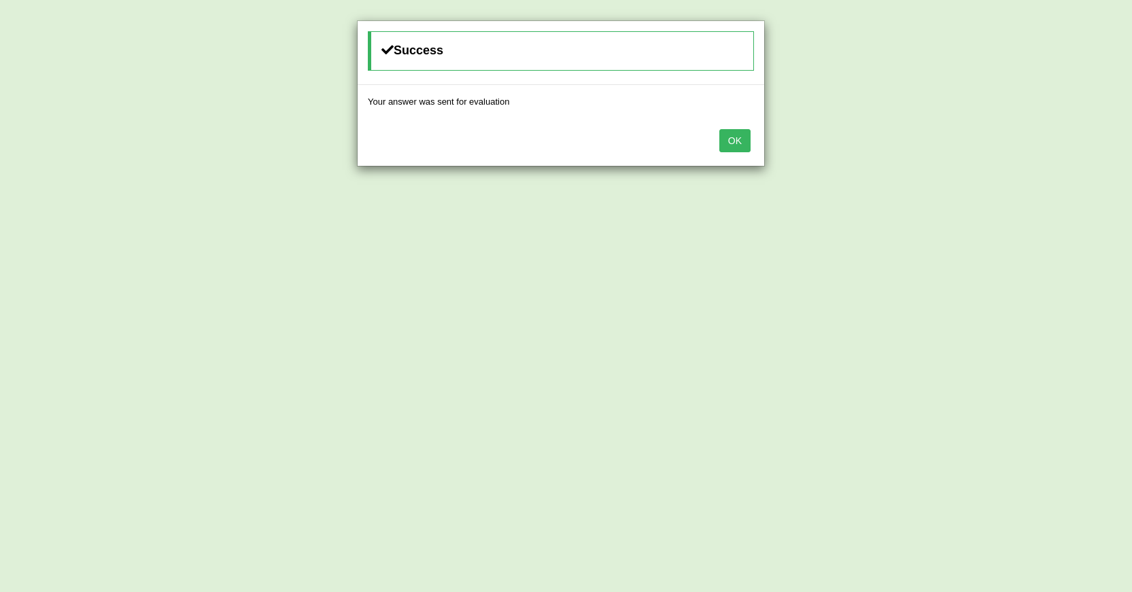
click at [744, 143] on button "OK" at bounding box center [734, 140] width 31 height 23
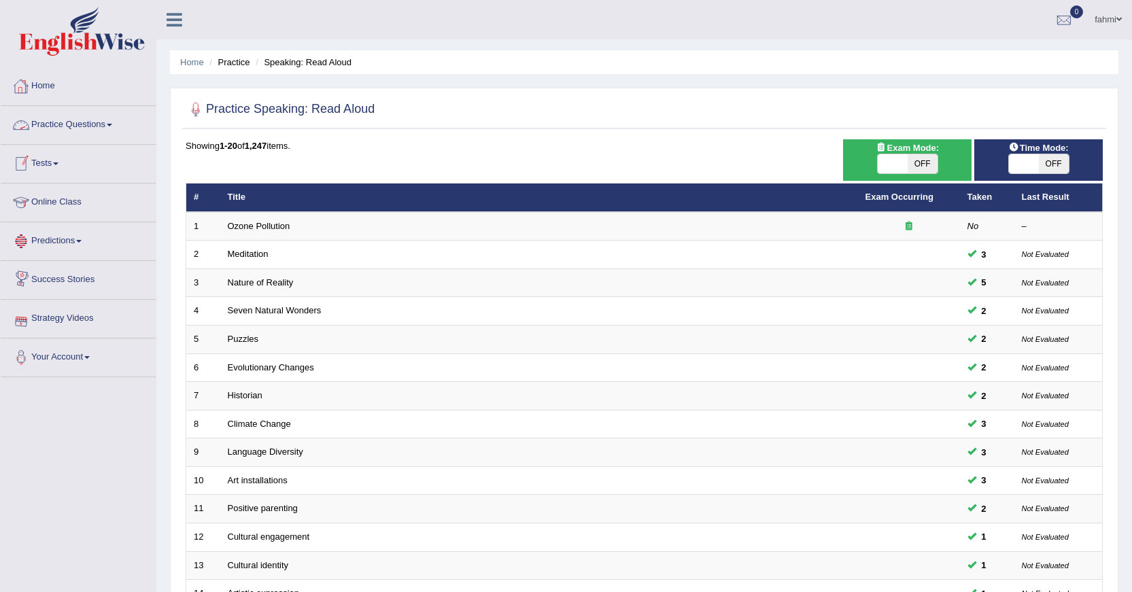
click at [61, 123] on link "Practice Questions" at bounding box center [78, 123] width 155 height 34
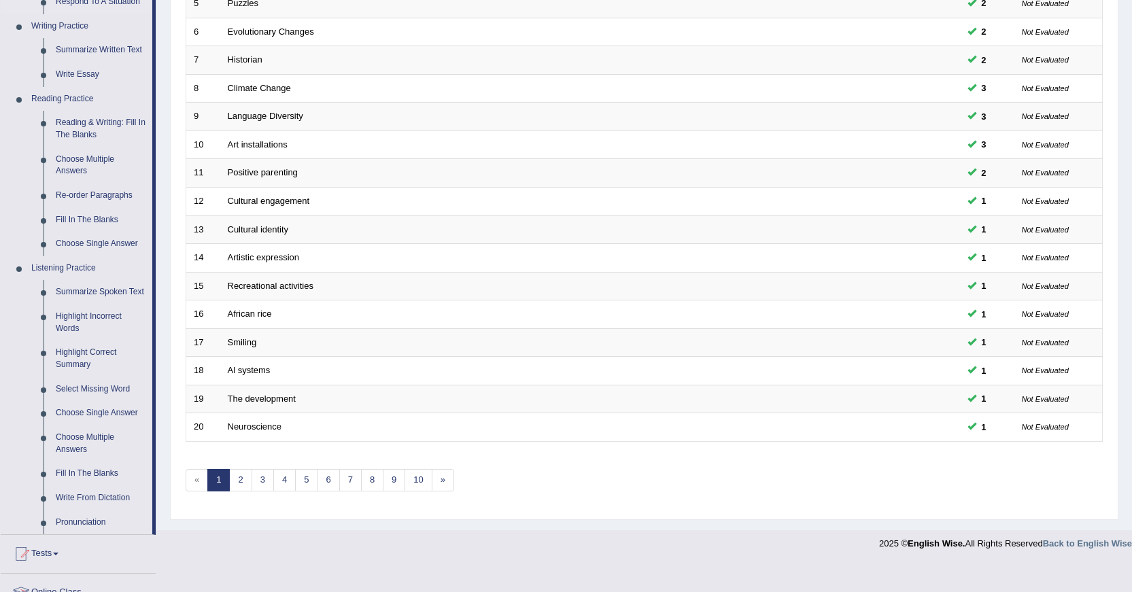
scroll to position [136, 0]
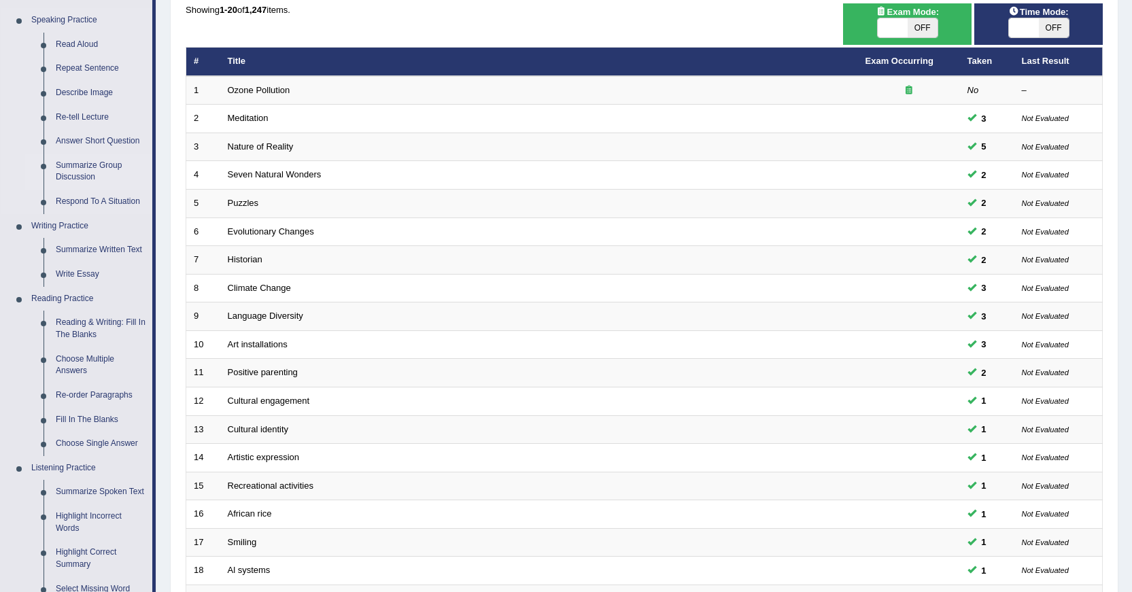
click at [100, 162] on link "Summarize Group Discussion" at bounding box center [101, 172] width 103 height 36
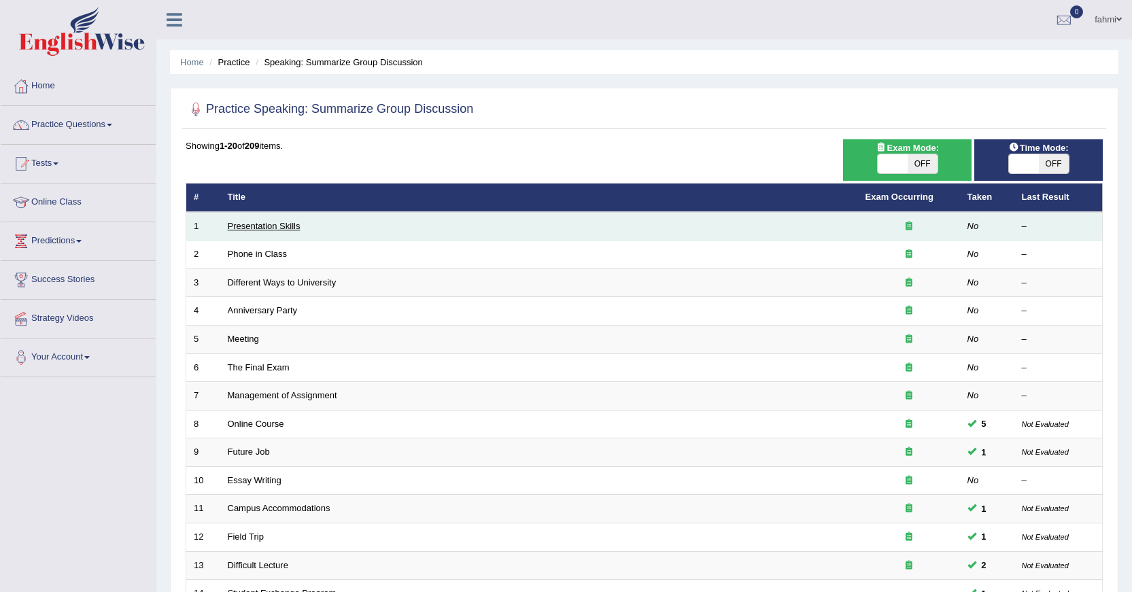
click at [261, 224] on link "Presentation Skills" at bounding box center [264, 226] width 73 height 10
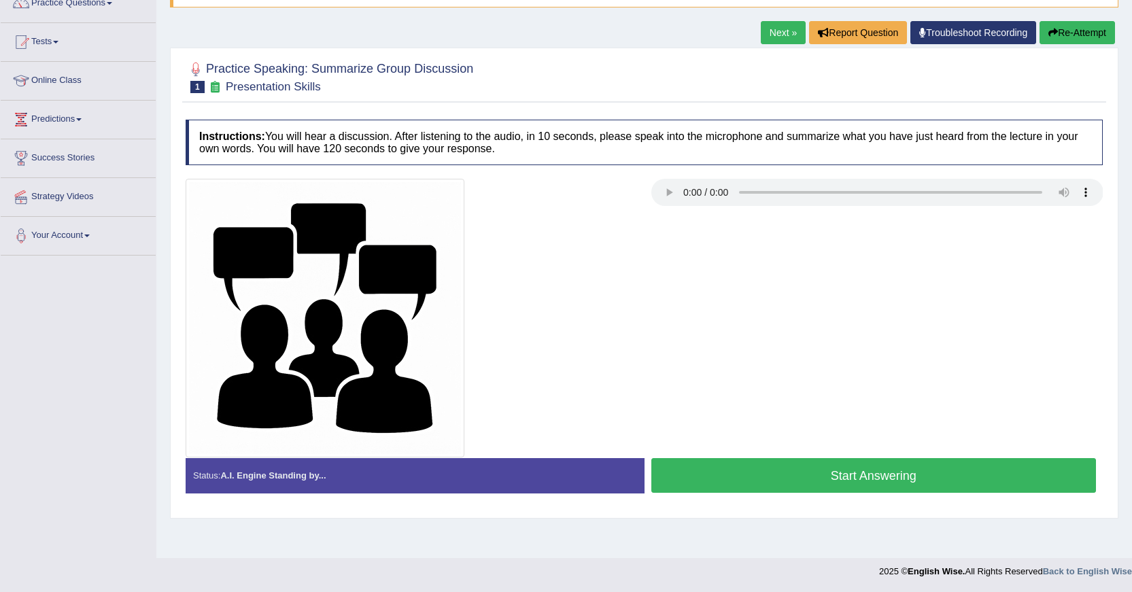
scroll to position [54, 0]
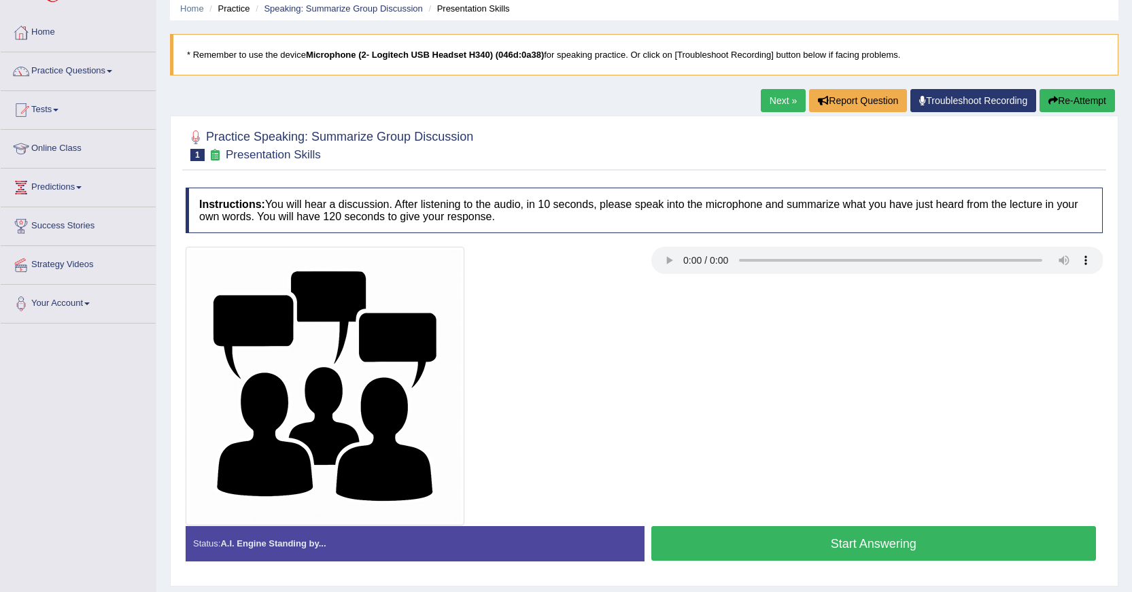
click at [829, 551] on button "Start Answering" at bounding box center [873, 543] width 445 height 35
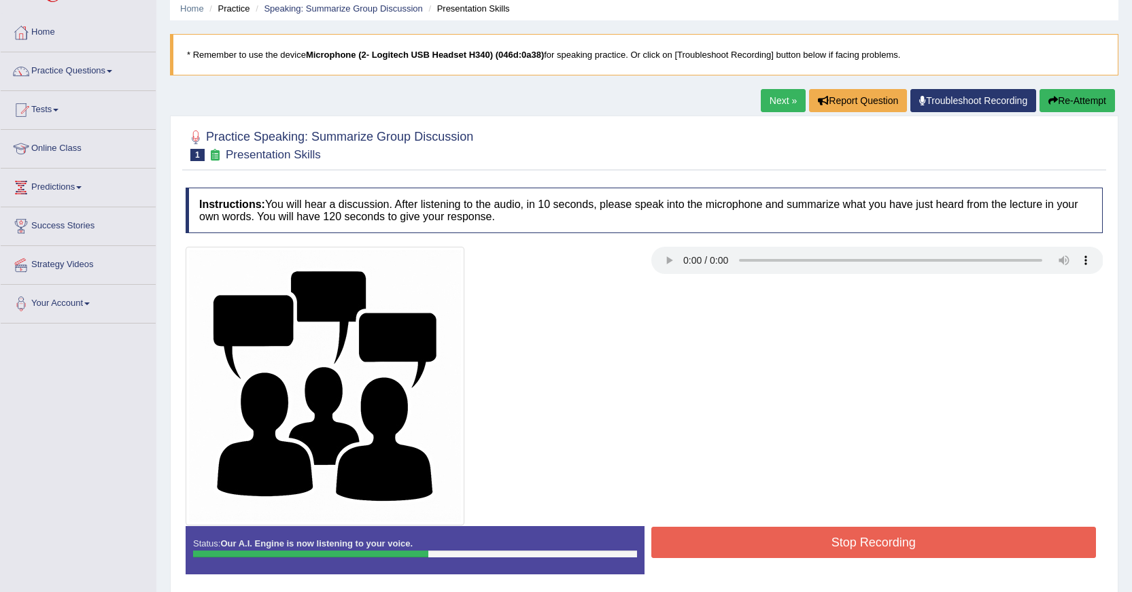
drag, startPoint x: 817, startPoint y: 538, endPoint x: 827, endPoint y: 540, distance: 9.6
click at [821, 539] on button "Stop Recording" at bounding box center [873, 542] width 445 height 31
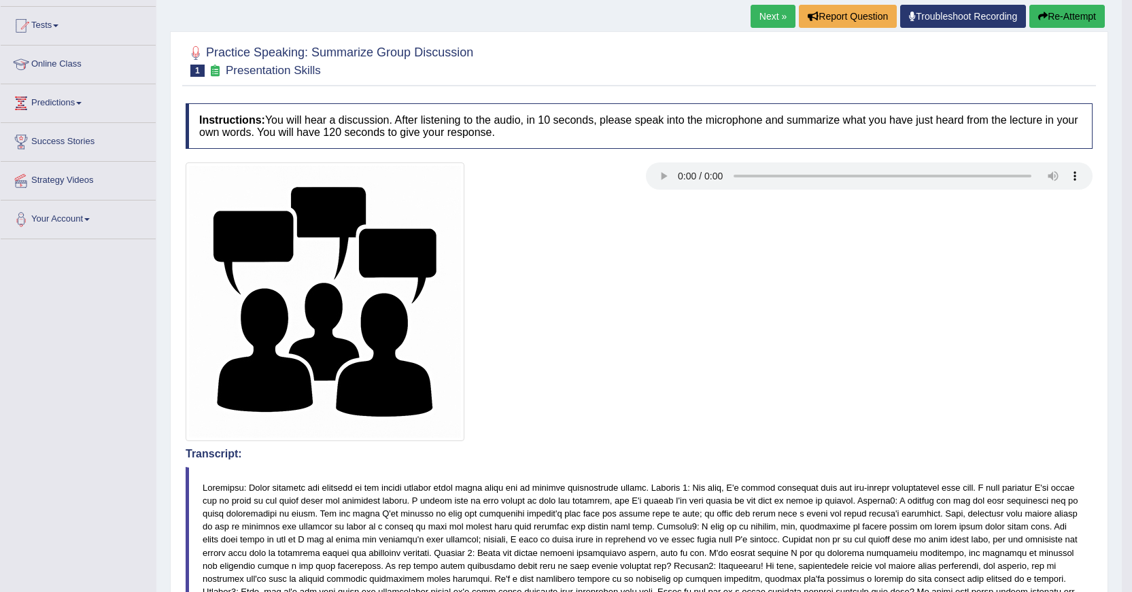
scroll to position [0, 0]
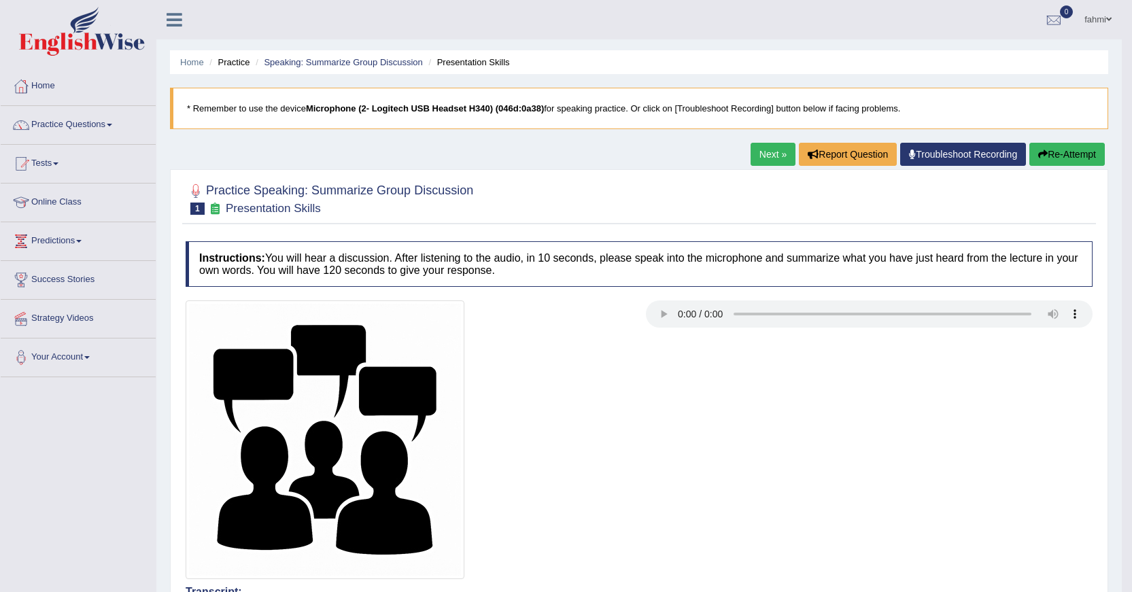
click at [769, 152] on link "Next »" at bounding box center [773, 154] width 45 height 23
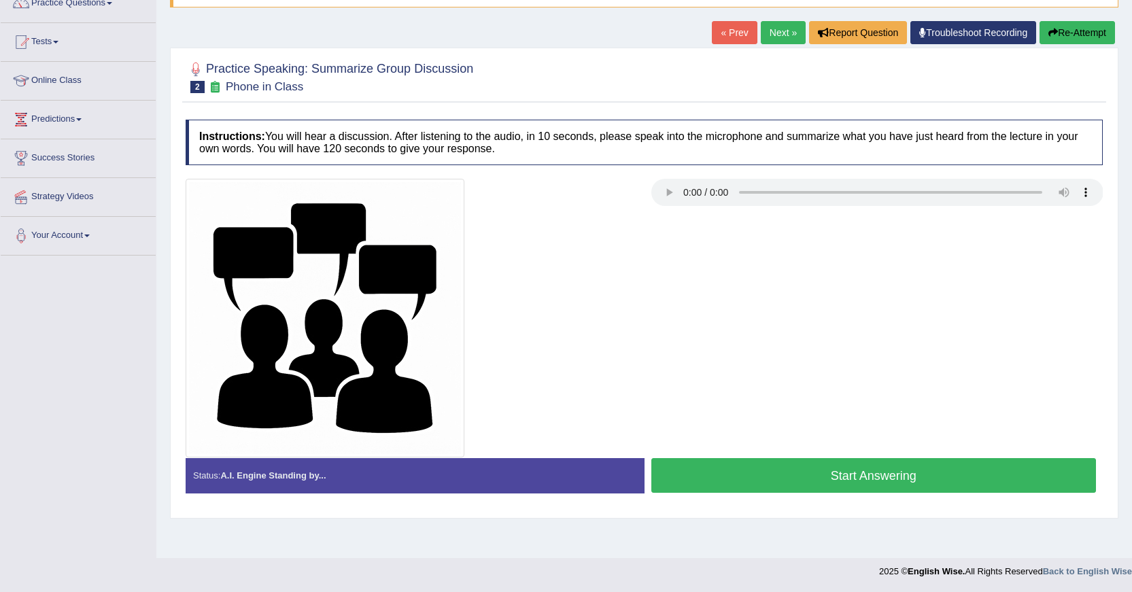
click at [775, 466] on button "Start Answering" at bounding box center [873, 475] width 445 height 35
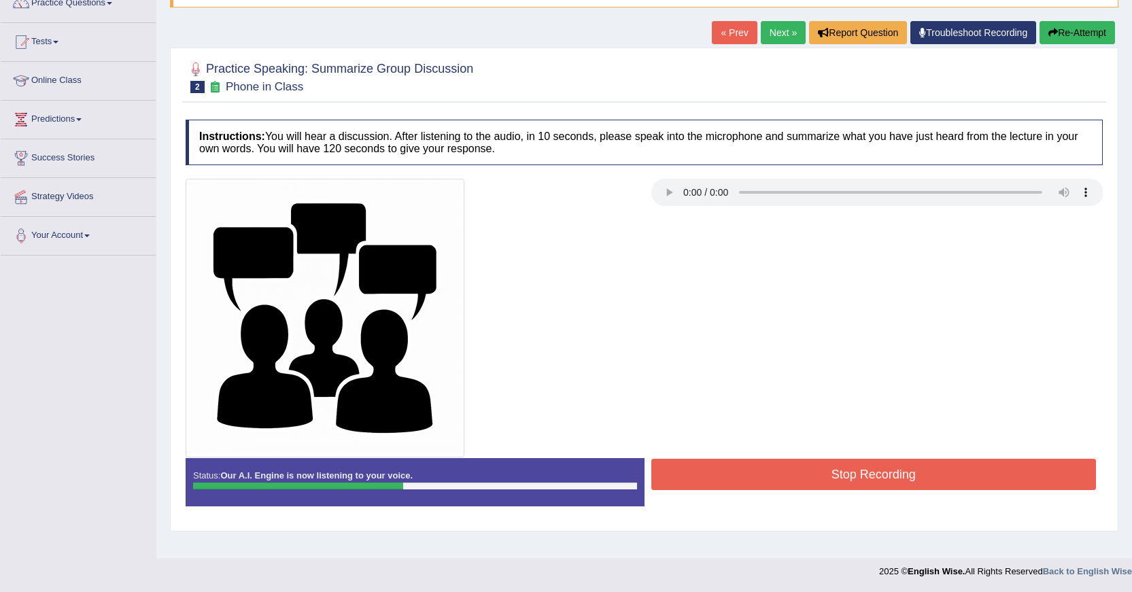
click at [1004, 467] on button "Stop Recording" at bounding box center [873, 474] width 445 height 31
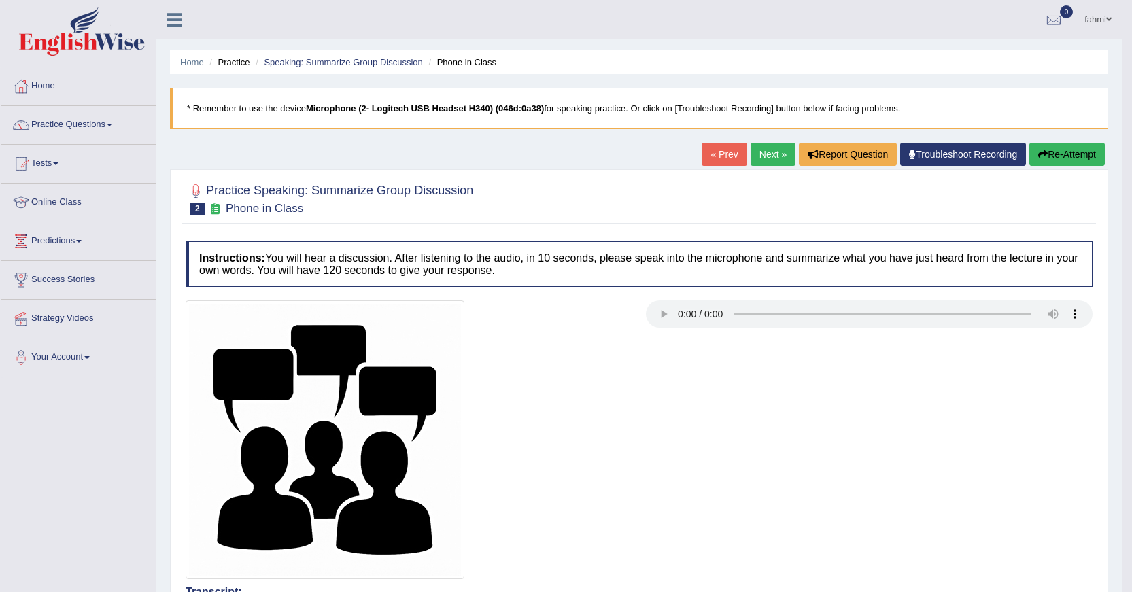
click at [1111, 18] on span at bounding box center [1108, 19] width 5 height 9
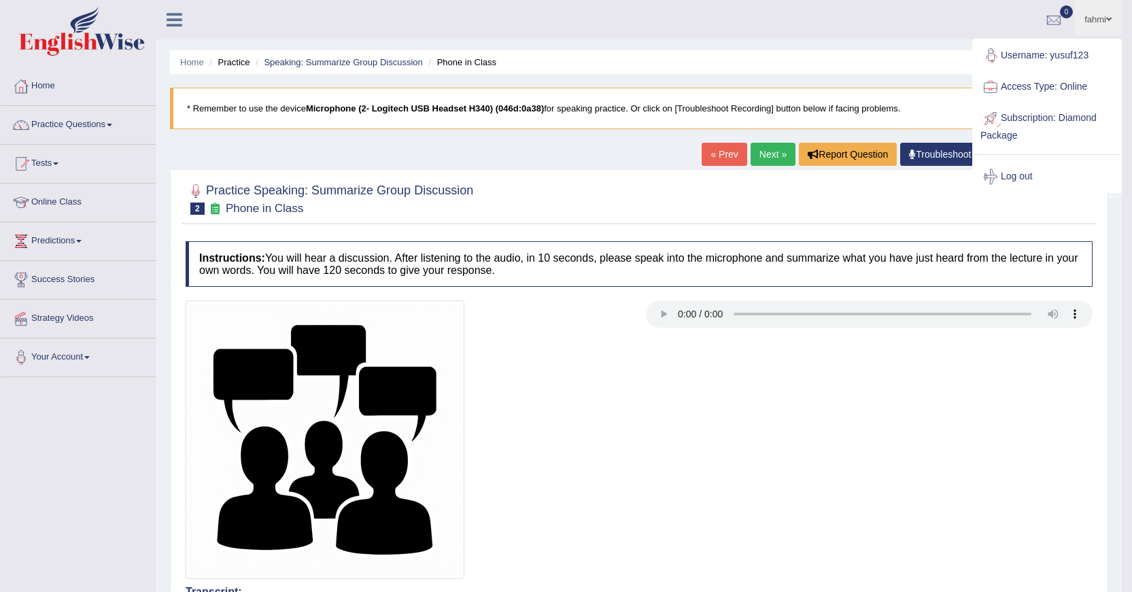
click at [715, 385] on div at bounding box center [639, 439] width 921 height 279
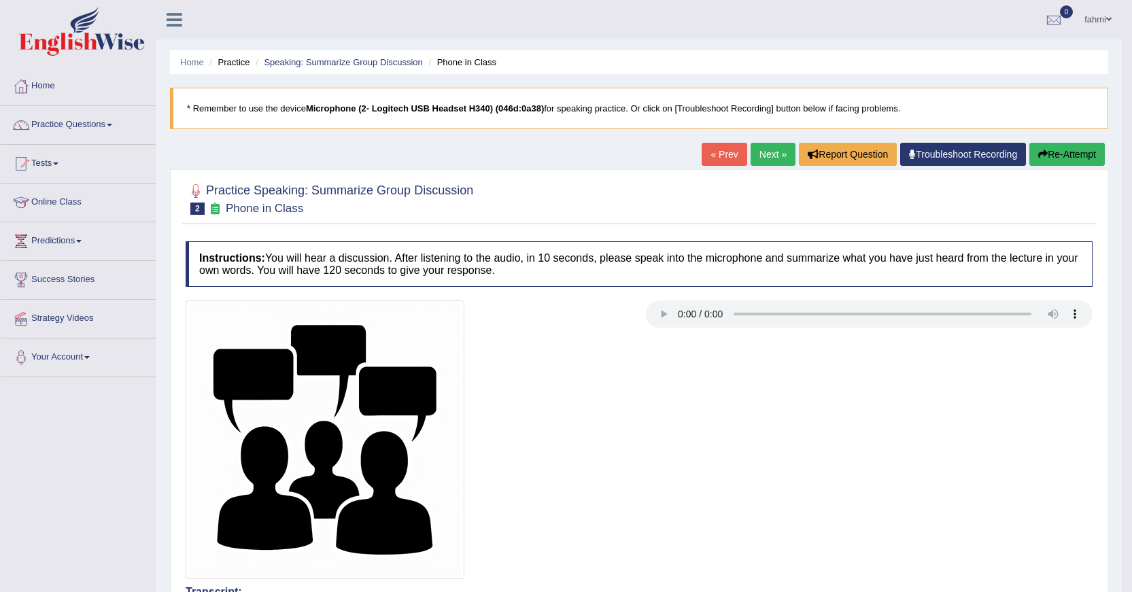
click at [777, 158] on link "Next »" at bounding box center [773, 154] width 45 height 23
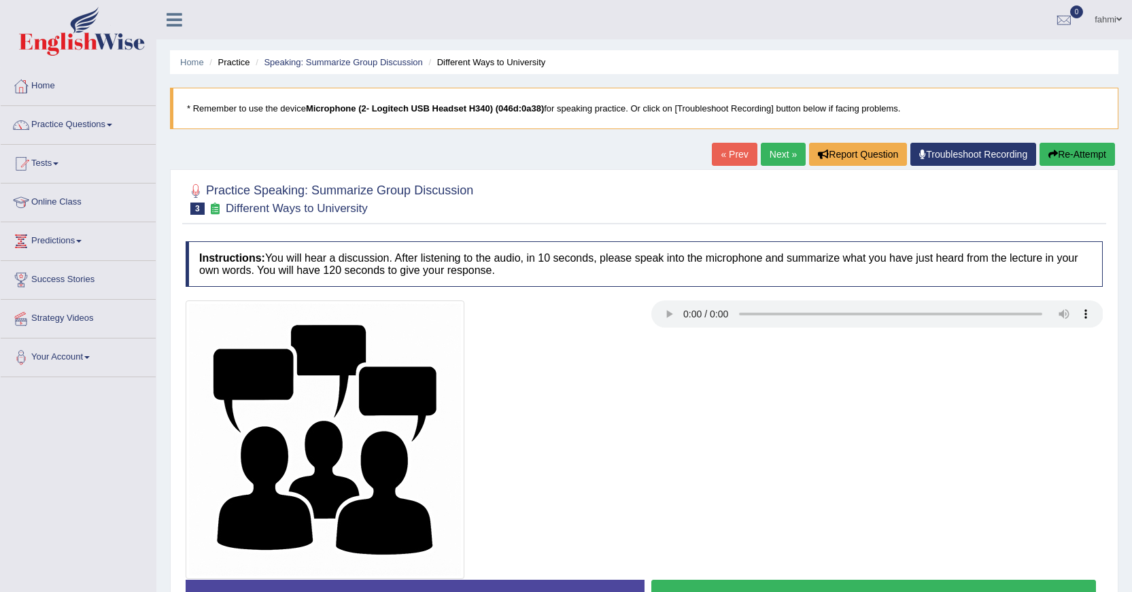
click at [1118, 21] on span at bounding box center [1118, 19] width 5 height 9
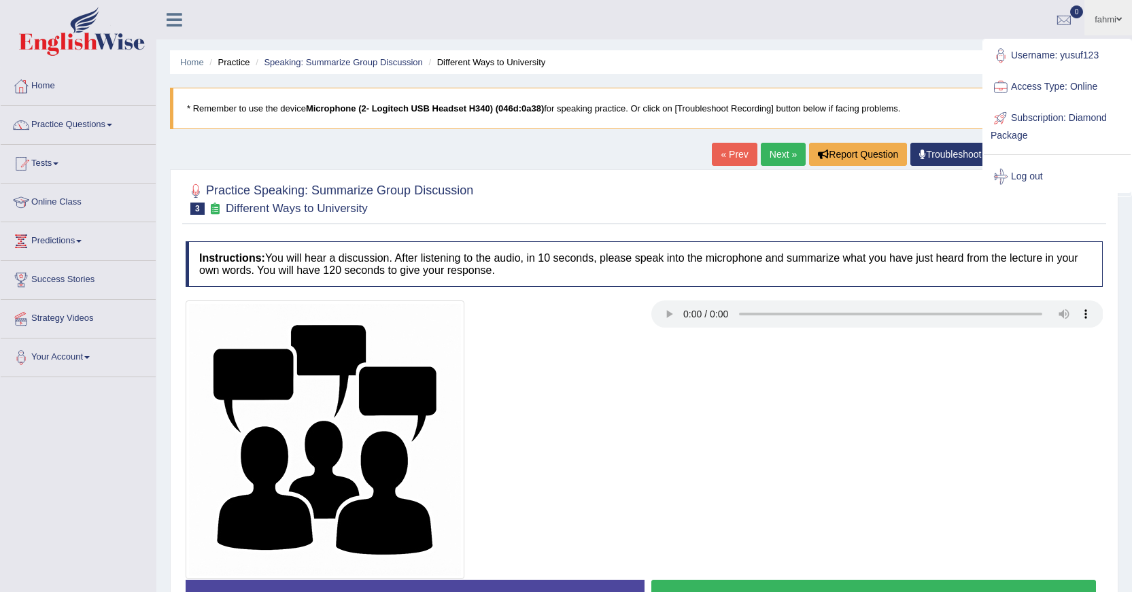
click at [1033, 174] on link "Log out" at bounding box center [1057, 176] width 147 height 31
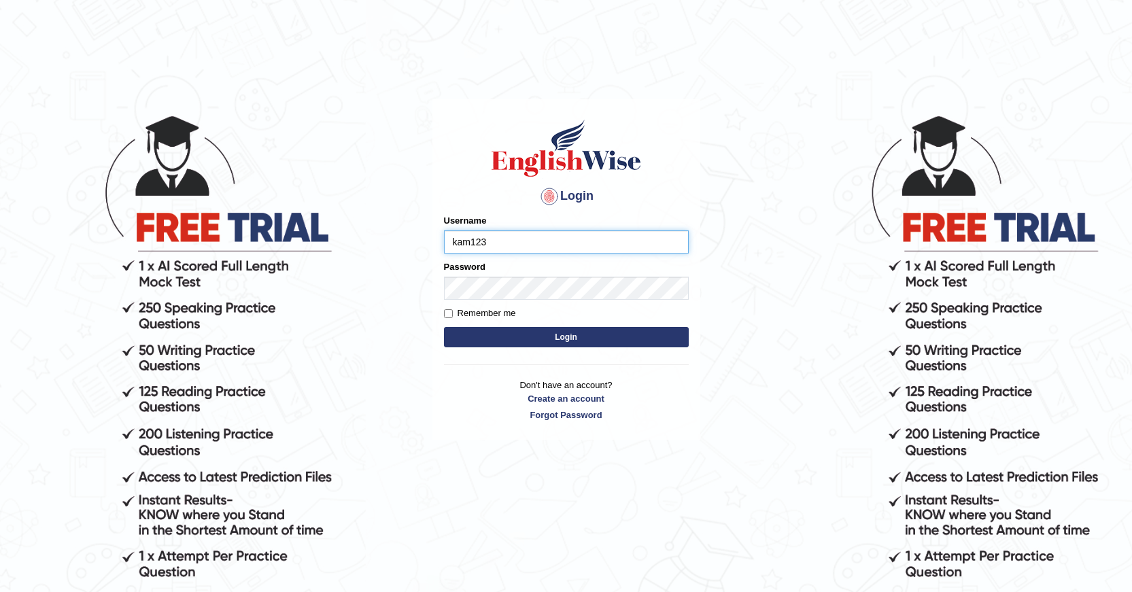
drag, startPoint x: 0, startPoint y: 0, endPoint x: 1033, endPoint y: 174, distance: 1047.9
click at [1033, 174] on body "Login Please fix the following errors: Username kam123 Password Remember me Log…" at bounding box center [566, 352] width 1132 height 592
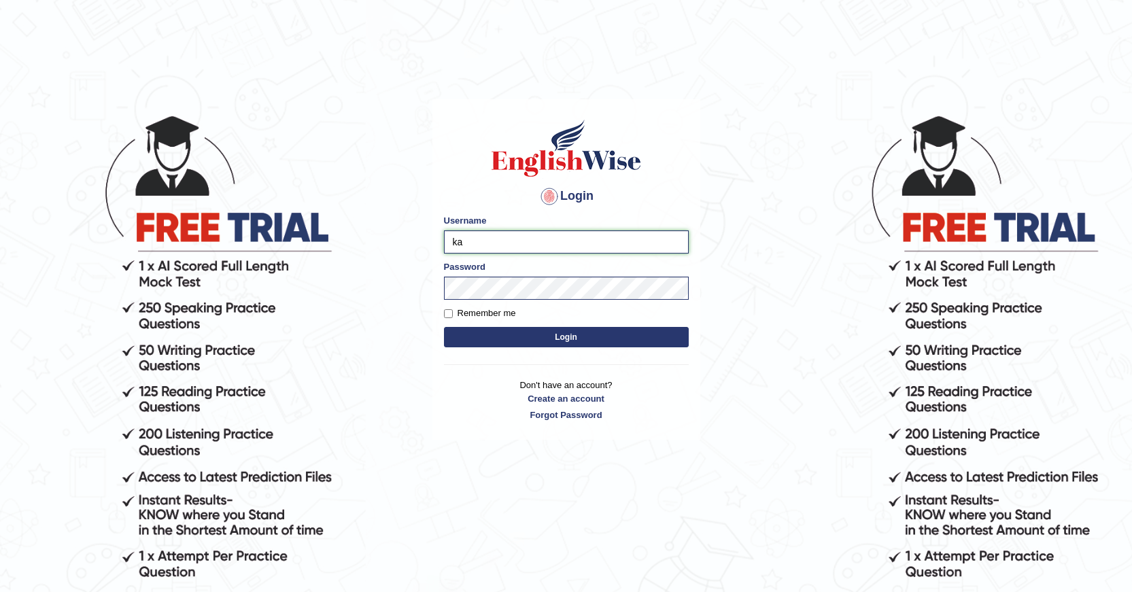
type input "k"
type input "harsh321"
click at [444, 327] on button "Login" at bounding box center [566, 337] width 245 height 20
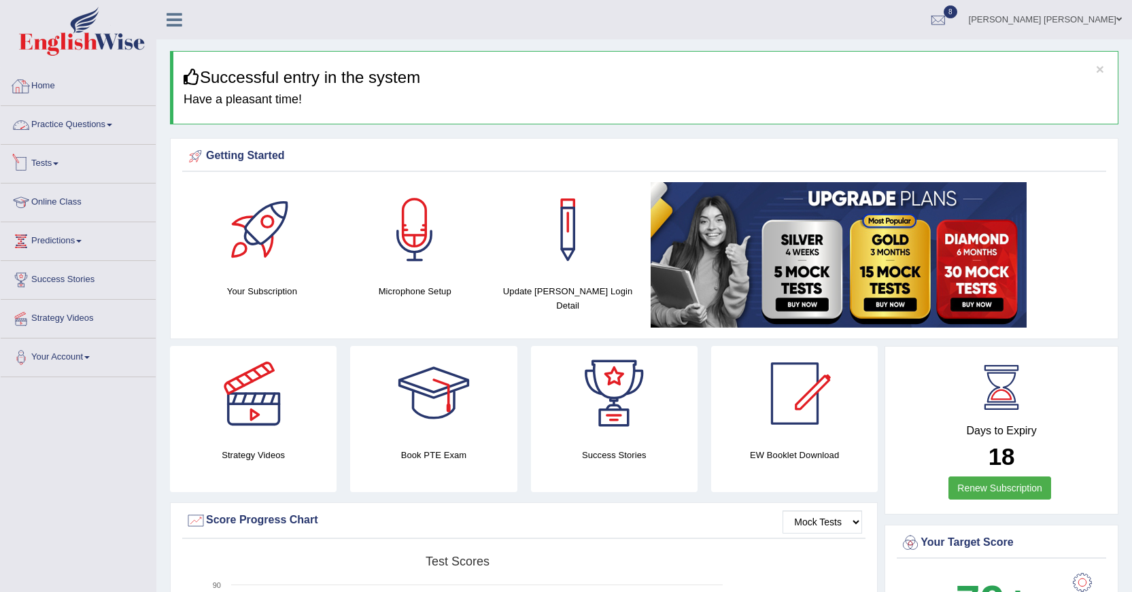
click at [49, 163] on link "Tests" at bounding box center [78, 162] width 155 height 34
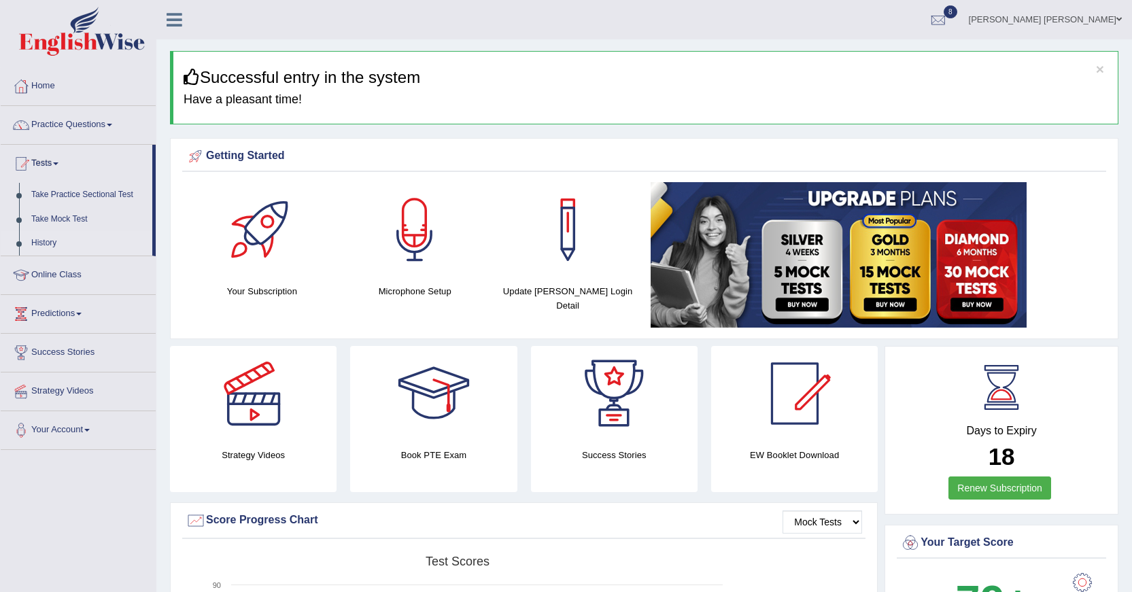
click at [44, 241] on link "History" at bounding box center [88, 243] width 127 height 24
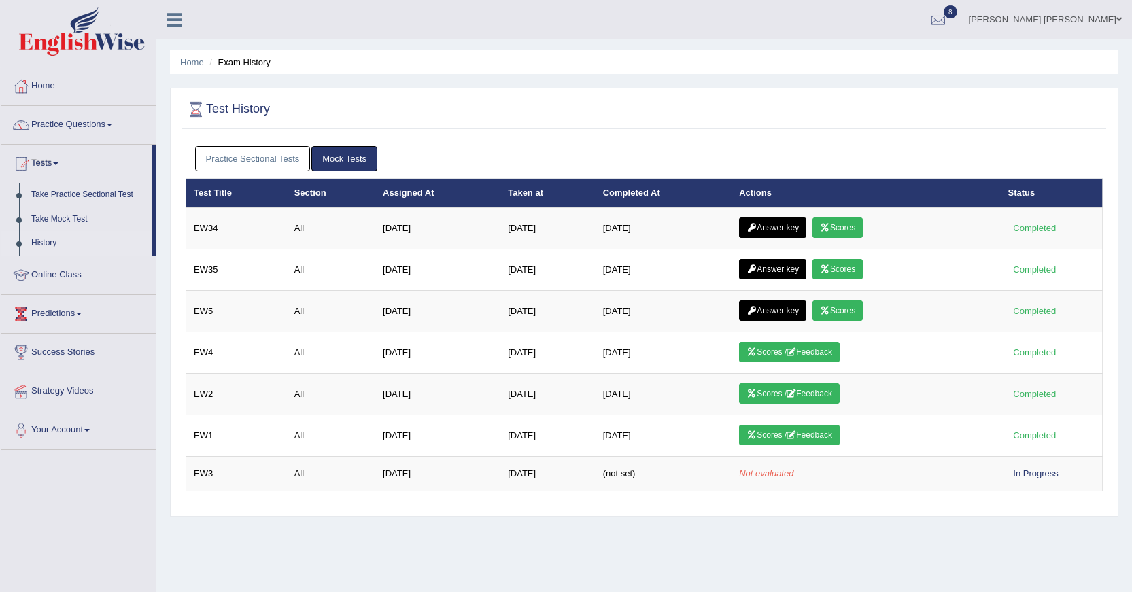
click at [303, 160] on link "Practice Sectional Tests" at bounding box center [253, 158] width 116 height 25
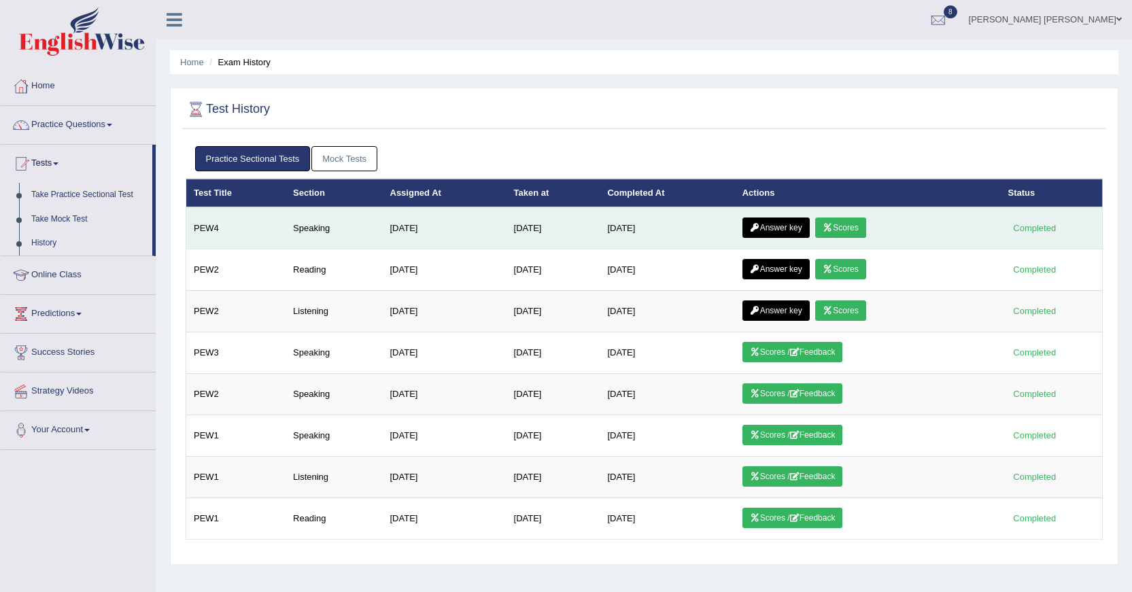
click at [833, 228] on icon at bounding box center [828, 228] width 10 height 8
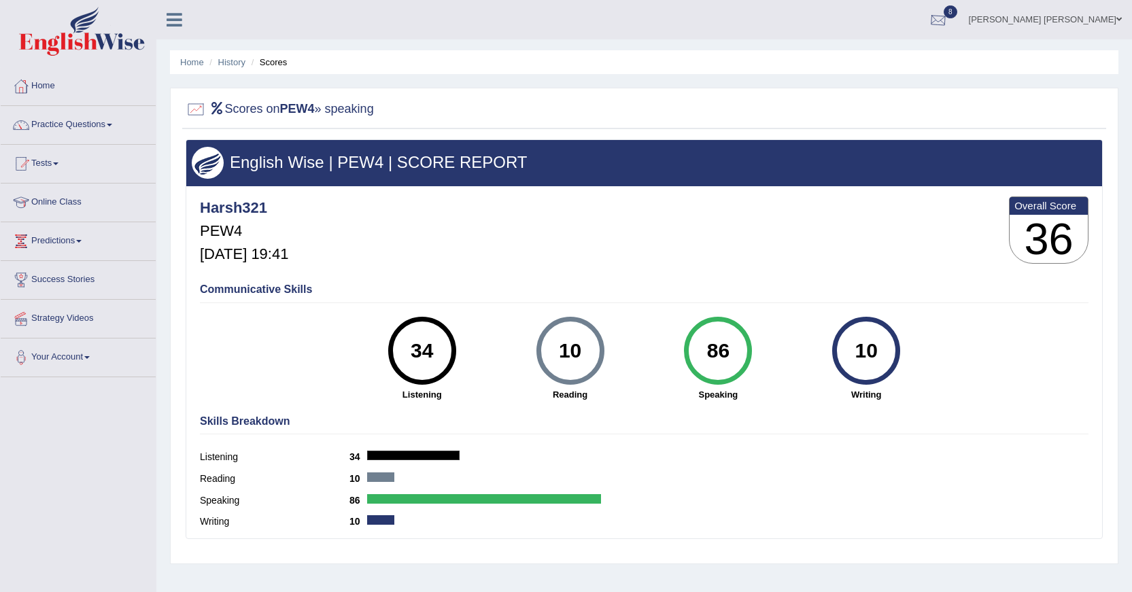
click at [948, 22] on div at bounding box center [938, 20] width 20 height 20
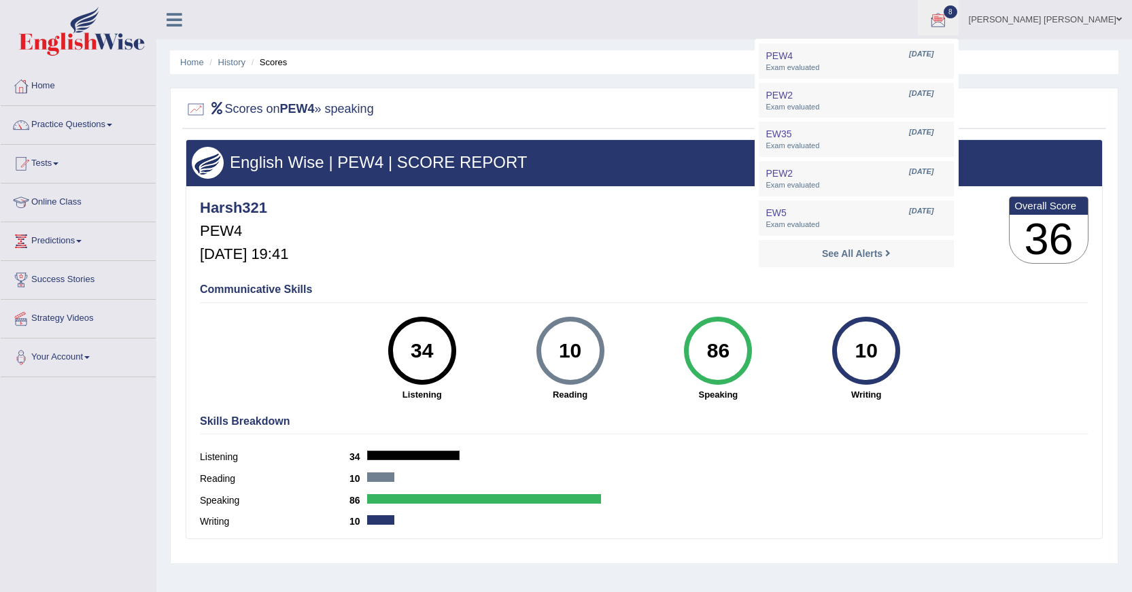
click at [653, 99] on div at bounding box center [644, 110] width 917 height 28
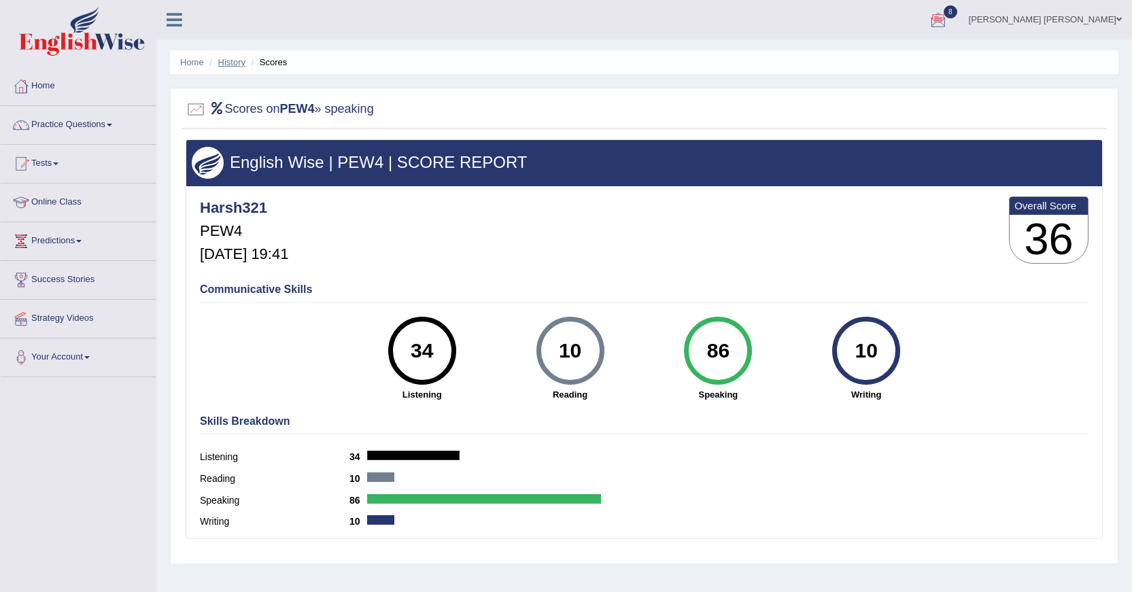
click at [233, 65] on link "History" at bounding box center [231, 62] width 27 height 10
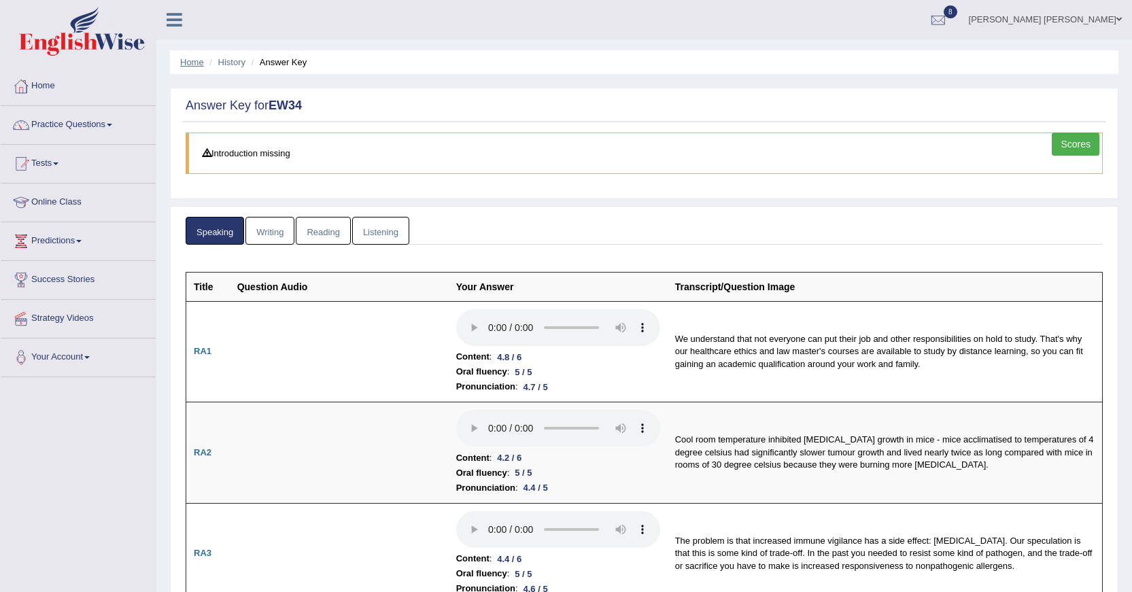
click at [187, 58] on link "Home" at bounding box center [192, 62] width 24 height 10
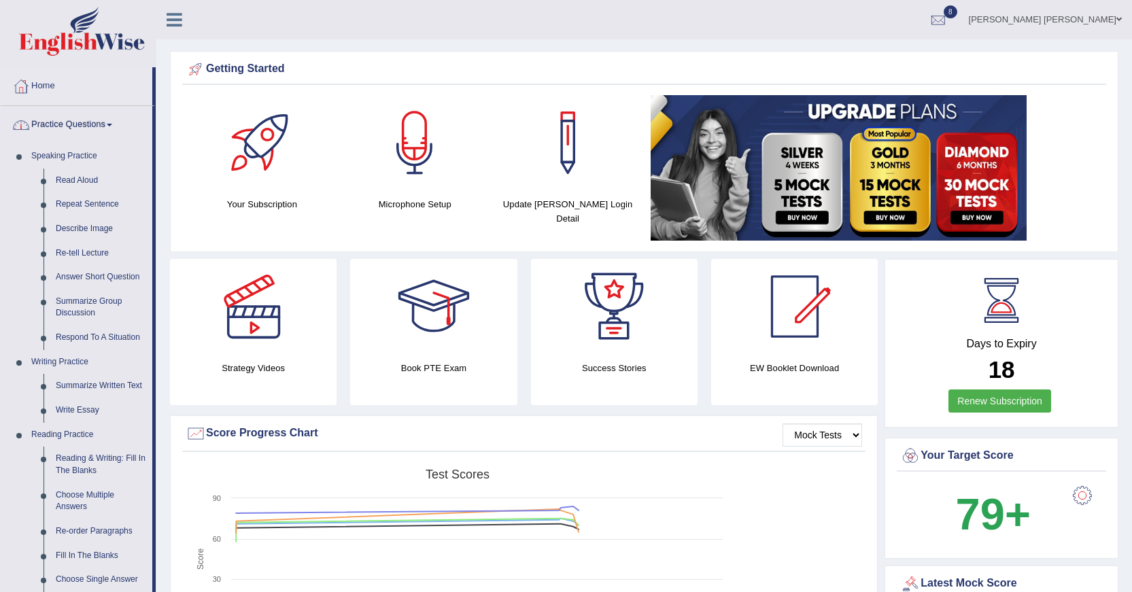
click at [78, 120] on link "Practice Questions" at bounding box center [77, 123] width 152 height 34
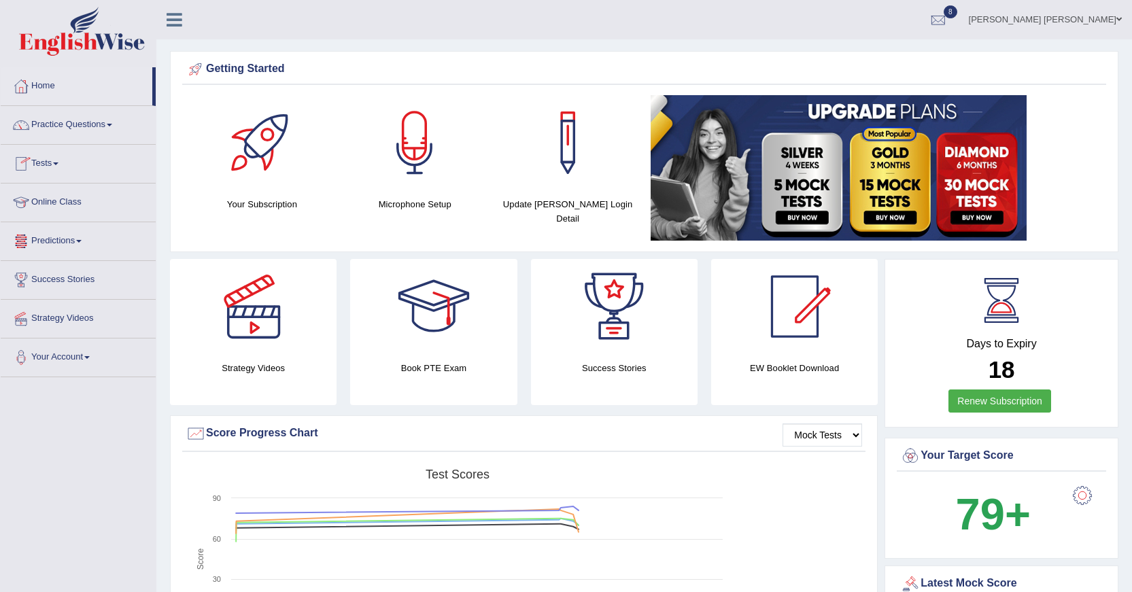
click at [60, 169] on link "Tests" at bounding box center [78, 162] width 155 height 34
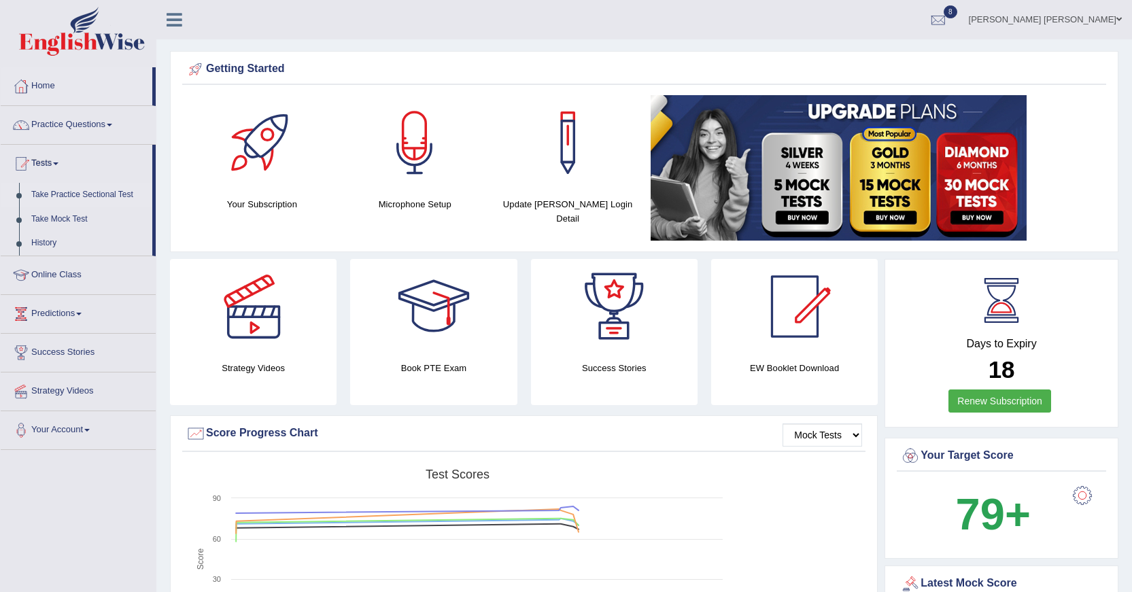
click at [88, 197] on link "Take Practice Sectional Test" at bounding box center [88, 195] width 127 height 24
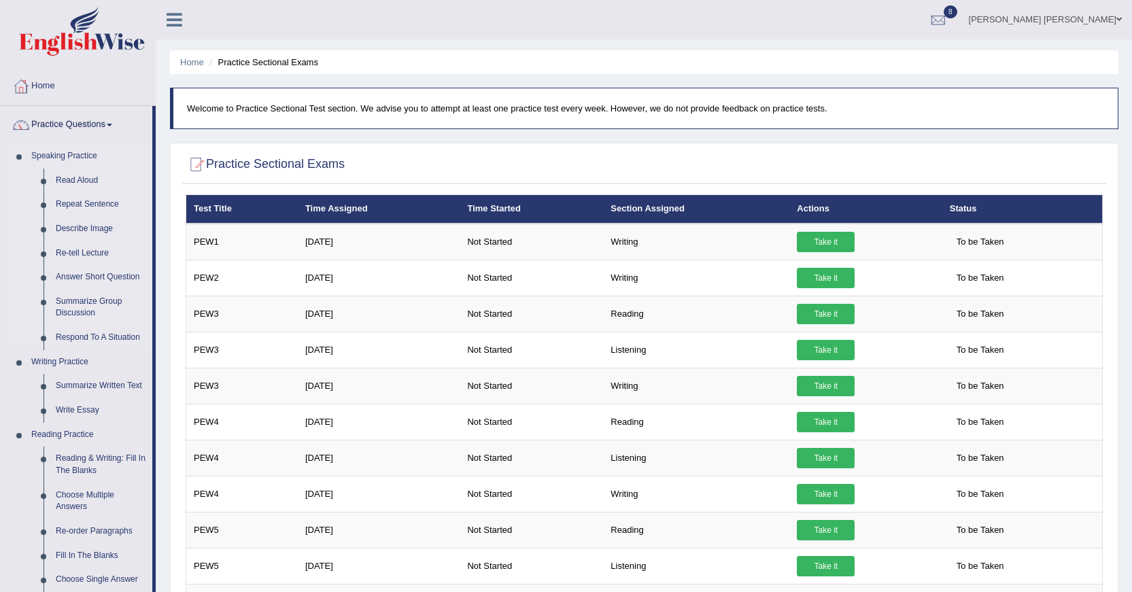
click at [88, 133] on link "Practice Questions" at bounding box center [77, 123] width 152 height 34
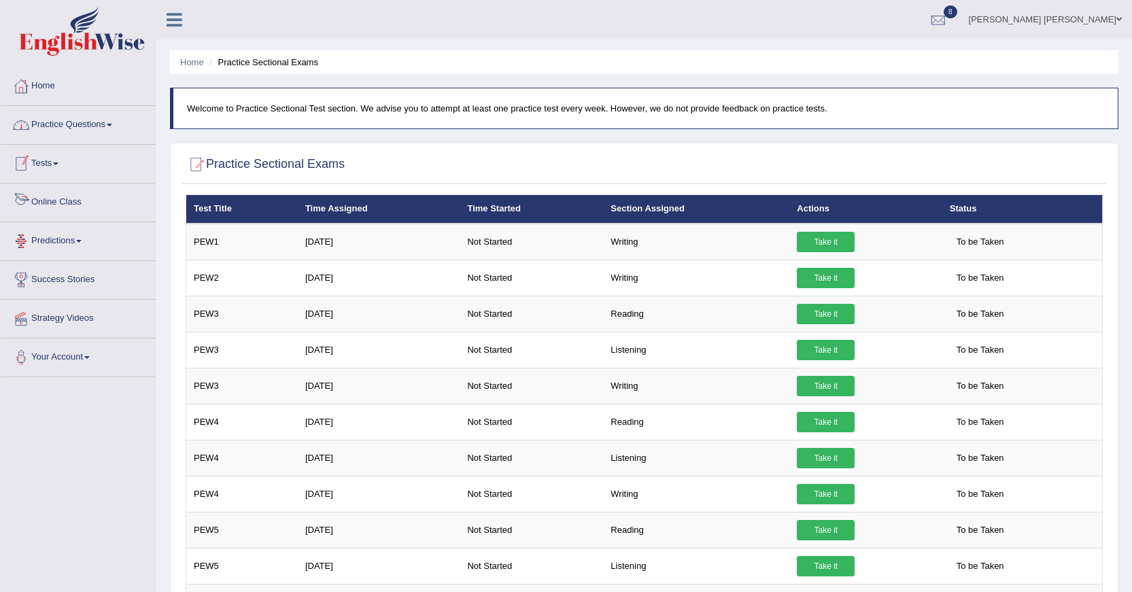
click at [56, 164] on link "Tests" at bounding box center [78, 162] width 155 height 34
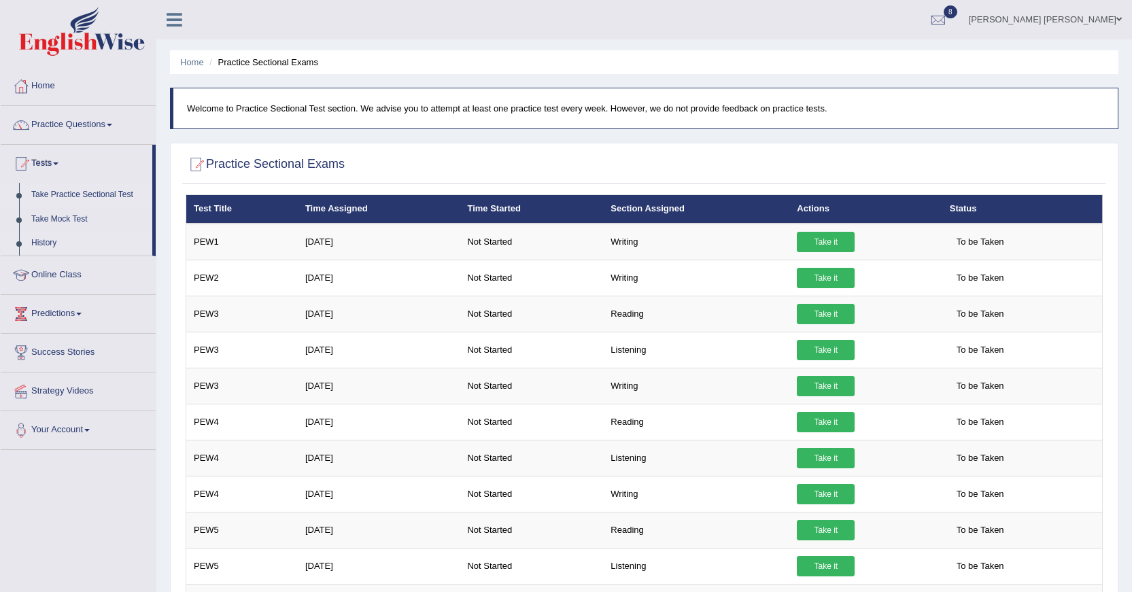
click at [50, 239] on link "History" at bounding box center [88, 243] width 127 height 24
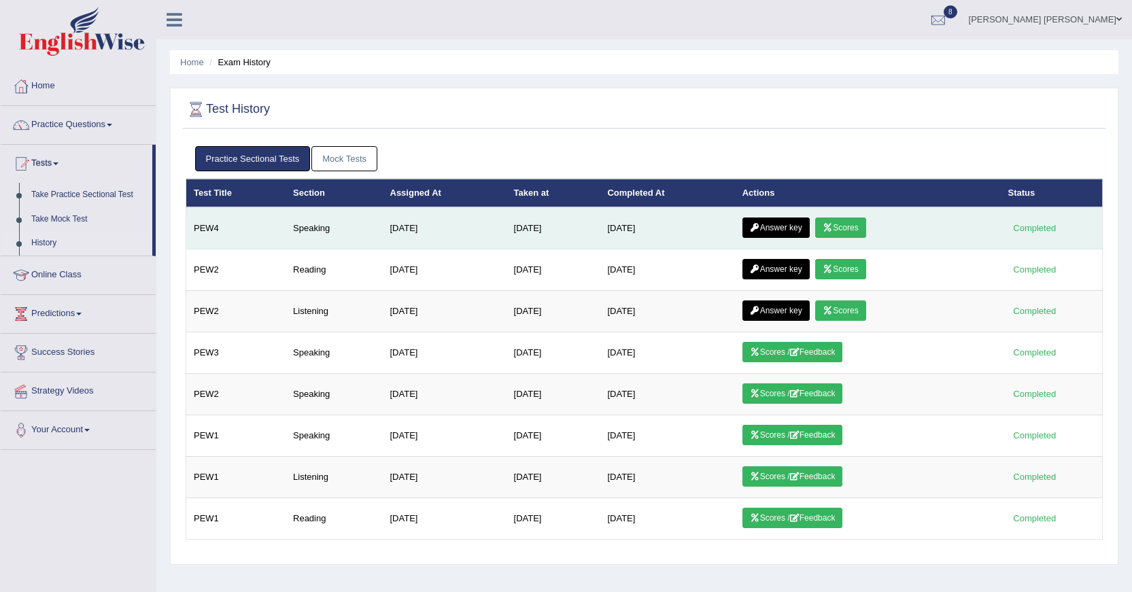
click at [865, 234] on link "Scores" at bounding box center [840, 228] width 50 height 20
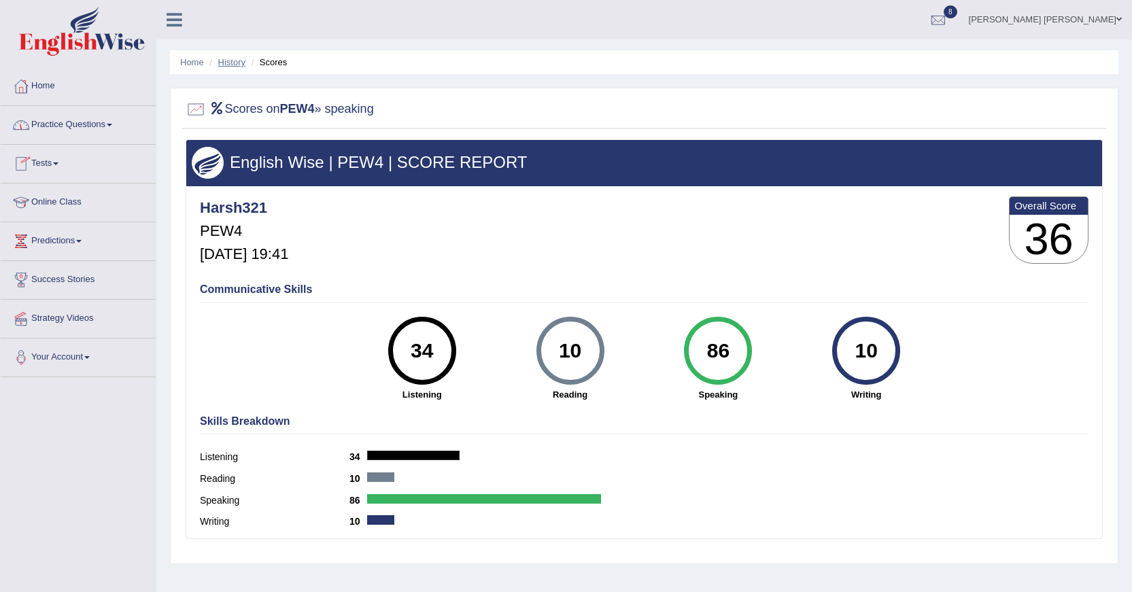
click at [244, 66] on link "History" at bounding box center [231, 62] width 27 height 10
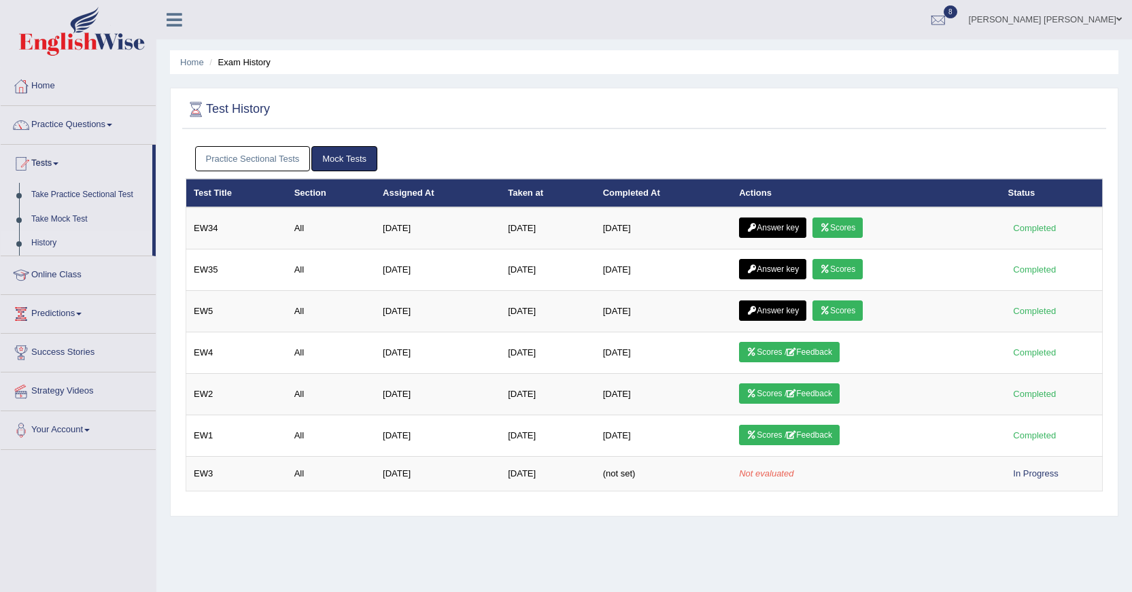
click at [227, 155] on link "Practice Sectional Tests" at bounding box center [253, 158] width 116 height 25
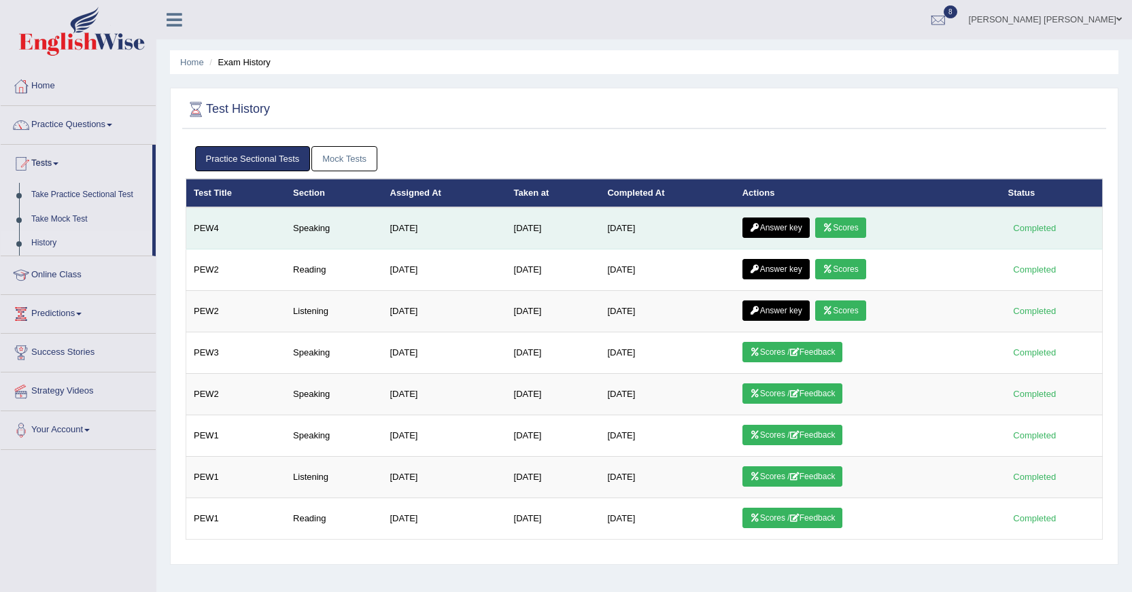
click at [780, 230] on link "Answer key" at bounding box center [775, 228] width 67 height 20
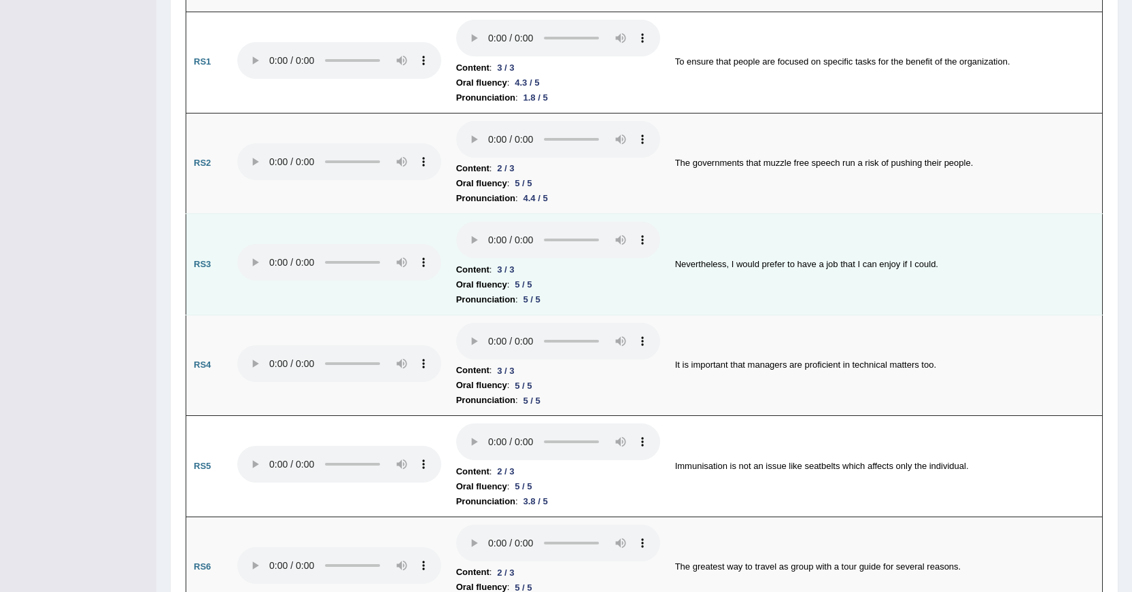
scroll to position [408, 0]
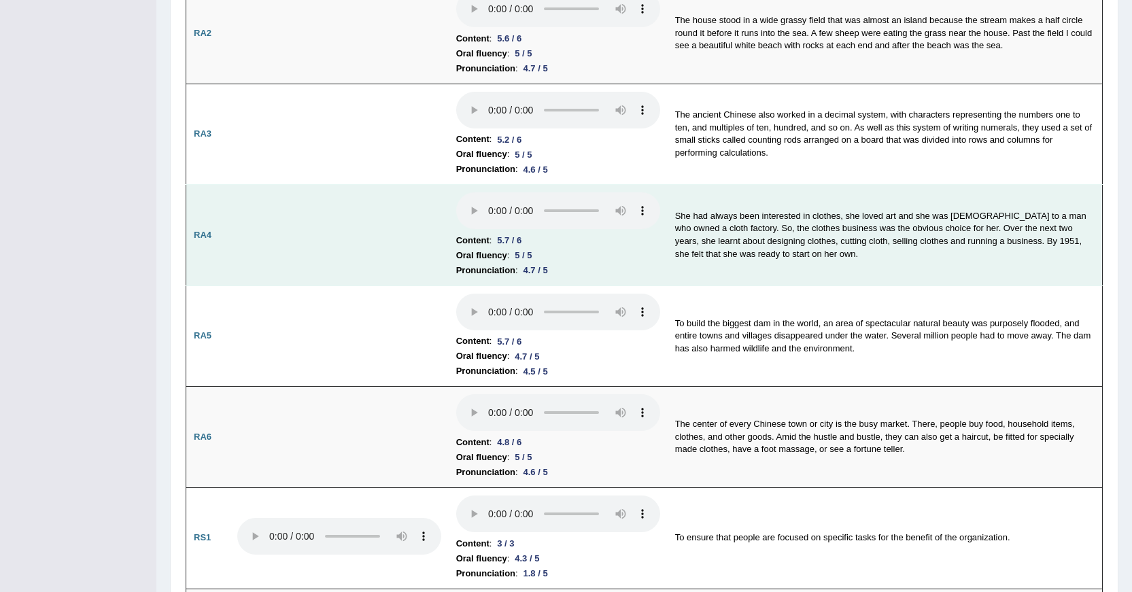
click at [848, 237] on td "She had always been interested in clothes, she loved art and she was married to…" at bounding box center [885, 235] width 435 height 101
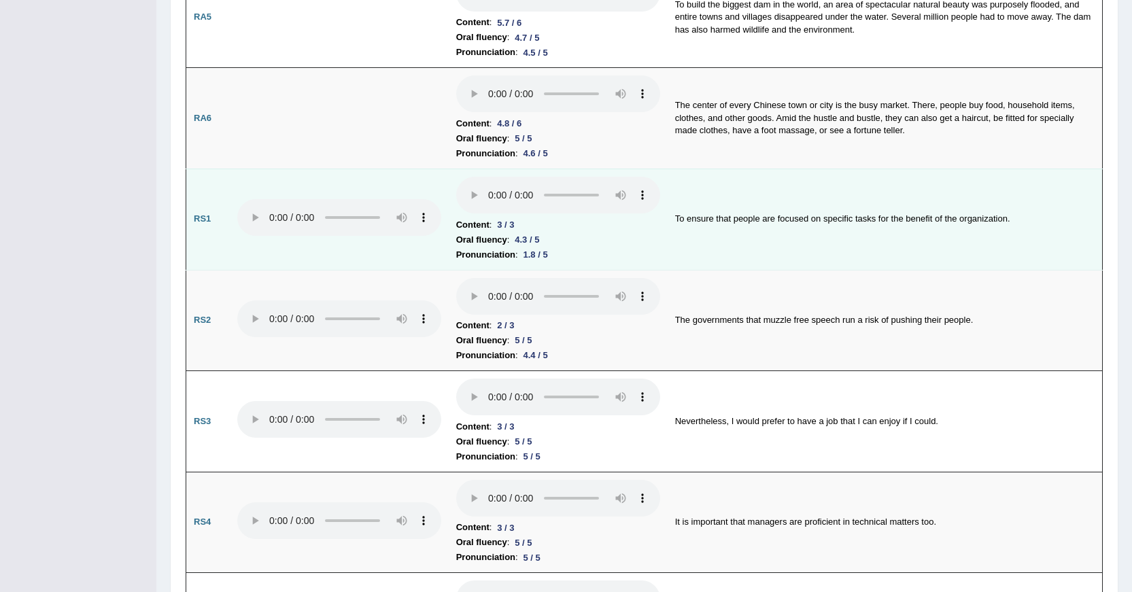
scroll to position [680, 0]
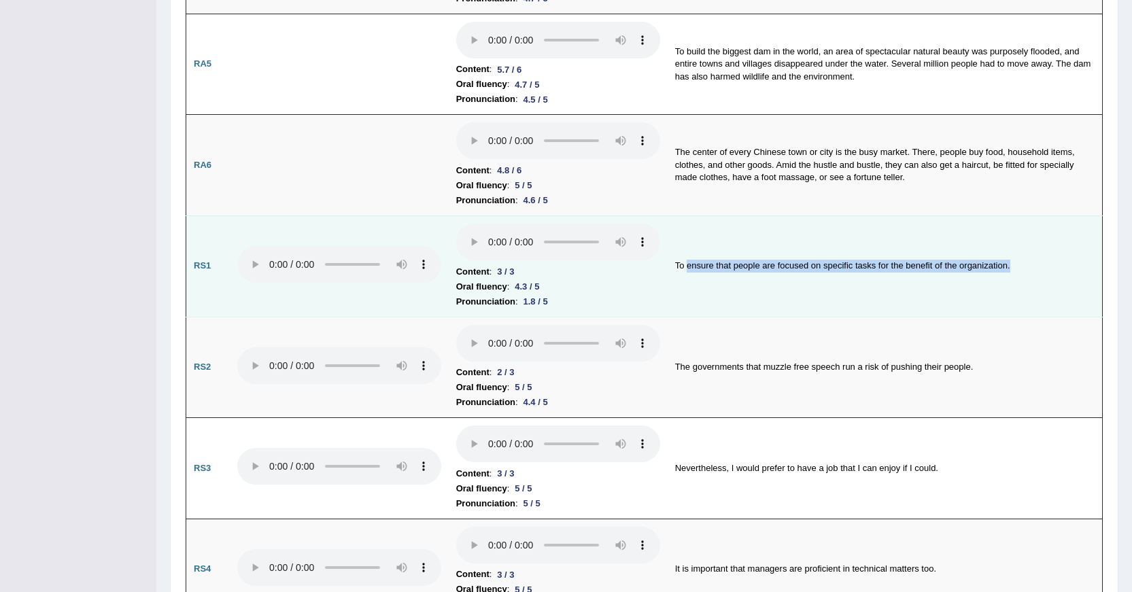
drag, startPoint x: 688, startPoint y: 269, endPoint x: 1015, endPoint y: 272, distance: 327.0
click at [1015, 272] on td "To ensure that people are focused on specific tasks for the benefit of the orga…" at bounding box center [885, 266] width 435 height 101
click at [812, 299] on td "To ensure that people are focused on specific tasks for the benefit of the orga…" at bounding box center [885, 266] width 435 height 101
drag, startPoint x: 685, startPoint y: 257, endPoint x: 1040, endPoint y: 258, distance: 355.6
click at [1040, 258] on td "To ensure that people are focused on specific tasks for the benefit of the orga…" at bounding box center [885, 266] width 435 height 101
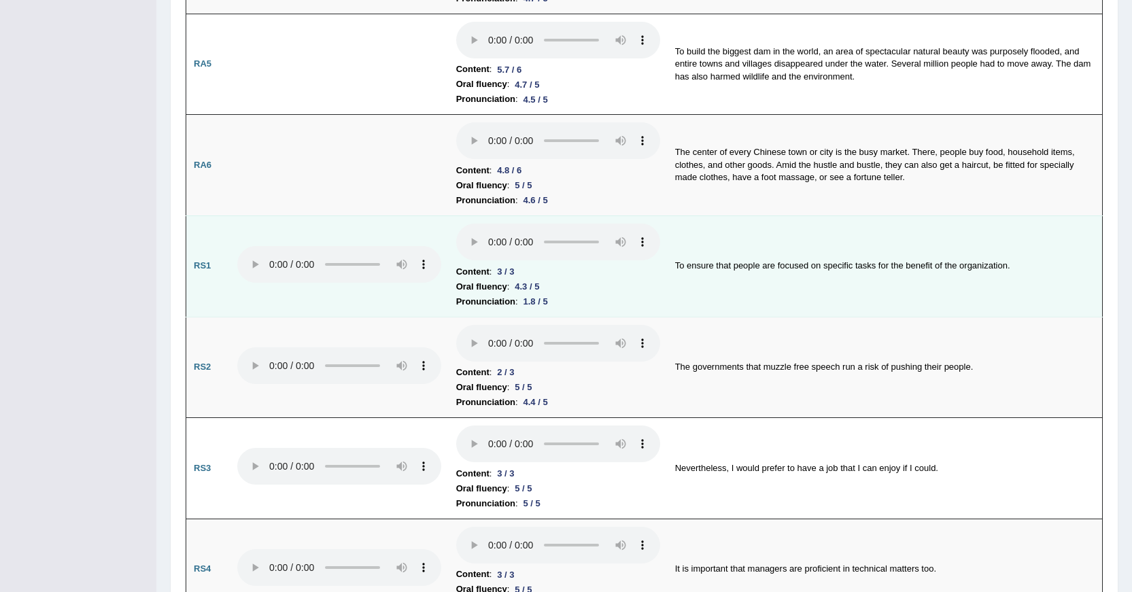
click at [571, 267] on li "Content : 3 / 3" at bounding box center [558, 271] width 204 height 15
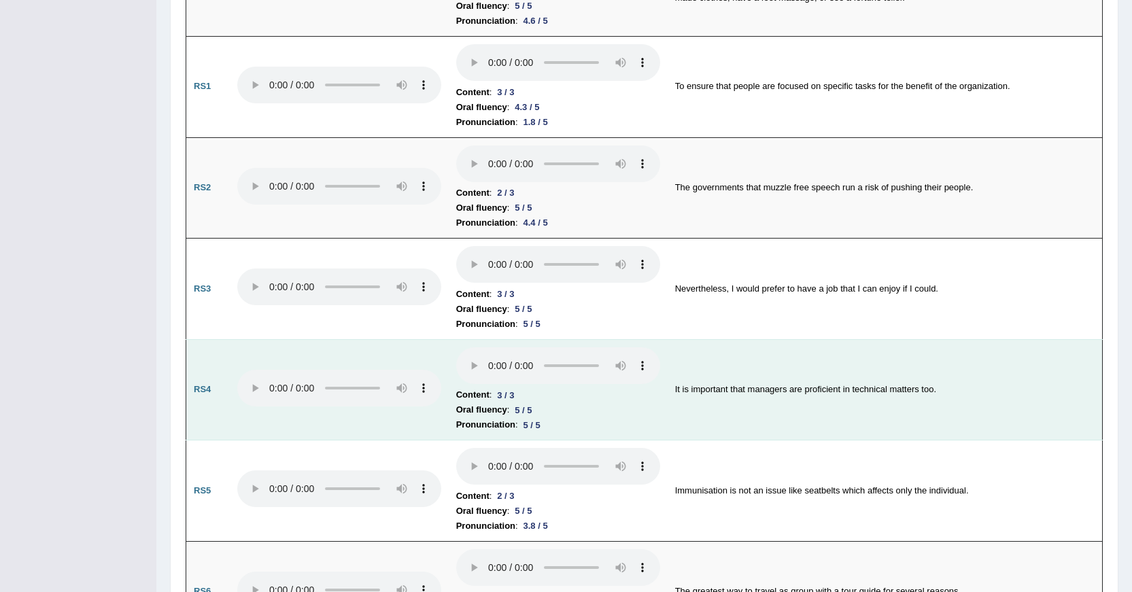
scroll to position [884, 0]
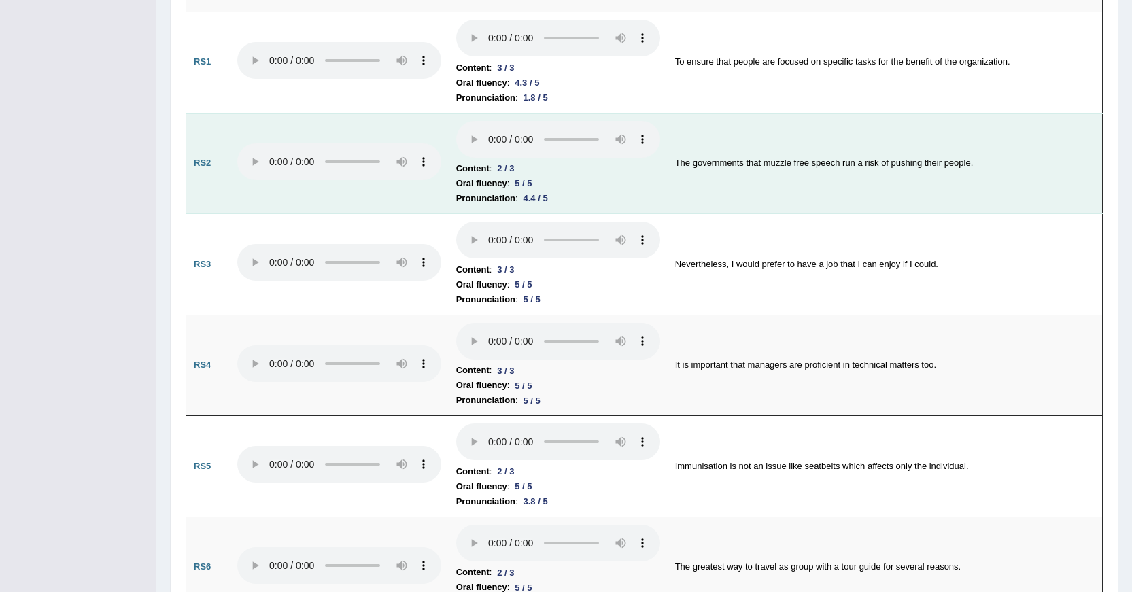
click at [235, 170] on tr "RS2 Content : 2 / 3 Oral fluency : 5 / 5 Pronunciation : 4.4 / 5 The government…" at bounding box center [644, 163] width 916 height 101
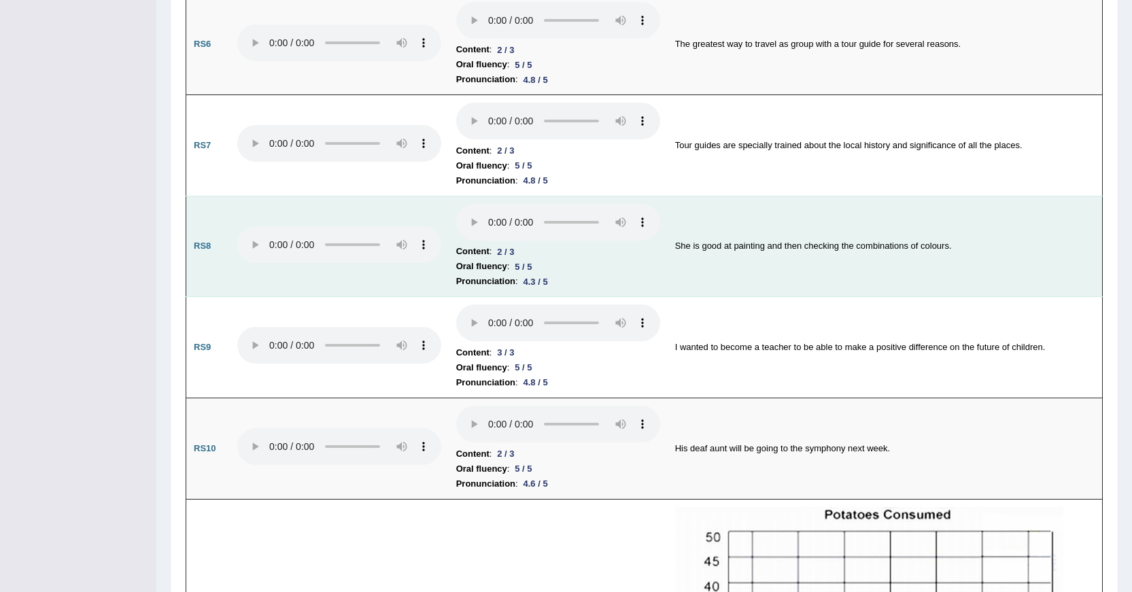
scroll to position [1428, 0]
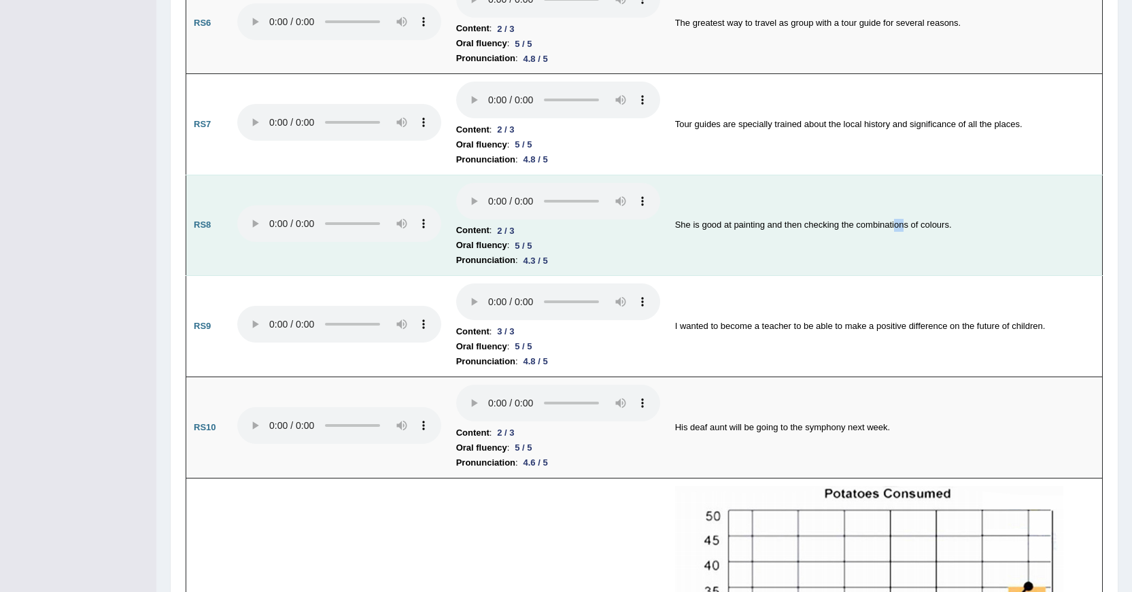
drag, startPoint x: 896, startPoint y: 226, endPoint x: 905, endPoint y: 225, distance: 8.9
click at [905, 225] on td "She is good at painting and then checking the combinations of colours." at bounding box center [885, 225] width 435 height 101
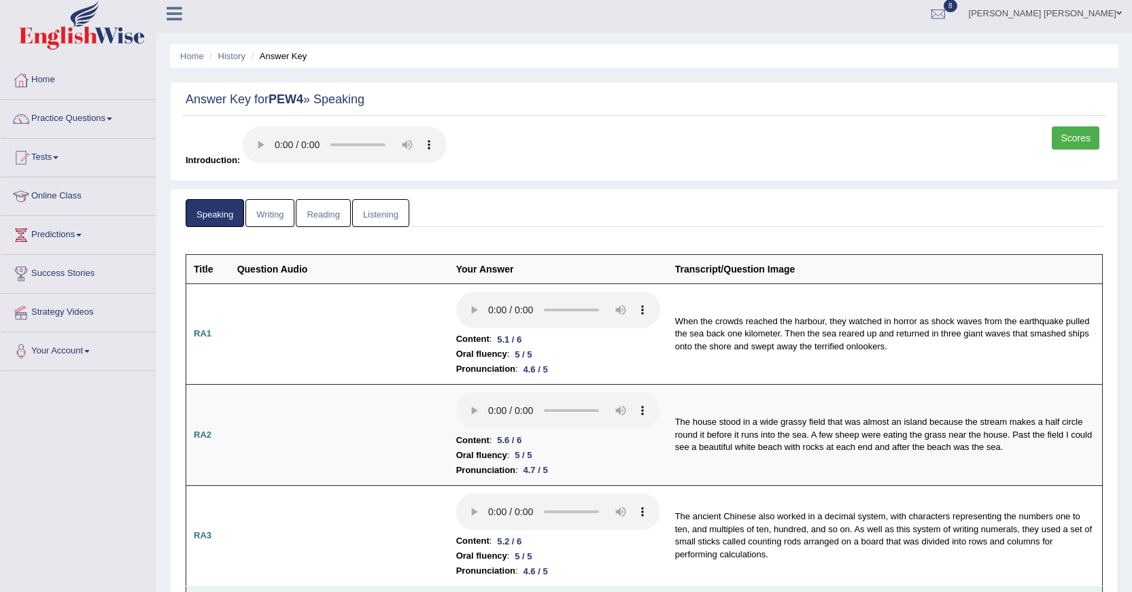
scroll to position [0, 0]
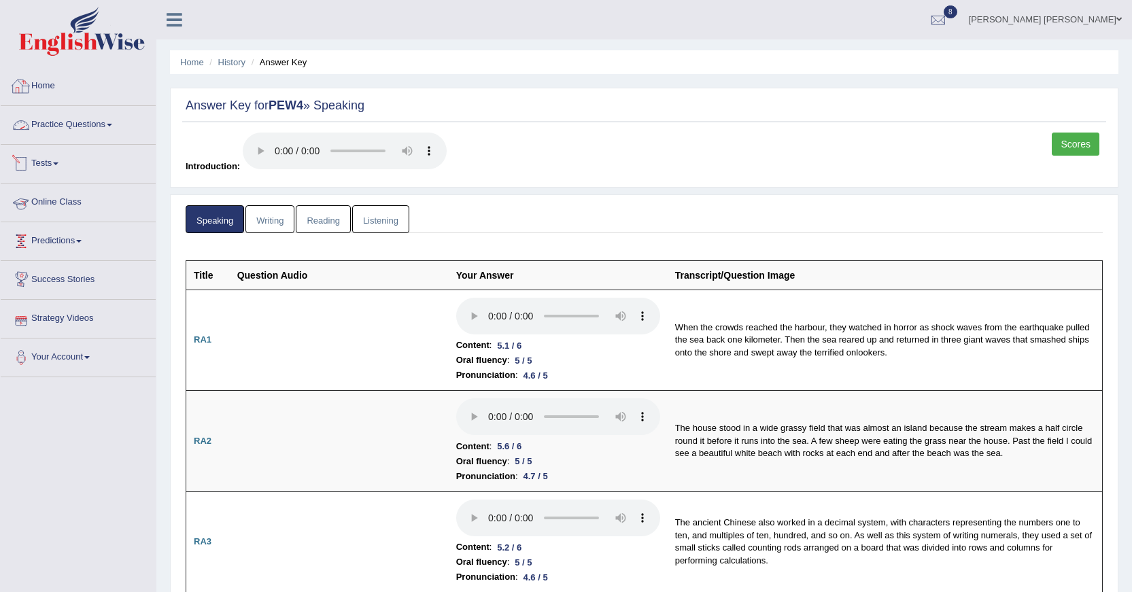
click at [84, 116] on link "Practice Questions" at bounding box center [78, 123] width 155 height 34
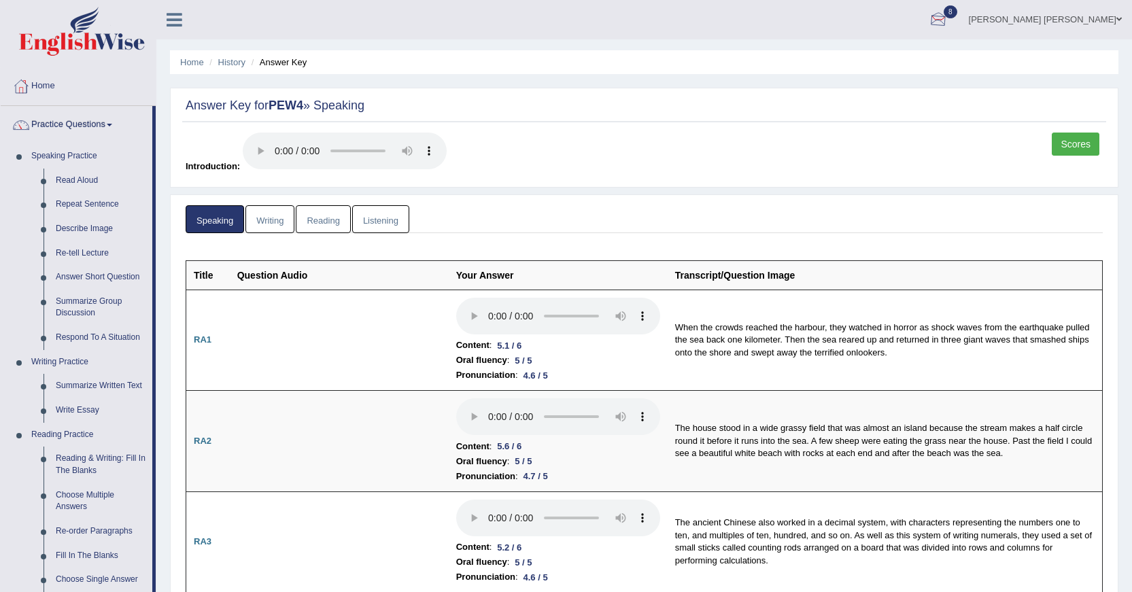
click at [948, 22] on div at bounding box center [938, 20] width 20 height 20
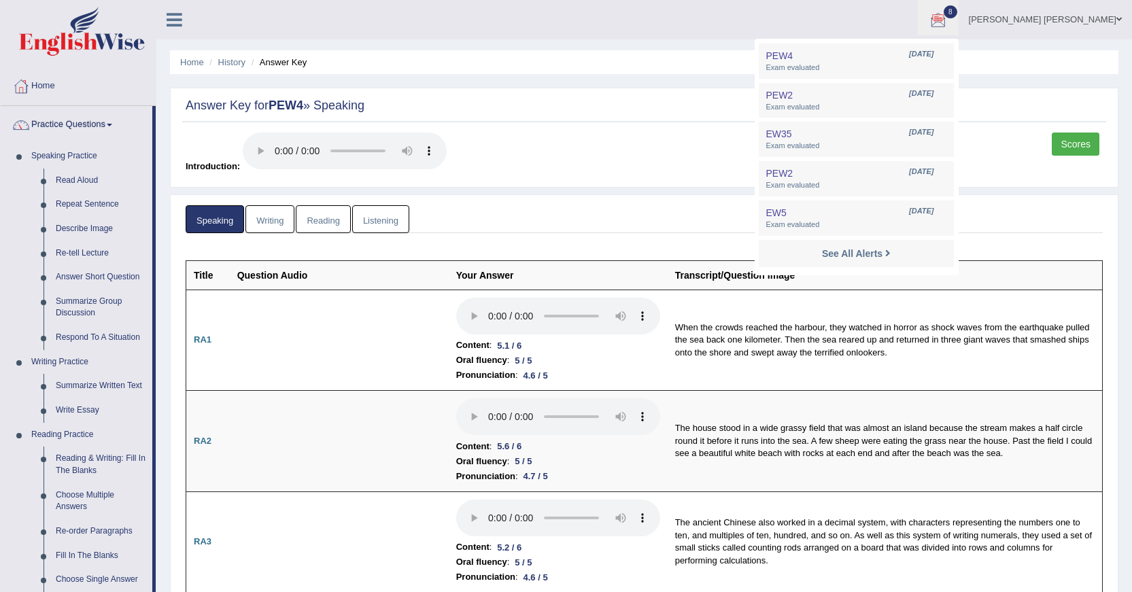
click at [948, 24] on div at bounding box center [938, 20] width 20 height 20
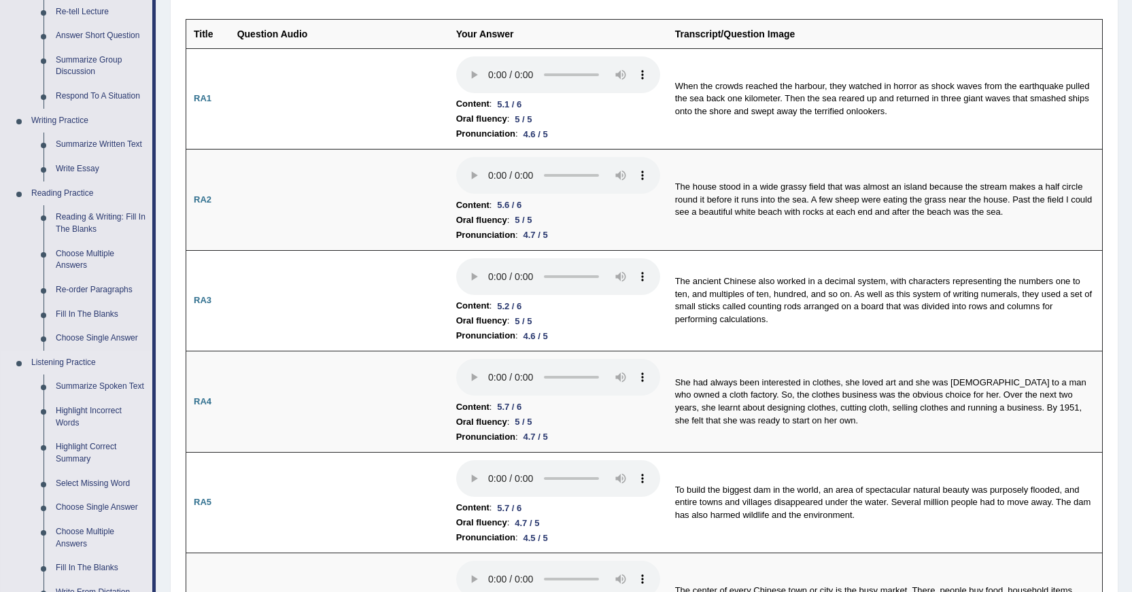
scroll to position [272, 0]
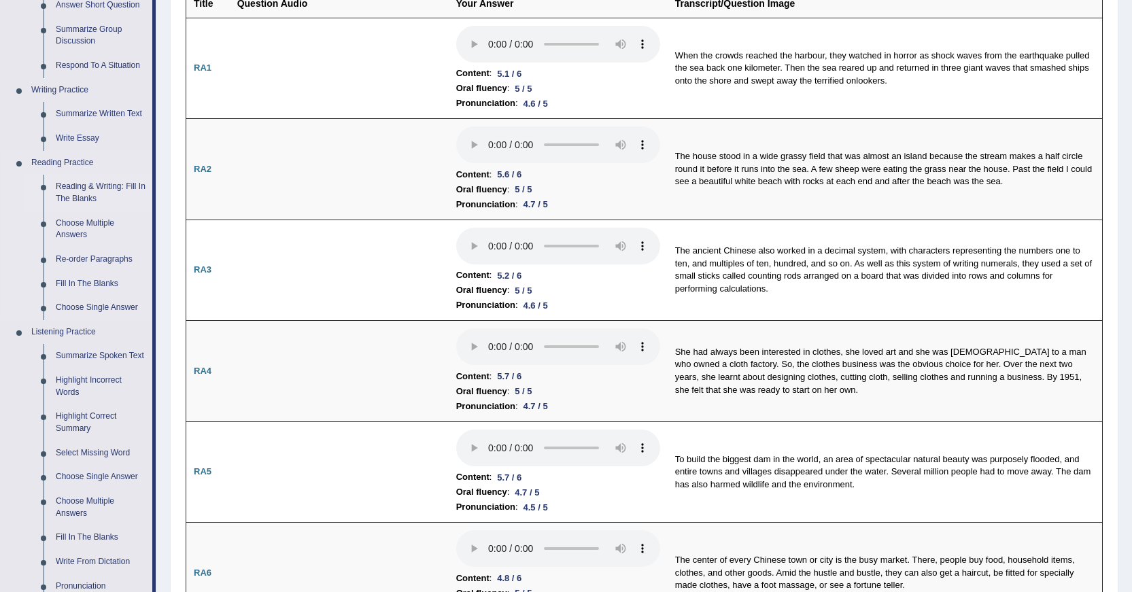
click at [105, 190] on link "Reading & Writing: Fill In The Blanks" at bounding box center [101, 193] width 103 height 36
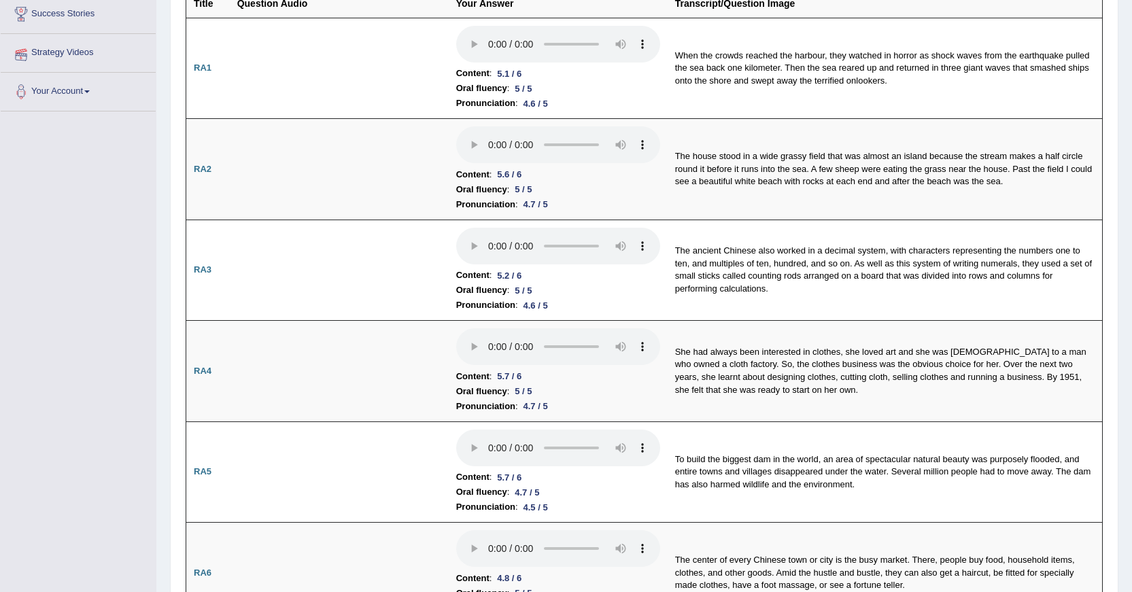
scroll to position [333, 0]
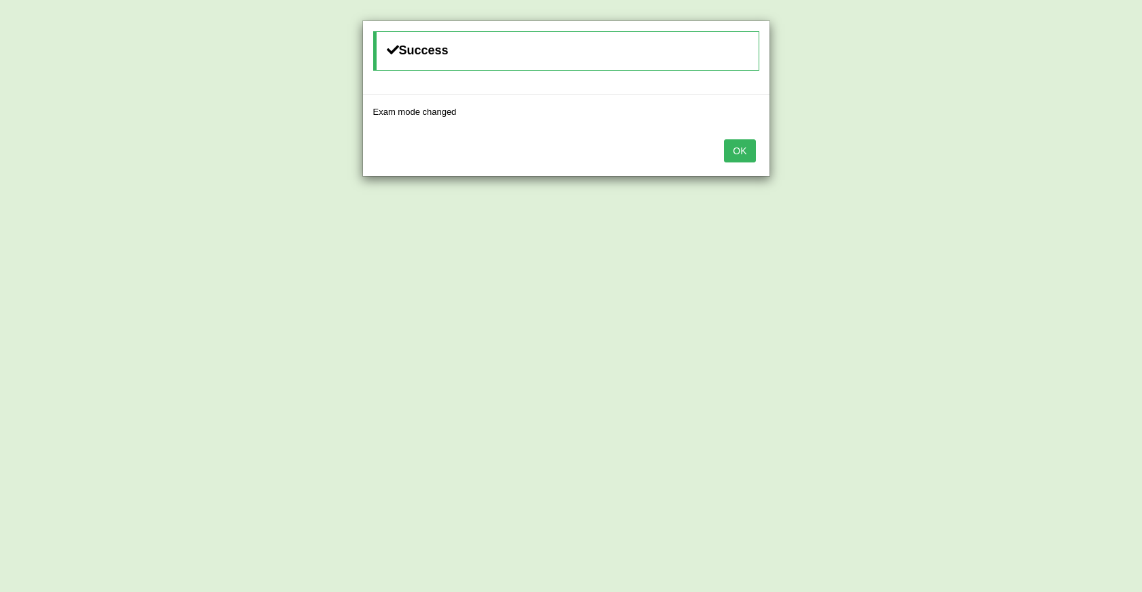
click at [1037, 166] on div "Success Exam mode changed OK" at bounding box center [571, 296] width 1142 height 592
click at [744, 150] on button "OK" at bounding box center [739, 150] width 31 height 23
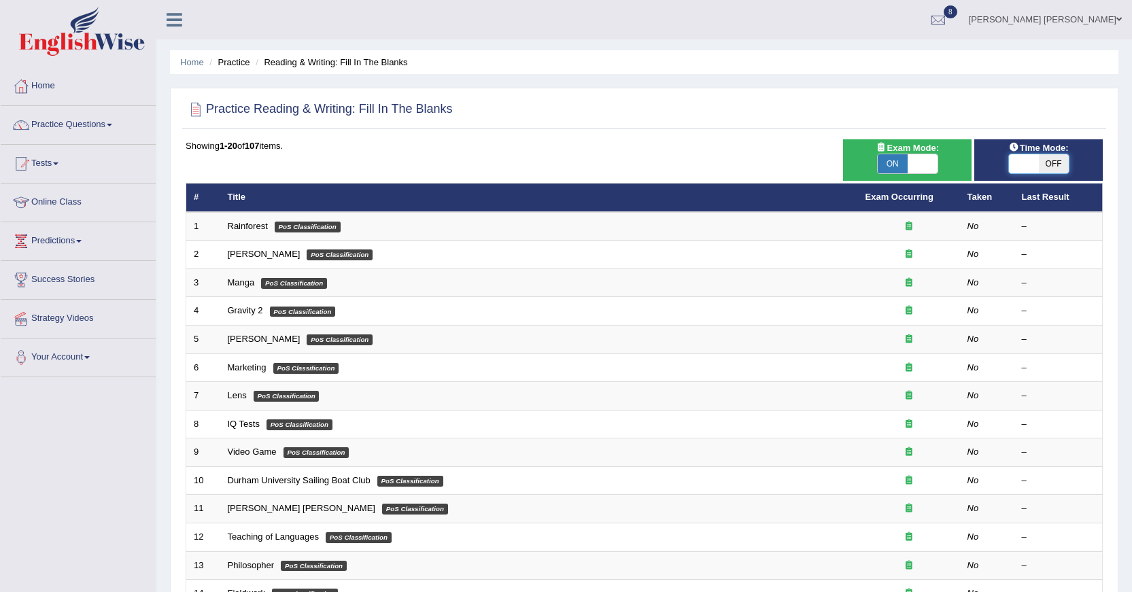
click at [1031, 162] on span at bounding box center [1024, 163] width 30 height 19
checkbox input "true"
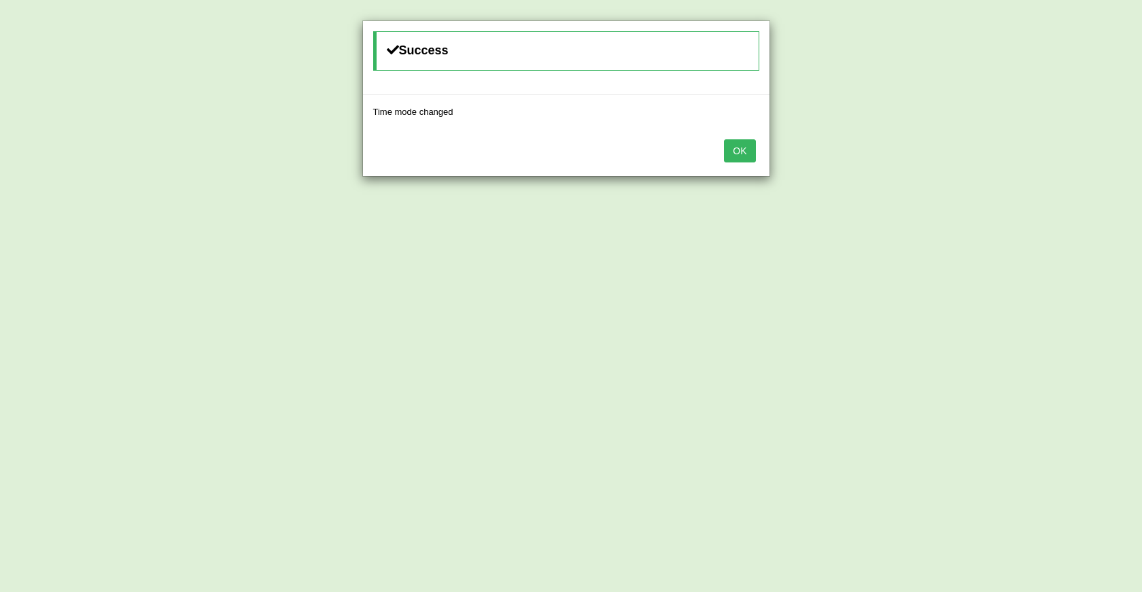
click at [740, 143] on button "OK" at bounding box center [739, 150] width 31 height 23
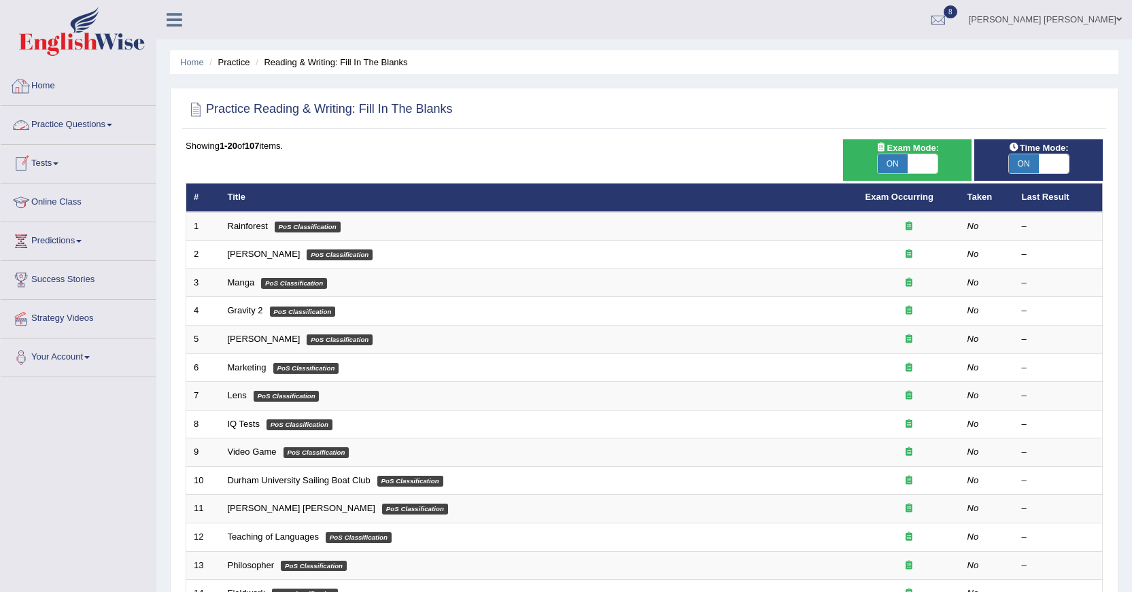
click at [98, 123] on link "Practice Questions" at bounding box center [78, 123] width 155 height 34
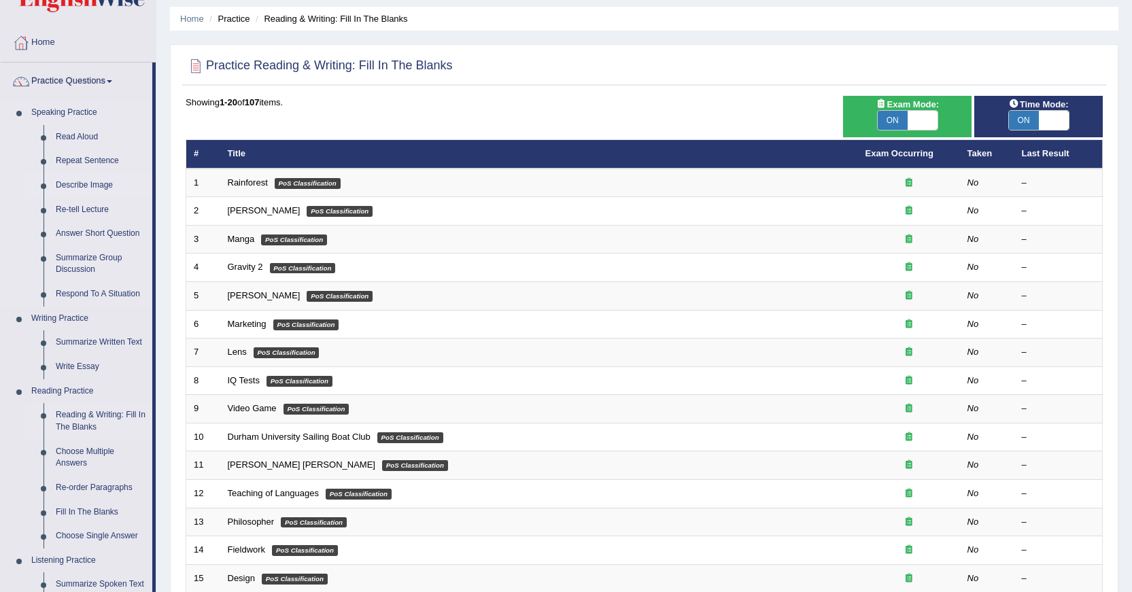
scroll to position [68, 0]
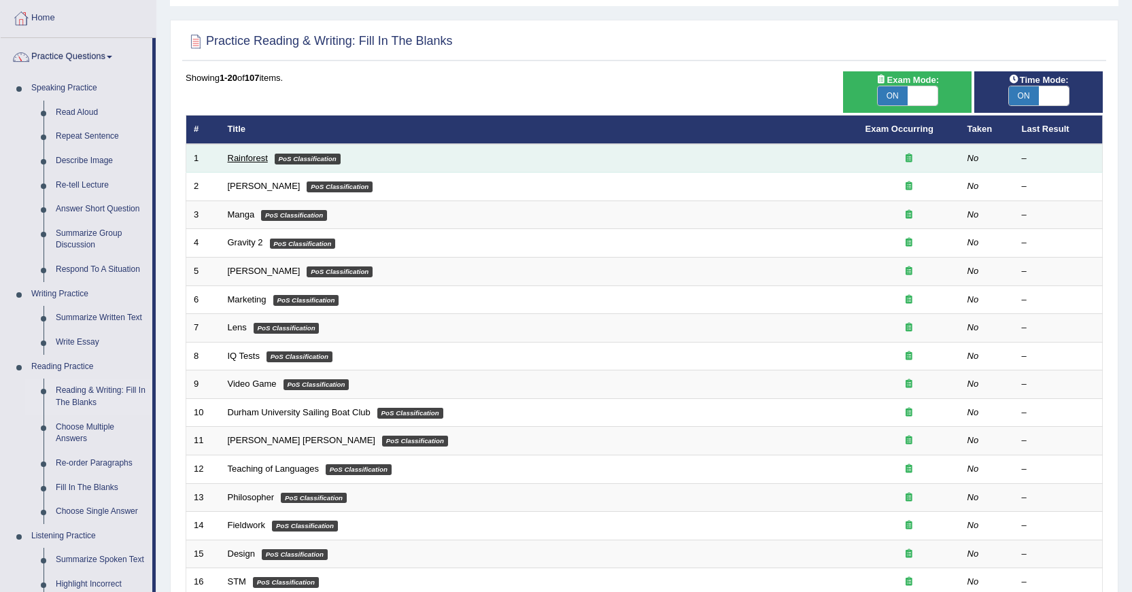
click at [236, 158] on link "Rainforest" at bounding box center [248, 158] width 40 height 10
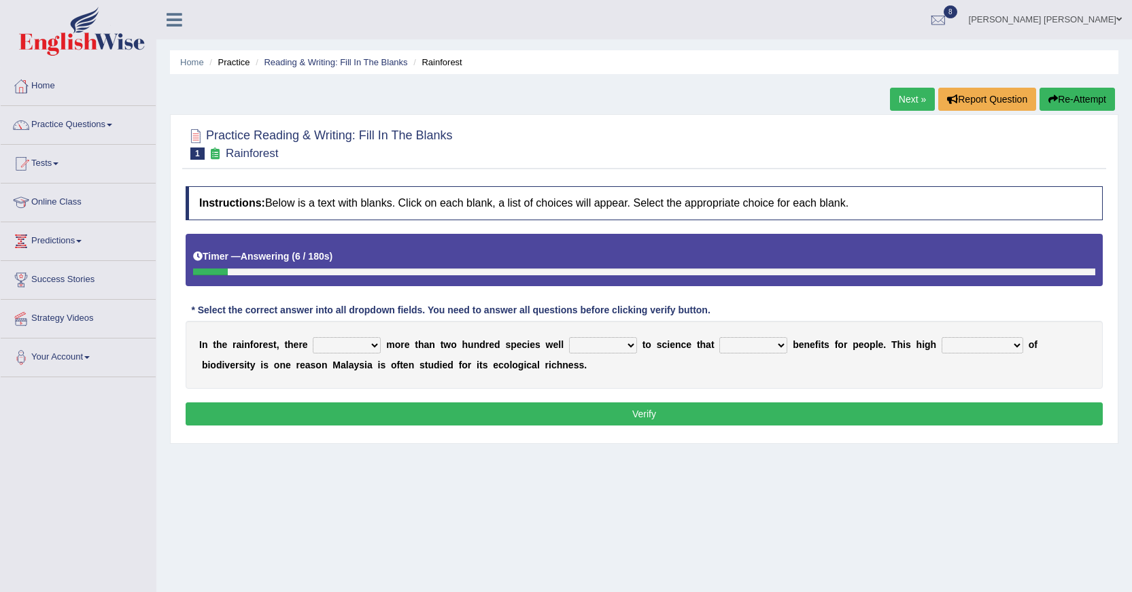
click at [378, 347] on select "have can be has is" at bounding box center [347, 345] width 68 height 16
select select "can be"
click at [313, 337] on select "have can be has is" at bounding box center [347, 345] width 68 height 16
click at [627, 349] on select "knowing known knew know" at bounding box center [603, 345] width 68 height 16
select select "known"
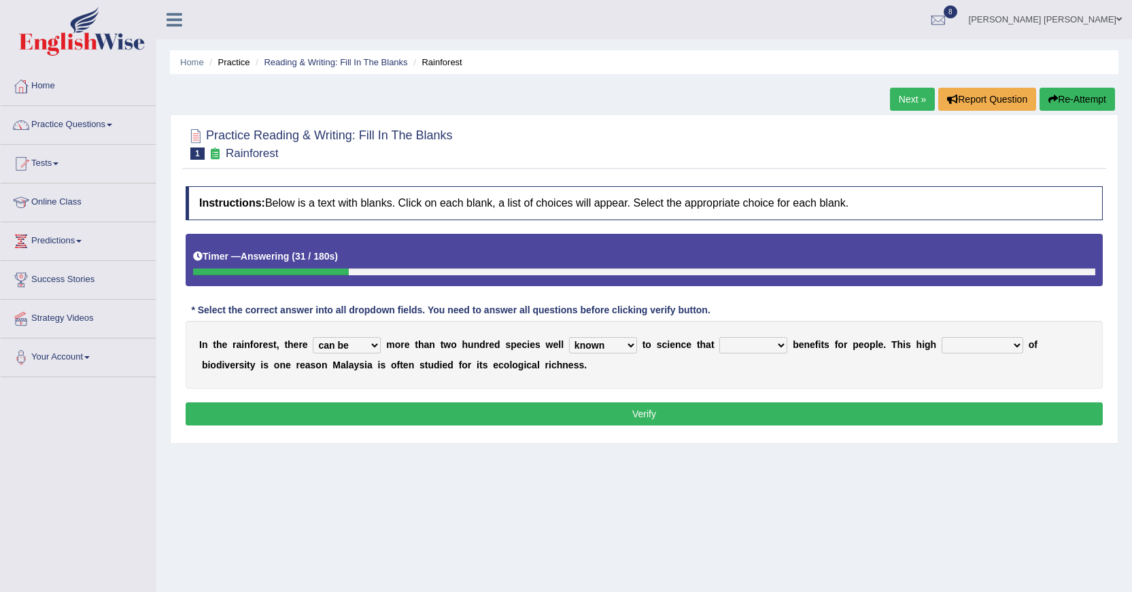
click at [569, 337] on select "knowing known knew know" at bounding box center [603, 345] width 68 height 16
click at [763, 351] on select "contain contained containing contains" at bounding box center [753, 345] width 68 height 16
select select "contains"
click at [719, 337] on select "contain contained containing contains" at bounding box center [753, 345] width 68 height 16
click at [967, 351] on select "condensation conjunction continuity complexity" at bounding box center [983, 345] width 82 height 16
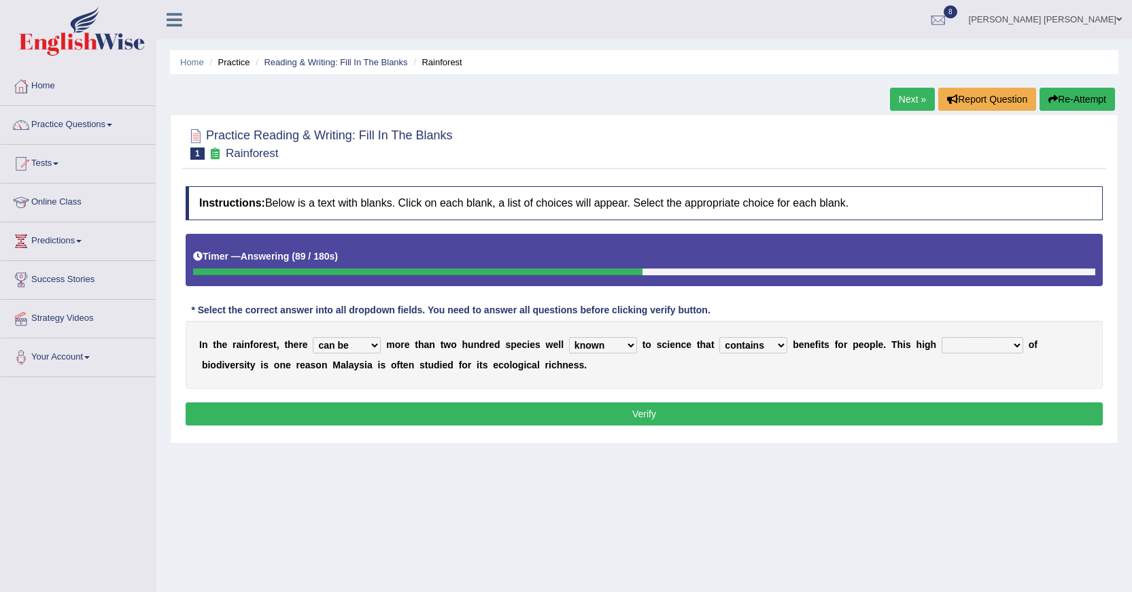
select select "complexity"
click at [942, 337] on select "condensation conjunction continuity complexity" at bounding box center [983, 345] width 82 height 16
click at [955, 416] on button "Verify" at bounding box center [644, 413] width 917 height 23
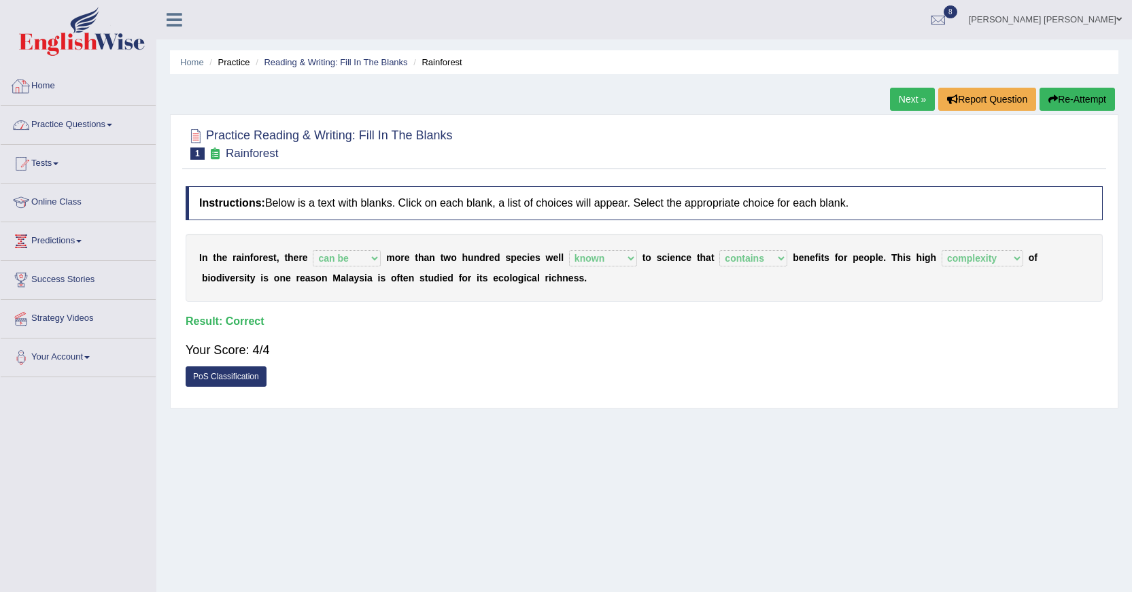
click at [99, 128] on link "Practice Questions" at bounding box center [78, 123] width 155 height 34
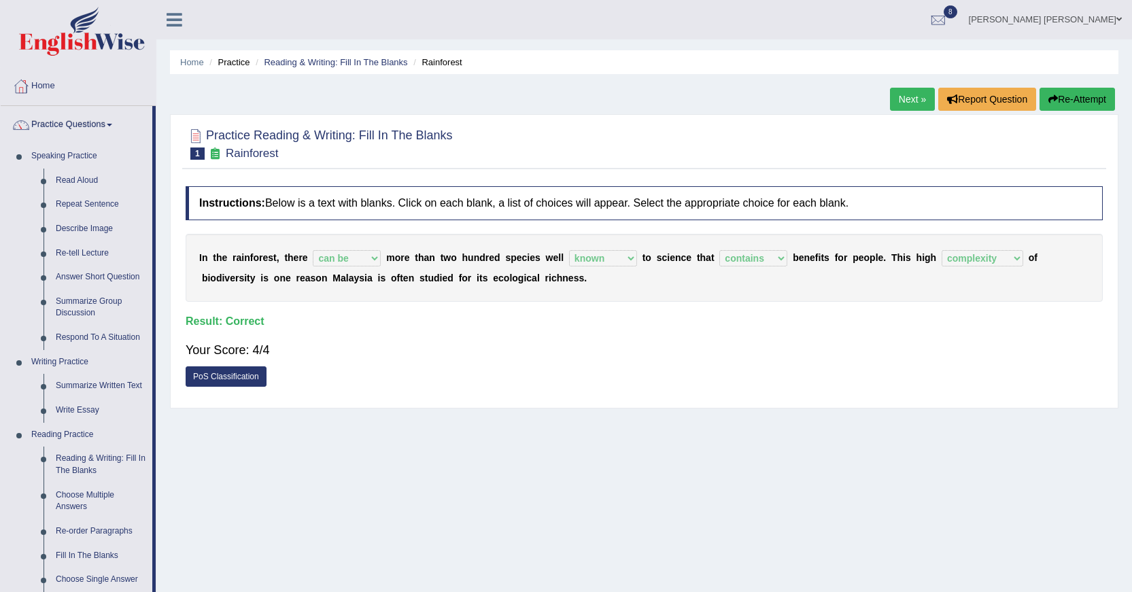
click at [239, 373] on link "PoS Classification" at bounding box center [226, 376] width 81 height 20
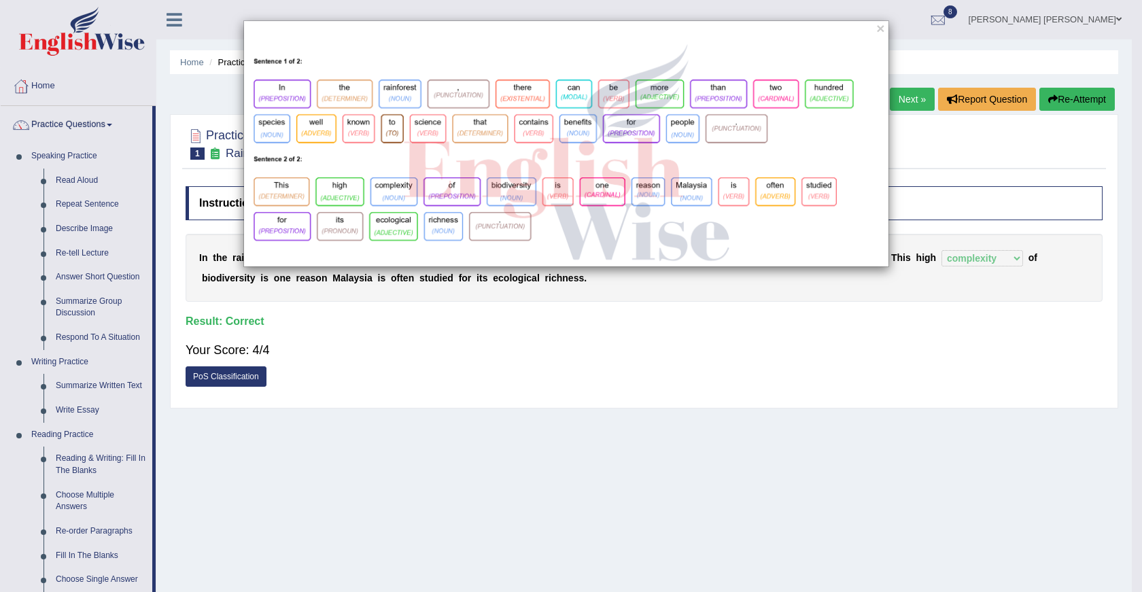
click at [506, 398] on div "×" at bounding box center [571, 296] width 1142 height 592
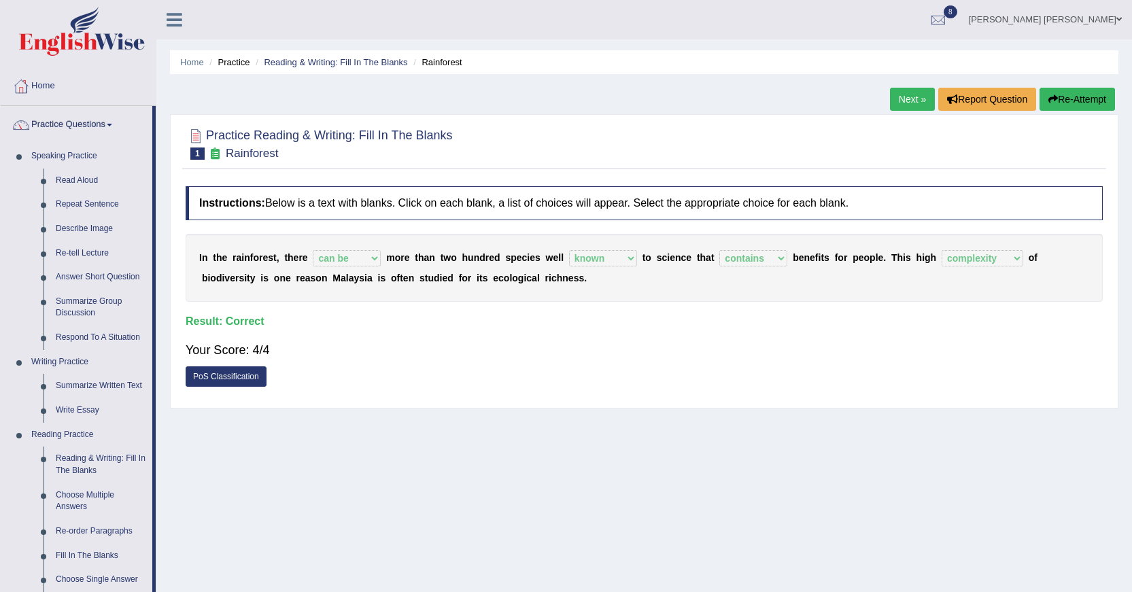
click at [914, 105] on link "Next »" at bounding box center [912, 99] width 45 height 23
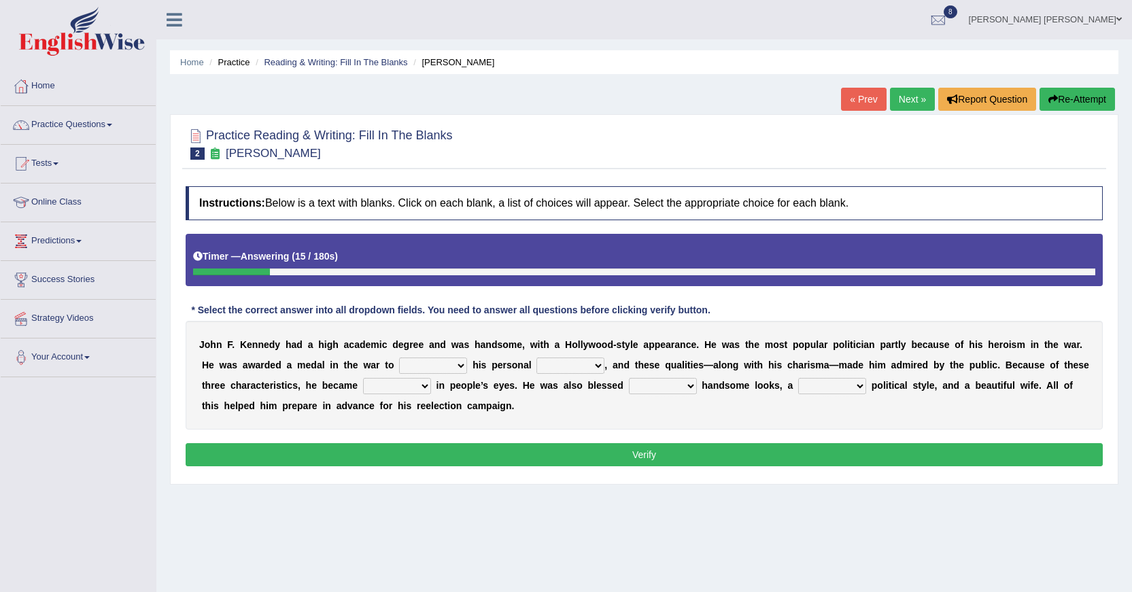
click at [436, 368] on select "prove show evidence upthrow" at bounding box center [433, 366] width 68 height 16
click at [399, 358] on select "prove show evidence upthrow" at bounding box center [433, 366] width 68 height 16
click at [455, 362] on select "prove show evidence upthrow" at bounding box center [433, 366] width 68 height 16
click at [399, 358] on select "prove show evidence upthrow" at bounding box center [433, 366] width 68 height 16
click at [464, 367] on select "prove show evidence upthrow" at bounding box center [433, 366] width 68 height 16
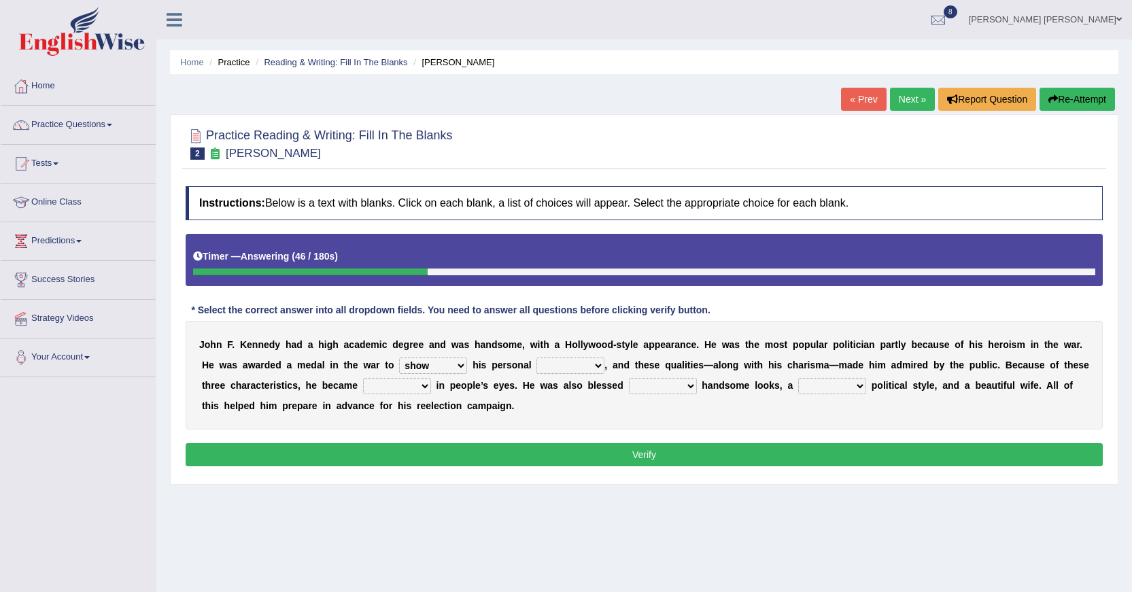
select select "evidence"
click at [399, 358] on select "prove show evidence upthrow" at bounding box center [433, 366] width 68 height 16
click at [583, 366] on select "passion courage charm liking" at bounding box center [570, 366] width 68 height 16
select select "passion"
click at [536, 358] on select "passion courage charm liking" at bounding box center [570, 366] width 68 height 16
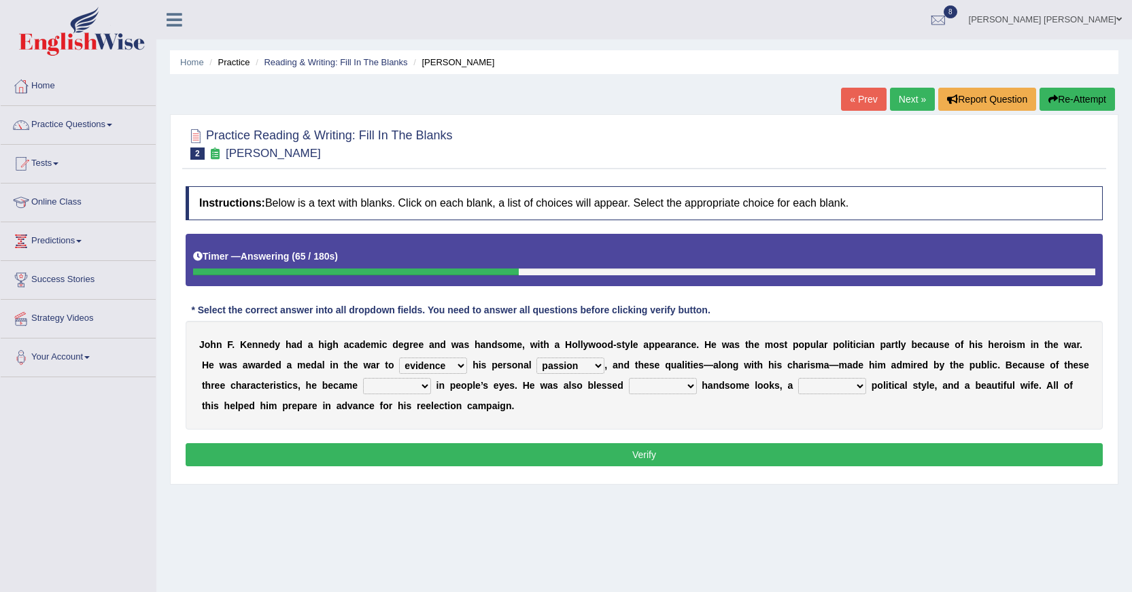
click at [415, 388] on select "iconic ironic identical impotent" at bounding box center [397, 386] width 68 height 16
select select "iconic"
click at [363, 378] on select "iconic ironic identical impotent" at bounding box center [397, 386] width 68 height 16
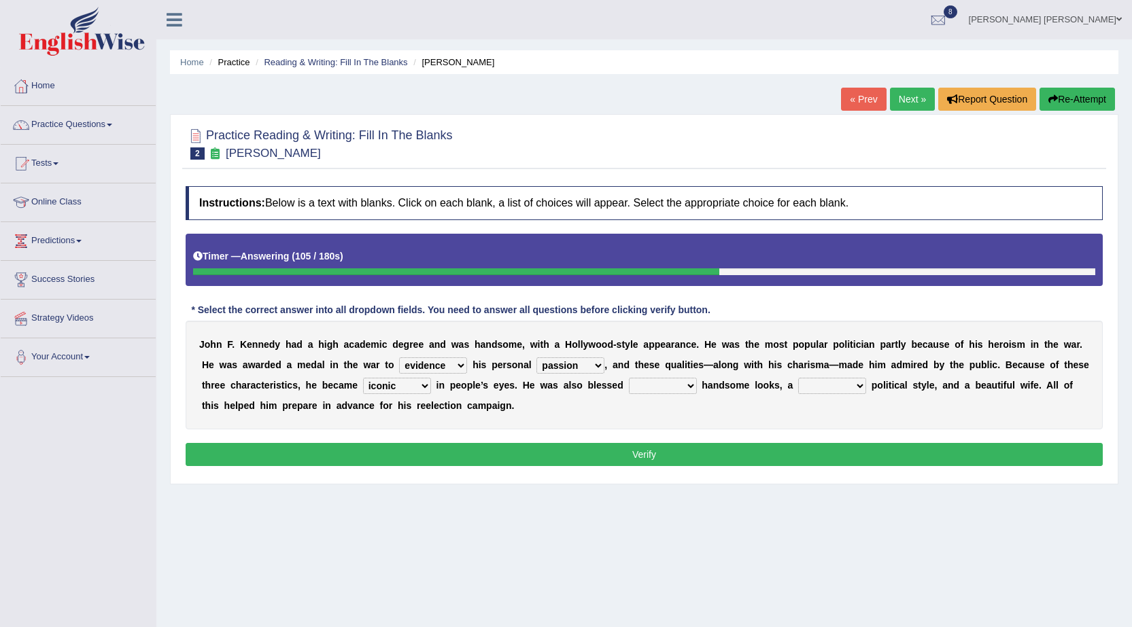
click at [676, 386] on select "with in upon to" at bounding box center [663, 386] width 68 height 16
select select "with"
click at [629, 378] on select "with in upon to" at bounding box center [663, 386] width 68 height 16
click at [844, 388] on select "mending mends mended mend" at bounding box center [832, 386] width 68 height 16
select select "mended"
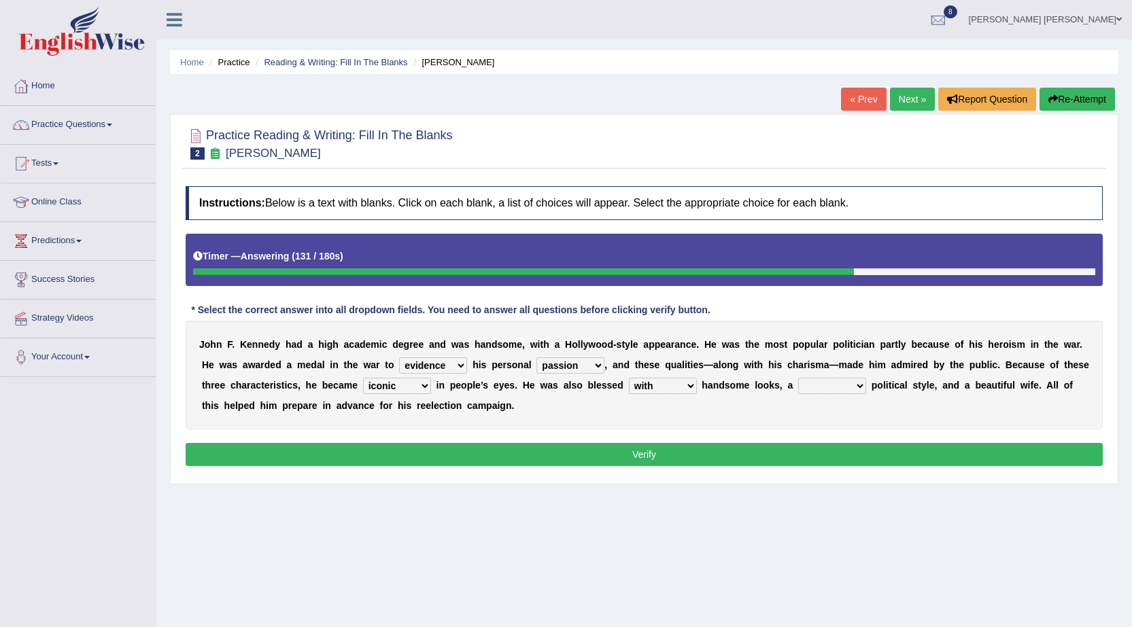
click at [798, 378] on select "mending mends mended mend" at bounding box center [832, 386] width 68 height 16
click at [851, 449] on button "Verify" at bounding box center [644, 454] width 917 height 23
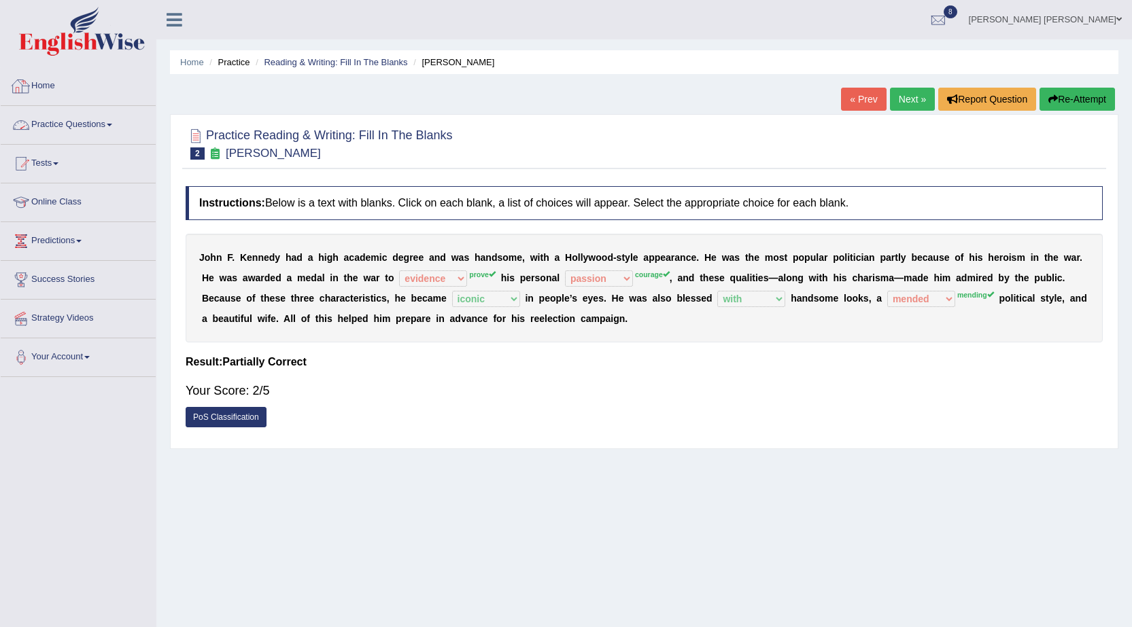
click at [54, 120] on link "Practice Questions" at bounding box center [78, 123] width 155 height 34
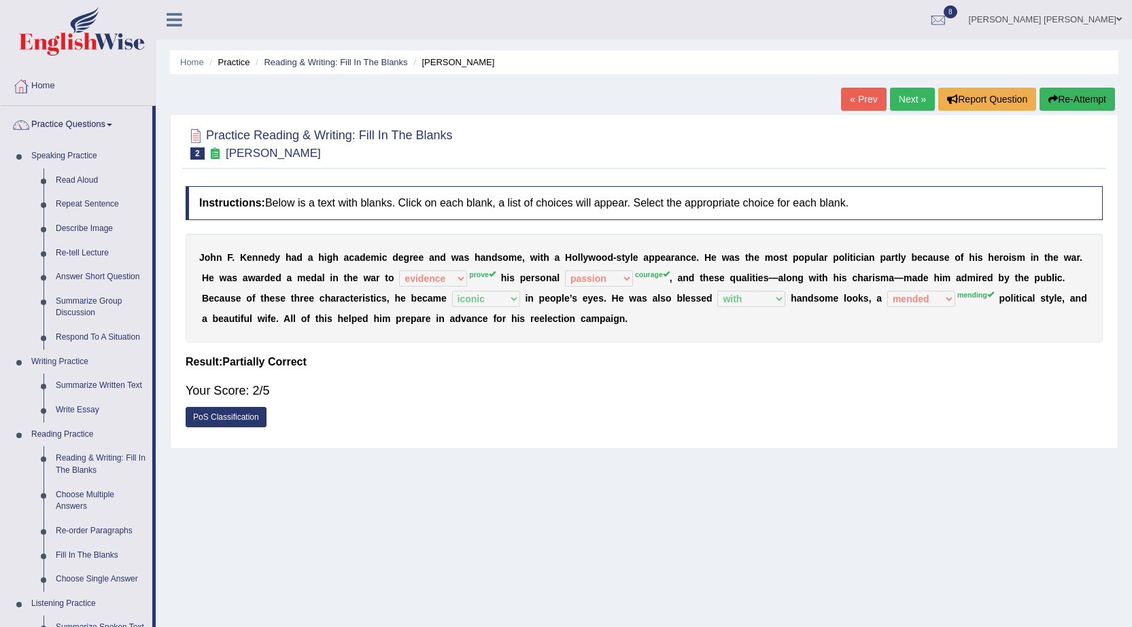
click at [54, 120] on link "Practice Questions" at bounding box center [77, 123] width 152 height 34
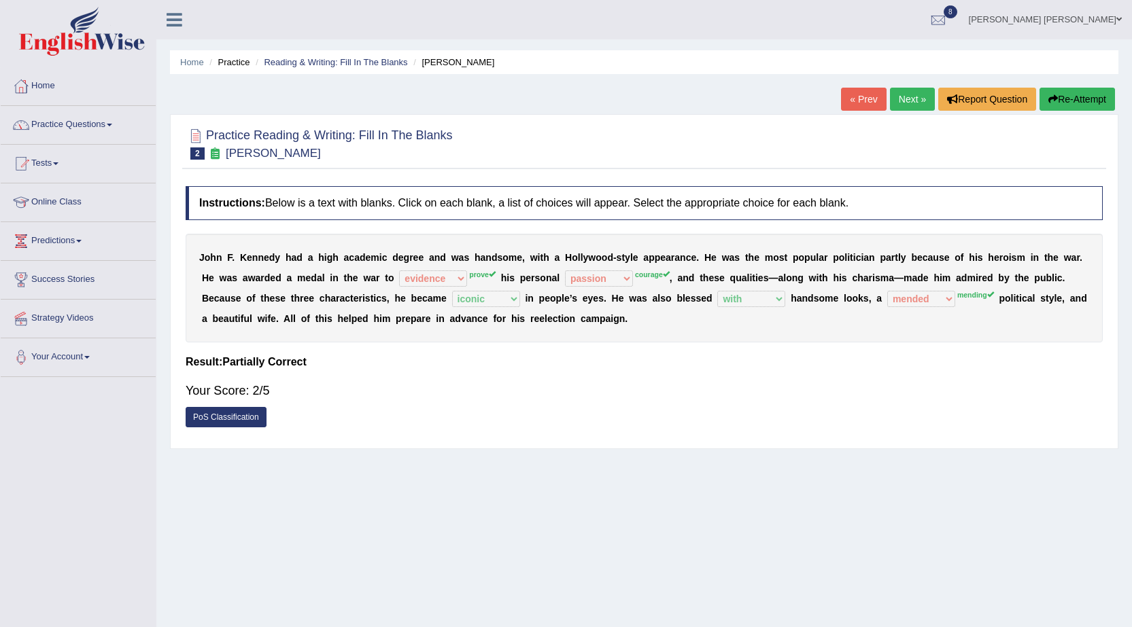
click at [61, 117] on link "Practice Questions" at bounding box center [78, 123] width 155 height 34
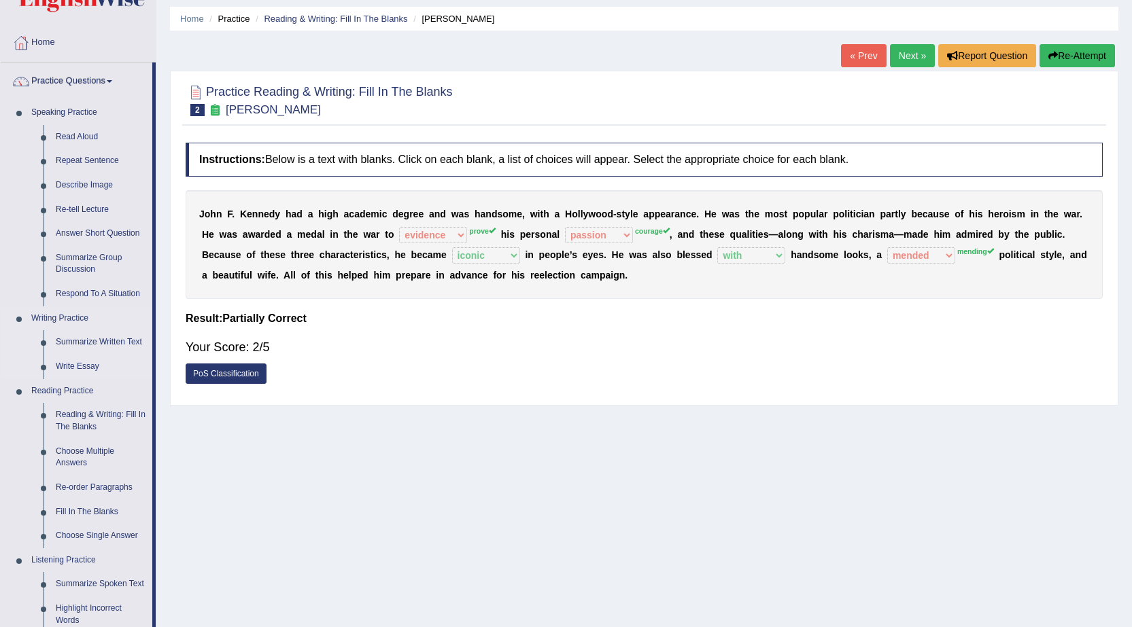
scroll to position [68, 0]
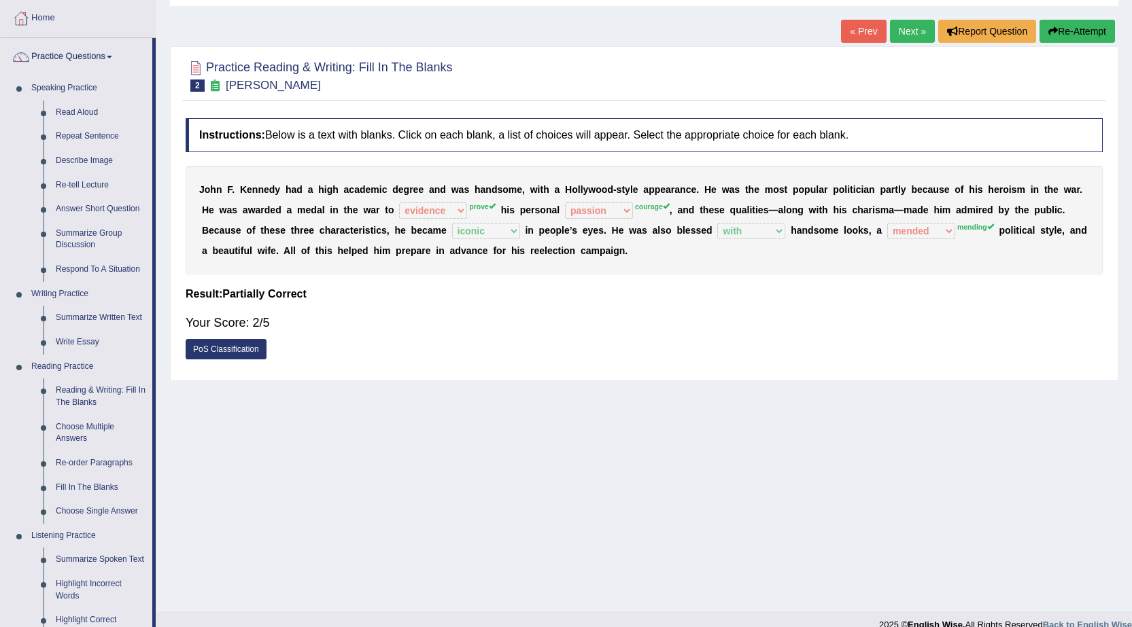
click at [913, 31] on link "Next »" at bounding box center [912, 31] width 45 height 23
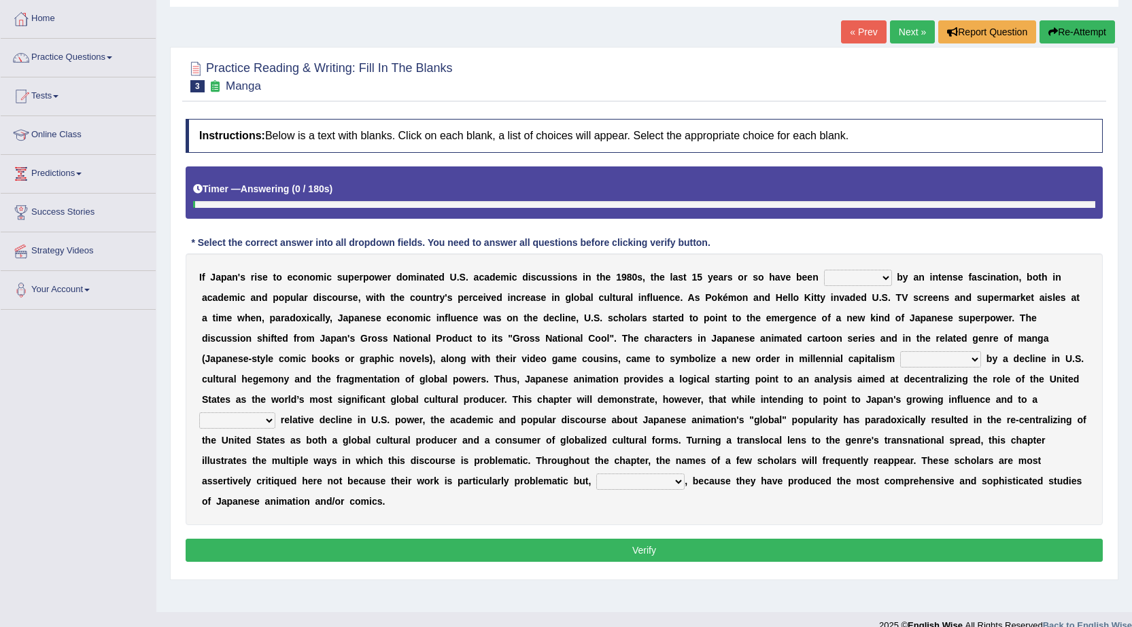
scroll to position [68, 0]
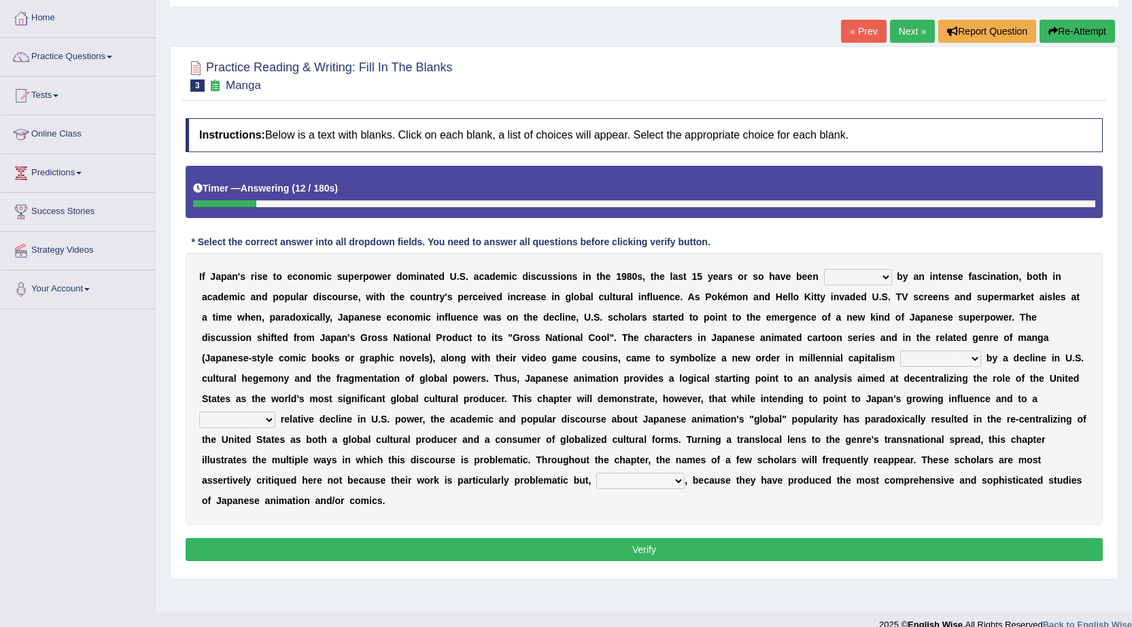
click at [877, 275] on select "marked dedicated made inspired" at bounding box center [858, 277] width 68 height 16
select select "inspired"
click at [824, 269] on select "marked dedicated made inspired" at bounding box center [858, 277] width 68 height 16
click at [804, 370] on div "I f J a p a n ' s r i s e t o e c o n o m i c s u p e r p o w e r d o m i n a t…" at bounding box center [644, 389] width 917 height 272
click at [957, 360] on select "pocessed characterized opposed tangled" at bounding box center [940, 359] width 81 height 16
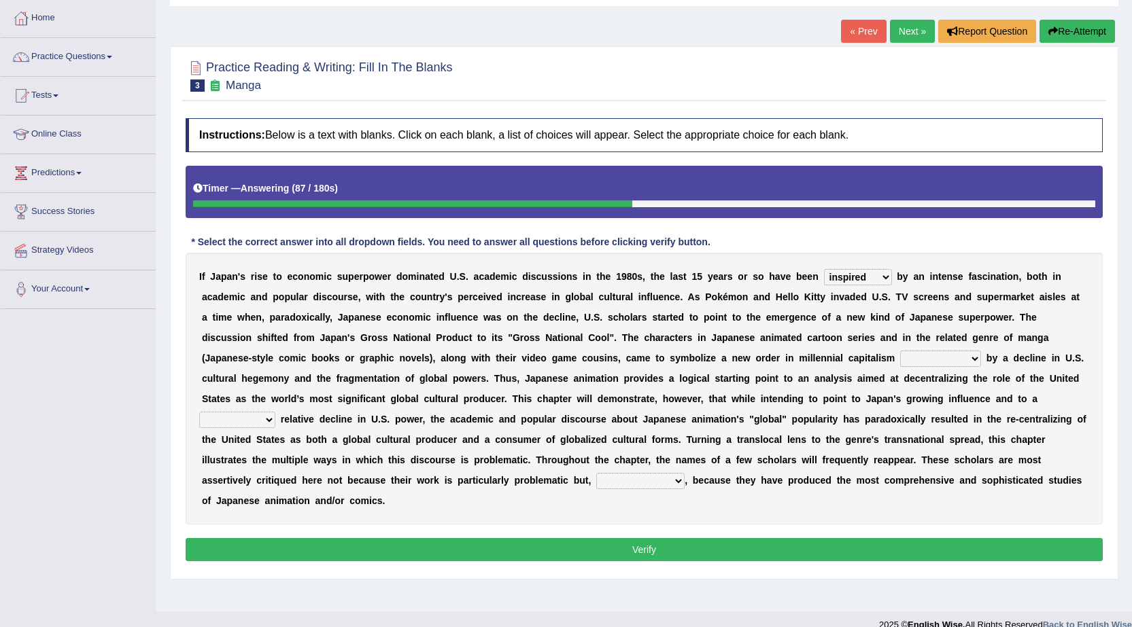
select select "opposed"
click at [900, 351] on select "pocessed characterized opposed tangled" at bounding box center [940, 359] width 81 height 16
click at [269, 422] on select "concomitant discrete proportional legitimate" at bounding box center [237, 420] width 76 height 16
select select "proportional"
click at [199, 412] on select "concomitant discrete proportional legitimate" at bounding box center [237, 420] width 76 height 16
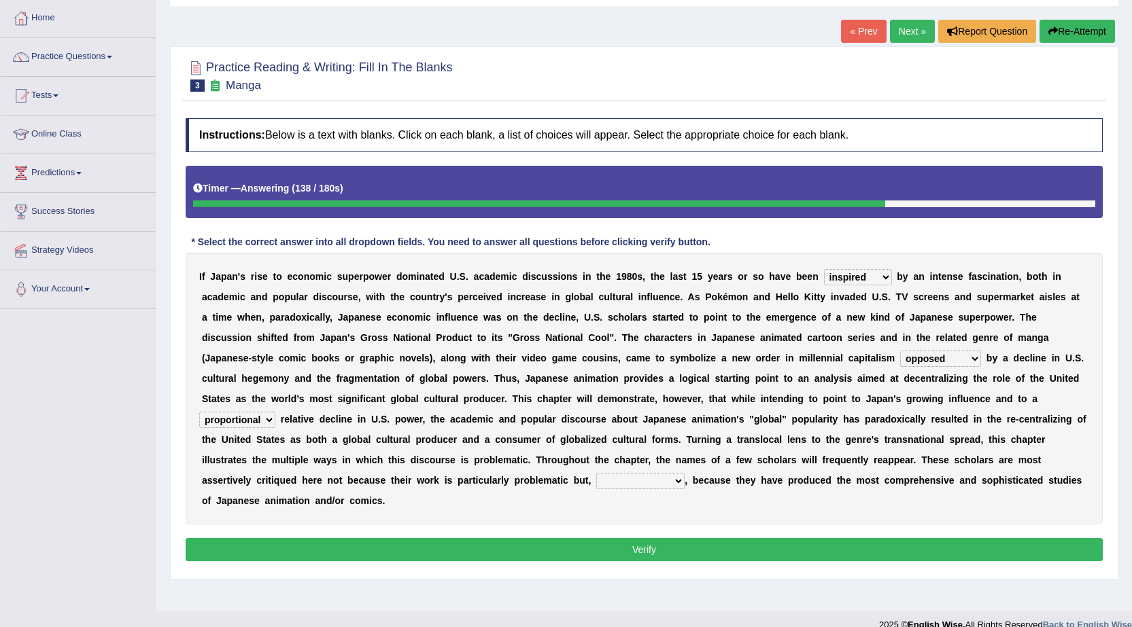
click at [676, 484] on select "however on the contrary in addition on the whole" at bounding box center [640, 481] width 88 height 16
select select "in addition"
click at [596, 473] on select "however on the contrary in addition on the whole" at bounding box center [640, 481] width 88 height 16
click at [657, 552] on button "Verify" at bounding box center [644, 549] width 917 height 23
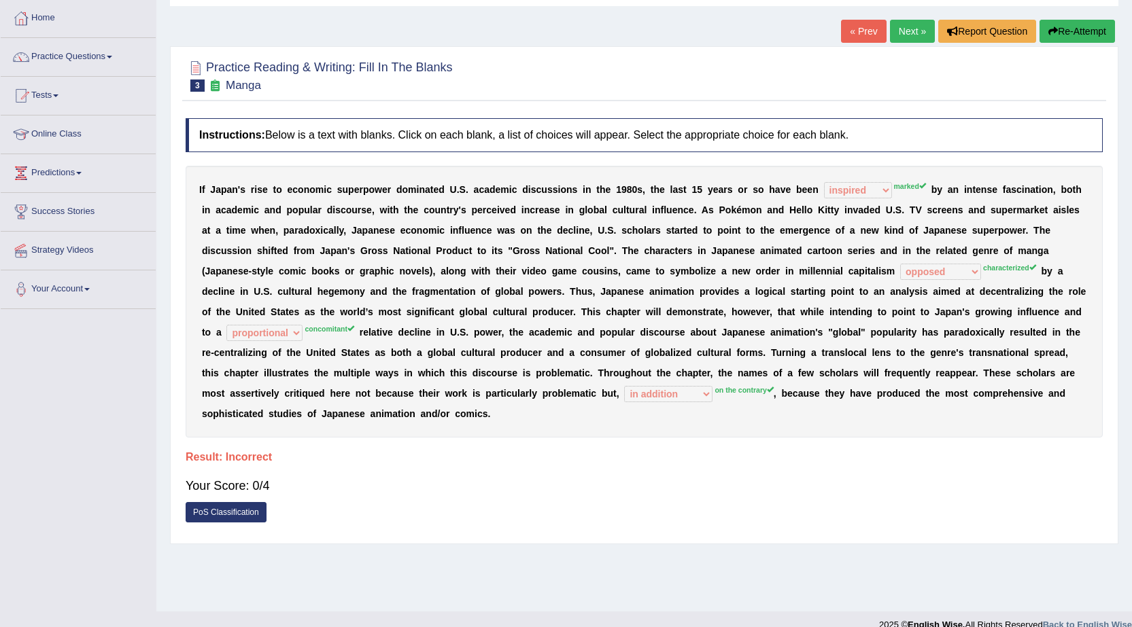
click at [913, 38] on link "Next »" at bounding box center [912, 31] width 45 height 23
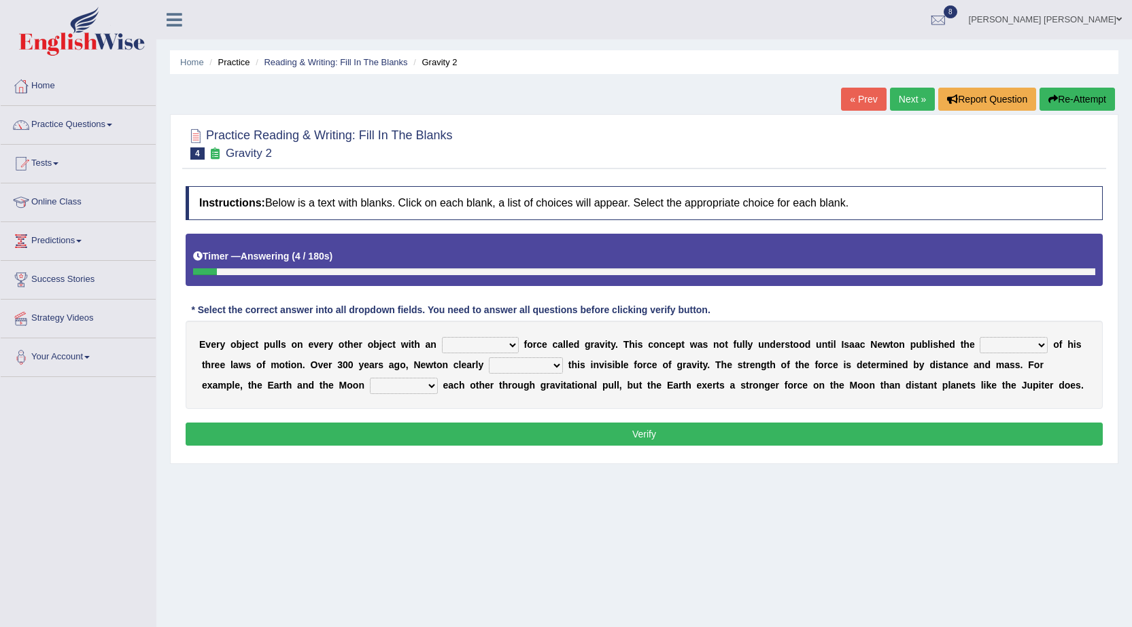
click at [512, 347] on select "invisible unknown unbelievable inconsistent" at bounding box center [480, 345] width 77 height 16
select select "invisible"
click at [442, 337] on select "invisible unknown unbelievable inconsistent" at bounding box center [480, 345] width 77 height 16
click at [1005, 350] on select "concept theory method argument" at bounding box center [1014, 345] width 68 height 16
select select "theory"
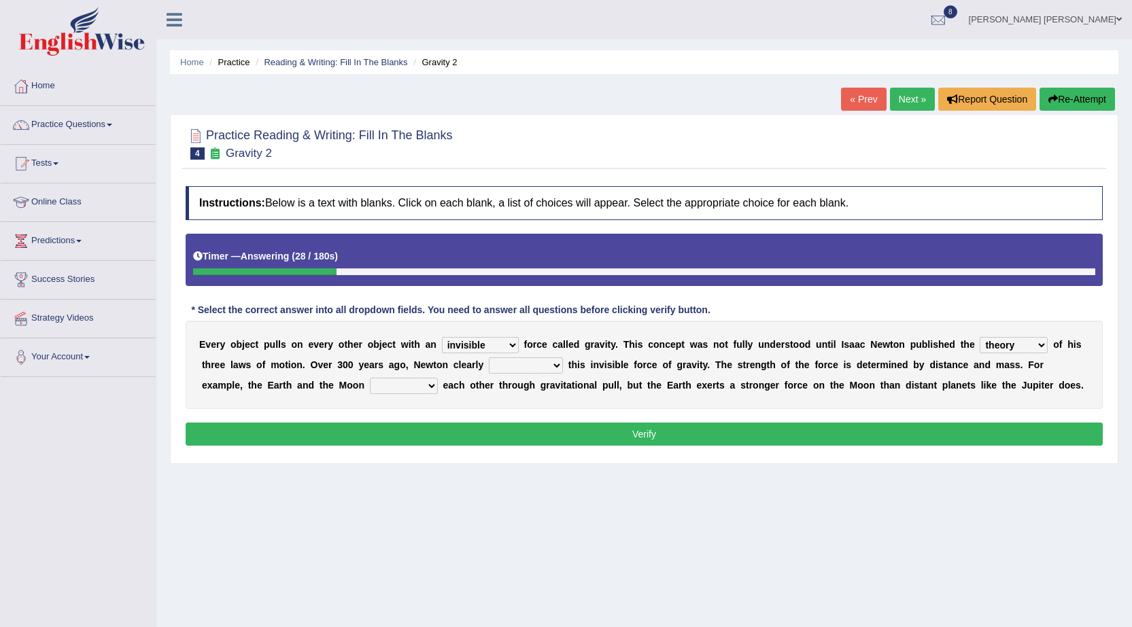
click at [980, 337] on select "concept theory method argument" at bounding box center [1014, 345] width 68 height 16
click at [1010, 392] on div "E v e r y o b j e c t p u l l s o n e v e r y o t h e r o b j e c t w i t h a n…" at bounding box center [644, 365] width 917 height 88
click at [557, 368] on select "explained undermined overturned realized" at bounding box center [526, 366] width 74 height 16
select select "explained"
click at [489, 358] on select "explained undermined overturned realized" at bounding box center [526, 366] width 74 height 16
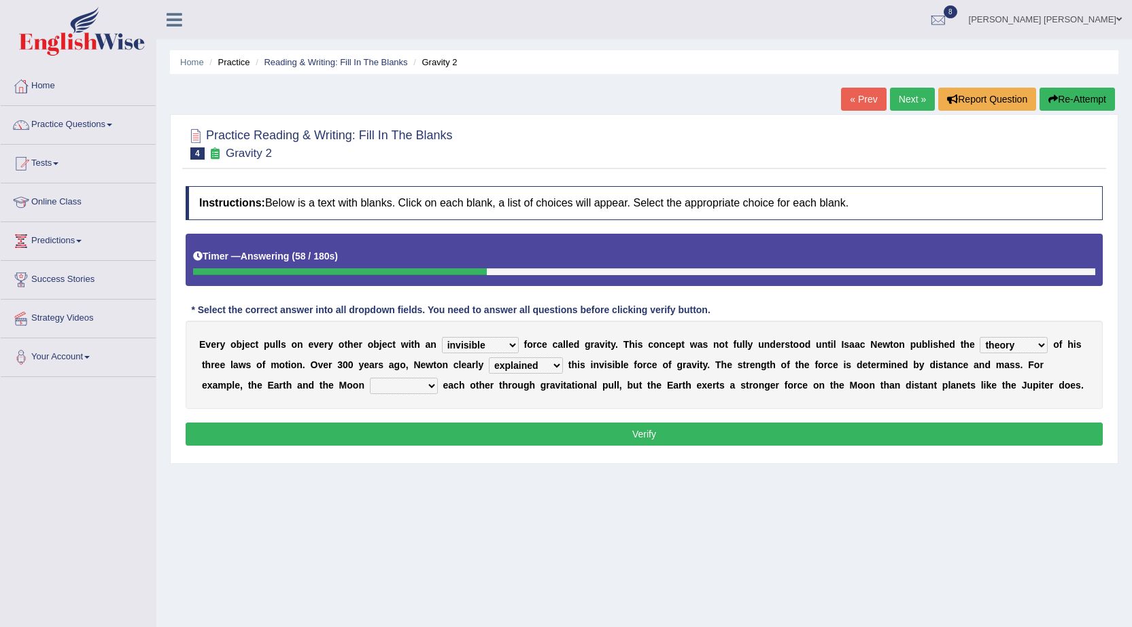
click at [415, 387] on select "affect spin evade span" at bounding box center [404, 386] width 68 height 16
select select "spin"
click at [370, 378] on select "affect spin evade span" at bounding box center [404, 386] width 68 height 16
click at [462, 436] on button "Verify" at bounding box center [644, 434] width 917 height 23
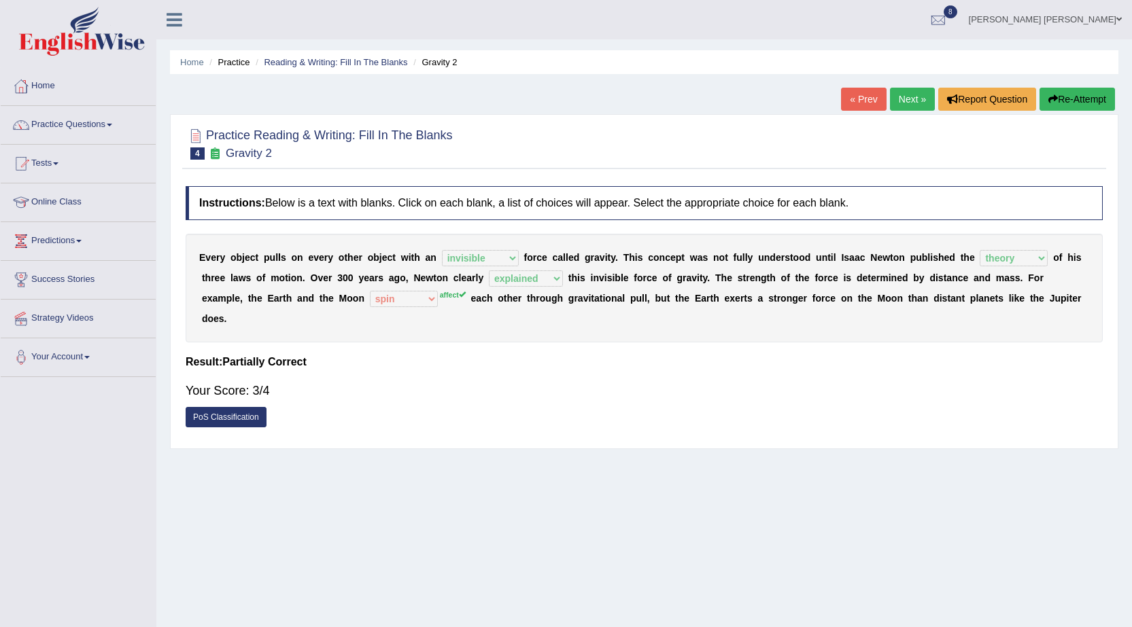
click at [904, 94] on link "Next »" at bounding box center [912, 99] width 45 height 23
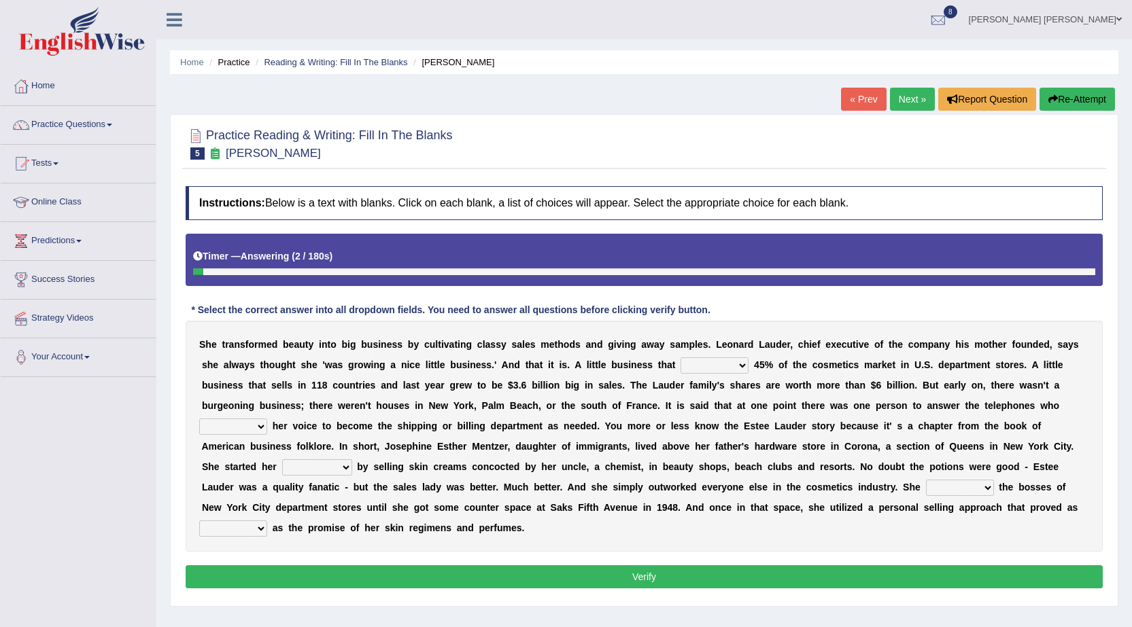
scroll to position [68, 0]
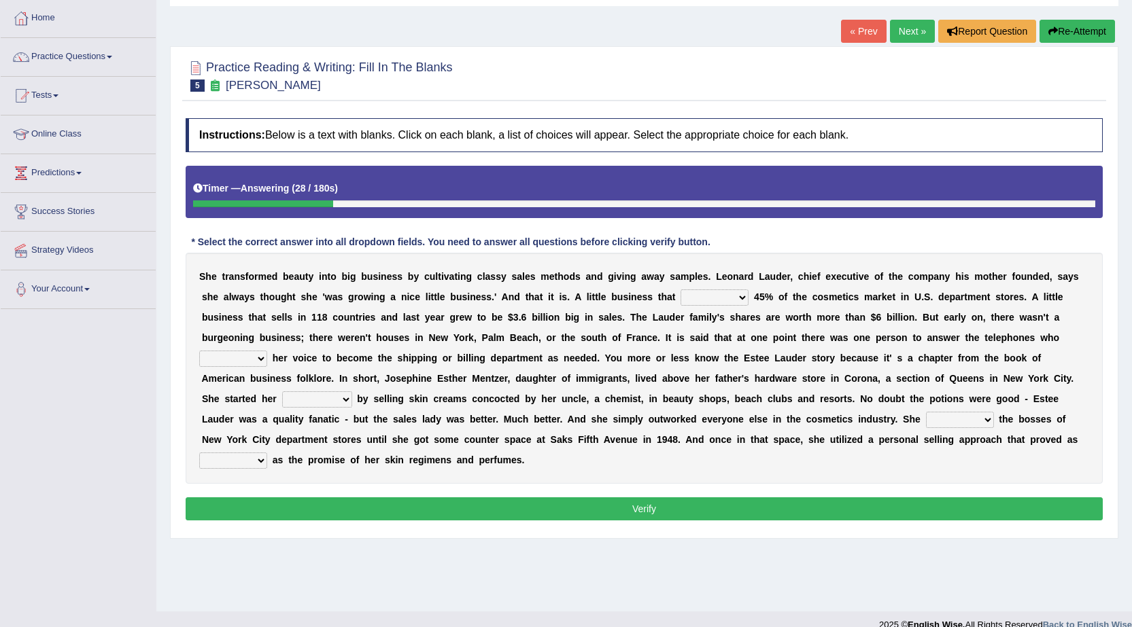
click at [733, 296] on select "has controls makes maintains" at bounding box center [715, 298] width 68 height 16
select select "controls"
click at [681, 290] on select "has controls makes maintains" at bounding box center [715, 298] width 68 height 16
click at [253, 360] on select "switched changed raised used" at bounding box center [233, 359] width 68 height 16
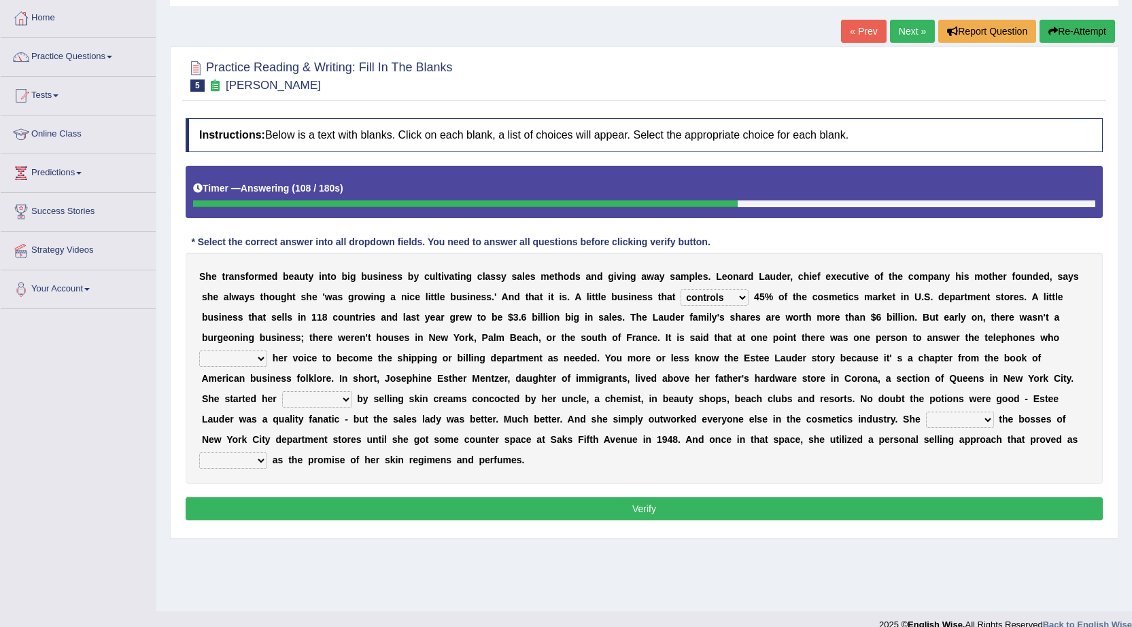
select select "switched"
click at [199, 351] on select "switched changed raised used" at bounding box center [233, 359] width 68 height 16
click at [504, 402] on b "c" at bounding box center [502, 399] width 5 height 11
click at [319, 399] on select "job institute companion enterprise" at bounding box center [317, 400] width 70 height 16
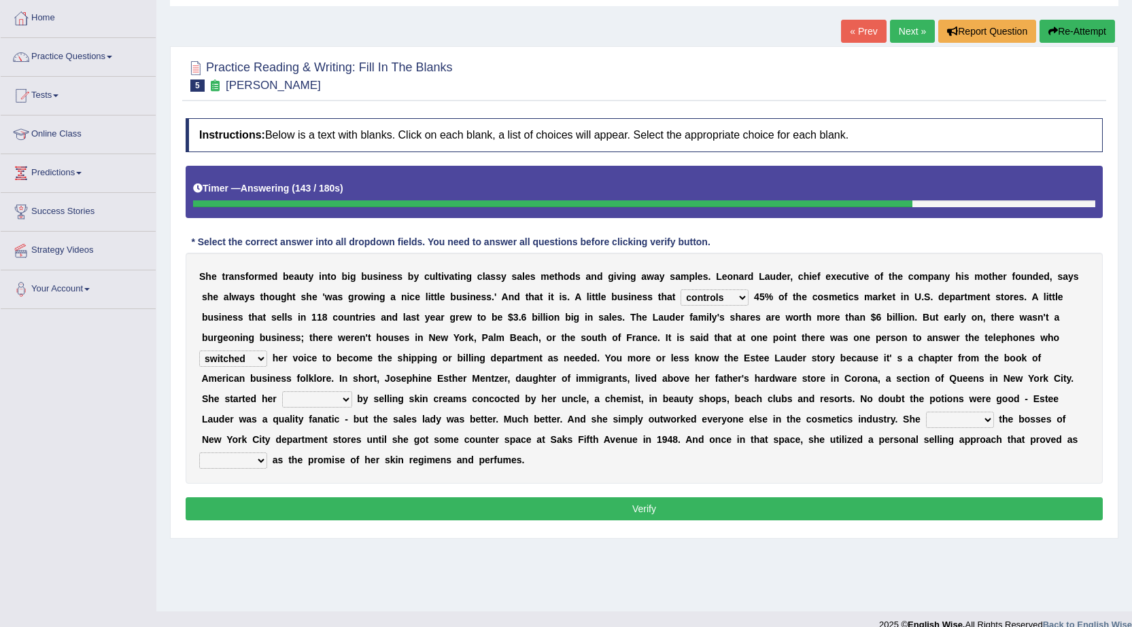
click at [669, 419] on b "w" at bounding box center [666, 419] width 7 height 11
click at [345, 400] on select "job institute companion enterprise" at bounding box center [317, 400] width 70 height 16
select select "job"
click at [282, 392] on select "job institute companion enterprise" at bounding box center [317, 400] width 70 height 16
click at [952, 421] on select "stated bridged stalked heaved" at bounding box center [960, 420] width 68 height 16
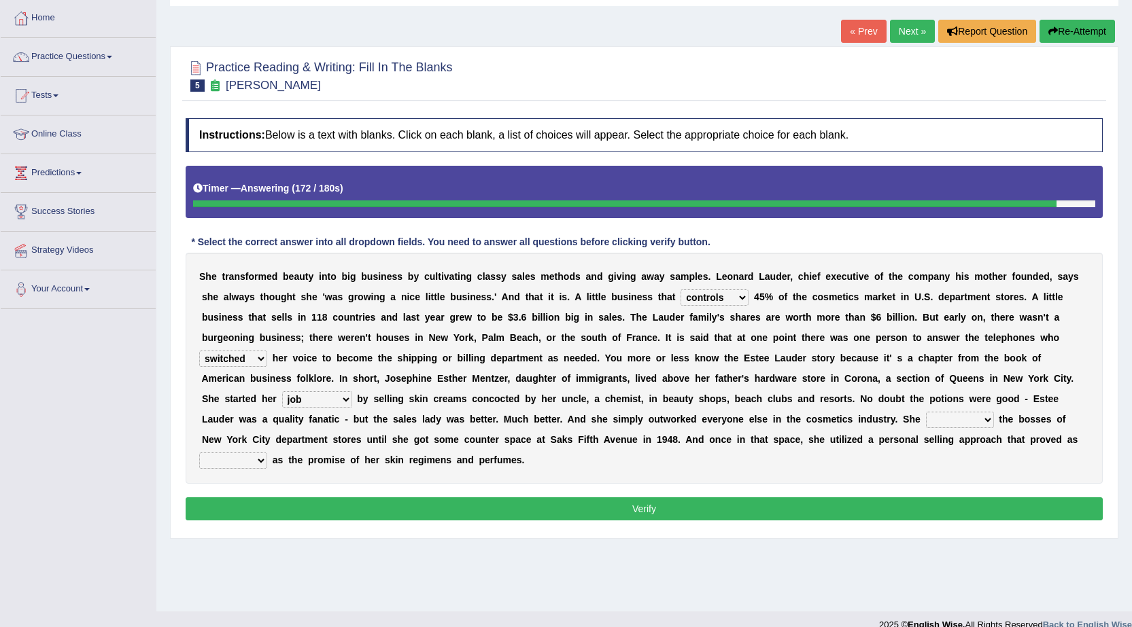
select select "bridged"
click at [926, 412] on select "stated bridged stalked heaved" at bounding box center [960, 420] width 68 height 16
click at [263, 456] on select "potent ruthless potential expensive" at bounding box center [233, 461] width 68 height 16
select select "potential"
click at [199, 453] on select "potent ruthless potential expensive" at bounding box center [233, 461] width 68 height 16
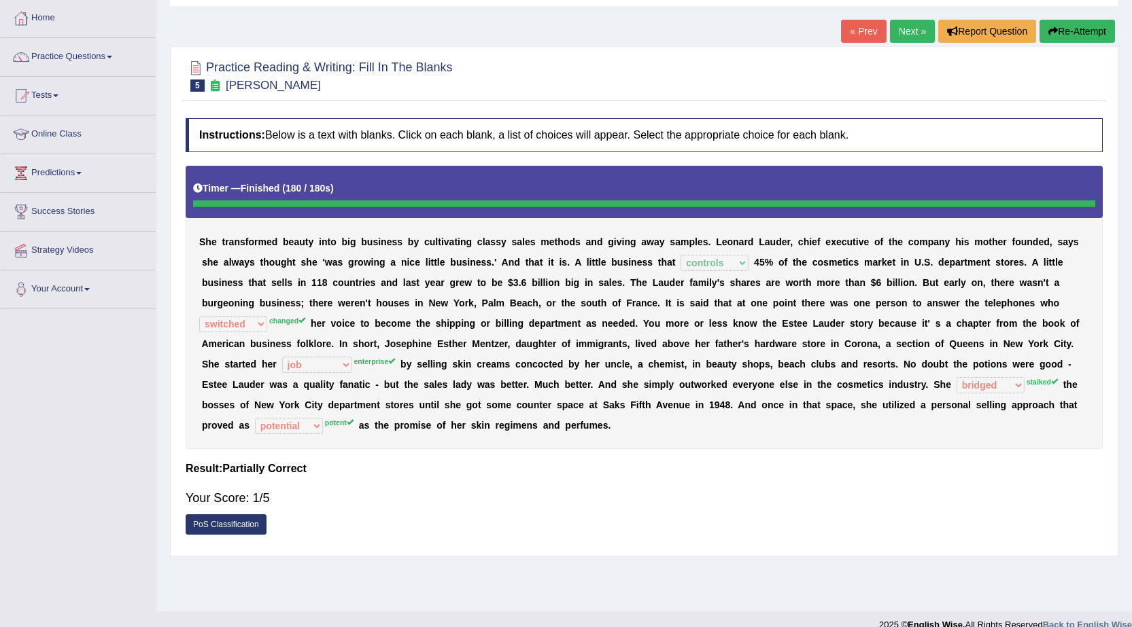
click at [904, 27] on link "Next »" at bounding box center [912, 31] width 45 height 23
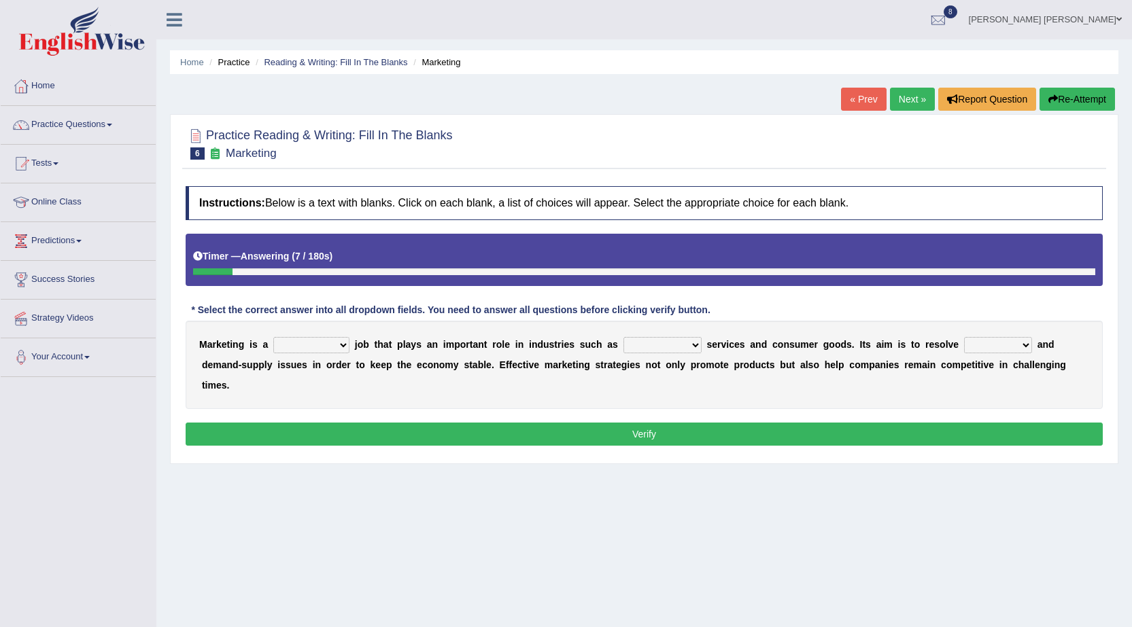
click at [336, 348] on select "professional flexible parochial descriptive" at bounding box center [311, 345] width 76 height 16
select select "professional"
click at [273, 337] on select "professional flexible parochial descriptive" at bounding box center [311, 345] width 76 height 16
click at [692, 349] on select "civil financial conventional foremost" at bounding box center [662, 345] width 78 height 16
select select "conventional"
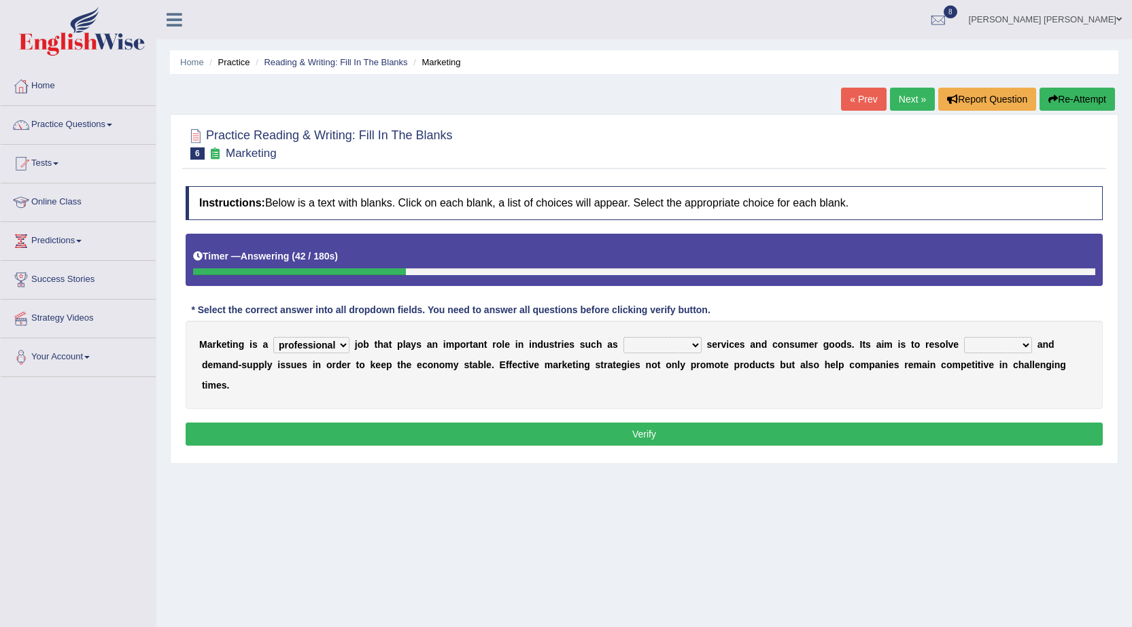
click at [623, 337] on select "civil financial conventional foremost" at bounding box center [662, 345] width 78 height 16
click at [987, 347] on select "imbalance excess symmetry budget" at bounding box center [998, 345] width 68 height 16
select select "imbalance"
click at [964, 337] on select "imbalance excess symmetry budget" at bounding box center [998, 345] width 68 height 16
click at [617, 430] on button "Verify" at bounding box center [644, 434] width 917 height 23
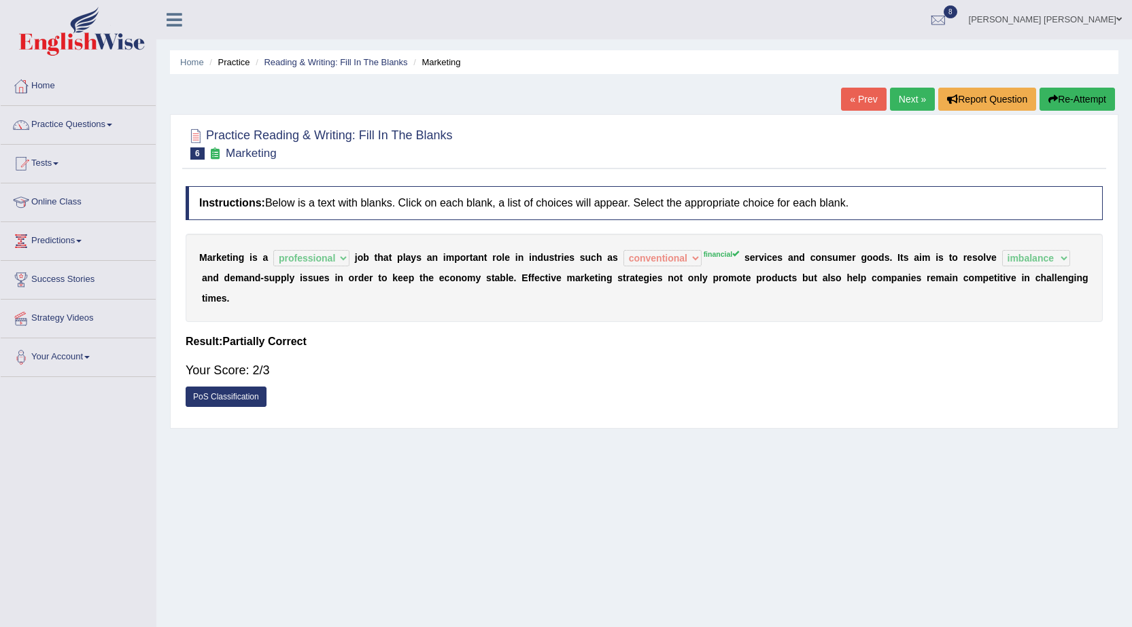
click at [910, 105] on link "Next »" at bounding box center [912, 99] width 45 height 23
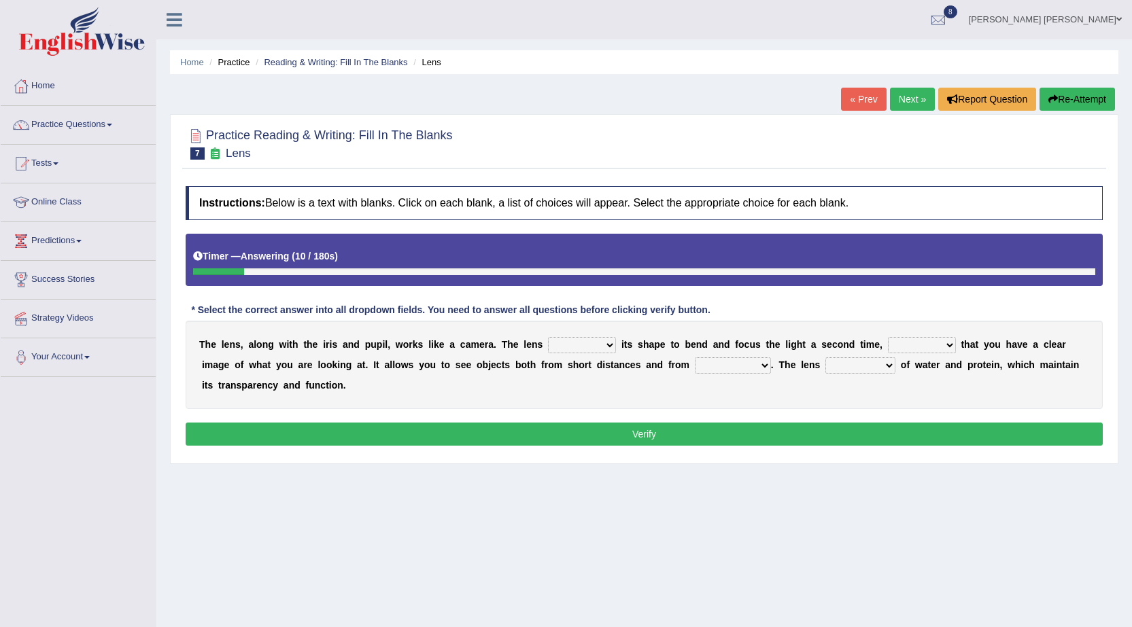
click at [596, 348] on select "adjusts shows selects presents" at bounding box center [582, 345] width 68 height 16
select select "adjusts"
click at [548, 337] on select "adjusts shows selects presents" at bounding box center [582, 345] width 68 height 16
click at [948, 348] on select "ensures to ensure ensure ensured" at bounding box center [922, 345] width 68 height 16
select select "to ensure"
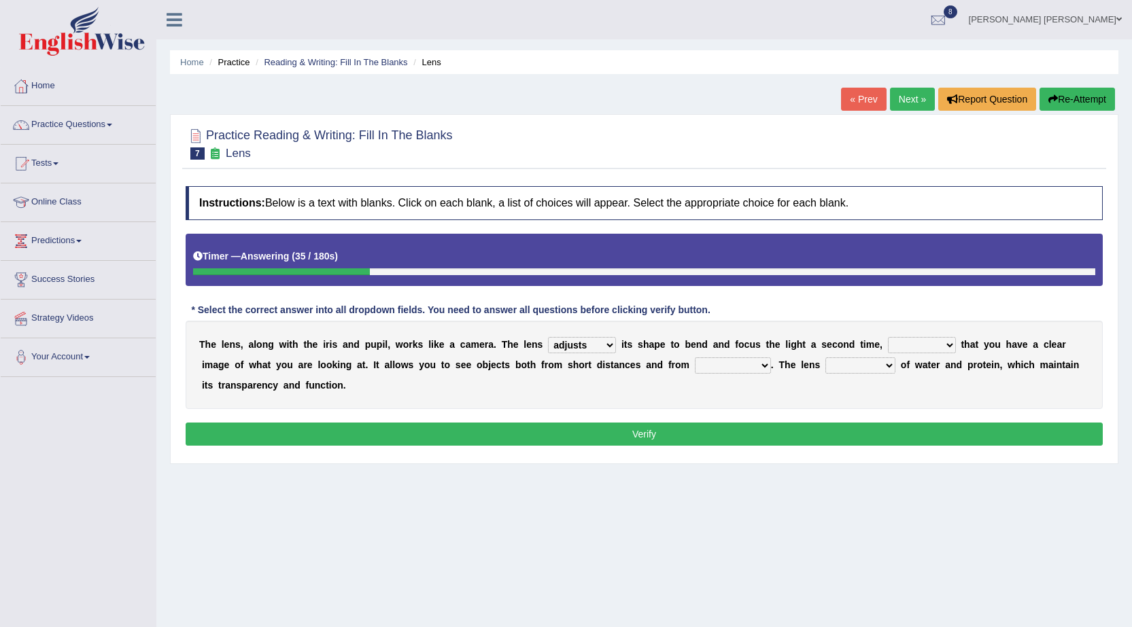
click at [888, 337] on select "ensures to ensure ensure ensured" at bounding box center [922, 345] width 68 height 16
click at [724, 370] on select "far away in between further apart all along" at bounding box center [733, 366] width 76 height 16
select select "far away"
click at [695, 358] on select "far away in between further apart all along" at bounding box center [733, 366] width 76 height 16
click at [876, 370] on select "constitutes comprises composes consists" at bounding box center [860, 366] width 70 height 16
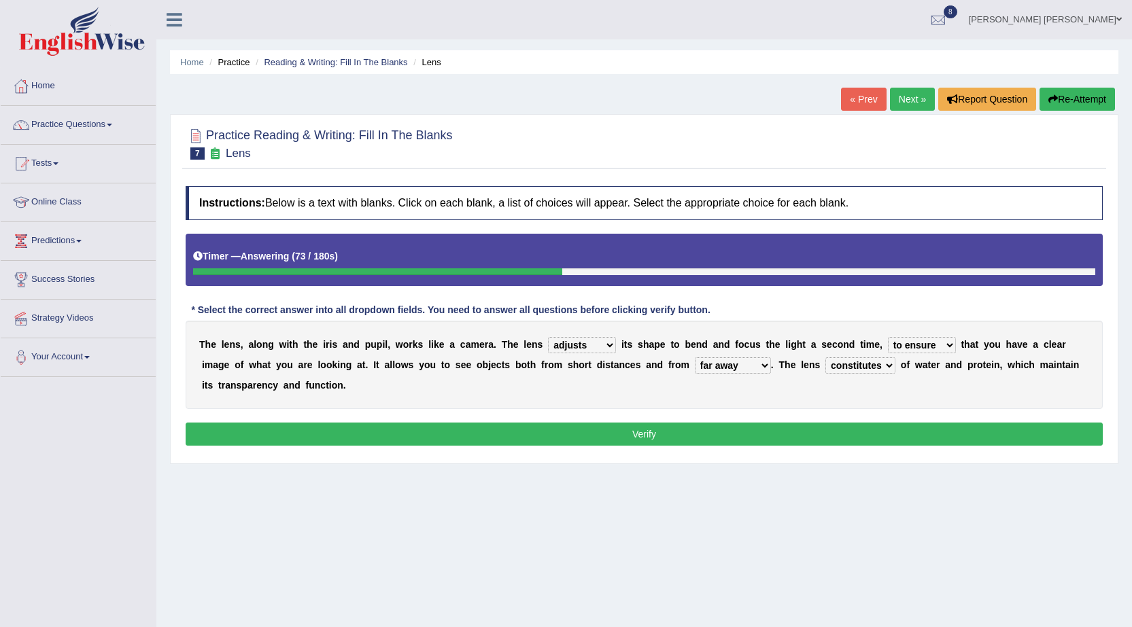
click at [825, 358] on select "constitutes comprises composes consists" at bounding box center [860, 366] width 70 height 16
click at [883, 365] on select "constitutes comprises composes consists" at bounding box center [860, 366] width 70 height 16
select select "comprises"
click at [825, 358] on select "constitutes comprises composes consists" at bounding box center [860, 366] width 70 height 16
click at [837, 430] on button "Verify" at bounding box center [644, 434] width 917 height 23
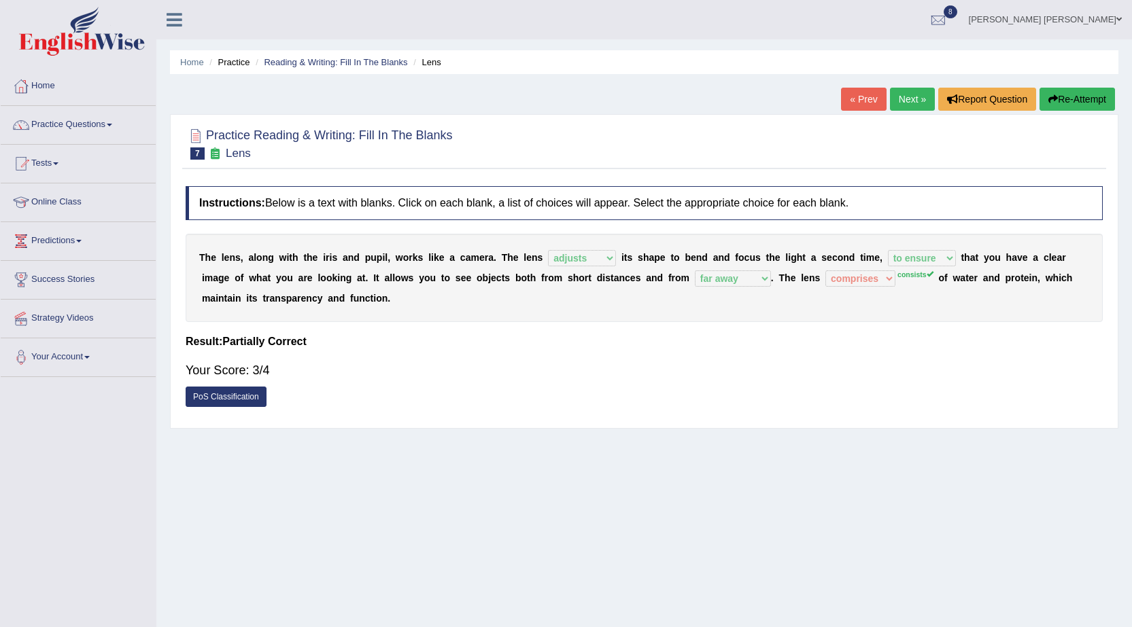
click at [906, 275] on sup "consists" at bounding box center [915, 275] width 36 height 8
click at [920, 99] on link "Next »" at bounding box center [912, 99] width 45 height 23
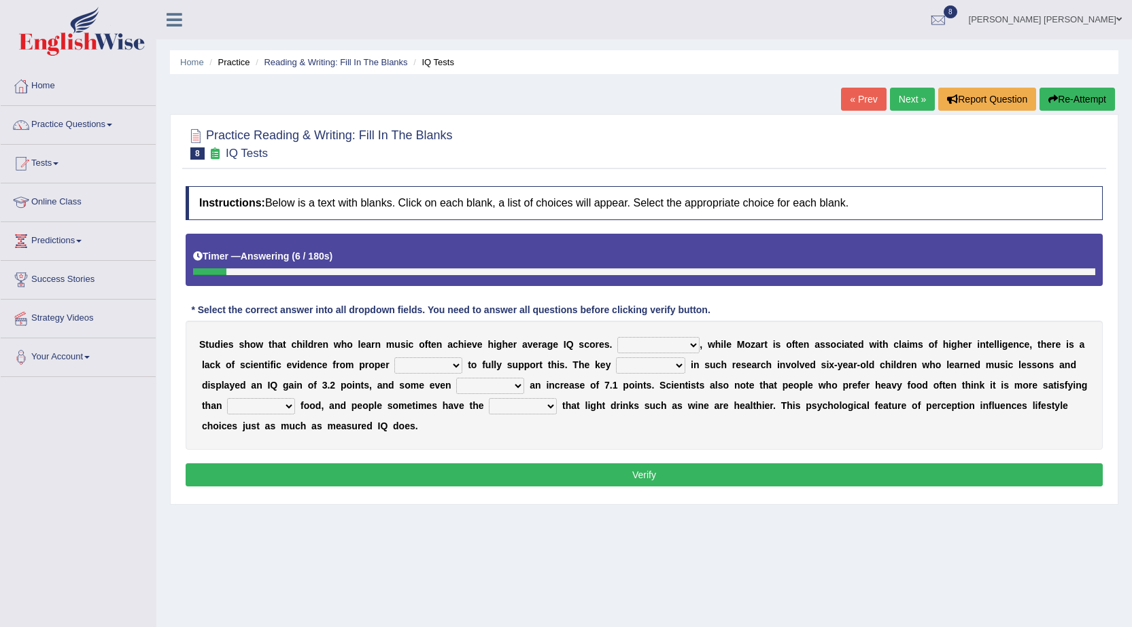
click at [681, 350] on select "However Therefore Consequently While" at bounding box center [658, 345] width 82 height 16
click at [715, 359] on div "S t u d i e s s h o w t h a t c h i l d r e n w h o l e a r n m u s i c o f t e…" at bounding box center [644, 385] width 917 height 129
click at [689, 349] on select "However Therefore Consequently While" at bounding box center [658, 345] width 82 height 16
select select "However"
click at [617, 337] on select "However Therefore Consequently While" at bounding box center [658, 345] width 82 height 16
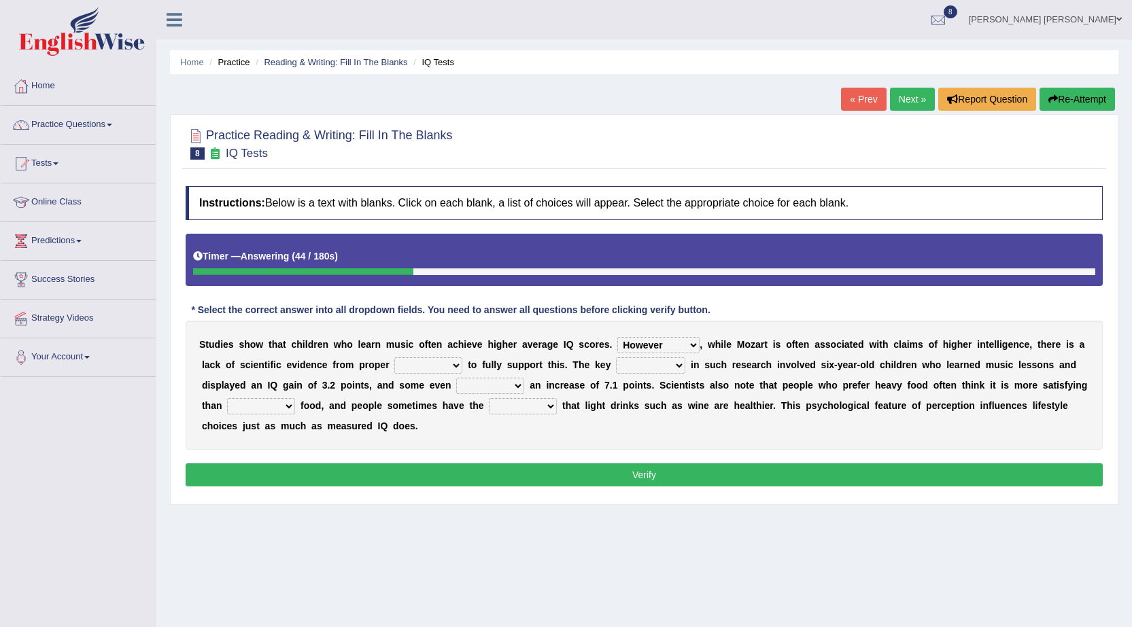
click at [673, 345] on select "However Therefore Consequently While" at bounding box center [658, 345] width 82 height 16
click at [732, 364] on b "r" at bounding box center [733, 365] width 3 height 11
click at [447, 371] on select "test tests testing tested" at bounding box center [428, 366] width 68 height 16
select select "testing"
click at [394, 358] on select "test tests testing tested" at bounding box center [428, 366] width 68 height 16
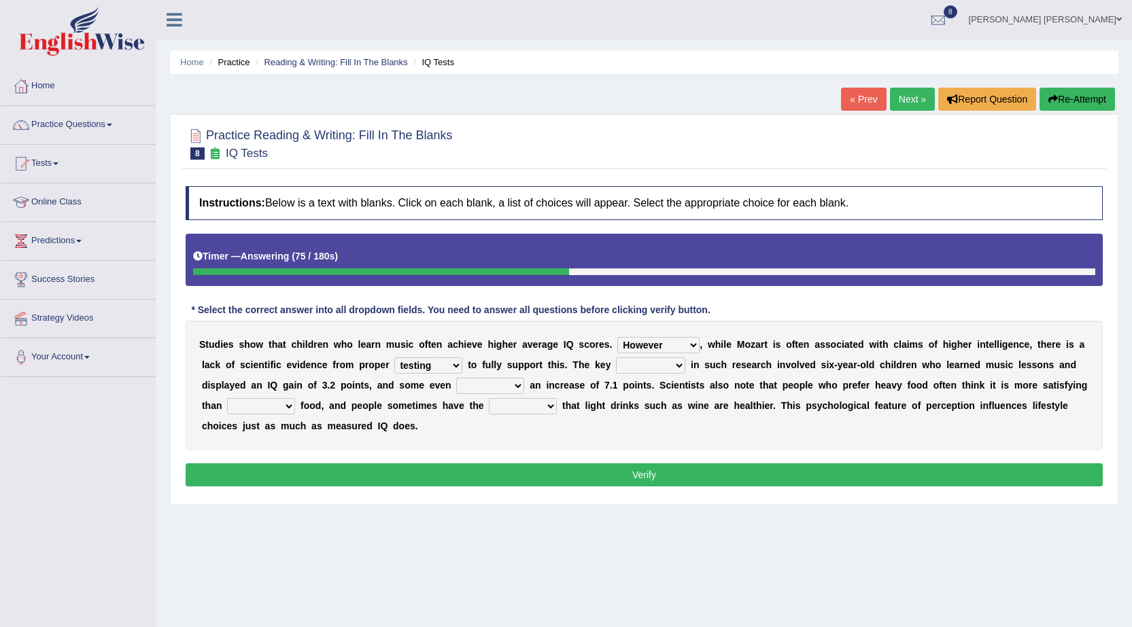
click at [680, 367] on select "process goal implication odd" at bounding box center [650, 366] width 69 height 16
select select "process"
click at [616, 358] on select "process goal implication odd" at bounding box center [650, 366] width 69 height 16
click at [485, 390] on select "exhibited taught learned threatened" at bounding box center [490, 386] width 68 height 16
click at [619, 424] on div "S t u d i e s s h o w t h a t c h i l d r e n w h o l e a r n m u s i c o f t e…" at bounding box center [644, 385] width 917 height 129
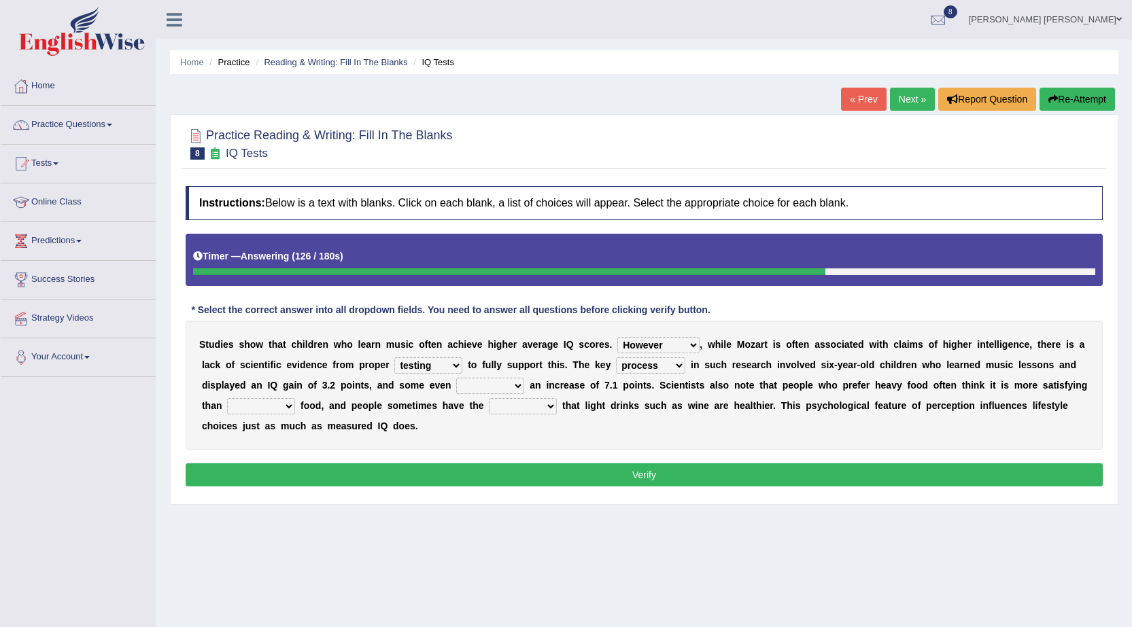
click at [504, 390] on select "exhibited taught learned threatened" at bounding box center [490, 386] width 68 height 16
select select "exhibited"
click at [456, 378] on select "exhibited taught learned threatened" at bounding box center [490, 386] width 68 height 16
click at [279, 403] on select "choosy lighter cushiony spooky" at bounding box center [261, 406] width 68 height 16
select select "lighter"
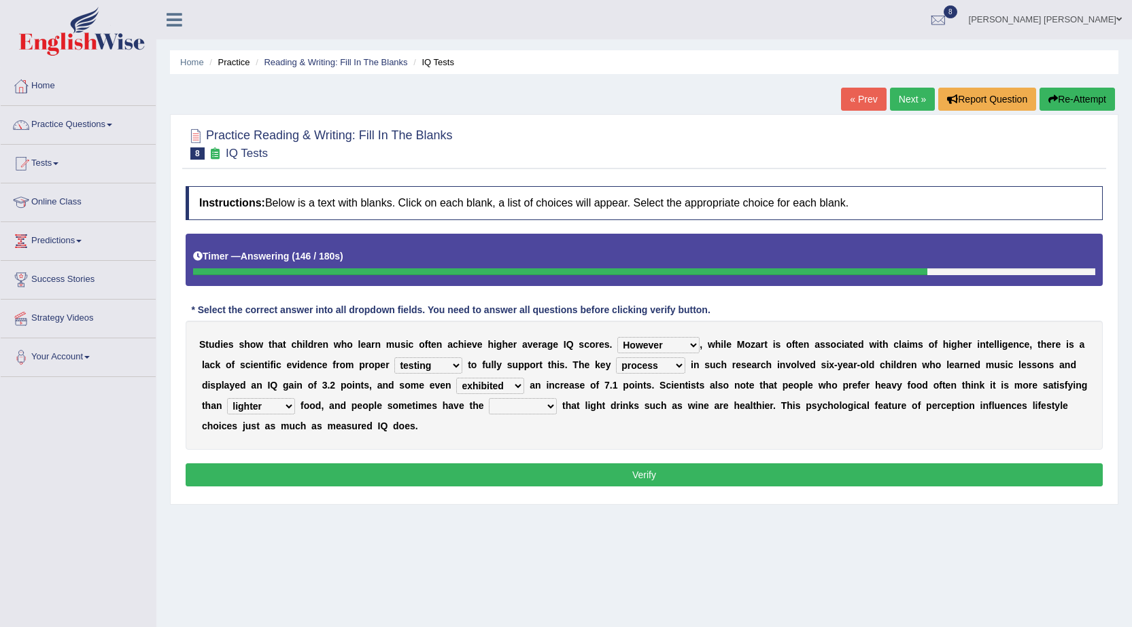
click at [227, 398] on select "choosy lighter cushiony spooky" at bounding box center [261, 406] width 68 height 16
click at [542, 407] on select "illusion sight anecdote intention" at bounding box center [523, 406] width 68 height 16
select select "illusion"
click at [489, 398] on select "illusion sight anecdote intention" at bounding box center [523, 406] width 68 height 16
click at [524, 471] on button "Verify" at bounding box center [644, 475] width 917 height 23
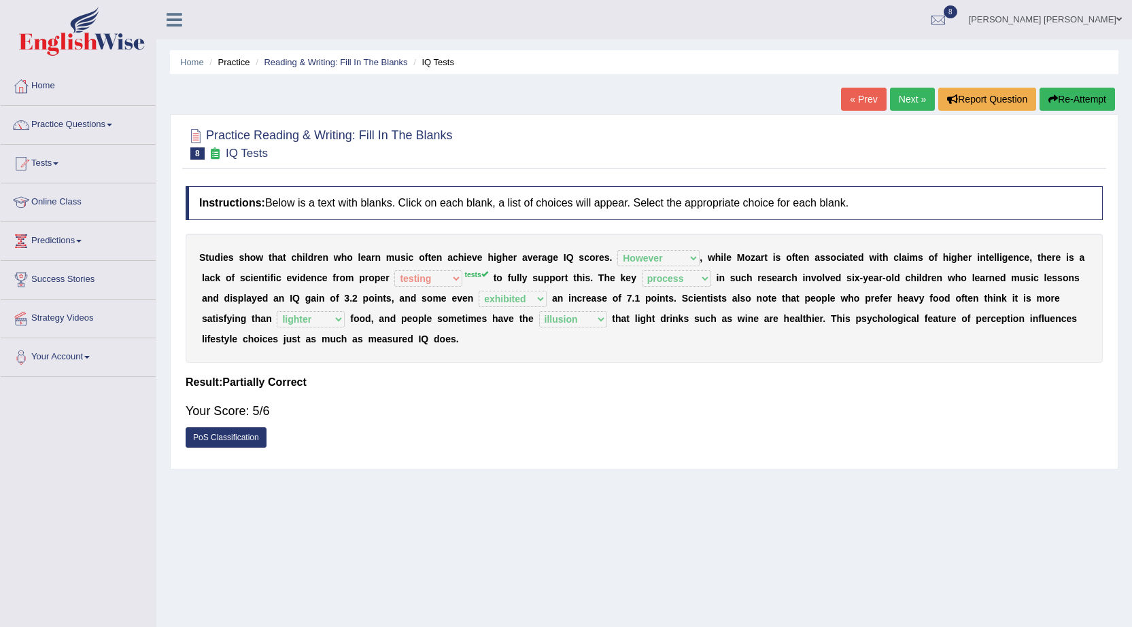
click at [901, 104] on link "Next »" at bounding box center [912, 99] width 45 height 23
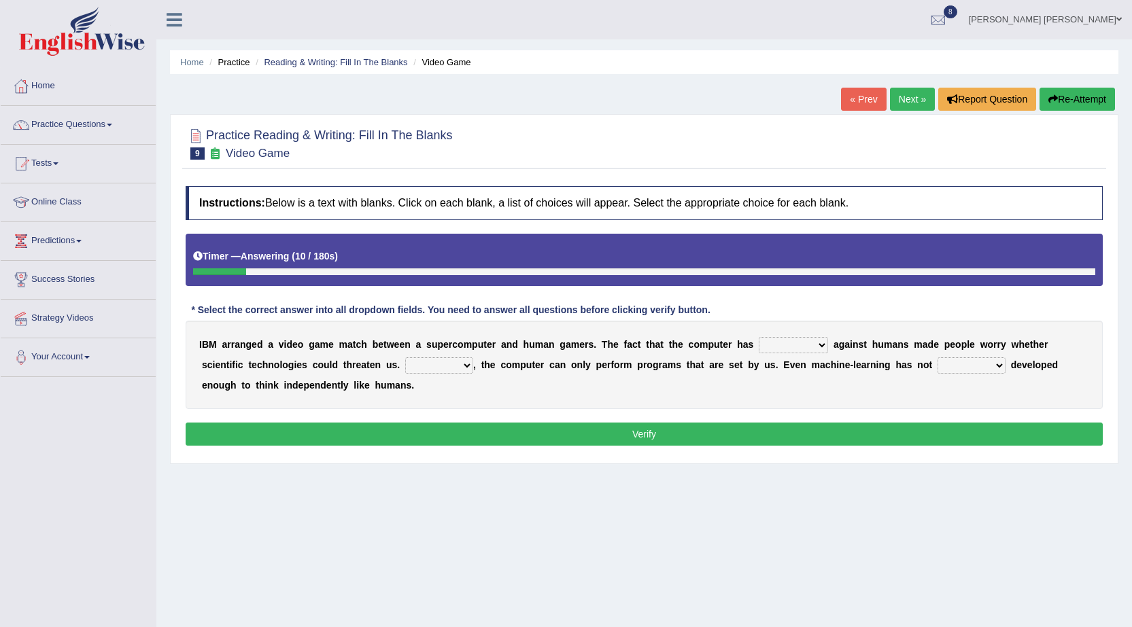
click at [816, 345] on select "competed fought acted challenged" at bounding box center [793, 345] width 69 height 16
select select "competed"
click at [759, 337] on select "competed fought acted challenged" at bounding box center [793, 345] width 69 height 16
click at [809, 347] on select "competed fought acted challenged" at bounding box center [793, 345] width 69 height 16
click at [865, 346] on b "t" at bounding box center [864, 344] width 3 height 11
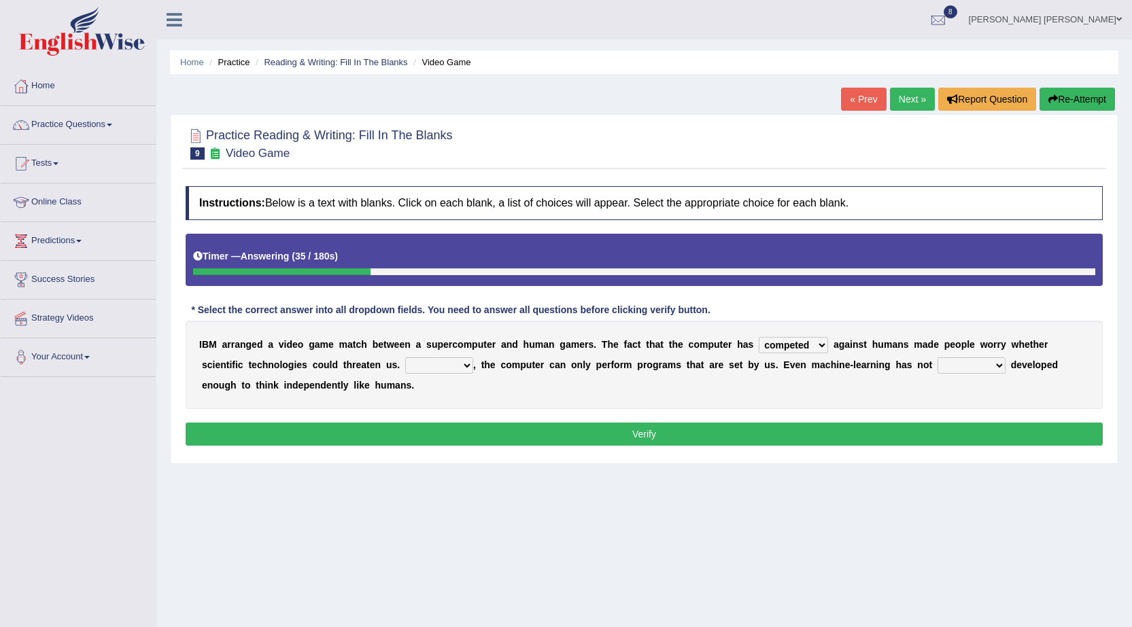
click at [452, 367] on select "Moreover However Thus So" at bounding box center [439, 366] width 68 height 16
select select "However"
click at [405, 358] on select "Moreover However Thus So" at bounding box center [439, 366] width 68 height 16
click at [963, 366] on select "yet still only just" at bounding box center [972, 366] width 68 height 16
select select "yet"
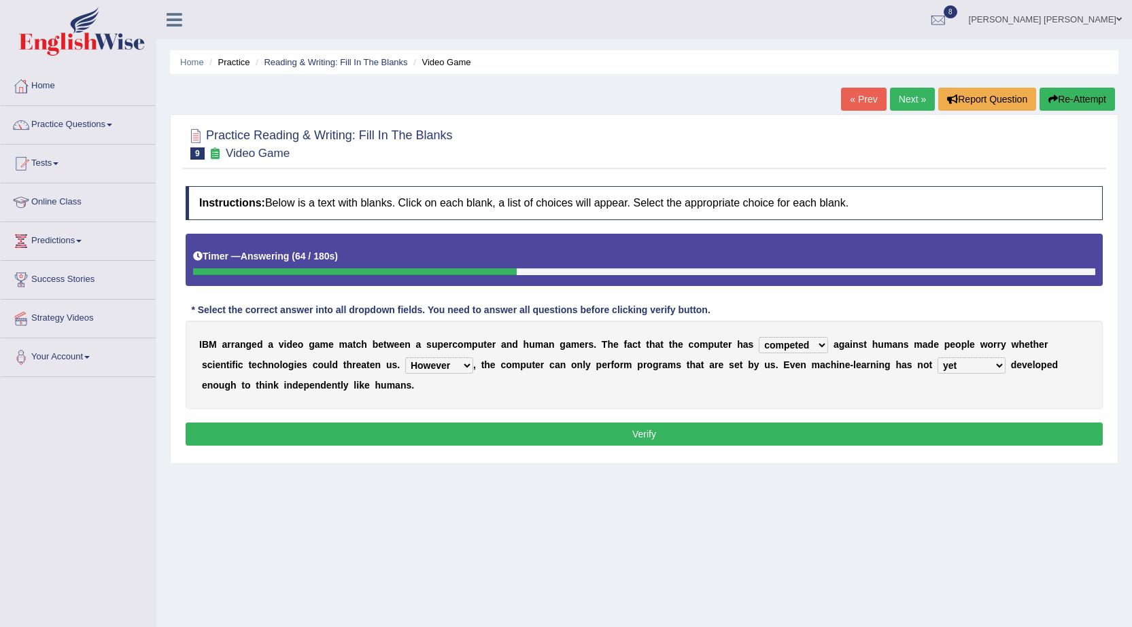
click at [938, 358] on select "yet still only just" at bounding box center [972, 366] width 68 height 16
click at [931, 434] on button "Verify" at bounding box center [644, 434] width 917 height 23
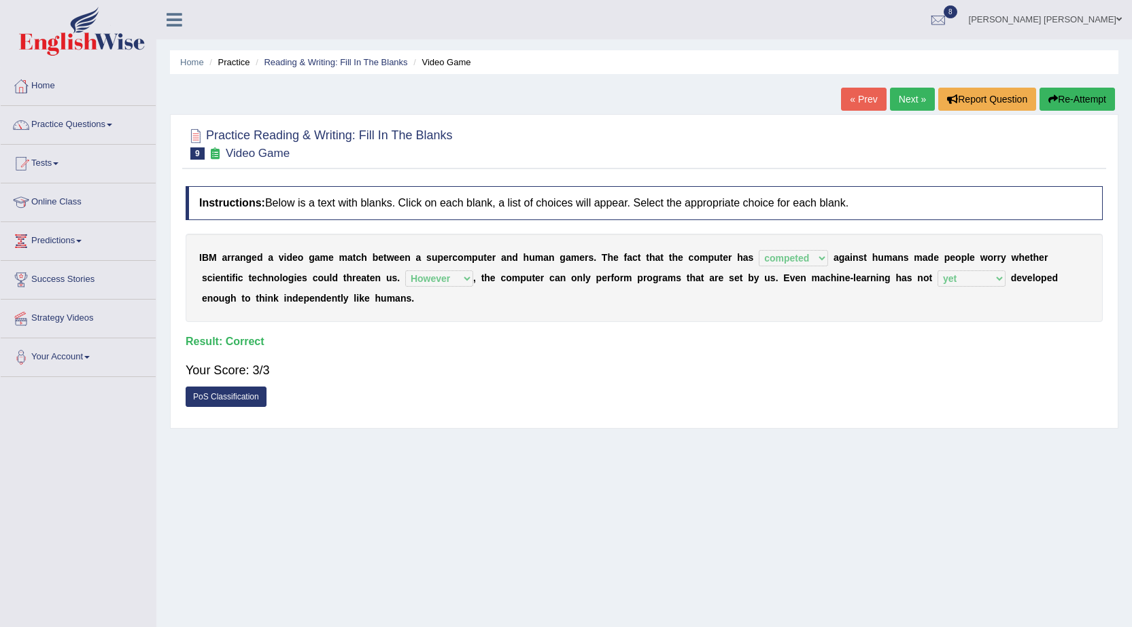
click at [917, 103] on link "Next »" at bounding box center [912, 99] width 45 height 23
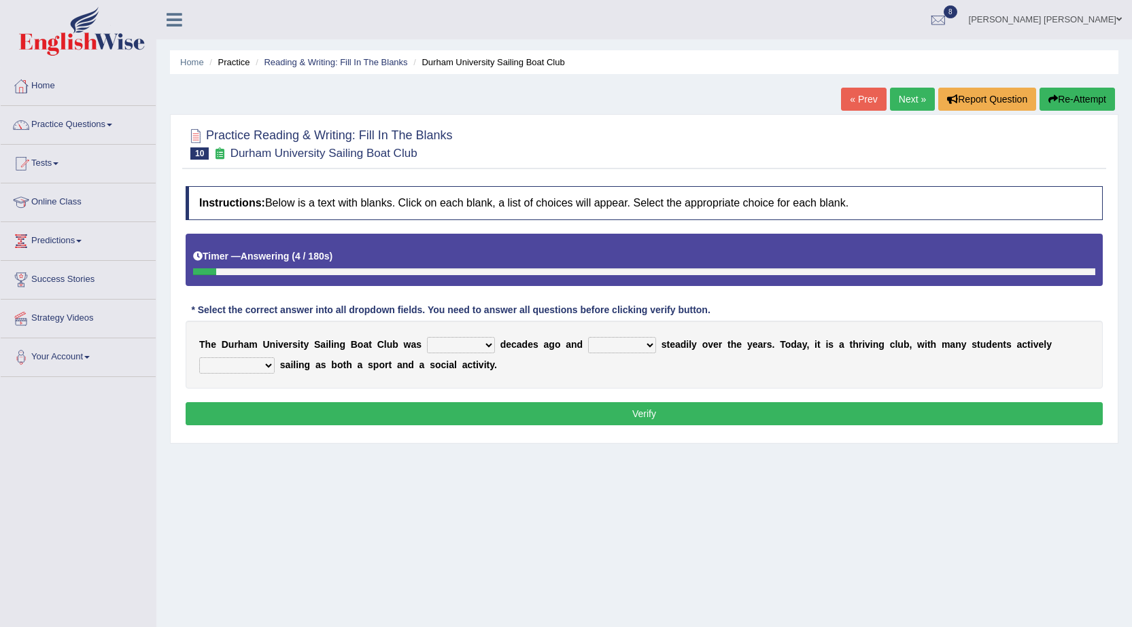
click at [465, 347] on select "found fund founded find" at bounding box center [461, 345] width 68 height 16
select select "founded"
click at [427, 337] on select "found fund founded find" at bounding box center [461, 345] width 68 height 16
click at [625, 349] on select "grow growing has grown grown" at bounding box center [622, 345] width 68 height 16
select select "has grown"
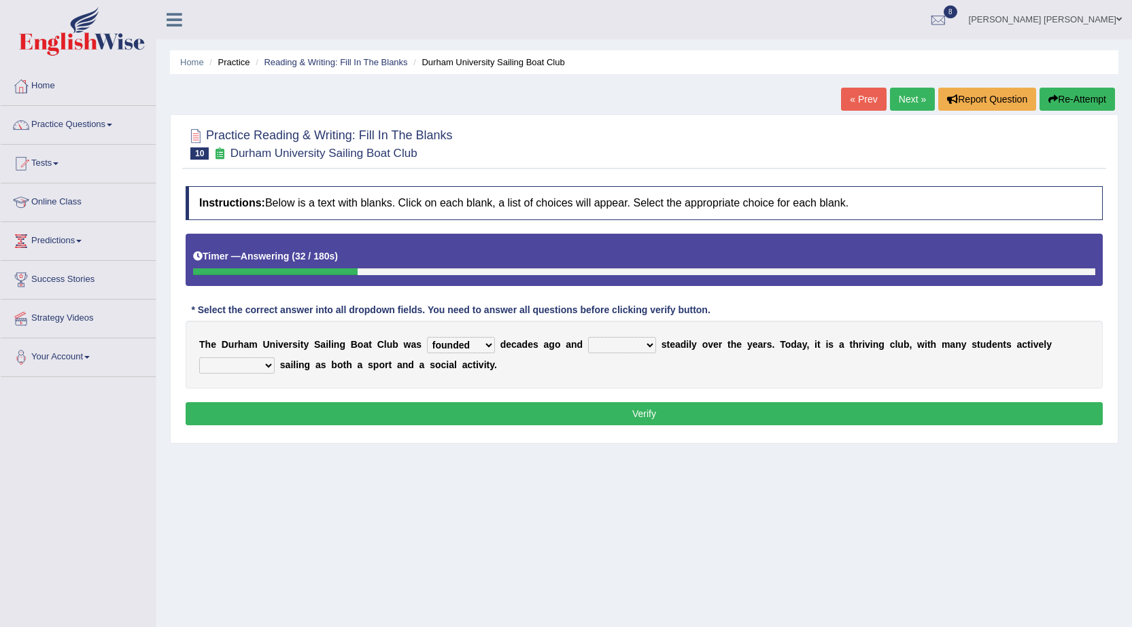
click at [588, 337] on select "grow growing has grown grown" at bounding box center [622, 345] width 68 height 16
click at [272, 364] on select "enjoy enjoyed are enjoying enjoying" at bounding box center [236, 366] width 75 height 16
select select "enjoying"
click at [199, 358] on select "enjoy enjoyed are enjoying enjoying" at bounding box center [236, 366] width 75 height 16
click at [326, 411] on button "Verify" at bounding box center [644, 413] width 917 height 23
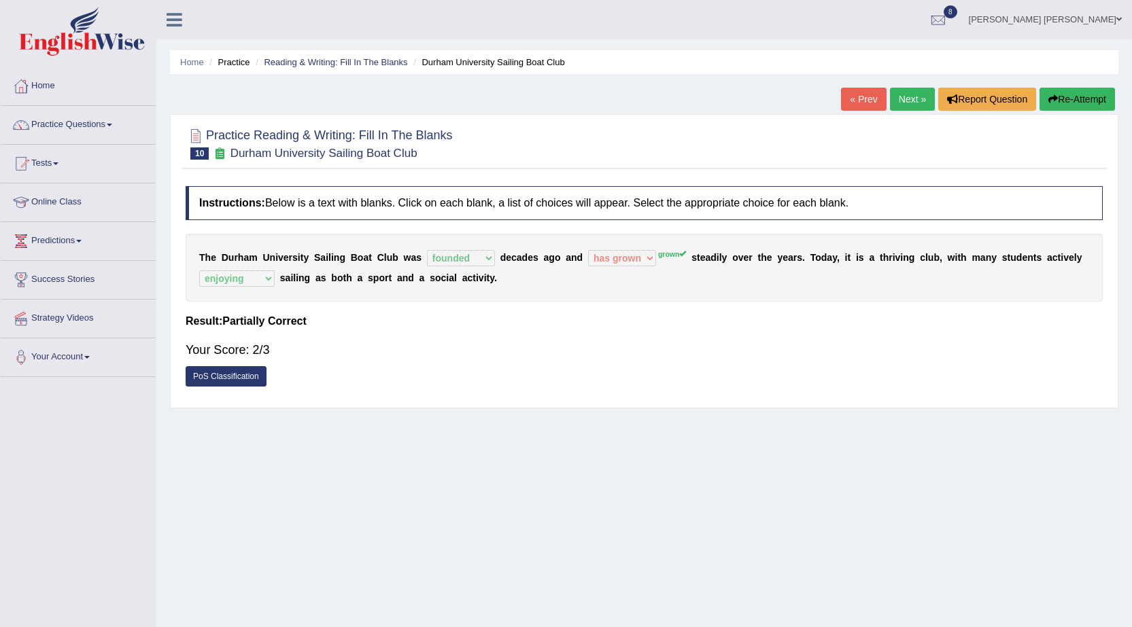
click at [627, 368] on div "PoS Classification" at bounding box center [644, 378] width 917 height 24
click at [100, 127] on link "Practice Questions" at bounding box center [78, 123] width 155 height 34
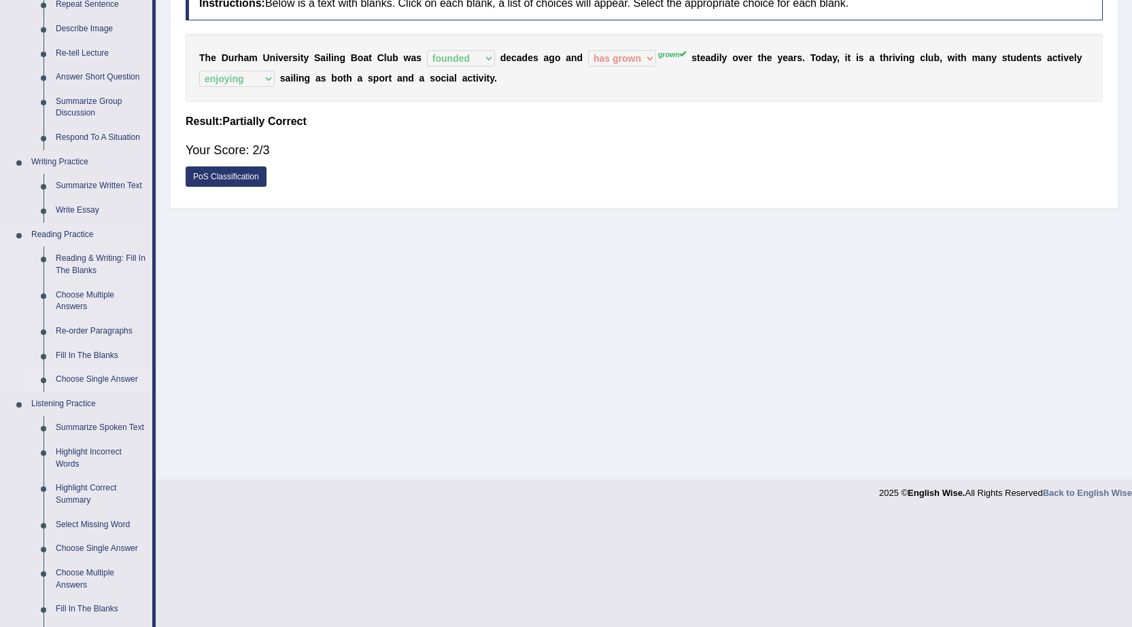
scroll to position [204, 0]
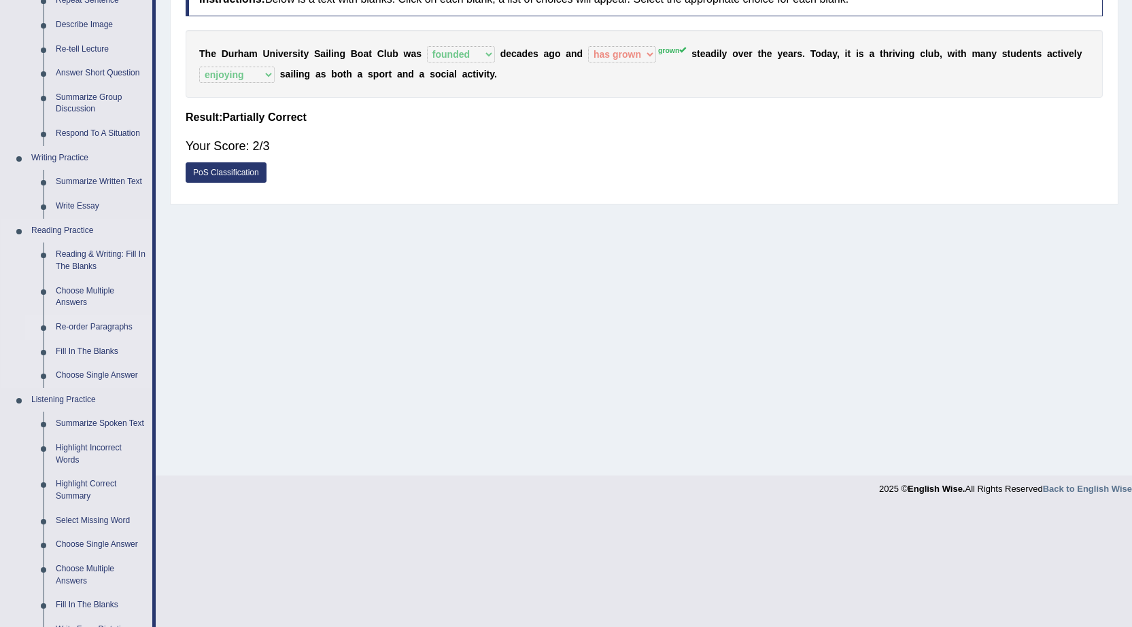
click at [107, 326] on link "Re-order Paragraphs" at bounding box center [101, 327] width 103 height 24
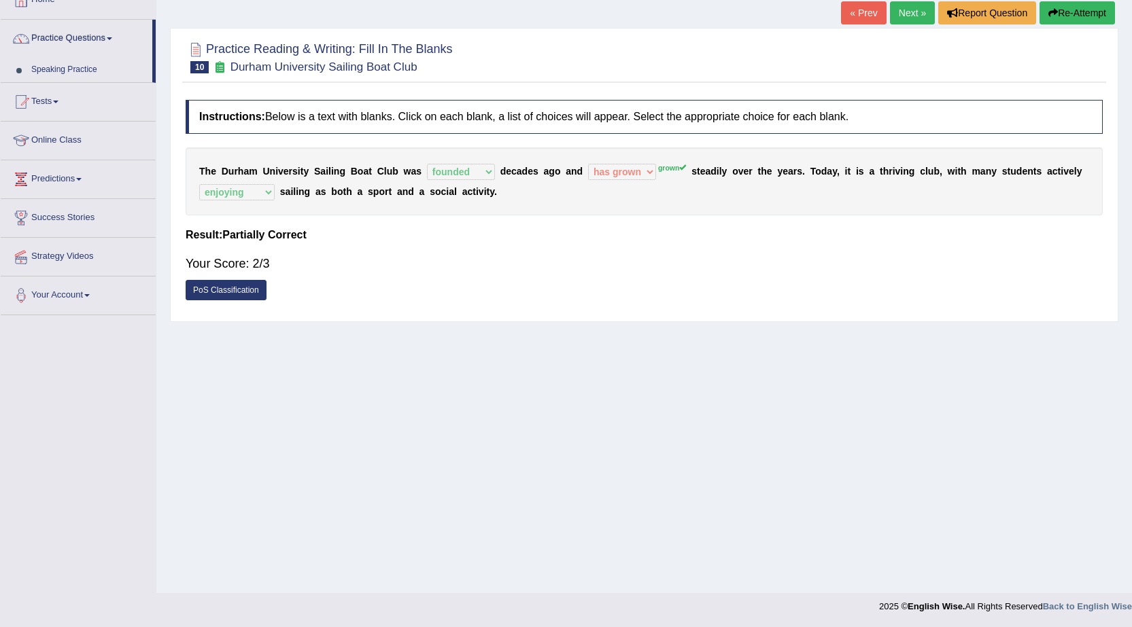
scroll to position [86, 0]
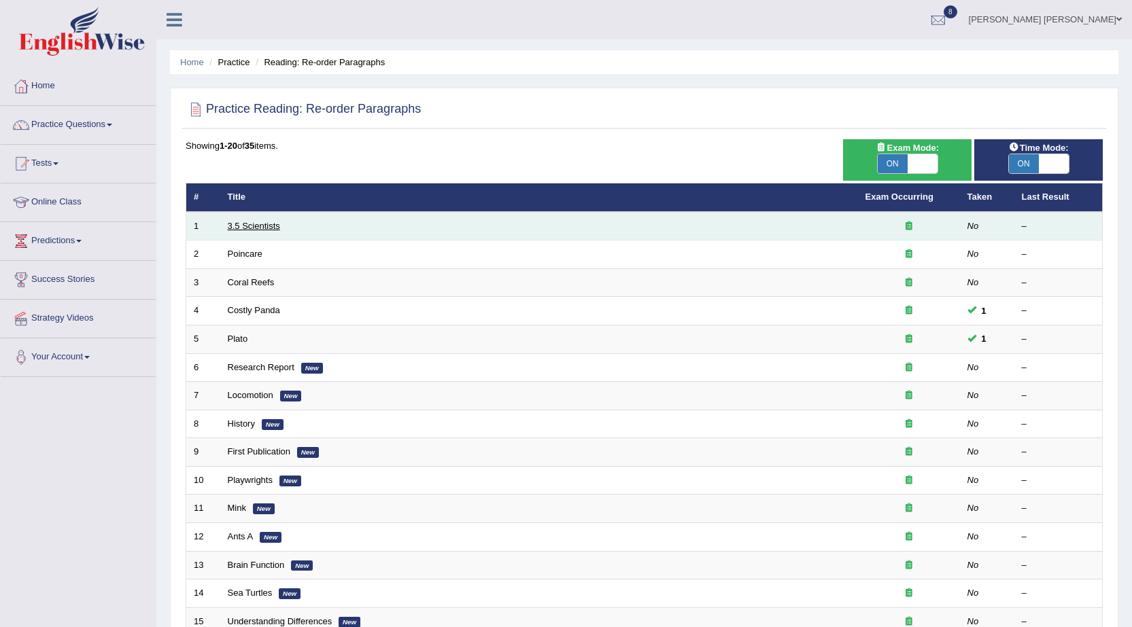
click at [274, 226] on link "3.5 Scientists" at bounding box center [254, 226] width 52 height 10
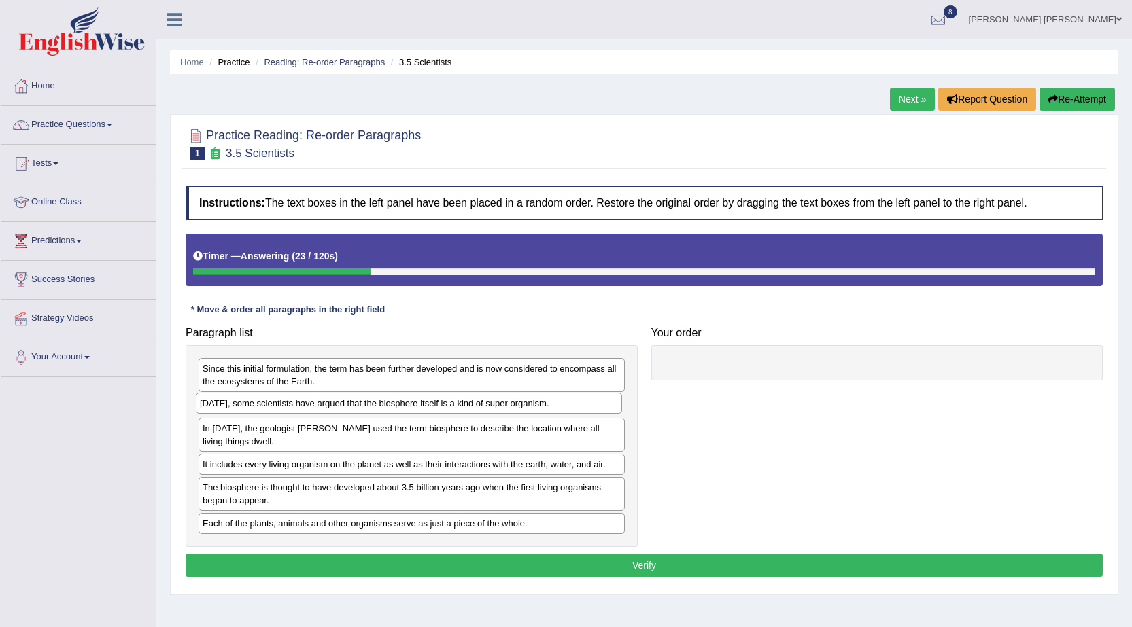
drag, startPoint x: 489, startPoint y: 440, endPoint x: 486, endPoint y: 402, distance: 38.2
click at [486, 402] on div "[DATE], some scientists have argued that the biosphere itself is a kind of supe…" at bounding box center [409, 403] width 426 height 21
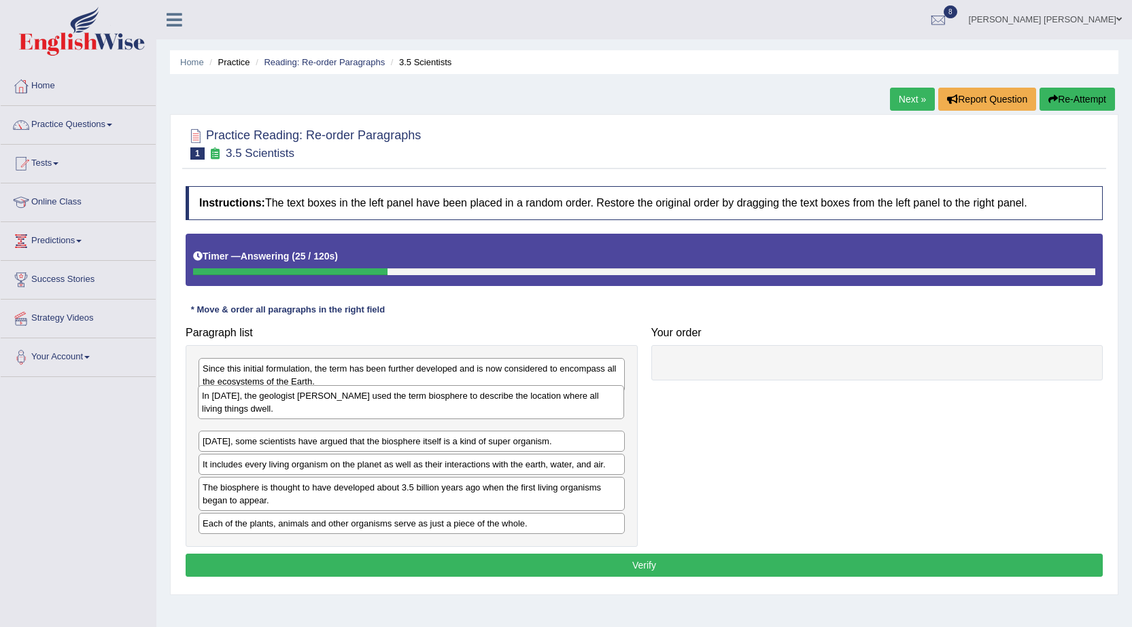
drag, startPoint x: 486, startPoint y: 432, endPoint x: 485, endPoint y: 399, distance: 32.6
click at [485, 399] on div "In [DATE], the geologist [PERSON_NAME] used the term biosphere to describe the …" at bounding box center [411, 402] width 426 height 34
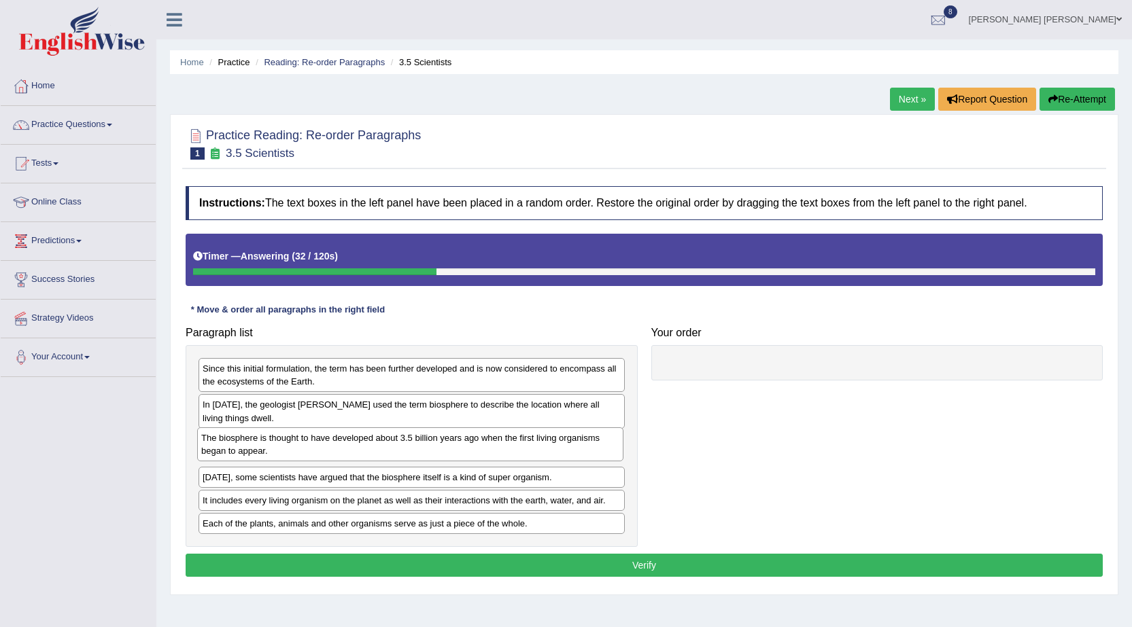
drag, startPoint x: 360, startPoint y: 495, endPoint x: 359, endPoint y: 445, distance: 49.6
click at [359, 445] on div "The biosphere is thought to have developed about 3.5 billion years ago when the…" at bounding box center [410, 445] width 426 height 34
drag, startPoint x: 375, startPoint y: 381, endPoint x: 376, endPoint y: 458, distance: 77.5
click at [376, 458] on div "Since this initial formulation, the term has been further developed and is now …" at bounding box center [412, 453] width 426 height 34
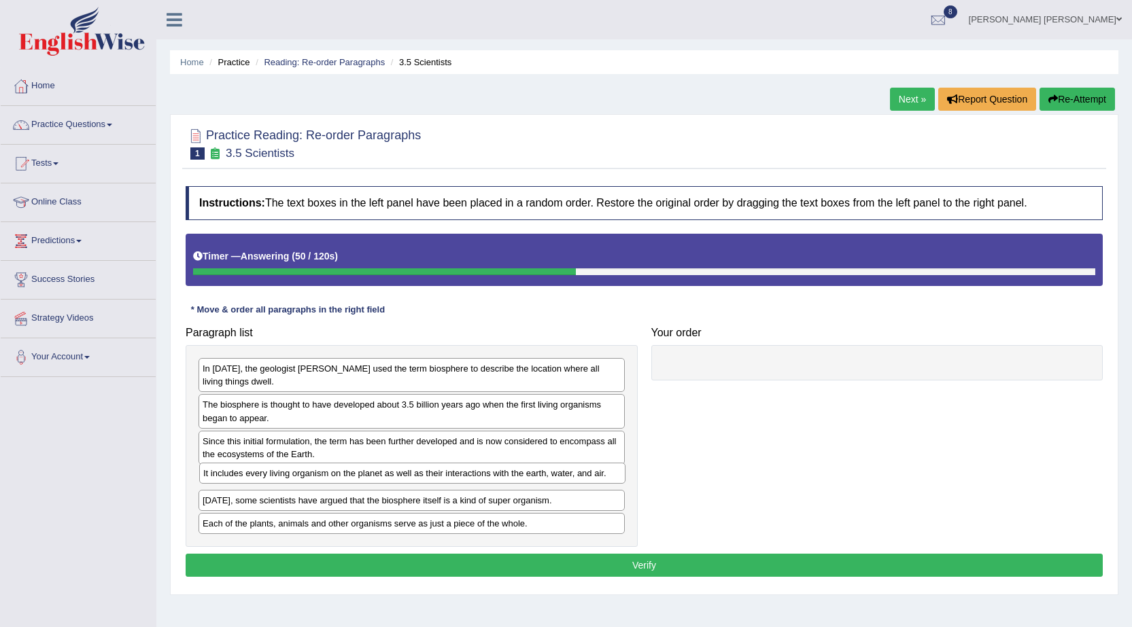
drag, startPoint x: 380, startPoint y: 498, endPoint x: 381, endPoint y: 471, distance: 27.2
click at [381, 471] on div "It includes every living organism on the planet as well as their interactions w…" at bounding box center [412, 473] width 426 height 21
drag, startPoint x: 421, startPoint y: 523, endPoint x: 423, endPoint y: 499, distance: 23.9
click at [423, 499] on div "Each of the plants, animals and other organisms serve as just a piece of the wh…" at bounding box center [414, 499] width 426 height 21
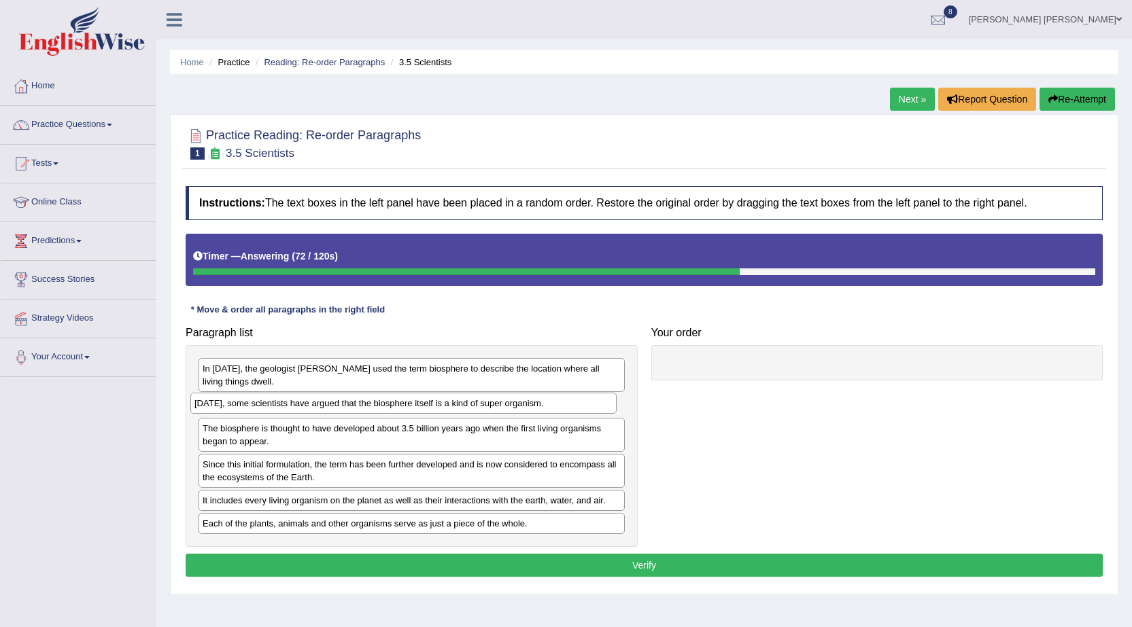
drag, startPoint x: 418, startPoint y: 519, endPoint x: 410, endPoint y: 399, distance: 120.6
click at [410, 399] on div "[DATE], some scientists have argued that the biosphere itself is a kind of supe…" at bounding box center [403, 403] width 426 height 21
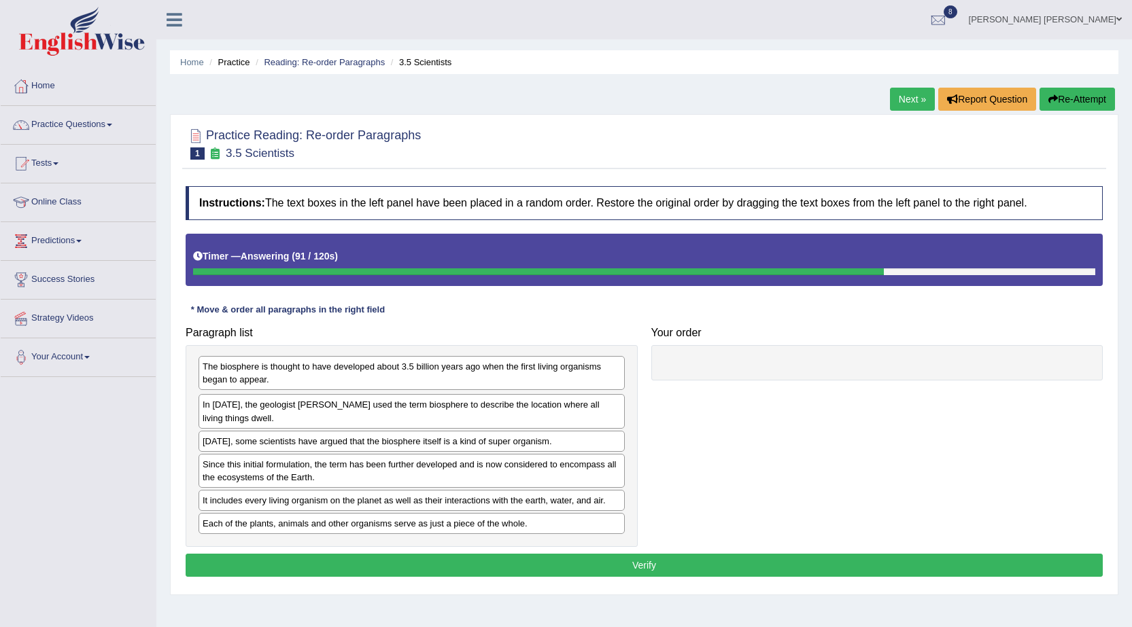
drag, startPoint x: 432, startPoint y: 436, endPoint x: 432, endPoint y: 374, distance: 61.9
click at [432, 374] on div "The biosphere is thought to have developed about 3.5 billion years ago when the…" at bounding box center [412, 373] width 426 height 34
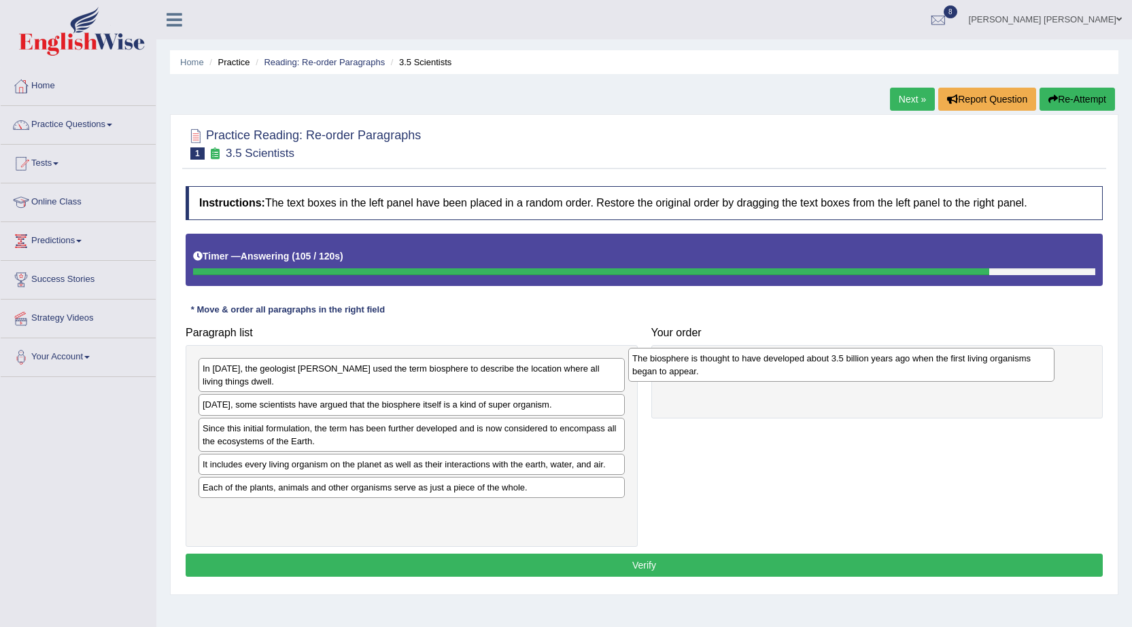
drag, startPoint x: 306, startPoint y: 383, endPoint x: 755, endPoint y: 373, distance: 449.5
click at [755, 373] on div "The biosphere is thought to have developed about 3.5 billion years ago when the…" at bounding box center [841, 365] width 426 height 34
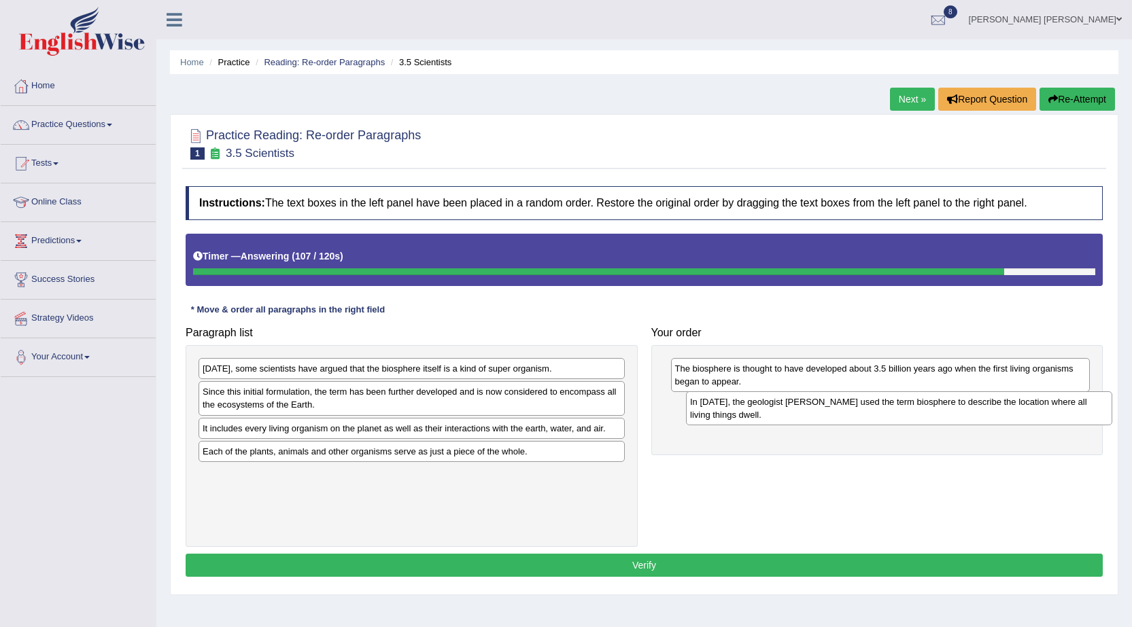
drag, startPoint x: 312, startPoint y: 370, endPoint x: 800, endPoint y: 403, distance: 488.6
click at [800, 403] on div "In [DATE], the geologist [PERSON_NAME] used the term biosphere to describe the …" at bounding box center [899, 409] width 426 height 34
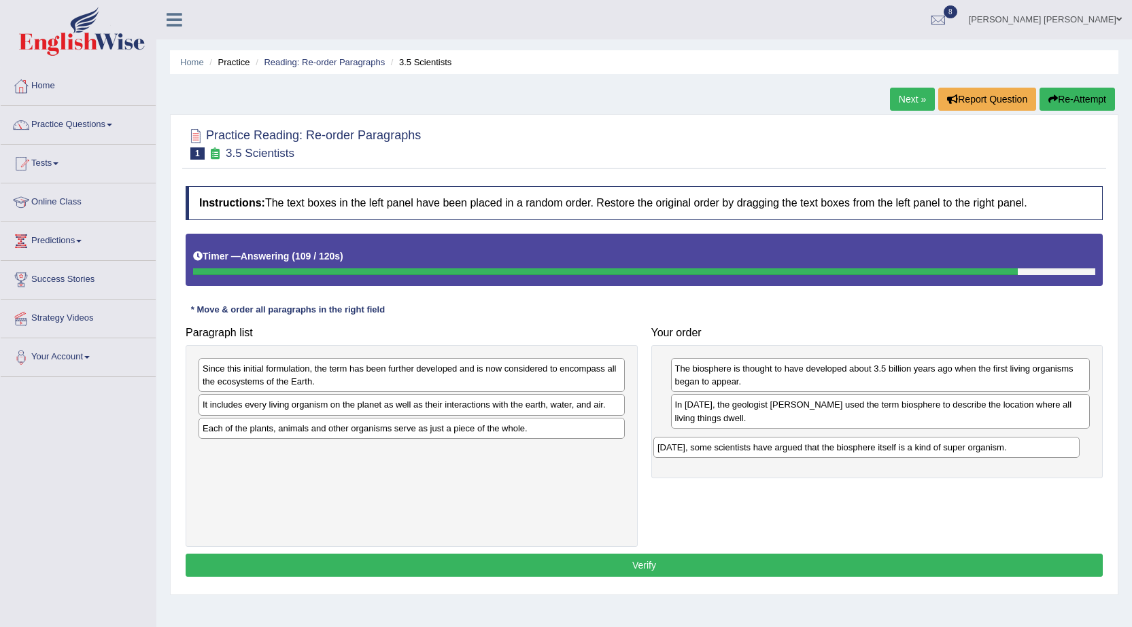
drag, startPoint x: 506, startPoint y: 368, endPoint x: 965, endPoint y: 442, distance: 464.2
click at [965, 442] on div "Today, some scientists have argued that the biosphere itself is a kind of super…" at bounding box center [866, 447] width 426 height 21
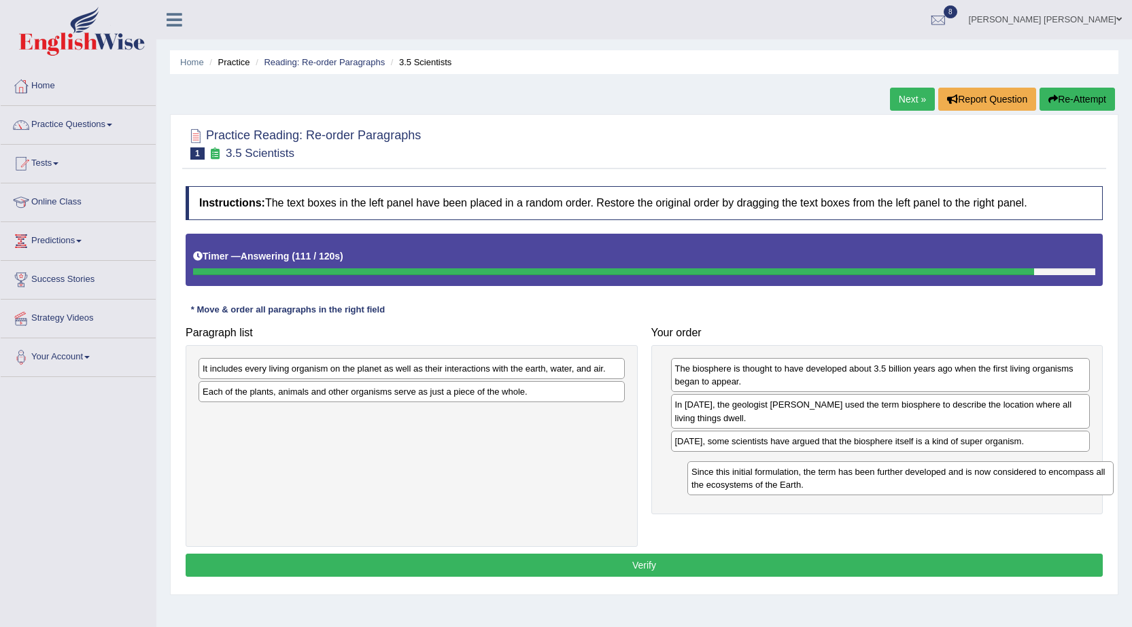
drag, startPoint x: 423, startPoint y: 381, endPoint x: 900, endPoint y: 484, distance: 488.3
click at [908, 483] on div "Since this initial formulation, the term has been further developed and is now …" at bounding box center [900, 479] width 426 height 34
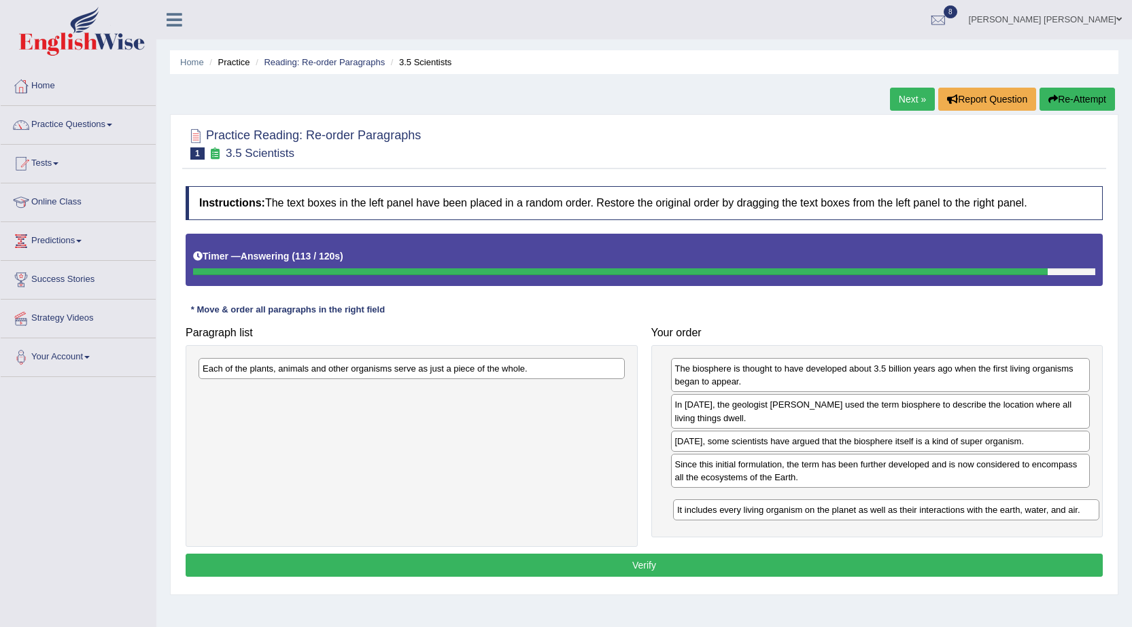
drag, startPoint x: 498, startPoint y: 369, endPoint x: 979, endPoint y: 502, distance: 498.8
click at [979, 502] on div "It includes every living organism on the planet as well as their interactions w…" at bounding box center [886, 510] width 426 height 21
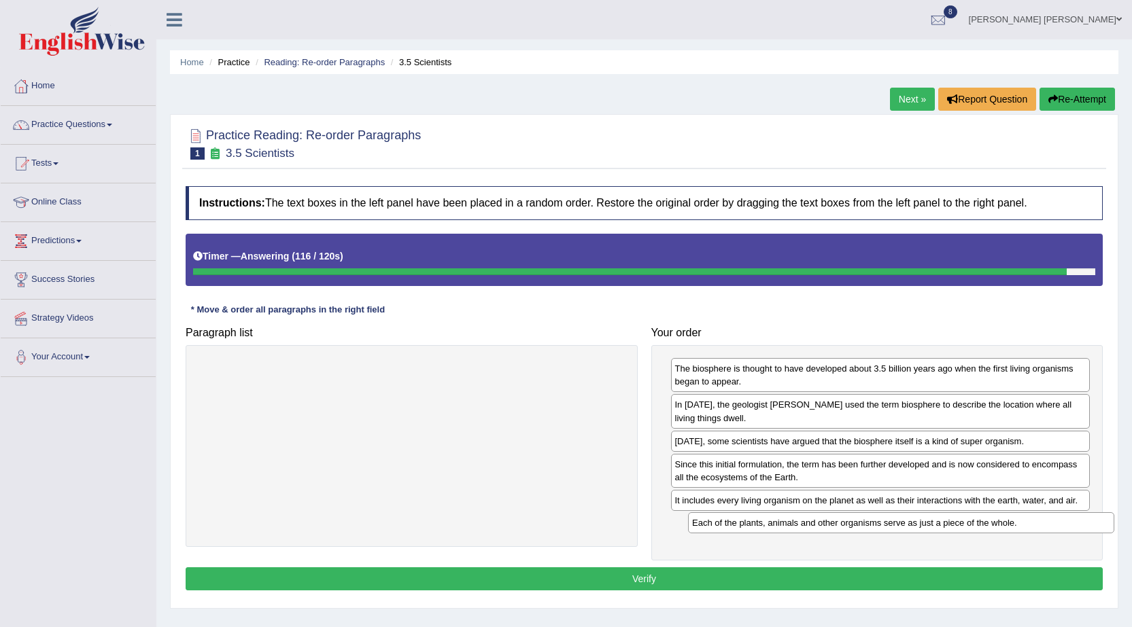
drag, startPoint x: 534, startPoint y: 371, endPoint x: 1012, endPoint y: 526, distance: 502.0
click at [1012, 526] on div "Each of the plants, animals and other organisms serve as just a piece of the wh…" at bounding box center [901, 523] width 426 height 21
click at [740, 577] on button "Verify" at bounding box center [644, 579] width 917 height 23
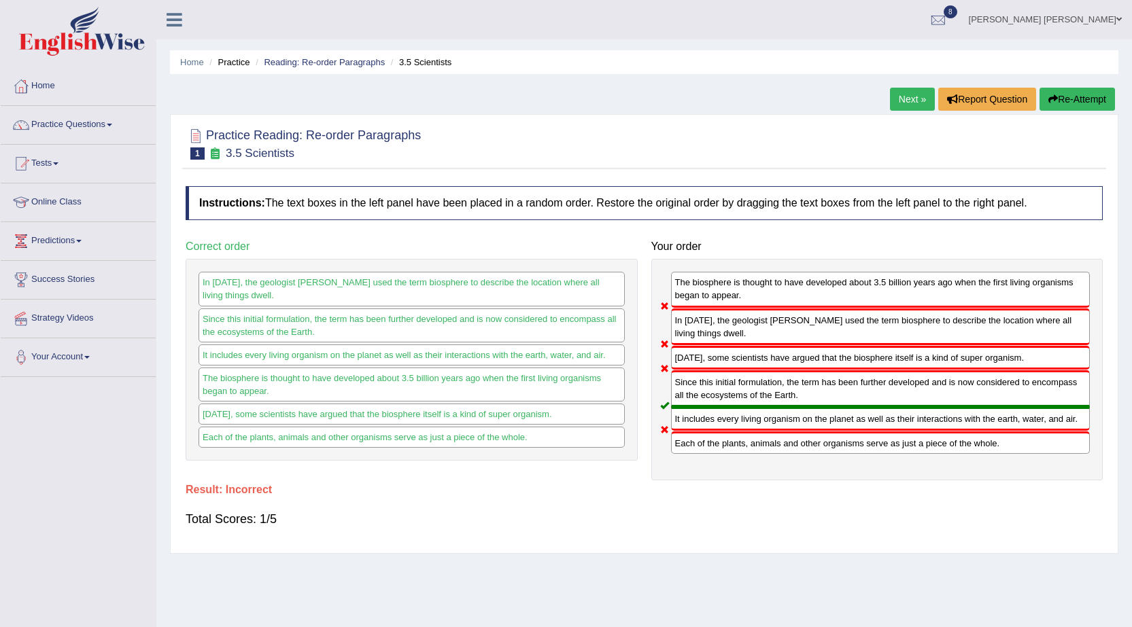
click at [562, 507] on div "Total Scores: 1/5" at bounding box center [644, 519] width 917 height 33
click at [1115, 14] on link "harvinder singh Sethi" at bounding box center [1045, 17] width 173 height 35
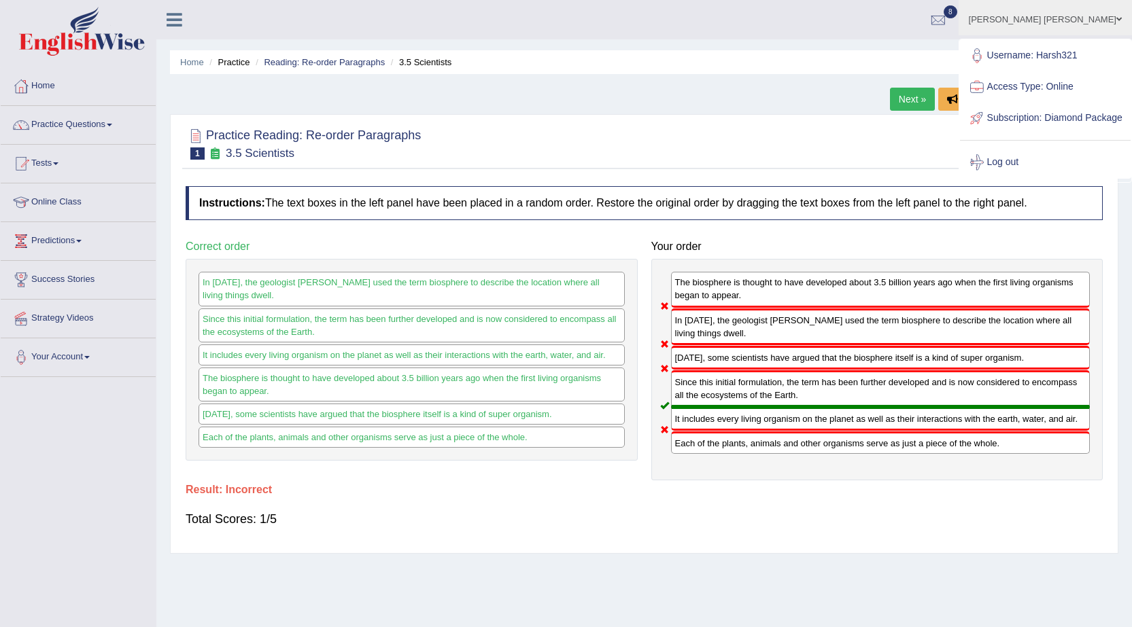
click at [1037, 176] on link "Log out" at bounding box center [1045, 162] width 171 height 31
